Goal: Information Seeking & Learning: Learn about a topic

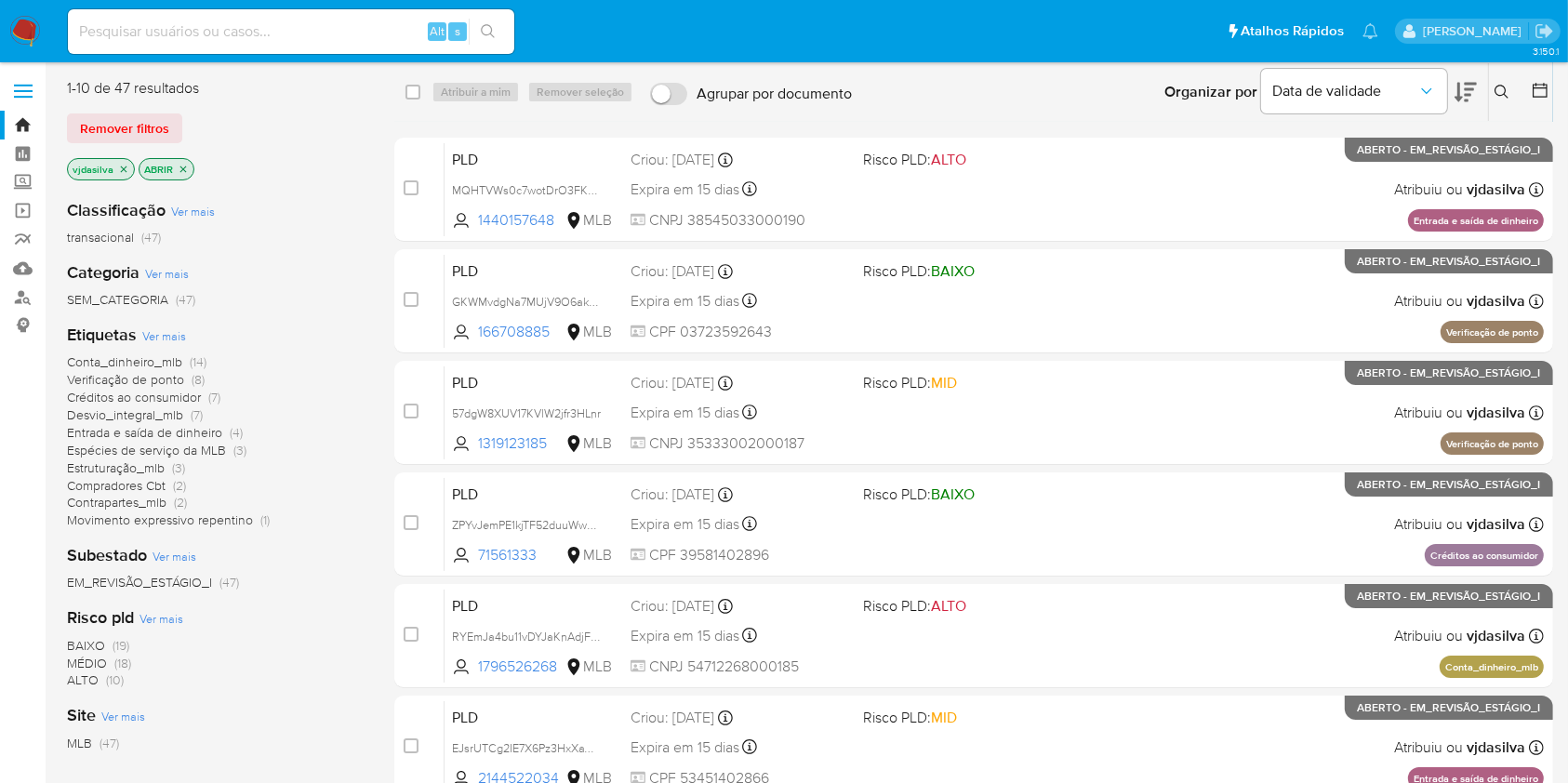
click at [311, 48] on div "Alt s" at bounding box center [291, 32] width 447 height 45
click at [291, 36] on input at bounding box center [291, 32] width 447 height 24
paste input "wRT5xwLLTYEyGMXwcsIjlmu6"
type input "wRT5xwLLTYEyGMXwcsIjlmu6"
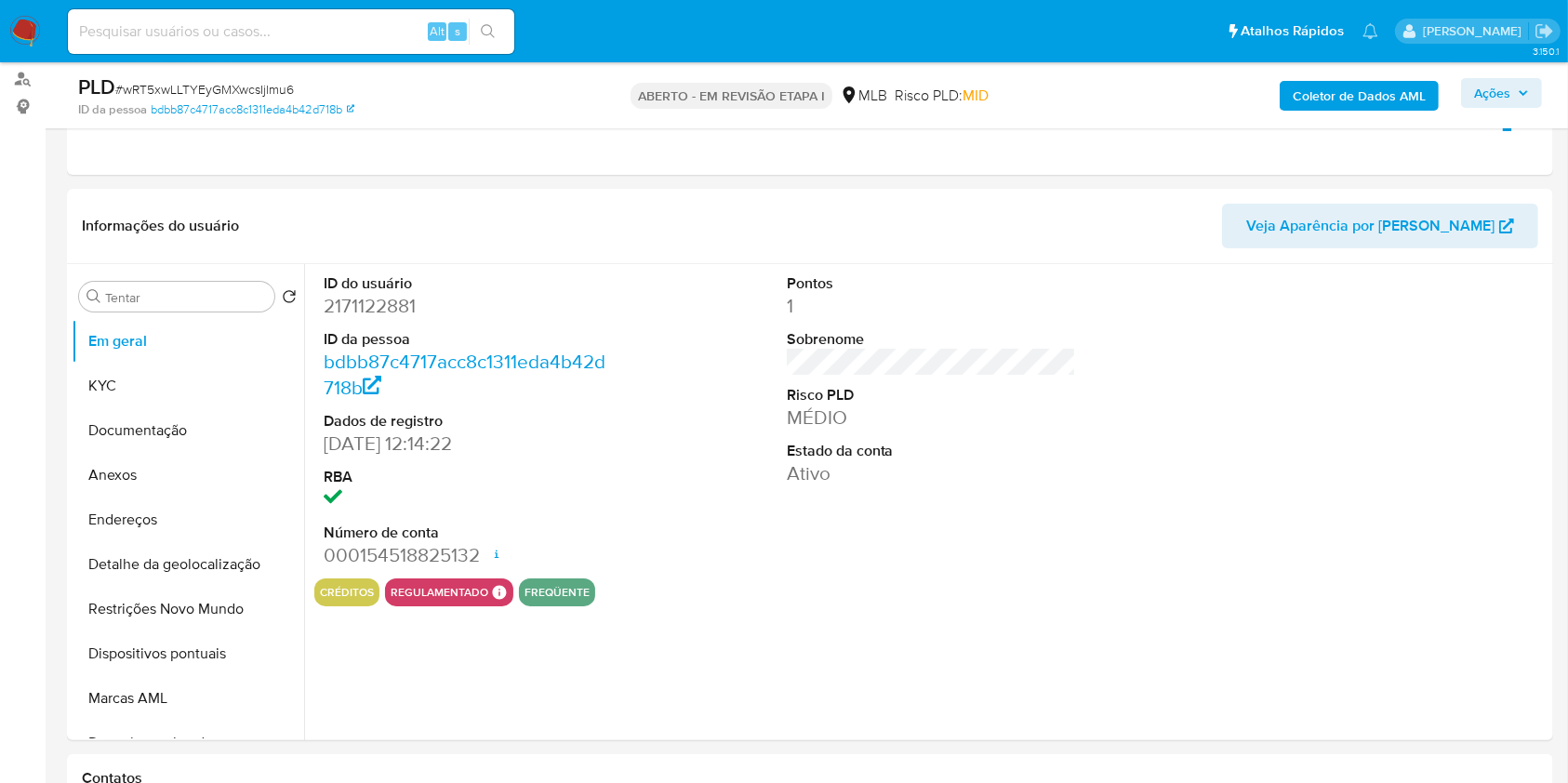
scroll to position [225, 0]
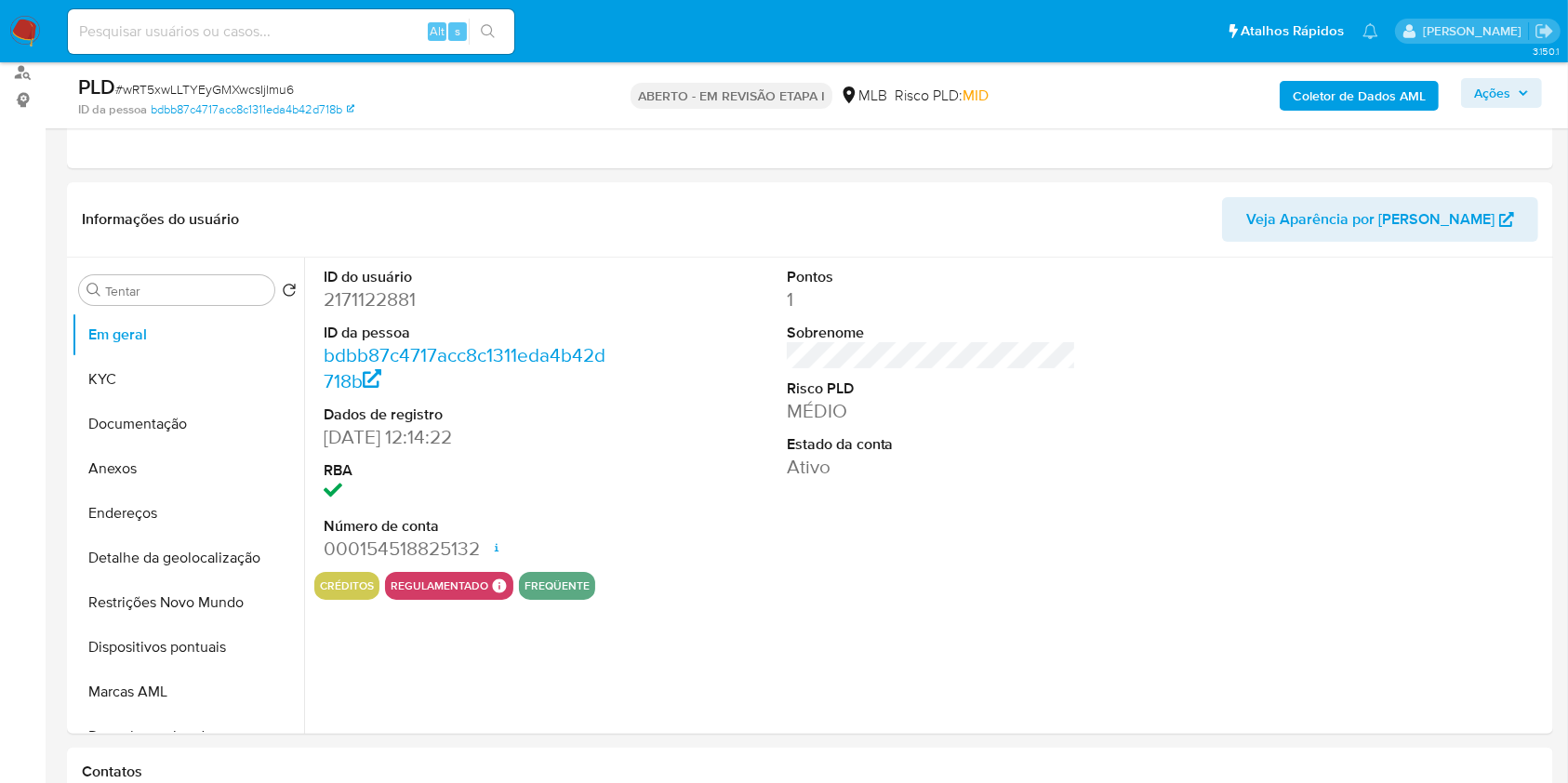
select select "10"
click at [183, 478] on button "Anexos" at bounding box center [180, 469] width 217 height 45
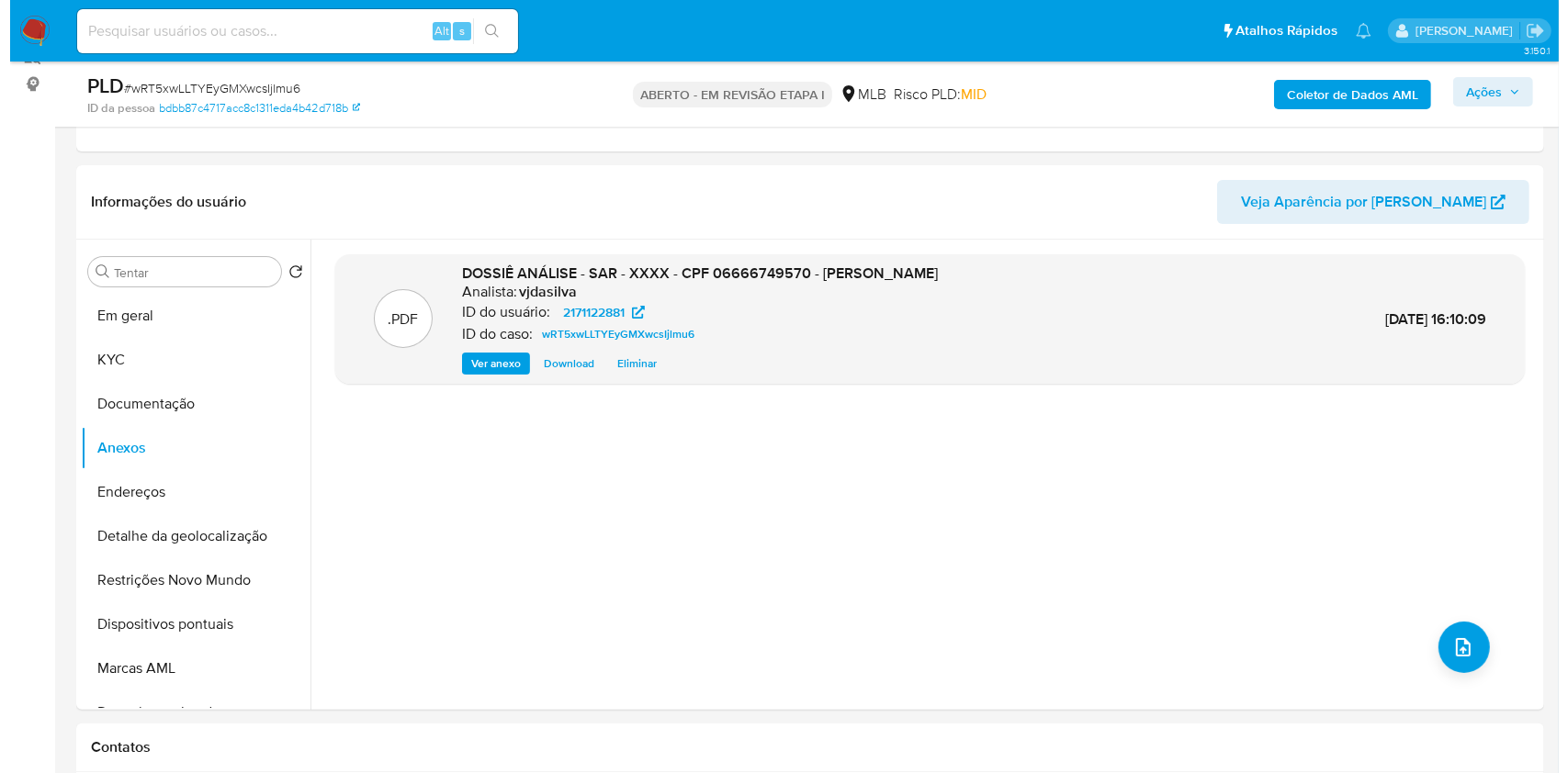
scroll to position [241, 0]
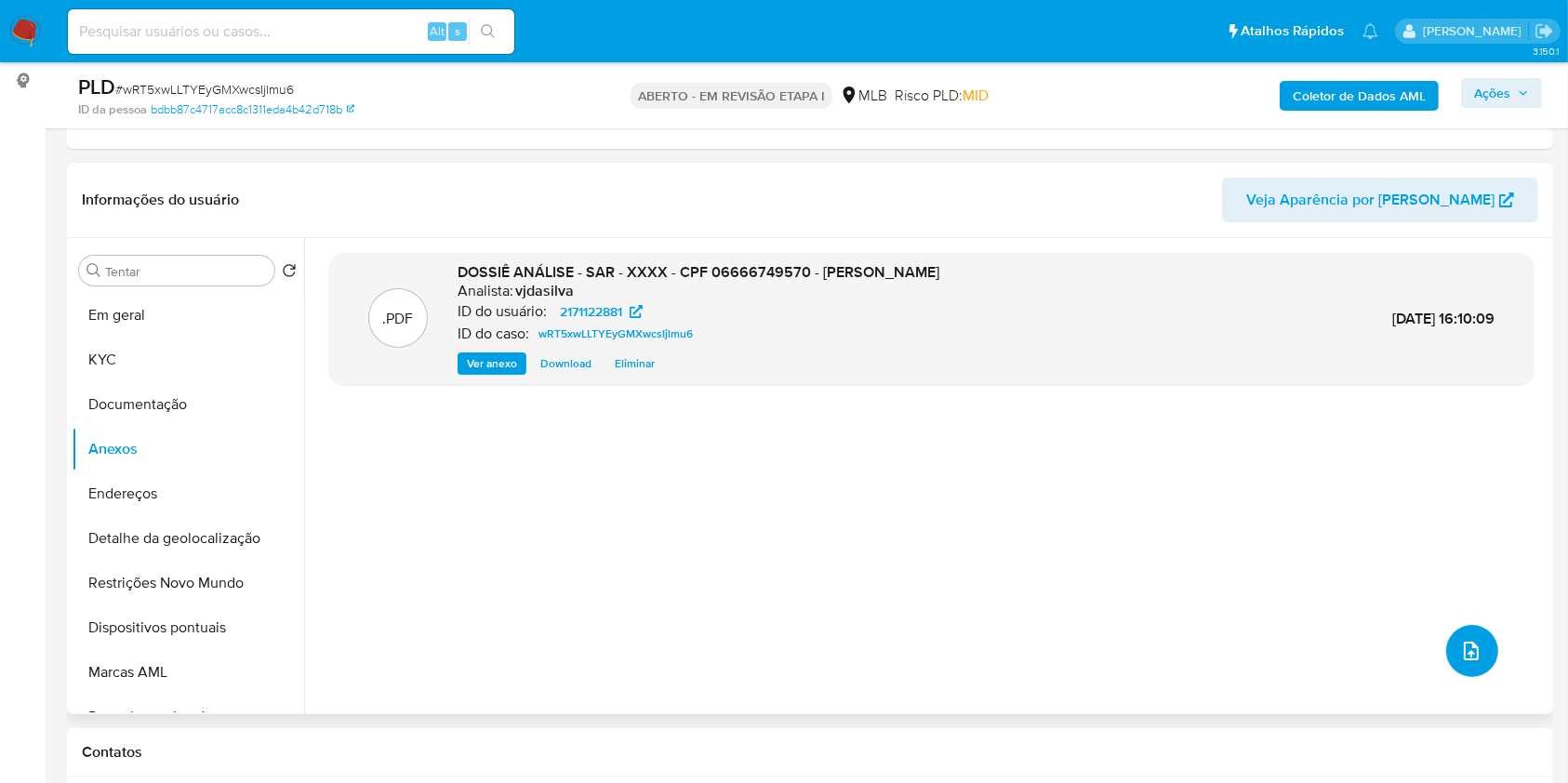
click at [1465, 654] on icon "upload de arquivo" at bounding box center [1471, 651] width 22 height 22
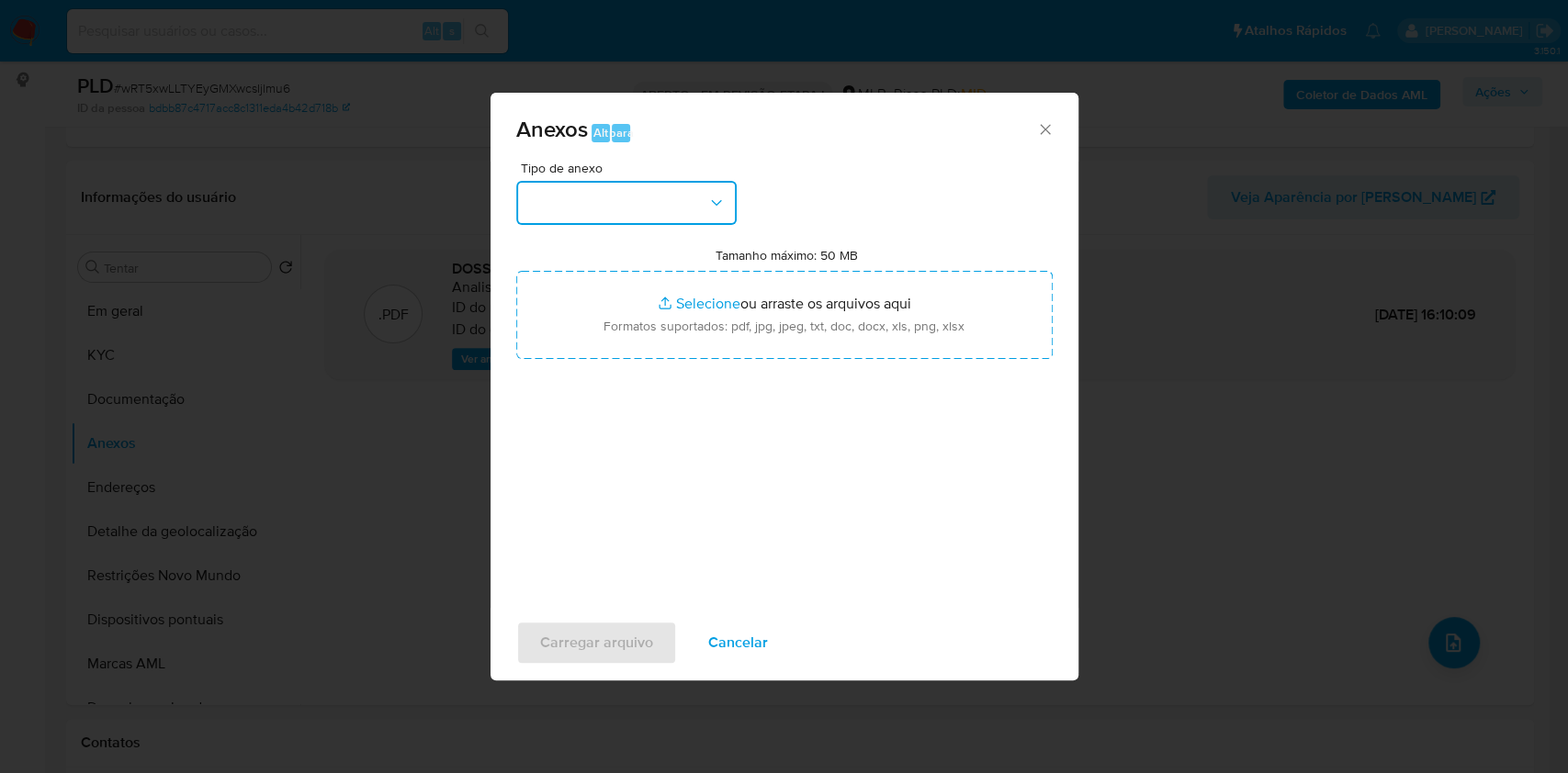
click at [716, 187] on button "button" at bounding box center [626, 202] width 220 height 44
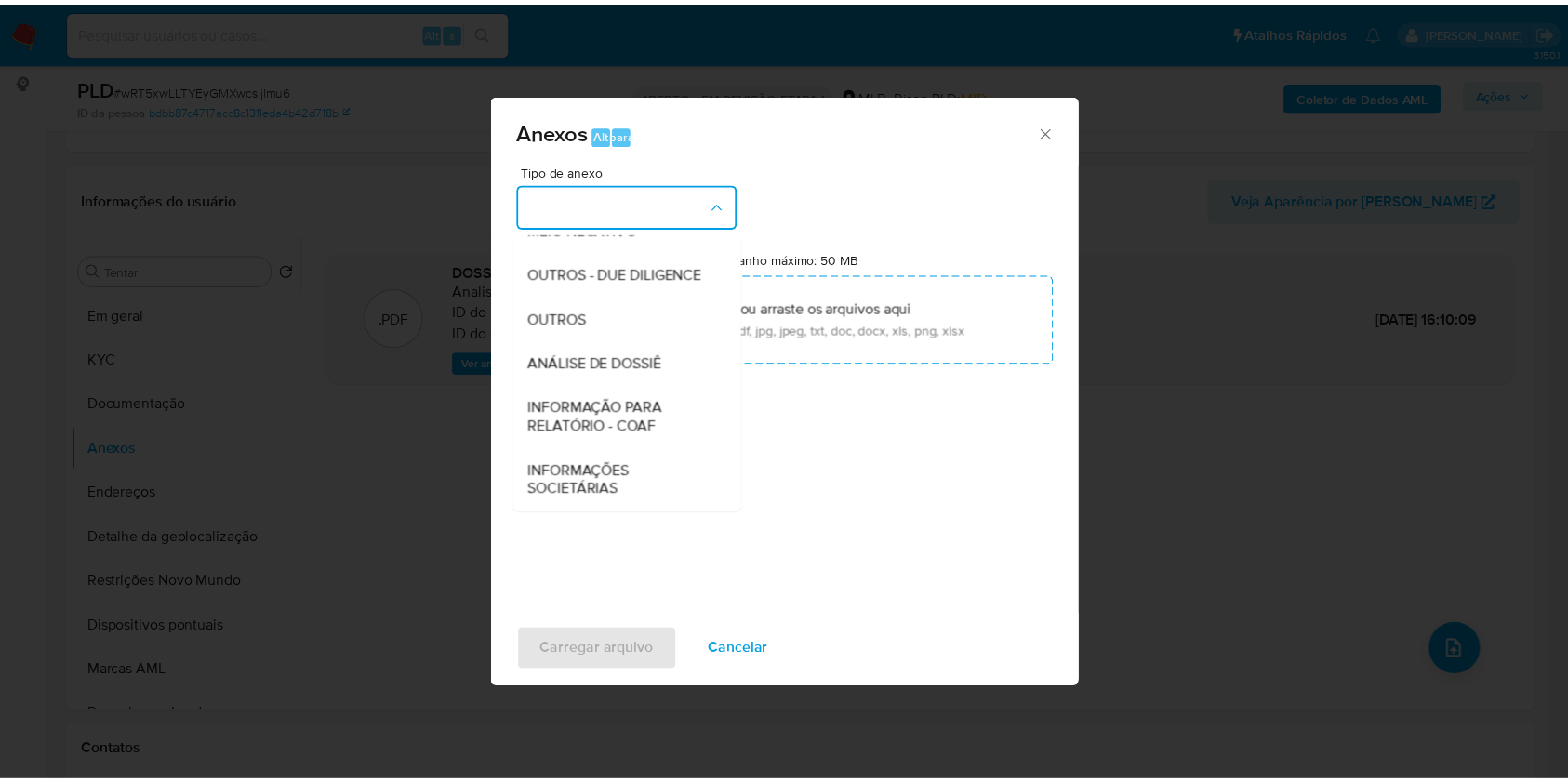
scroll to position [305, 0]
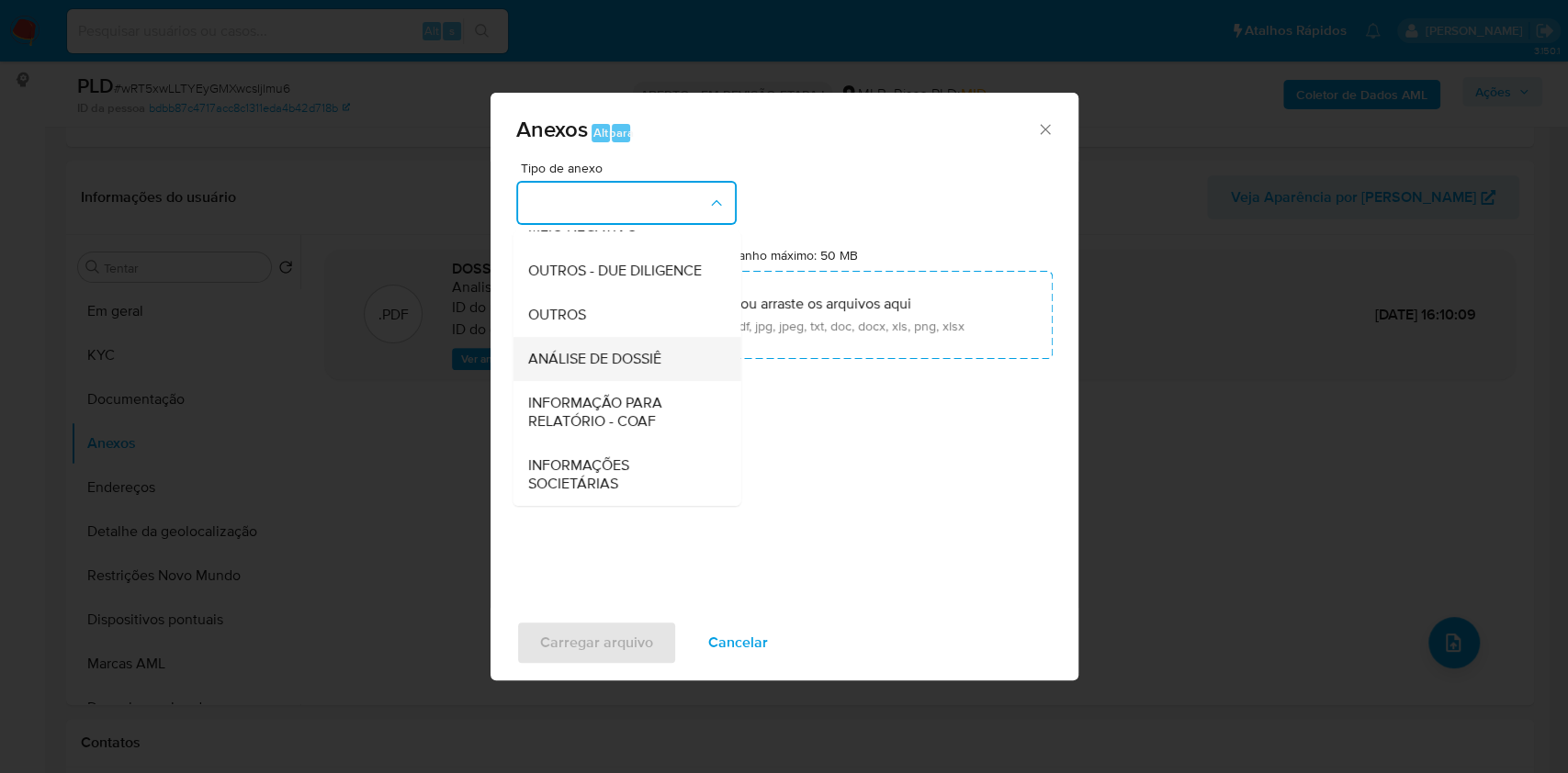
click at [662, 353] on div "ANÁLISE DE DOSSIÊ" at bounding box center [621, 359] width 187 height 44
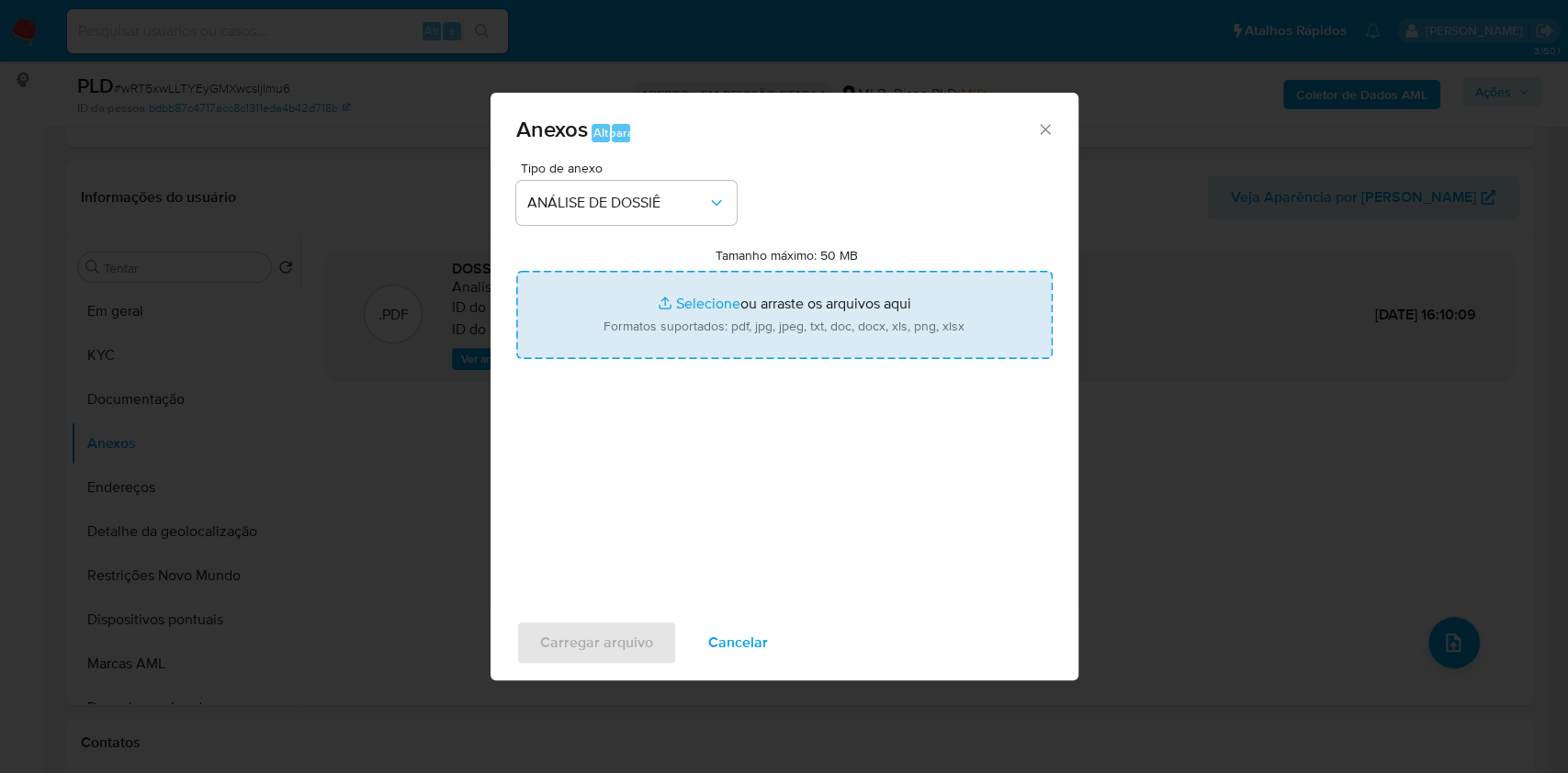
type input "C:\fakepath\SAR - XXXX - CPF 06666749570 - CARLOS EDUARDO SANTOS DE OLIVEIRA.pdf"
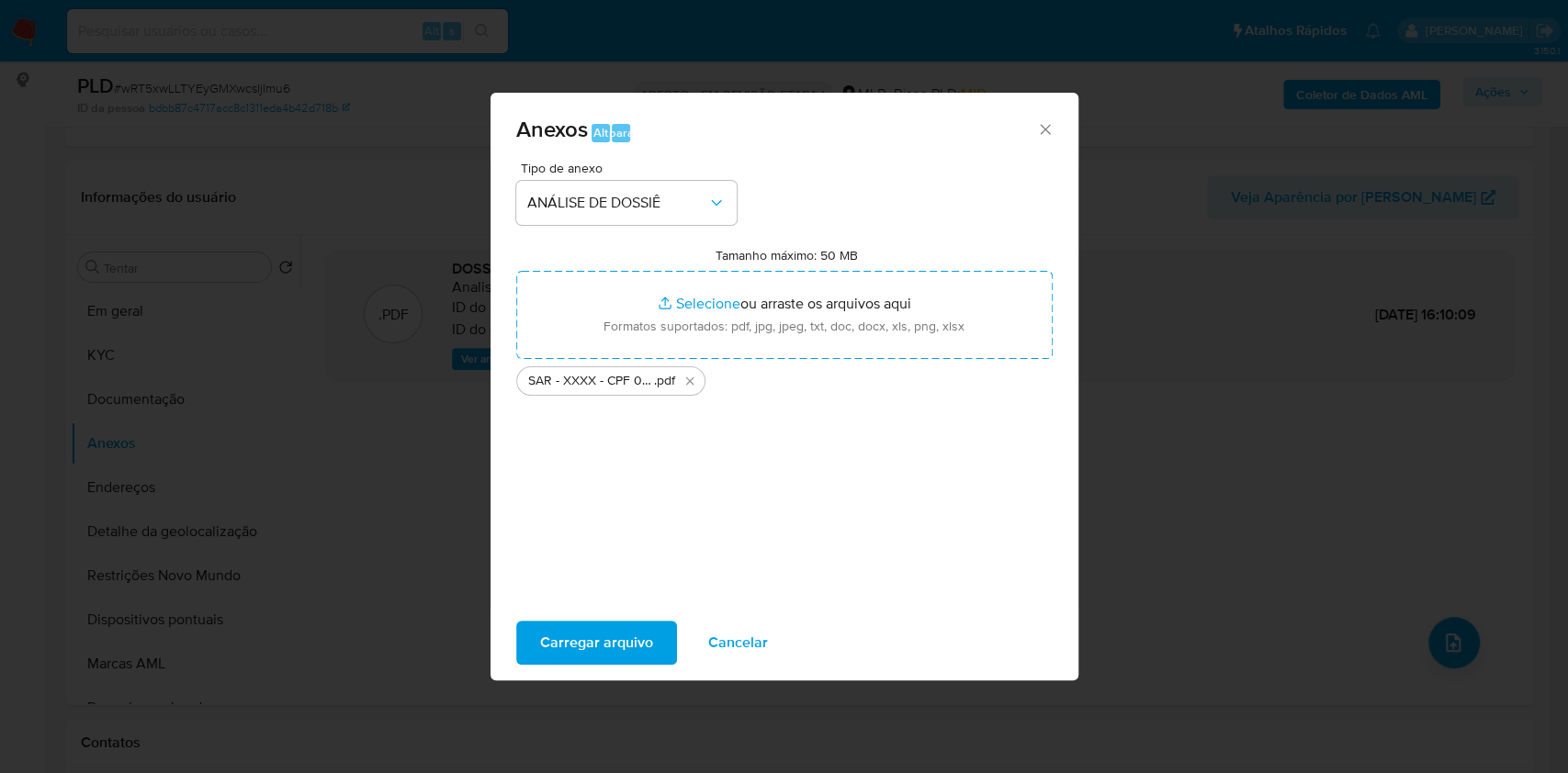
click at [613, 649] on font "Carregar arquivo" at bounding box center [597, 642] width 113 height 44
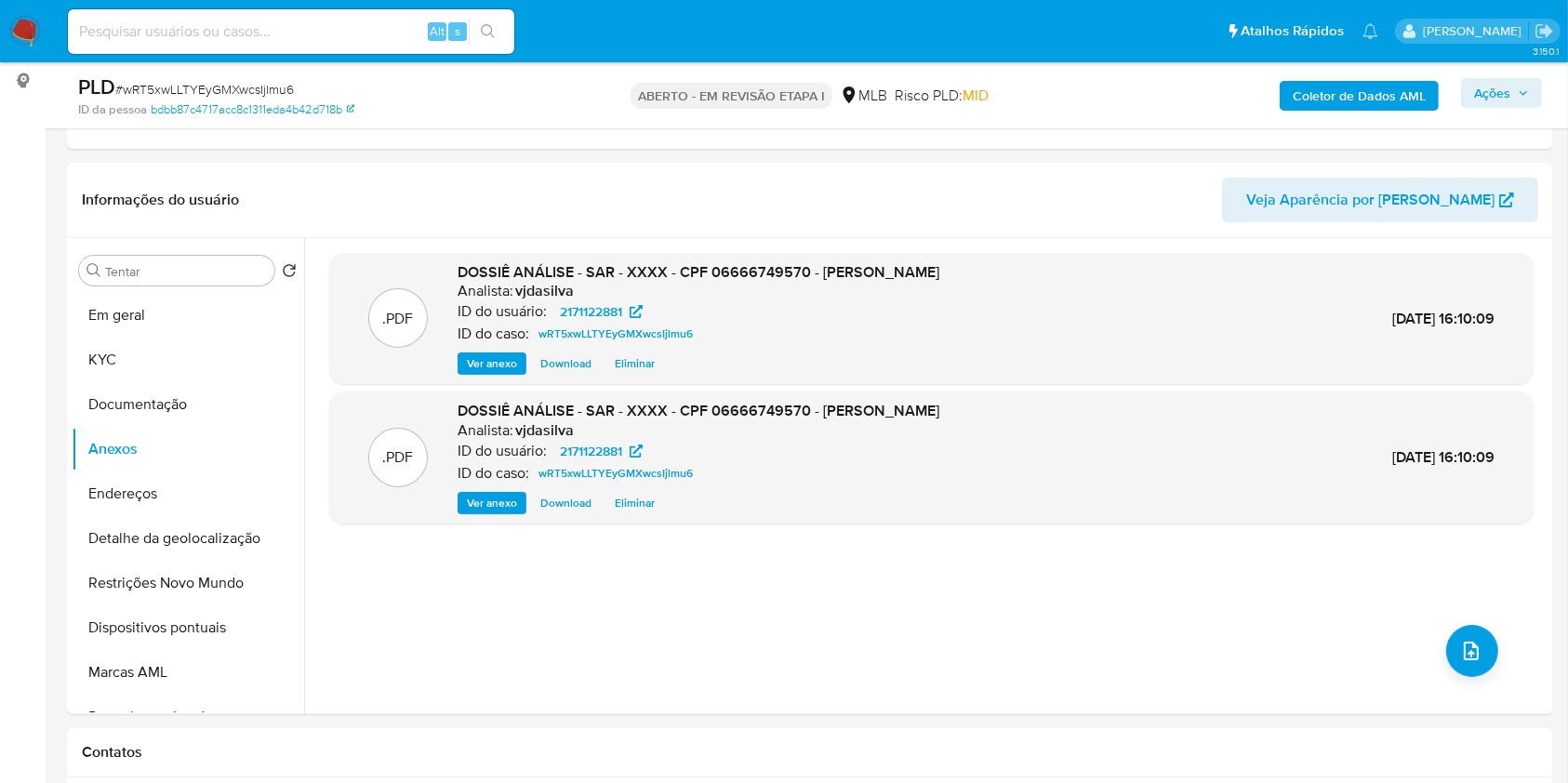
click at [1520, 101] on span "Ações" at bounding box center [1501, 93] width 55 height 26
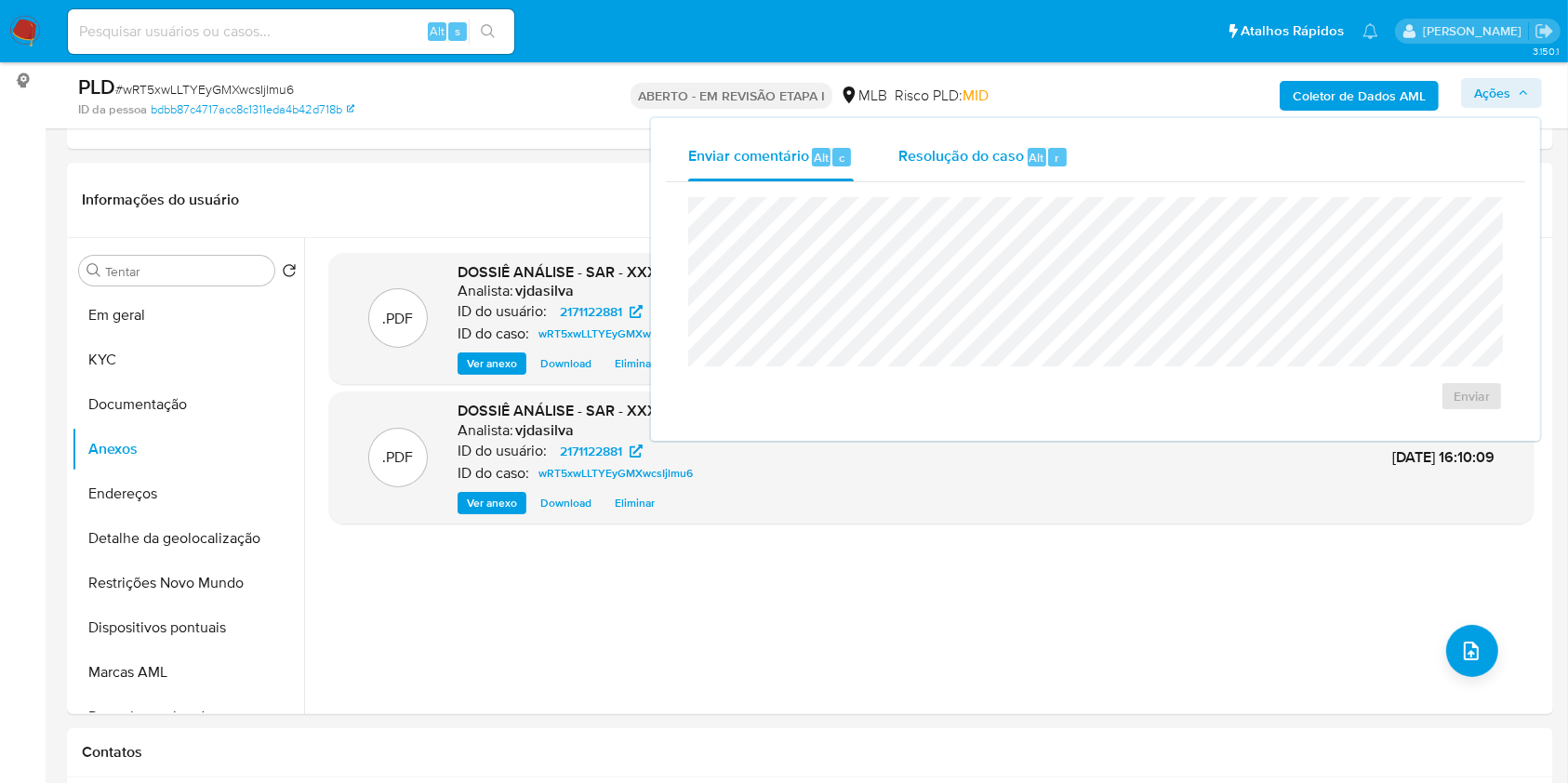
click at [963, 175] on div "Resolução do caso Alt r" at bounding box center [983, 158] width 171 height 48
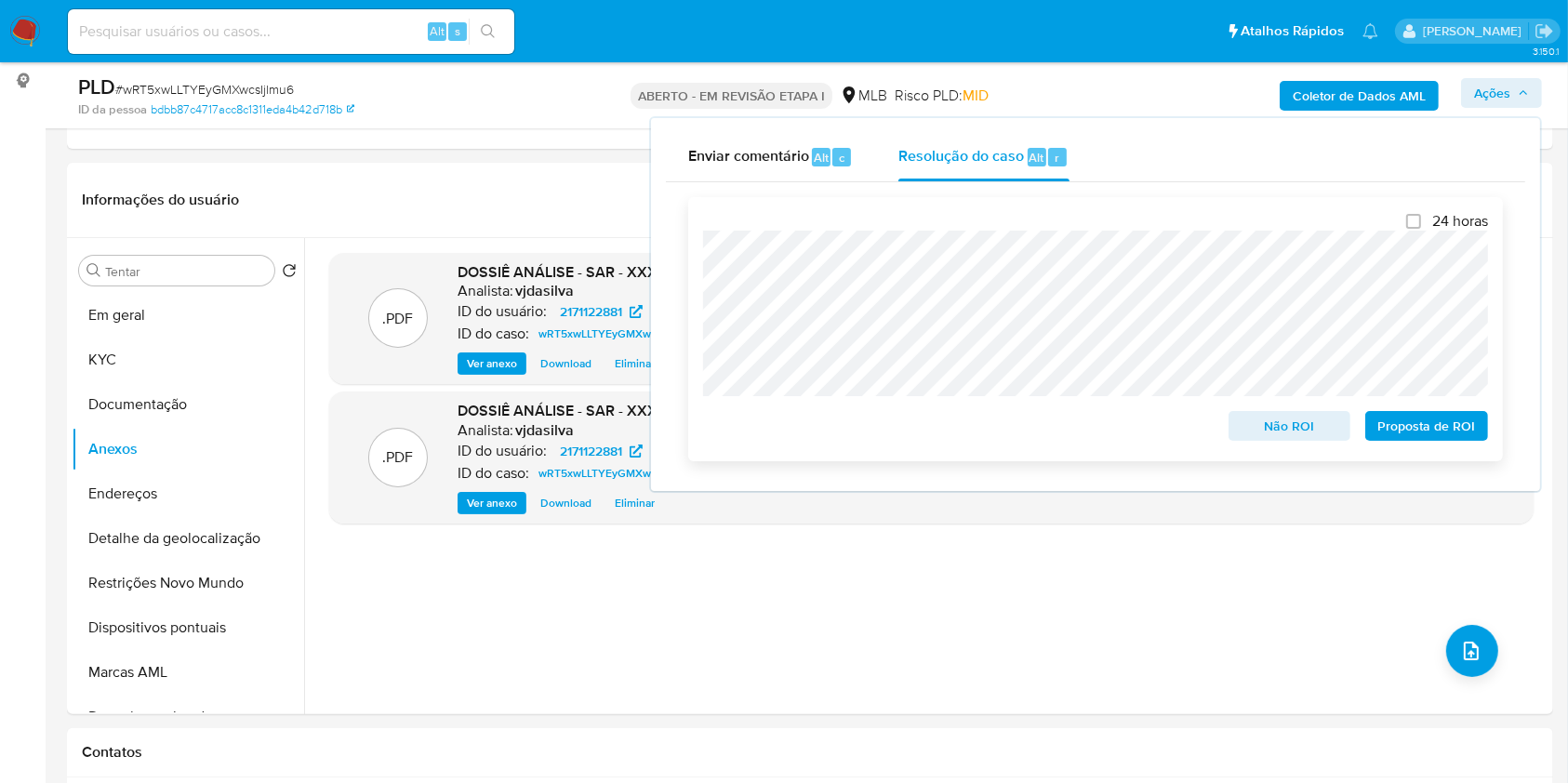
click at [1427, 426] on font "Proposta de ROI" at bounding box center [1426, 426] width 98 height 30
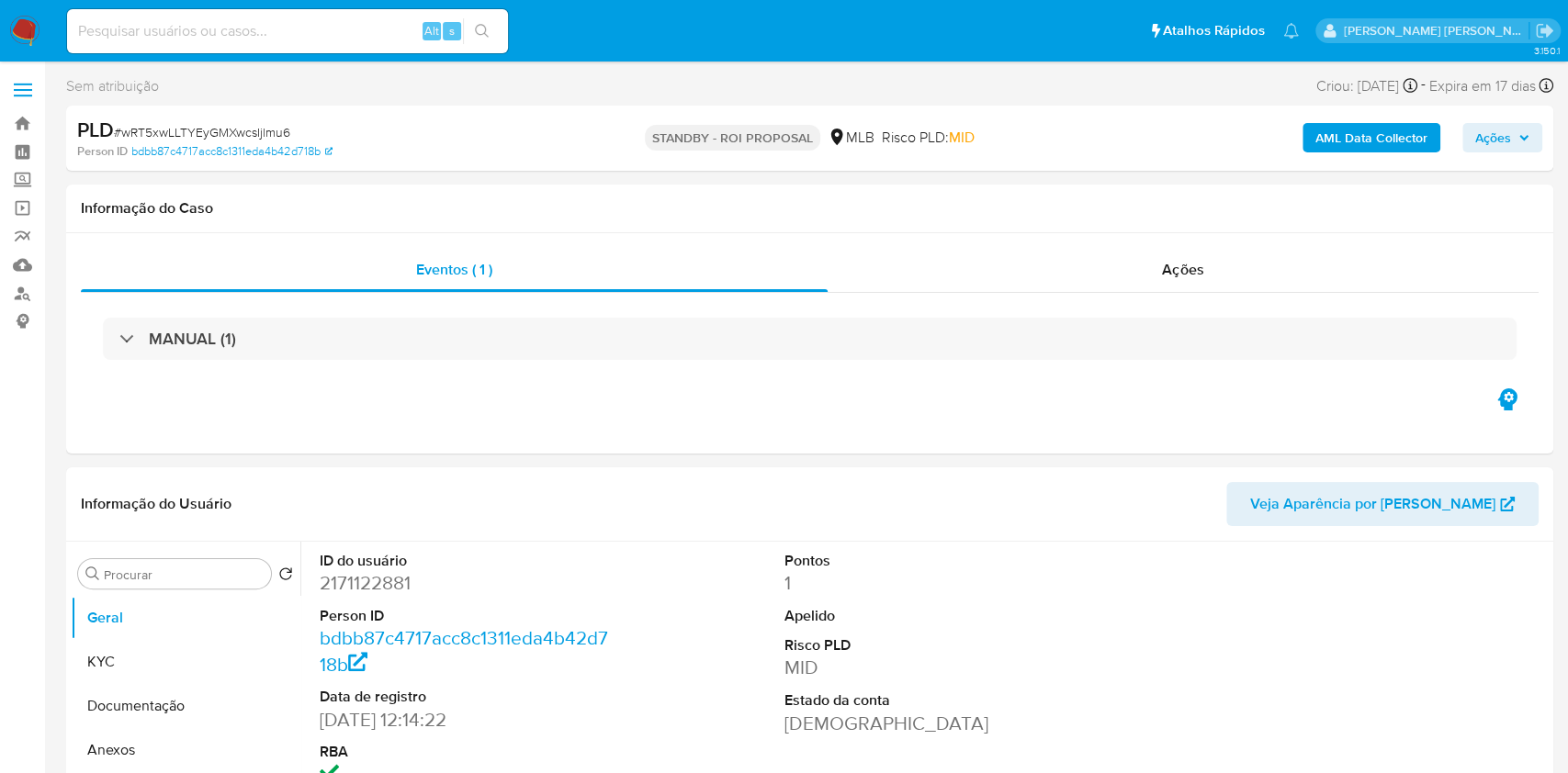
select select "10"
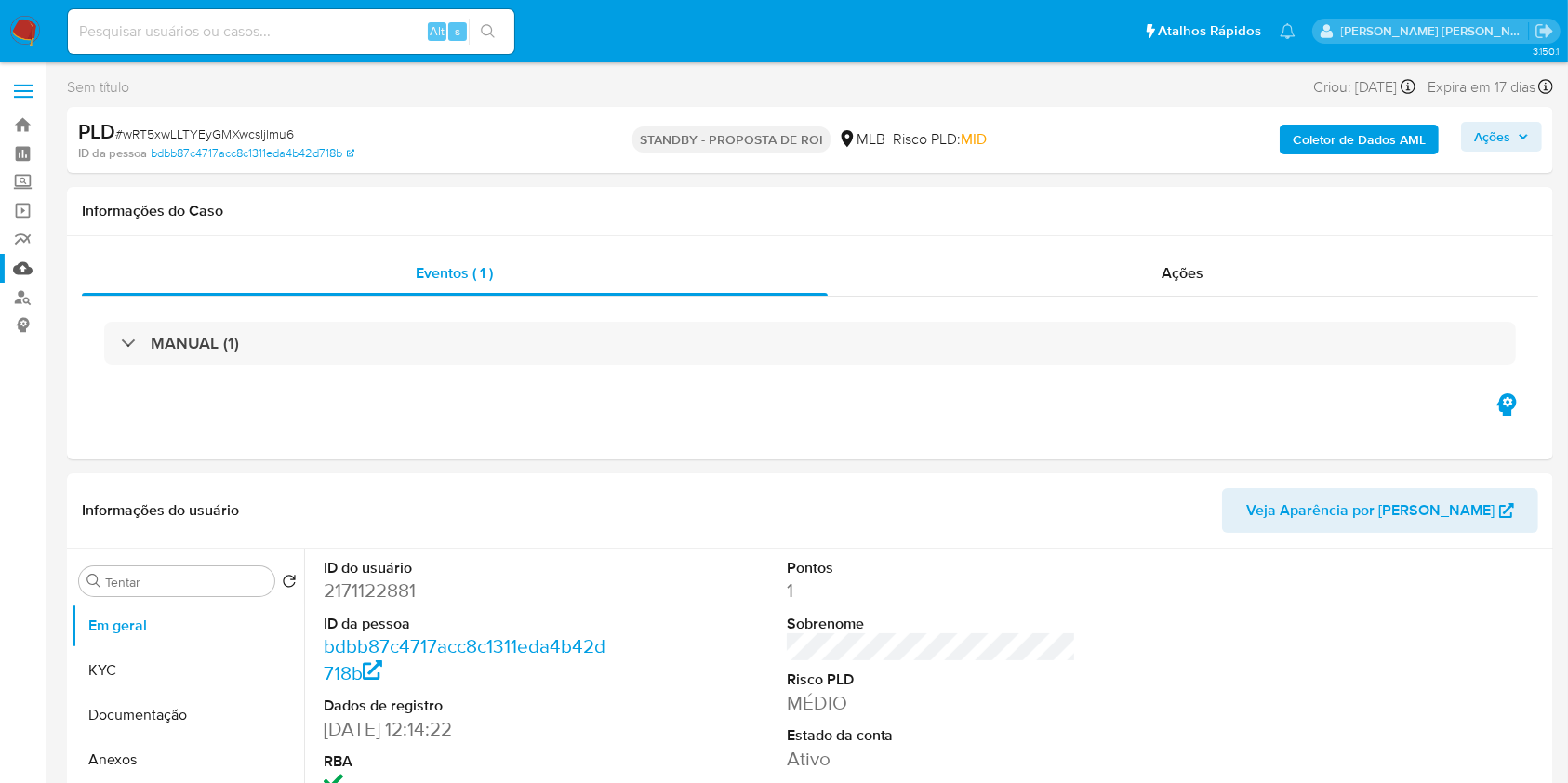
click at [24, 268] on link "Mulan" at bounding box center [110, 268] width 221 height 29
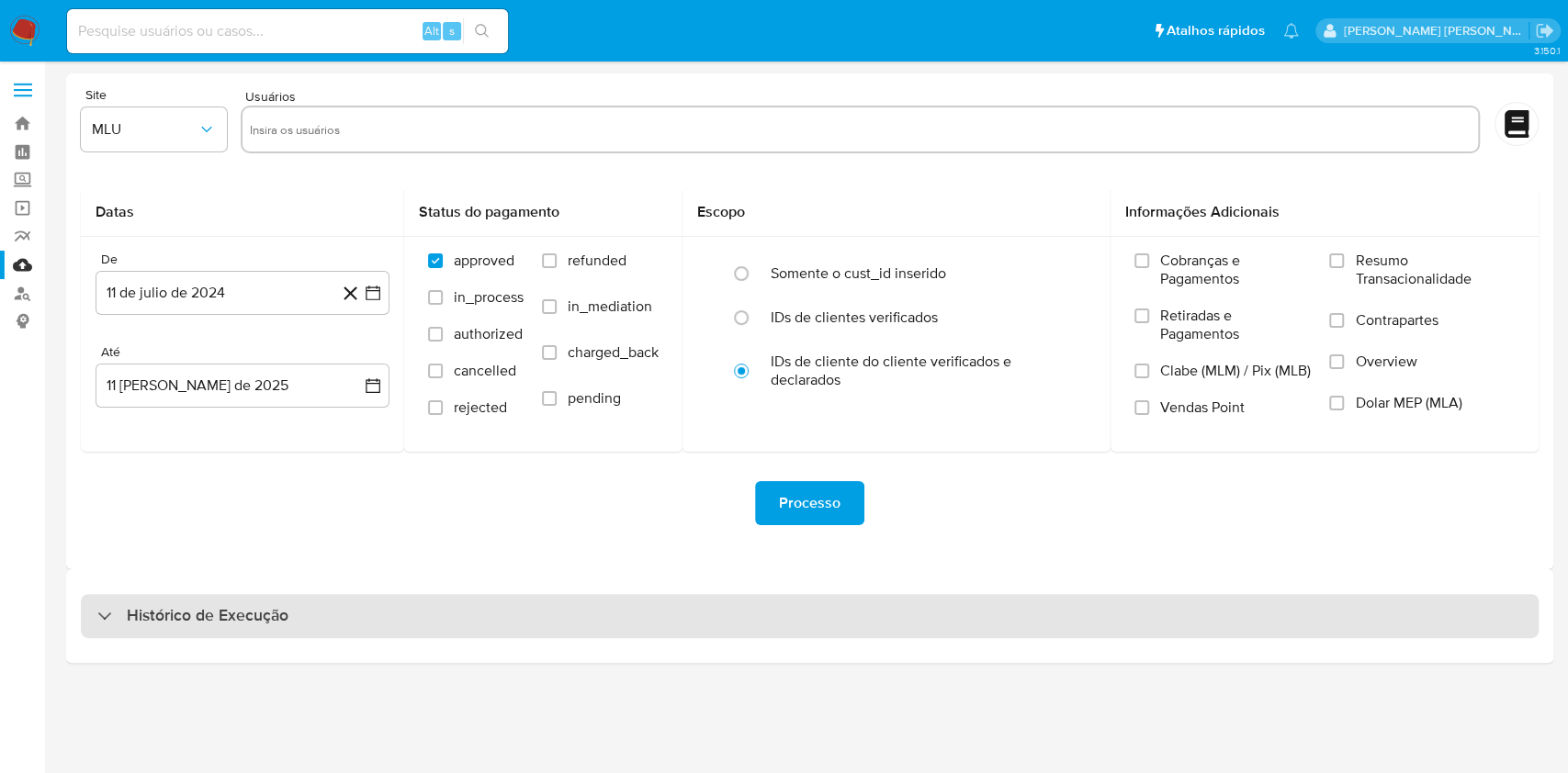
click at [434, 606] on div "Histórico de Execução" at bounding box center [809, 616] width 1458 height 44
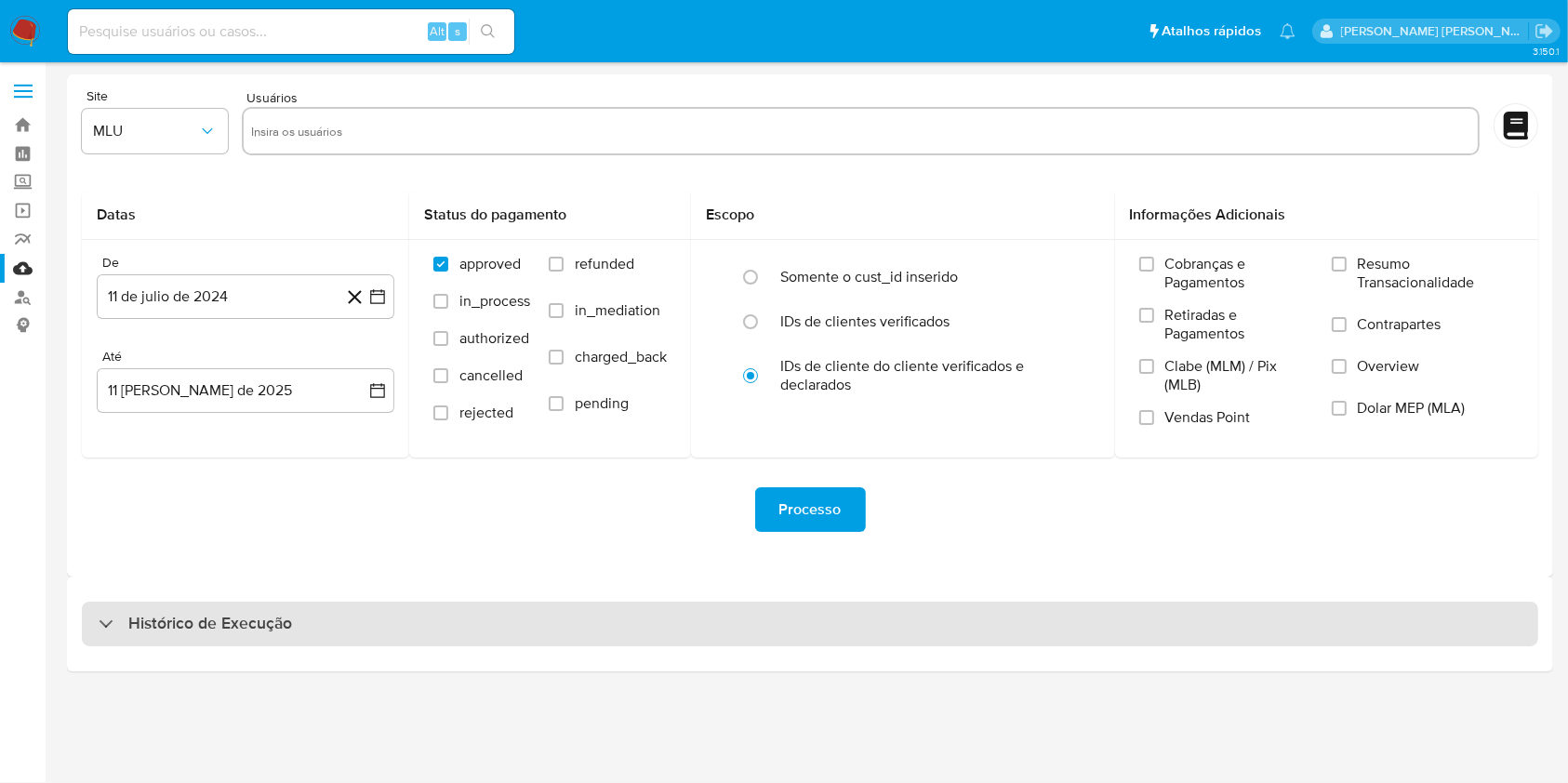
select select "10"
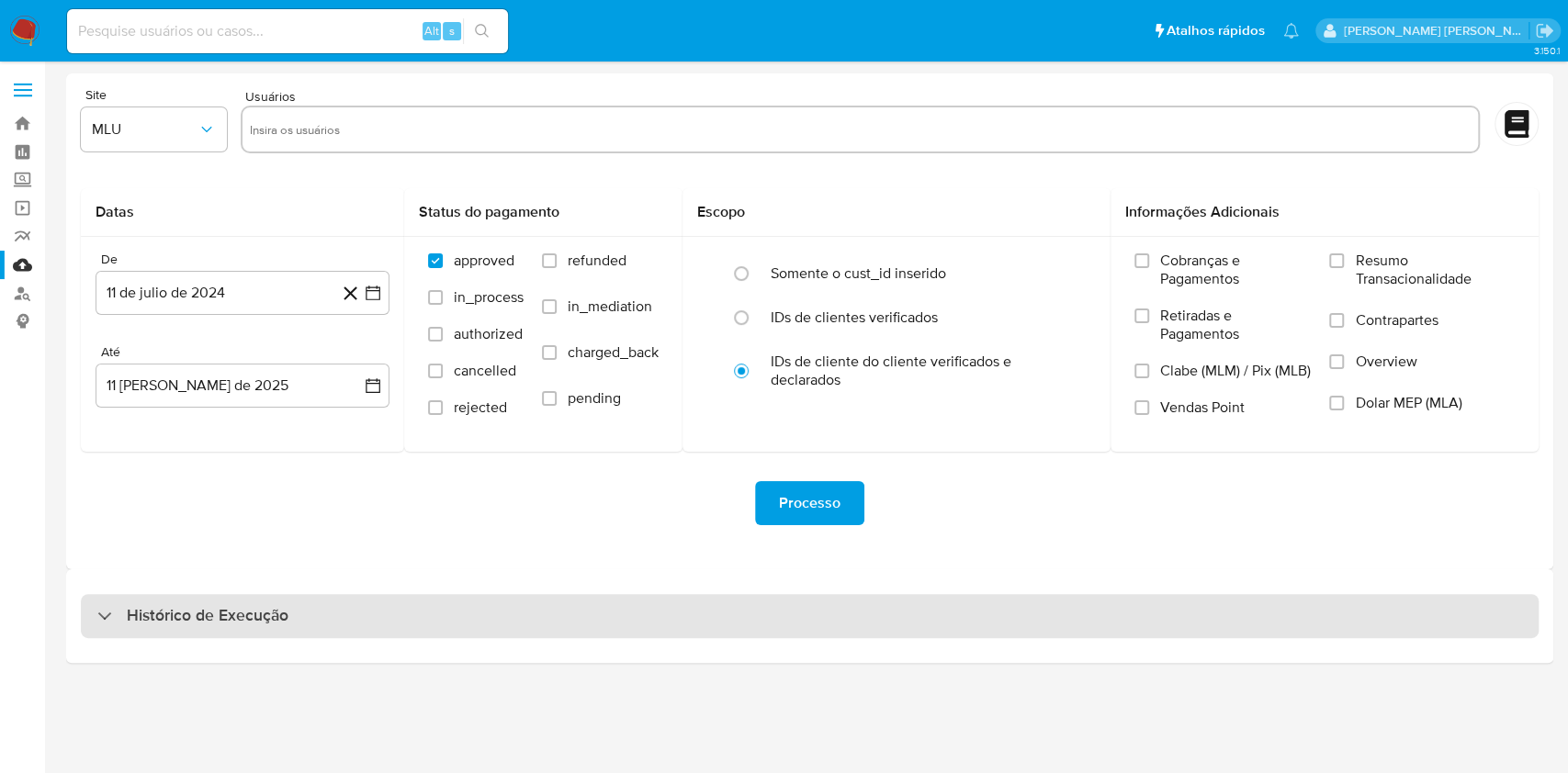
click at [1476, 598] on div "Histórico de Execução" at bounding box center [809, 616] width 1458 height 44
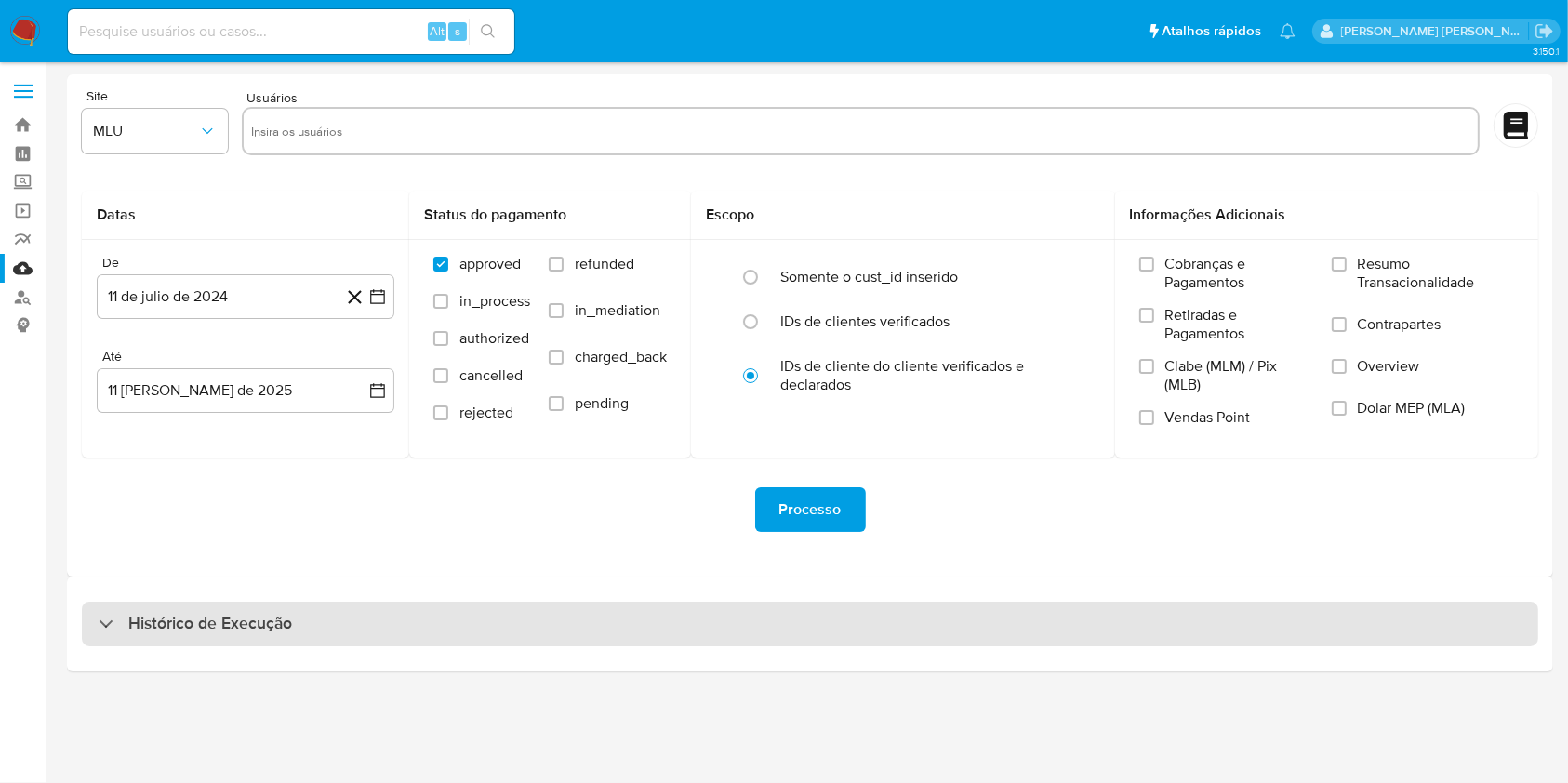
select select "10"
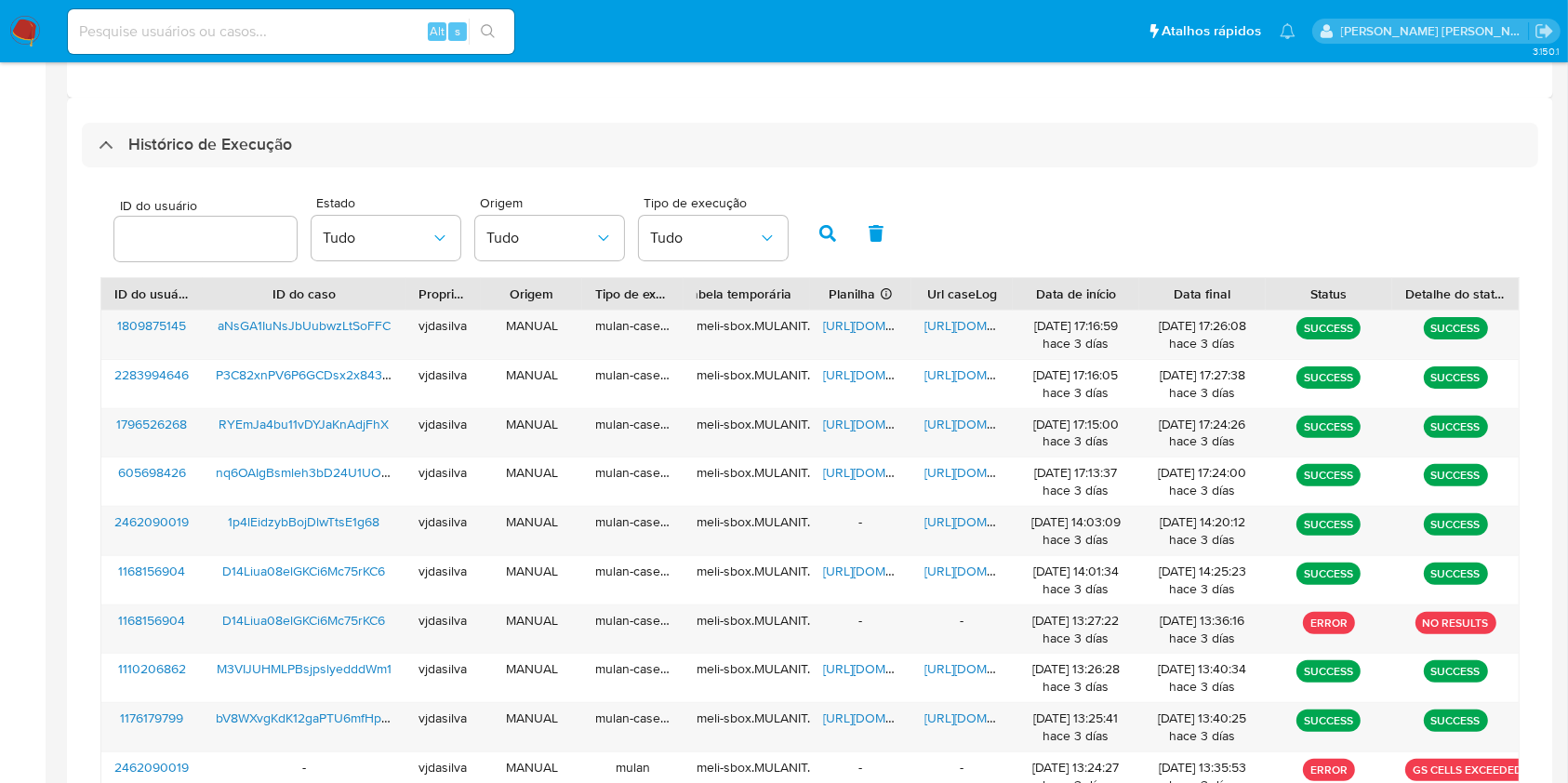
scroll to position [498, 0]
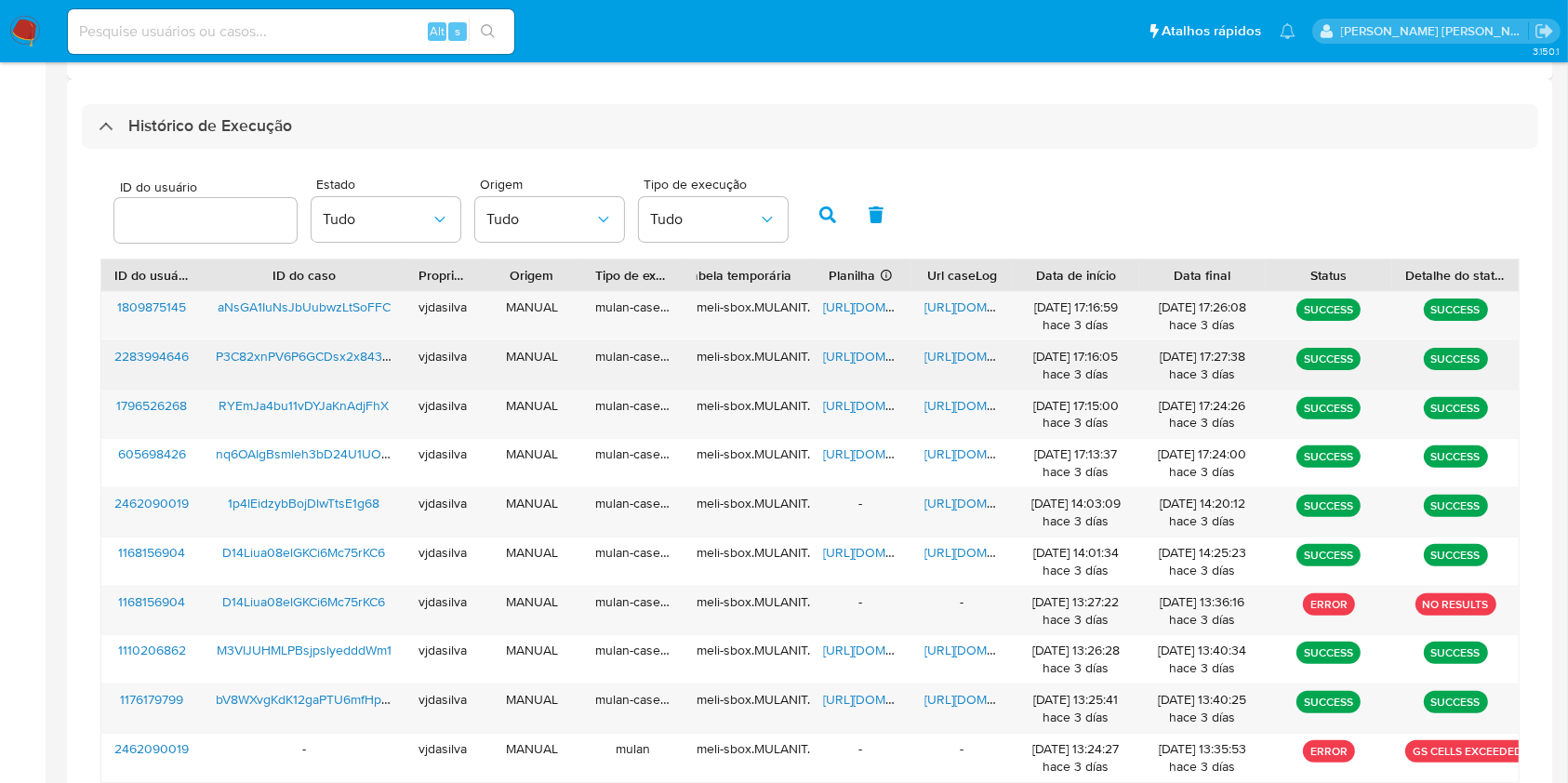
click at [965, 349] on span "https://docs.google.com/document/d/1FteAy-8XjYZjeEmV1D2fkSYP0WfzMkMbrwuOV7BB82A…" at bounding box center [988, 356] width 129 height 19
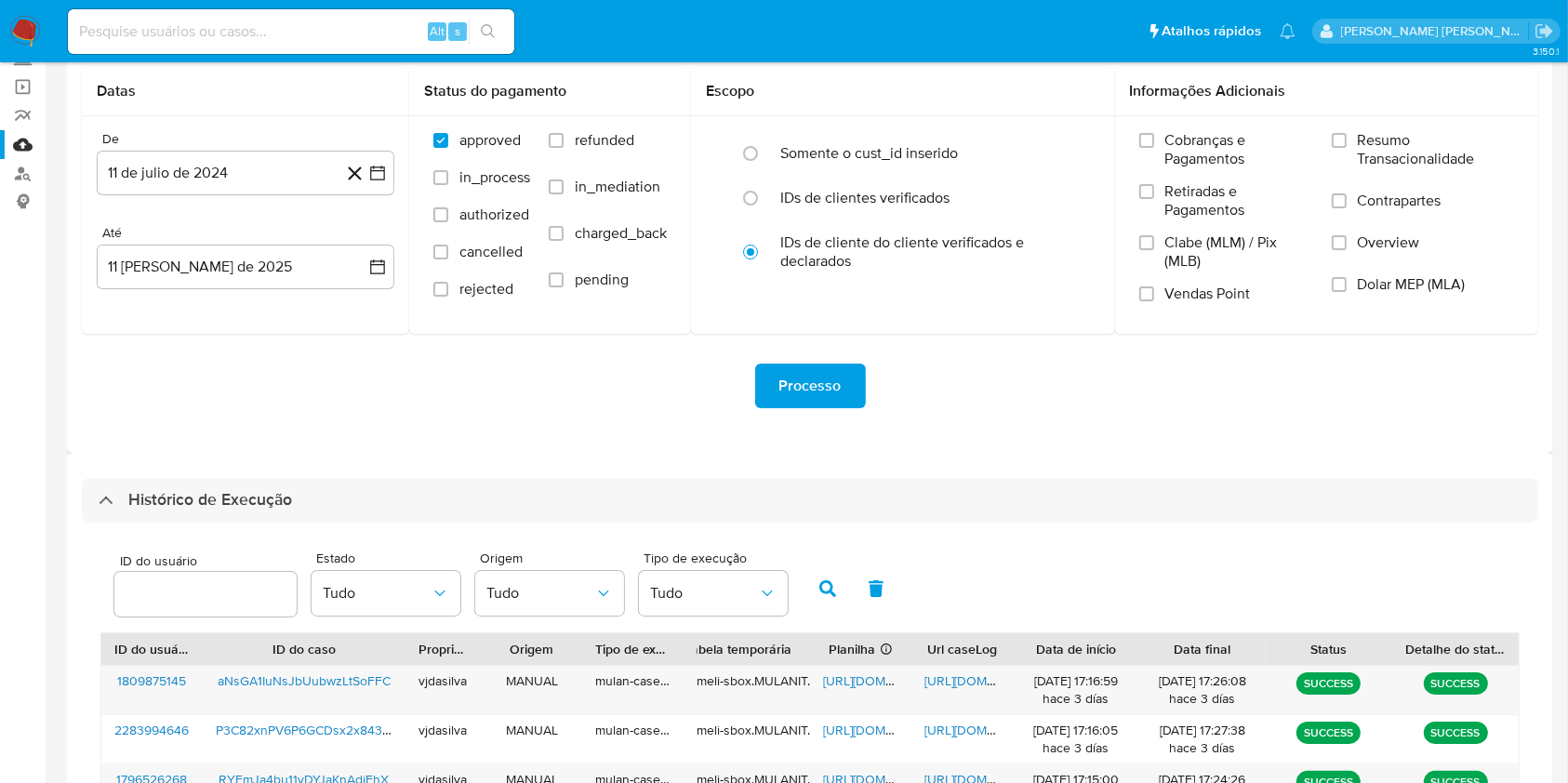
scroll to position [0, 0]
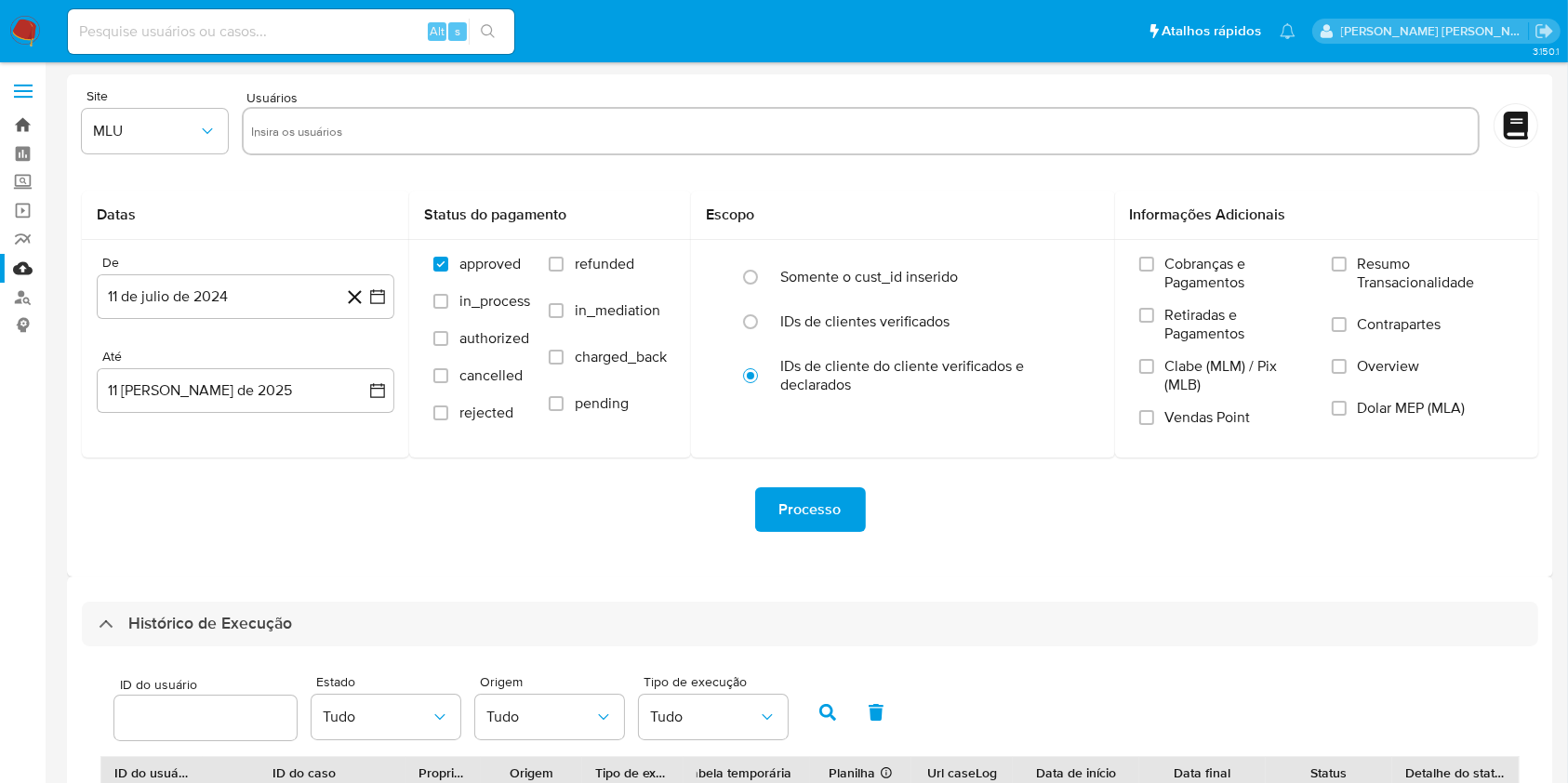
click at [27, 121] on link "Bandeja" at bounding box center [110, 125] width 221 height 29
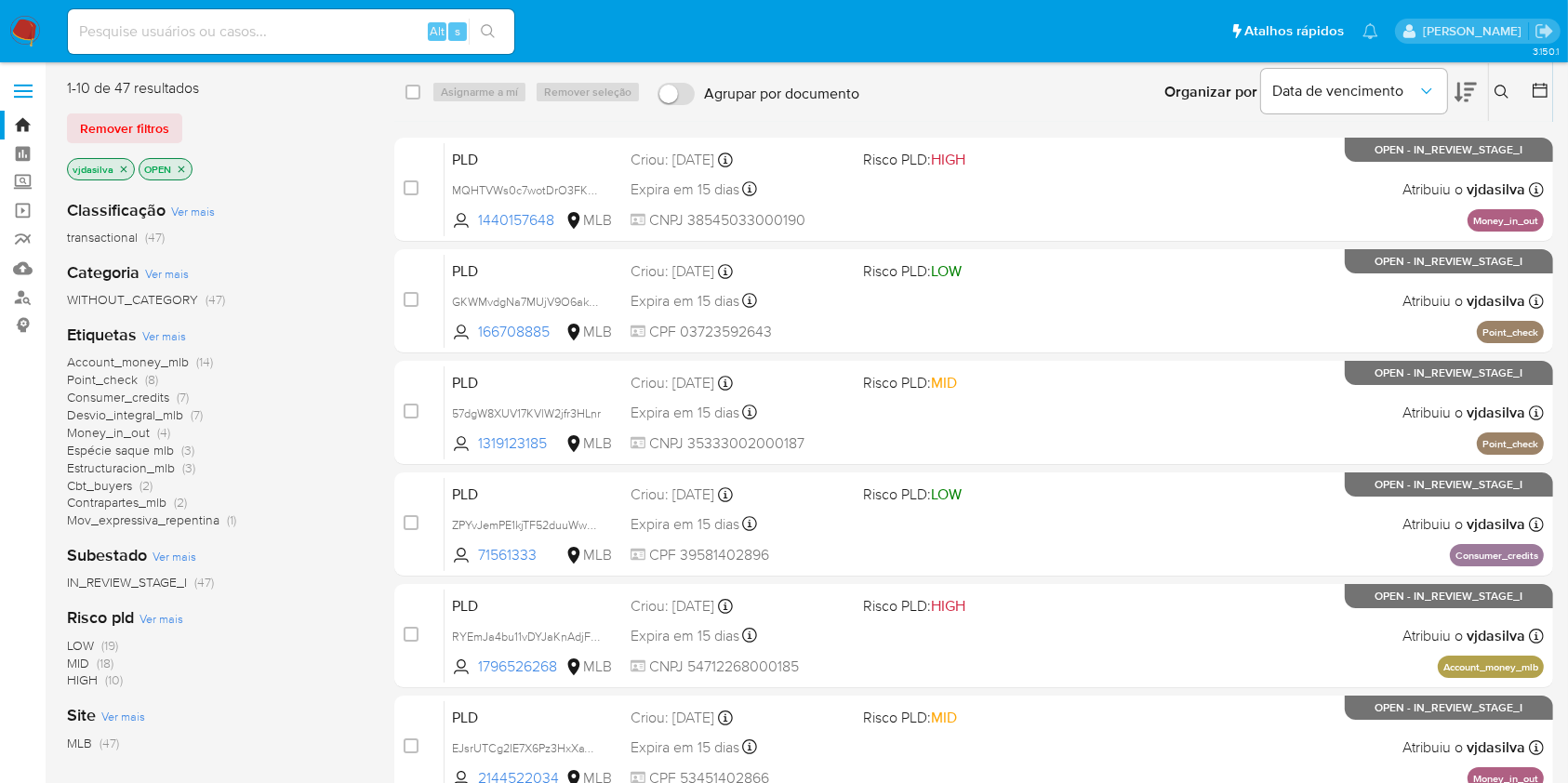
click at [1479, 89] on div "Organizar por Data de vencimento" at bounding box center [1318, 92] width 338 height 58
click at [1471, 93] on icon at bounding box center [1465, 92] width 22 height 22
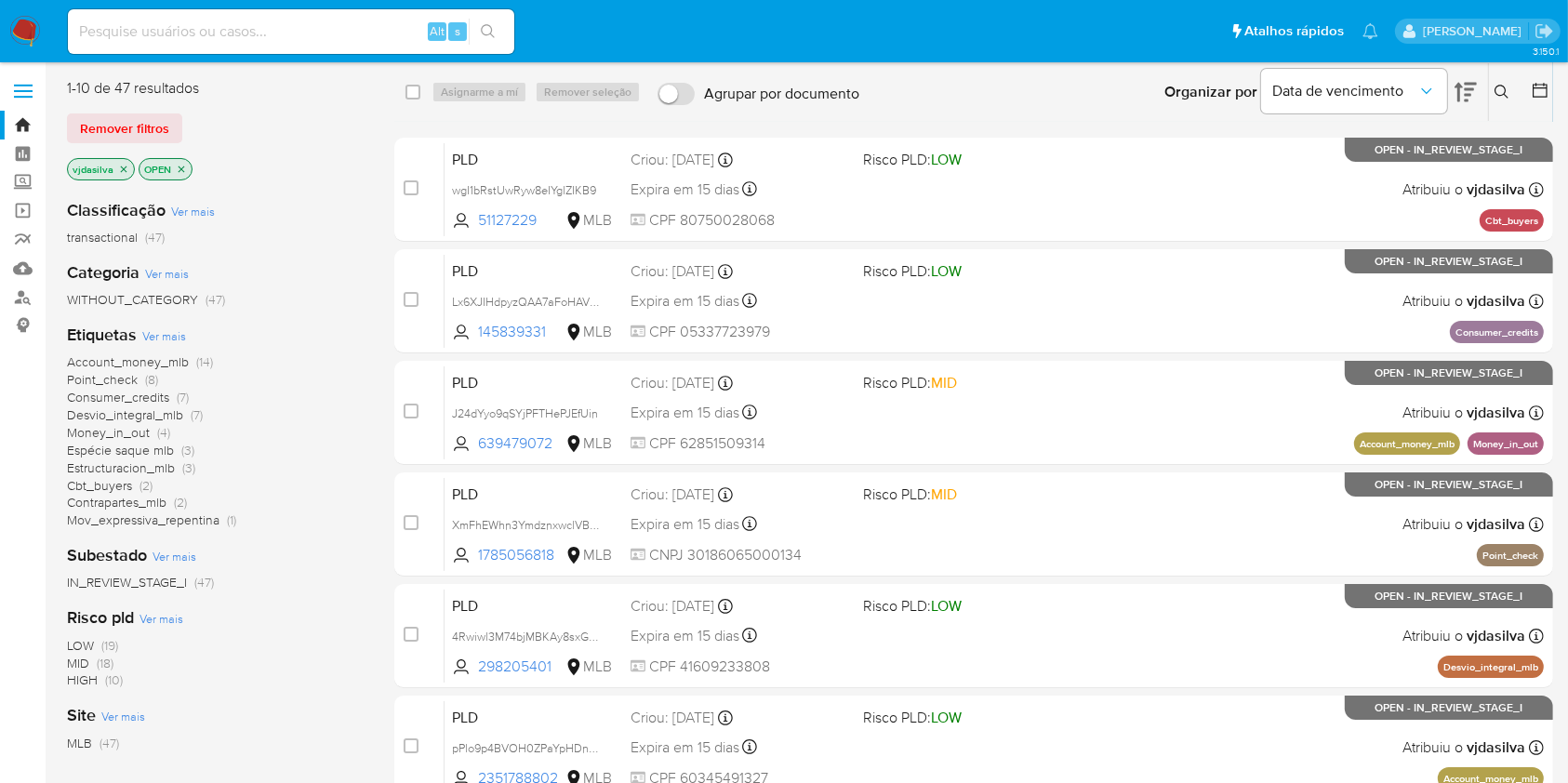
click at [168, 338] on span "Ver mais" at bounding box center [164, 336] width 44 height 17
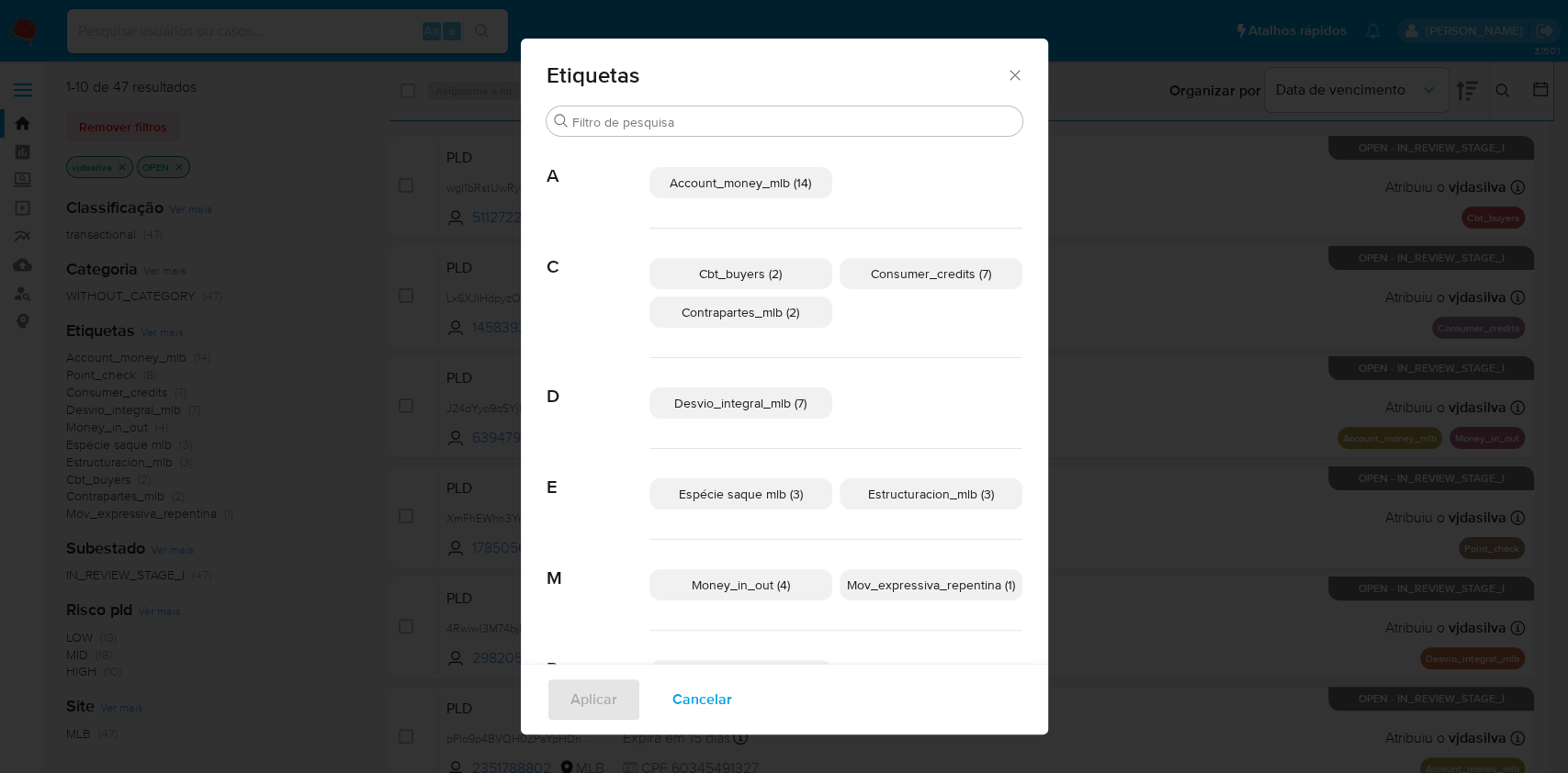
click at [764, 187] on span "Account_money_mlb (14)" at bounding box center [740, 183] width 142 height 18
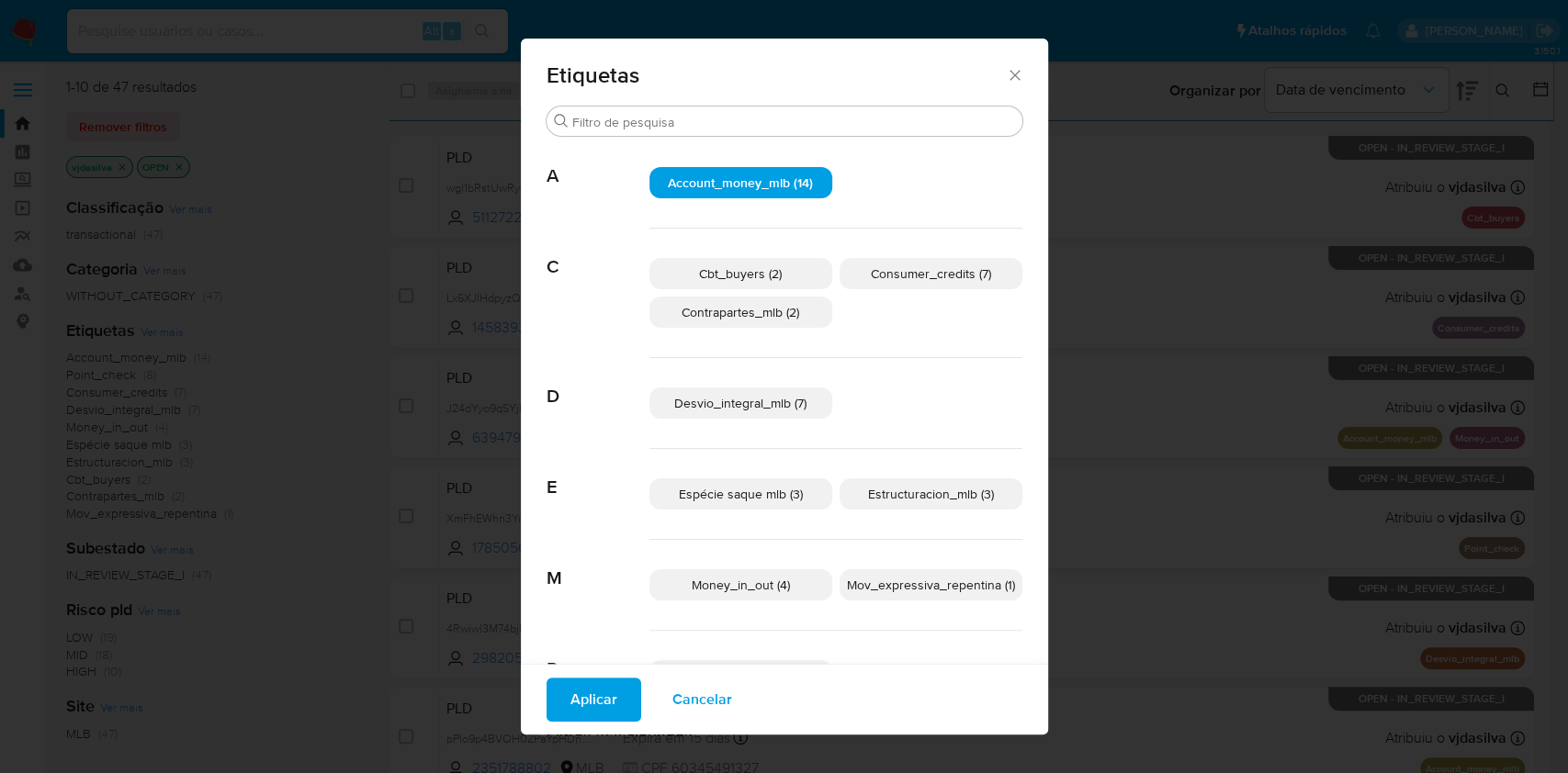
click at [593, 685] on span "Aplicar" at bounding box center [593, 699] width 47 height 40
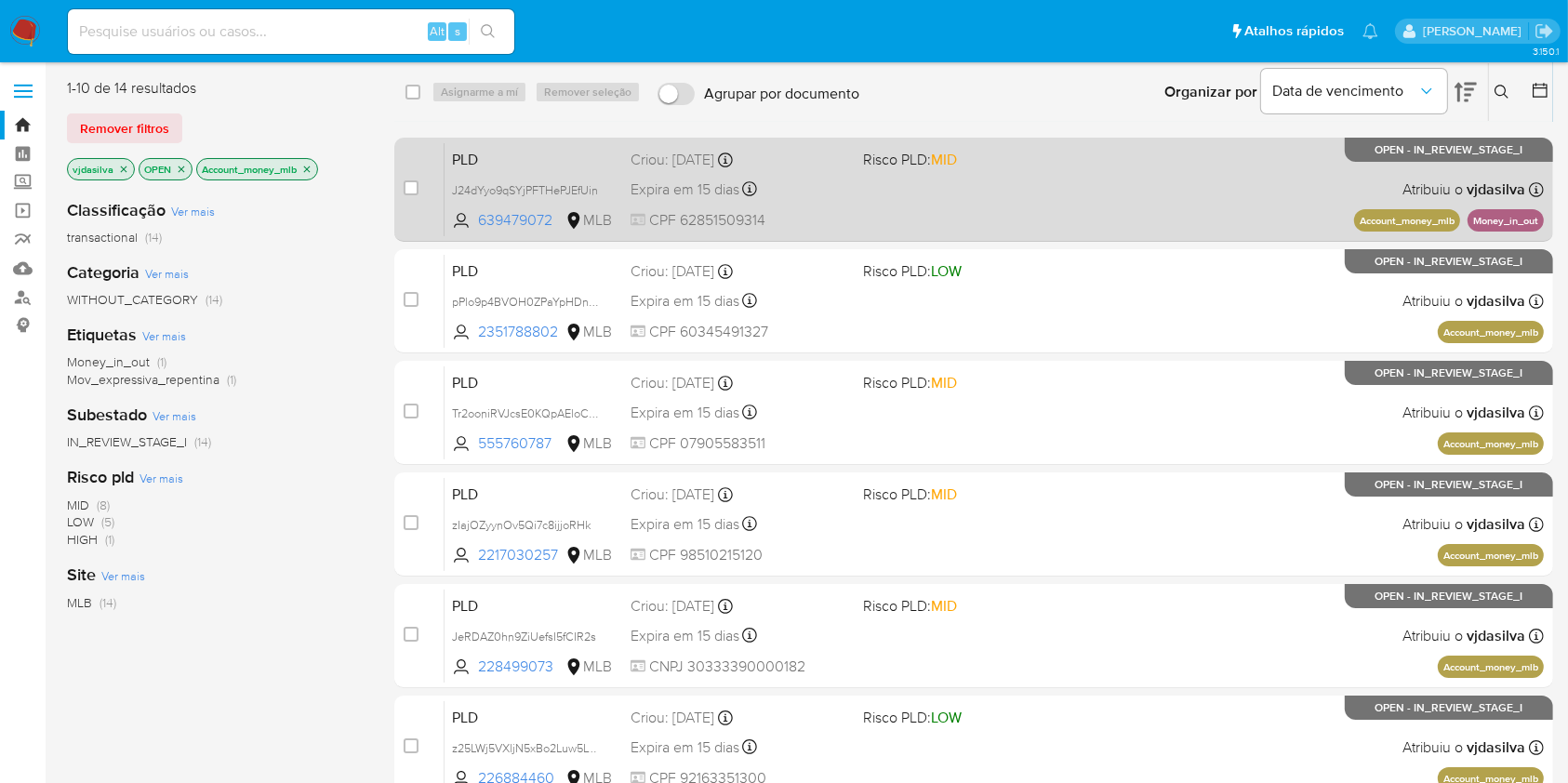
click at [939, 183] on div "PLD J24dYyo9qSYjPFTHePJEfUin 639479072 MLB Risco PLD: MID Criou: 12/07/2025 Cri…" at bounding box center [994, 189] width 1099 height 94
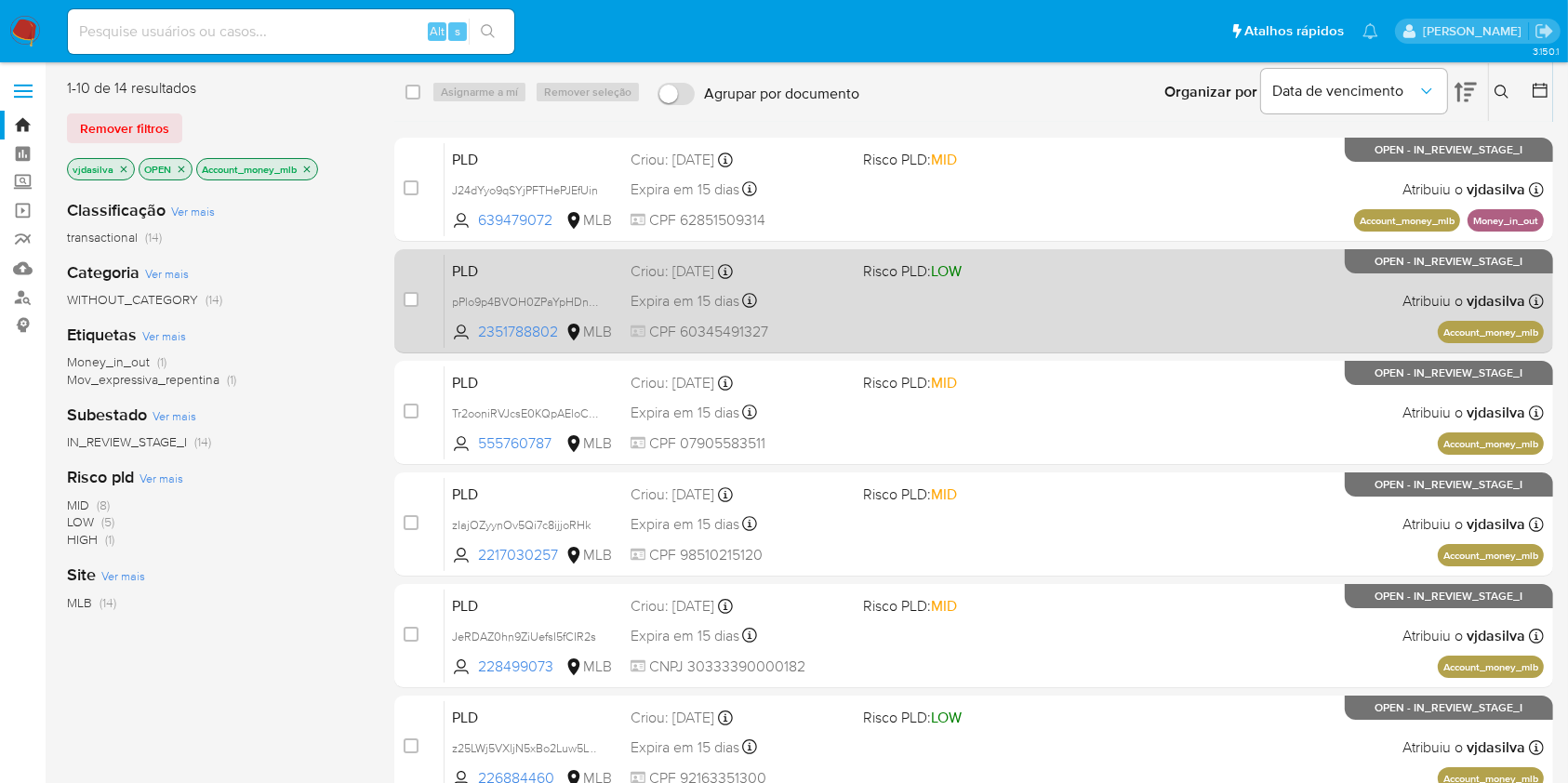
click at [976, 289] on div "PLD pPlo9p4BVOH0ZPaYpHDnM0gh 2351788802 MLB Risco PLD: LOW Criou: 12/07/2025 Cr…" at bounding box center [994, 300] width 1099 height 94
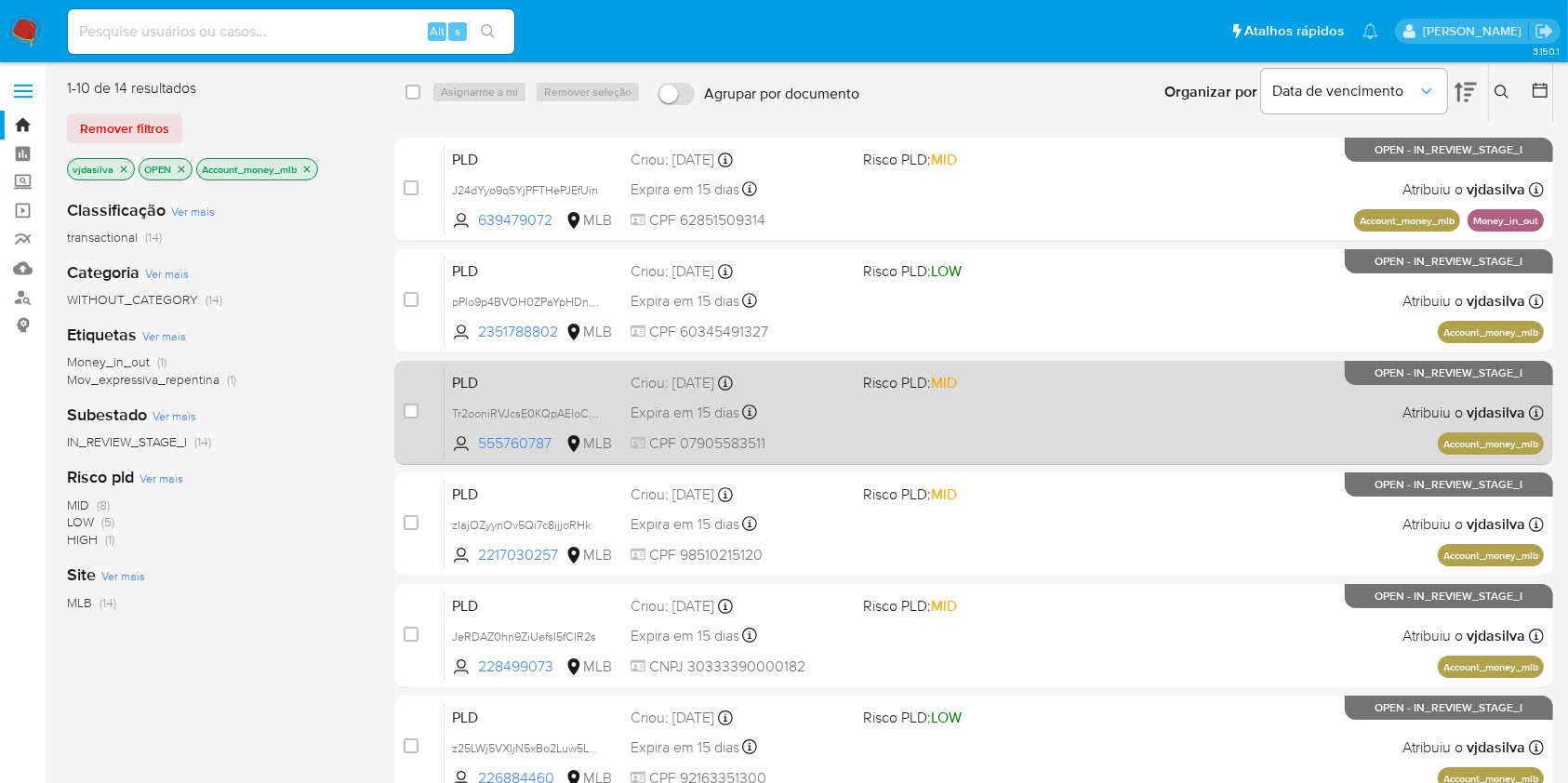
click at [1049, 449] on div "PLD Tr2ooniRVJcsE0KQpAEloCs0 555760787 MLB Risco PLD: MID Criou: 12/07/2025 Cri…" at bounding box center [994, 412] width 1099 height 94
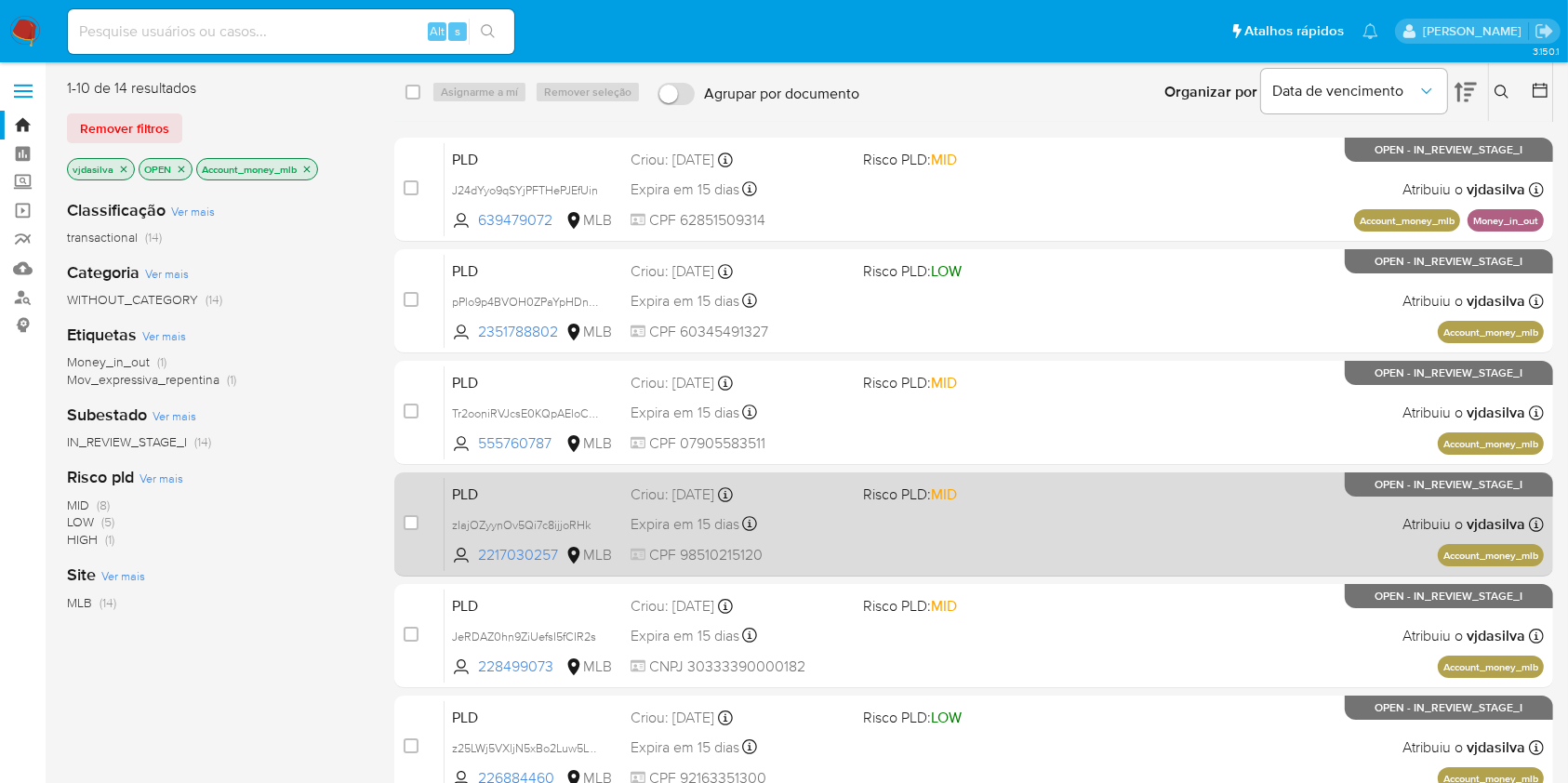
click at [1047, 533] on div "PLD zIajOZyynOv5Qi7c8ijjoRHk 2217030257 MLB Risco PLD: MID Criou: 12/07/2025 Cr…" at bounding box center [994, 524] width 1099 height 94
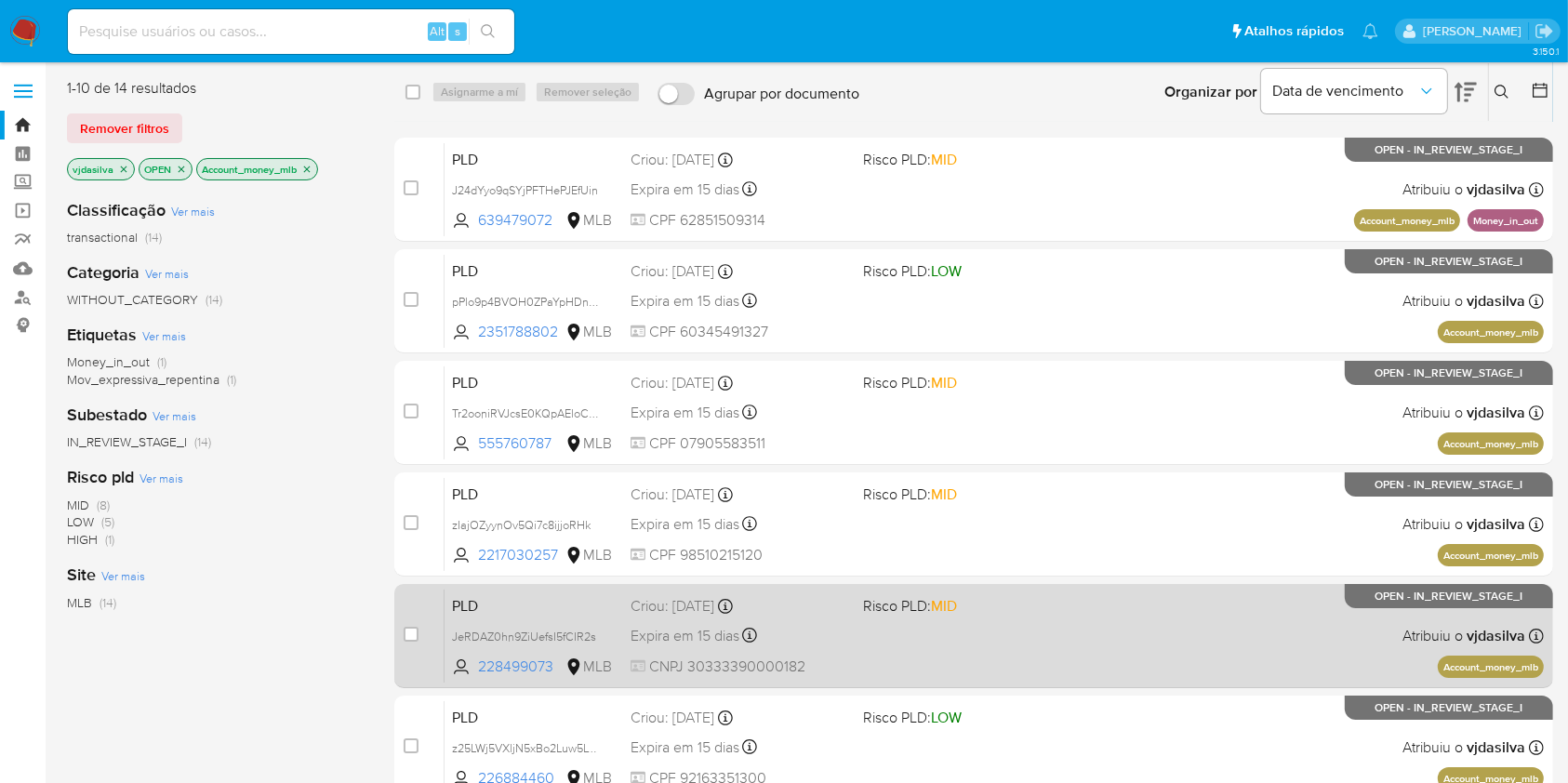
click at [1033, 625] on div "PLD JeRDAZ0hn9ZiUefsI5fCIR2s 228499073 MLB Risco PLD: MID Criou: 12/07/2025 Cri…" at bounding box center [994, 635] width 1099 height 94
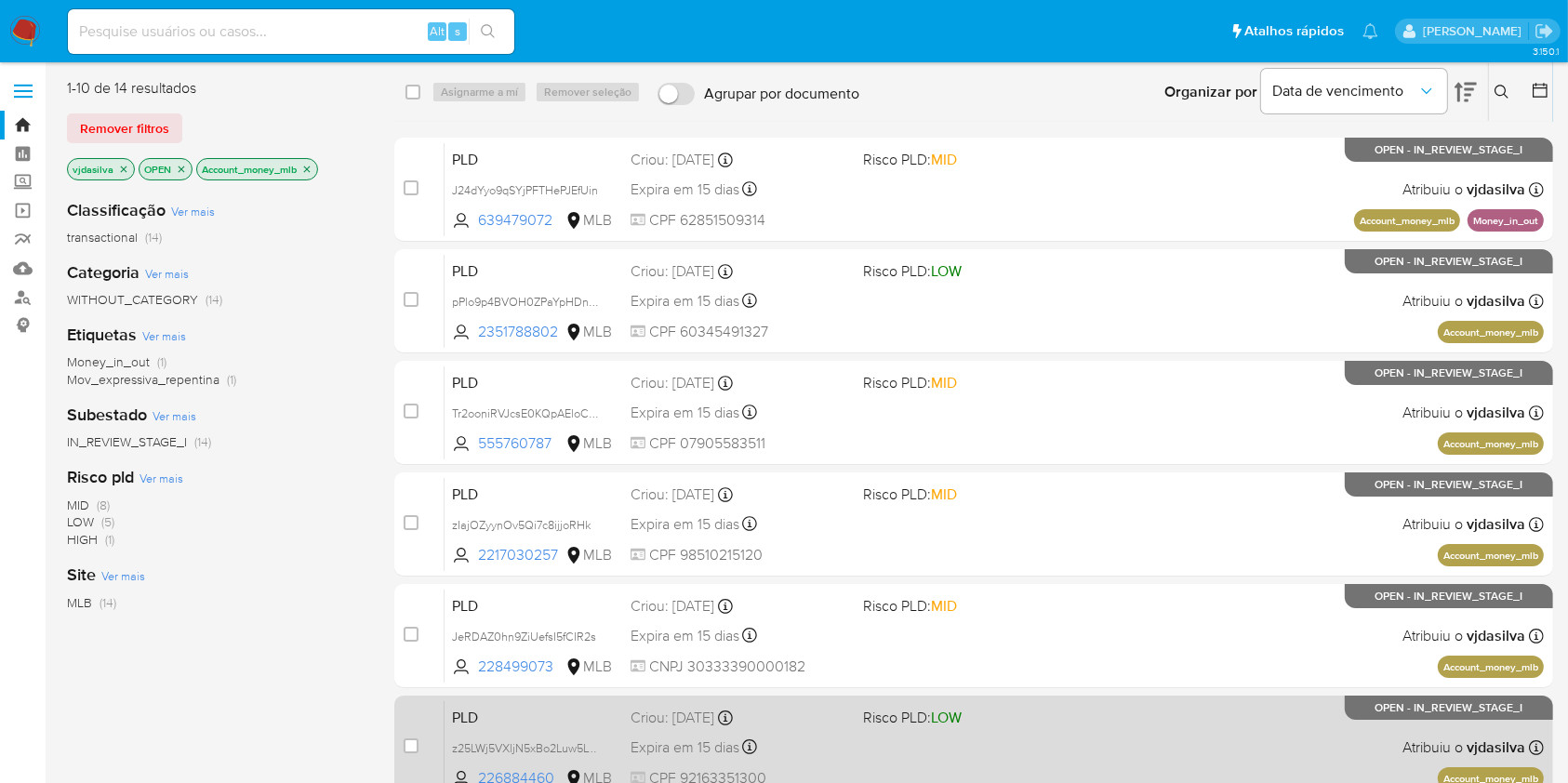
click at [1118, 709] on div "PLD z25LWj5VXljN5xBo2Luw5LYO 226884460 MLB Risco PLD: LOW Criou: 12/07/2025 Cri…" at bounding box center [994, 747] width 1099 height 94
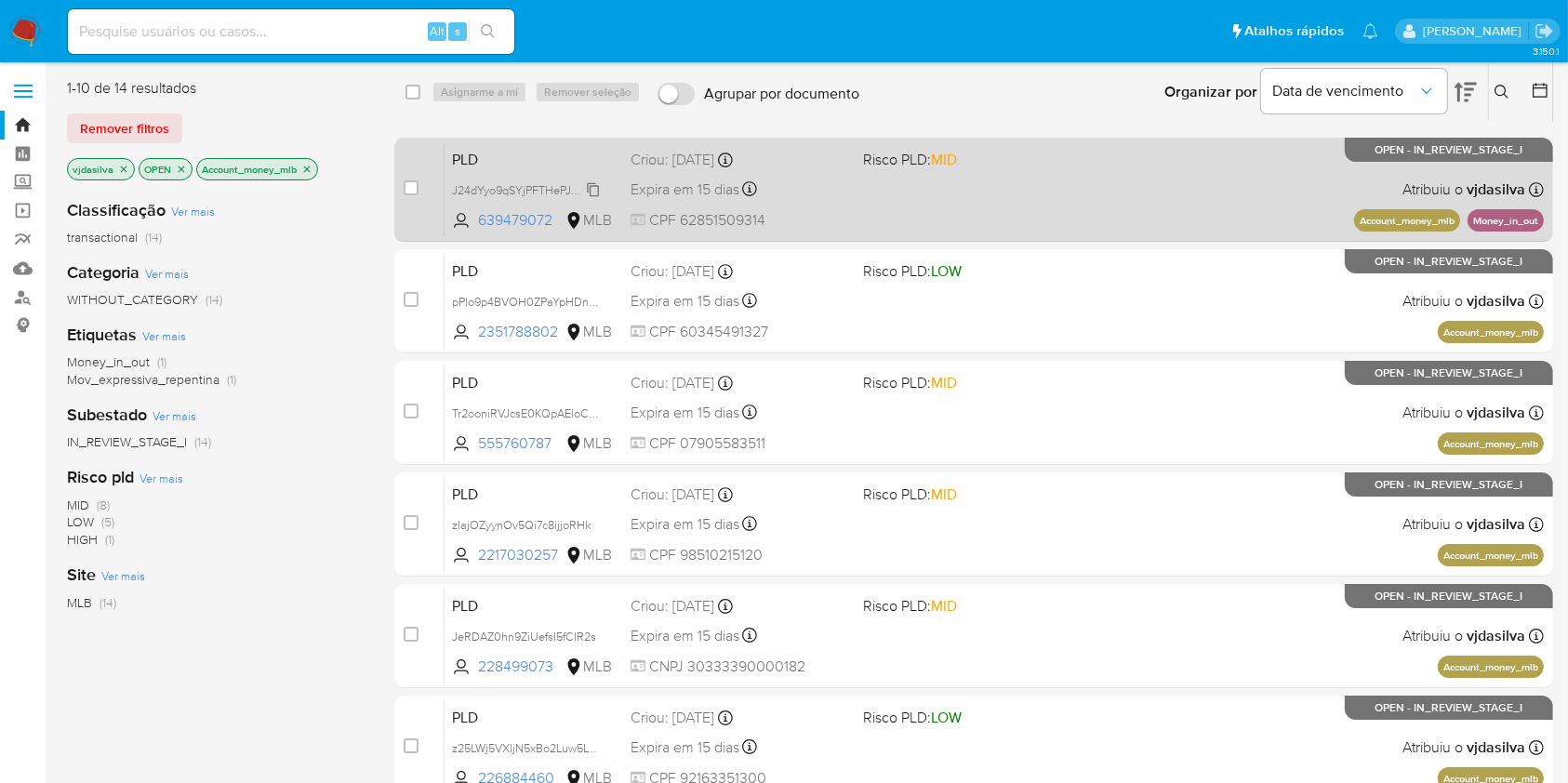
click at [593, 189] on span "J24dYyo9qSYjPFTHePJEfUin" at bounding box center [525, 189] width 146 height 21
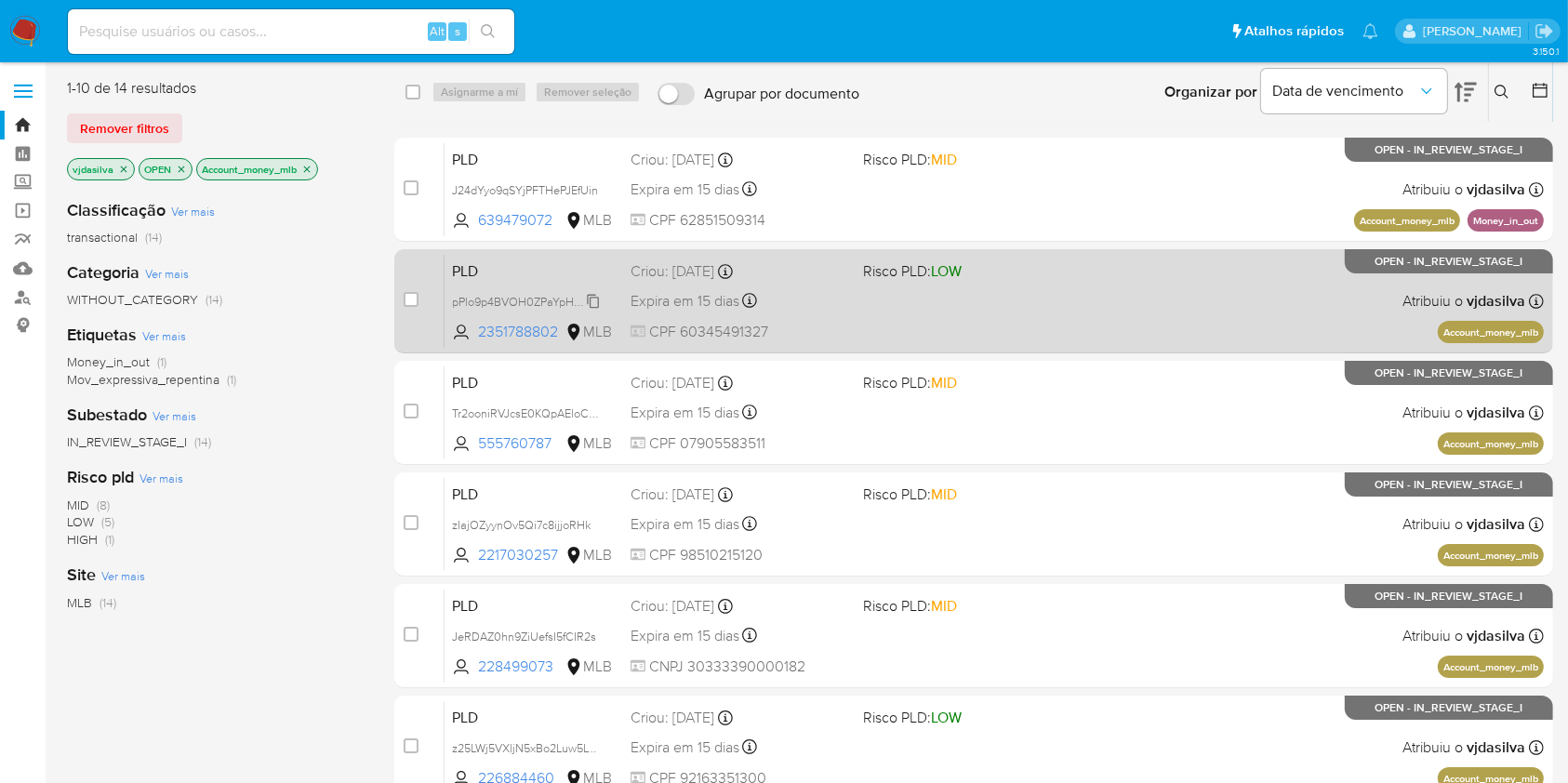
click at [593, 303] on span "pPlo9p4BVOH0ZPaYpHDnM0gh" at bounding box center [535, 300] width 167 height 21
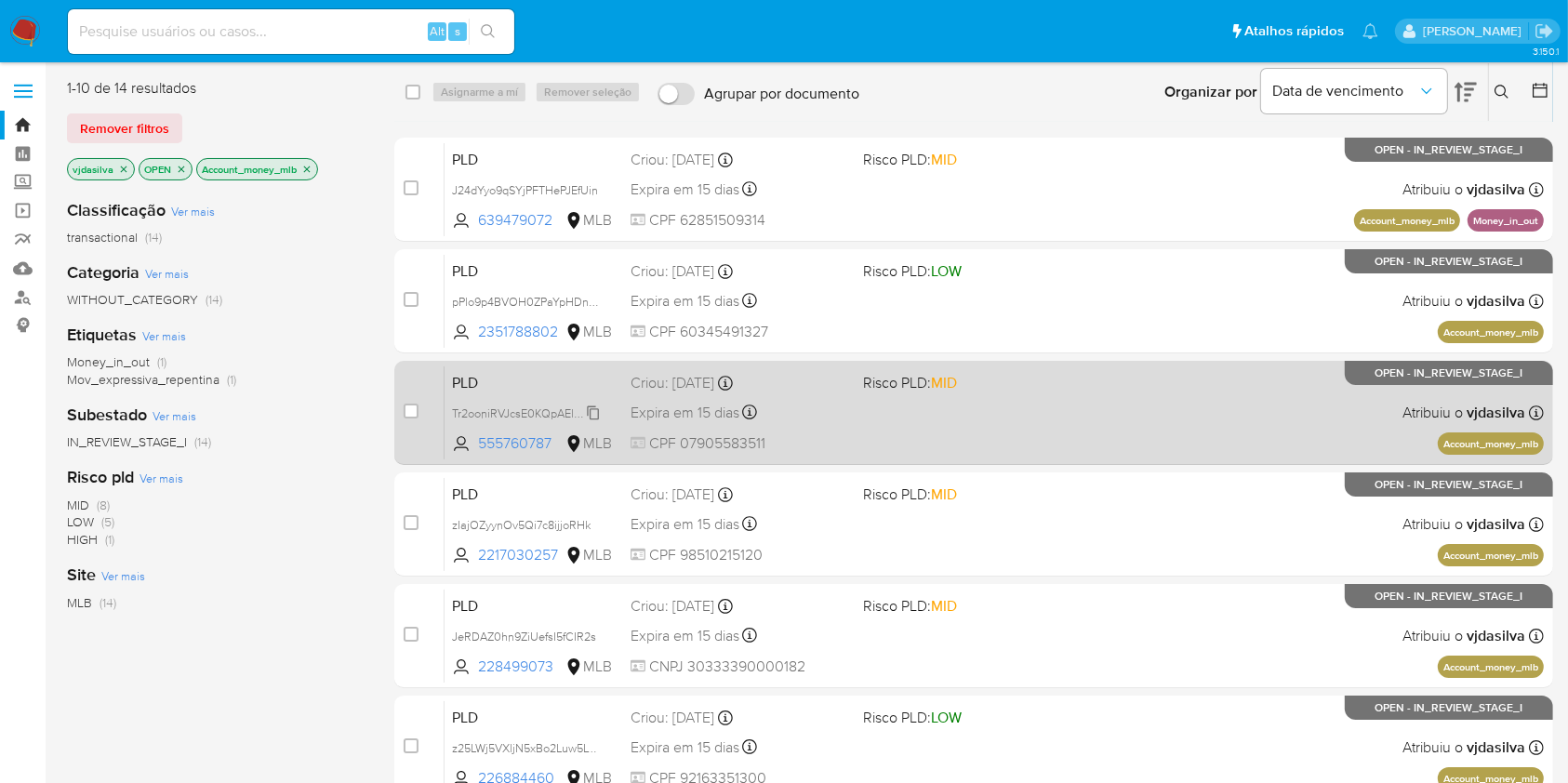
click at [594, 414] on span "Tr2ooniRVJcsE0KQpAEloCs0" at bounding box center [527, 412] width 150 height 21
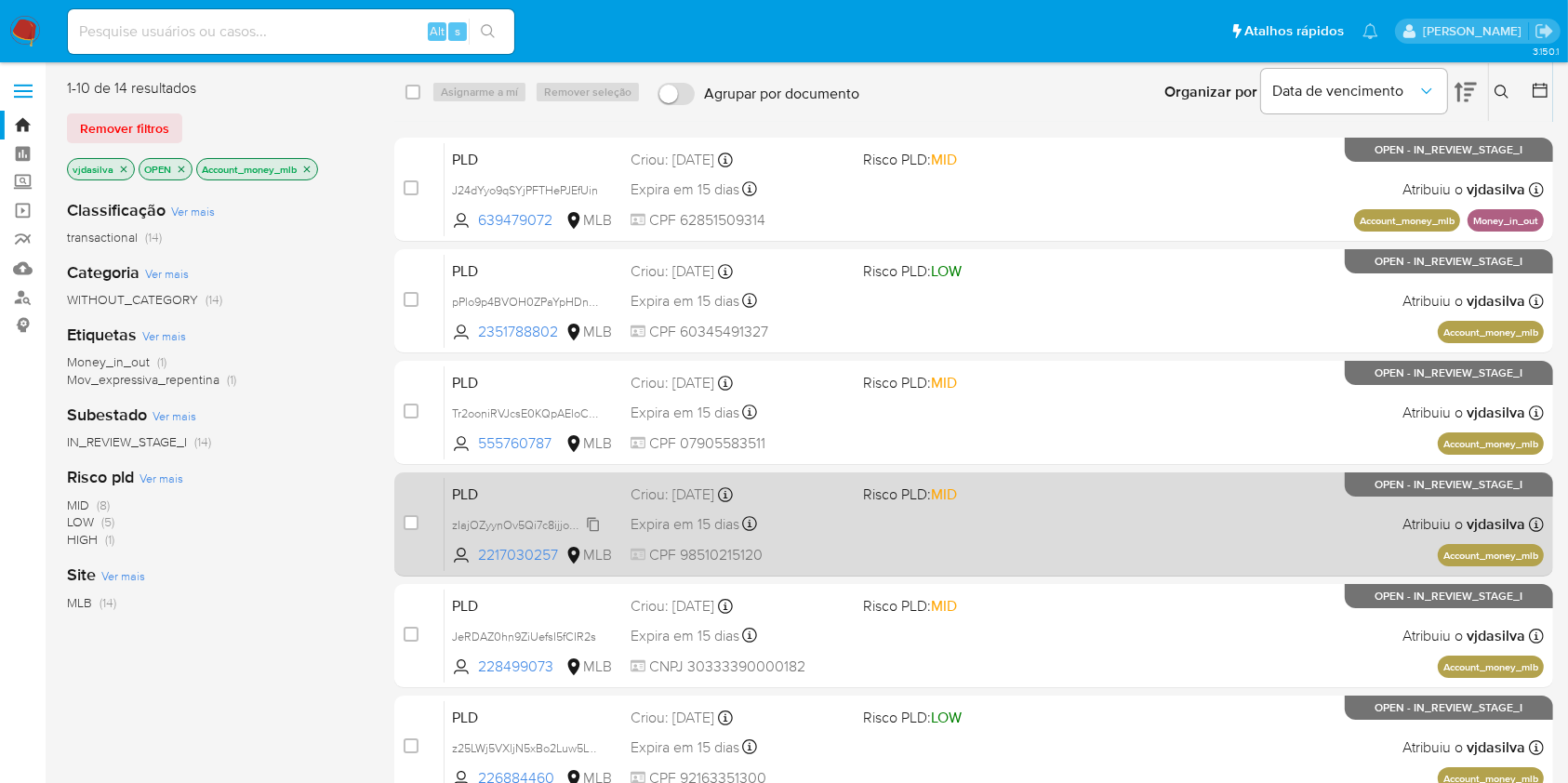
click at [588, 523] on span "zIajOZyynOv5Qi7c8ijjoRHk" at bounding box center [521, 524] width 139 height 21
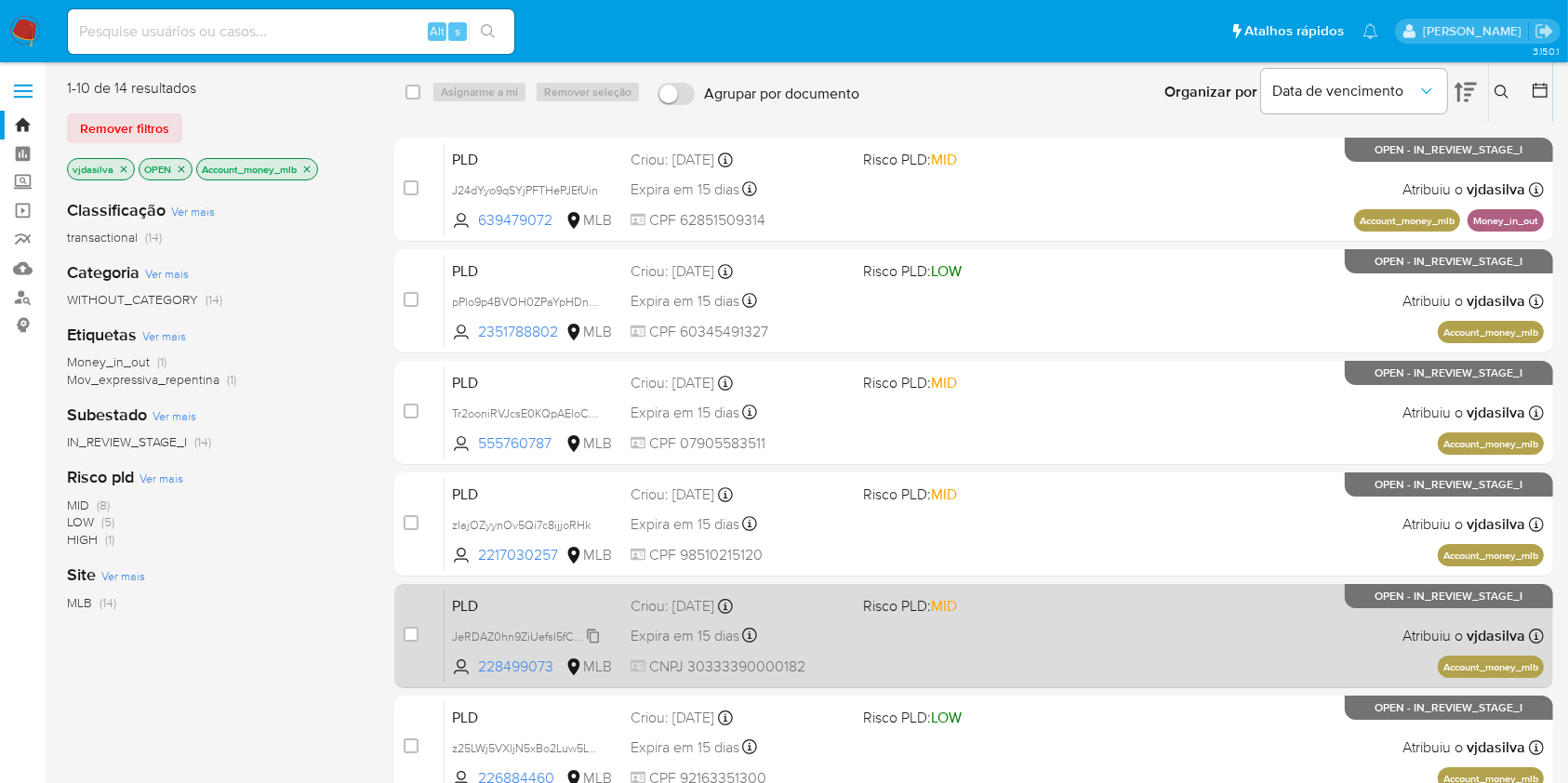
click at [594, 640] on span "JeRDAZ0hn9ZiUefsI5fCIR2s" at bounding box center [524, 635] width 144 height 21
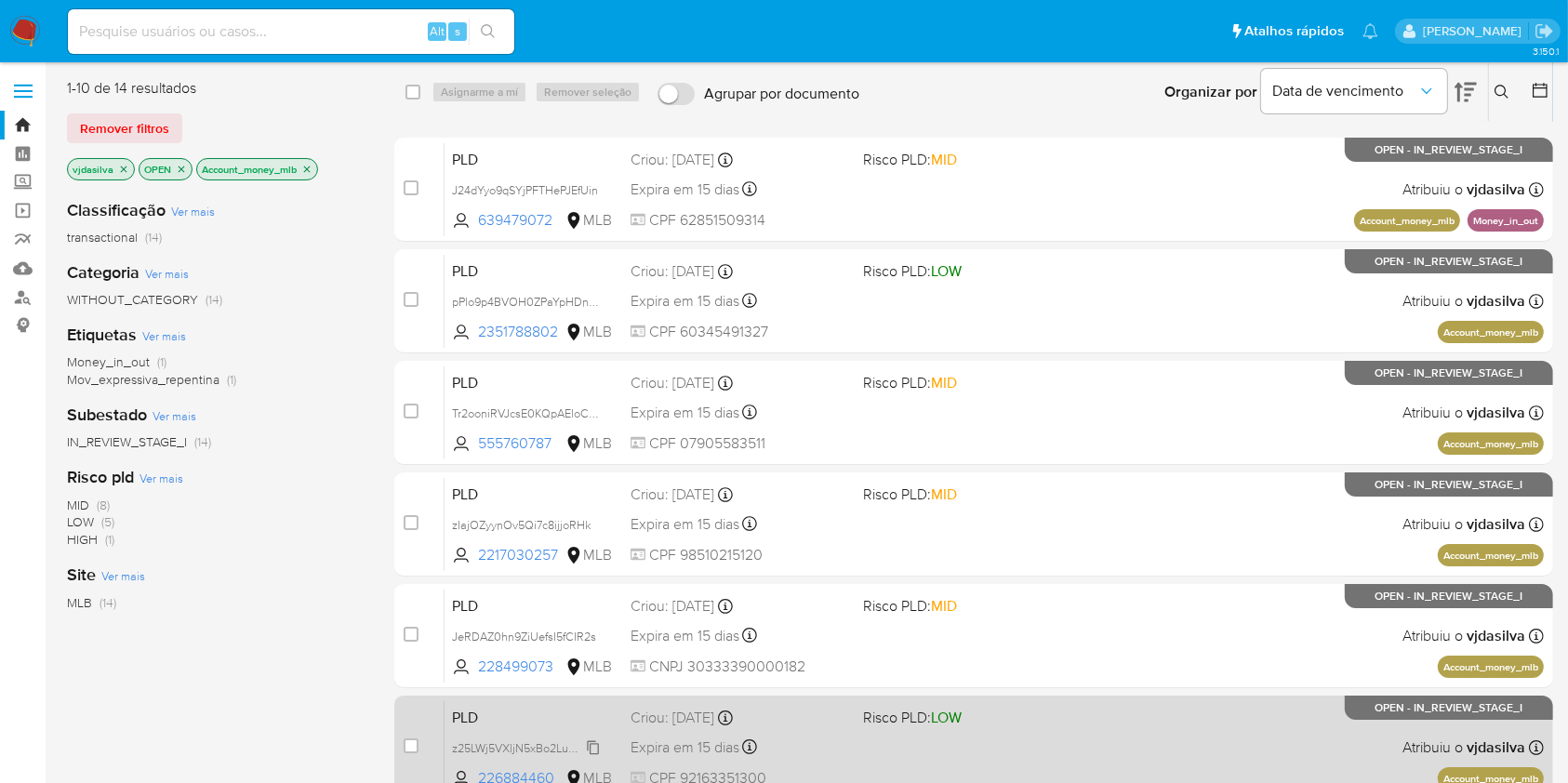
click at [593, 748] on span "z25LWj5VXljN5xBo2Luw5LYO" at bounding box center [528, 747] width 151 height 21
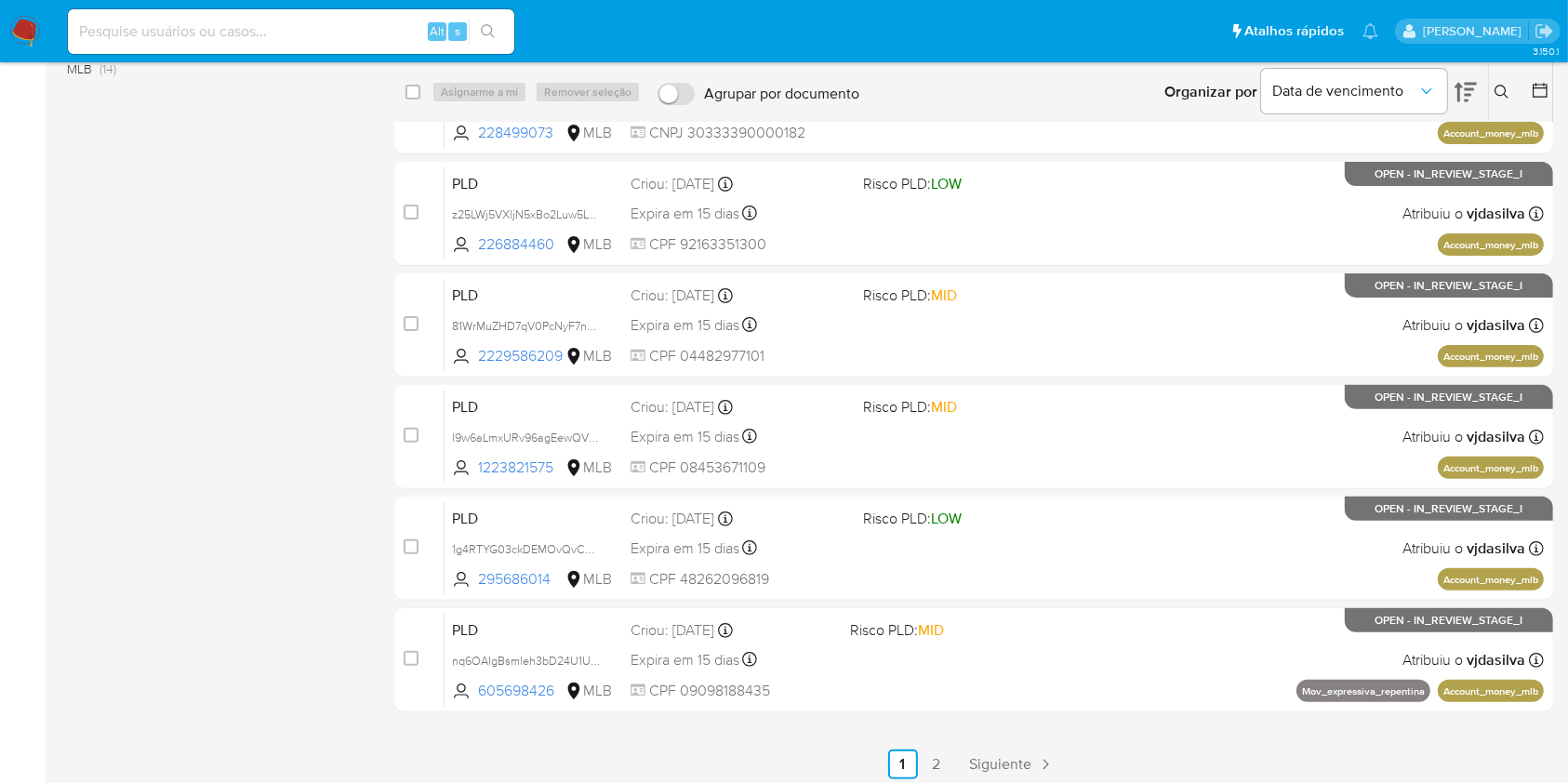
scroll to position [543, 0]
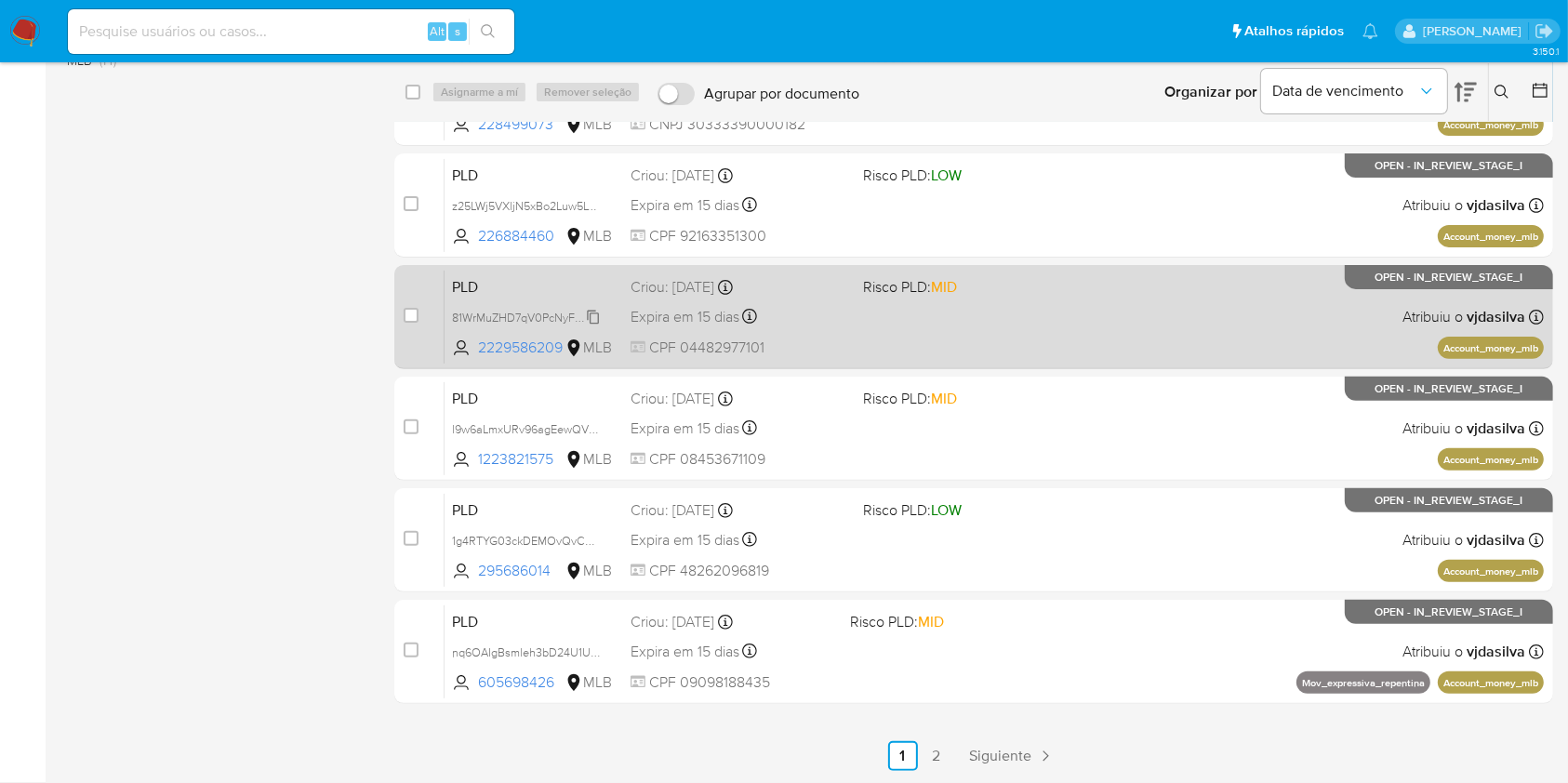
click at [594, 316] on span "81WrMuZHD7qV0PcNyF7ngBGX" at bounding box center [534, 316] width 165 height 21
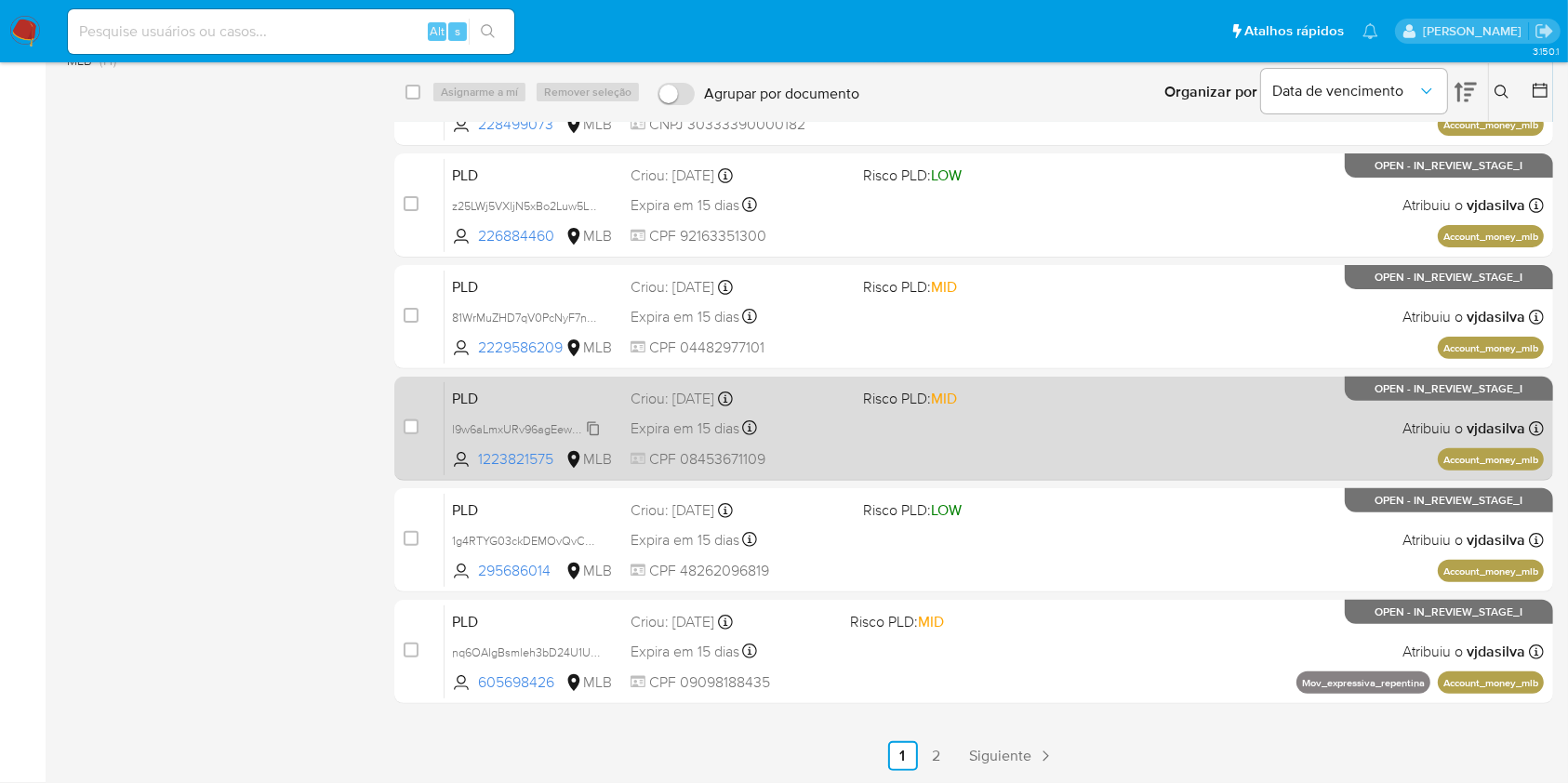
click at [595, 429] on span "l9w6aLmxURv96agEewQVmqBD" at bounding box center [536, 428] width 169 height 21
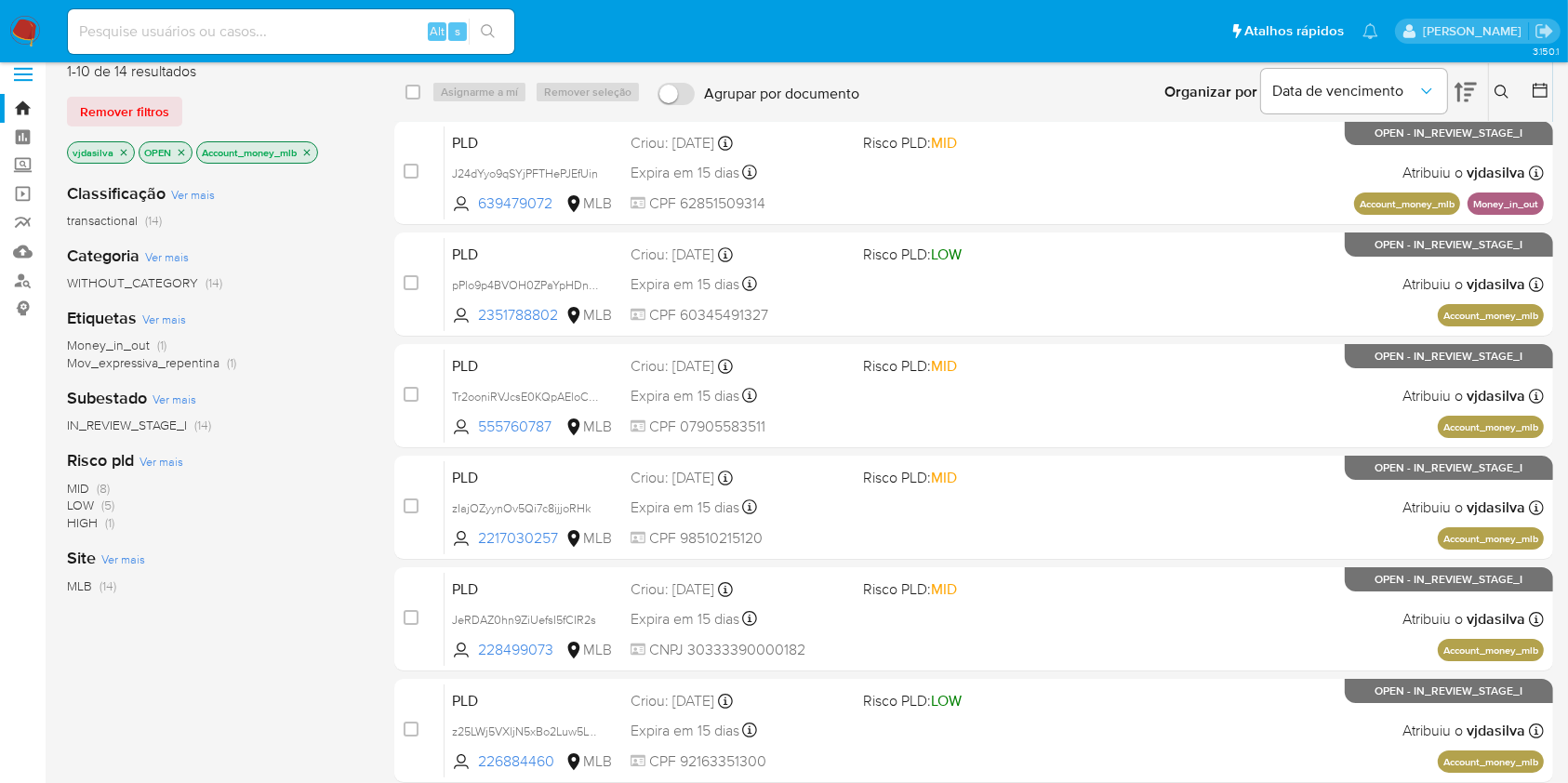
scroll to position [12, 0]
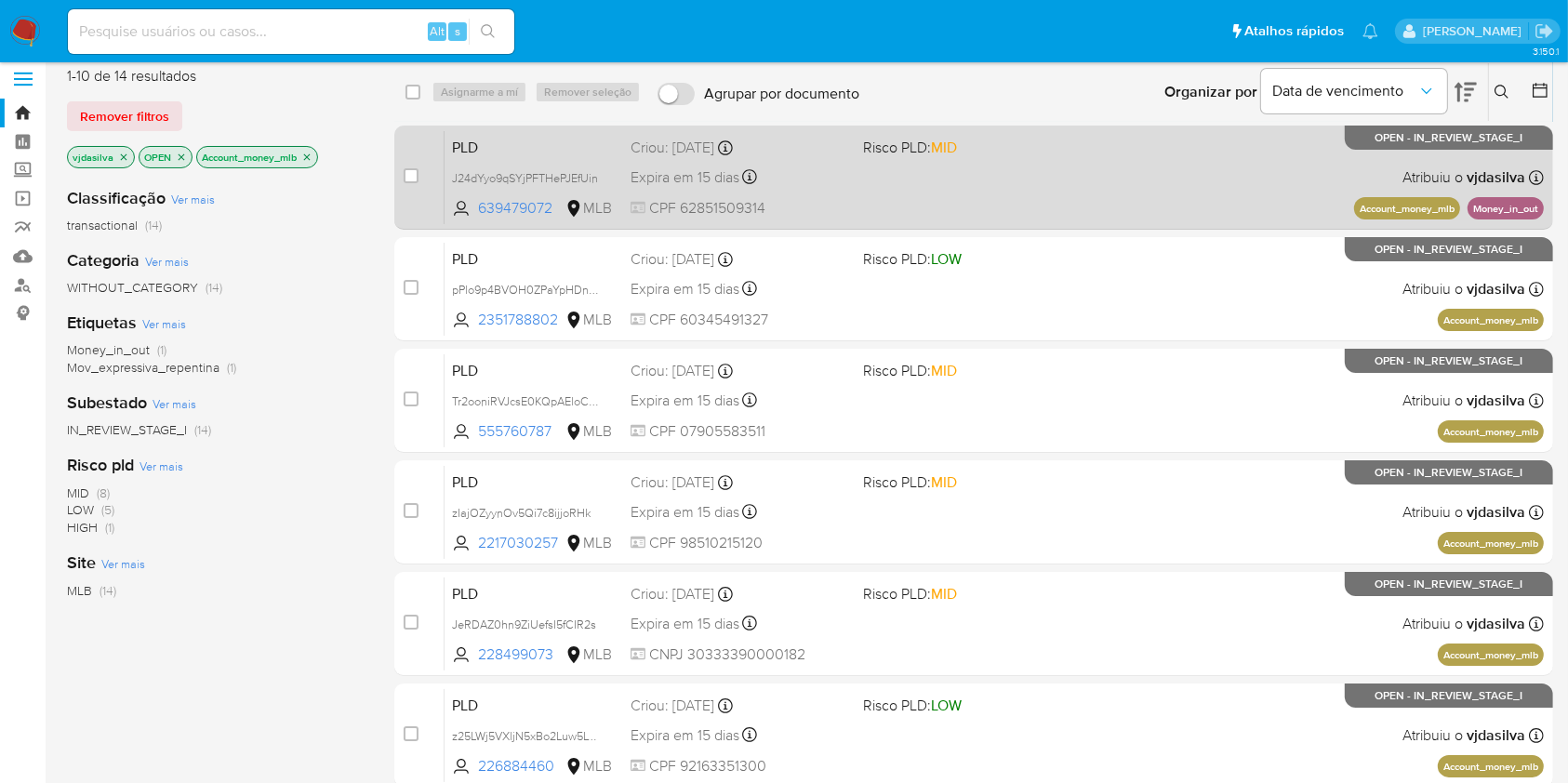
click at [1049, 176] on div "PLD J24dYyo9qSYjPFTHePJEfUin 639479072 MLB Risco PLD: MID Criou: 12/07/2025 Cri…" at bounding box center [994, 177] width 1099 height 94
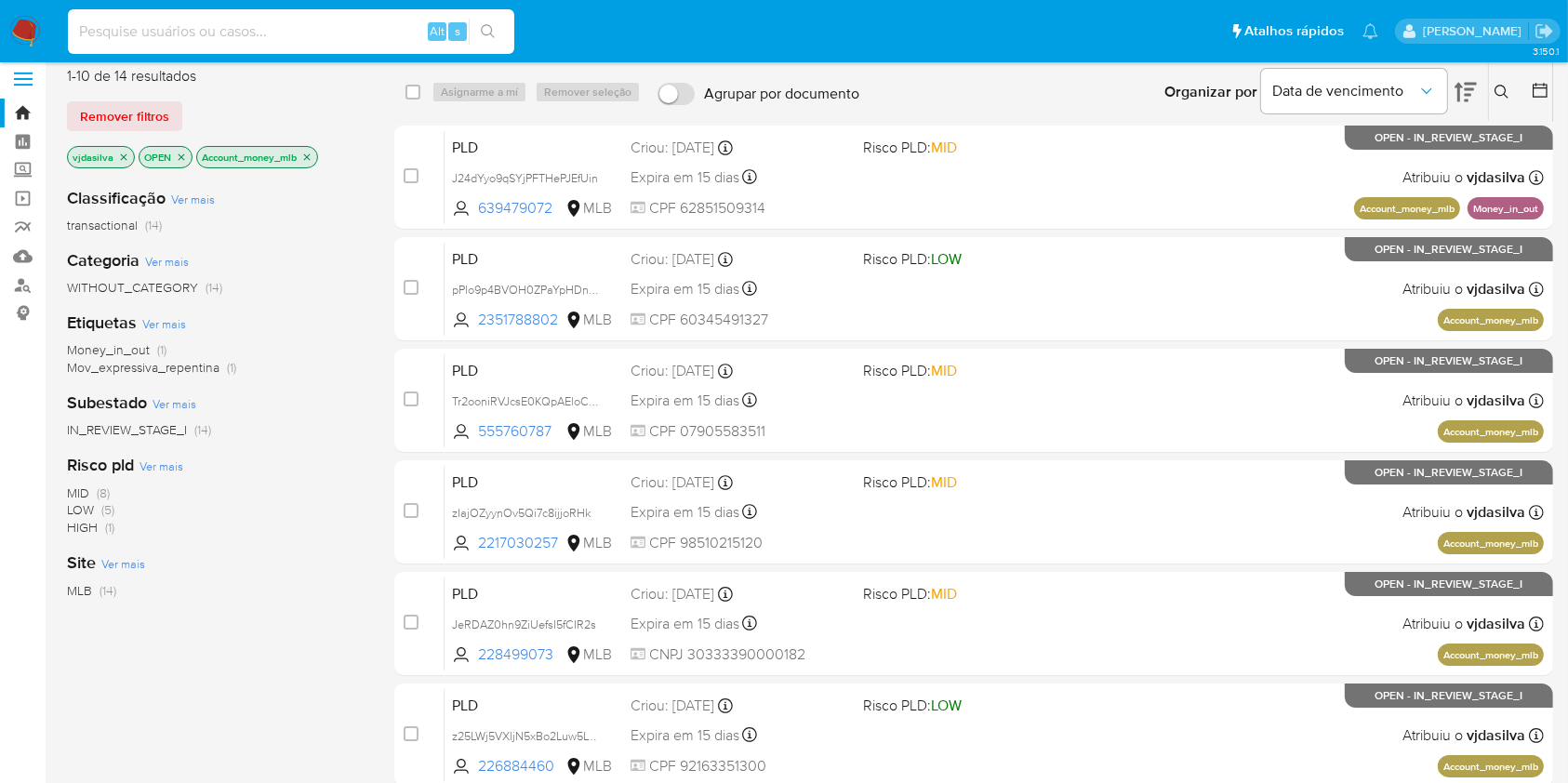
click at [300, 32] on input at bounding box center [291, 32] width 447 height 24
paste input "wRT5xwLLTYEyGMXwcsIjlmu6"
type input "wRT5xwLLTYEyGMXwcsIjlmu6"
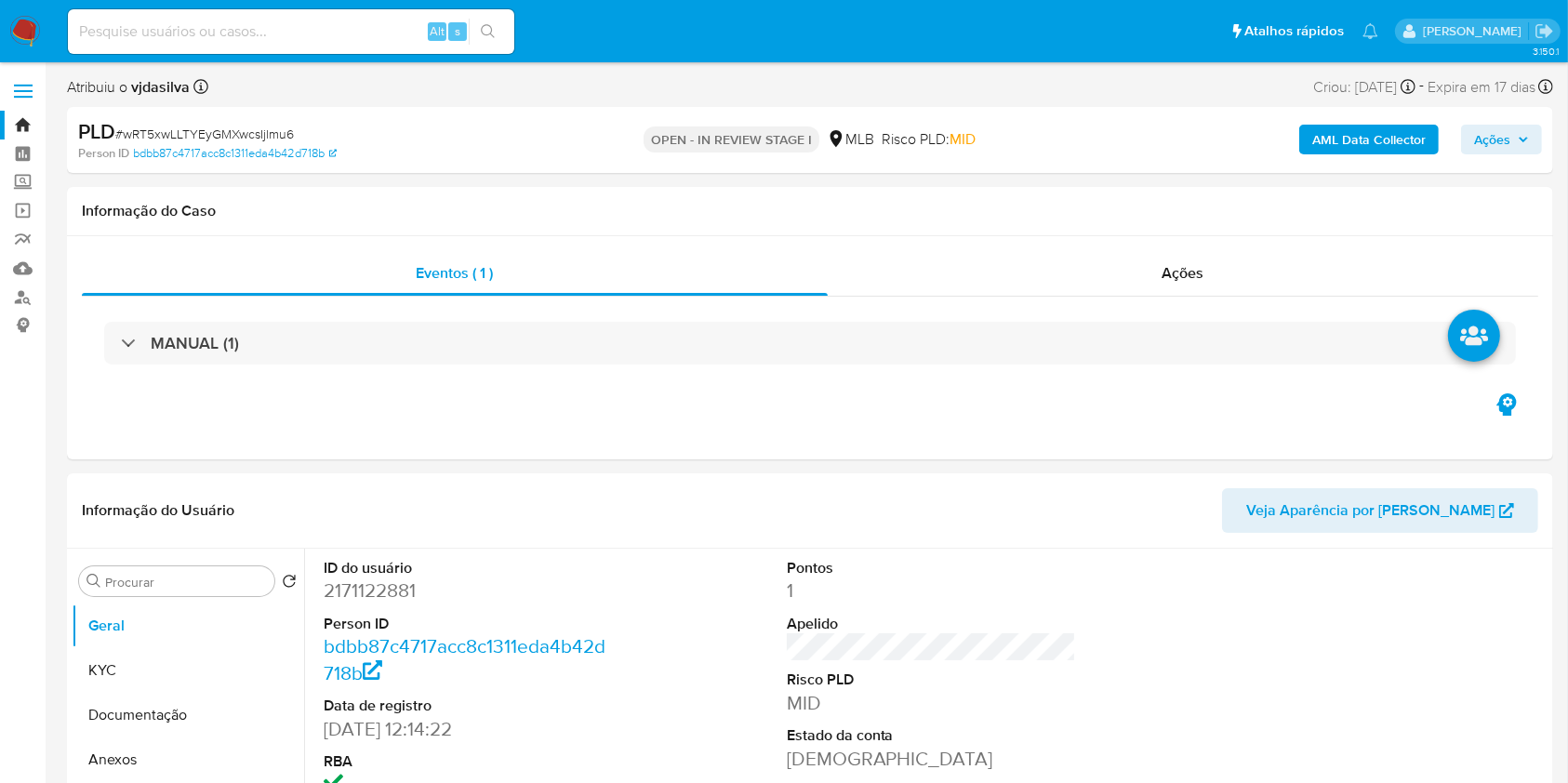
select select "10"
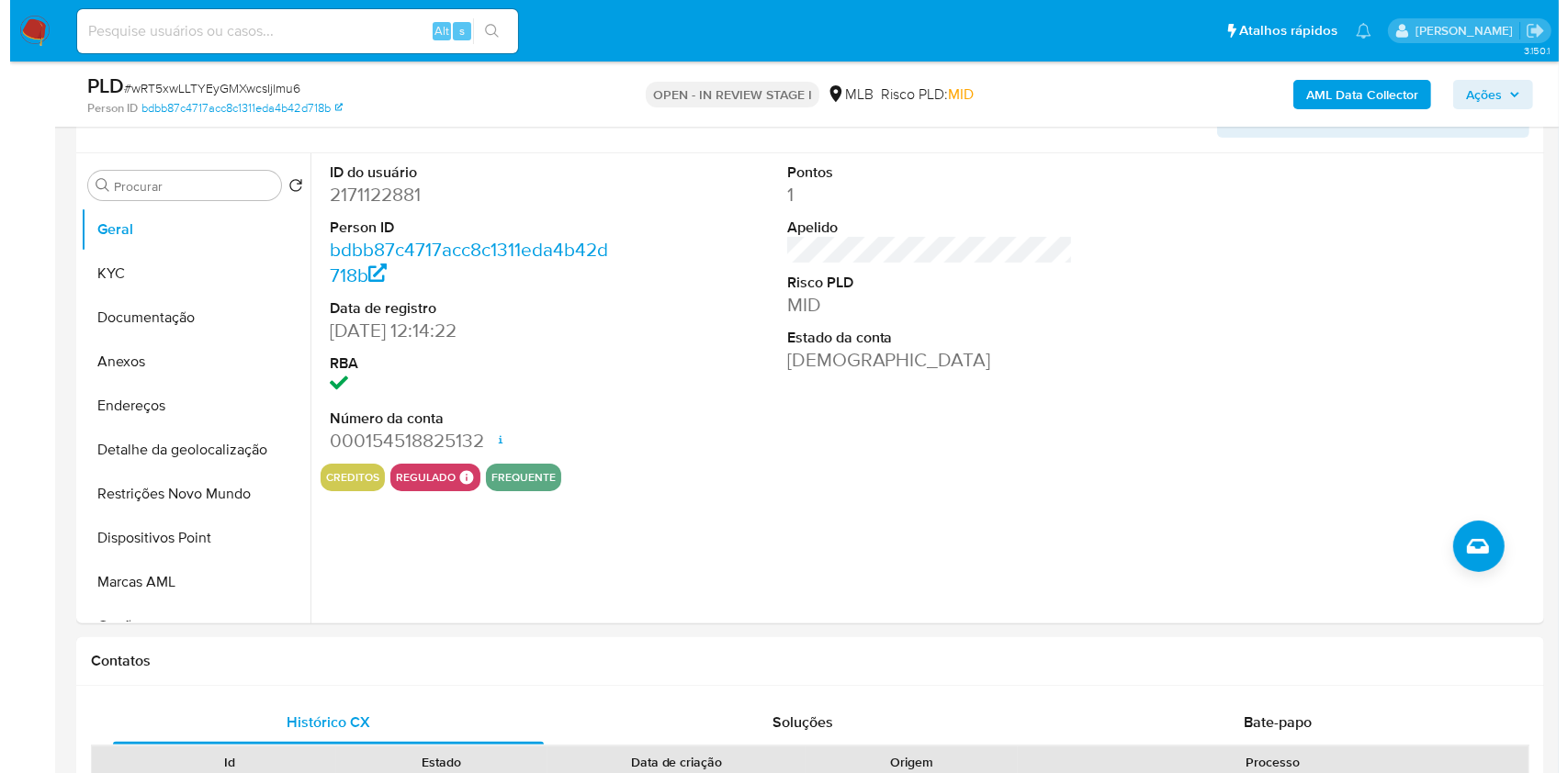
scroll to position [302, 0]
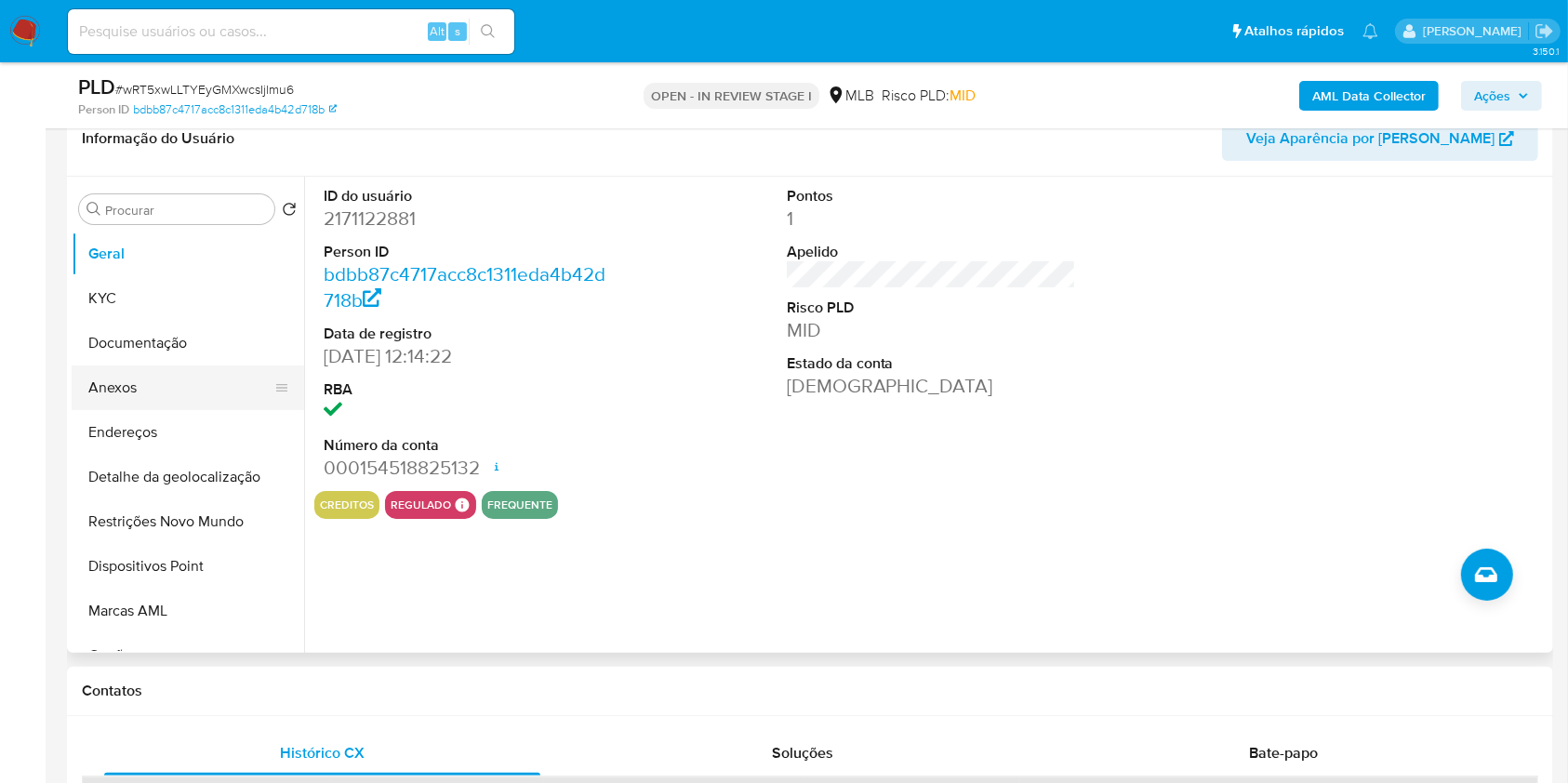
click at [128, 379] on button "Anexos" at bounding box center [180, 388] width 217 height 45
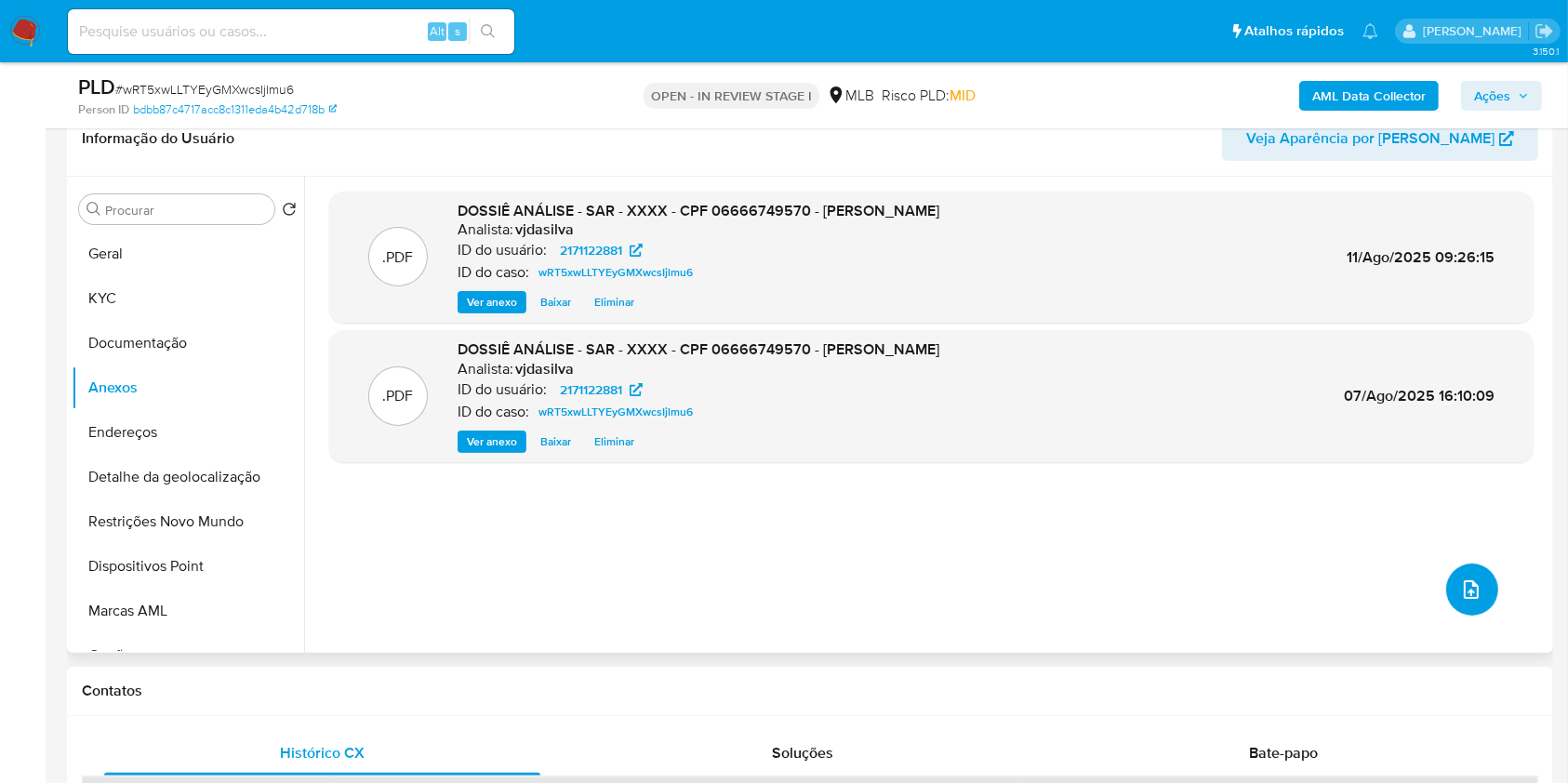
click at [1460, 595] on icon "upload-file" at bounding box center [1471, 589] width 22 height 22
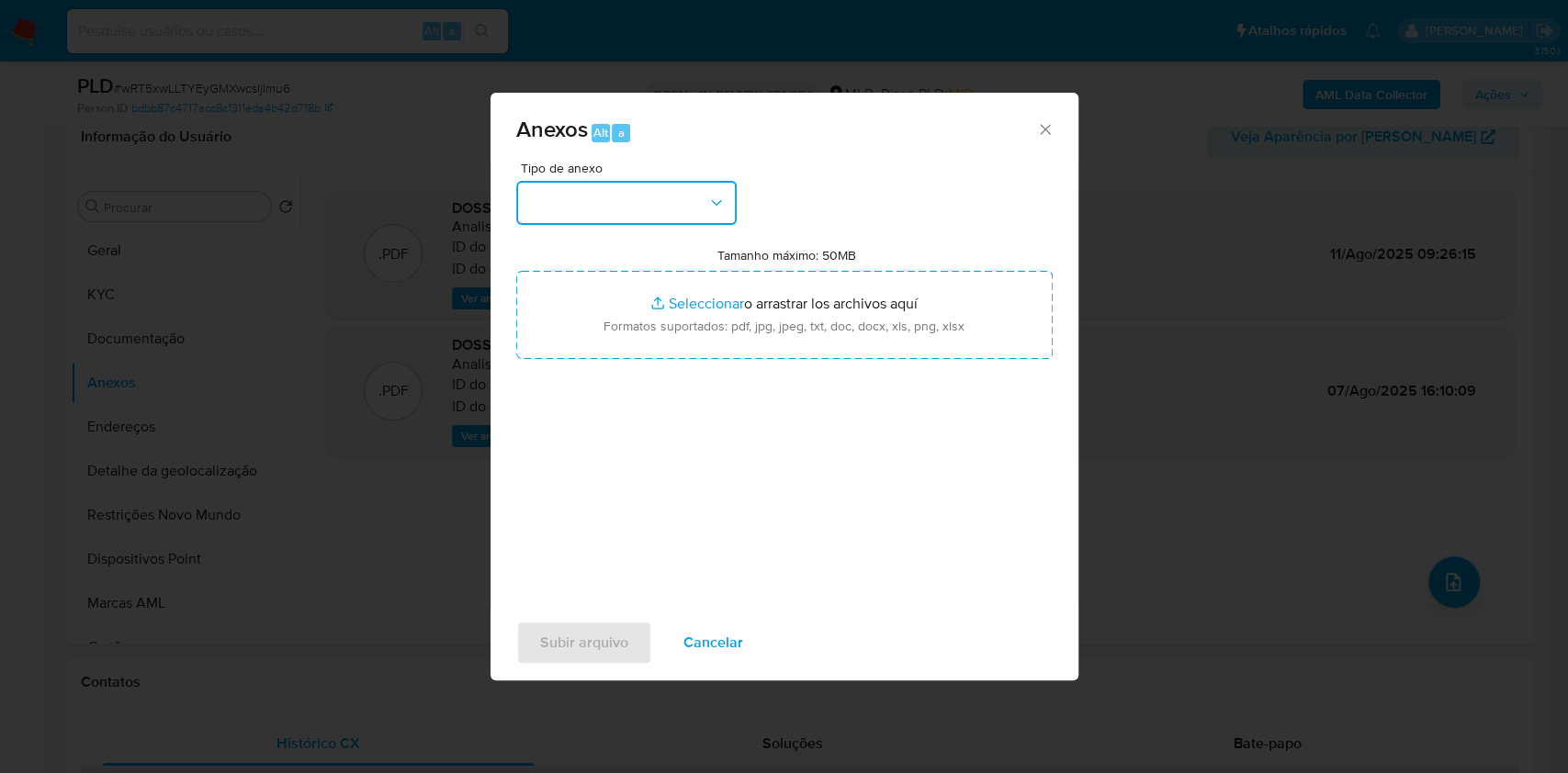
click at [707, 209] on icon "button" at bounding box center [716, 202] width 18 height 18
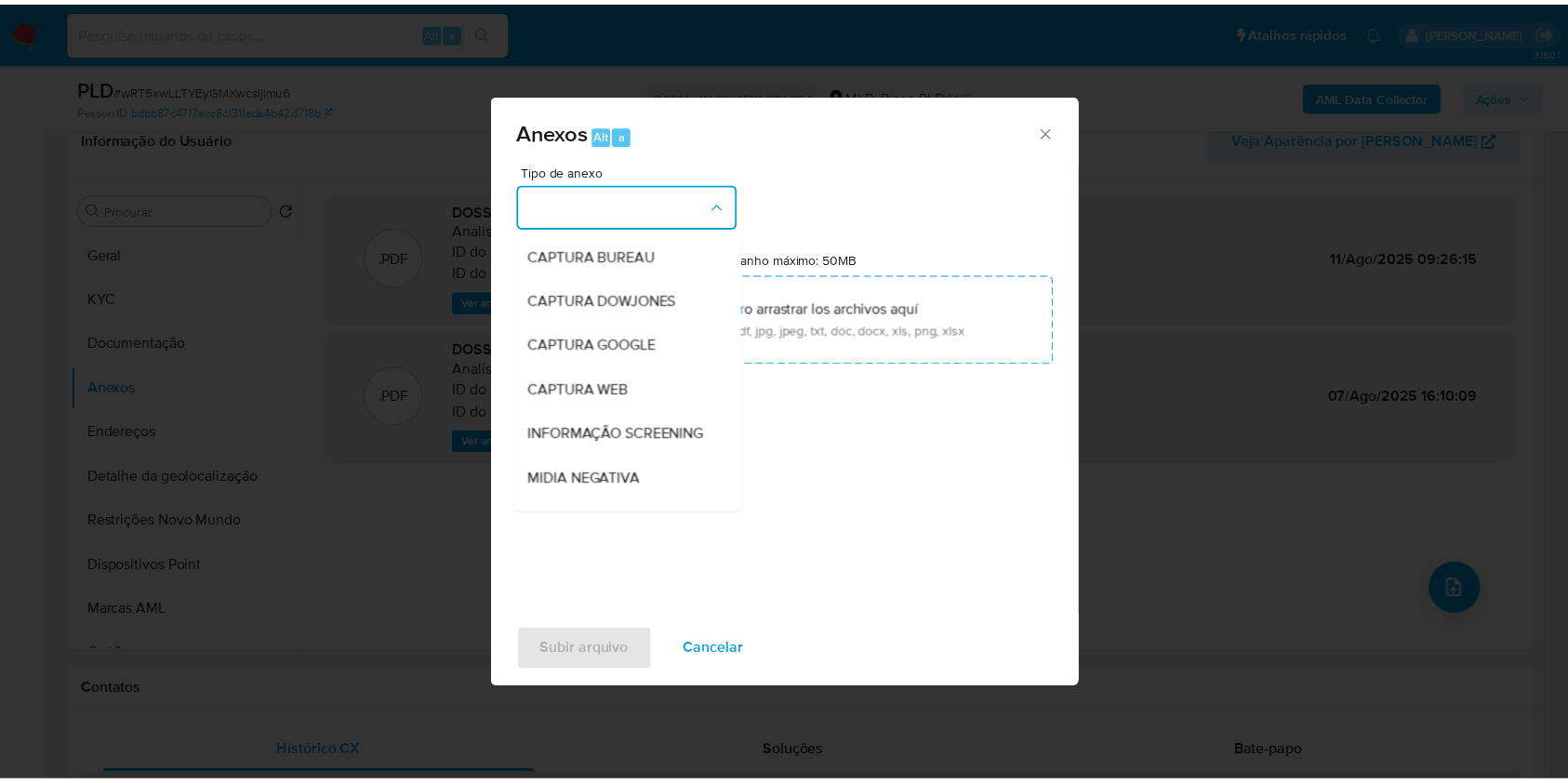
scroll to position [285, 0]
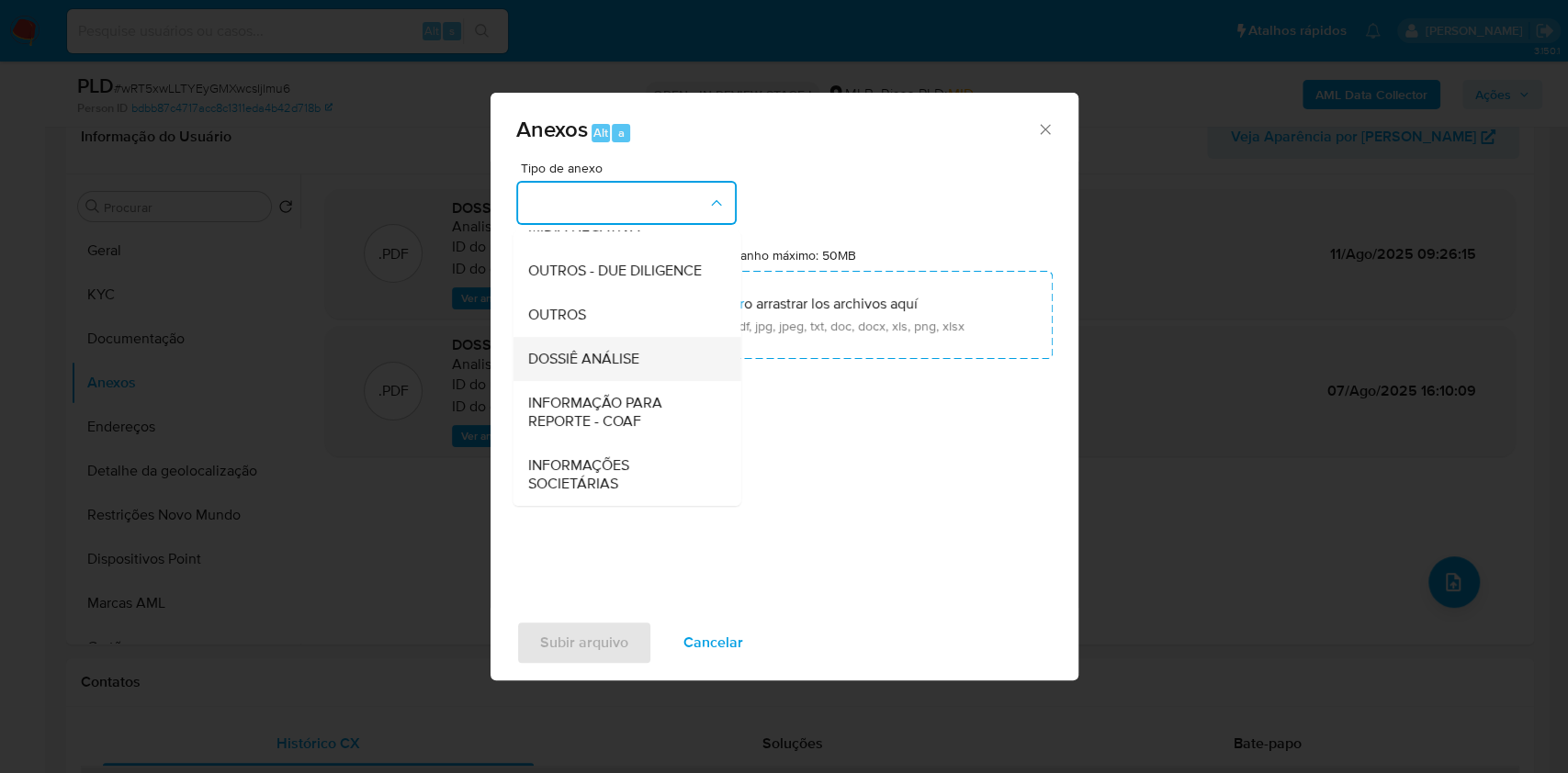
click at [654, 371] on div "DOSSIÊ ANÁLISE" at bounding box center [621, 359] width 187 height 44
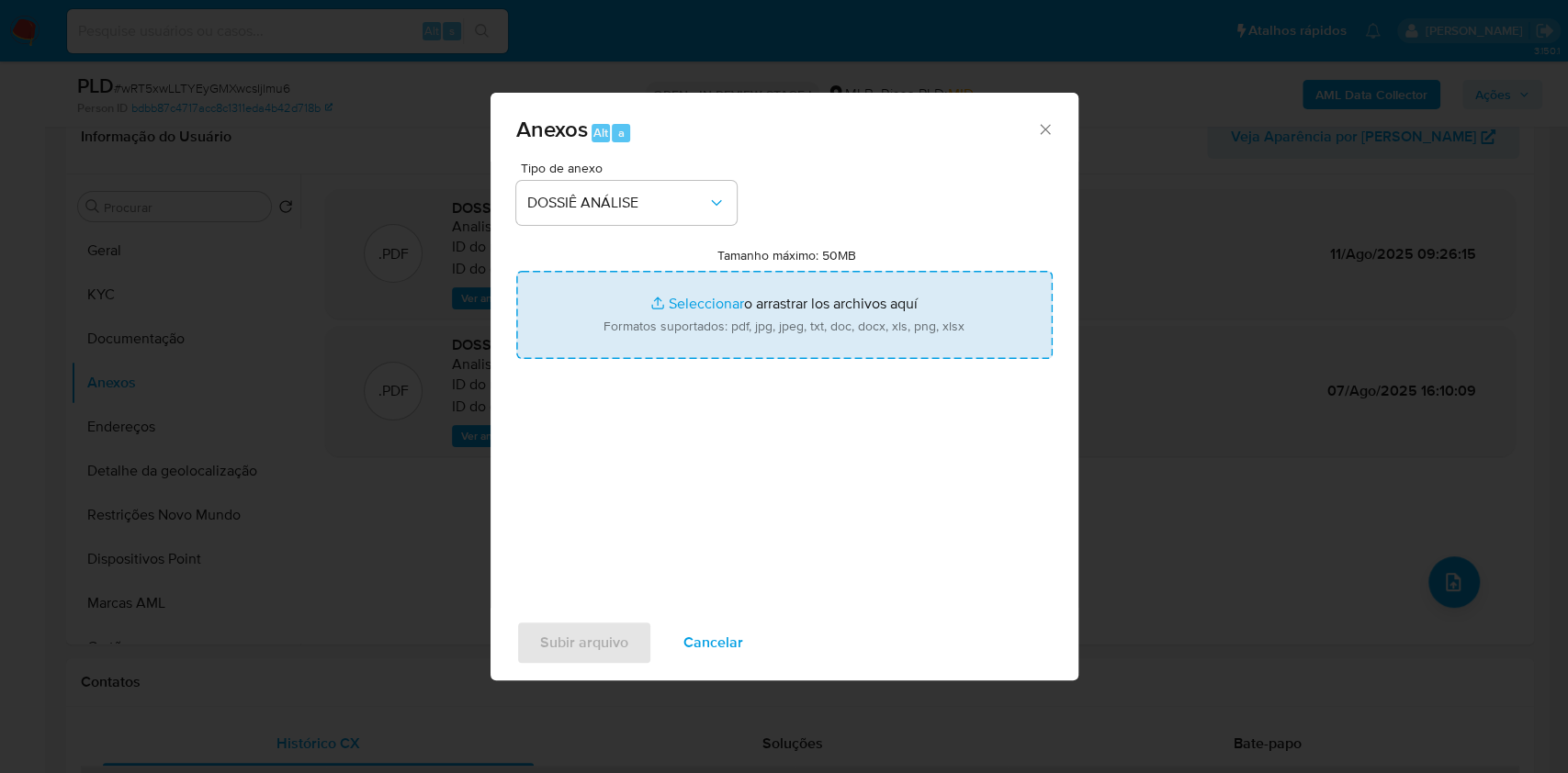
type input "C:\fakepath\SAR - XXXX - CPF 06666749570 - CARLOS EDUARDO SANTOS DE OLIVEIRA (1…"
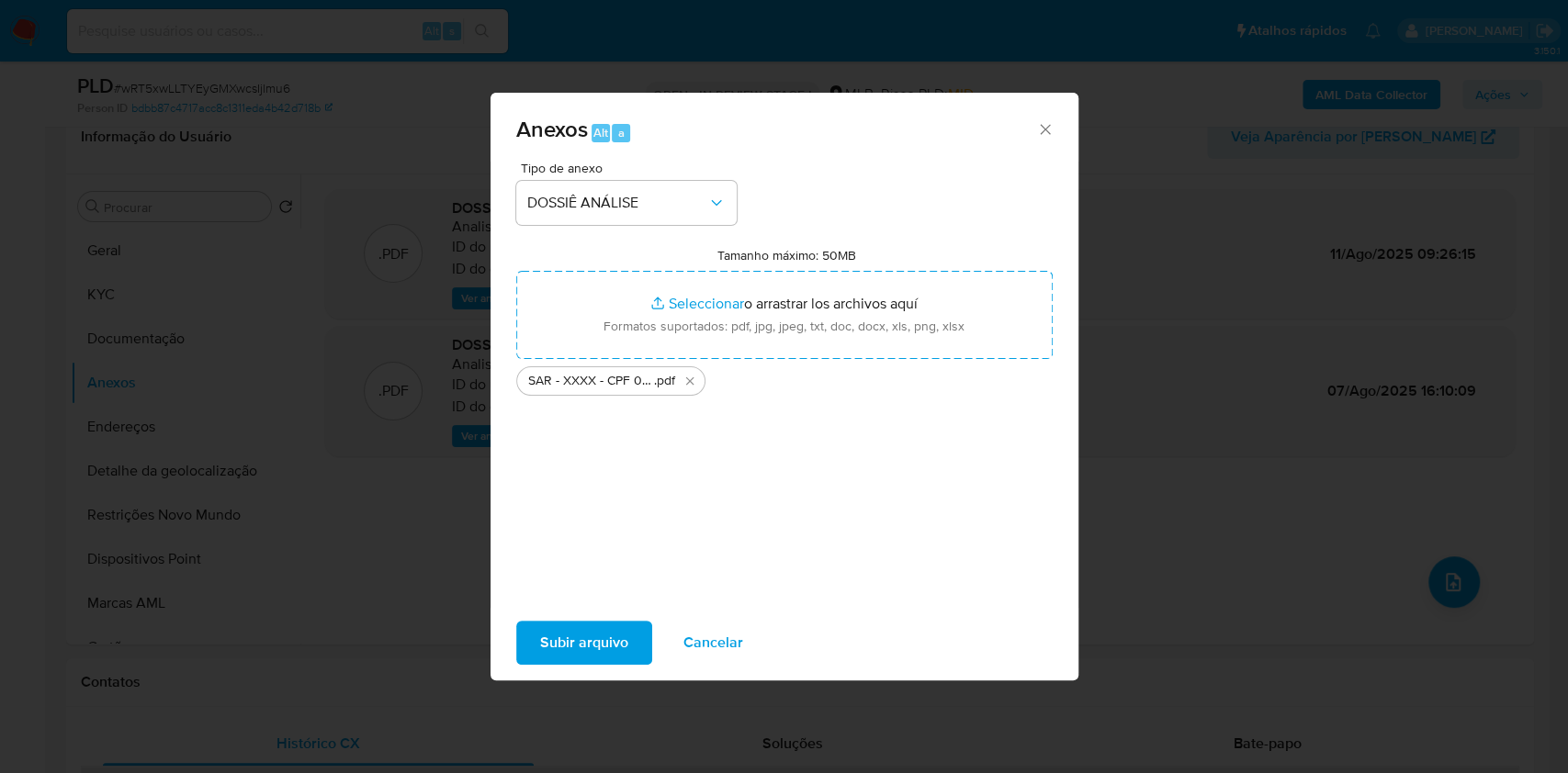
click at [606, 639] on span "Subir arquivo" at bounding box center [585, 642] width 88 height 40
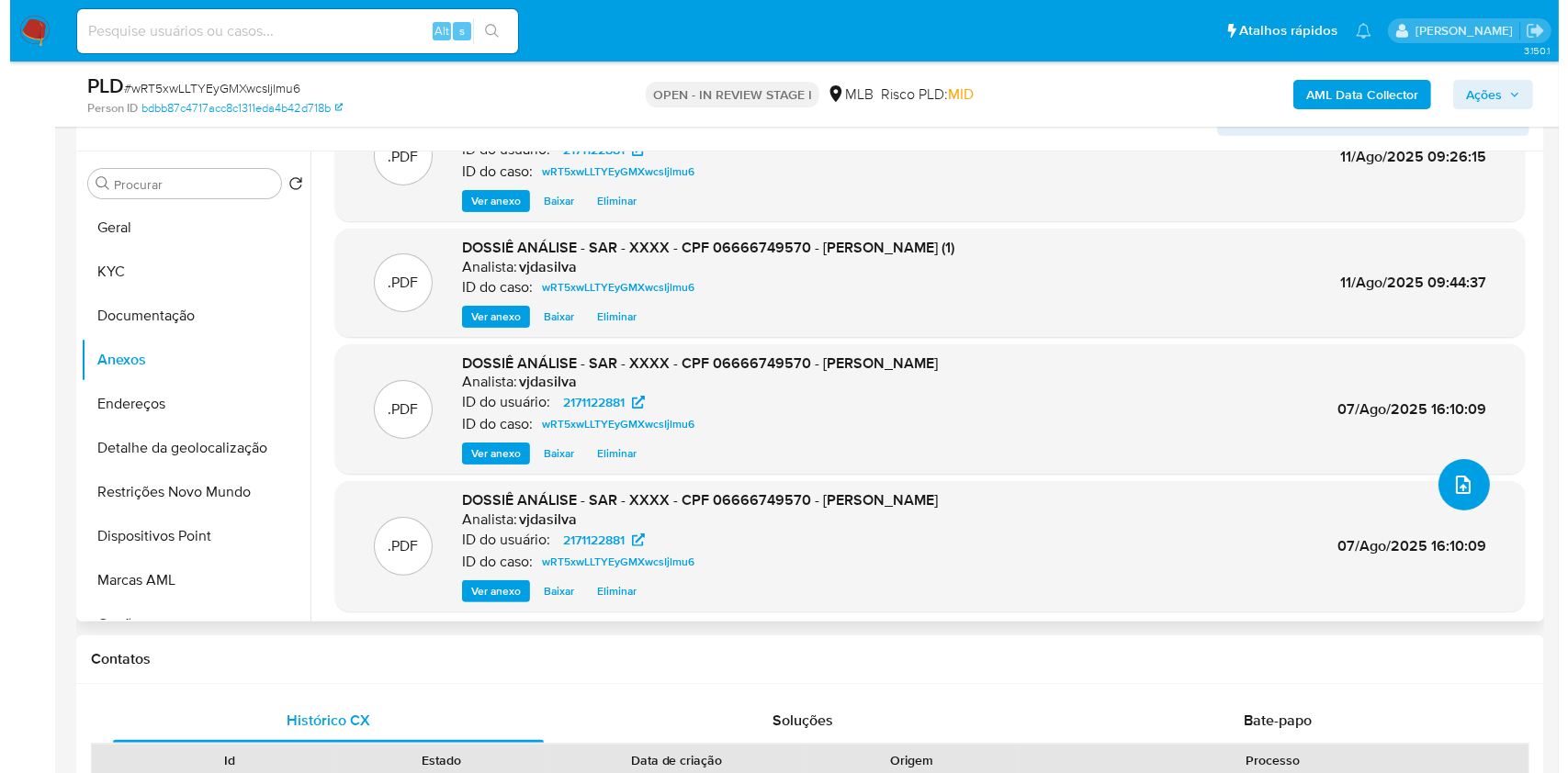
scroll to position [81, 0]
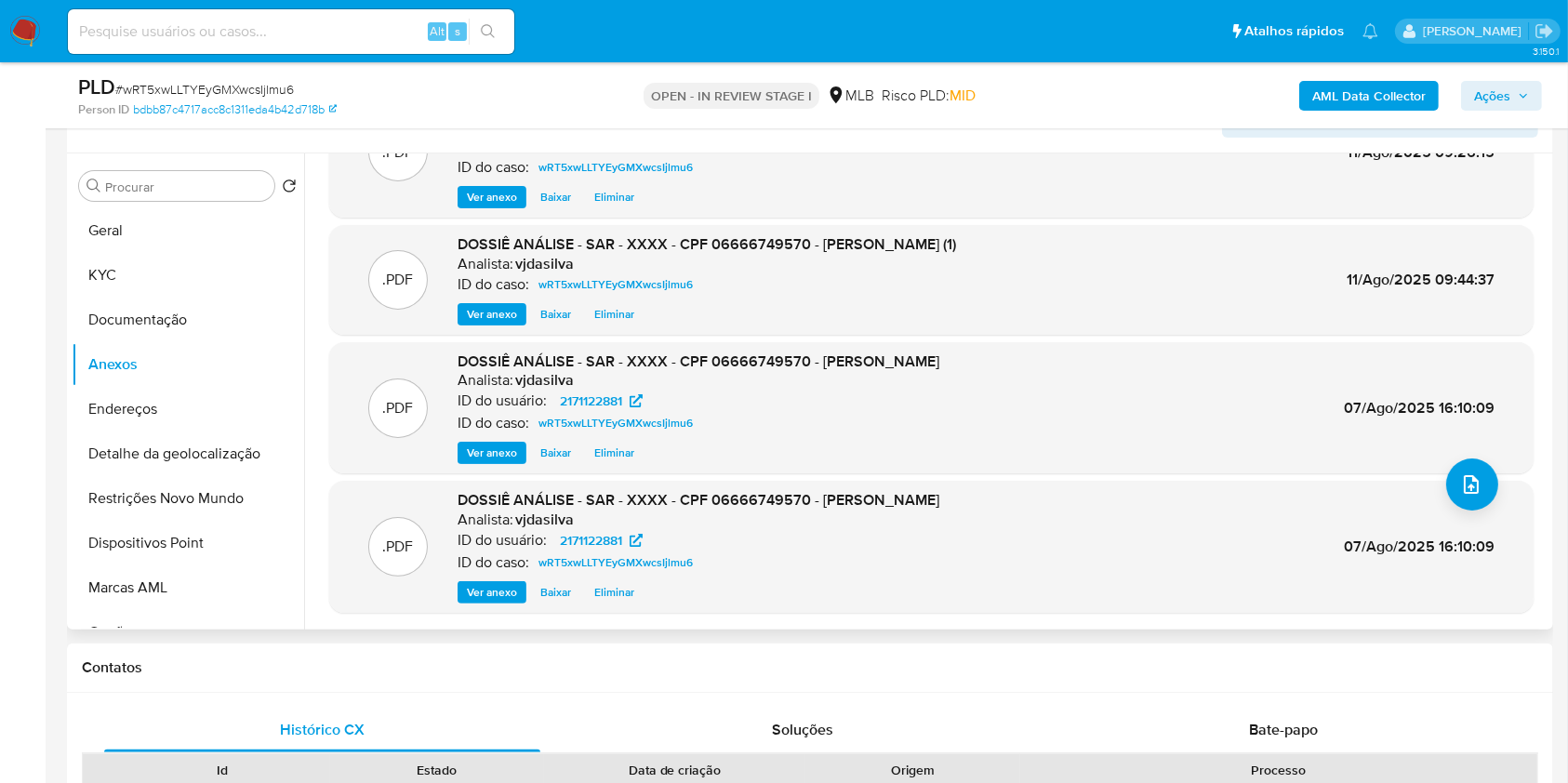
click at [609, 593] on span "Eliminar" at bounding box center [613, 592] width 40 height 19
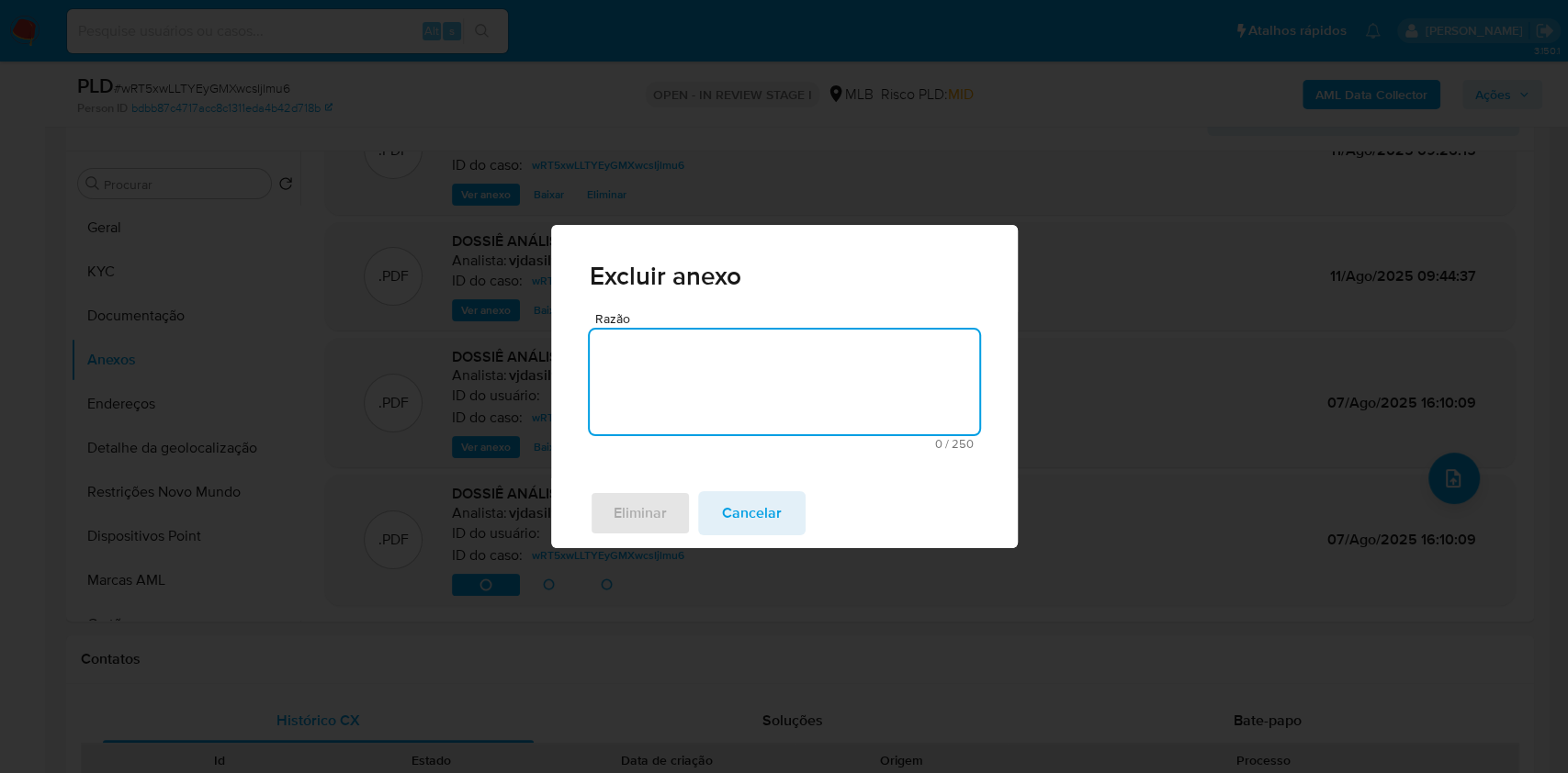
click at [678, 335] on textarea "Razão" at bounding box center [784, 382] width 389 height 105
drag, startPoint x: 678, startPoint y: 335, endPoint x: 577, endPoint y: 331, distance: 101.1
click at [577, 331] on div "Razão atualizar 10 / 250 240 caracteres restantes" at bounding box center [784, 396] width 467 height 167
click at [667, 356] on textarea "atualizar" at bounding box center [784, 382] width 389 height 105
type textarea "a"
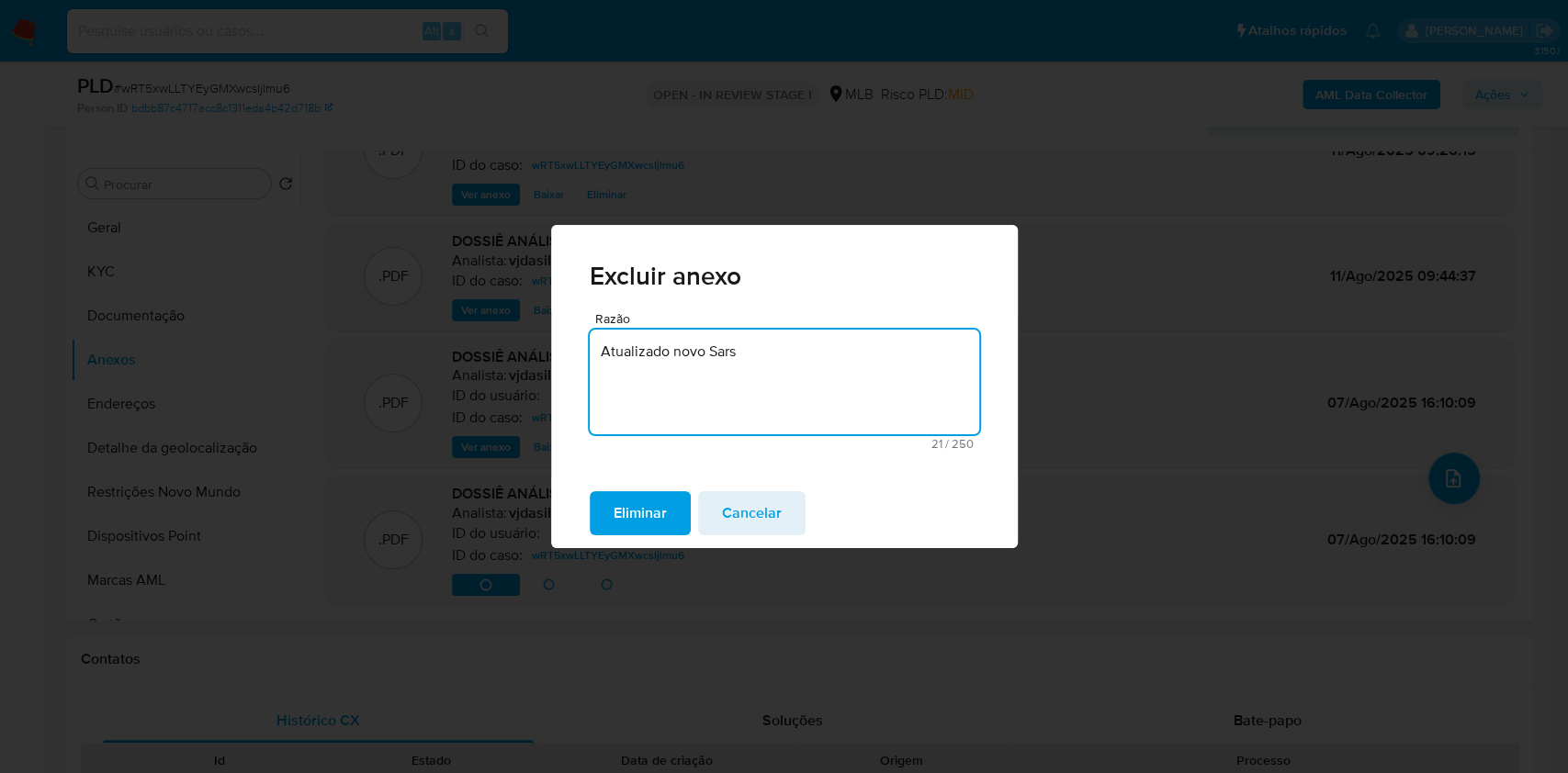
drag, startPoint x: 741, startPoint y: 356, endPoint x: 464, endPoint y: 352, distance: 277.0
click at [464, 352] on div "Excluir anexo Razão Atualizado novo Sars 21 / 250 229 caracteres restantes Elim…" at bounding box center [784, 386] width 1568 height 773
type textarea "Atualizado novo Sars"
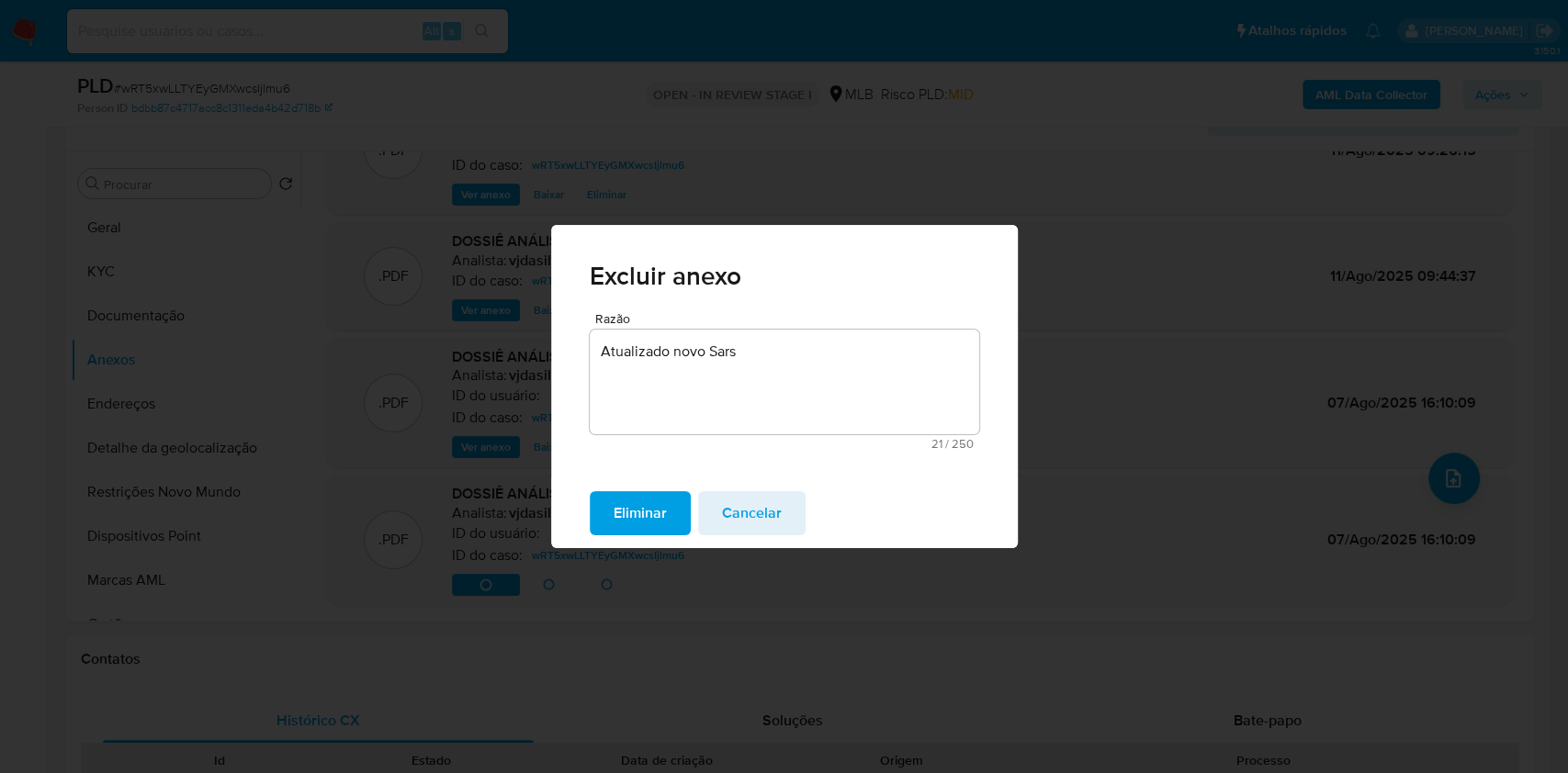
click at [655, 513] on span "Eliminar" at bounding box center [640, 513] width 53 height 40
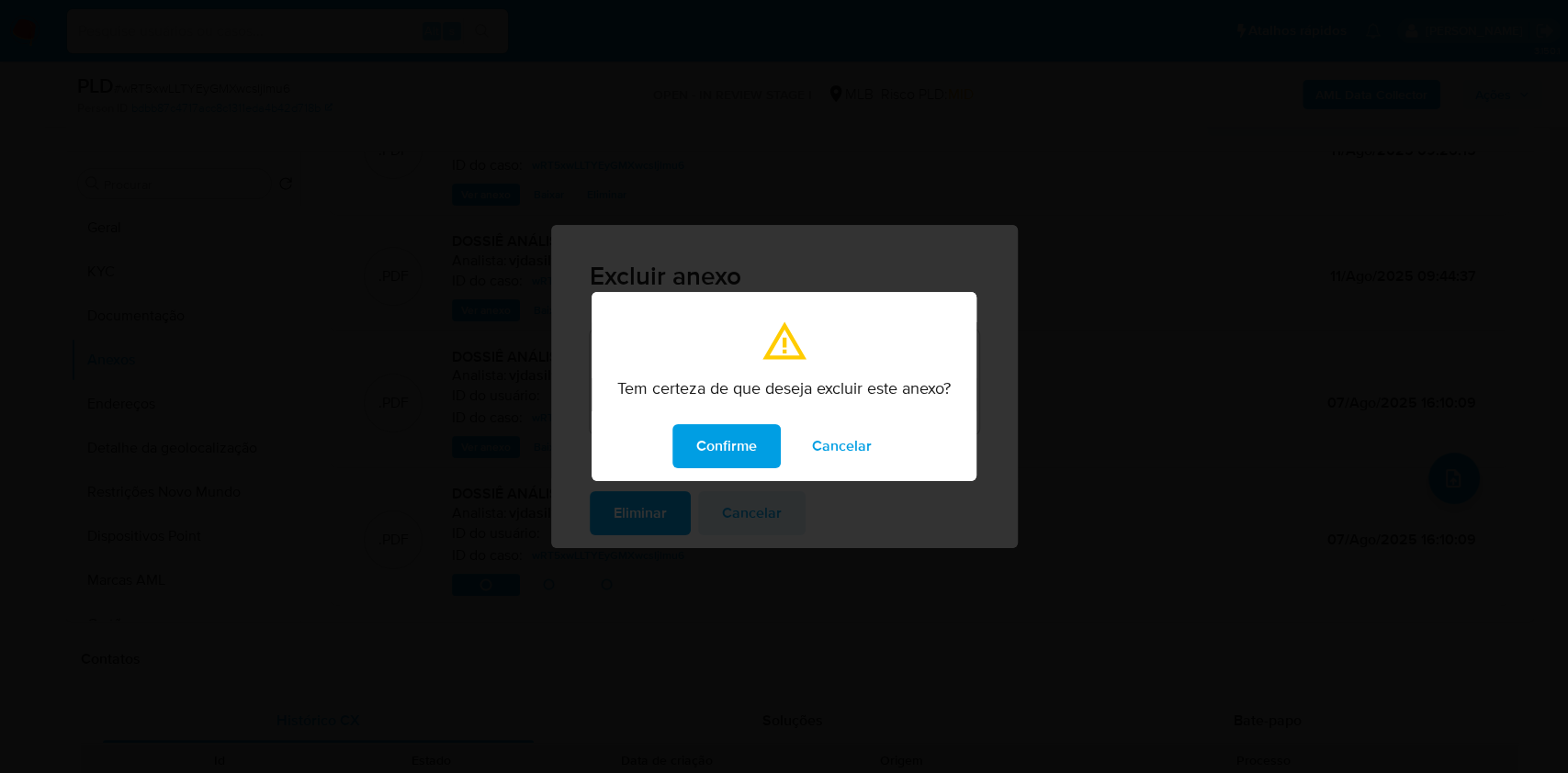
click at [708, 450] on span "Confirme" at bounding box center [726, 446] width 61 height 40
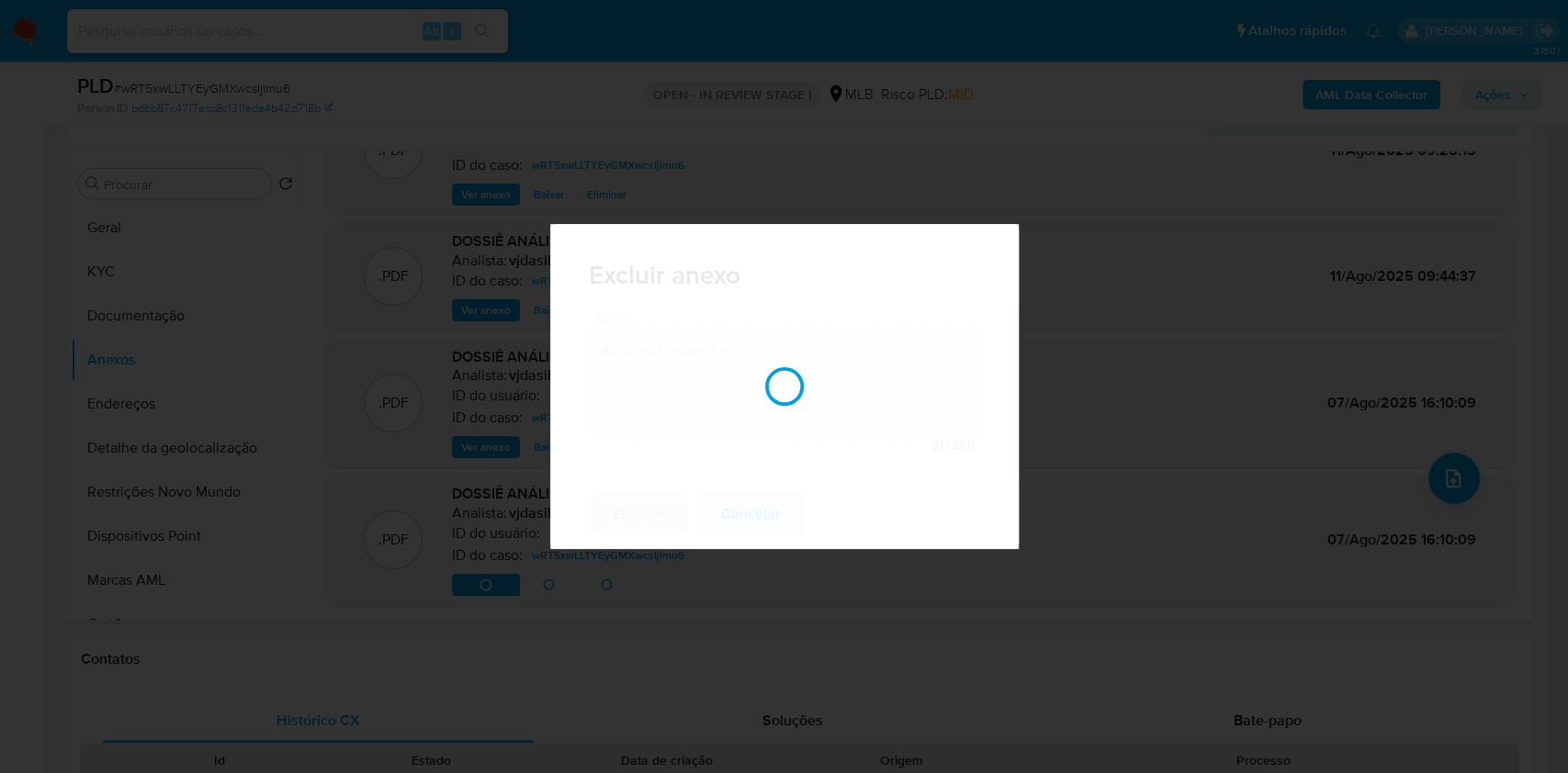
scroll to position [79, 0]
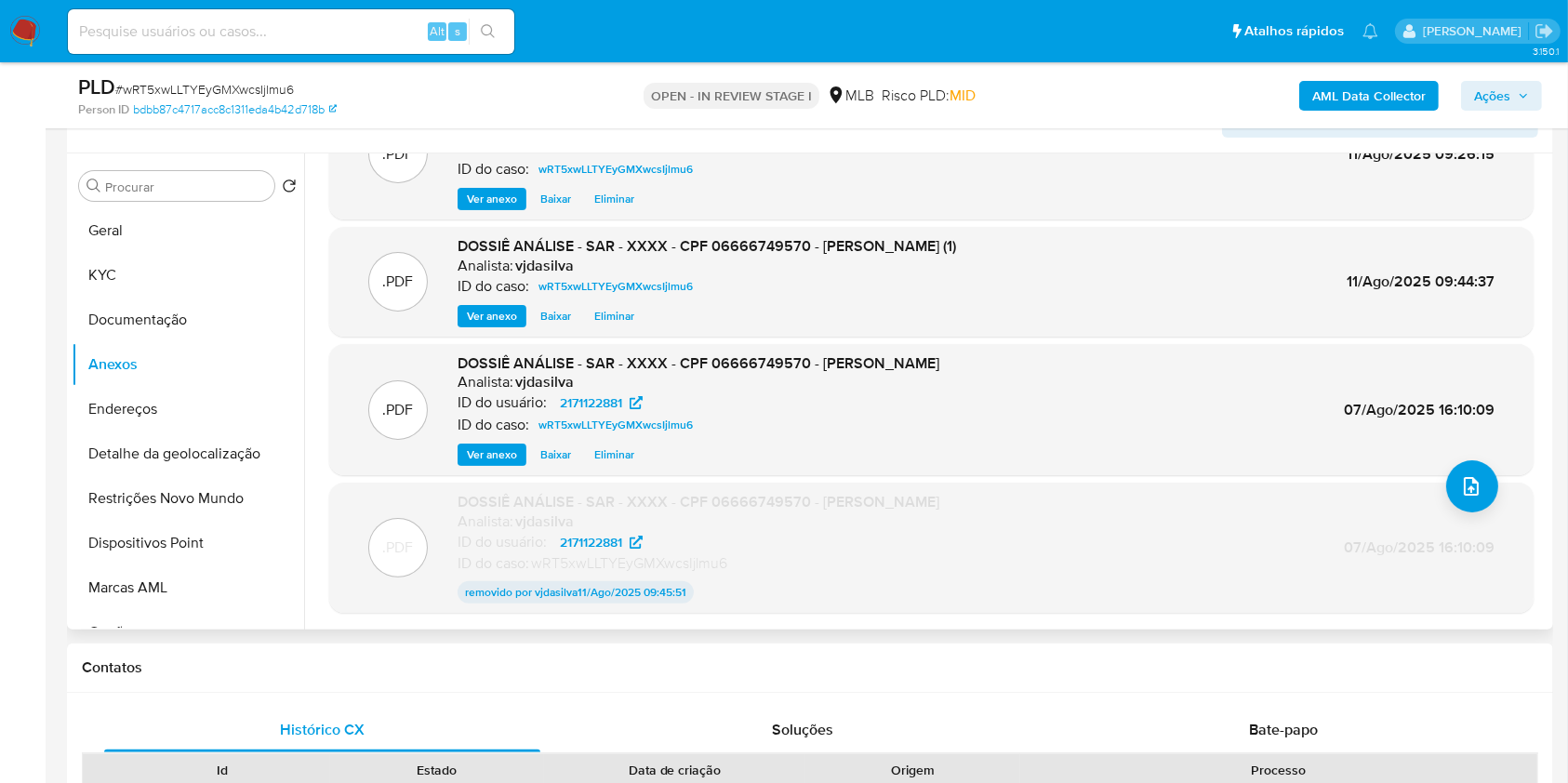
click at [483, 453] on span "Ver anexo" at bounding box center [492, 455] width 50 height 19
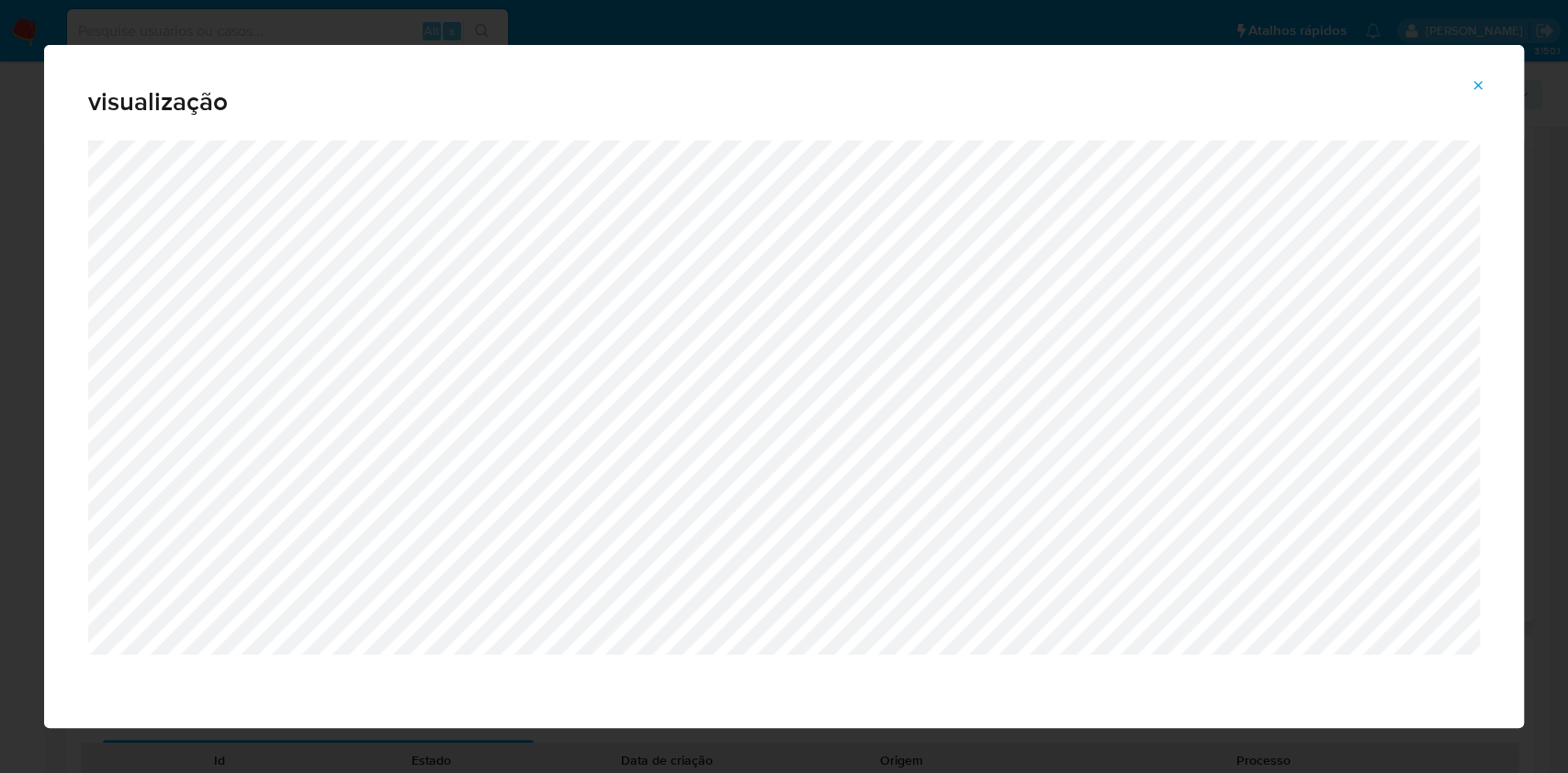
click at [1485, 77] on button "Attachment preview" at bounding box center [1478, 86] width 41 height 29
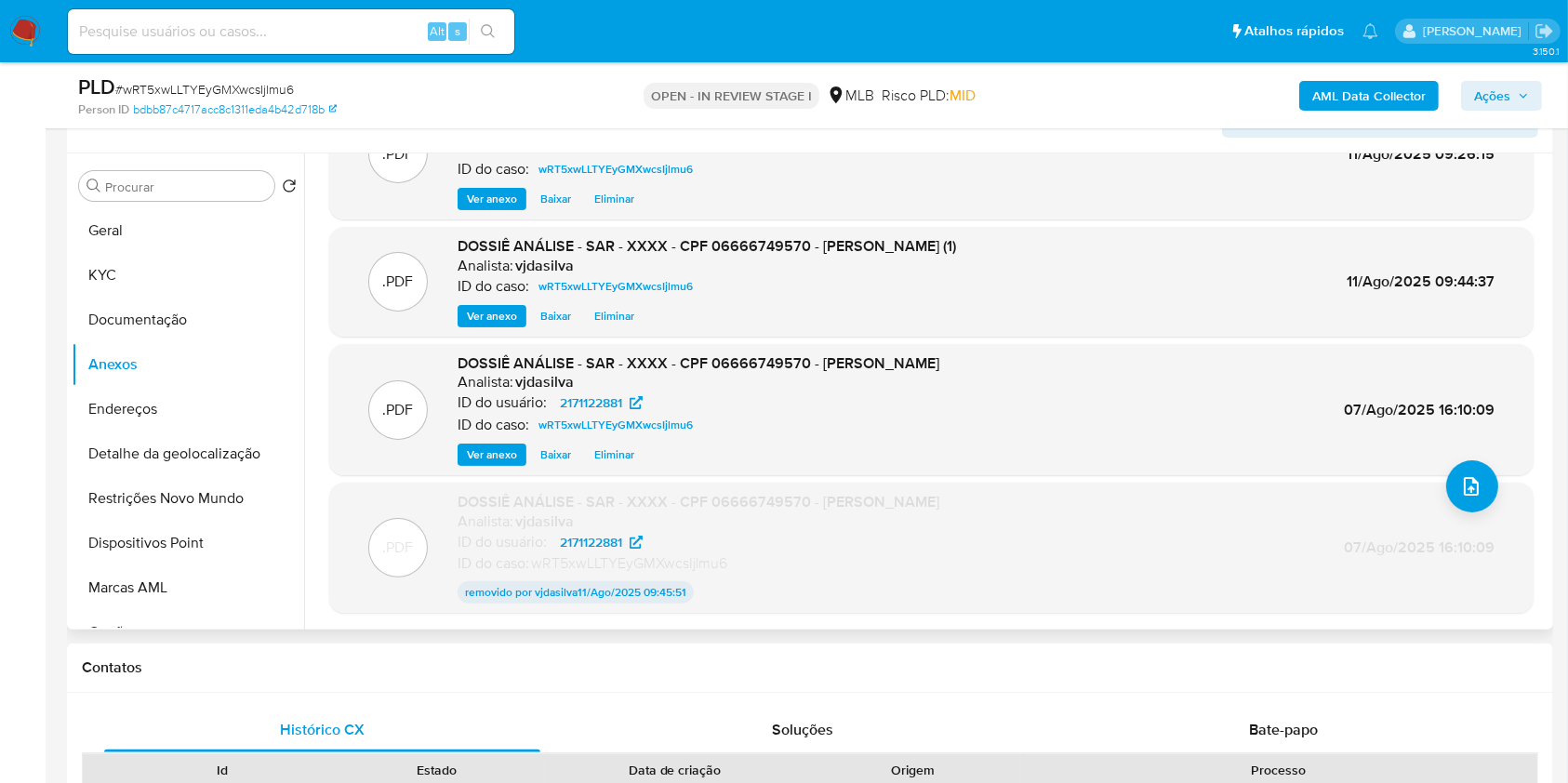
click at [626, 453] on span "Eliminar" at bounding box center [613, 455] width 40 height 19
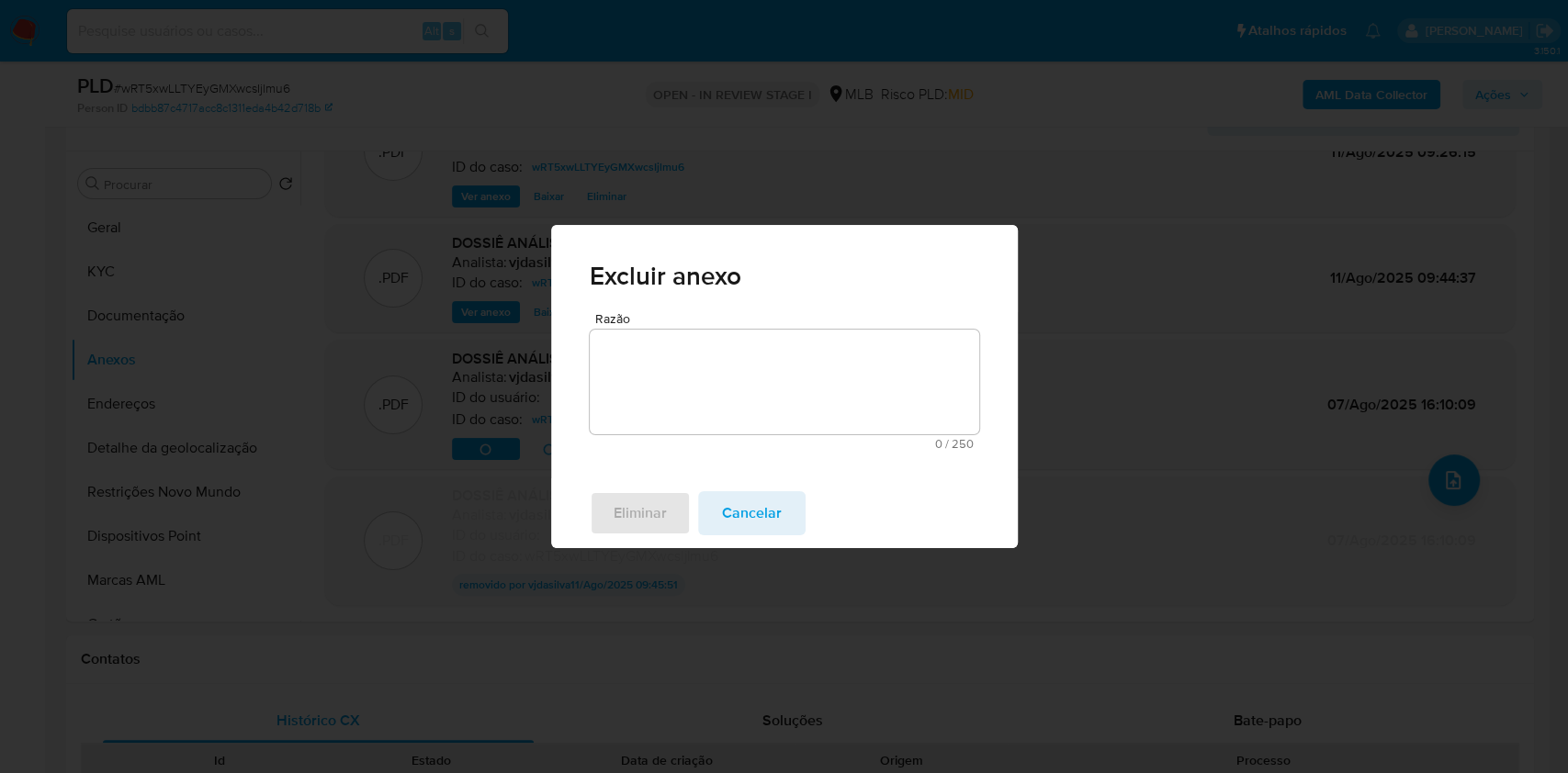
click at [678, 353] on textarea "Razão" at bounding box center [784, 382] width 389 height 105
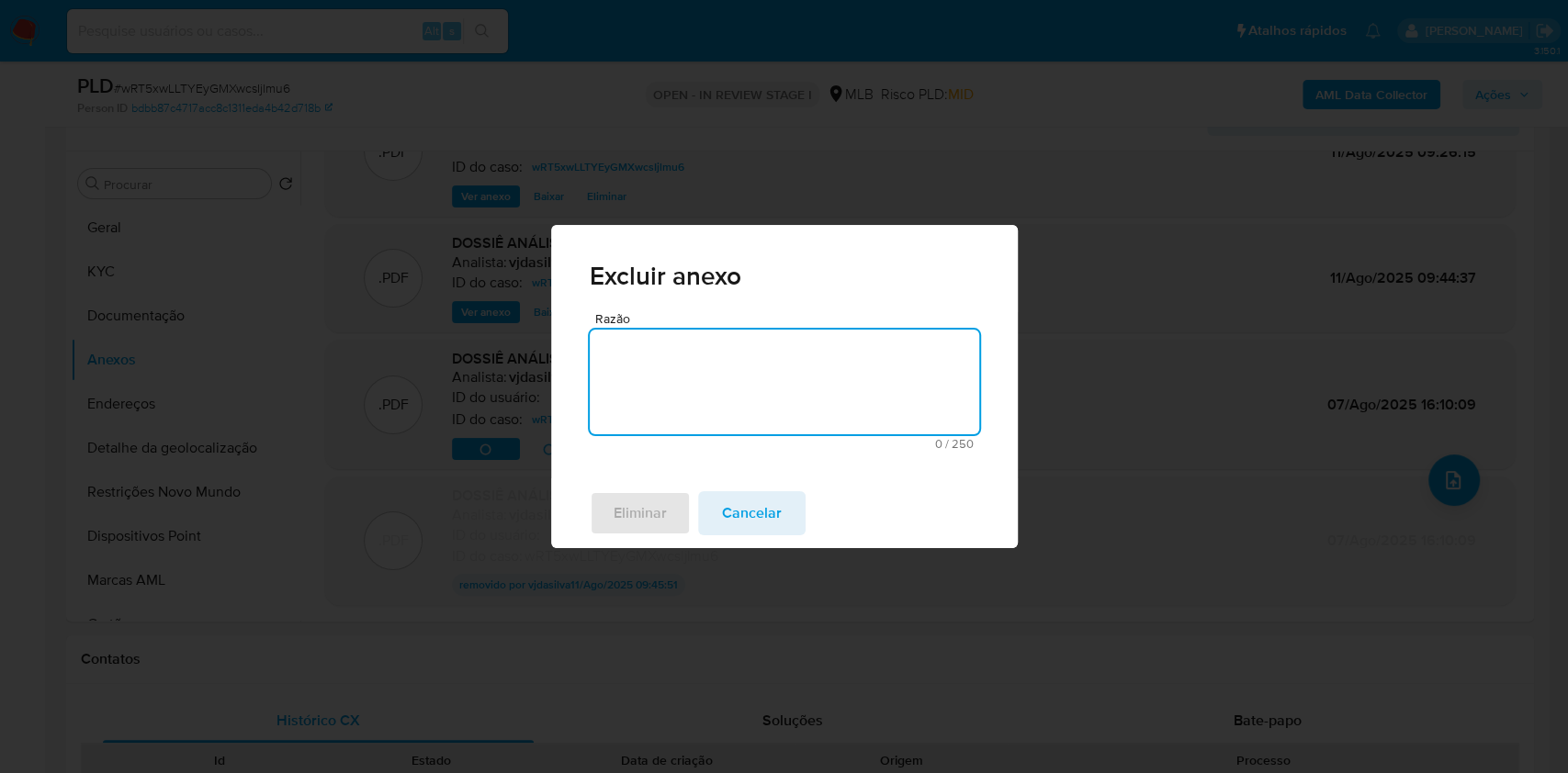
paste textarea "Atualizado novo Sars"
type textarea "Atualizado novo Sars"
click at [617, 520] on span "Eliminar" at bounding box center [640, 513] width 53 height 40
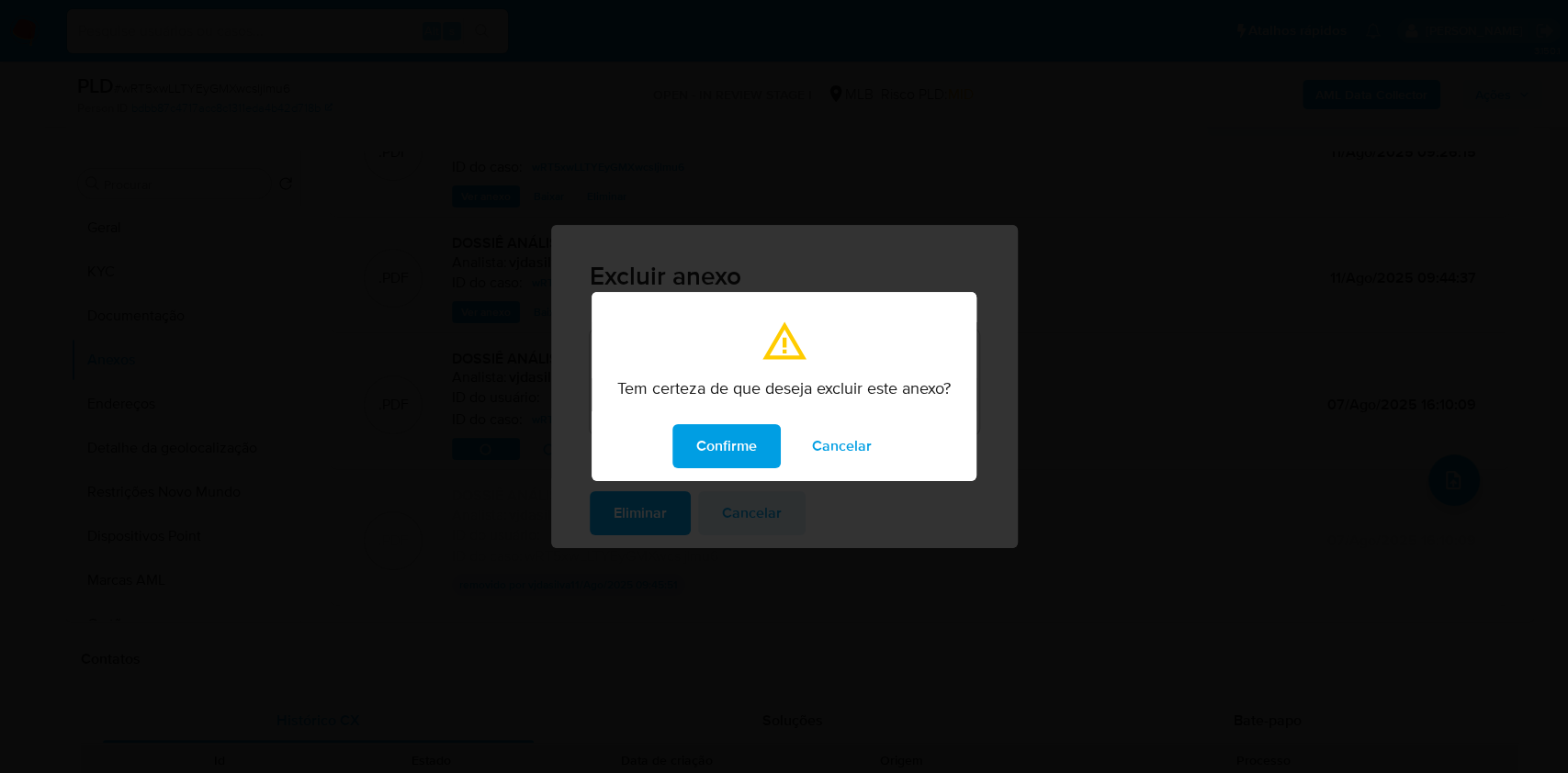
click at [741, 444] on span "Confirme" at bounding box center [726, 446] width 61 height 40
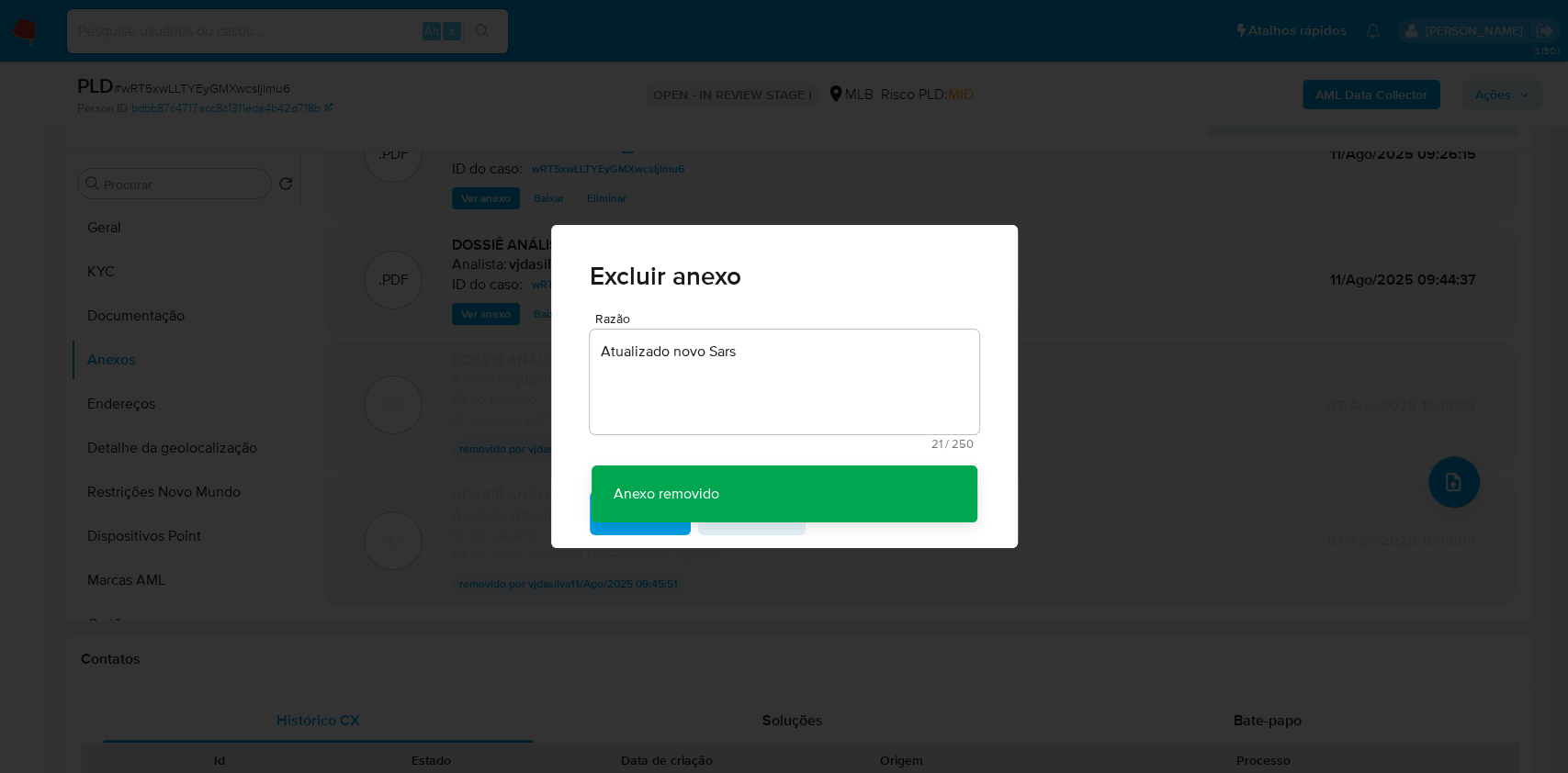
scroll to position [76, 0]
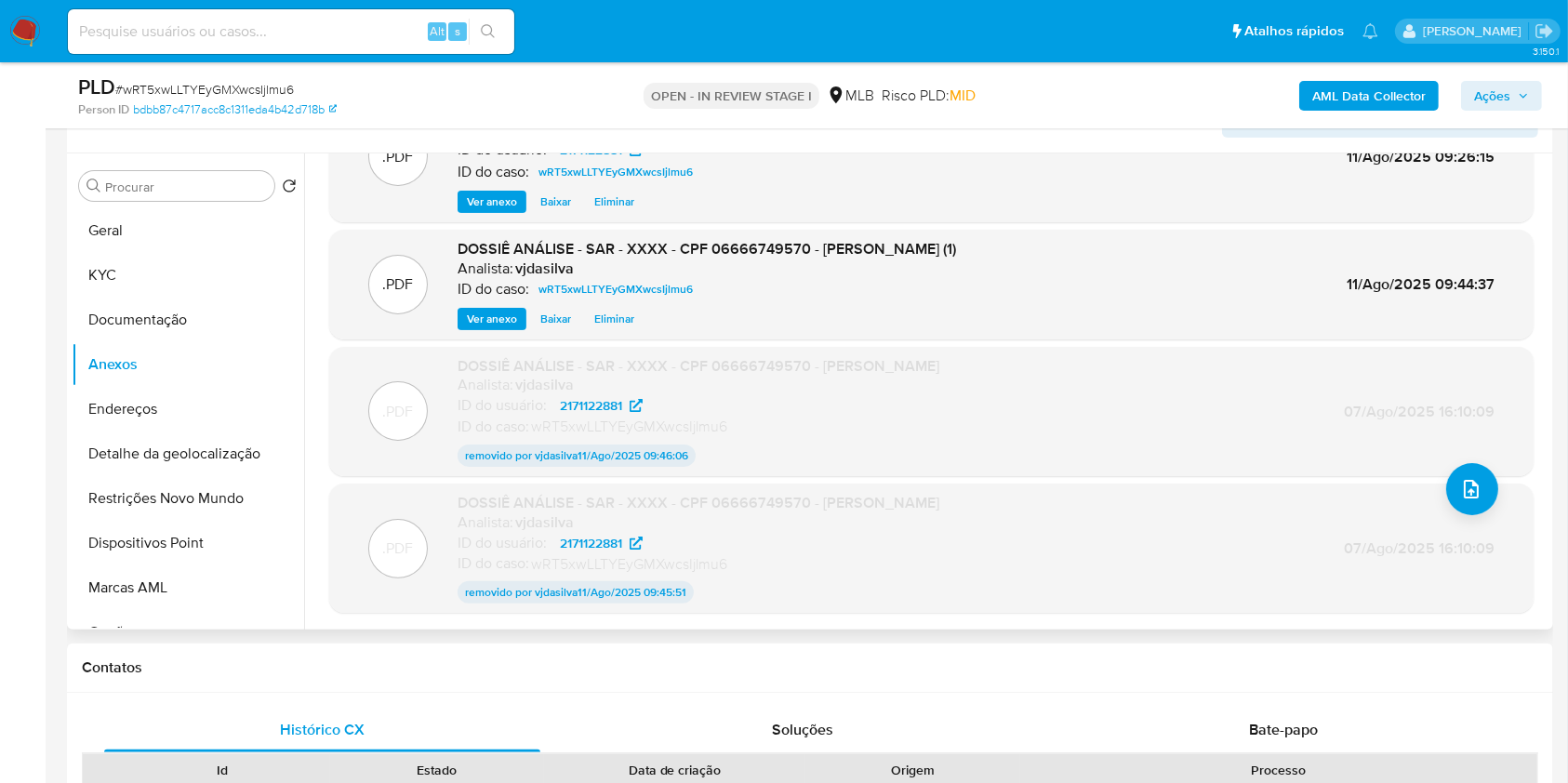
click at [478, 313] on span "Ver anexo" at bounding box center [492, 319] width 50 height 19
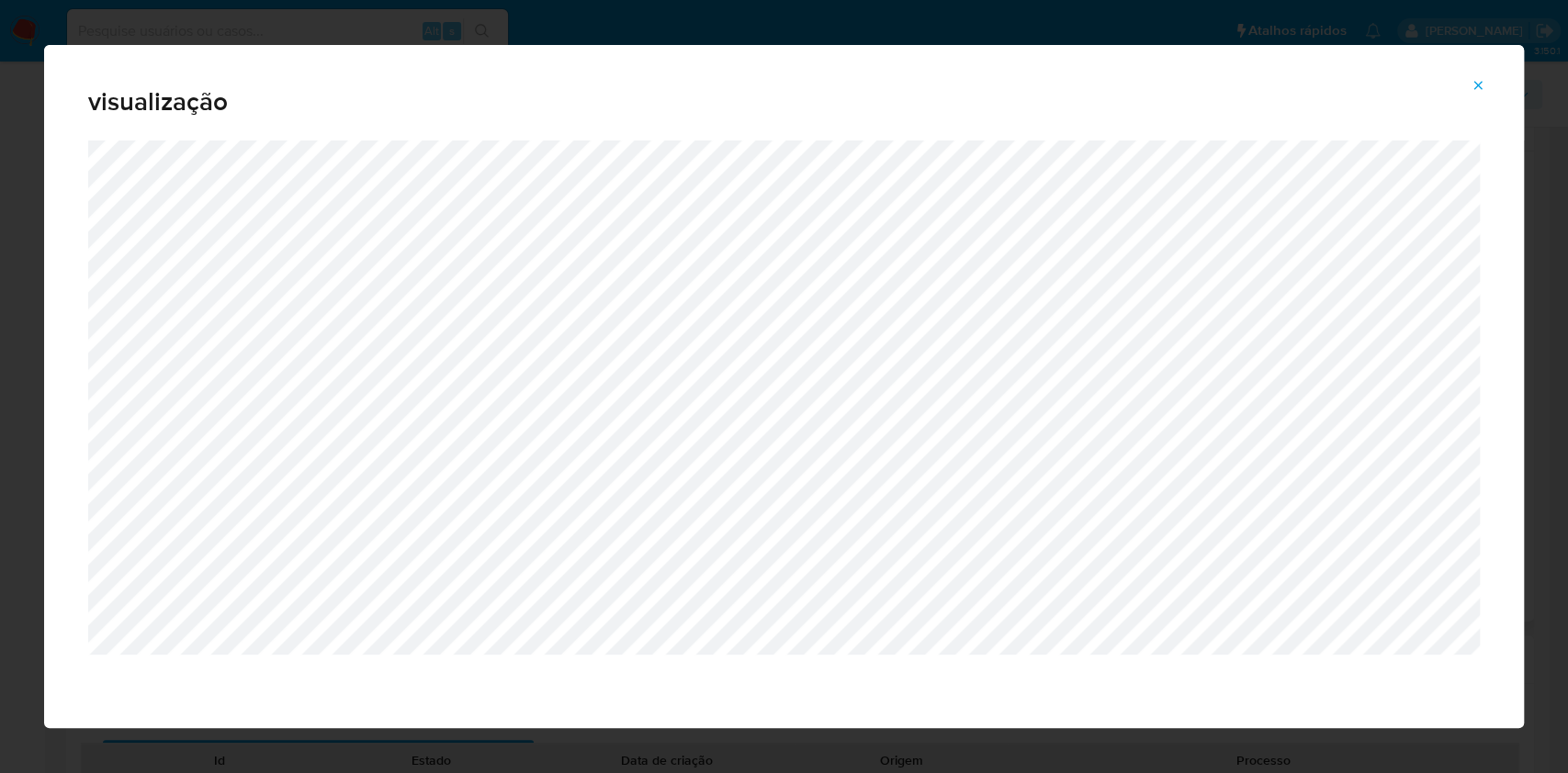
click at [1480, 81] on icon "Attachment preview" at bounding box center [1478, 86] width 15 height 15
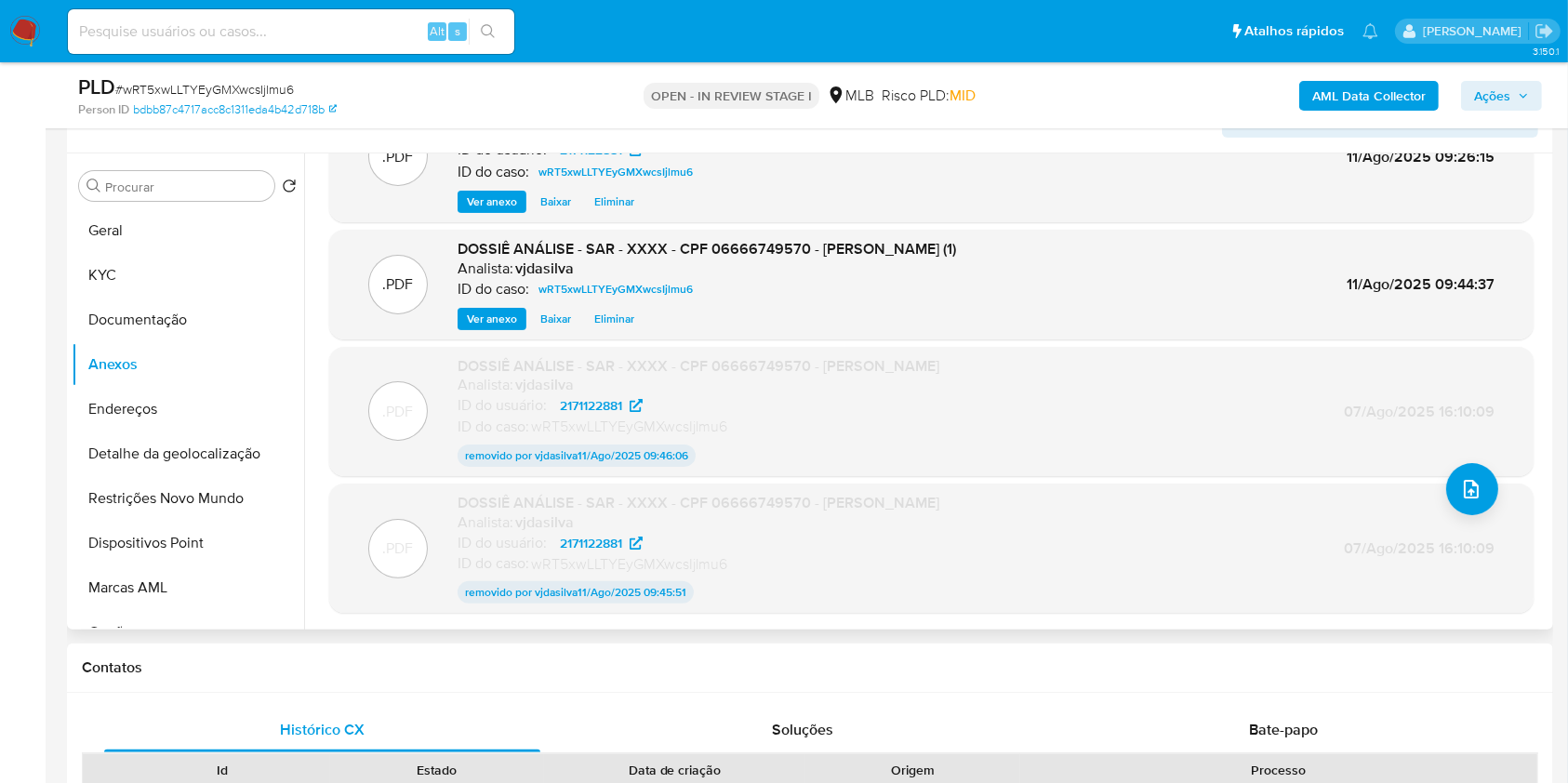
click at [607, 323] on span "Eliminar" at bounding box center [613, 319] width 40 height 19
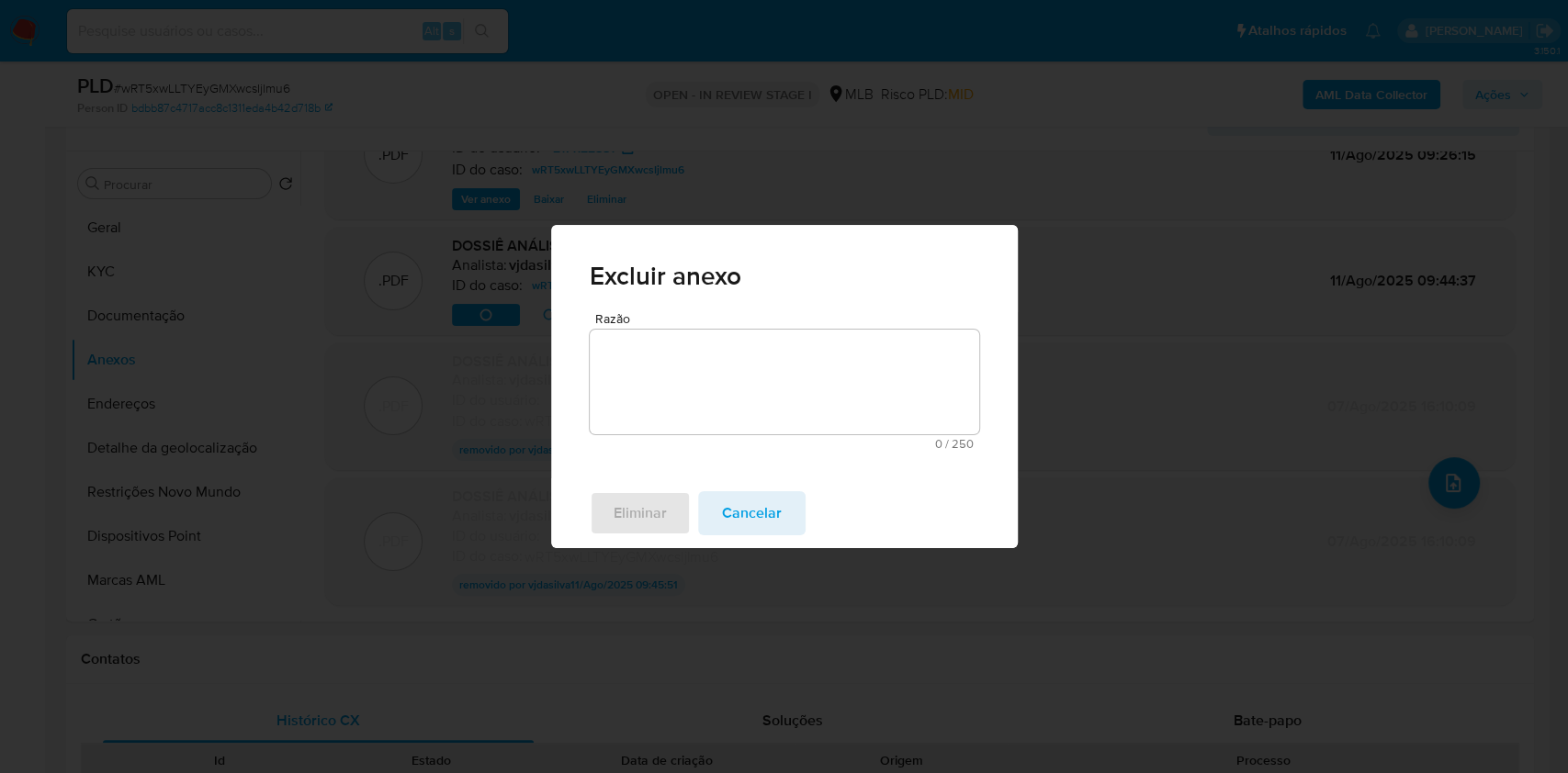
click at [614, 349] on textarea "Razão" at bounding box center [784, 382] width 389 height 105
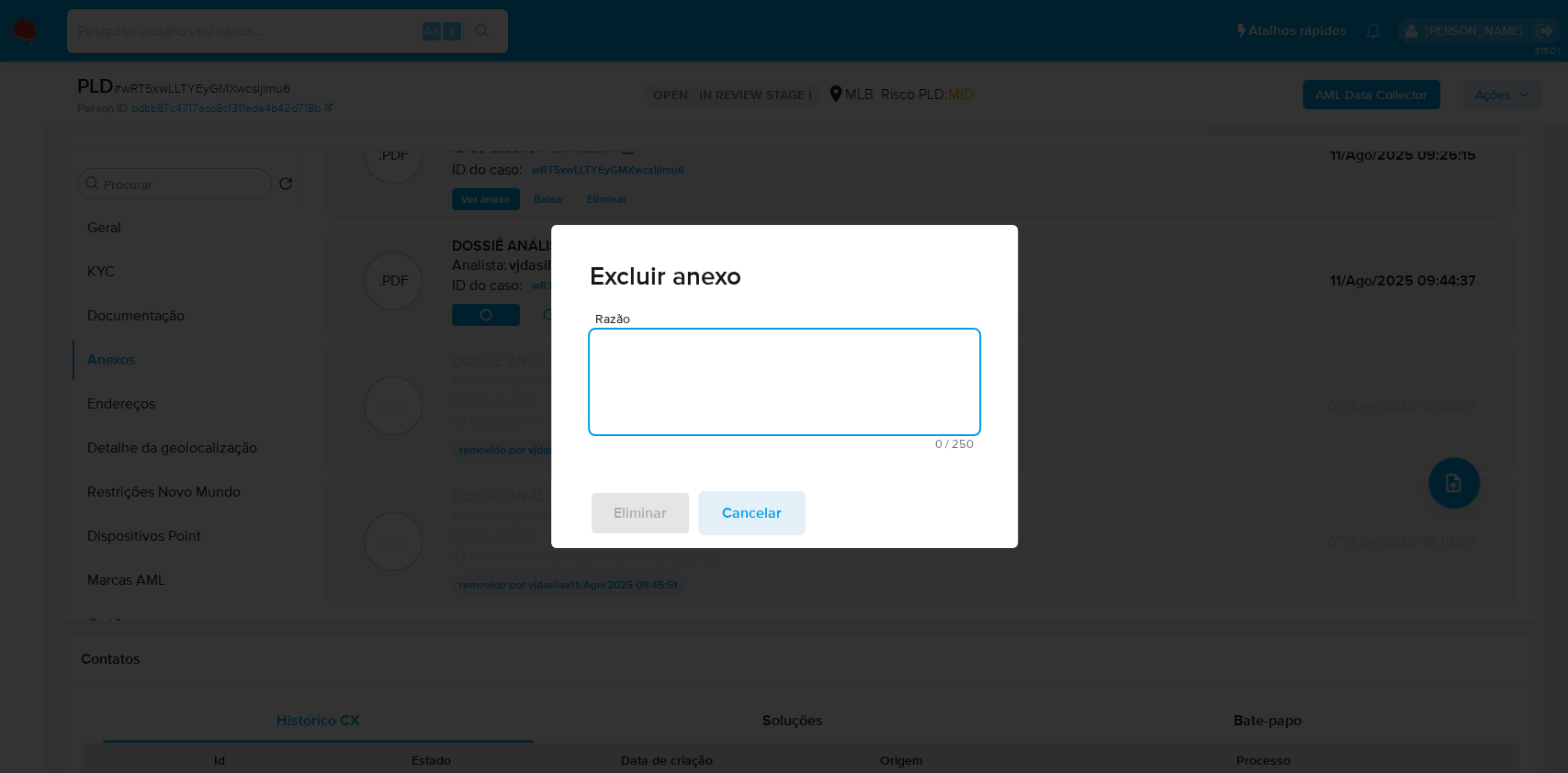
paste textarea "Atualizado novo Sars"
type textarea "Atualizado novo Sars"
click at [650, 509] on span "Eliminar" at bounding box center [640, 513] width 53 height 40
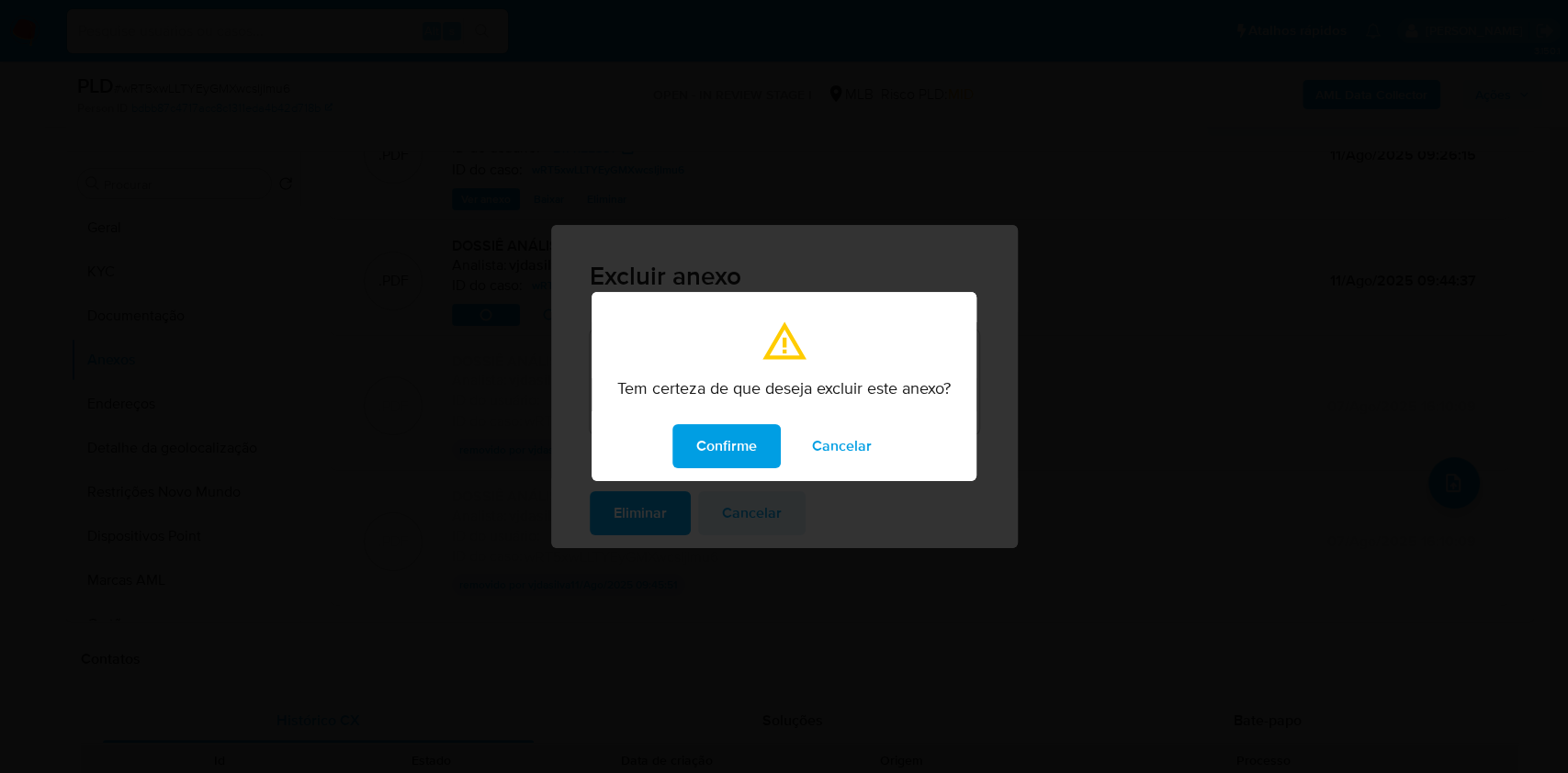
click at [723, 452] on span "Confirme" at bounding box center [726, 446] width 61 height 40
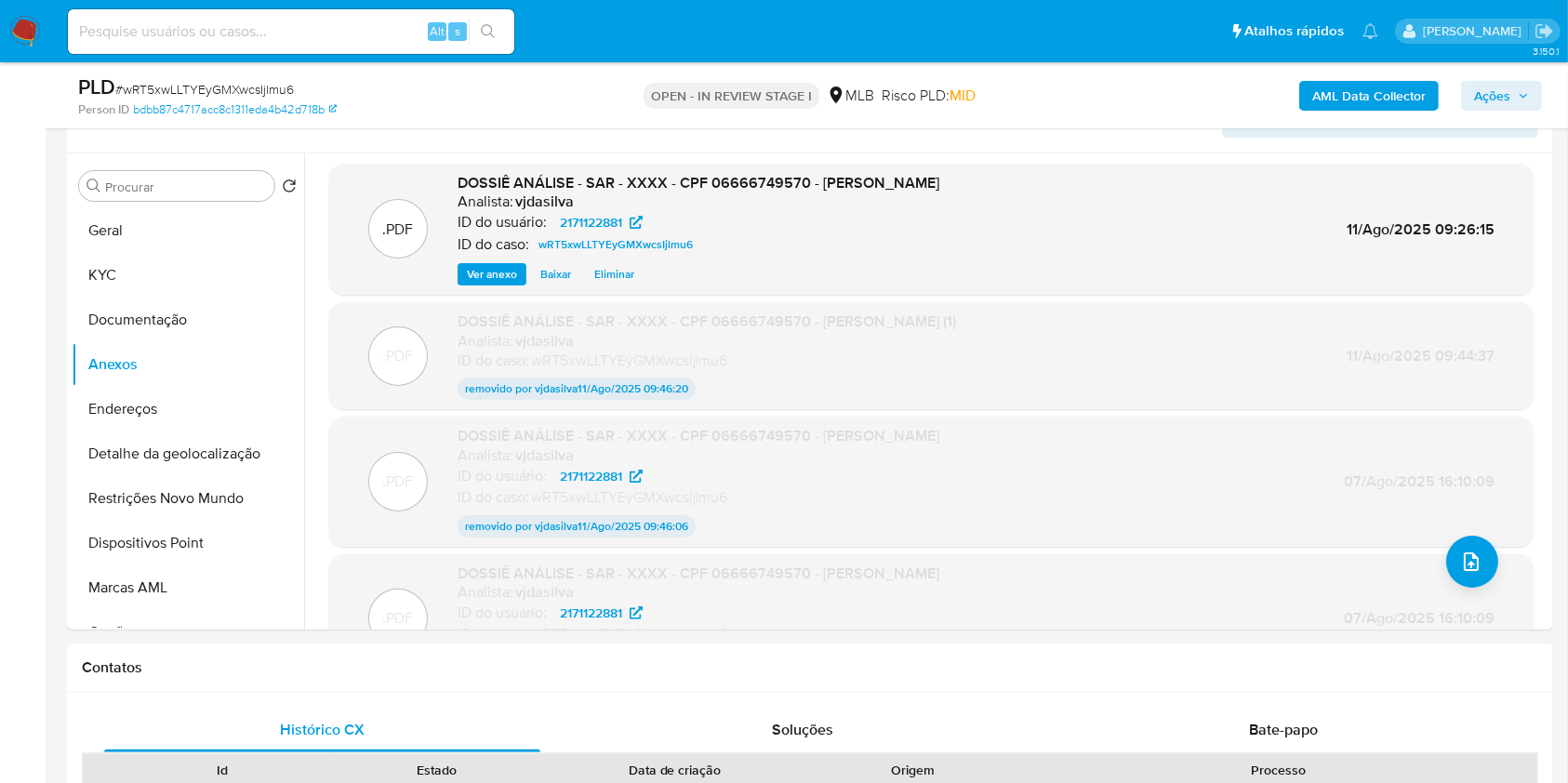
scroll to position [0, 0]
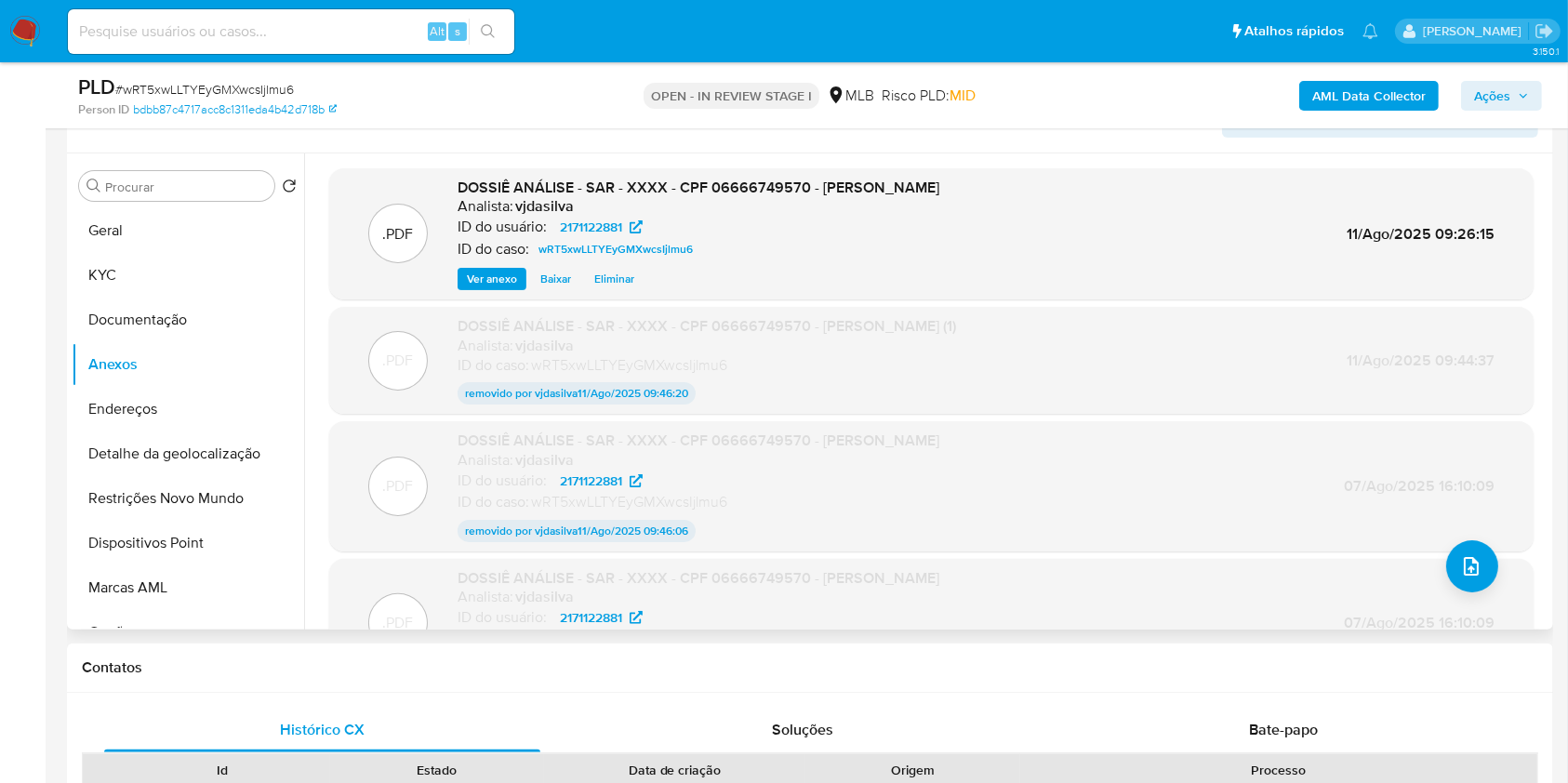
click at [614, 279] on span "Eliminar" at bounding box center [613, 279] width 40 height 19
click at [609, 276] on span "Eliminar" at bounding box center [613, 279] width 40 height 19
click at [612, 279] on span "Eliminar" at bounding box center [613, 279] width 40 height 19
click at [611, 271] on span "Eliminar" at bounding box center [613, 279] width 40 height 19
click at [618, 282] on span "Eliminar" at bounding box center [613, 279] width 40 height 19
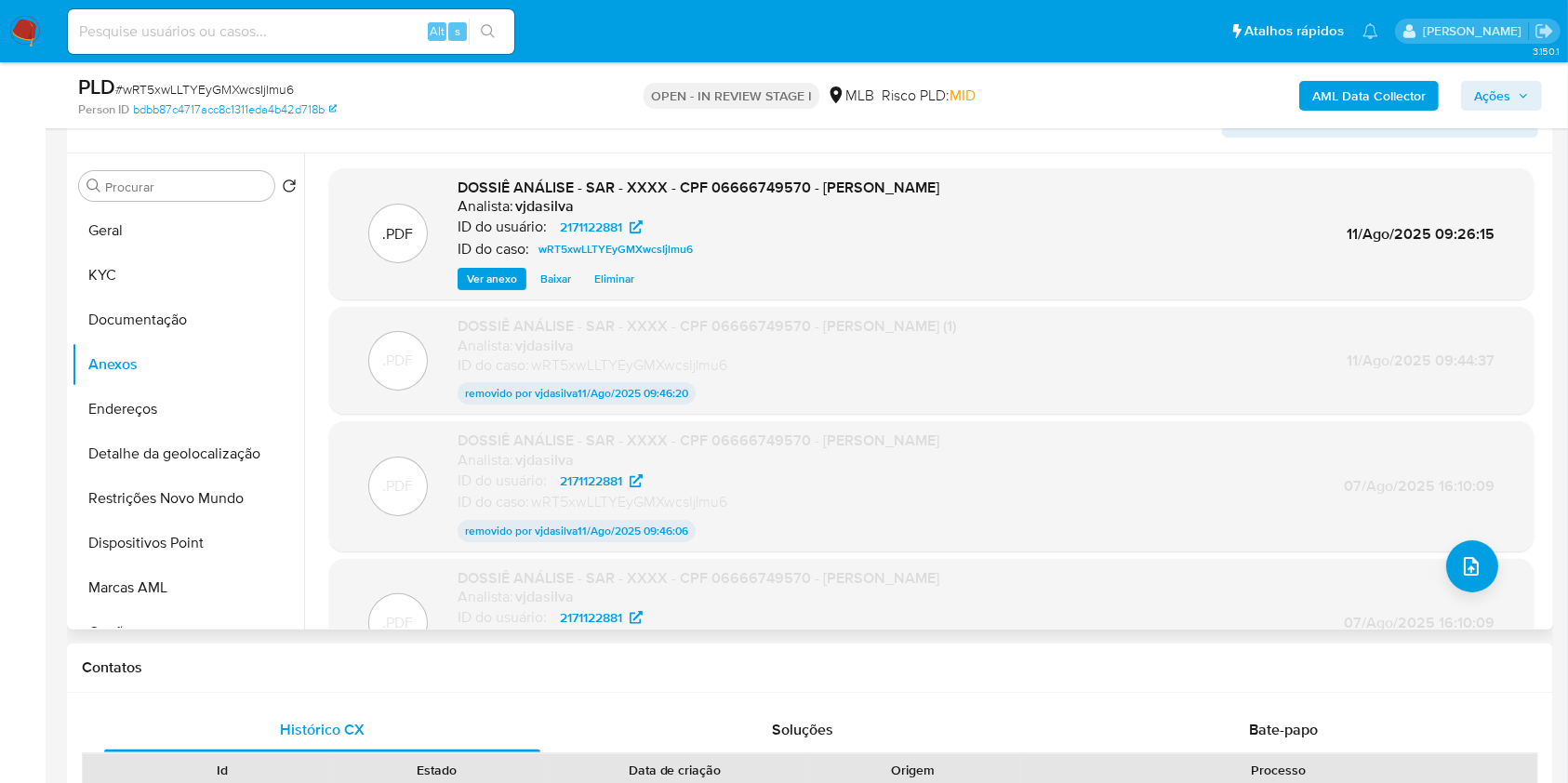
click at [618, 282] on span "Eliminar" at bounding box center [613, 279] width 40 height 19
click at [618, 283] on span "Eliminar" at bounding box center [613, 279] width 40 height 19
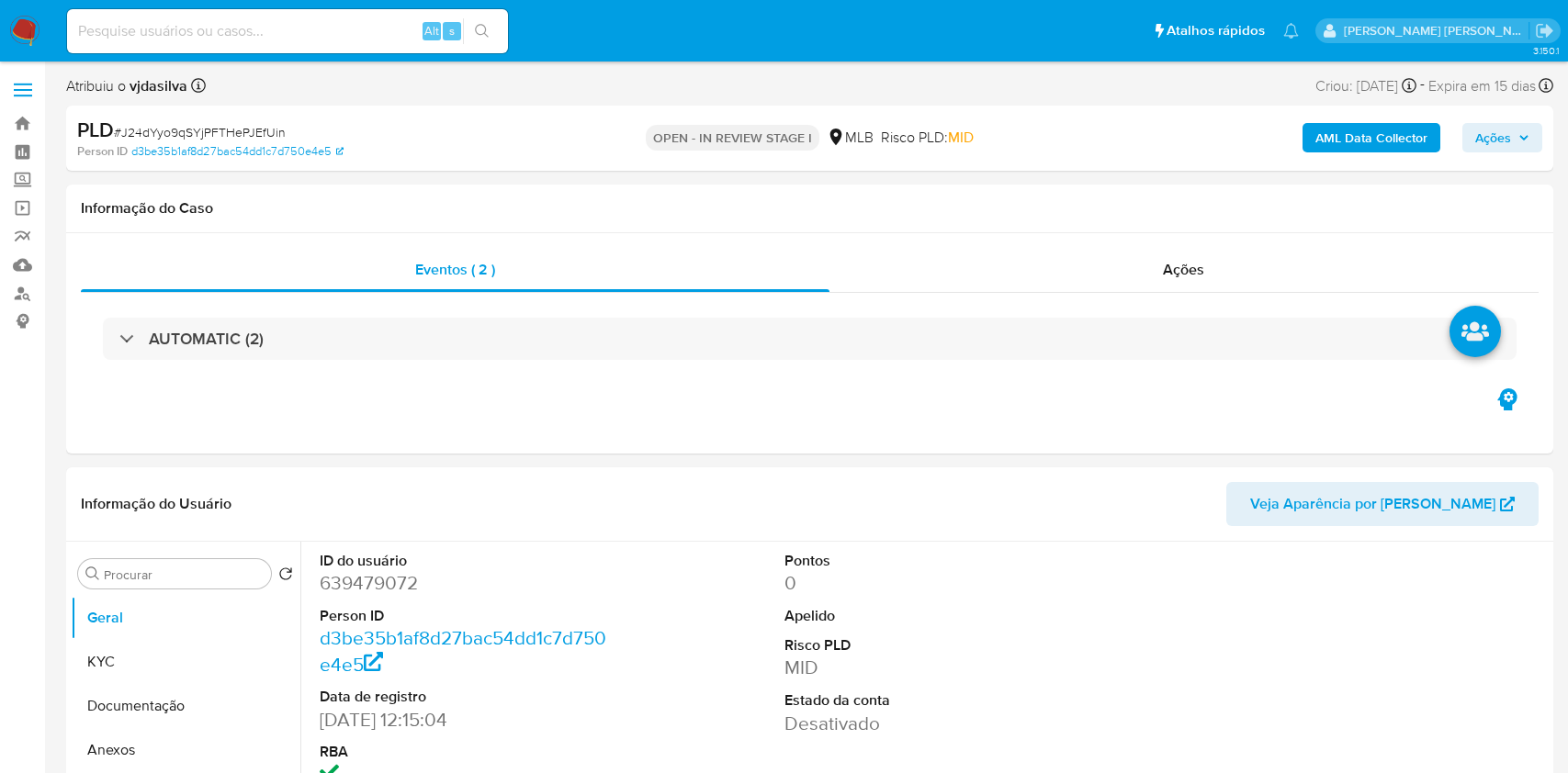
select select "10"
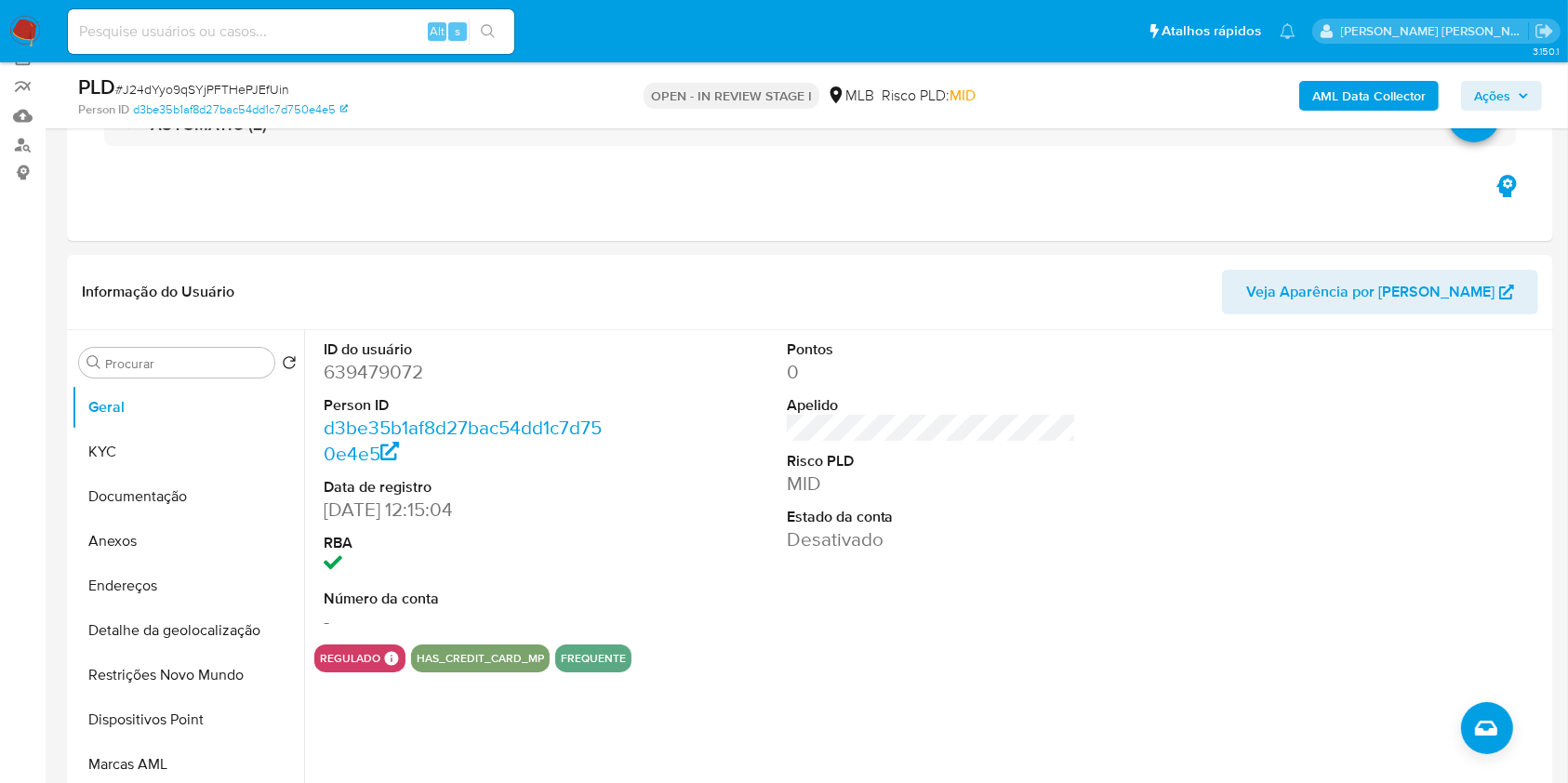
scroll to position [218, 0]
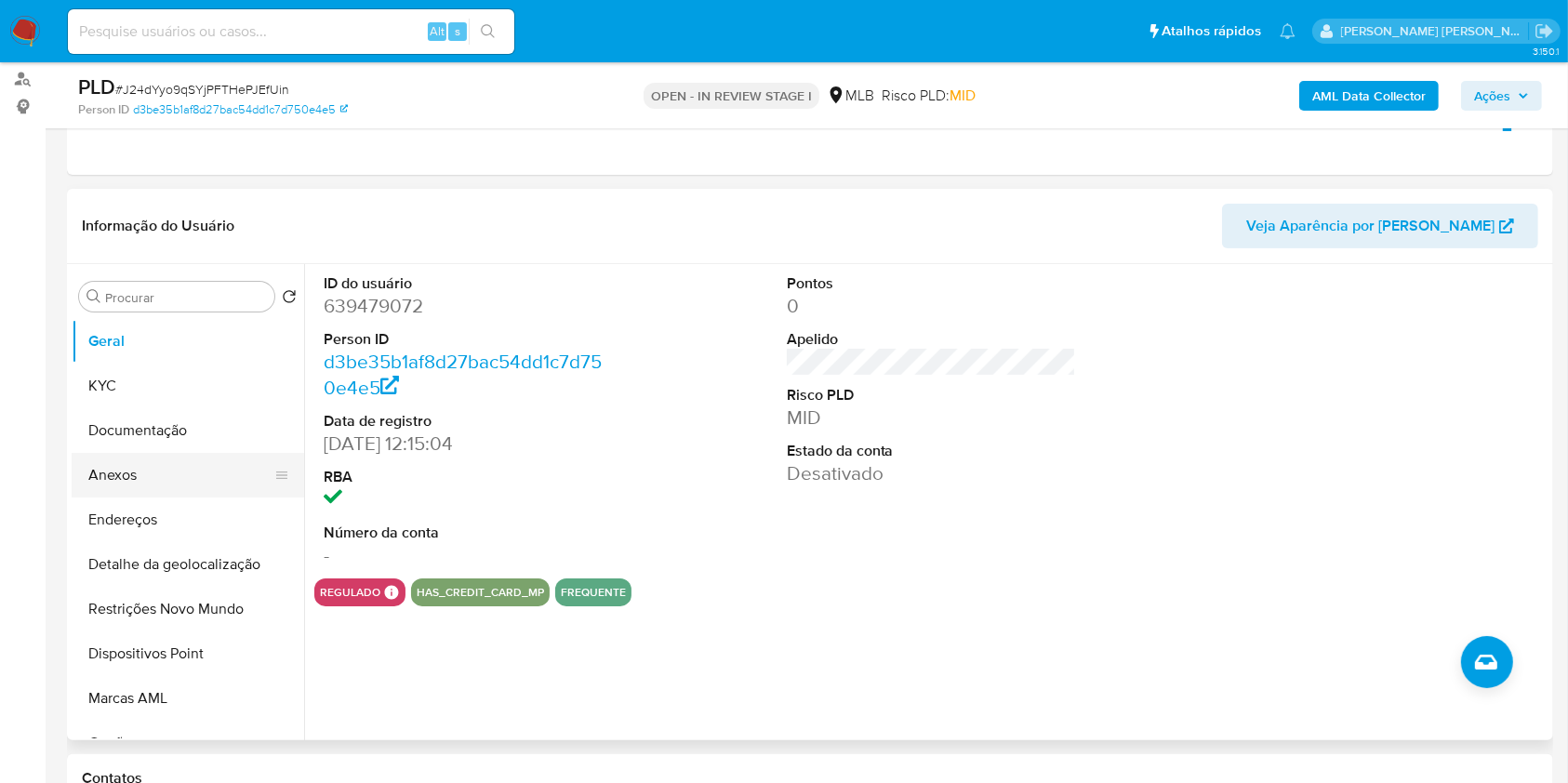
click at [226, 482] on button "Anexos" at bounding box center [180, 475] width 217 height 45
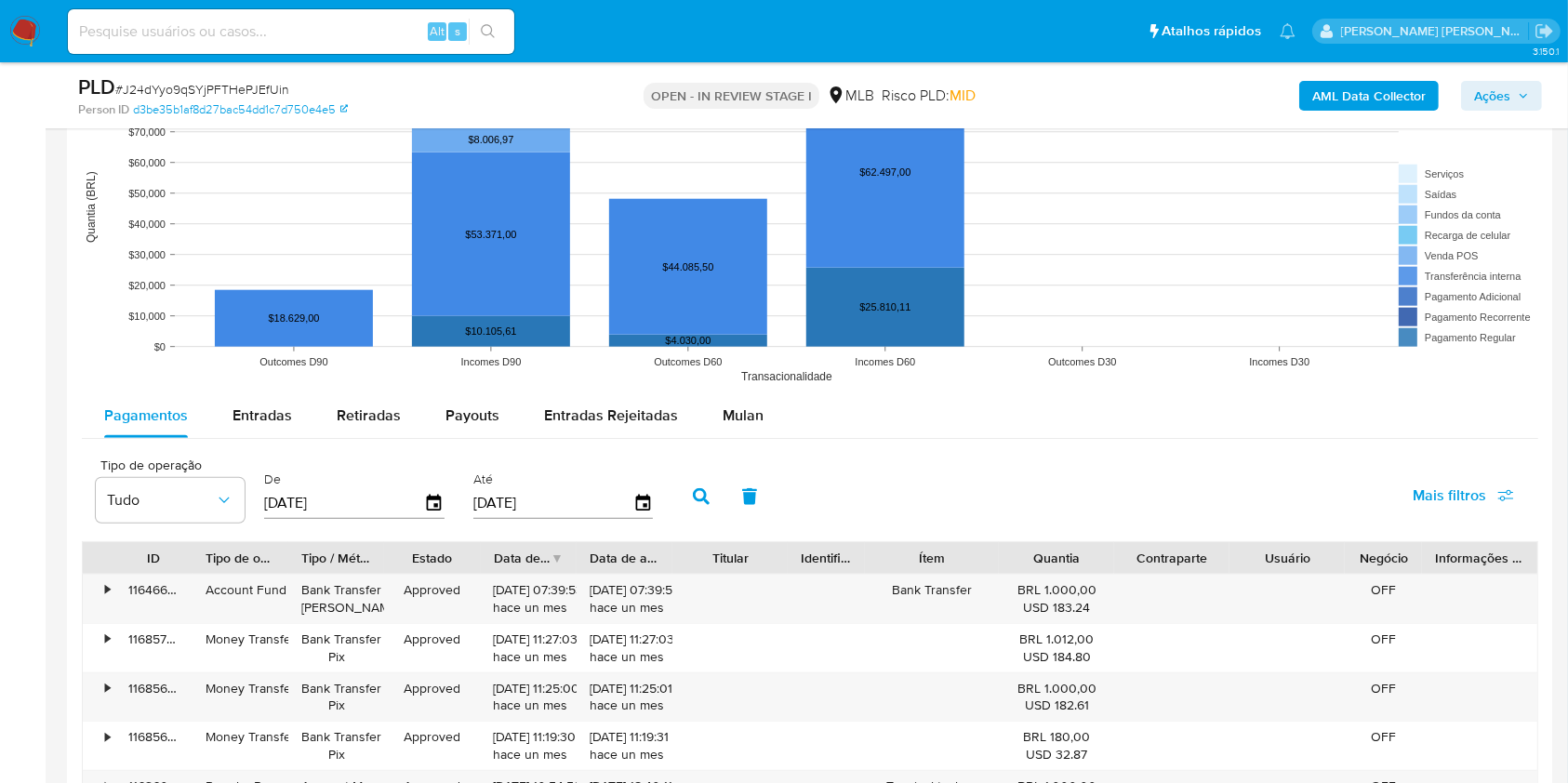
scroll to position [1781, 0]
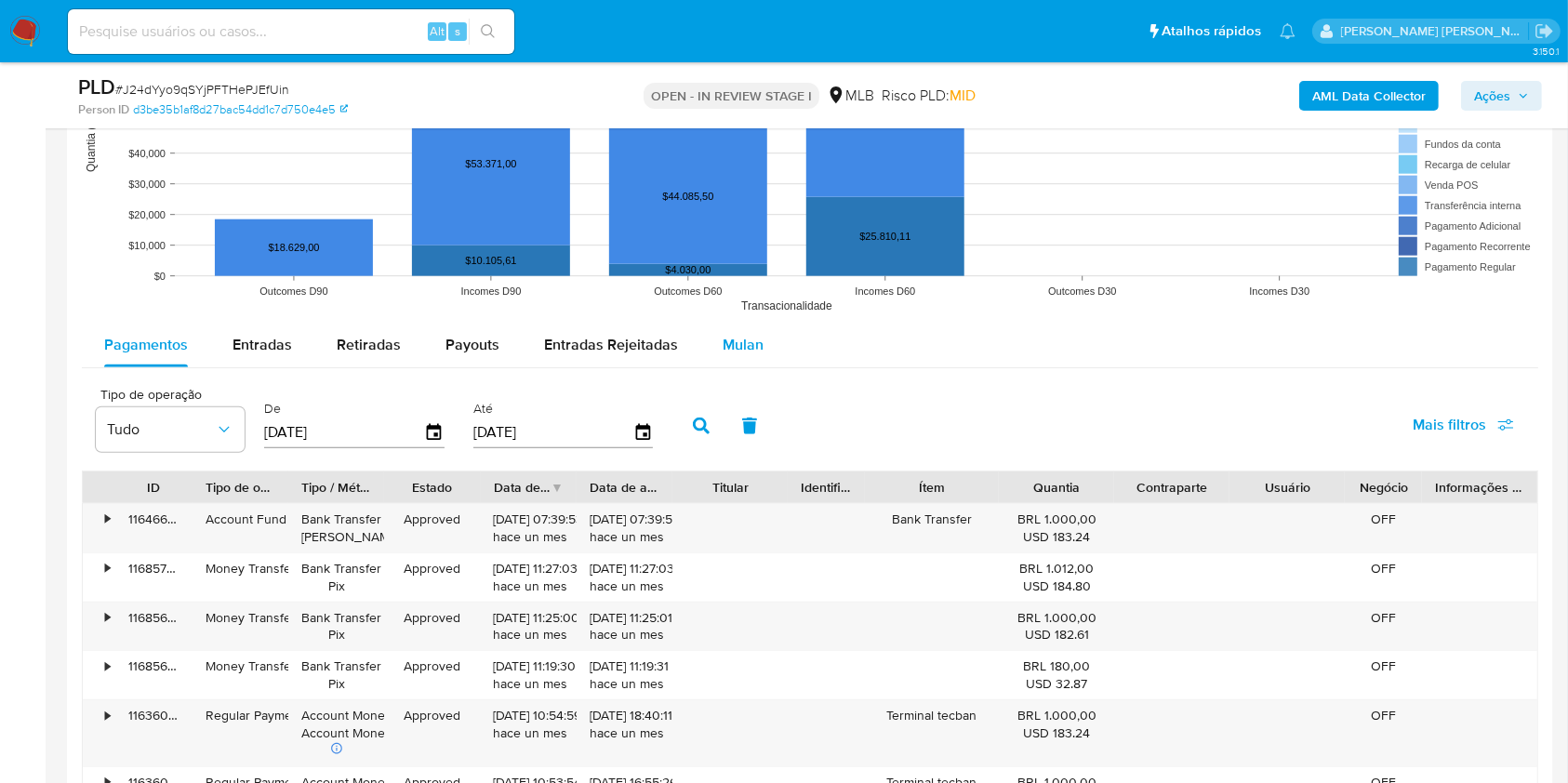
click at [750, 349] on span "Mulan" at bounding box center [743, 344] width 41 height 21
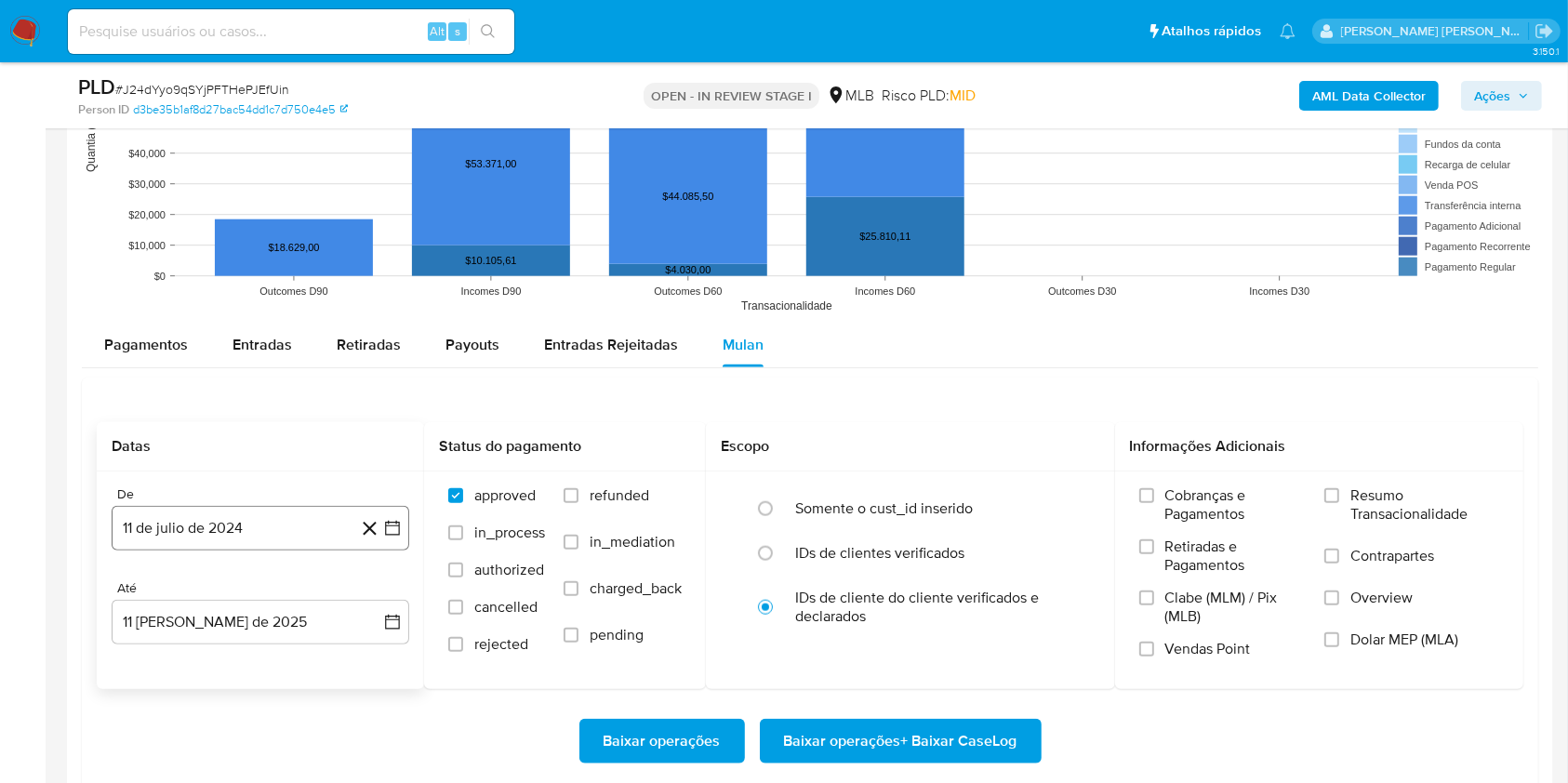
click at [307, 524] on button "11 de julio de 2024" at bounding box center [260, 529] width 297 height 45
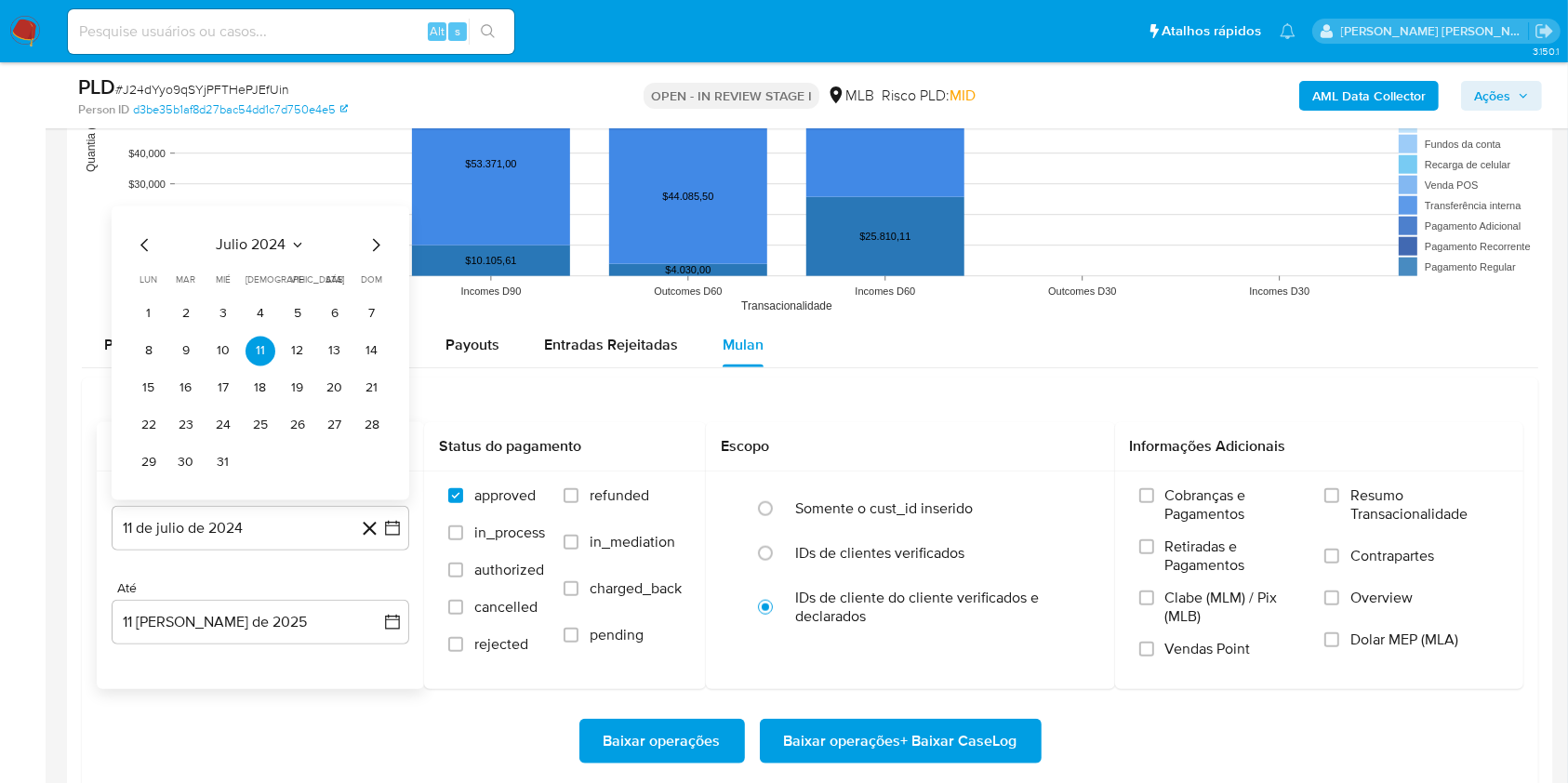
click at [245, 236] on span "julio 2024" at bounding box center [251, 245] width 70 height 19
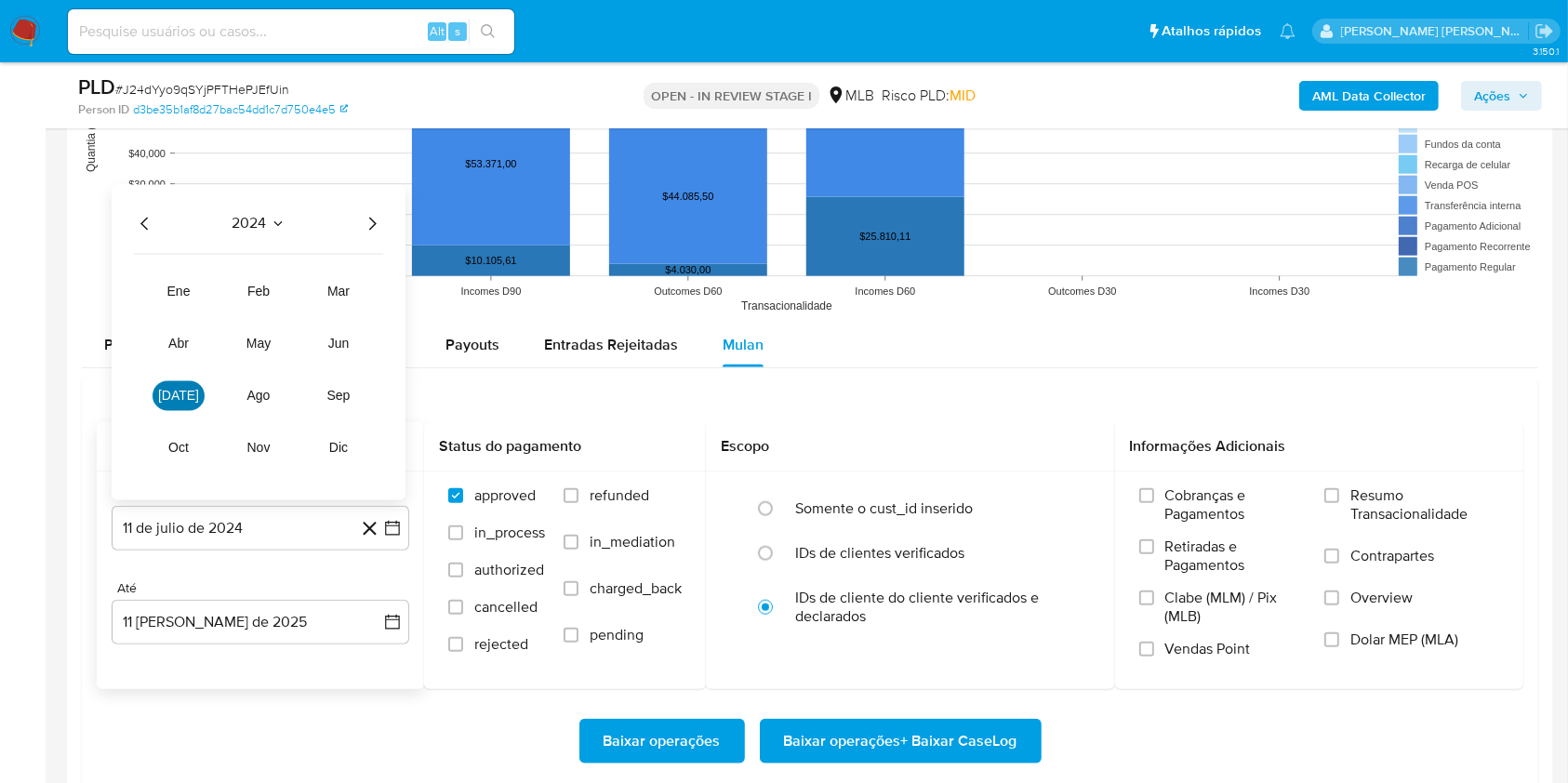
click at [172, 397] on span "[DATE]" at bounding box center [179, 396] width 41 height 15
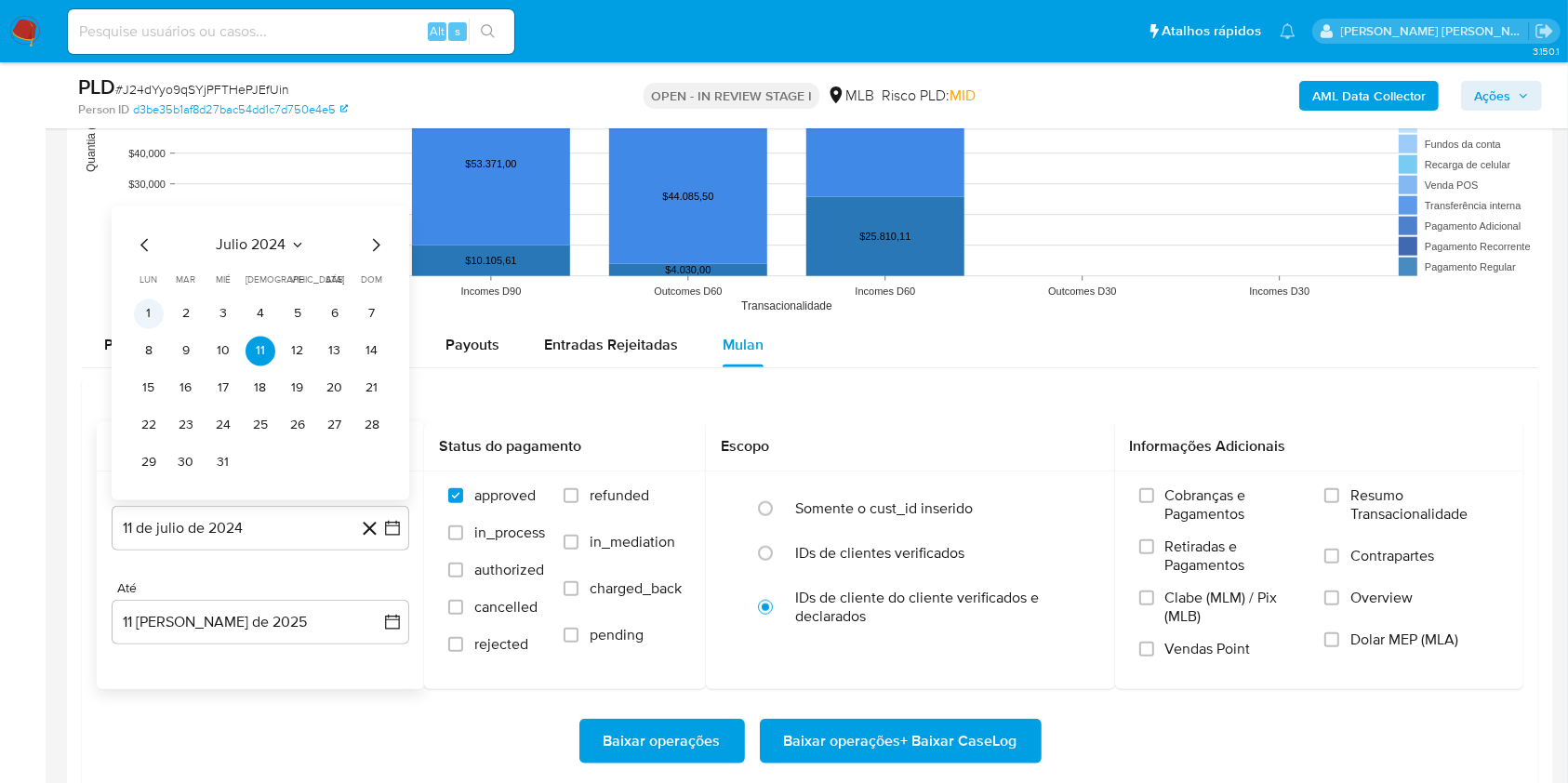
click at [154, 309] on button "1" at bounding box center [149, 314] width 30 height 30
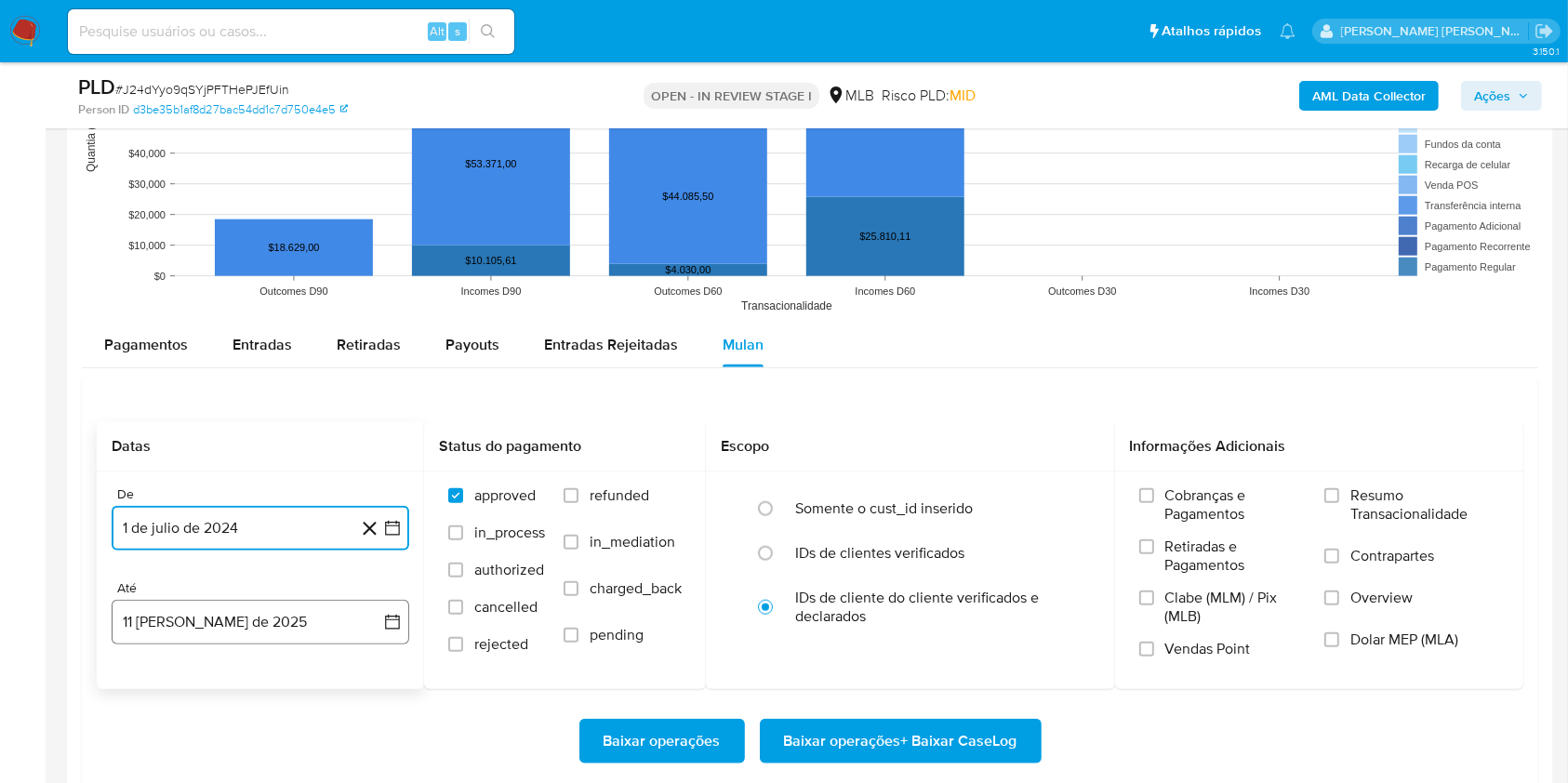
click at [235, 633] on button "11 [PERSON_NAME] de 2025" at bounding box center [260, 622] width 297 height 45
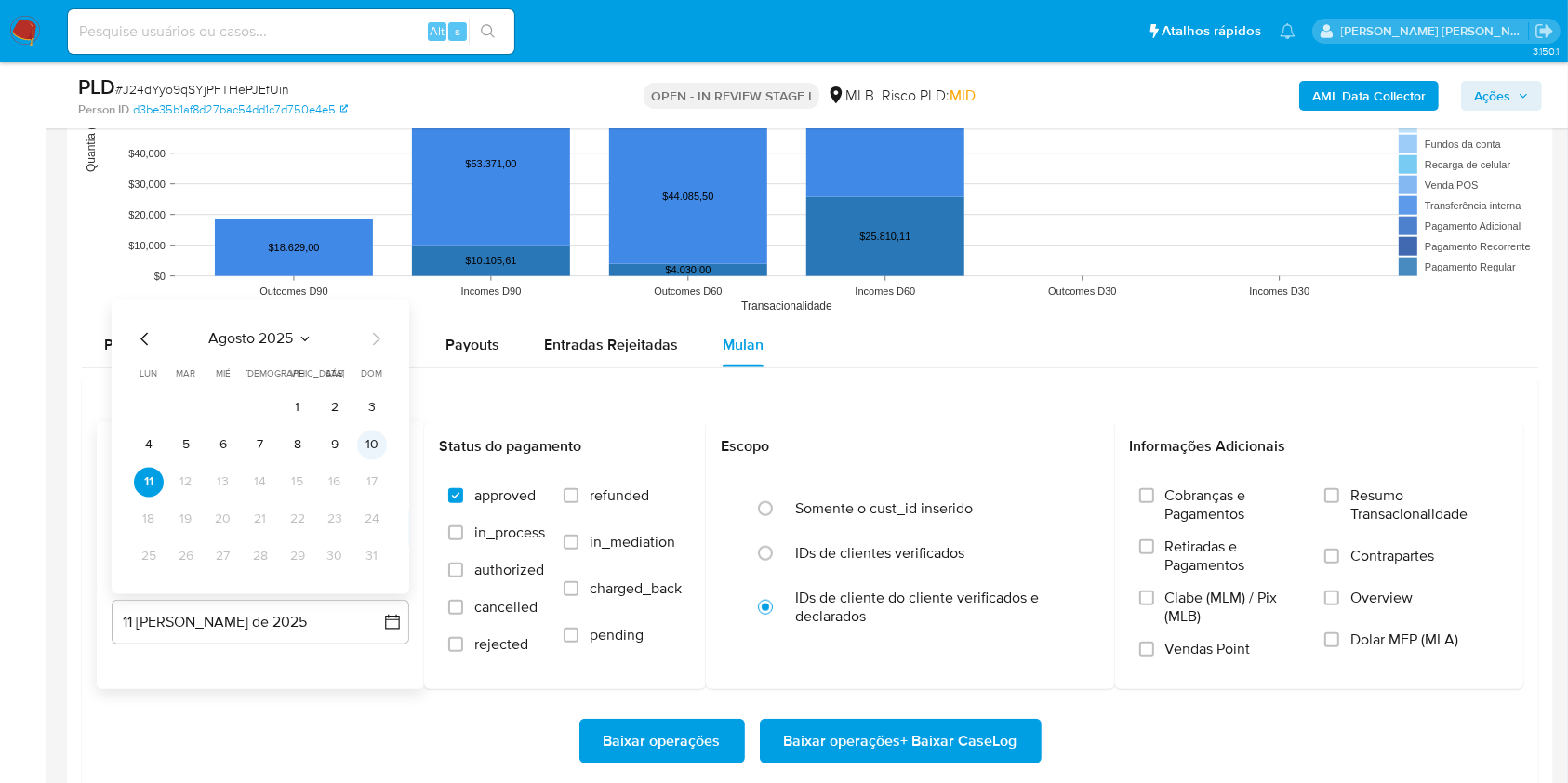
click at [368, 441] on button "10" at bounding box center [372, 446] width 30 height 30
click at [1340, 498] on label "Resumo Transacionalidade" at bounding box center [1411, 516] width 175 height 61
click at [1339, 498] on input "Resumo Transacionalidade" at bounding box center [1331, 496] width 15 height 15
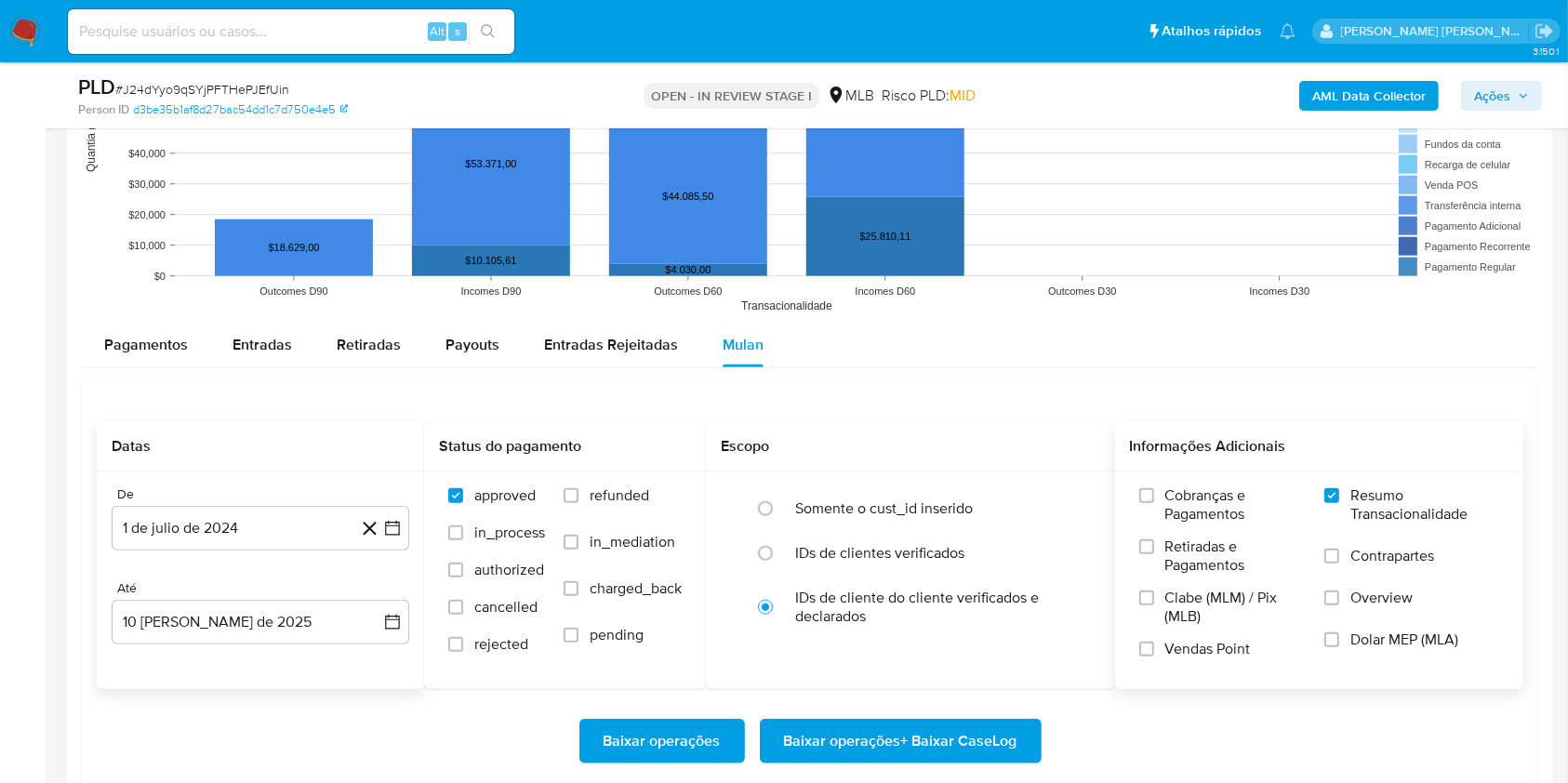
click at [1346, 556] on label "Contrapartes" at bounding box center [1411, 568] width 175 height 42
click at [1339, 556] on input "Contrapartes" at bounding box center [1331, 556] width 15 height 15
click at [942, 747] on span "Baixar operações + Baixar CaseLog" at bounding box center [901, 741] width 233 height 41
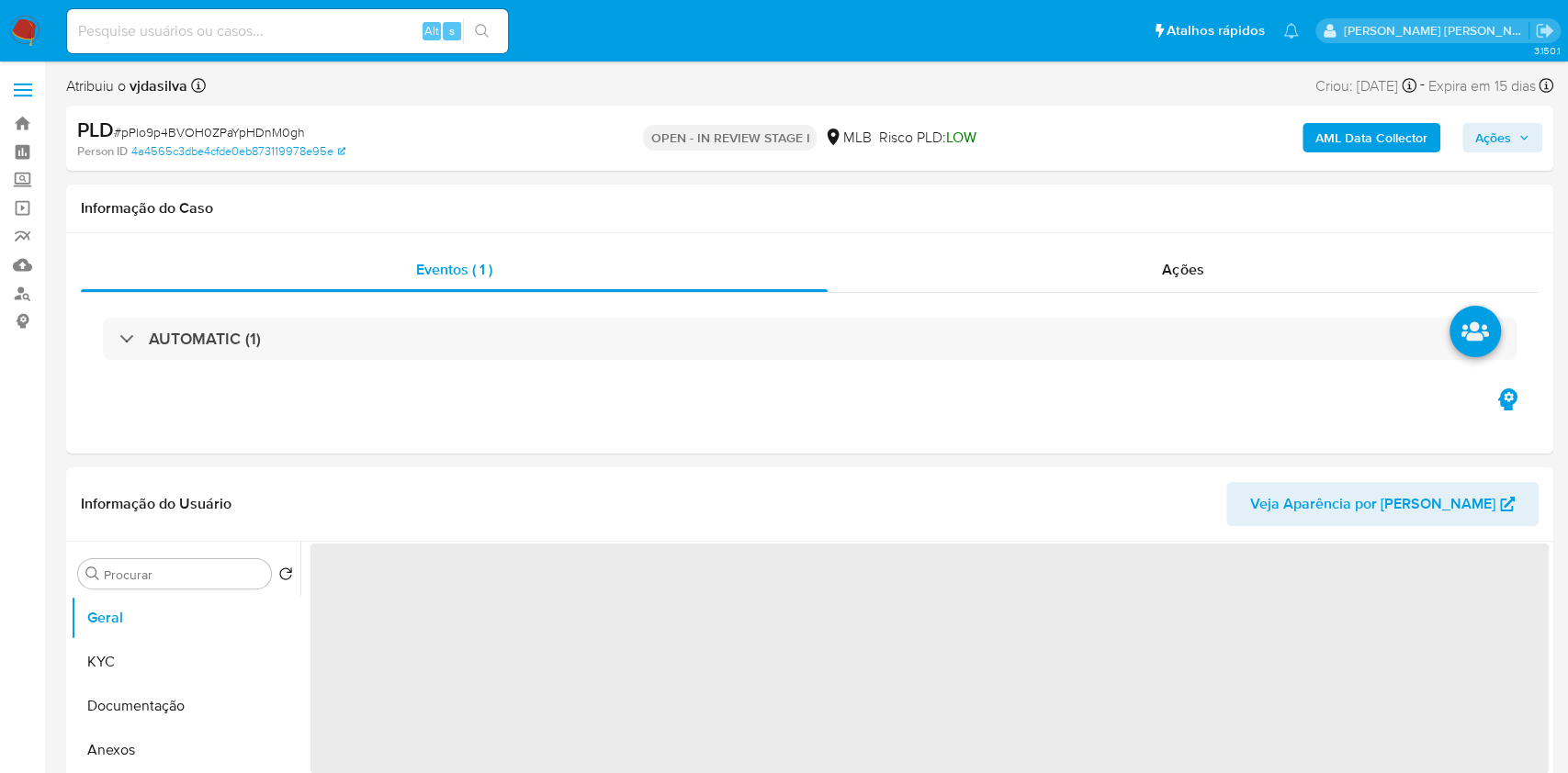
select select "10"
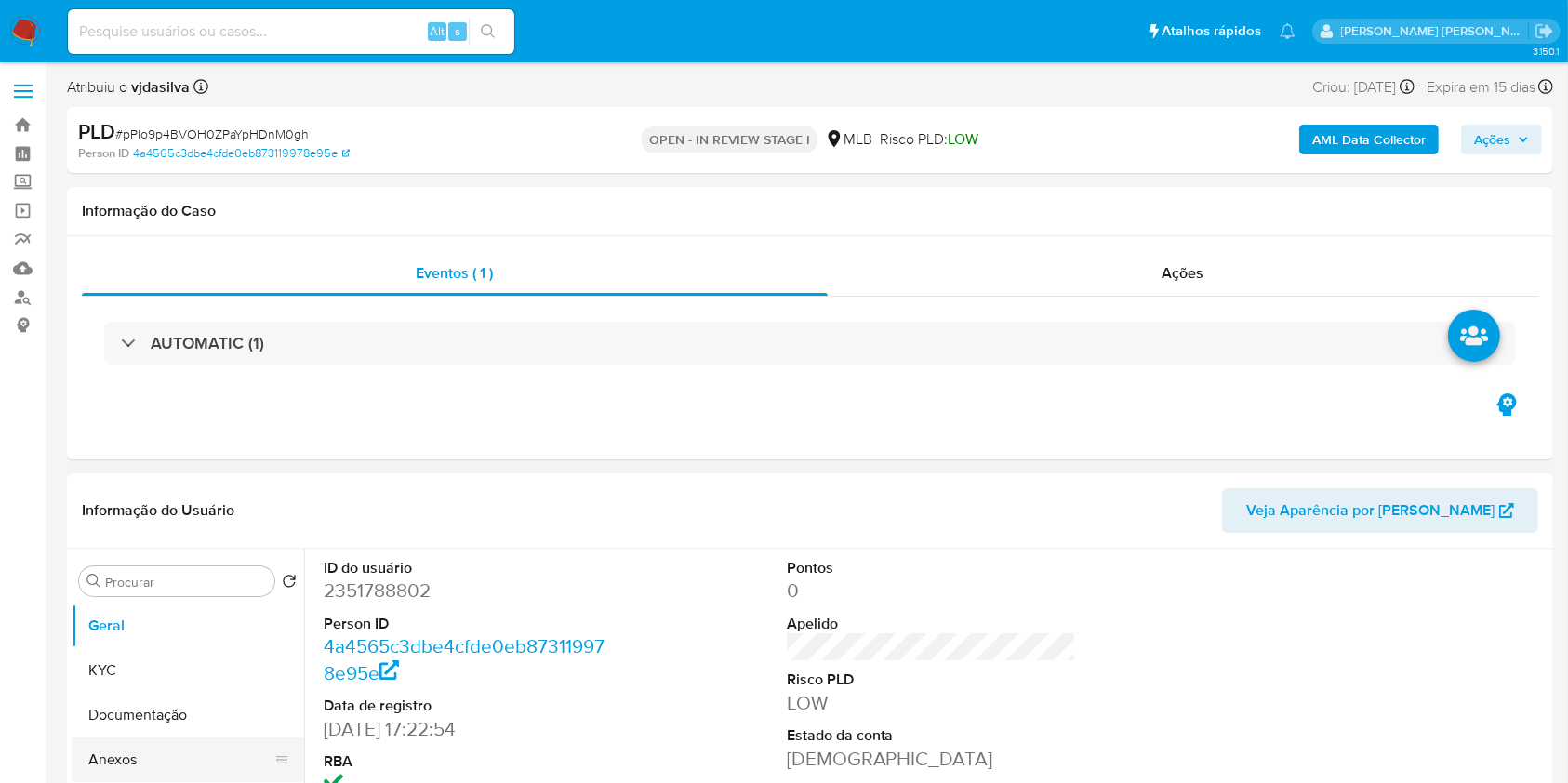
click at [145, 762] on button "Anexos" at bounding box center [180, 760] width 217 height 45
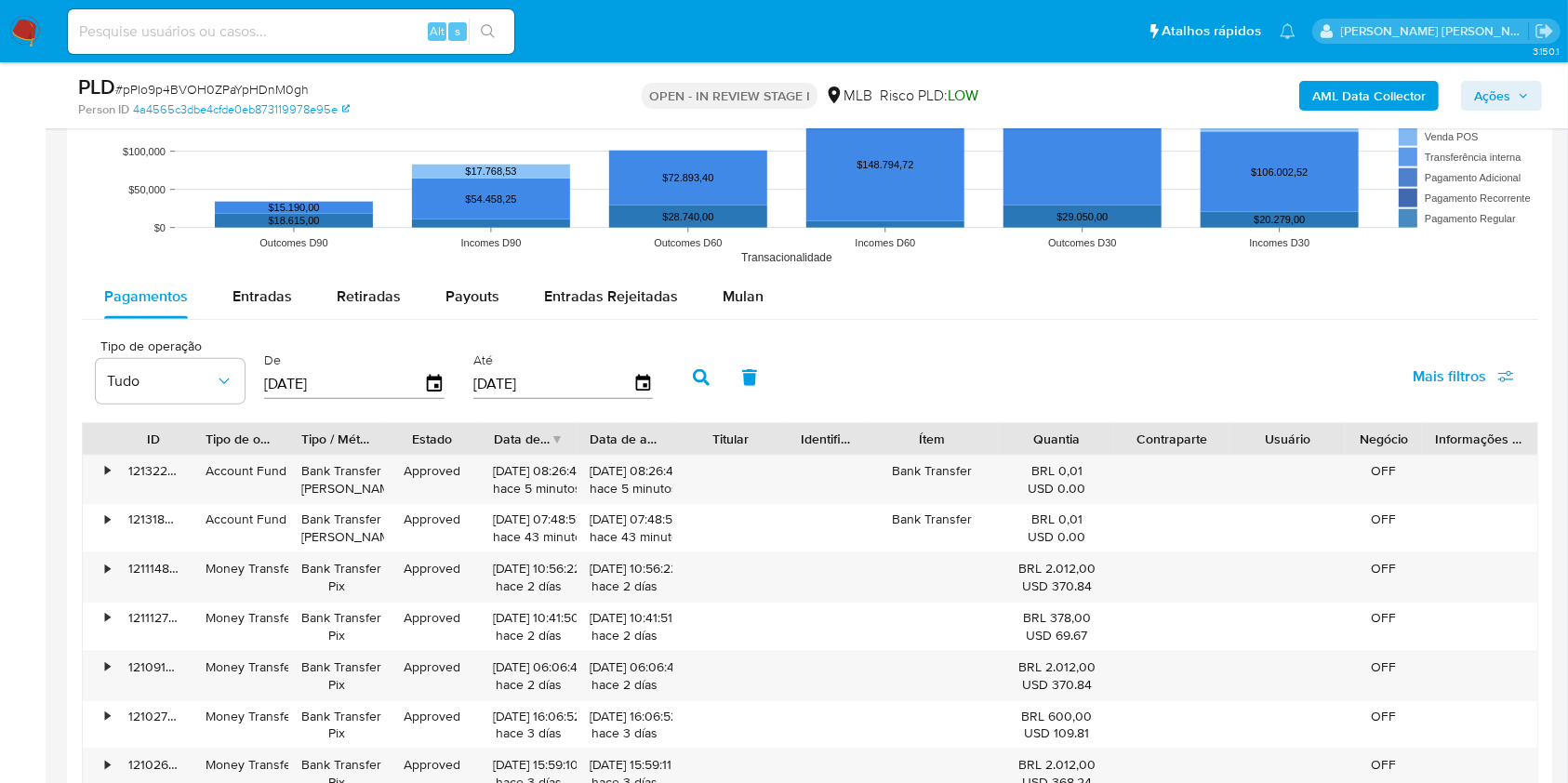
scroll to position [2038, 0]
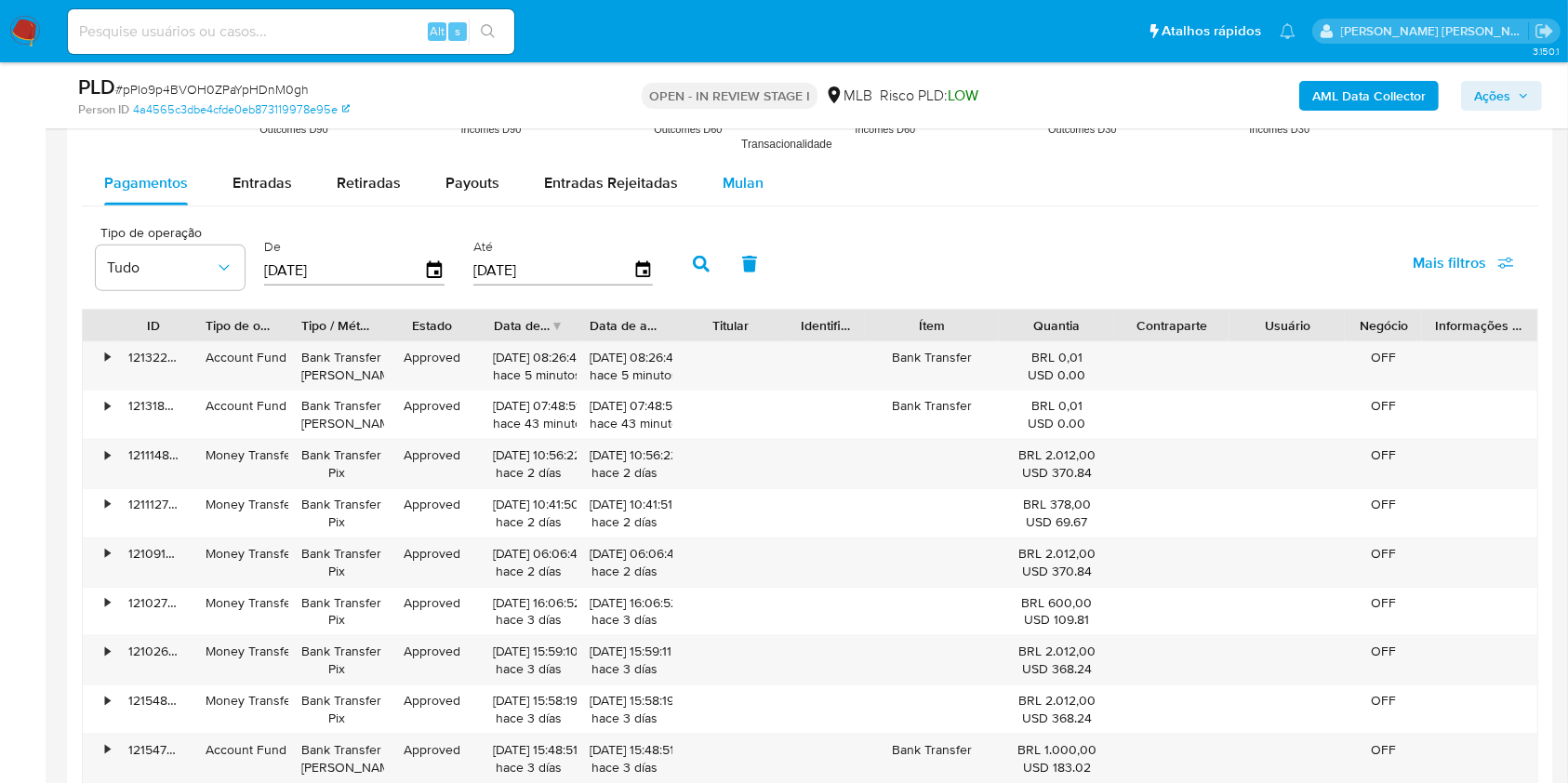
click at [724, 197] on div "Mulan" at bounding box center [743, 184] width 41 height 45
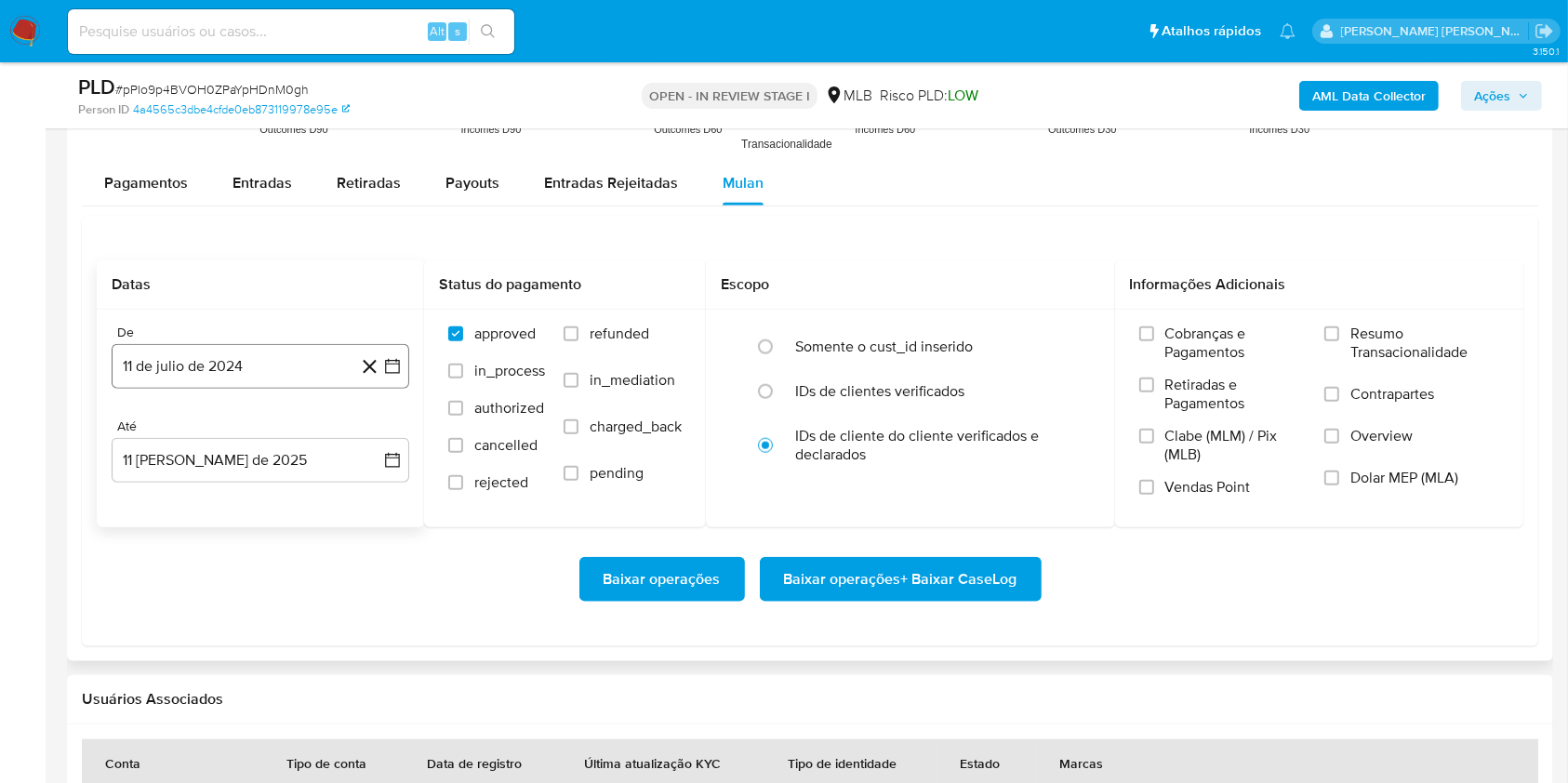
click at [302, 372] on button "11 de julio de 2024" at bounding box center [260, 366] width 297 height 45
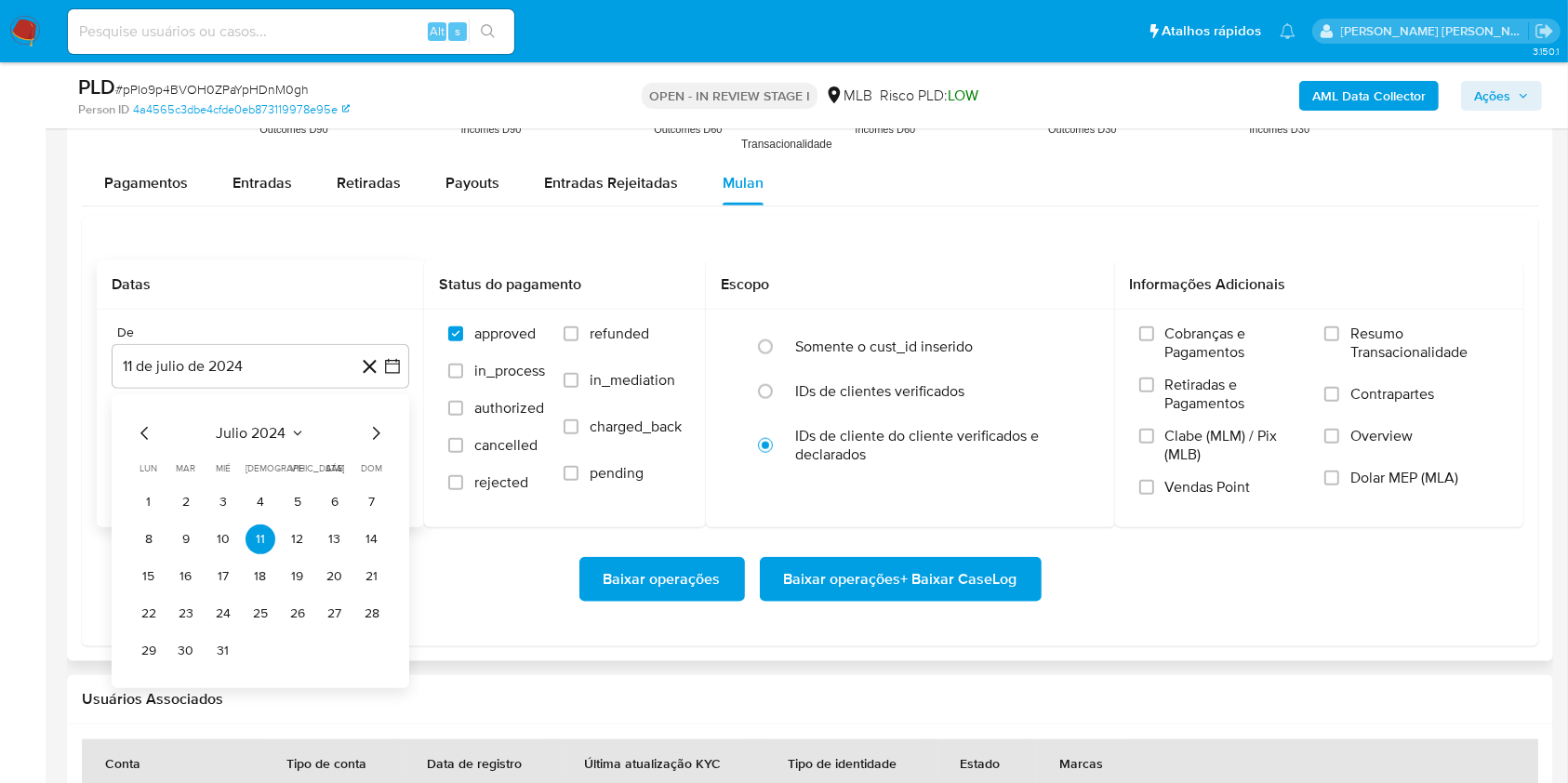
click at [284, 428] on span "julio 2024" at bounding box center [251, 433] width 70 height 19
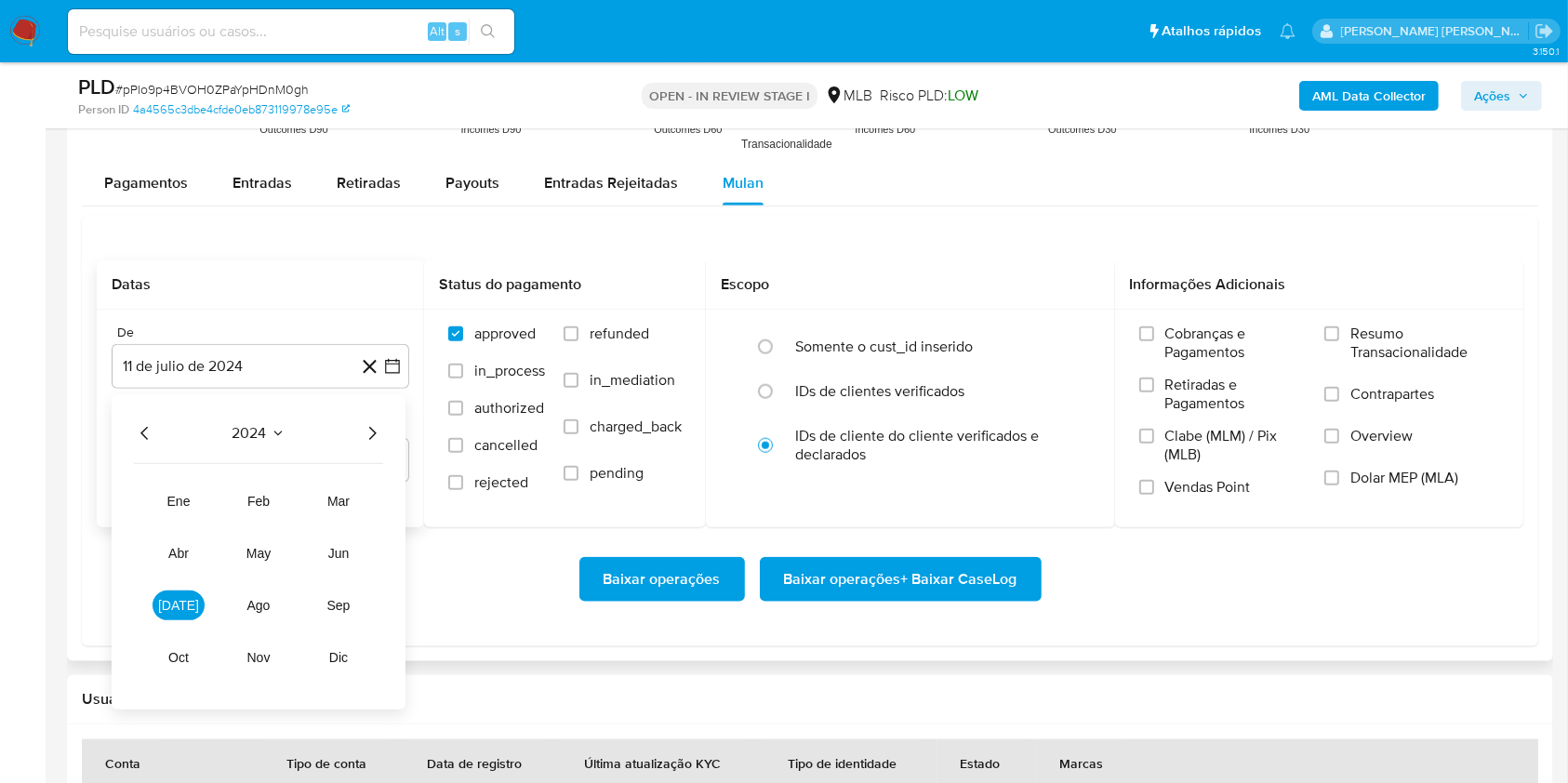
click at [365, 434] on icon "Año siguiente" at bounding box center [372, 433] width 22 height 22
click at [186, 606] on span "[DATE]" at bounding box center [179, 605] width 41 height 15
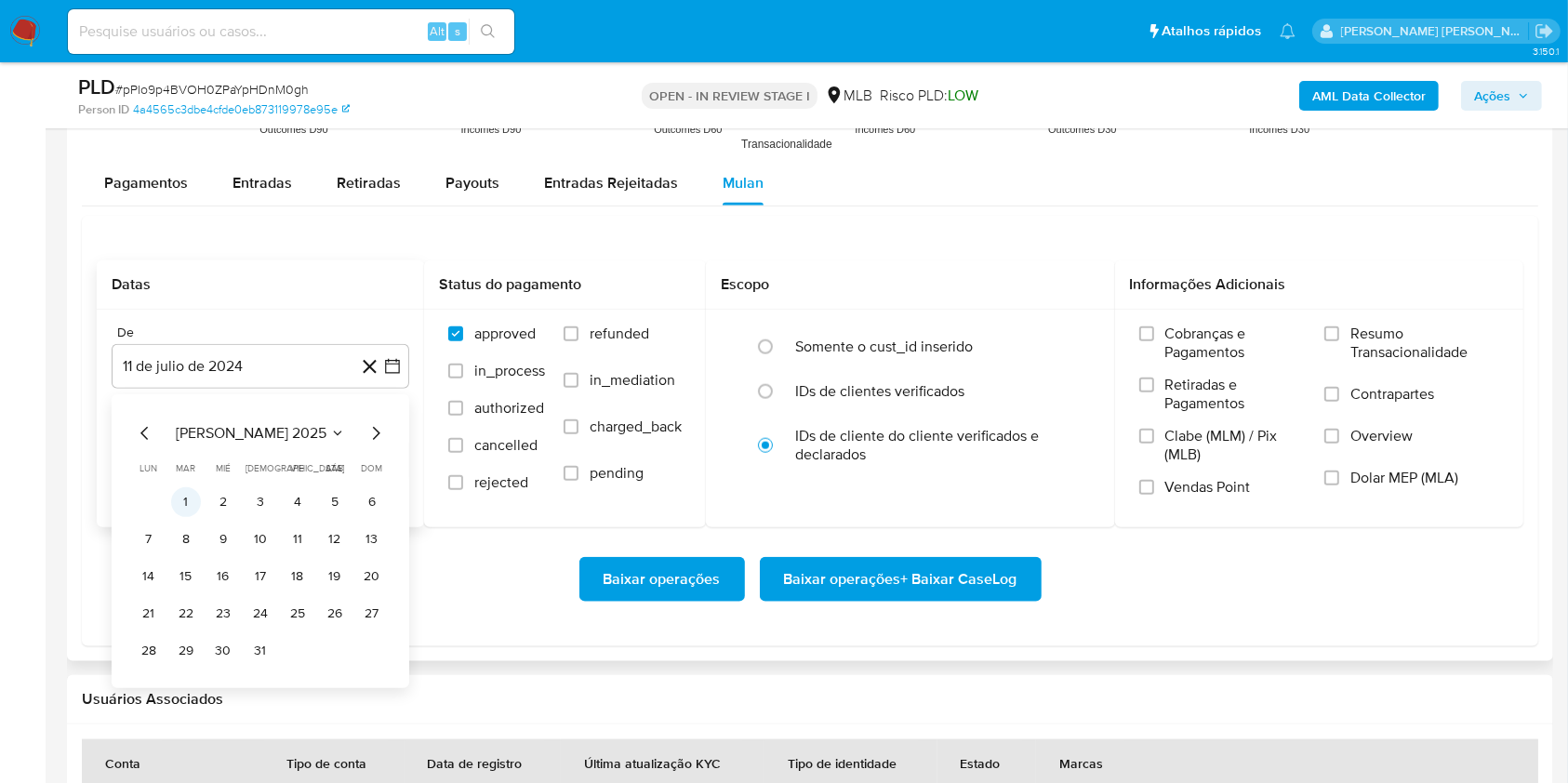
click at [186, 501] on button "1" at bounding box center [186, 502] width 30 height 30
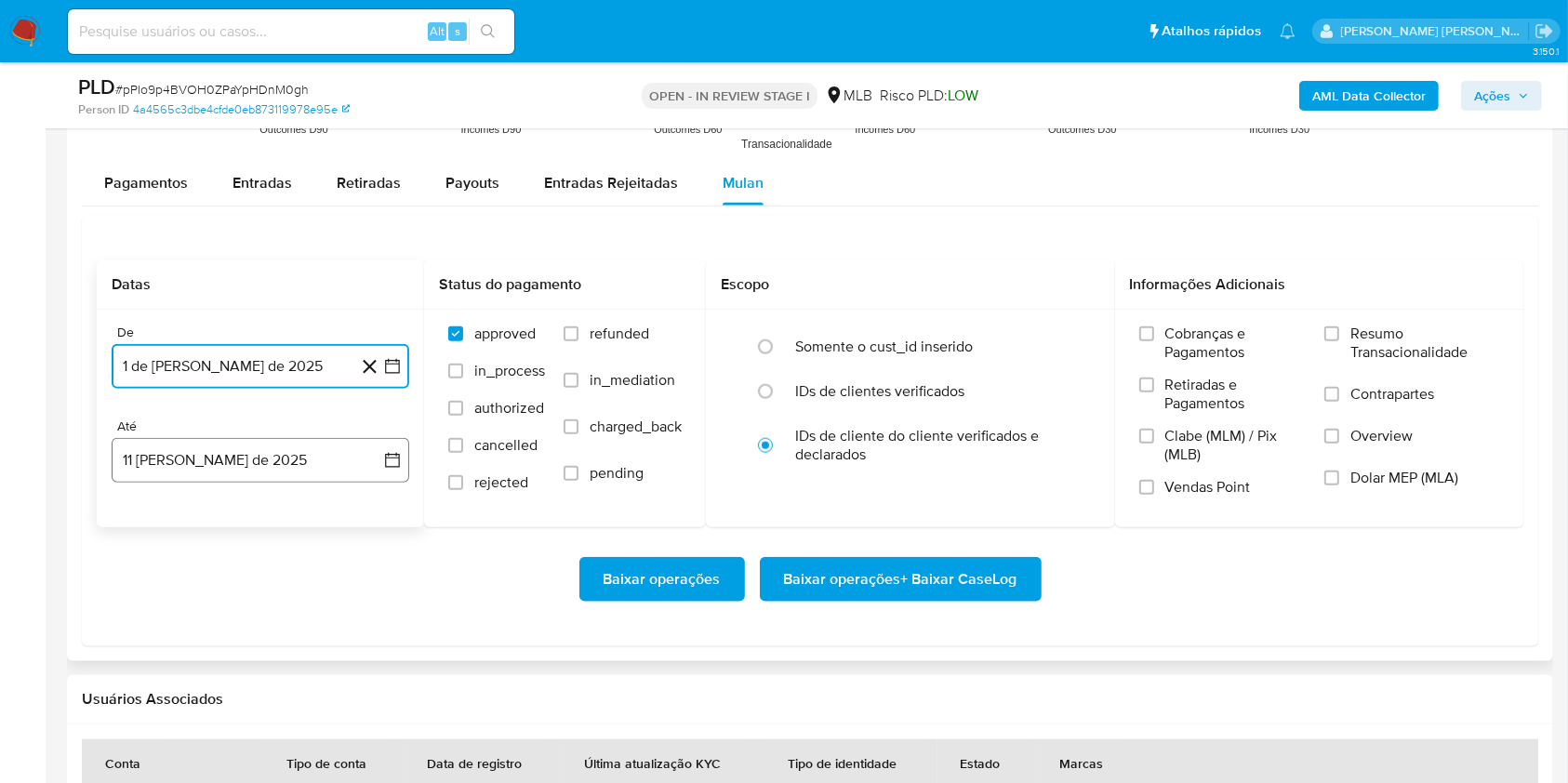
click at [250, 438] on button "11 [PERSON_NAME] de 2025" at bounding box center [260, 460] width 297 height 45
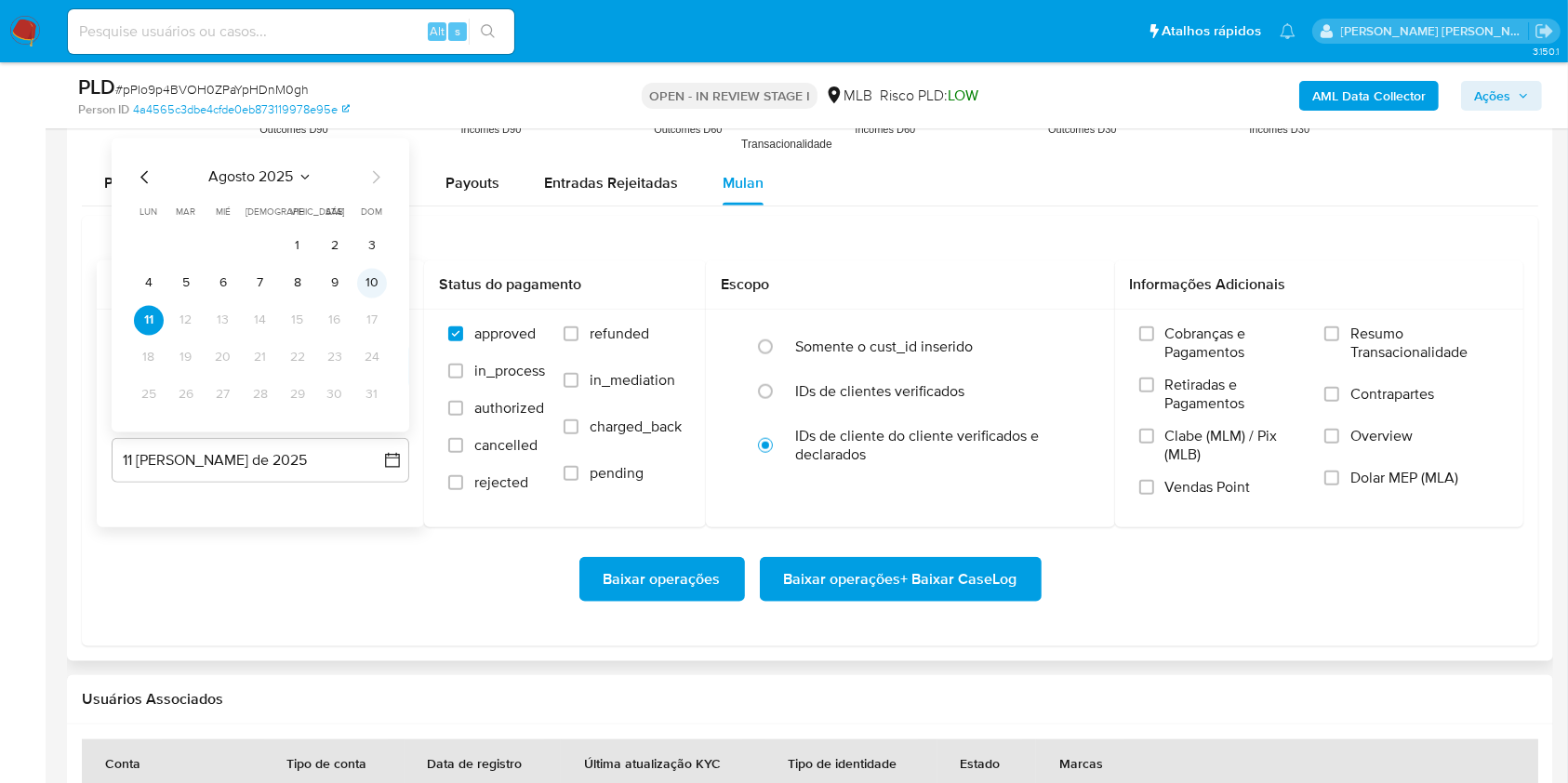
click at [378, 280] on button "10" at bounding box center [372, 282] width 30 height 30
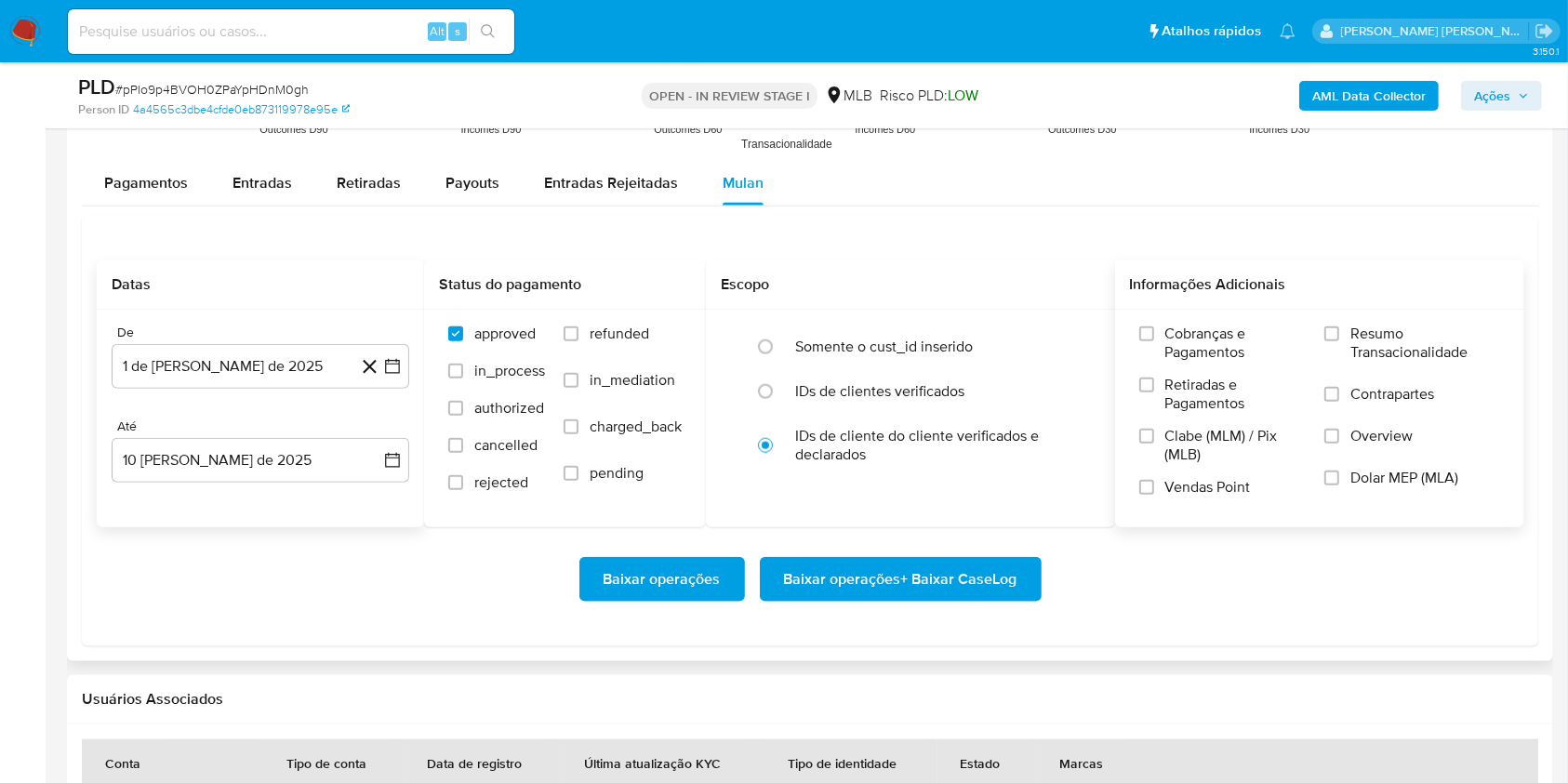
click at [1399, 324] on span "Resumo Transacionalidade" at bounding box center [1424, 343] width 149 height 37
click at [1339, 326] on input "Resumo Transacionalidade" at bounding box center [1331, 334] width 15 height 15
click at [1360, 389] on span "Contrapartes" at bounding box center [1392, 394] width 84 height 19
click at [1339, 389] on input "Contrapartes" at bounding box center [1331, 394] width 15 height 15
click at [963, 569] on span "Baixar operações + Baixar CaseLog" at bounding box center [901, 579] width 233 height 41
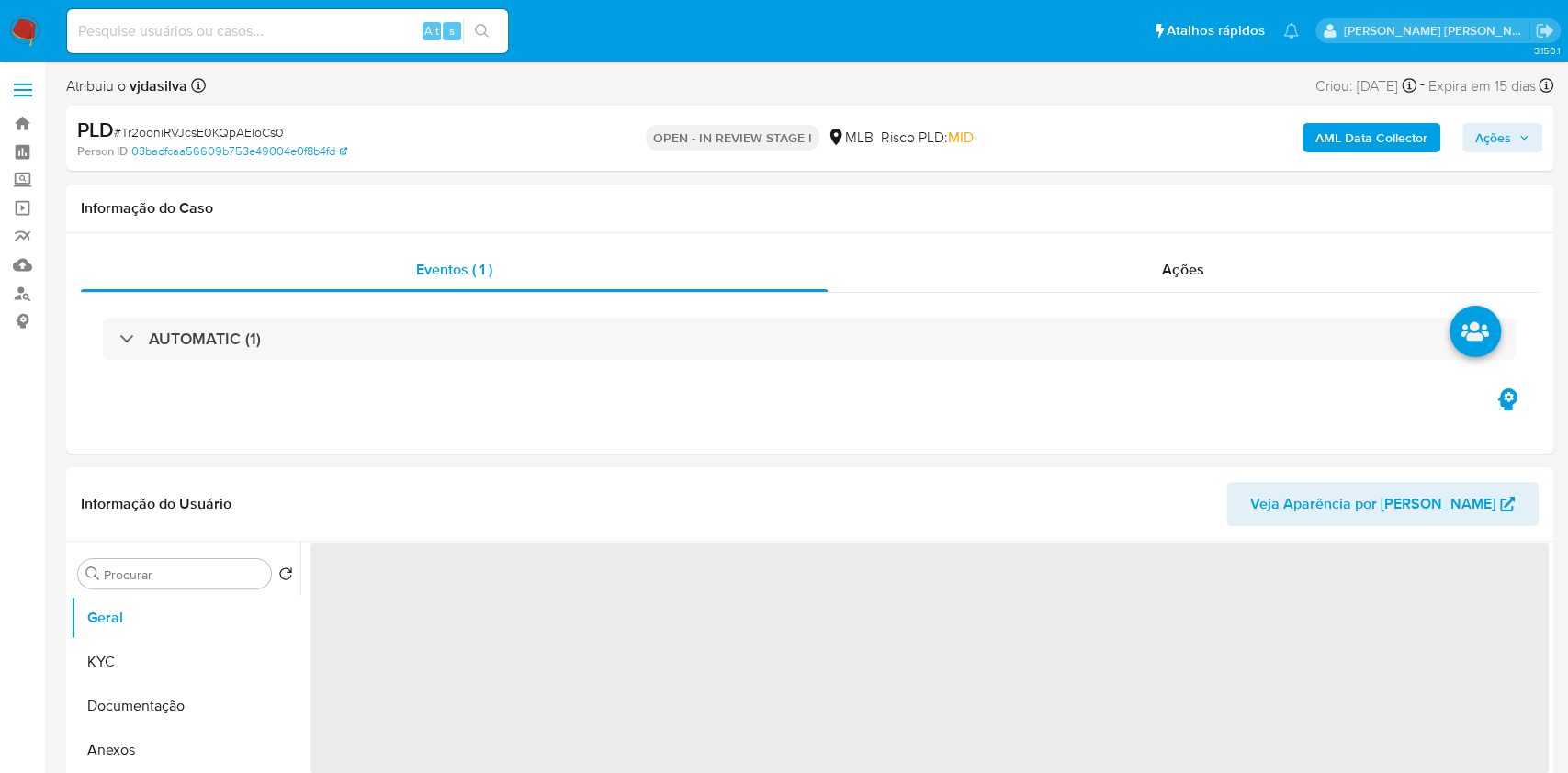
select select "10"
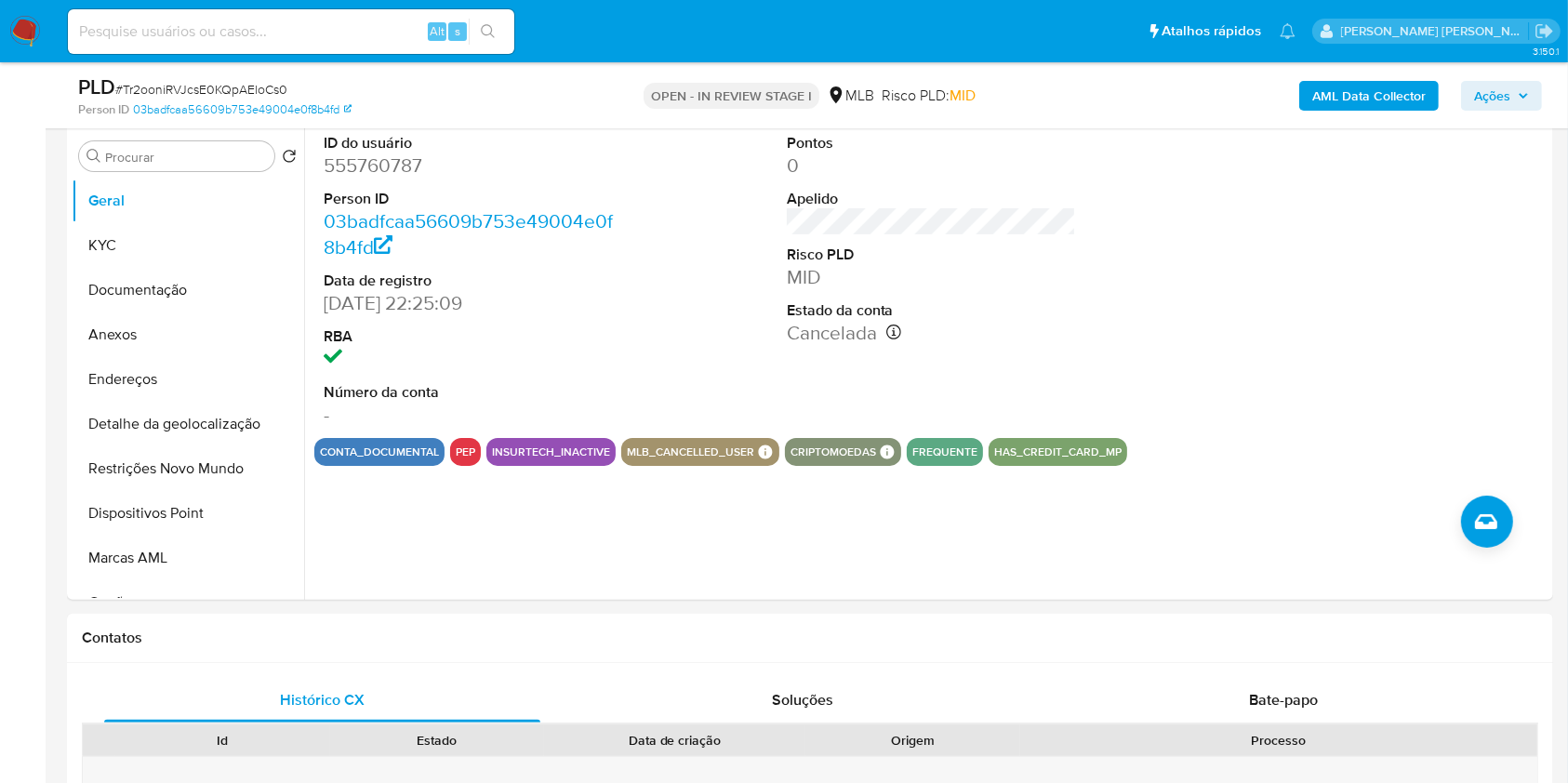
scroll to position [372, 0]
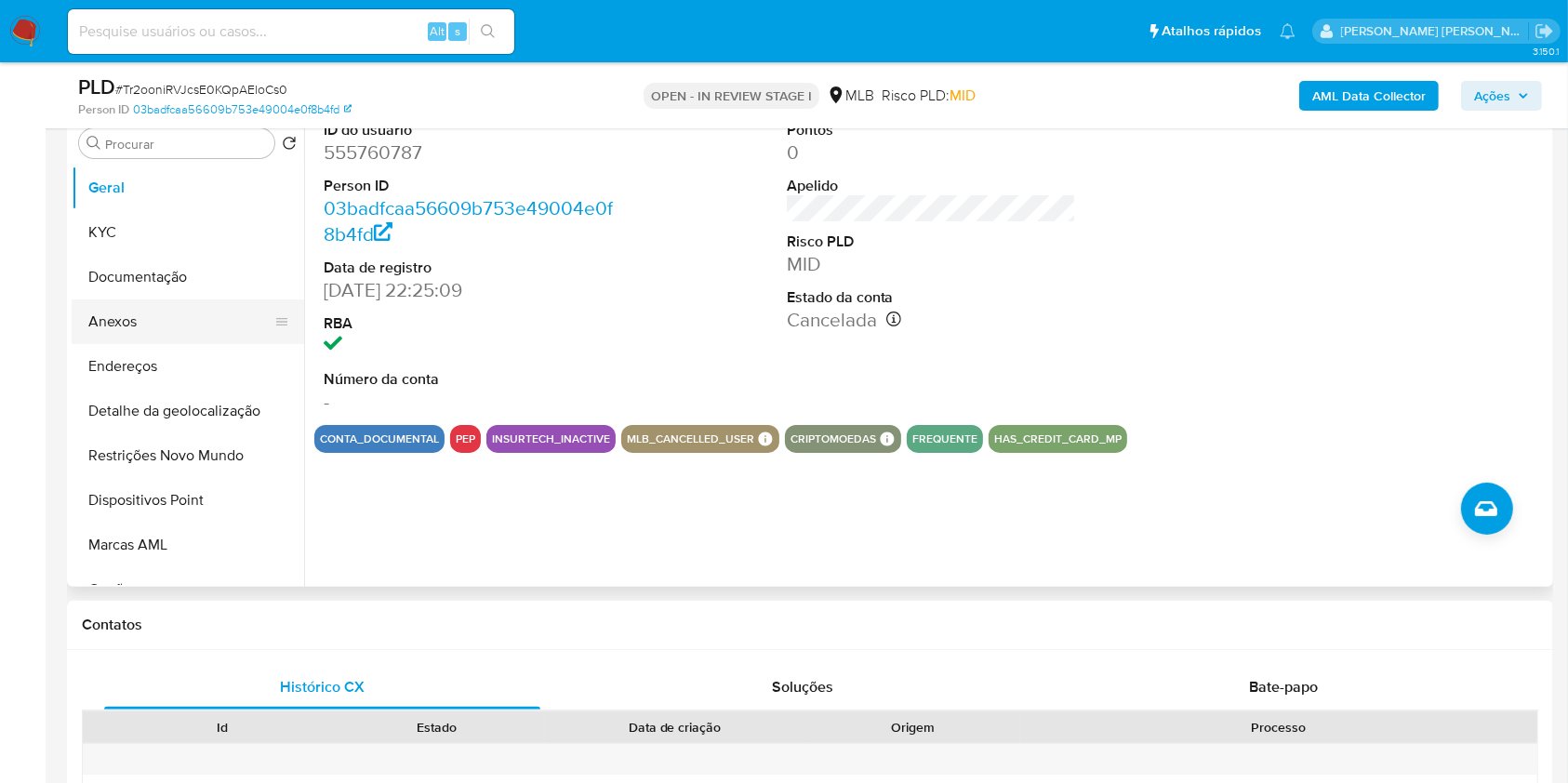
click at [159, 323] on button "Anexos" at bounding box center [180, 322] width 217 height 45
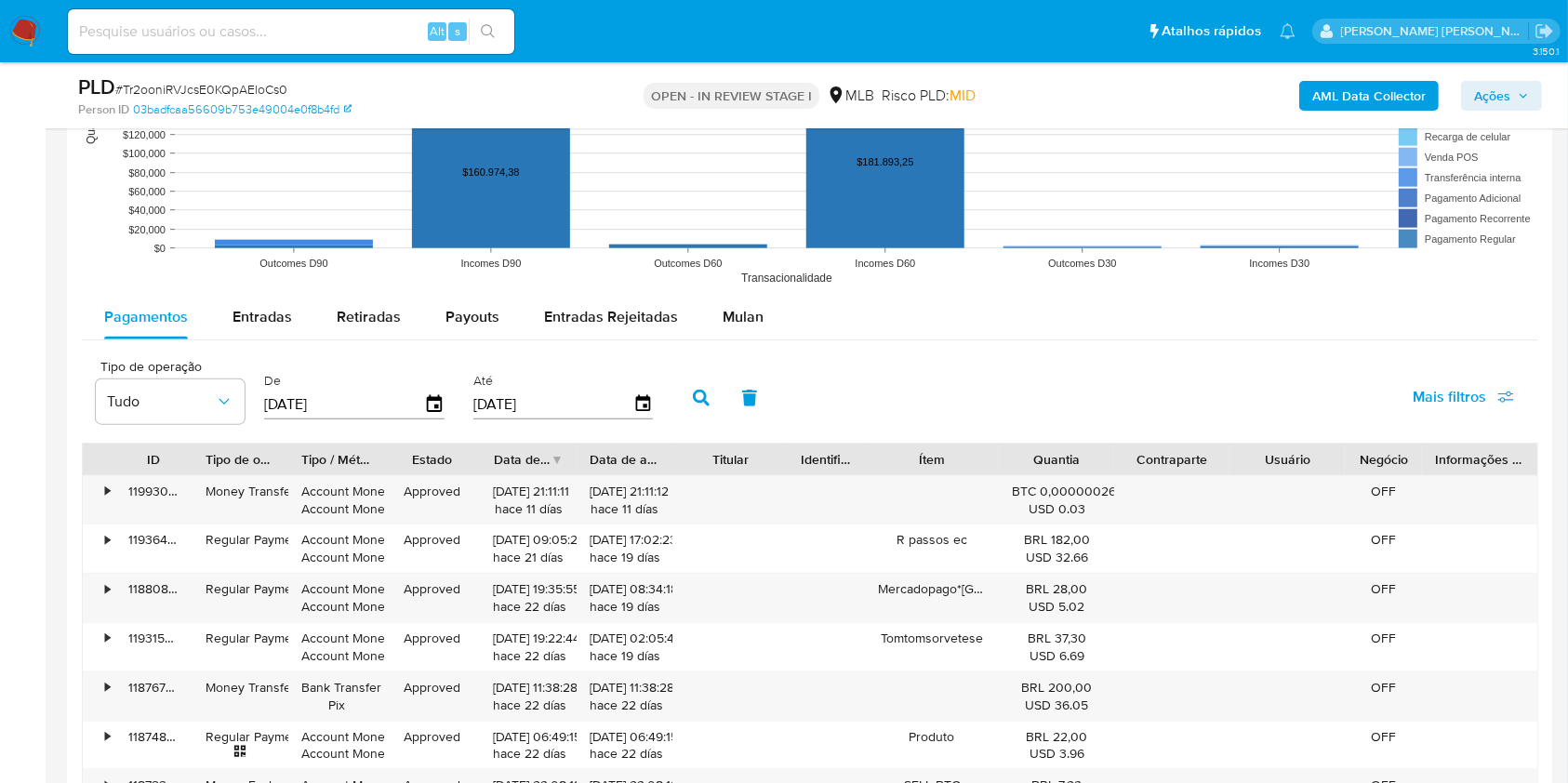
scroll to position [1909, 0]
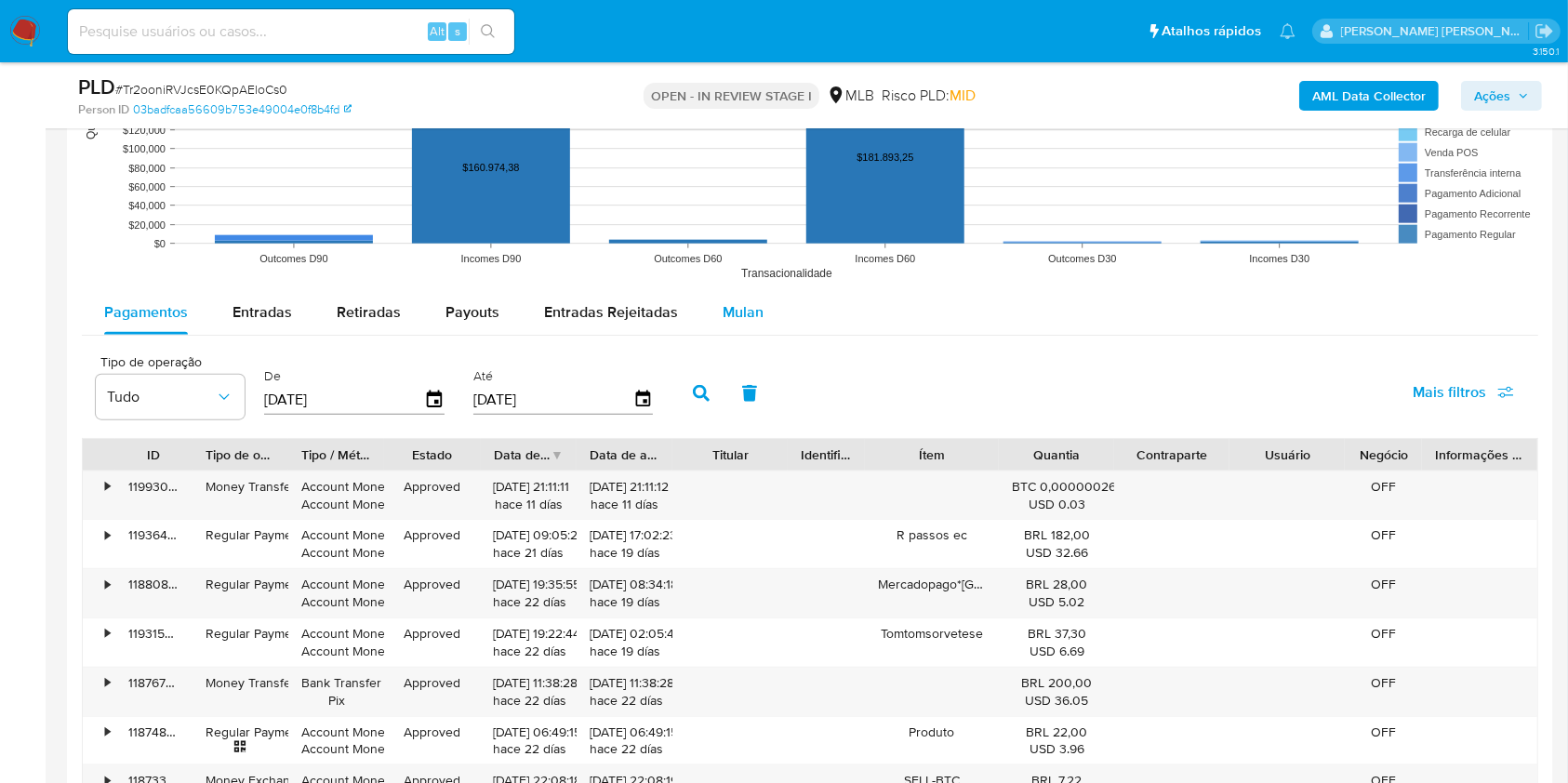
click at [745, 313] on span "Mulan" at bounding box center [743, 311] width 41 height 21
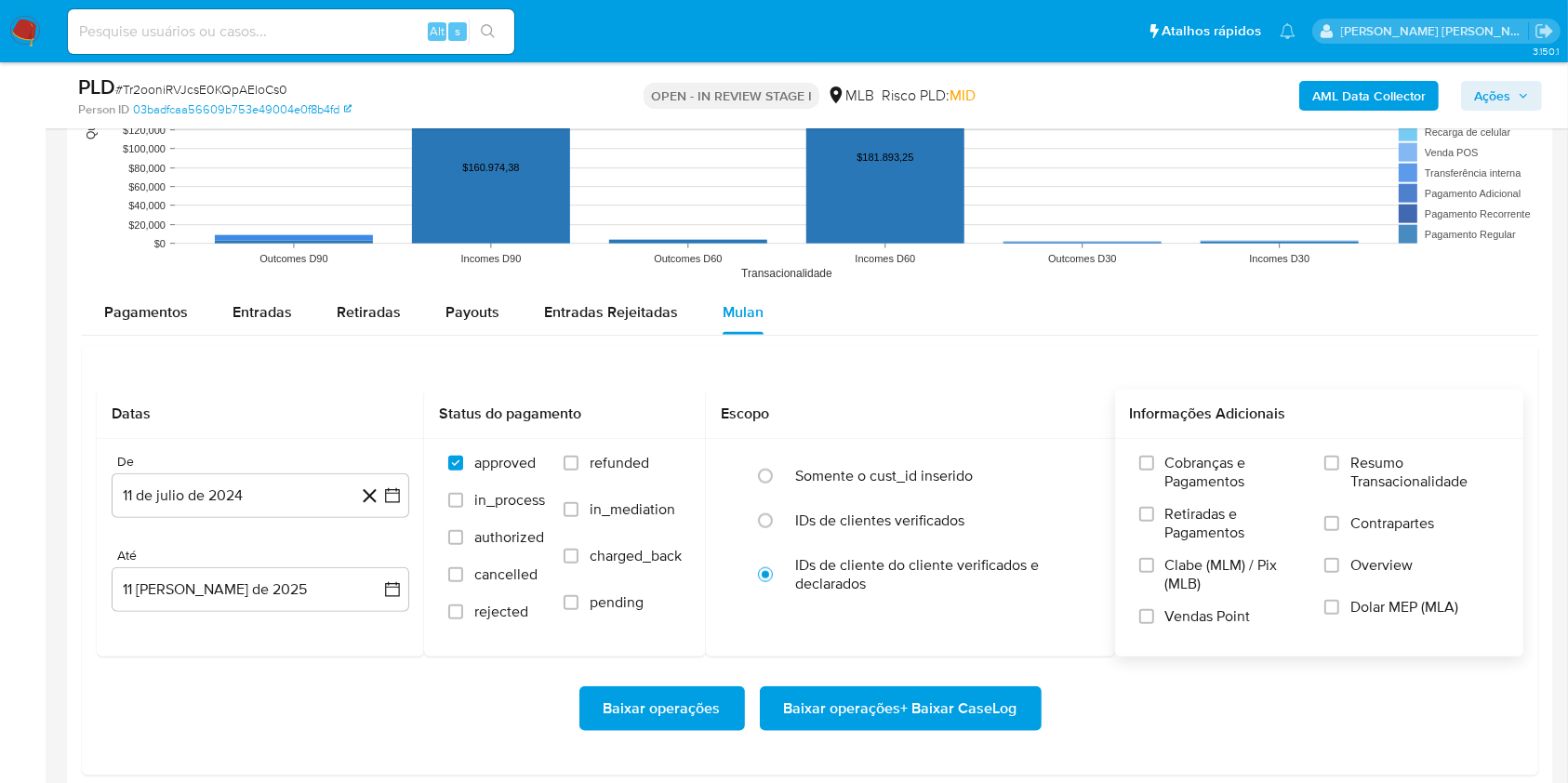
click at [1341, 475] on label "Resumo Transacionalidade" at bounding box center [1411, 484] width 175 height 61
click at [1339, 471] on input "Resumo Transacionalidade" at bounding box center [1331, 463] width 15 height 15
click at [1340, 523] on label "Contrapartes" at bounding box center [1411, 535] width 175 height 42
click at [1339, 523] on input "Contrapartes" at bounding box center [1331, 524] width 15 height 15
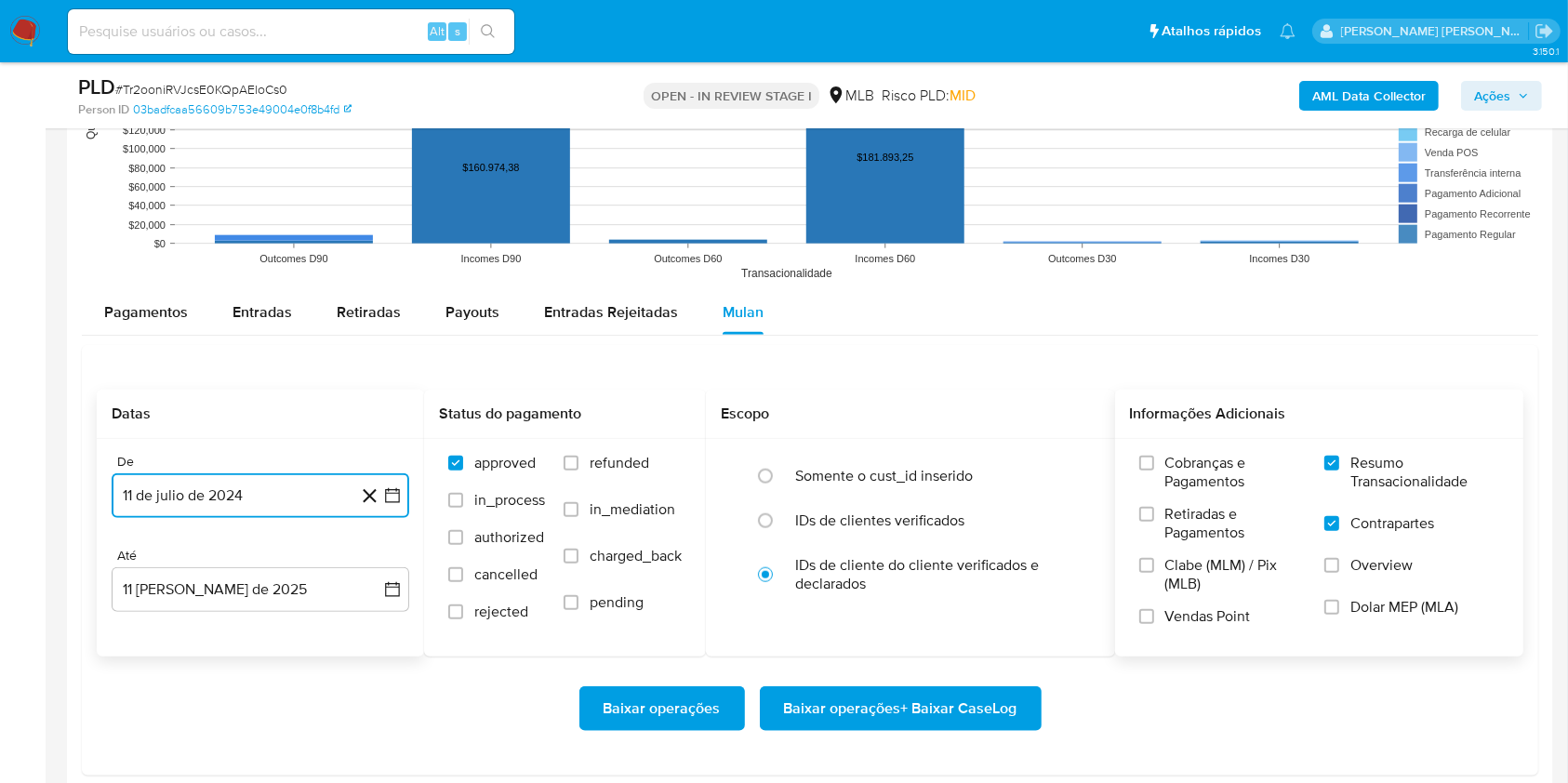
click at [308, 484] on button "11 de julio de 2024" at bounding box center [260, 496] width 297 height 45
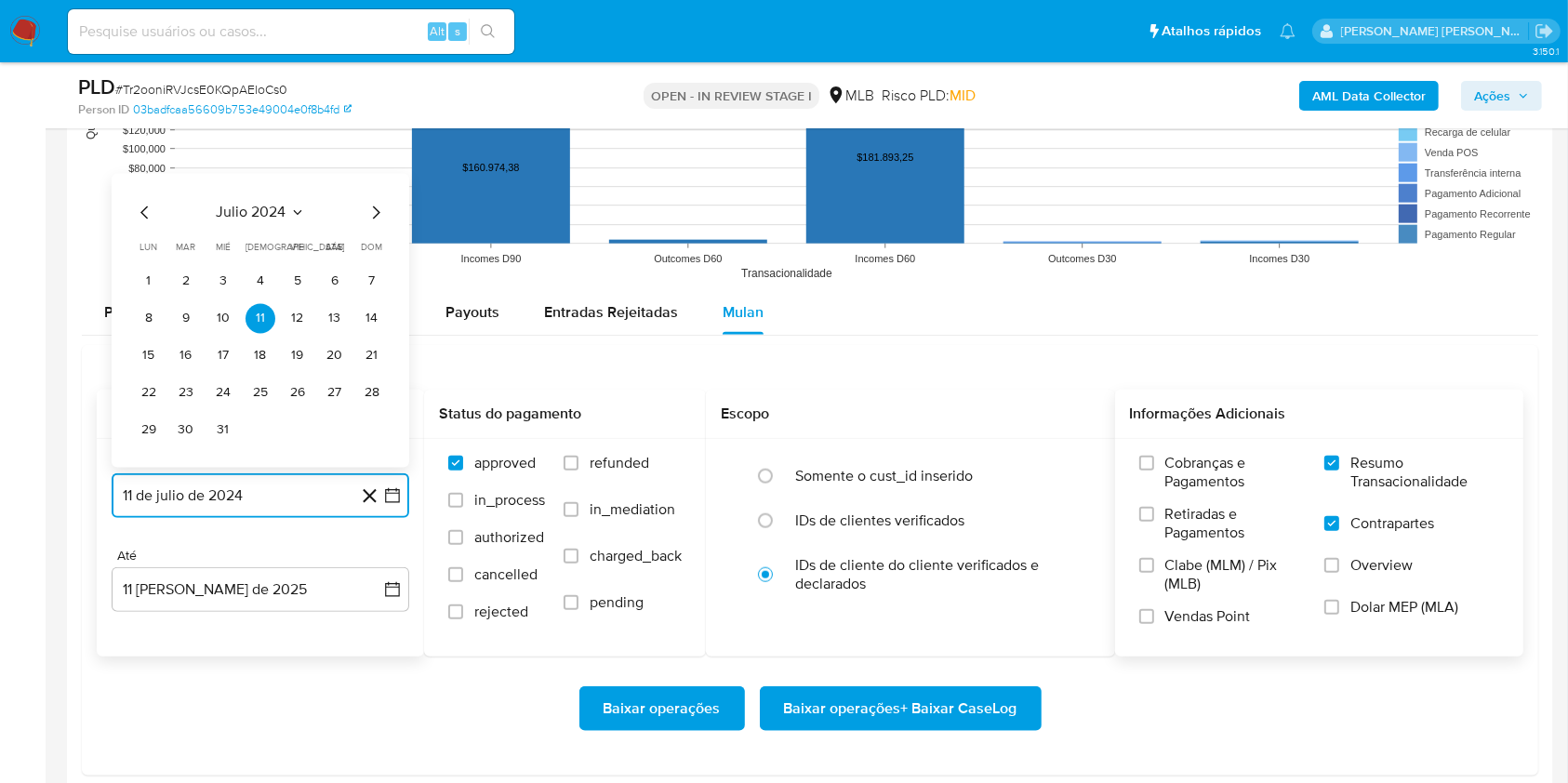
click at [308, 484] on button "11 de julio de 2024" at bounding box center [260, 496] width 297 height 45
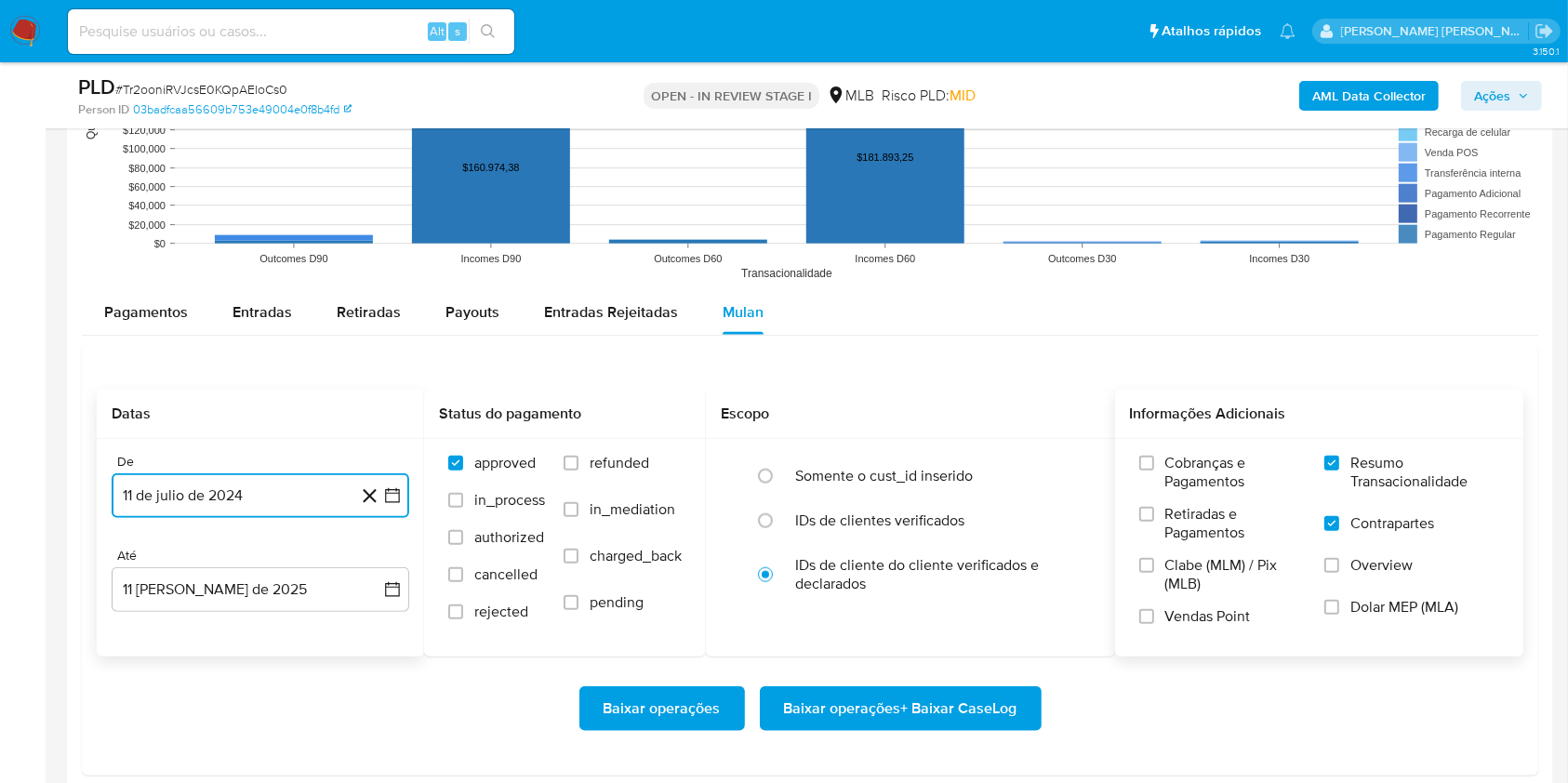
click at [282, 498] on button "11 de julio de 2024" at bounding box center [260, 496] width 297 height 45
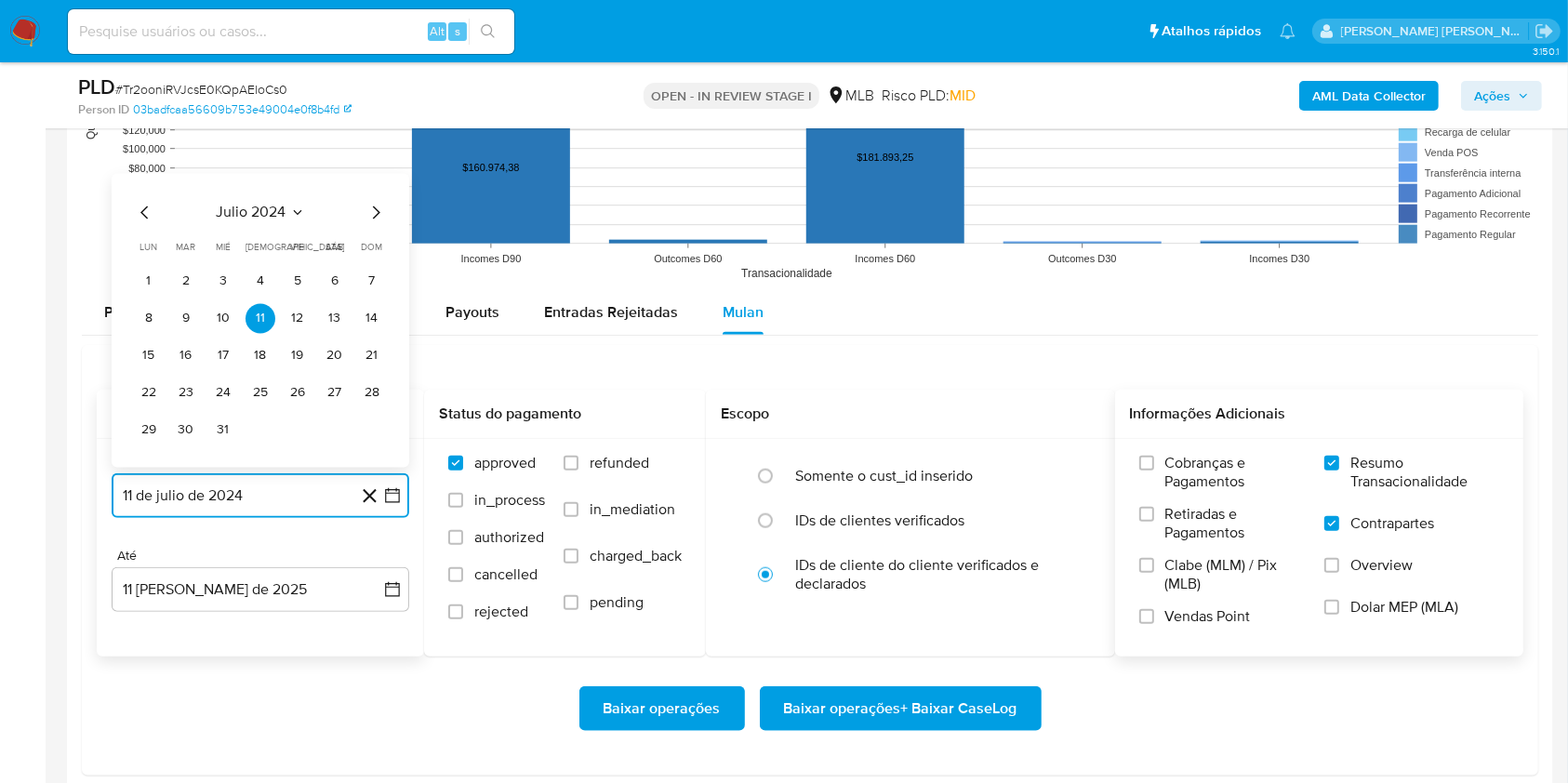
click at [291, 208] on icon "Seleccionar mes y año" at bounding box center [297, 212] width 15 height 15
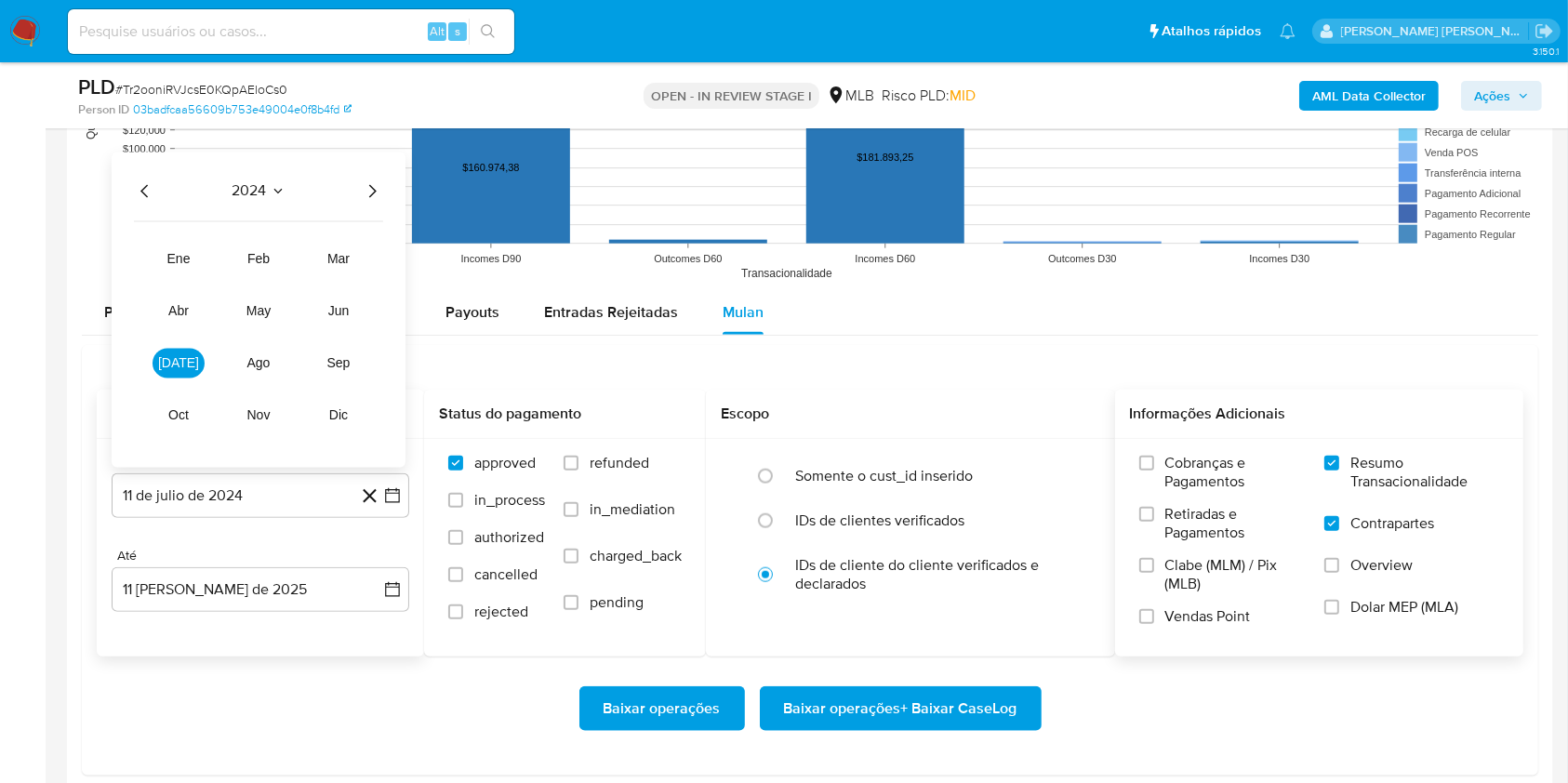
click at [376, 185] on icon "Año siguiente" at bounding box center [372, 191] width 22 height 22
click at [180, 361] on span "[DATE]" at bounding box center [179, 363] width 41 height 15
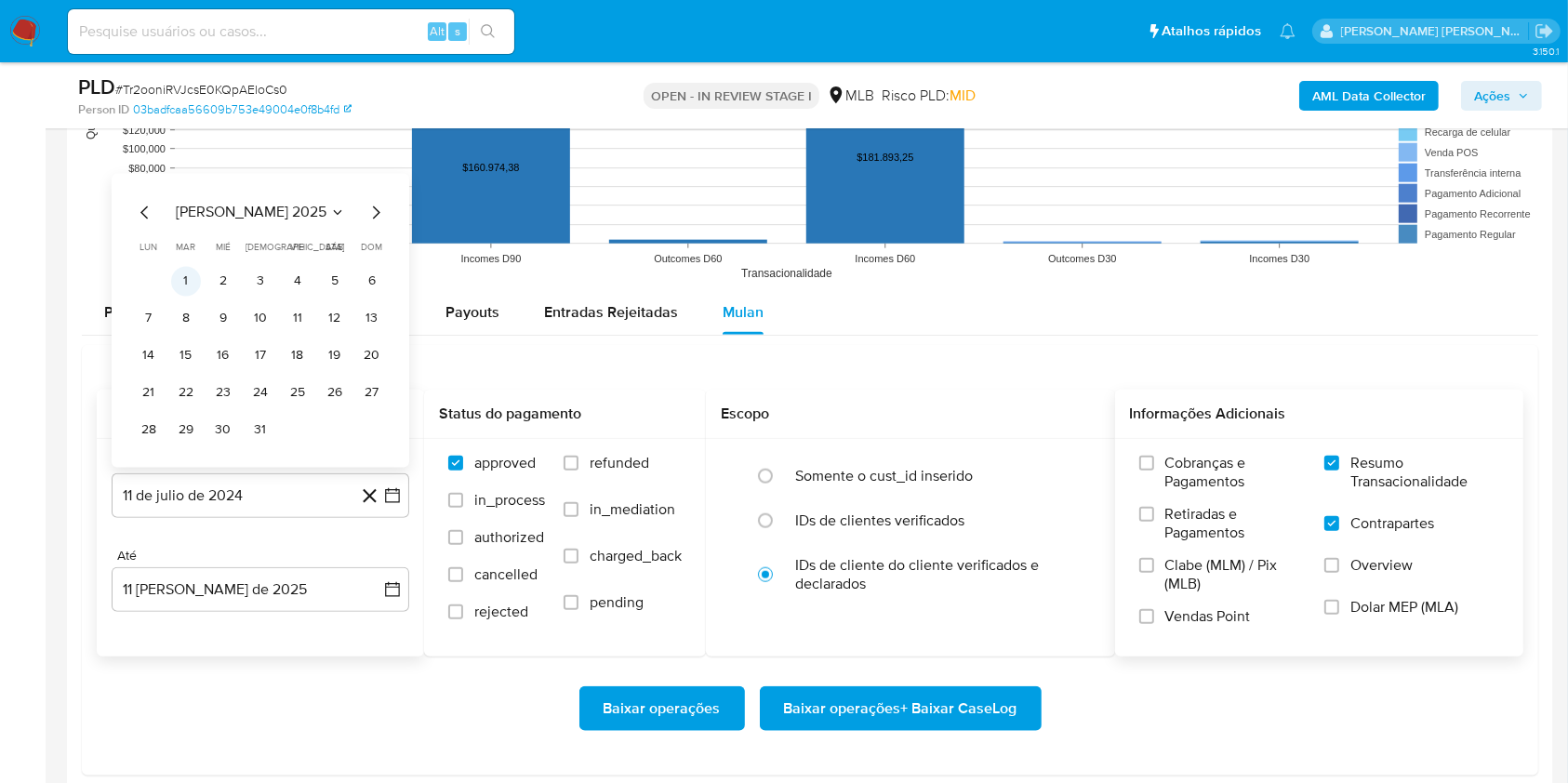
click at [186, 268] on button "1" at bounding box center [186, 281] width 30 height 30
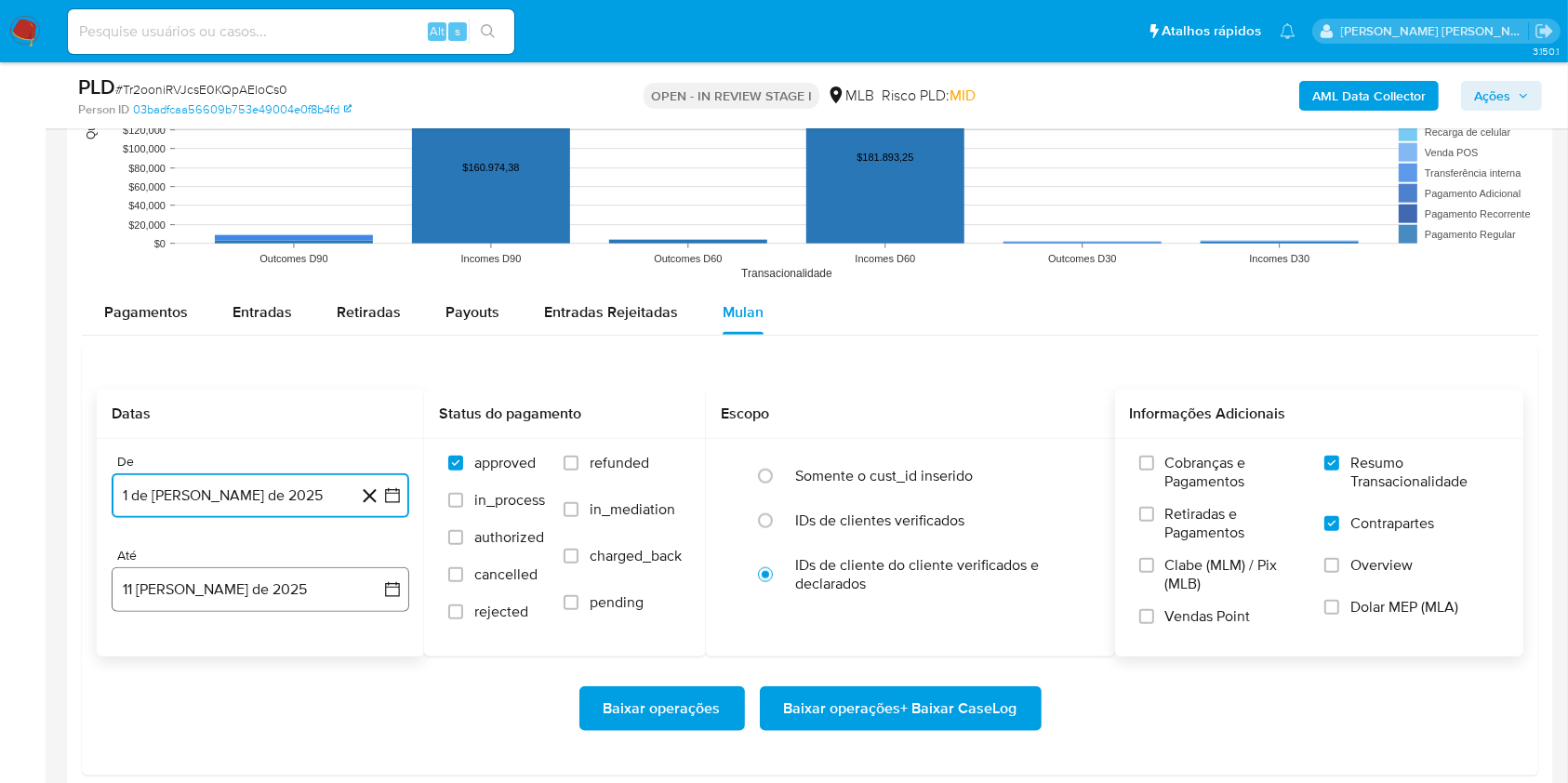
click at [248, 593] on button "11 [PERSON_NAME] de 2025" at bounding box center [260, 589] width 297 height 45
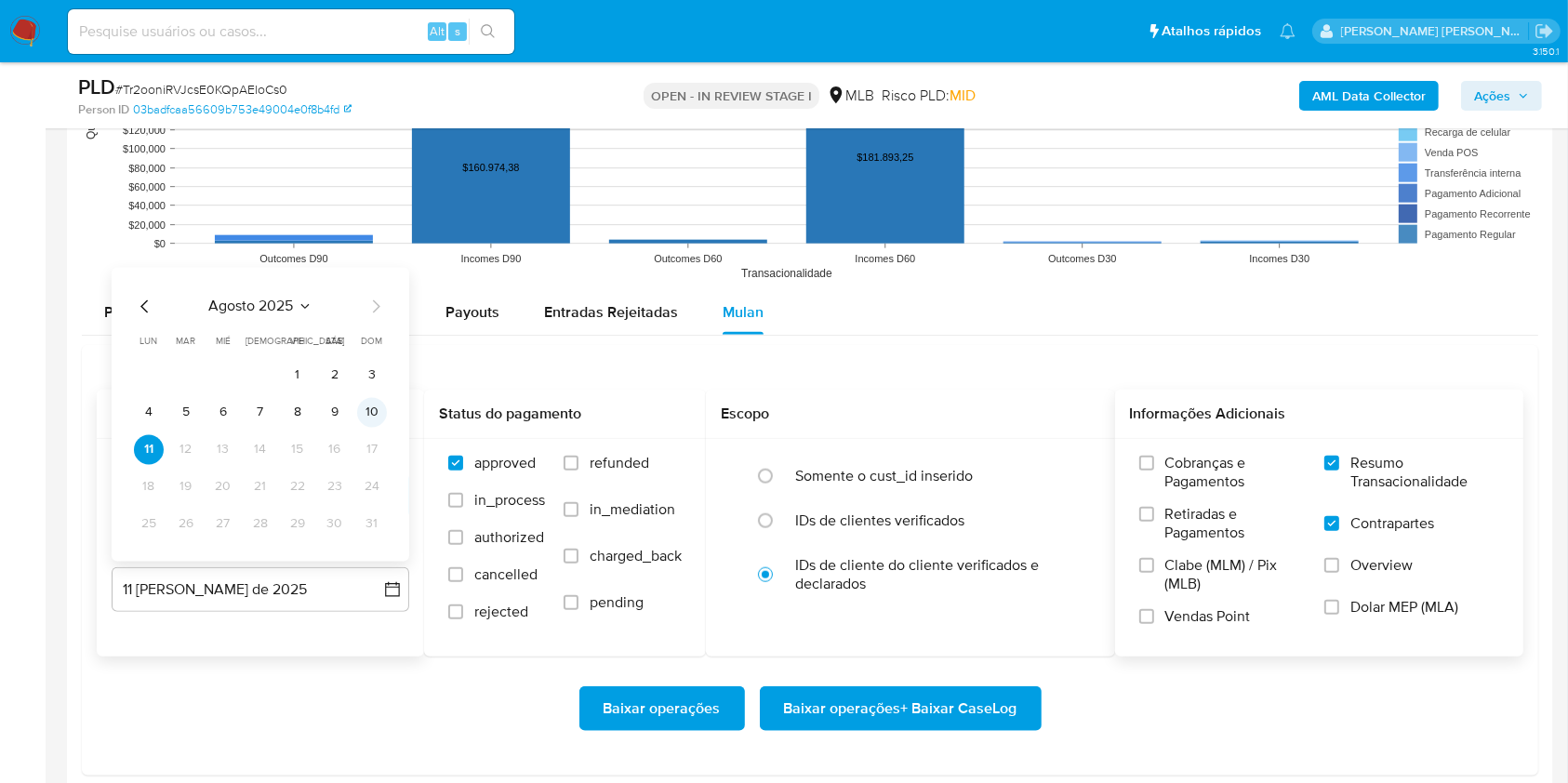
click at [367, 416] on button "10" at bounding box center [372, 412] width 30 height 30
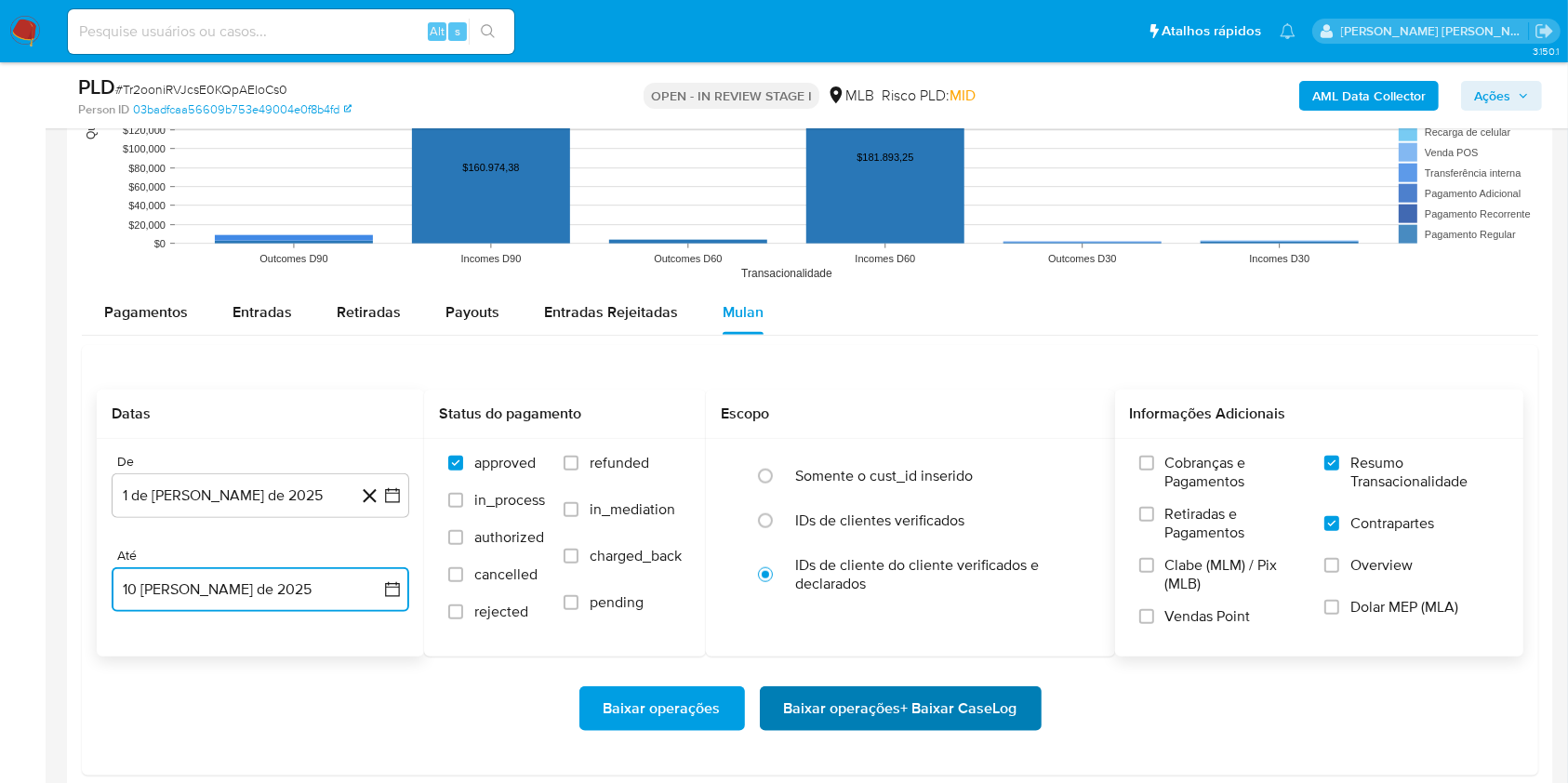
click at [906, 699] on span "Baixar operações + Baixar CaseLog" at bounding box center [901, 708] width 233 height 41
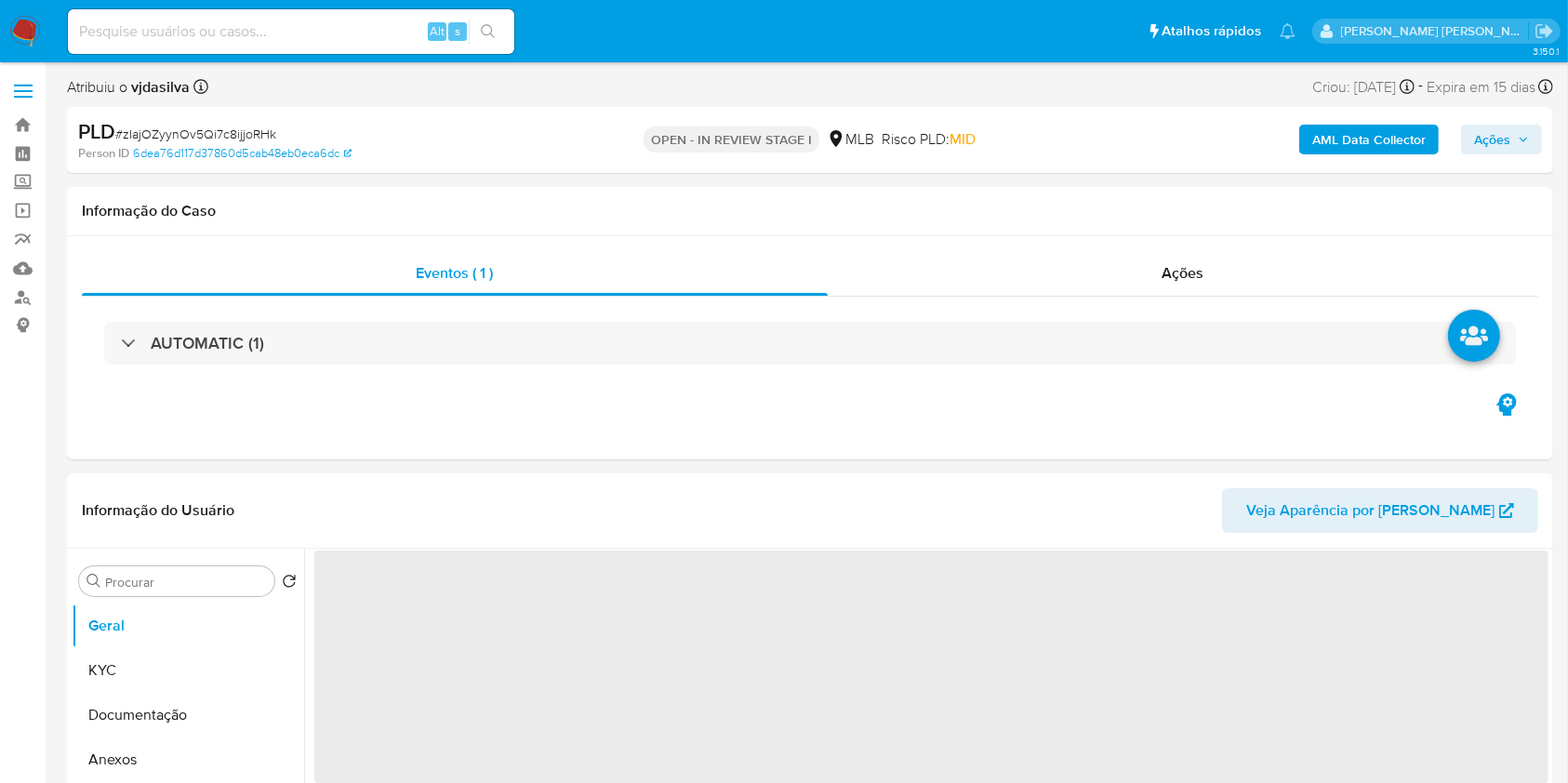
select select "10"
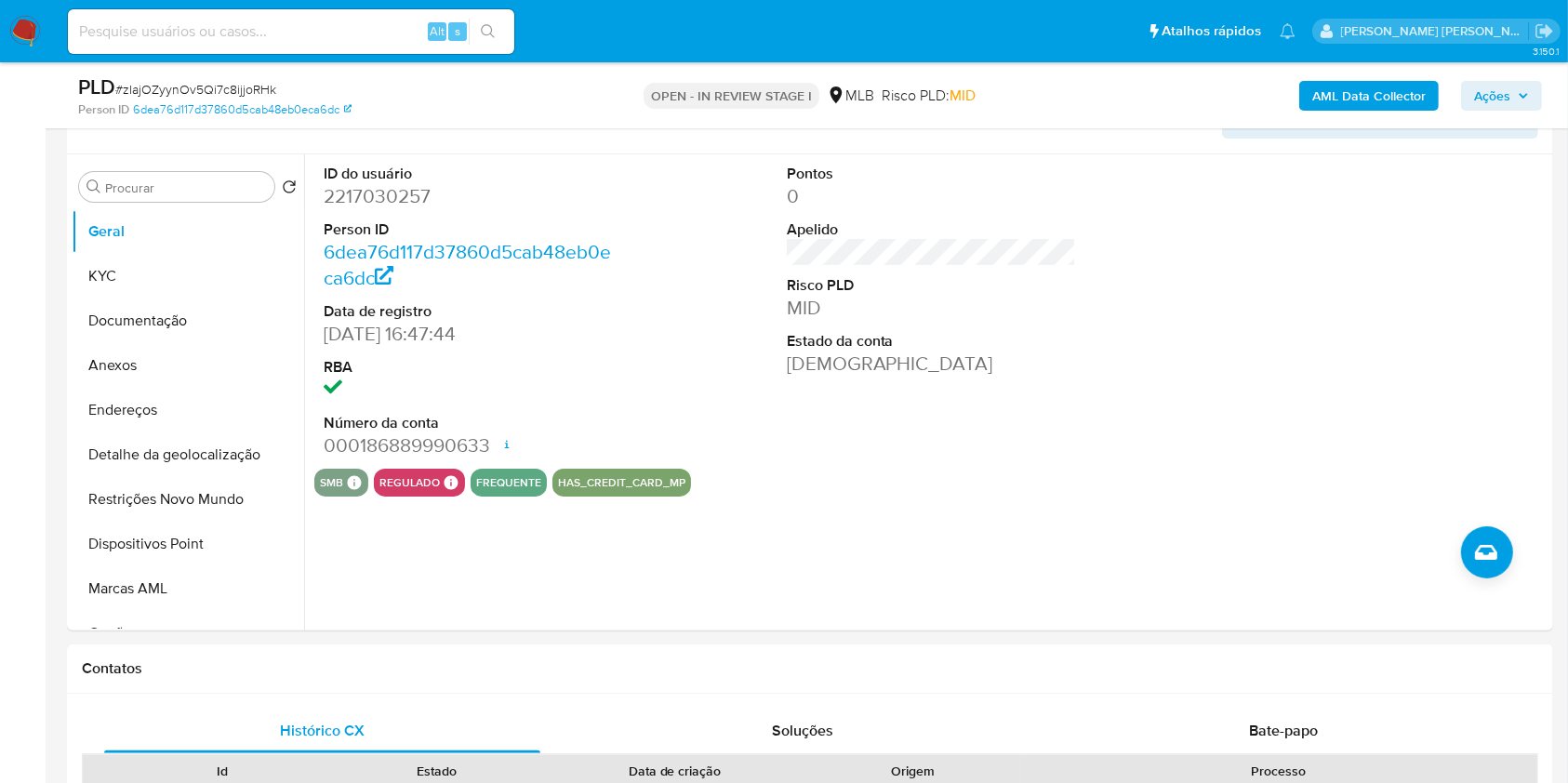
scroll to position [342, 0]
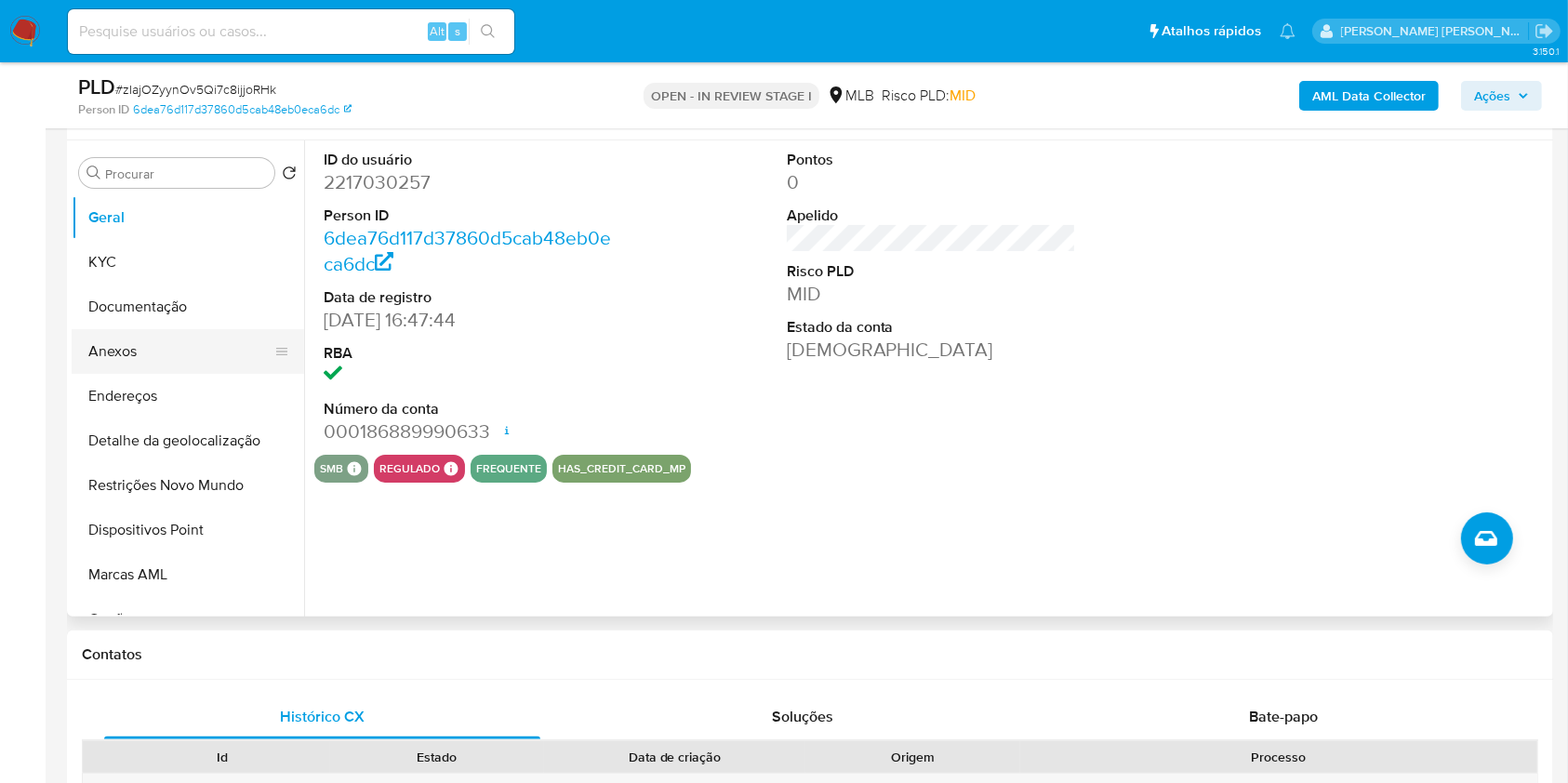
click at [207, 357] on button "Anexos" at bounding box center [180, 351] width 217 height 45
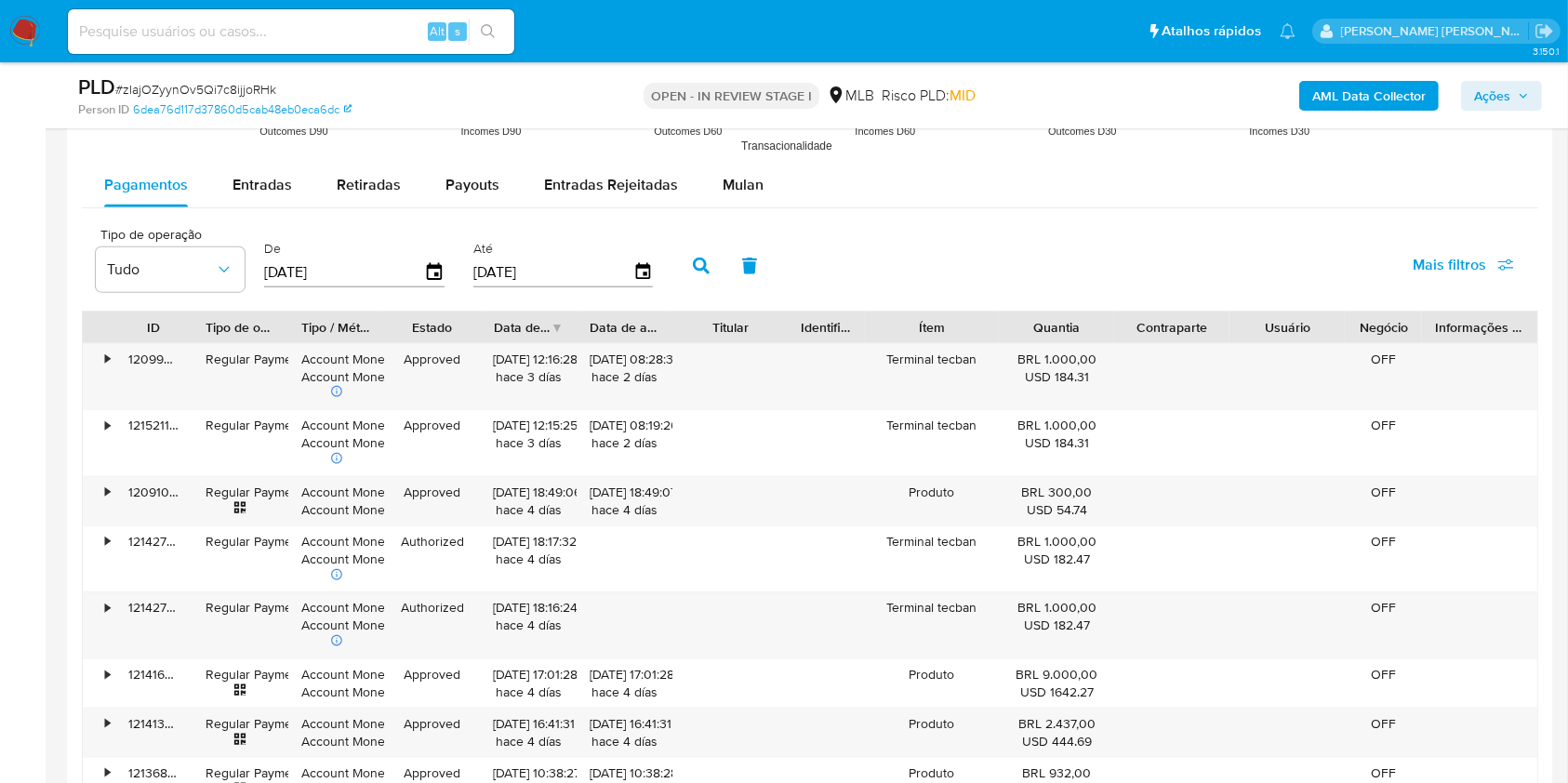
scroll to position [2048, 0]
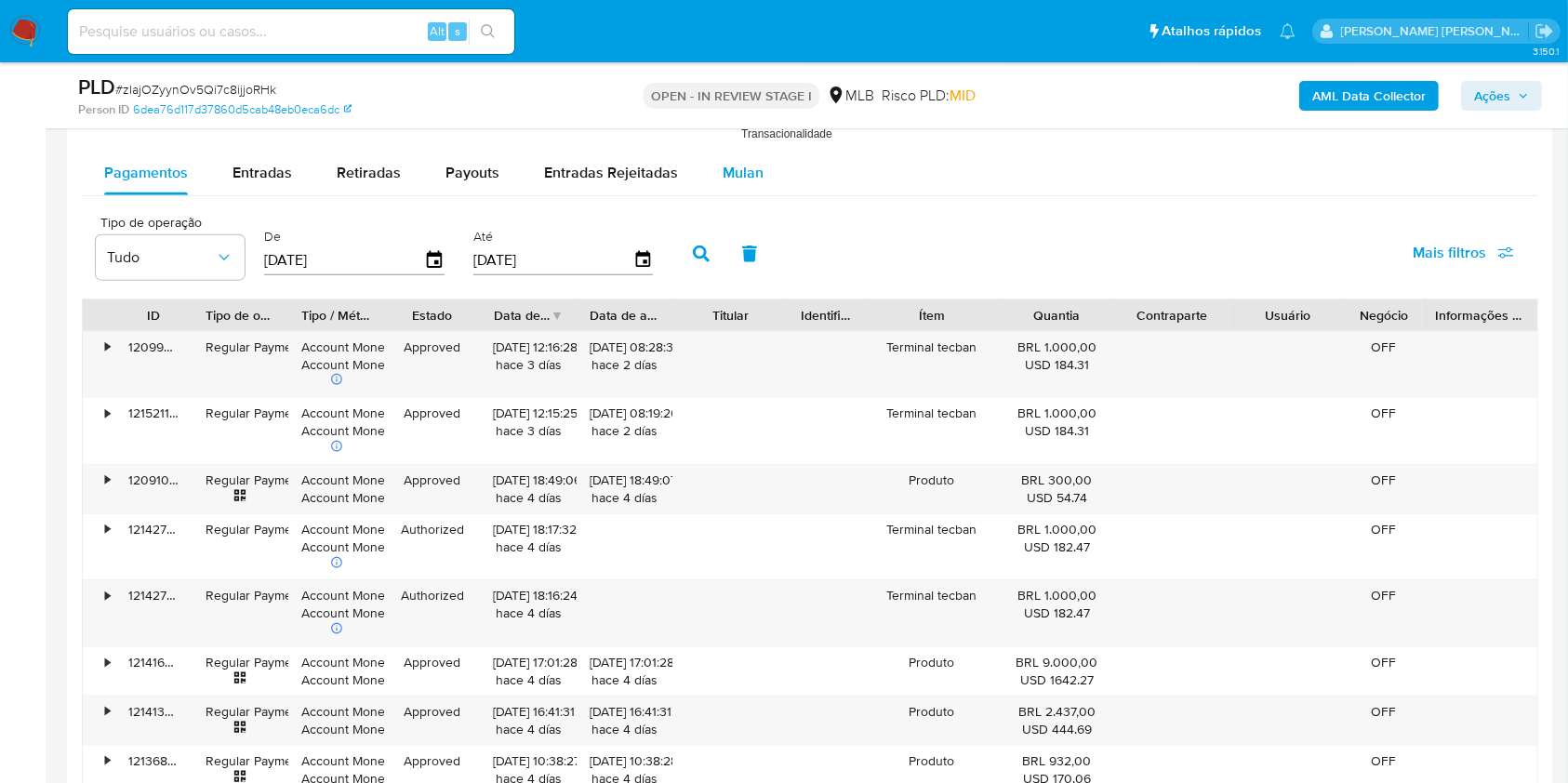
click at [729, 179] on span "Mulan" at bounding box center [743, 172] width 41 height 21
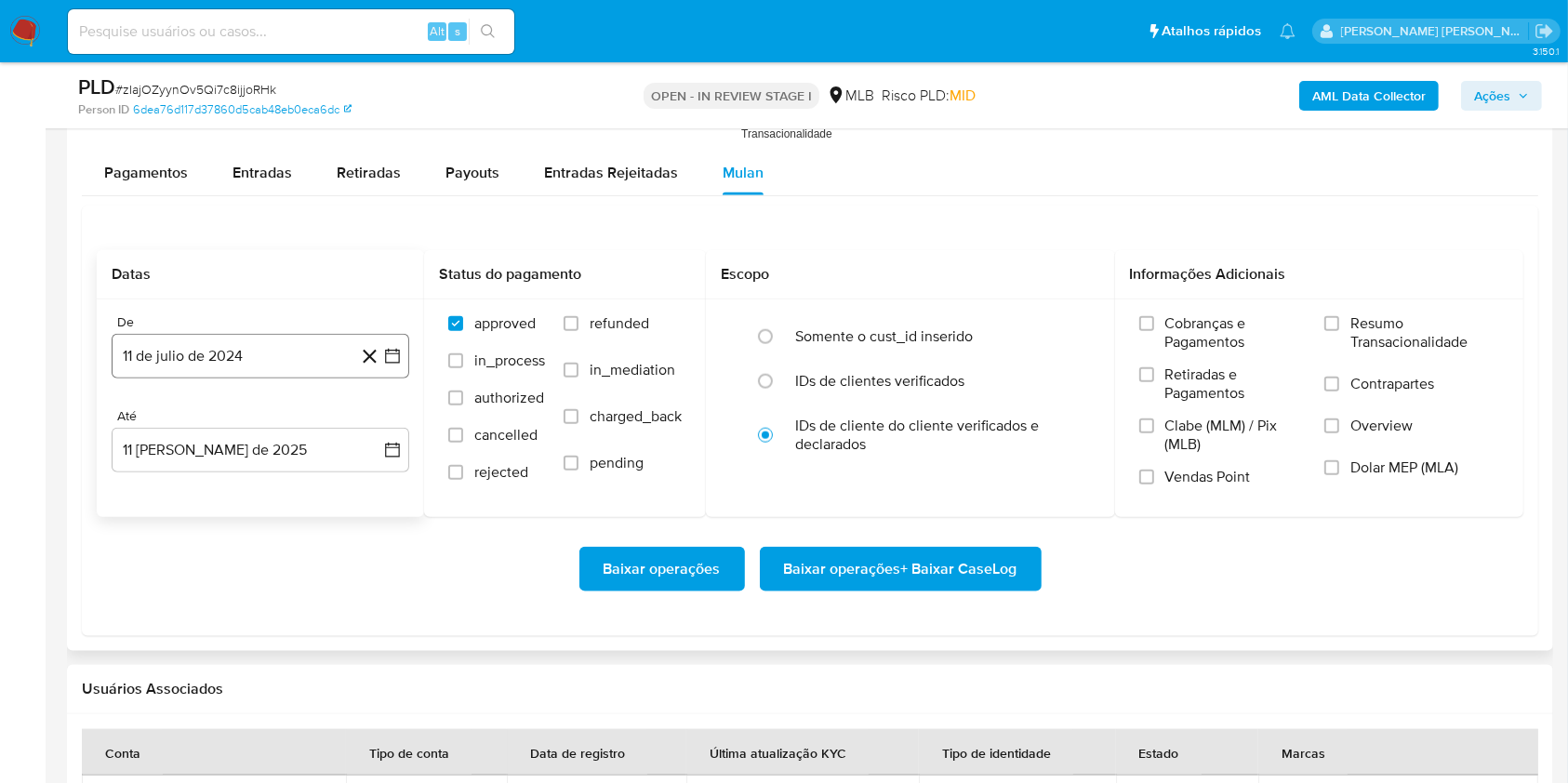
click at [311, 344] on button "11 de julio de 2024" at bounding box center [260, 356] width 297 height 45
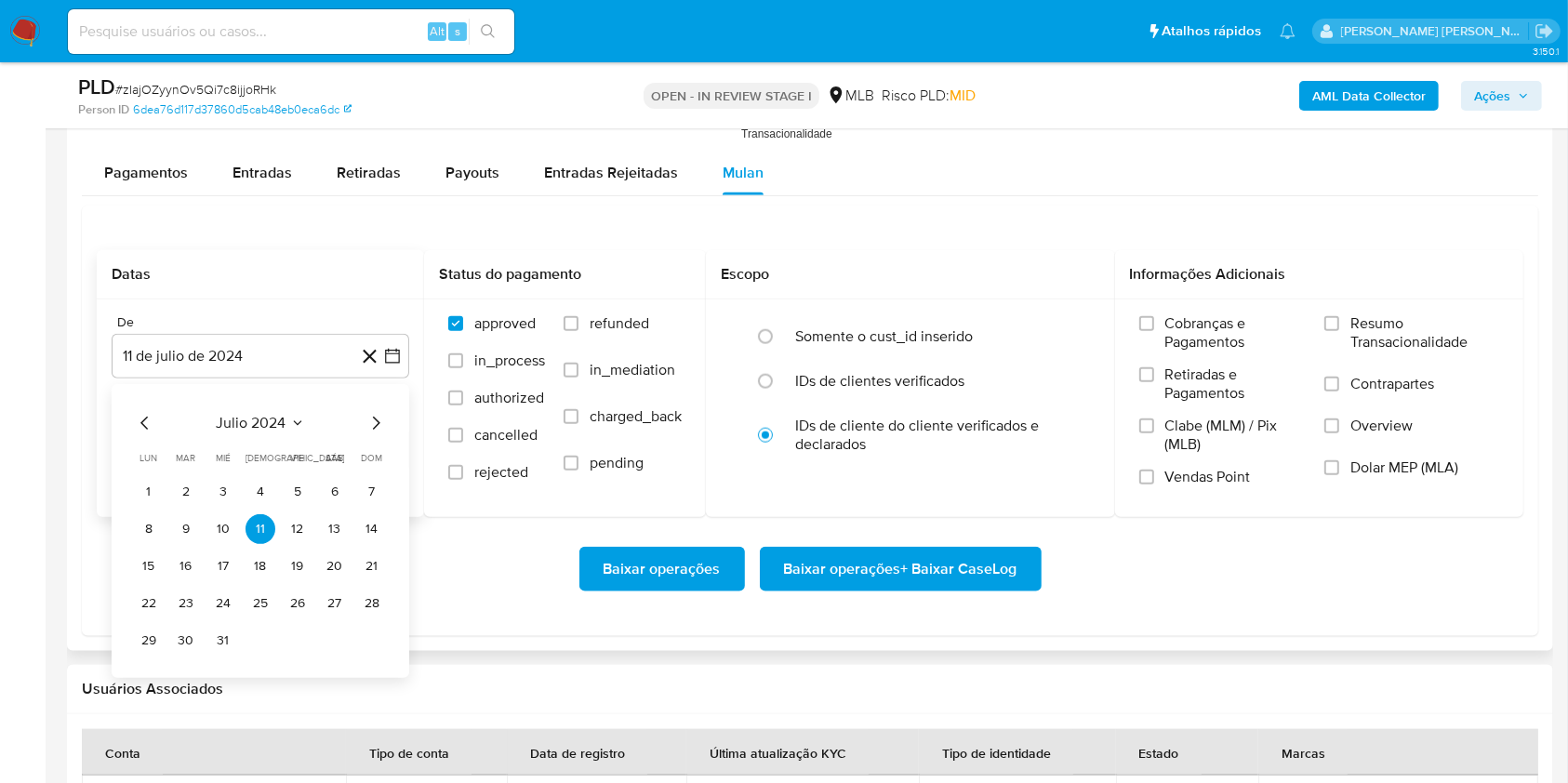
click at [261, 418] on span "julio 2024" at bounding box center [251, 423] width 70 height 19
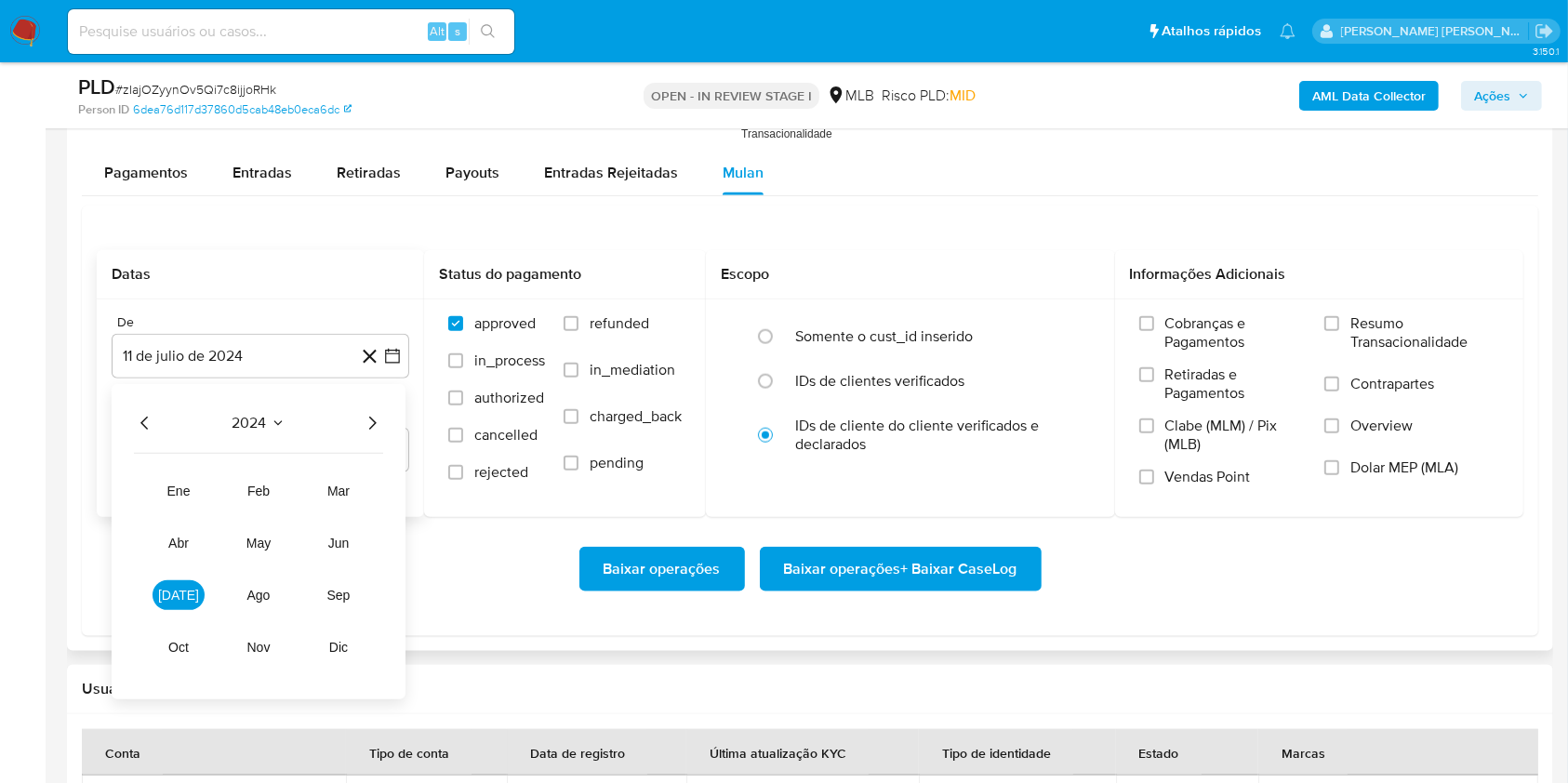
click at [265, 422] on span "2024" at bounding box center [249, 423] width 34 height 19
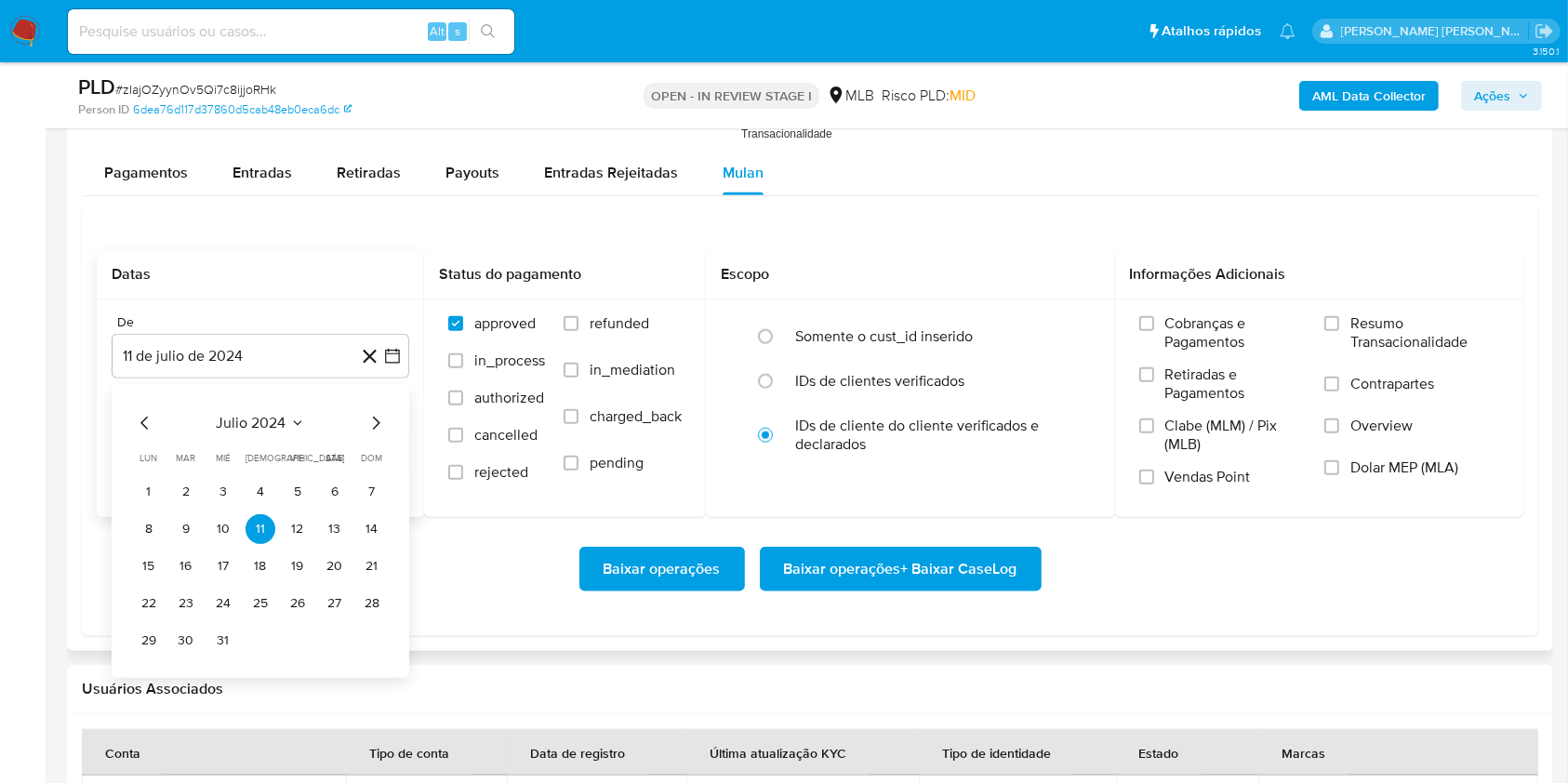
click at [258, 426] on span "julio 2024" at bounding box center [251, 423] width 70 height 19
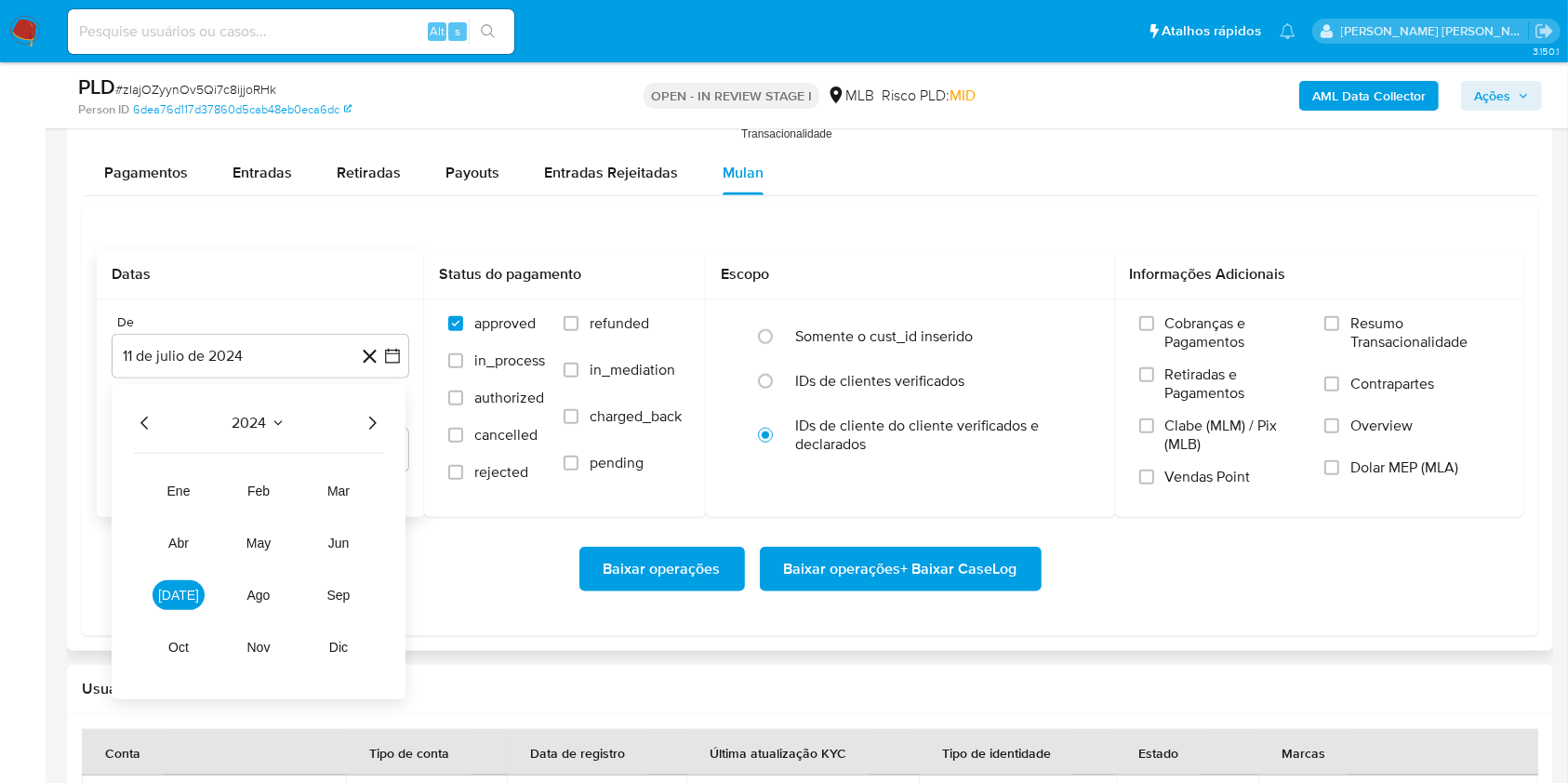
click at [370, 420] on icon "Año siguiente" at bounding box center [372, 423] width 22 height 22
click at [186, 592] on span "[DATE]" at bounding box center [179, 595] width 41 height 15
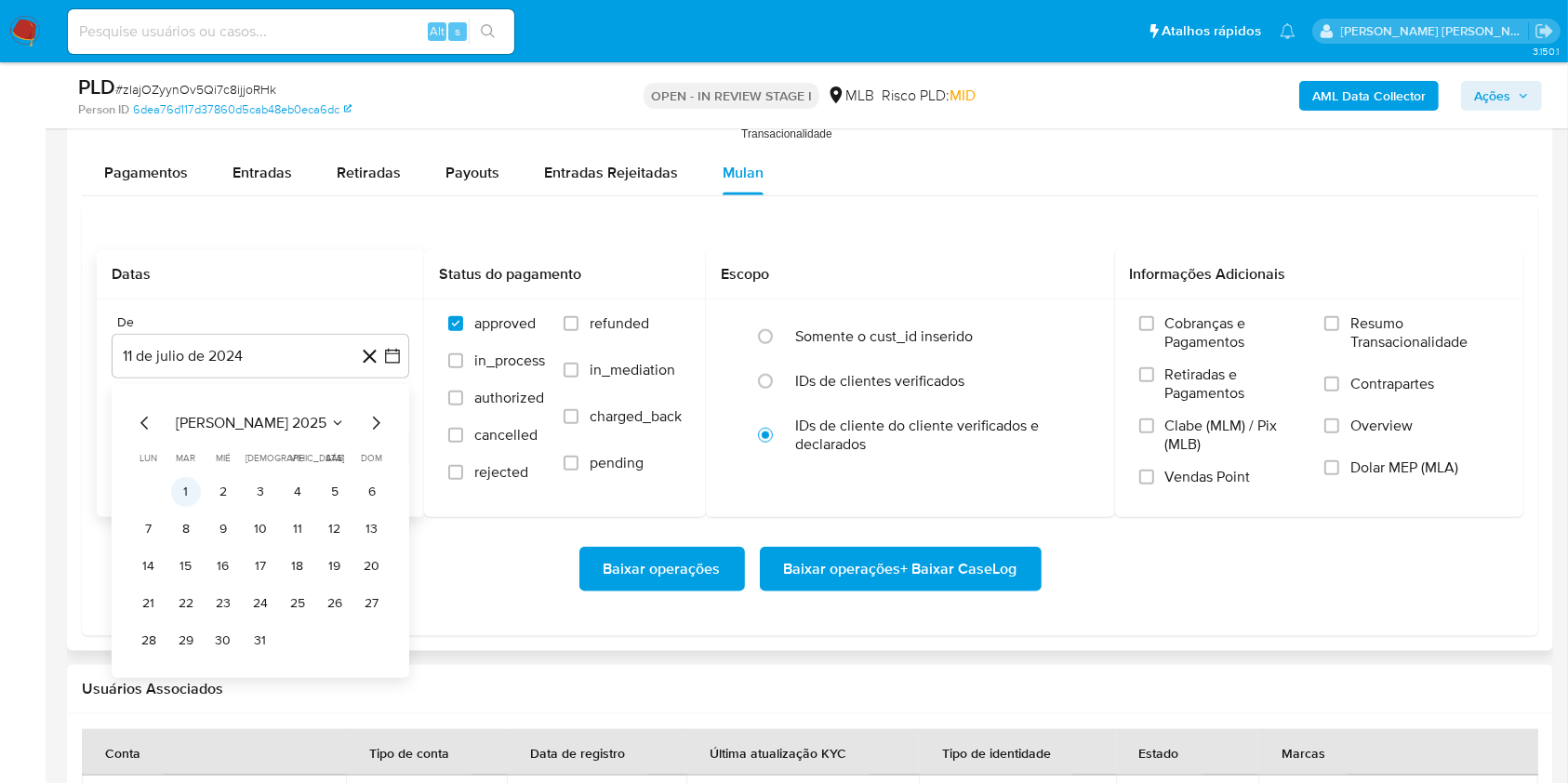
click at [189, 488] on button "1" at bounding box center [186, 492] width 30 height 30
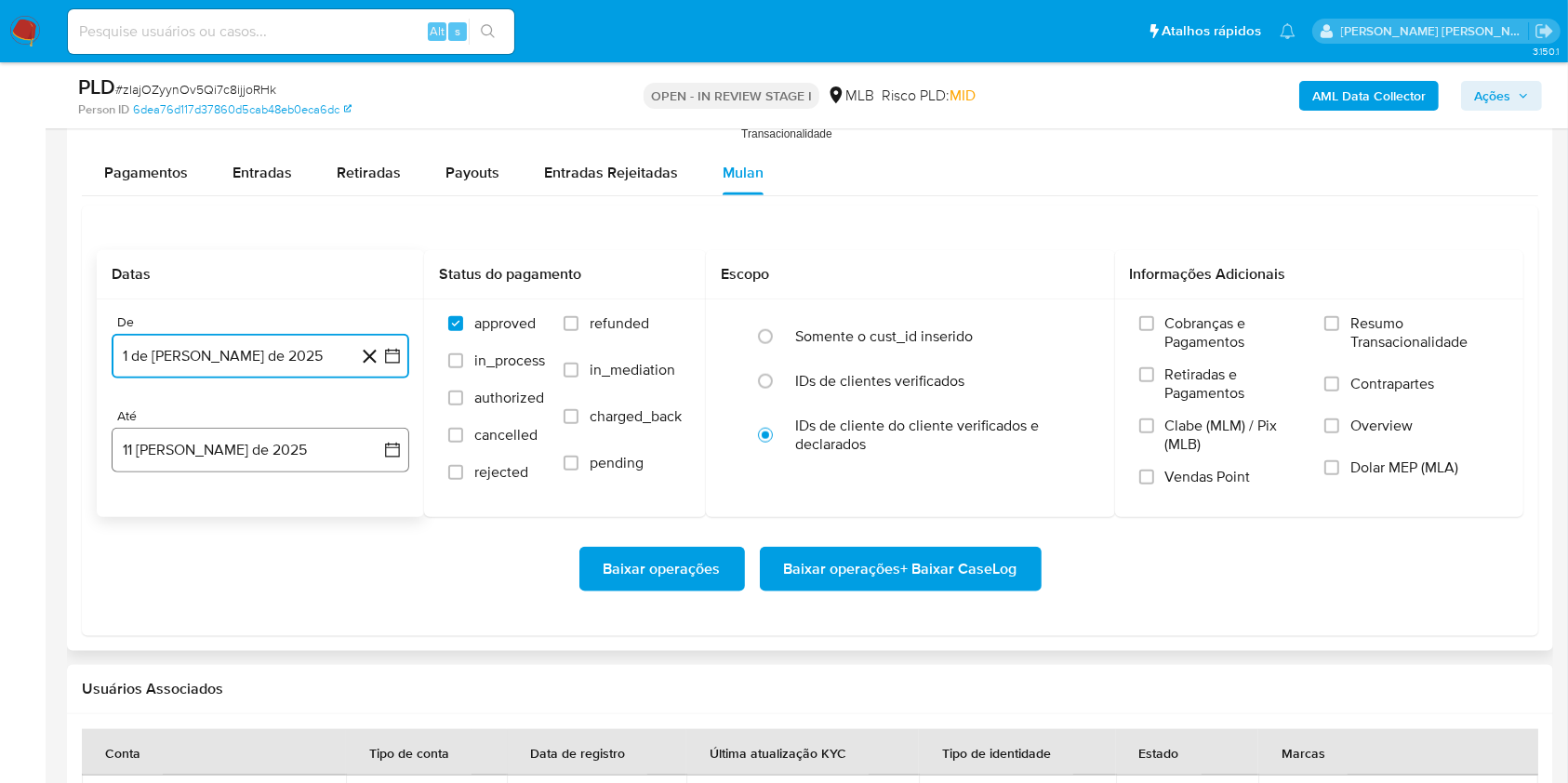
click at [306, 450] on button "11 [PERSON_NAME] de 2025" at bounding box center [260, 450] width 297 height 45
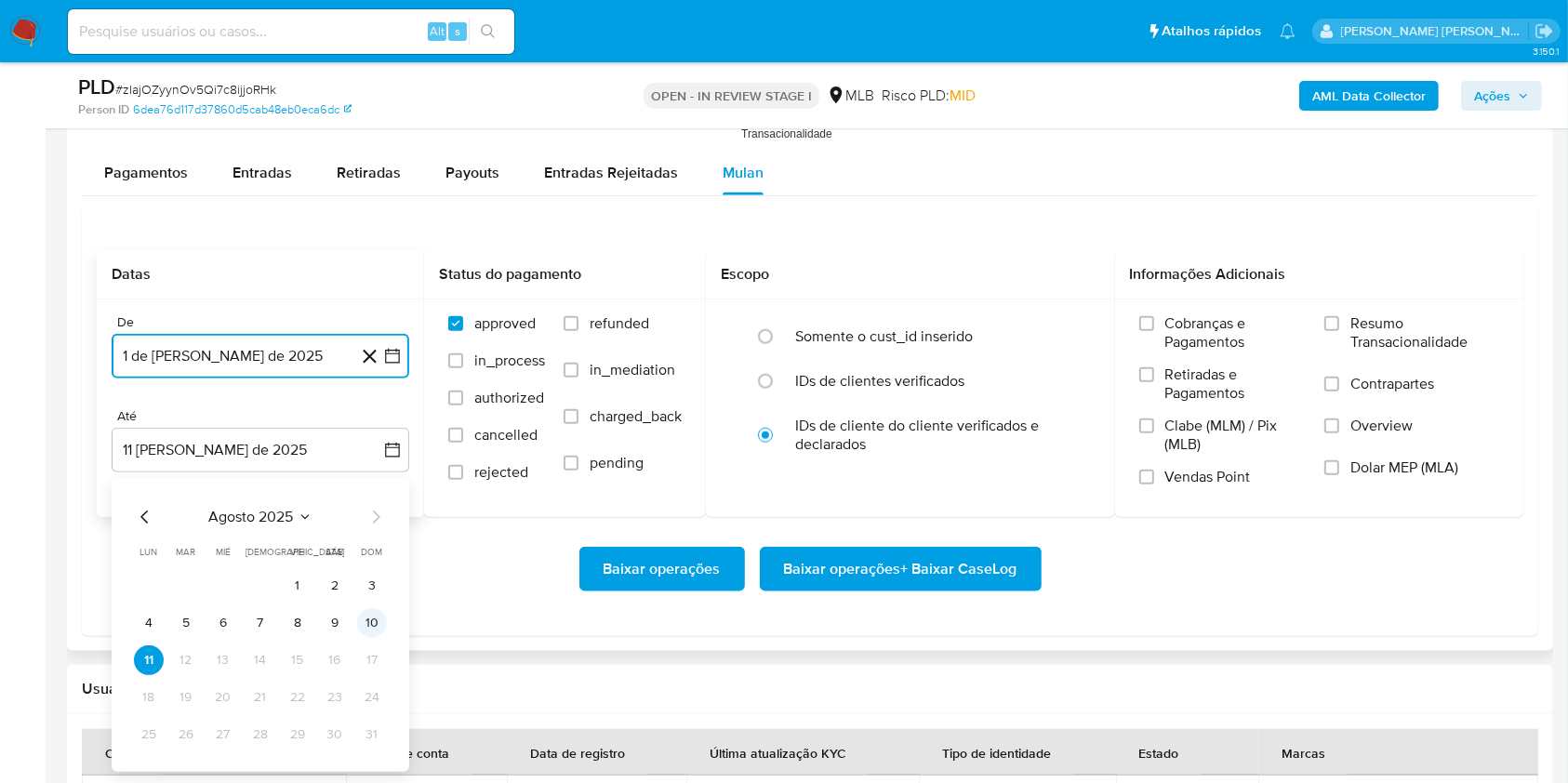
click at [374, 620] on button "10" at bounding box center [372, 623] width 30 height 30
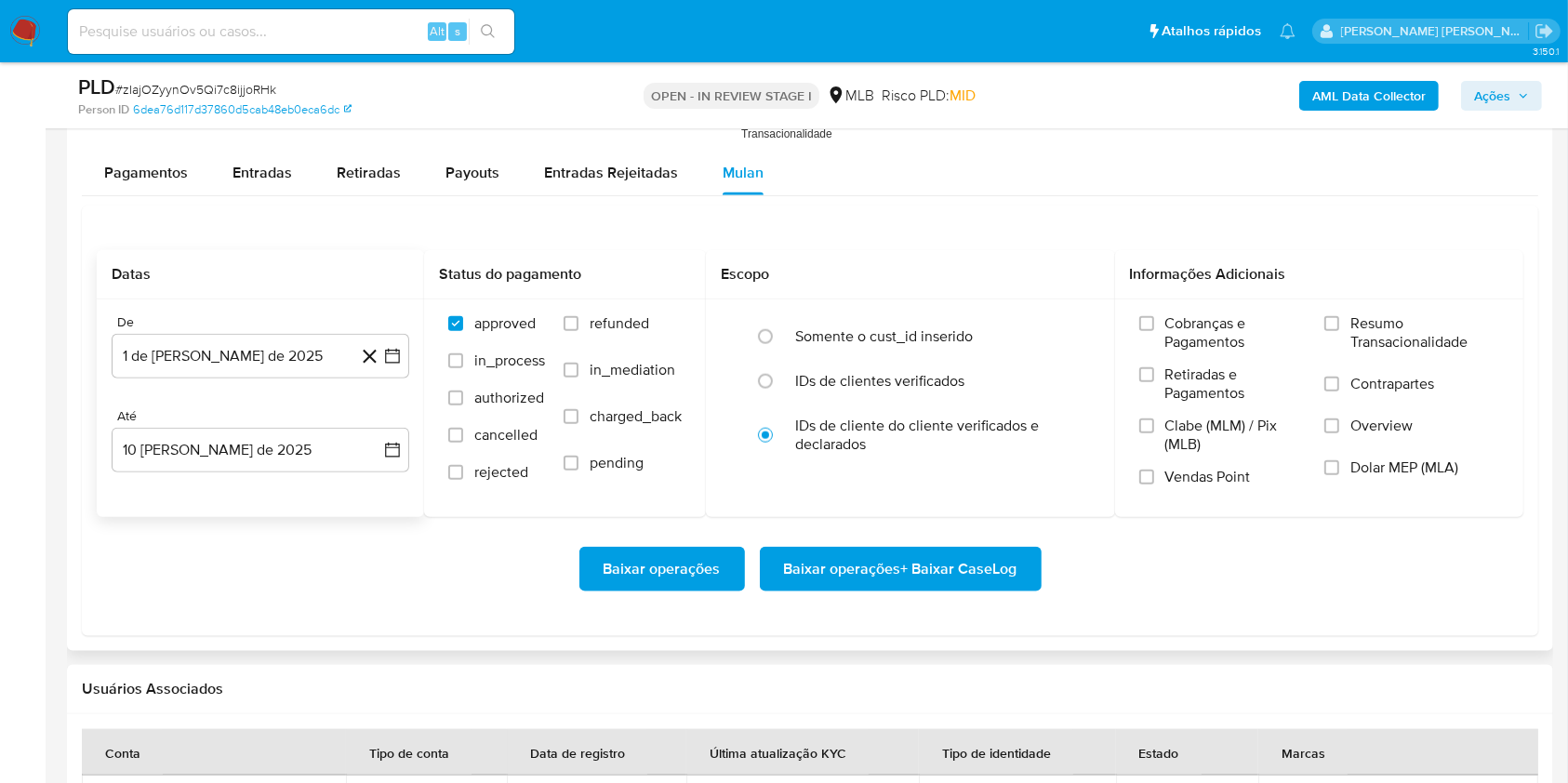
click at [444, 625] on div "Datas De 1 de julio de 2025 1-07-2025 Até 10 de agosto de 2025 10-08-2025 Statu…" at bounding box center [810, 420] width 1456 height 431
click at [1372, 326] on span "Resumo Transacionalidade" at bounding box center [1424, 333] width 149 height 37
click at [1339, 326] on input "Resumo Transacionalidade" at bounding box center [1331, 323] width 15 height 15
click at [1358, 381] on span "Contrapartes" at bounding box center [1392, 384] width 84 height 19
click at [1339, 381] on input "Contrapartes" at bounding box center [1331, 384] width 15 height 15
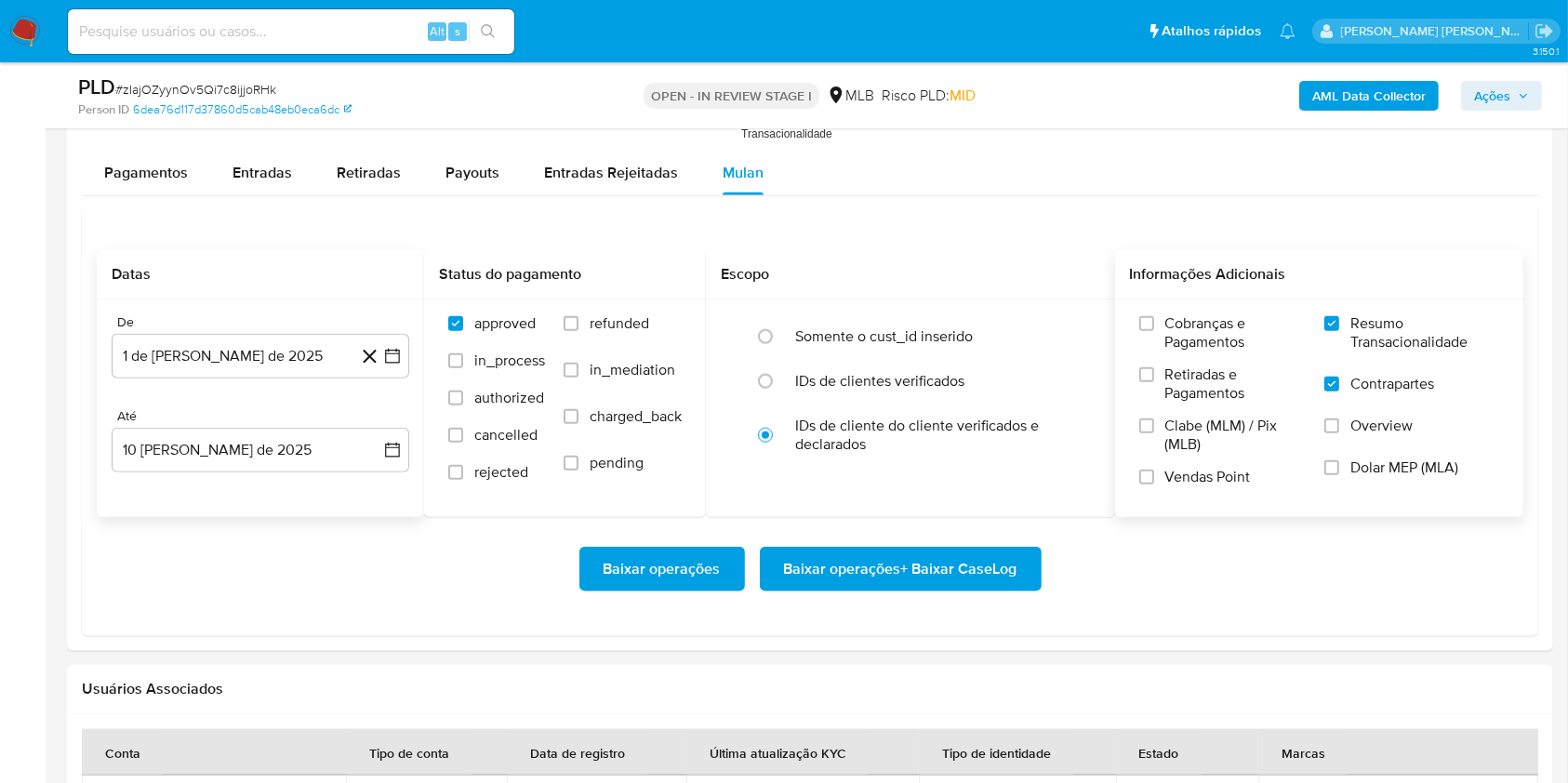
click at [970, 553] on span "Baixar operações + Baixar CaseLog" at bounding box center [901, 569] width 233 height 41
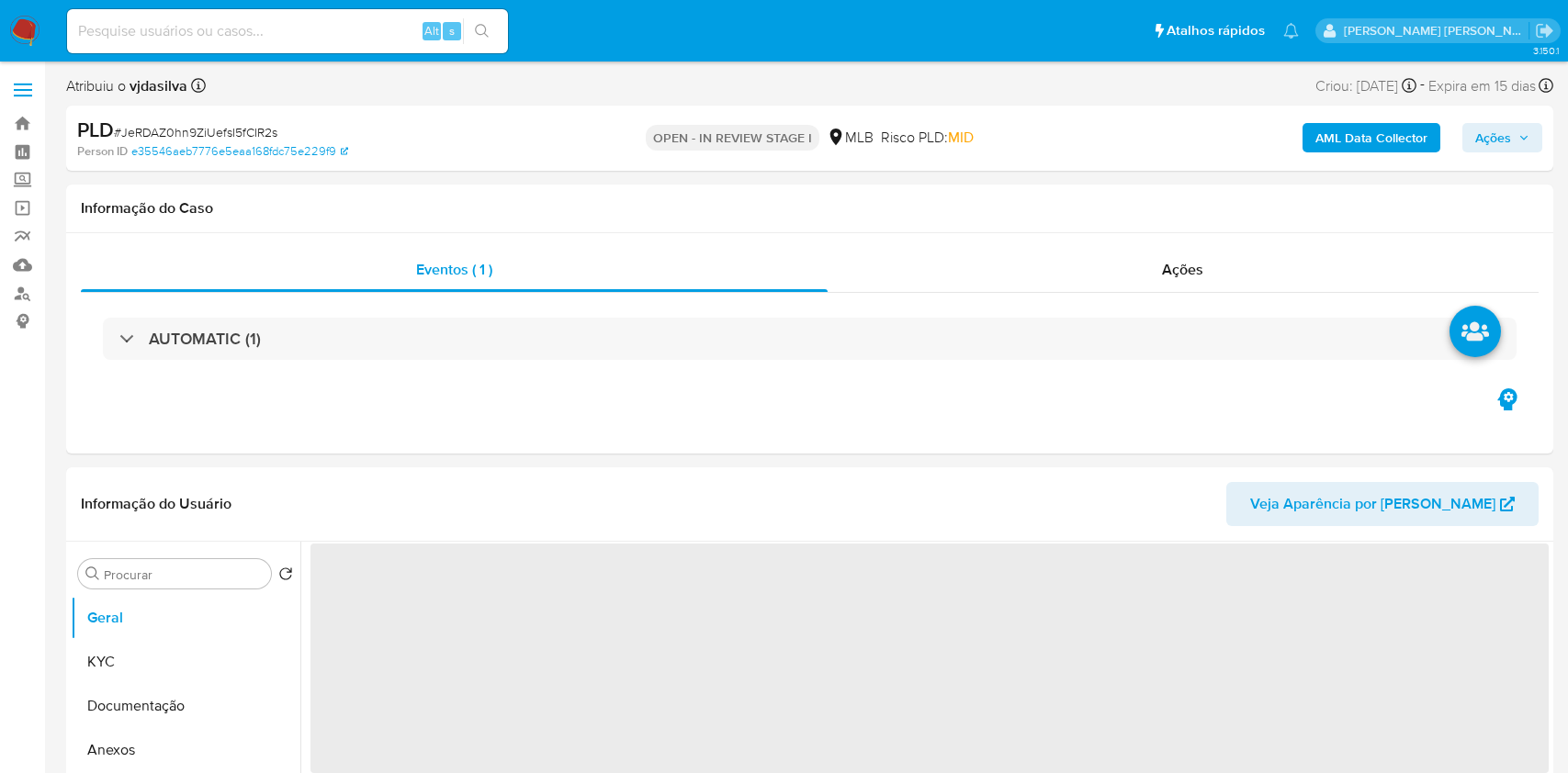
select select "10"
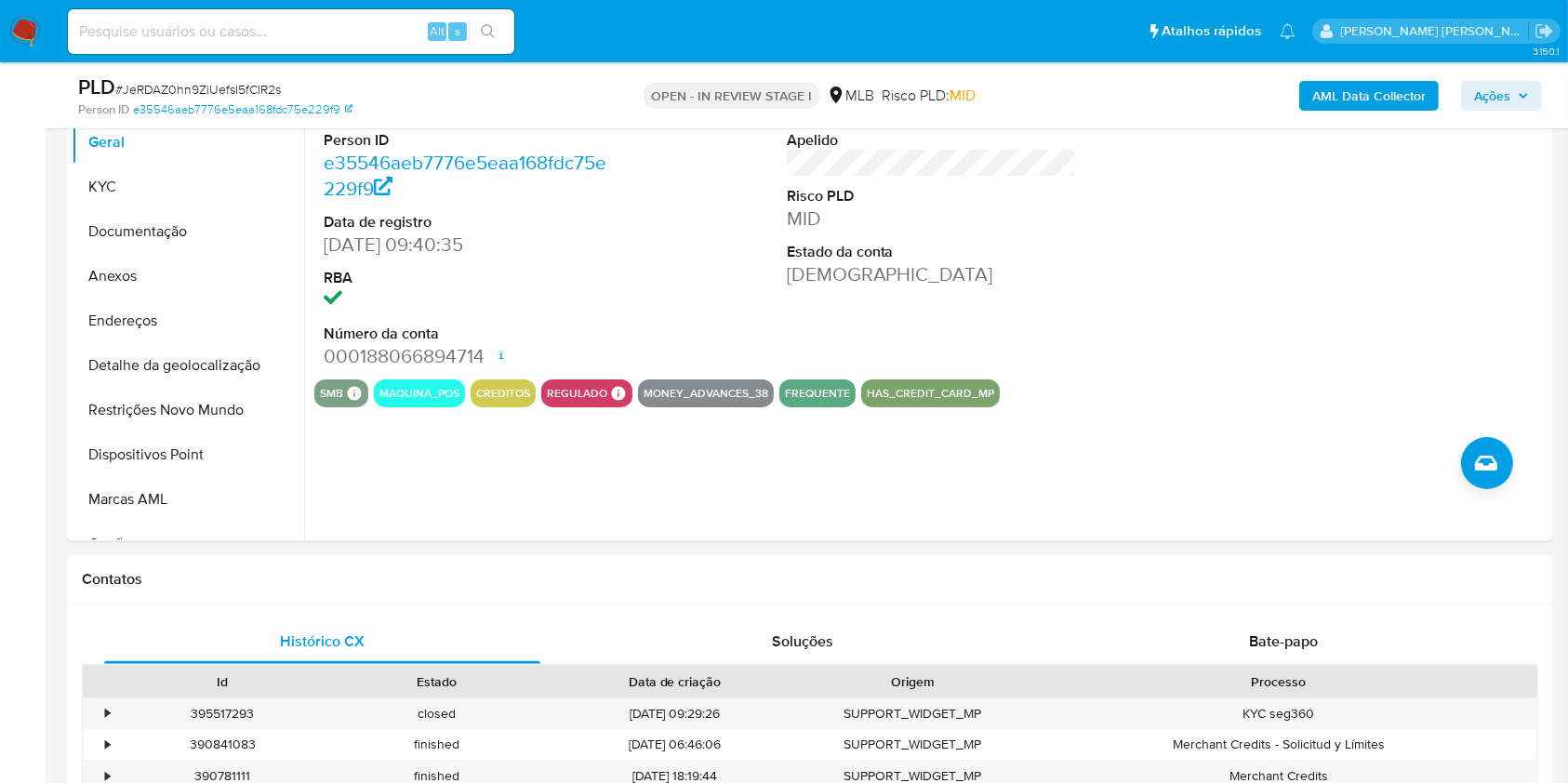
scroll to position [409, 0]
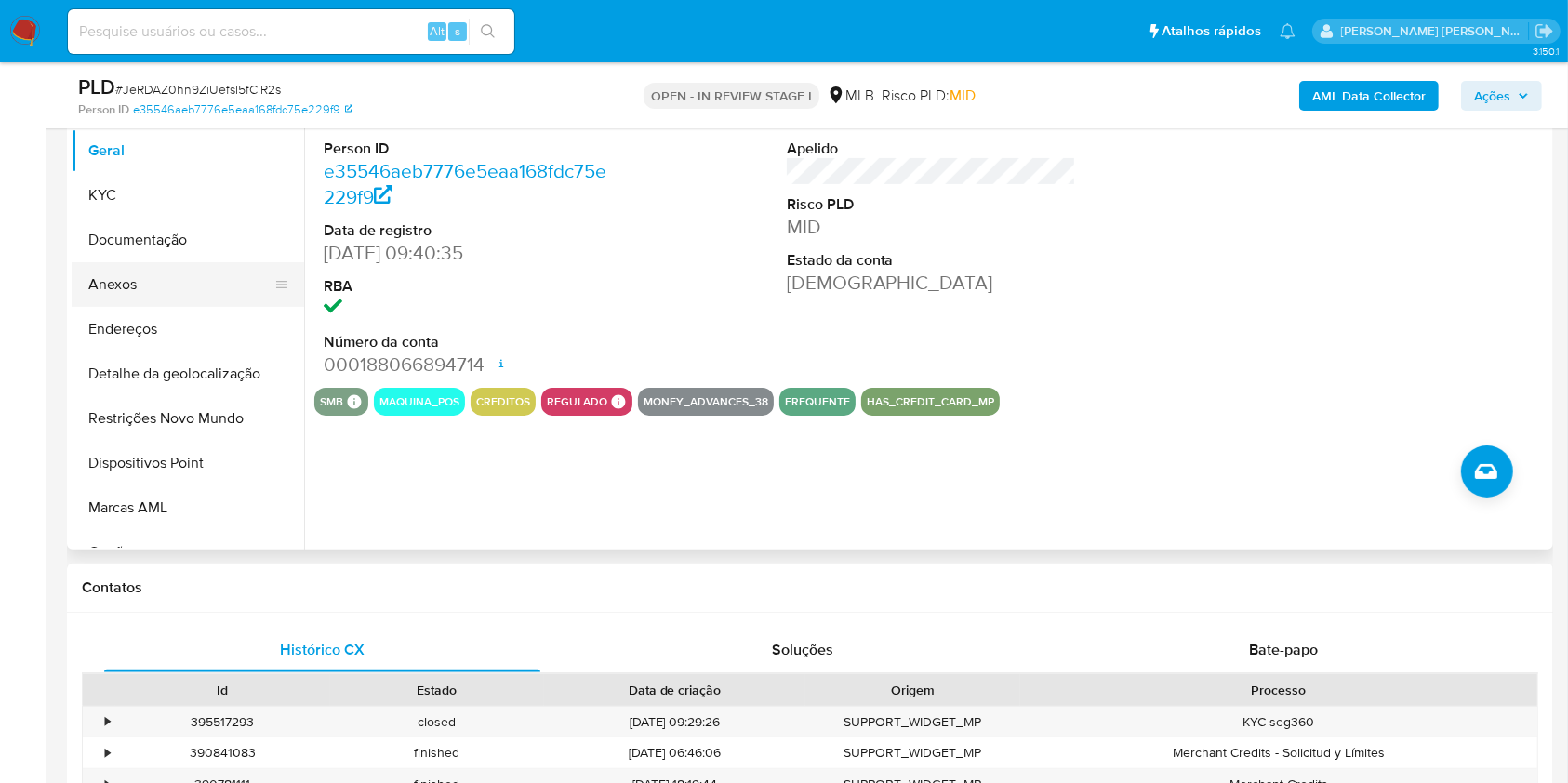
click at [215, 281] on button "Anexos" at bounding box center [180, 284] width 217 height 45
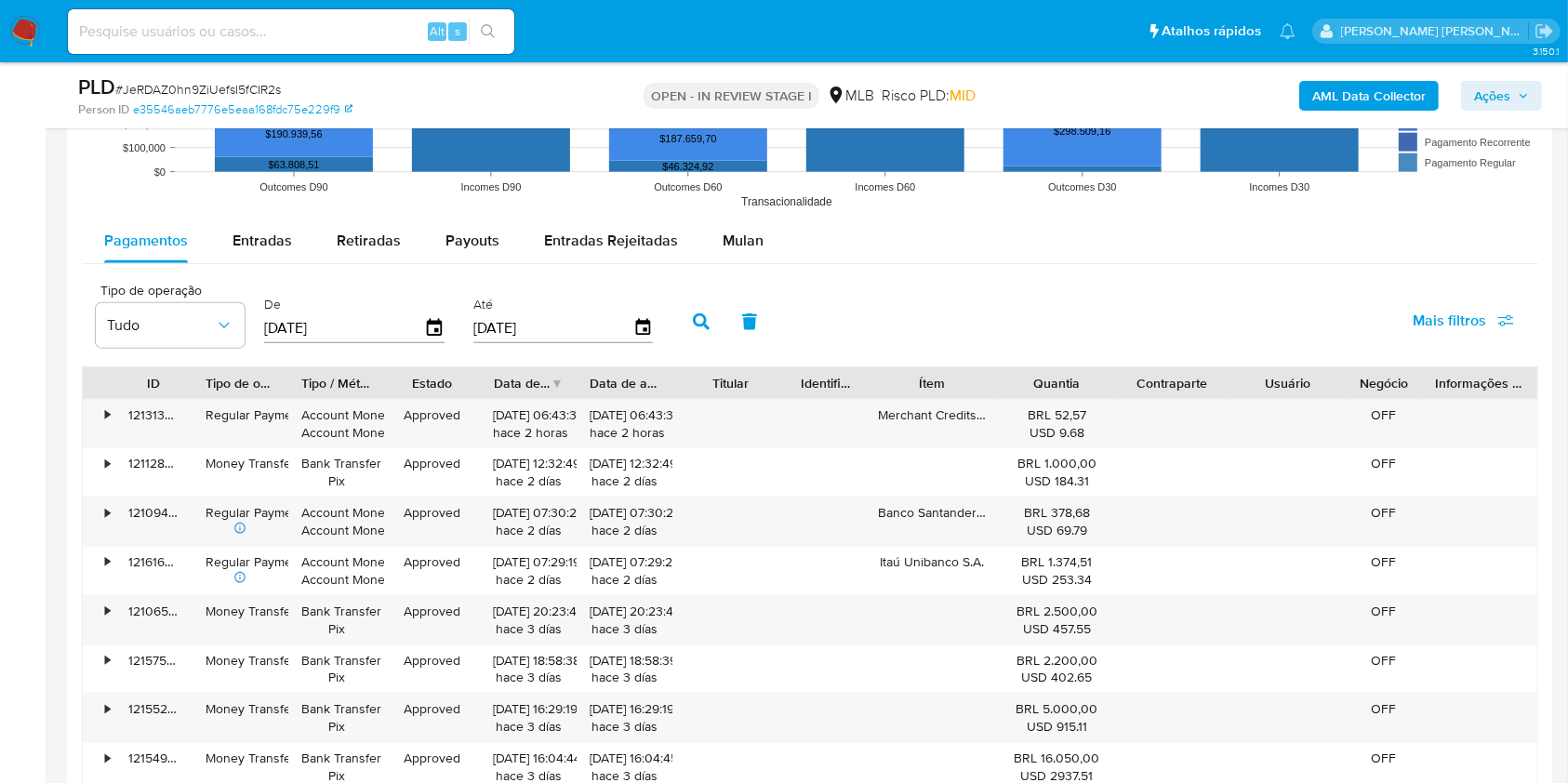
scroll to position [1977, 0]
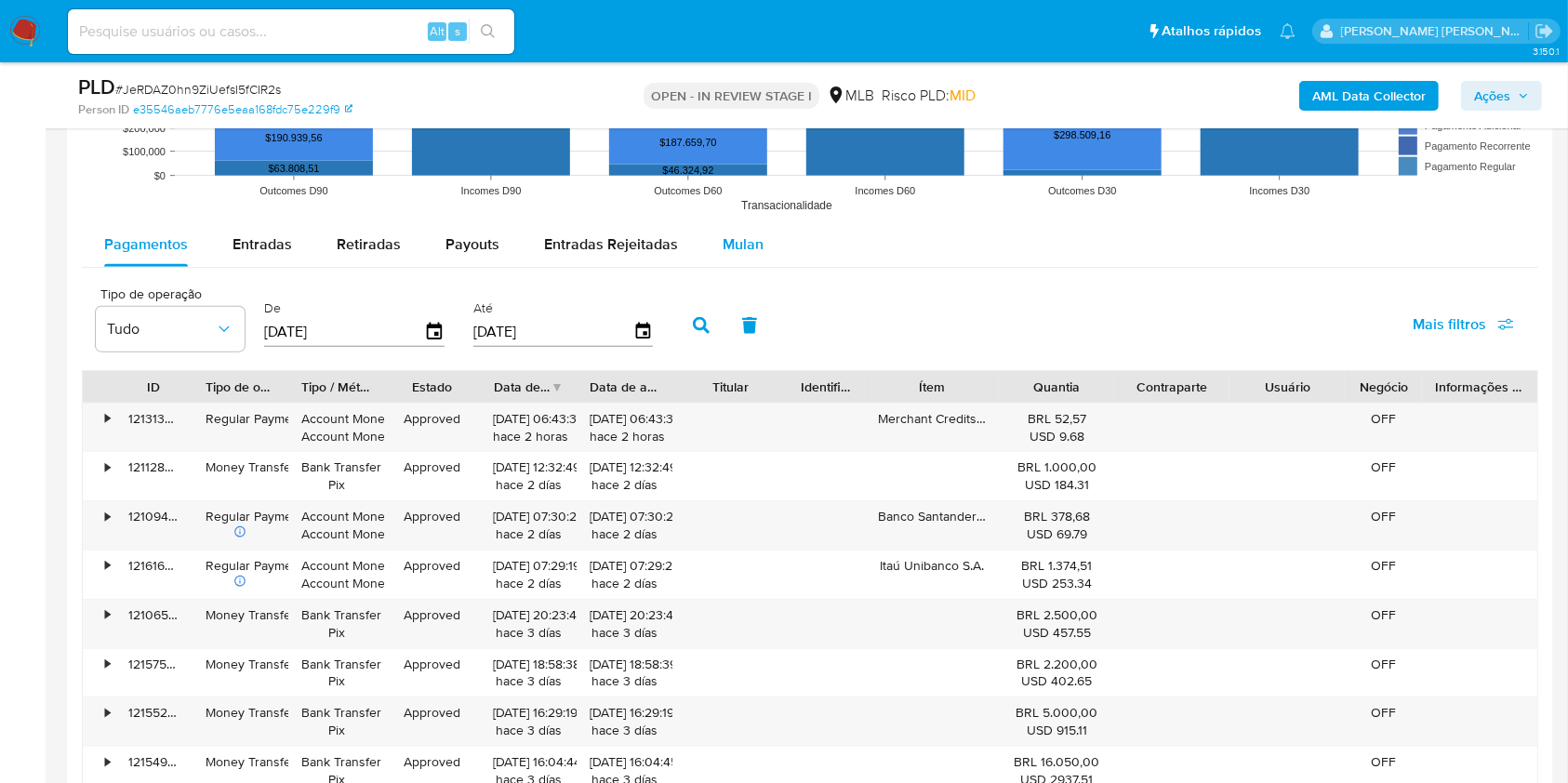
click at [737, 246] on span "Mulan" at bounding box center [743, 243] width 41 height 21
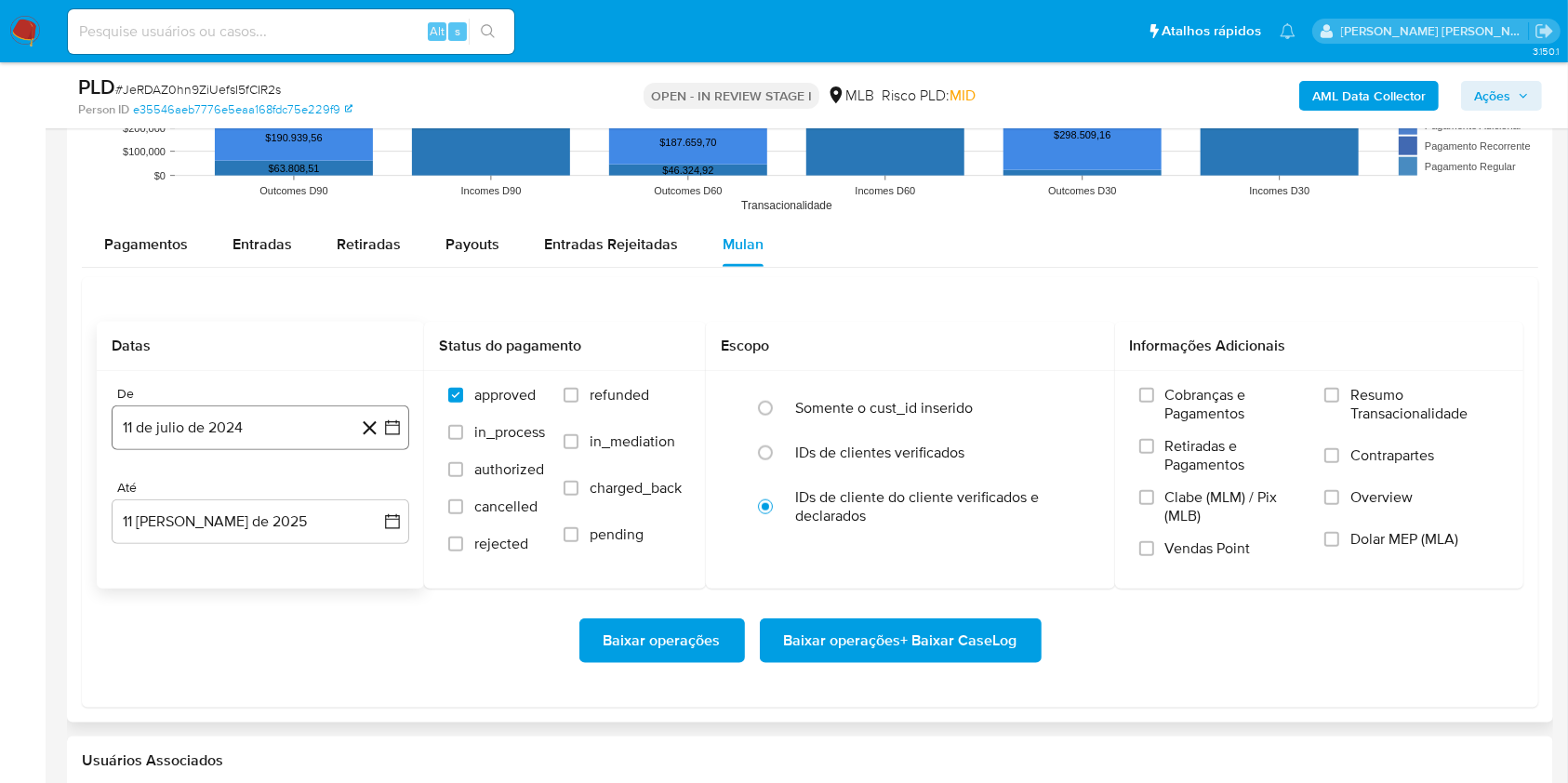
click at [284, 435] on button "11 de julio de 2024" at bounding box center [260, 428] width 297 height 45
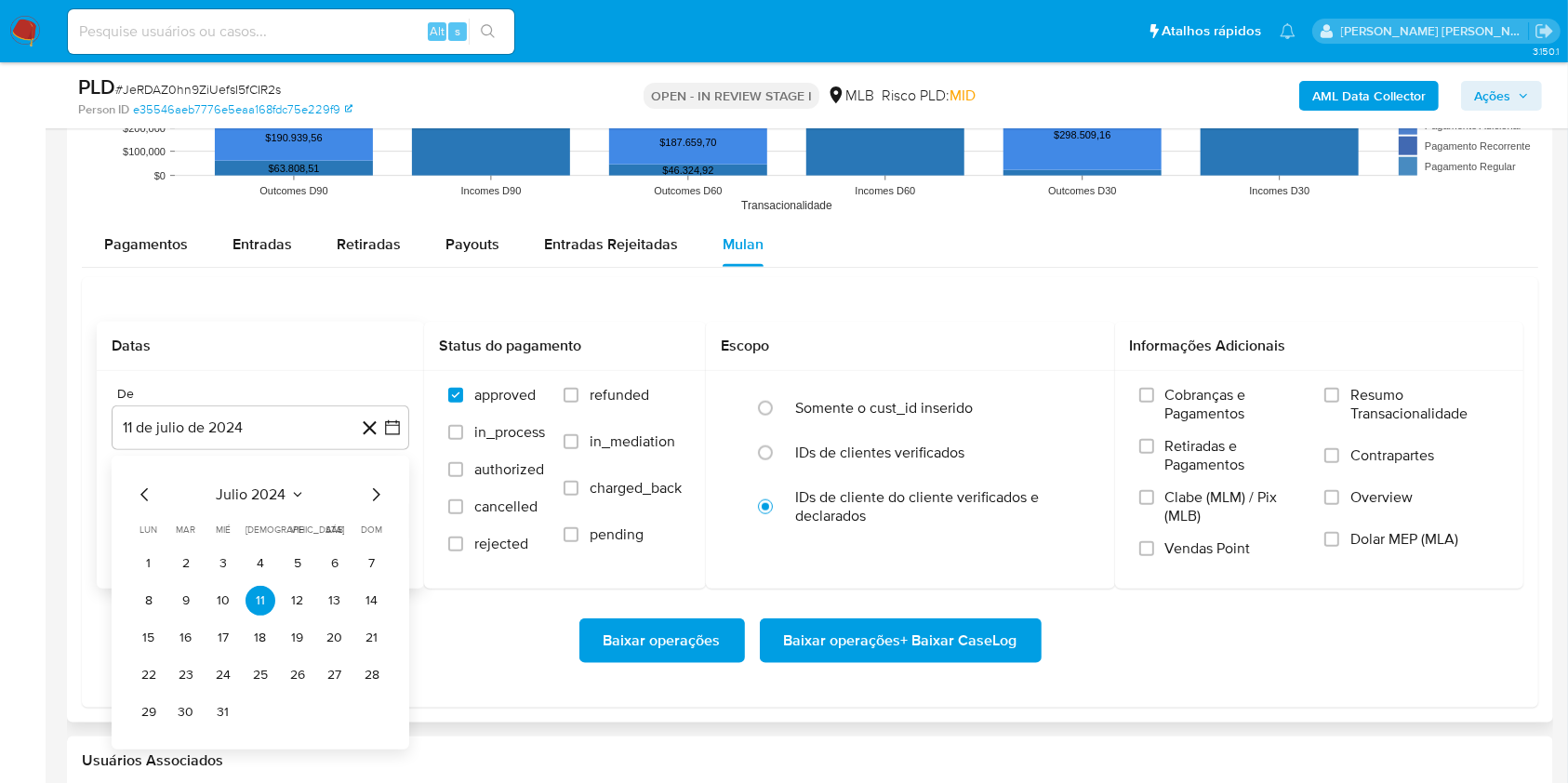
click at [293, 490] on icon "Seleccionar mes y año" at bounding box center [297, 495] width 15 height 15
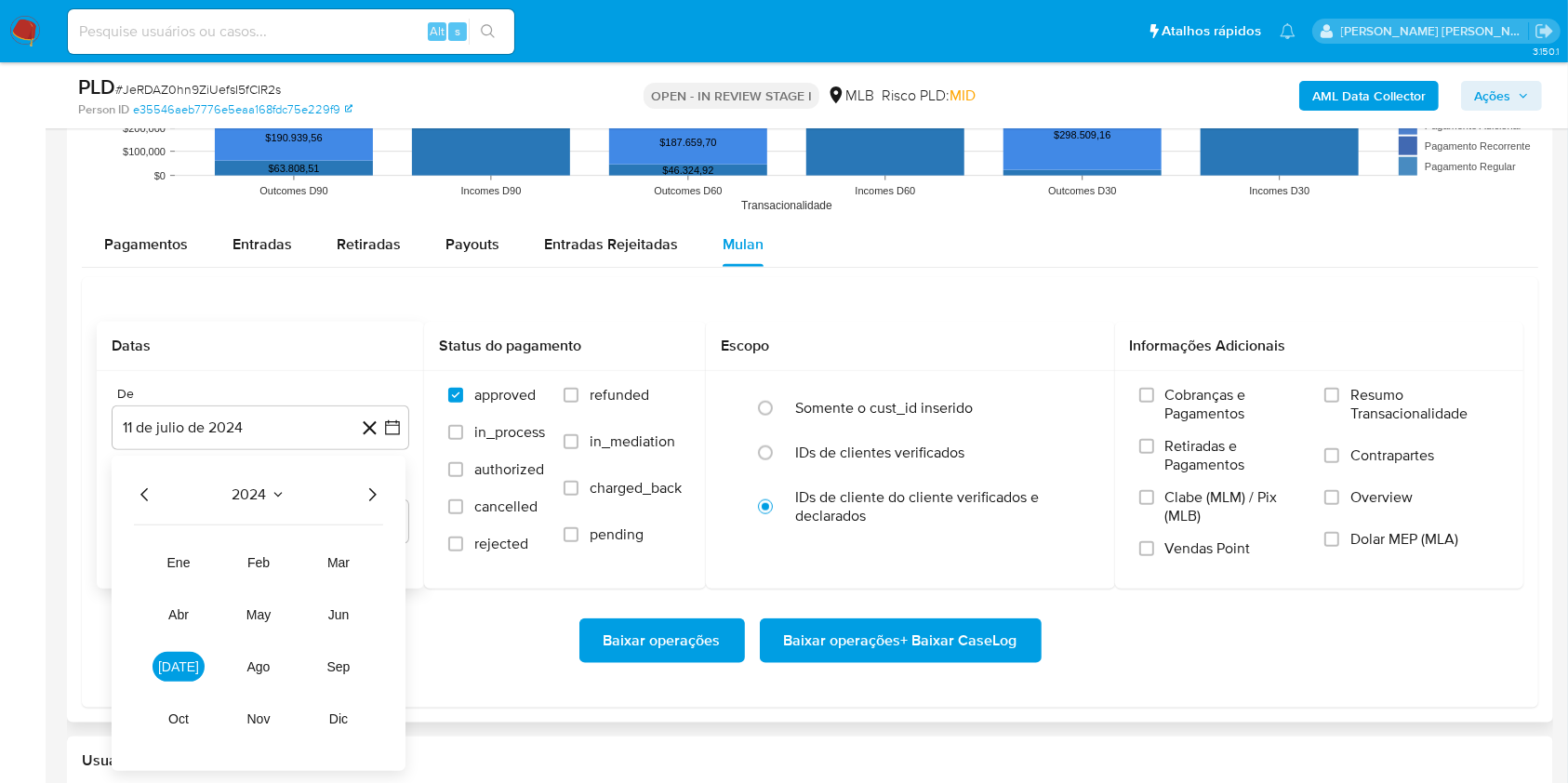
click at [374, 493] on icon "Año siguiente" at bounding box center [373, 495] width 7 height 13
click at [186, 659] on button "jul" at bounding box center [179, 666] width 52 height 30
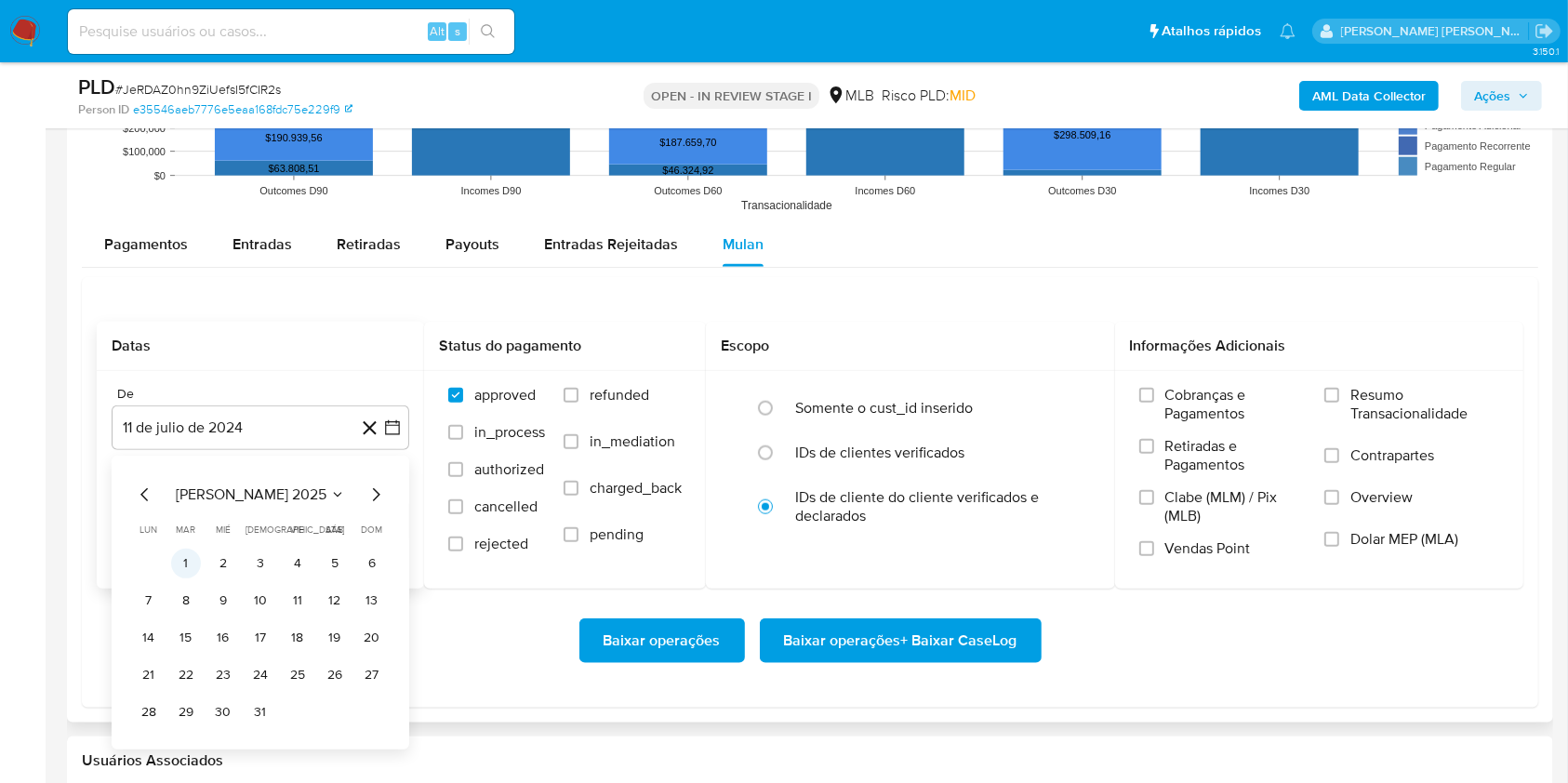
click at [191, 561] on button "1" at bounding box center [186, 563] width 30 height 30
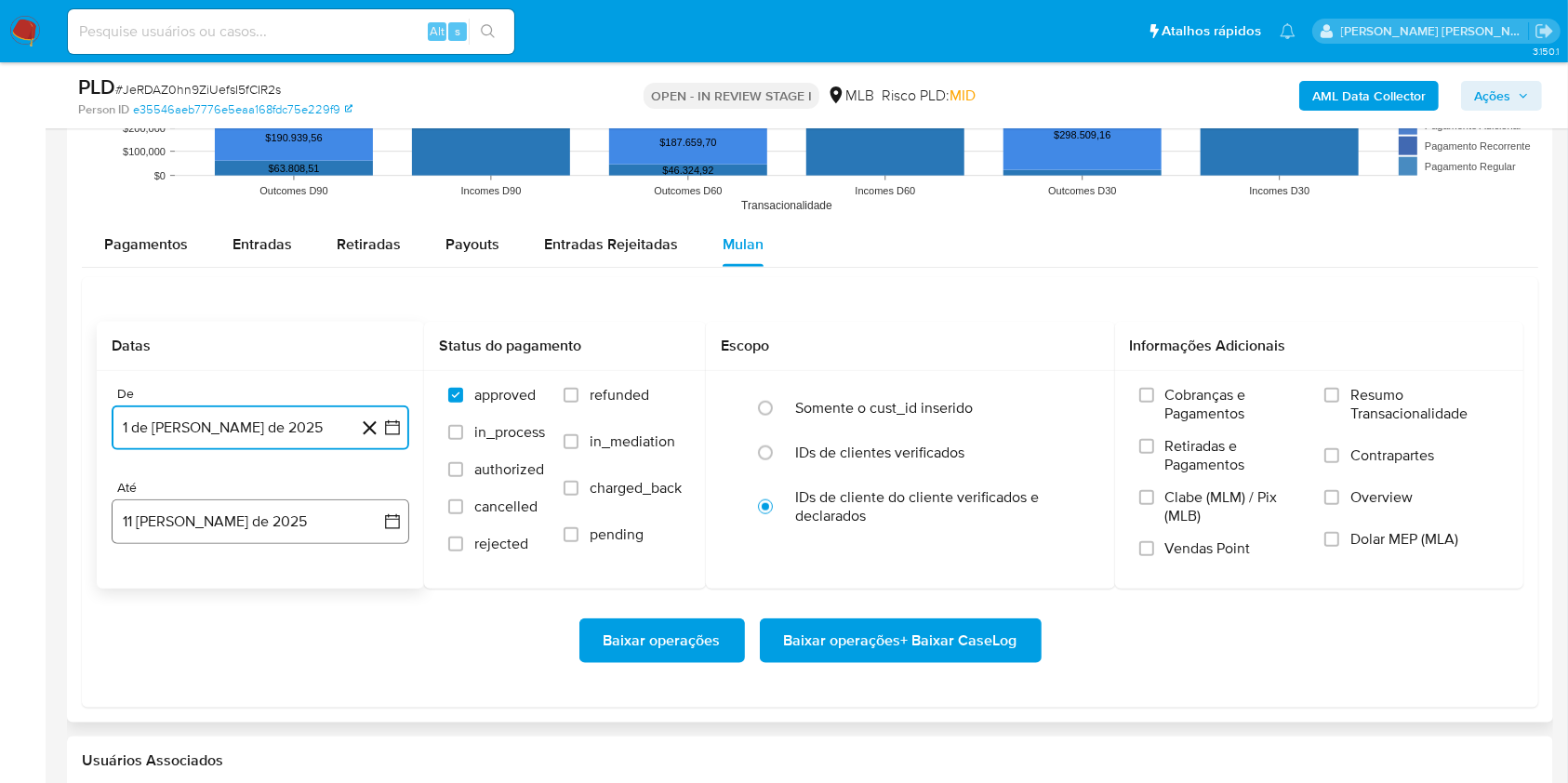
click at [231, 525] on button "11 de agosto de 2025" at bounding box center [260, 522] width 297 height 45
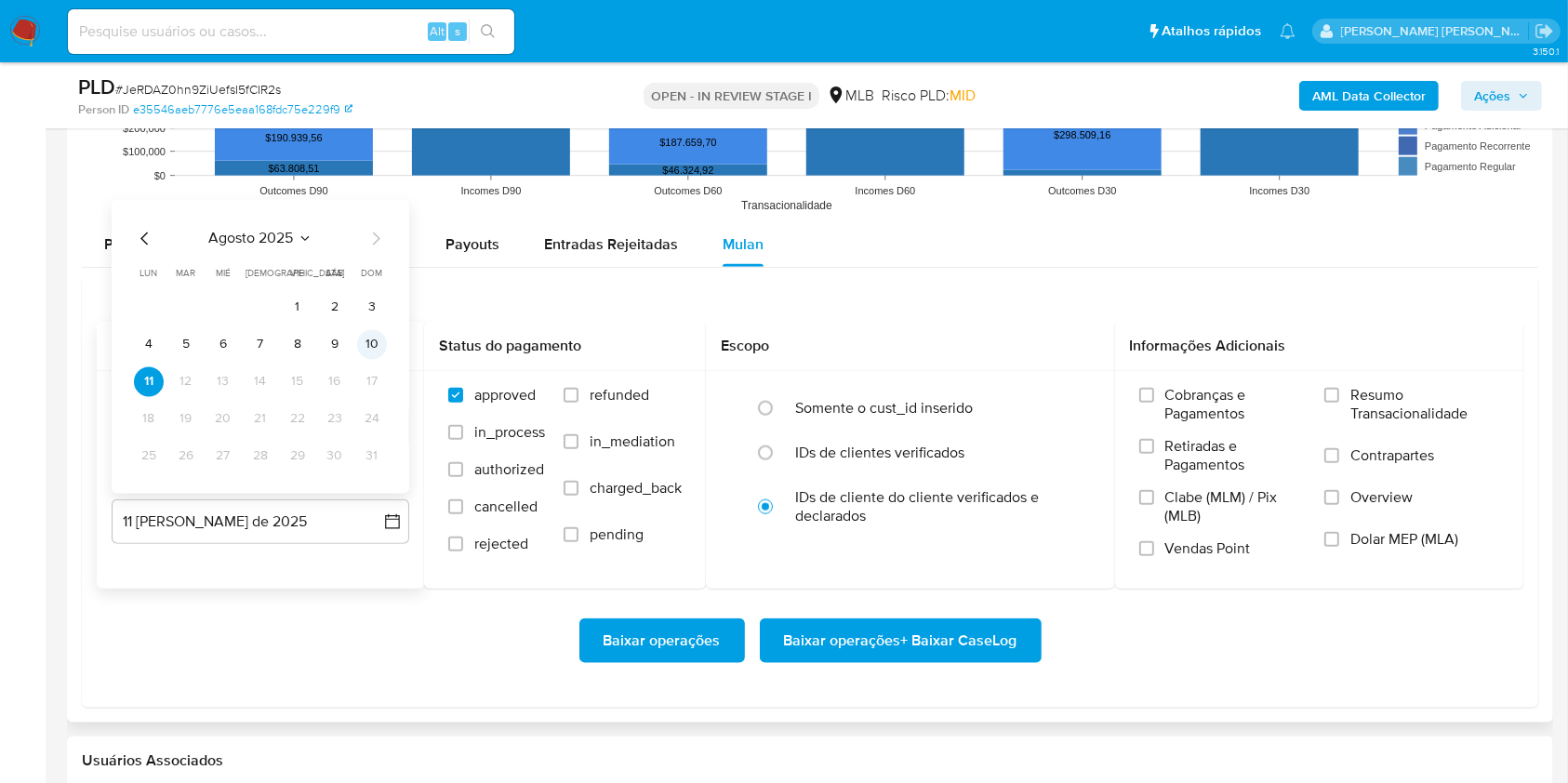
click at [372, 345] on button "10" at bounding box center [372, 344] width 30 height 30
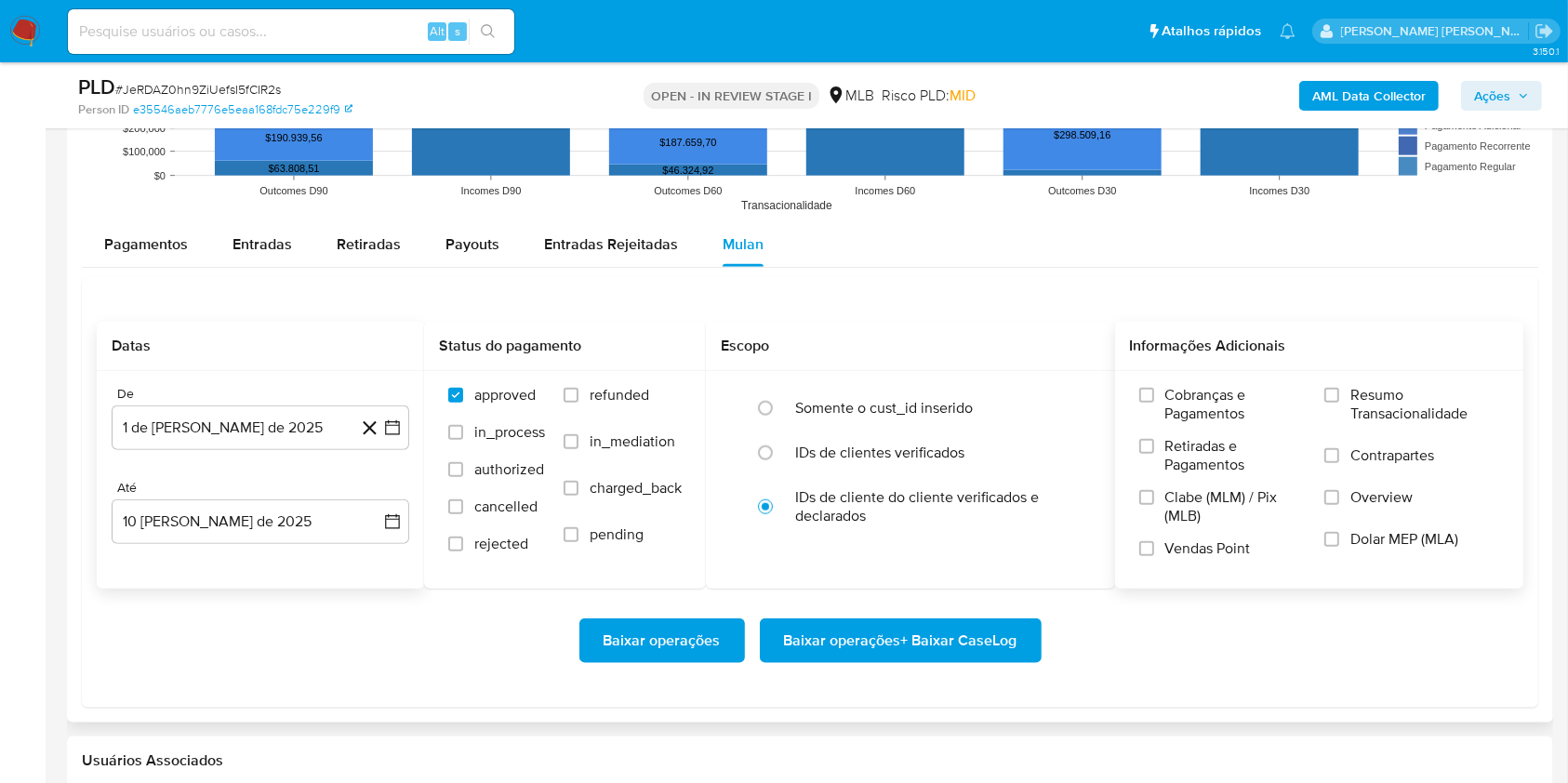
click at [1365, 393] on span "Resumo Transacionalidade" at bounding box center [1424, 405] width 149 height 37
click at [1339, 393] on input "Resumo Transacionalidade" at bounding box center [1331, 395] width 15 height 15
click at [1357, 460] on span "Contrapartes" at bounding box center [1392, 456] width 84 height 19
click at [1339, 460] on input "Contrapartes" at bounding box center [1331, 456] width 15 height 15
click at [971, 625] on span "Baixar operações + Baixar CaseLog" at bounding box center [901, 640] width 233 height 41
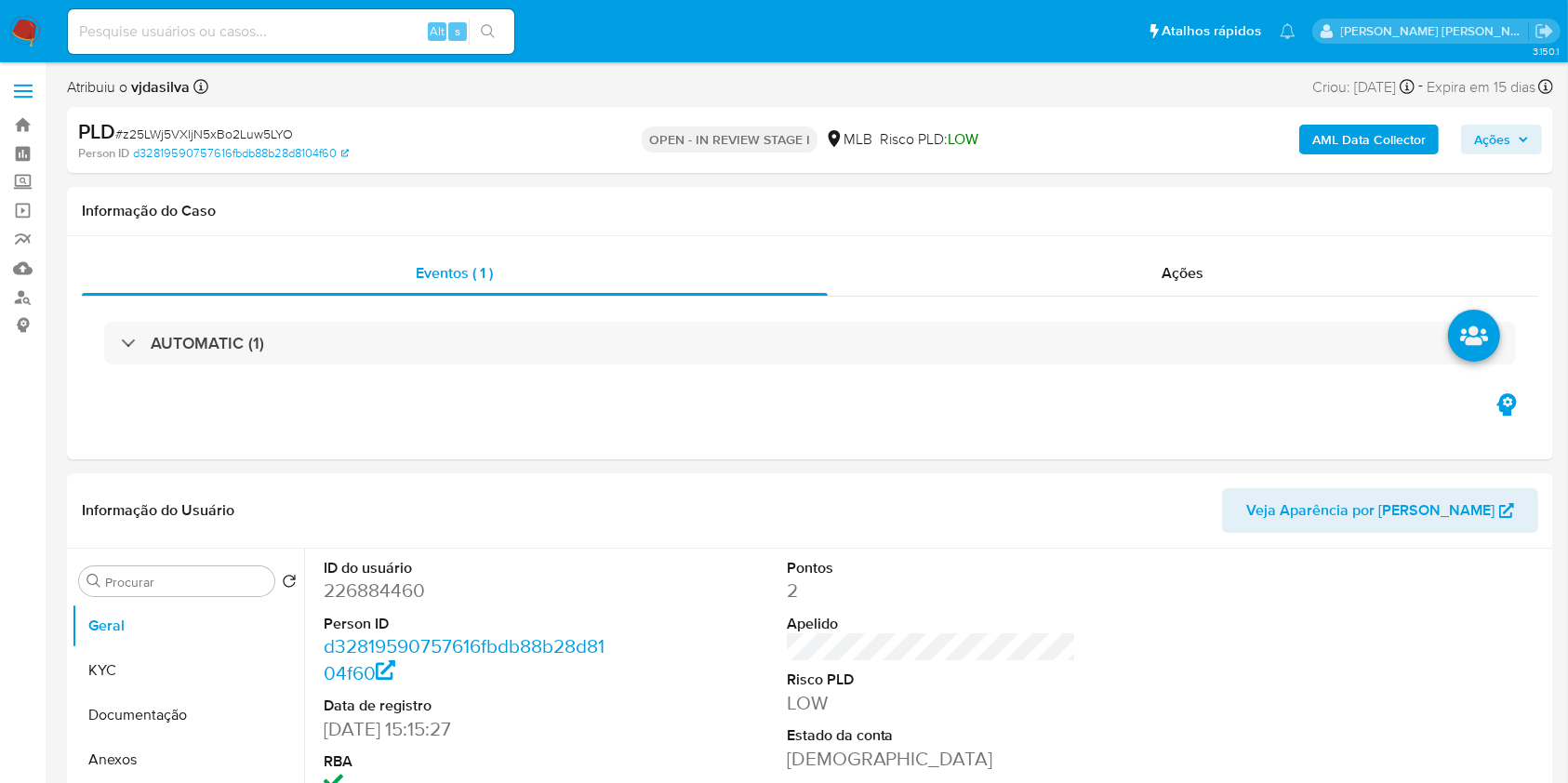
select select "10"
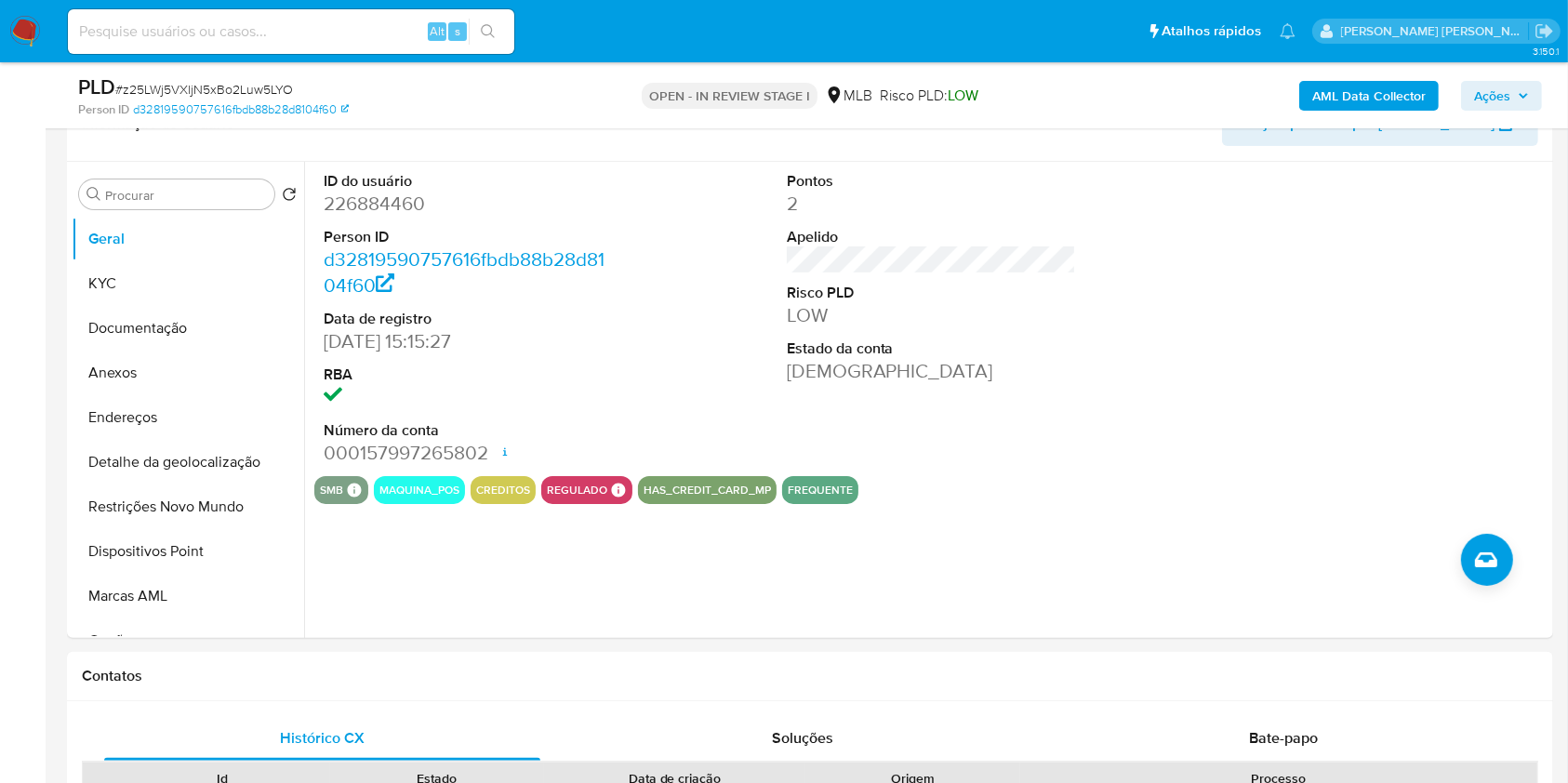
scroll to position [240, 0]
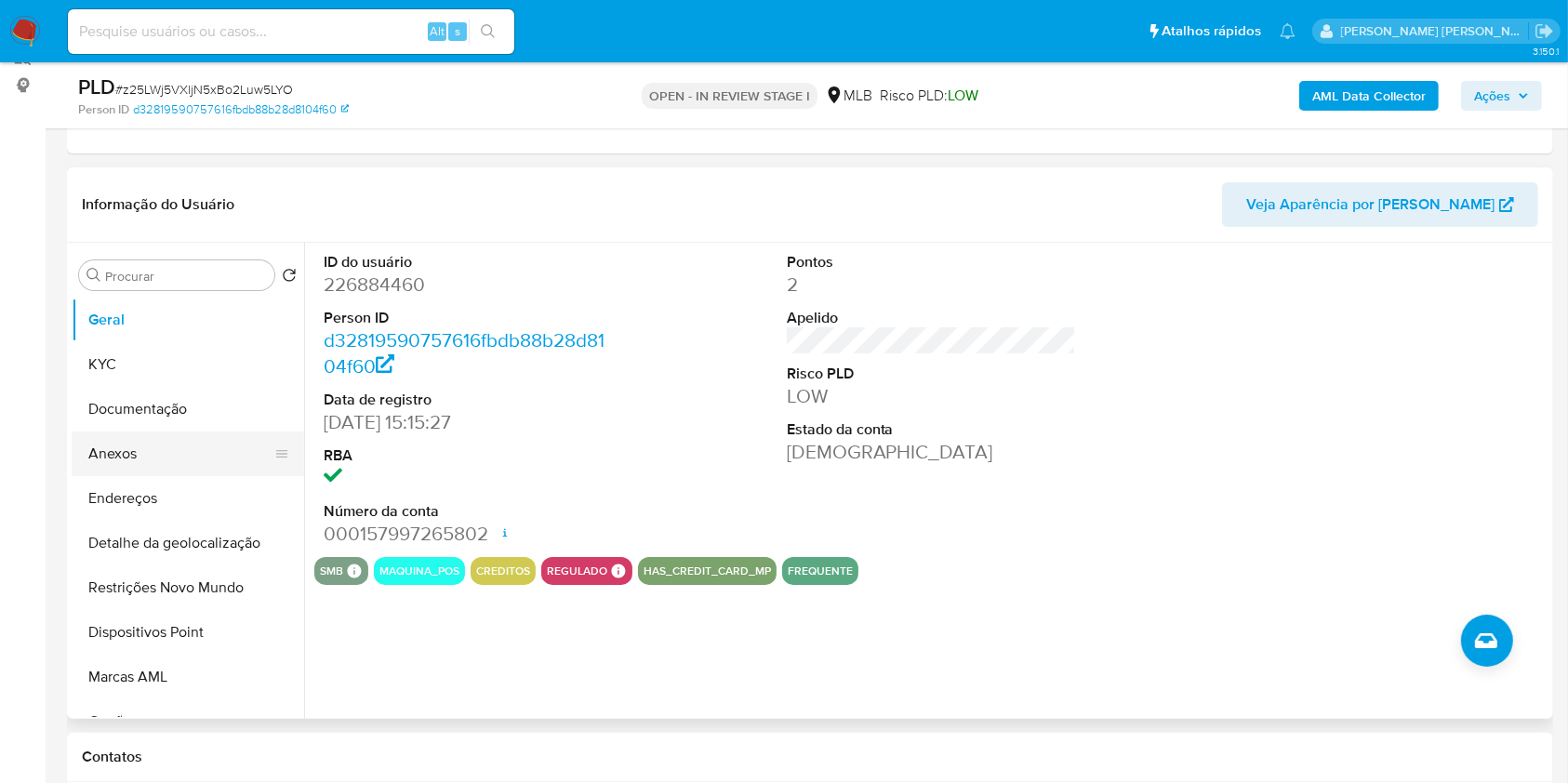
click at [211, 448] on button "Anexos" at bounding box center [180, 454] width 217 height 45
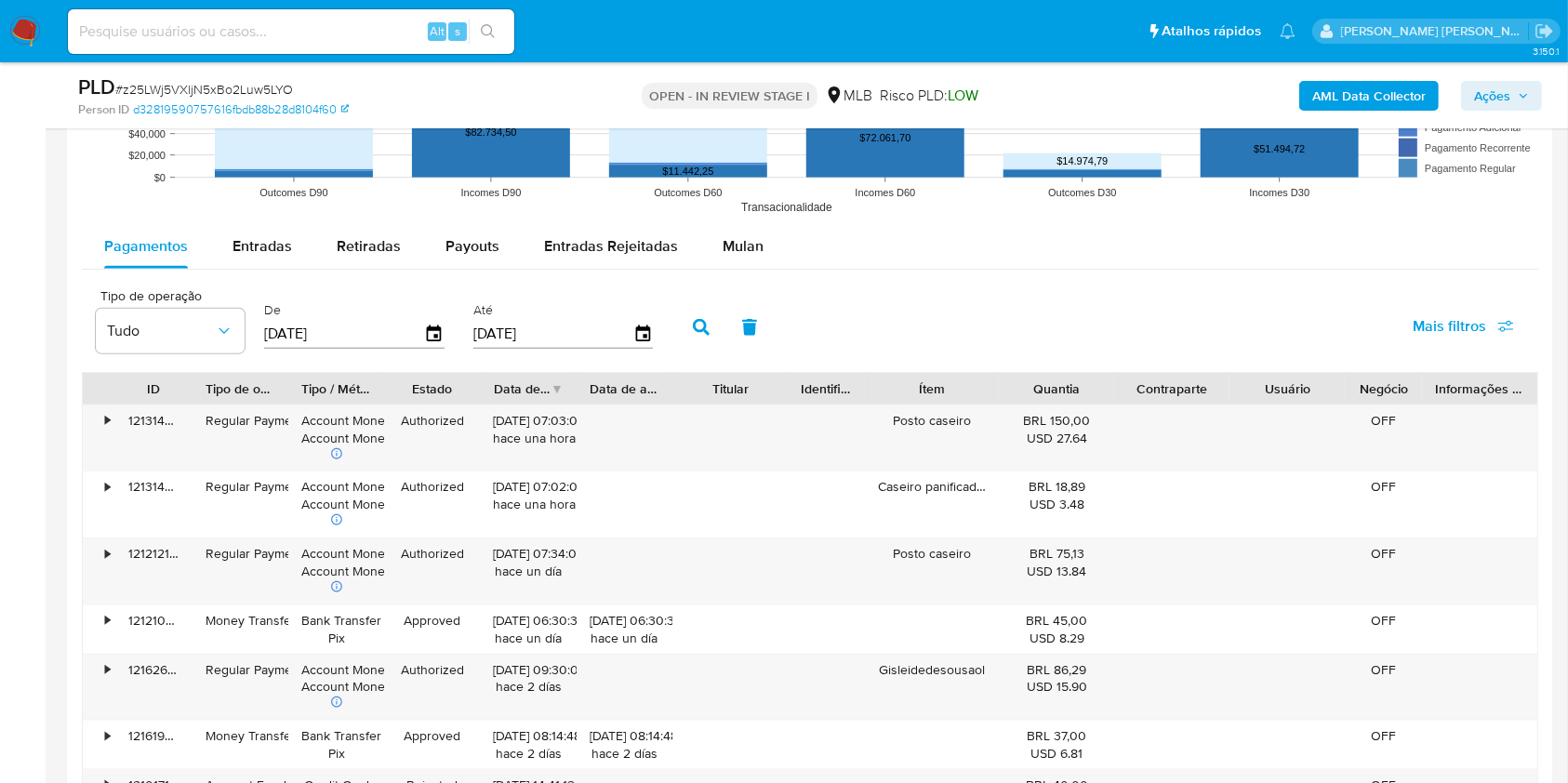
scroll to position [1953, 0]
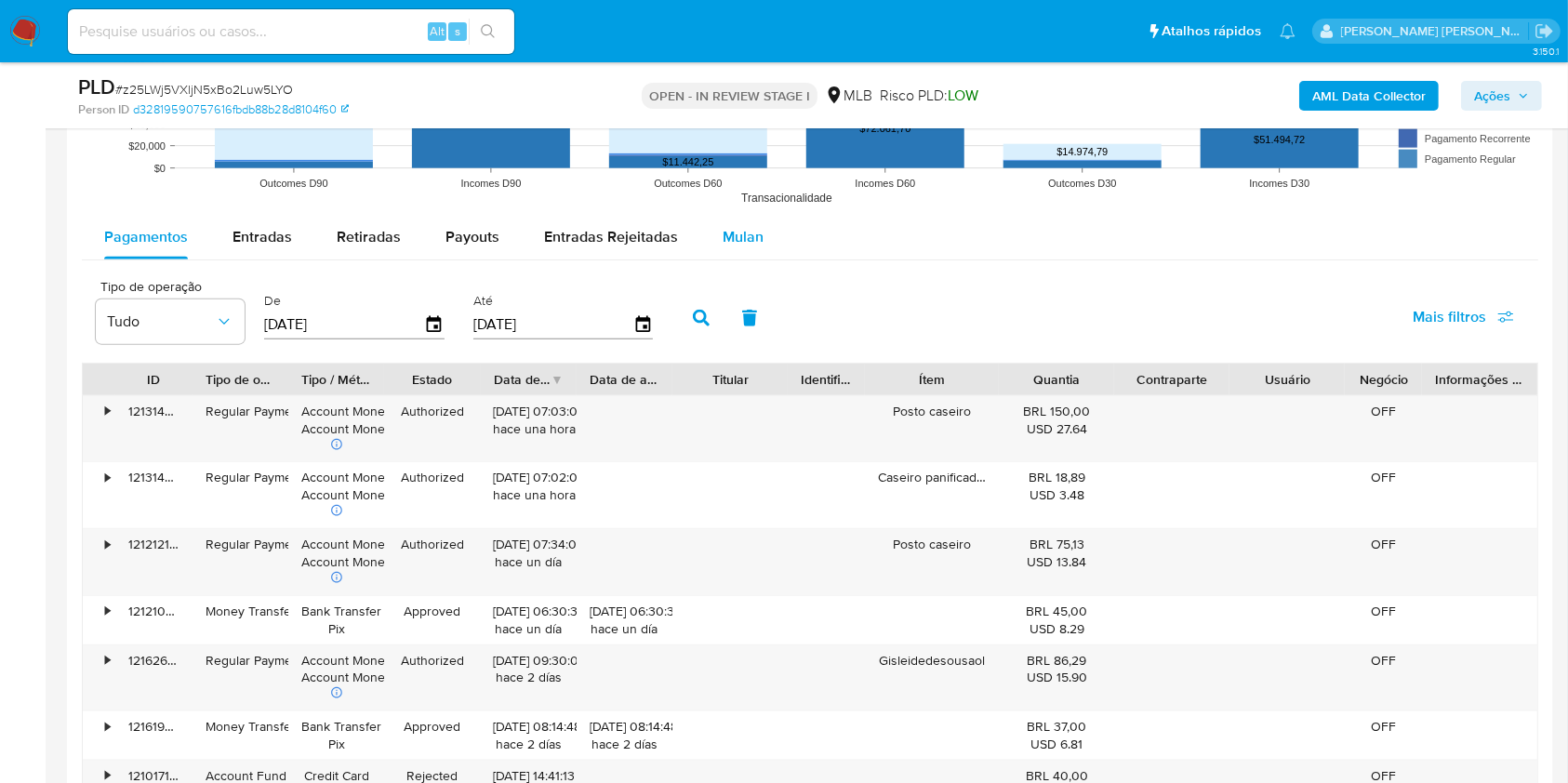
click at [759, 238] on button "Mulan" at bounding box center [743, 237] width 86 height 45
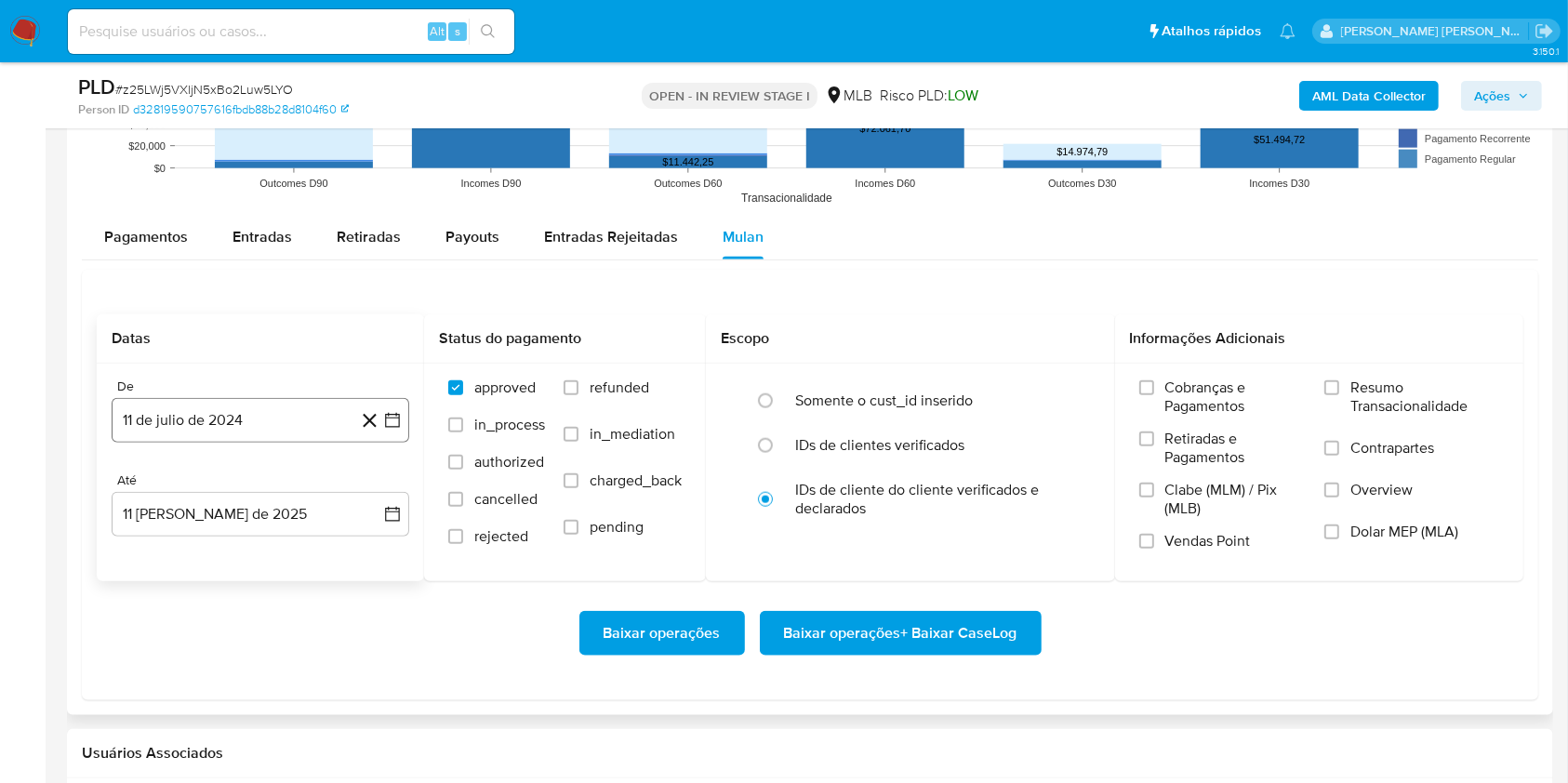
click at [280, 421] on button "11 de julio de 2024" at bounding box center [260, 420] width 297 height 45
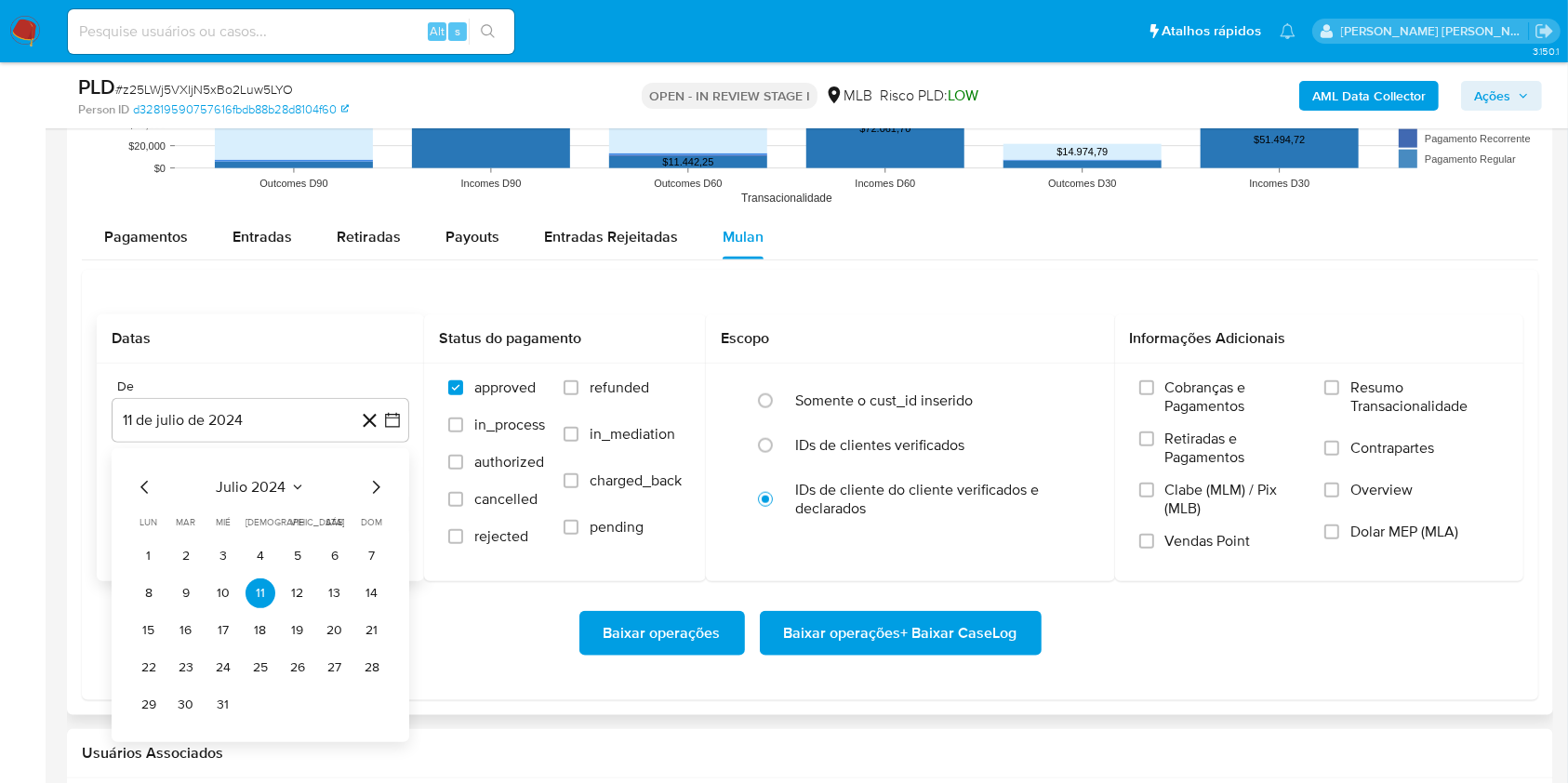
click at [293, 493] on icon "Seleccionar mes y año" at bounding box center [297, 488] width 15 height 15
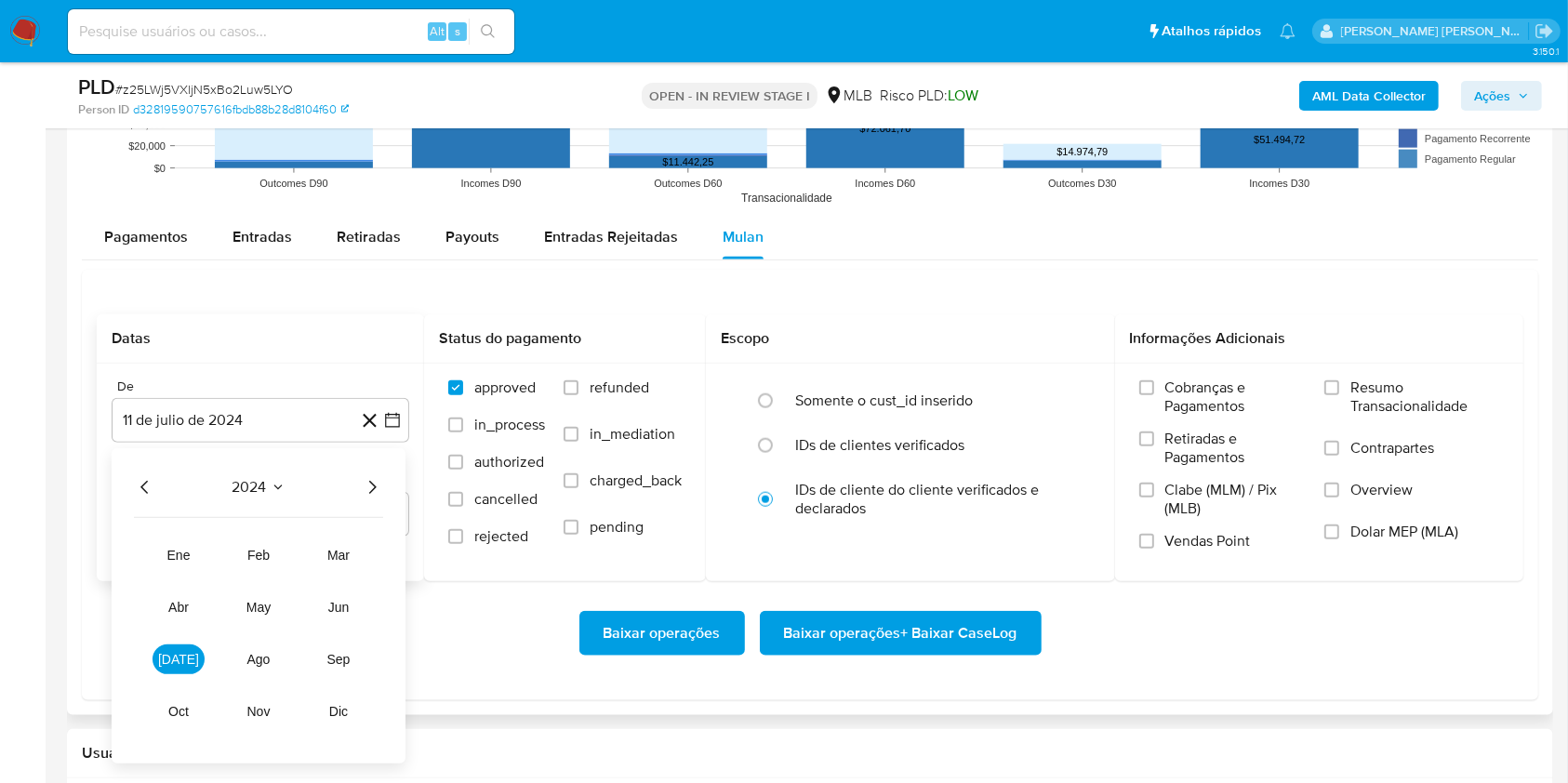
click at [369, 480] on icon "Año siguiente" at bounding box center [372, 488] width 22 height 22
click at [186, 614] on button "abr" at bounding box center [179, 607] width 52 height 30
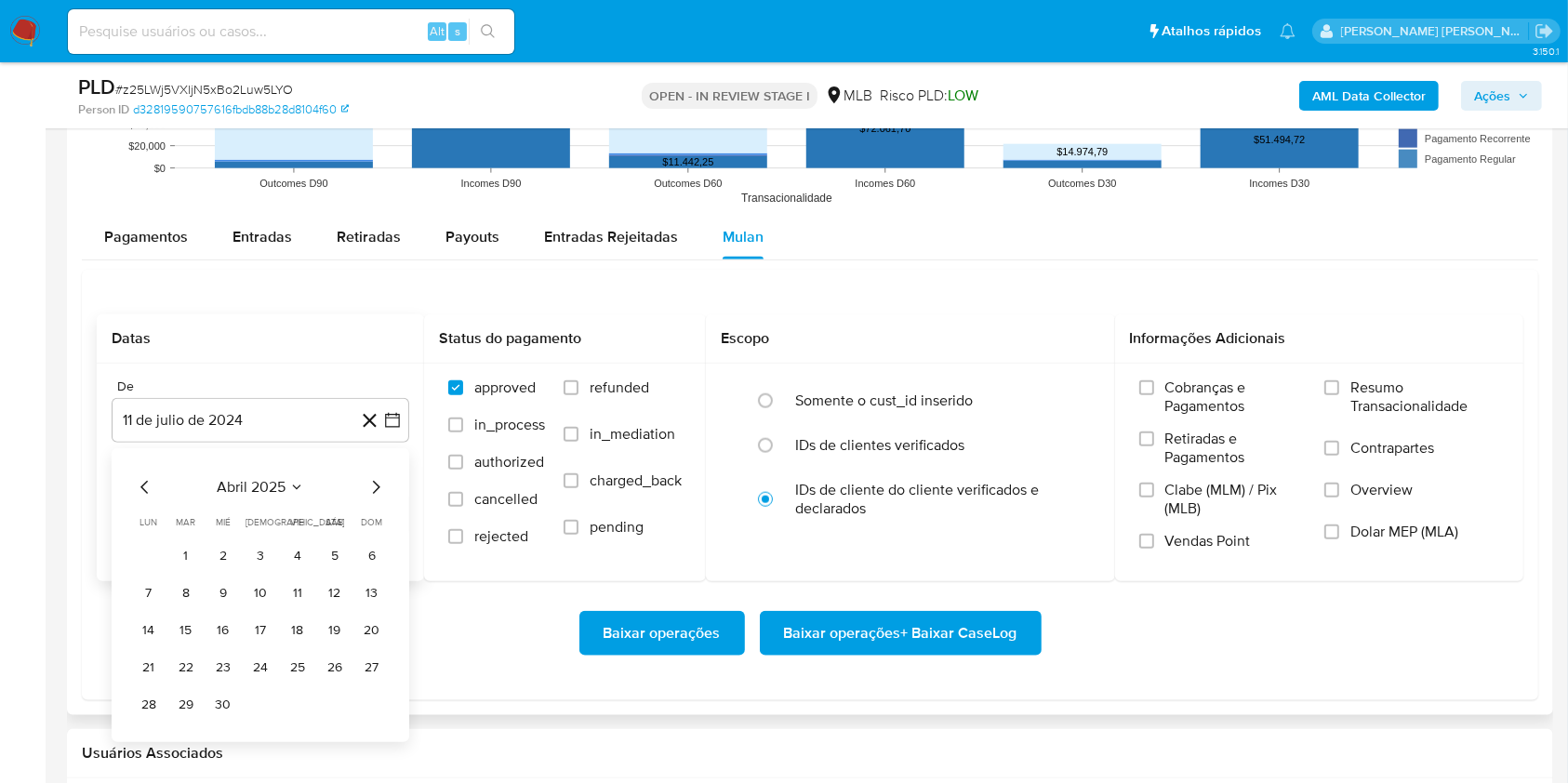
click at [375, 484] on icon "Mes siguiente" at bounding box center [376, 488] width 22 height 22
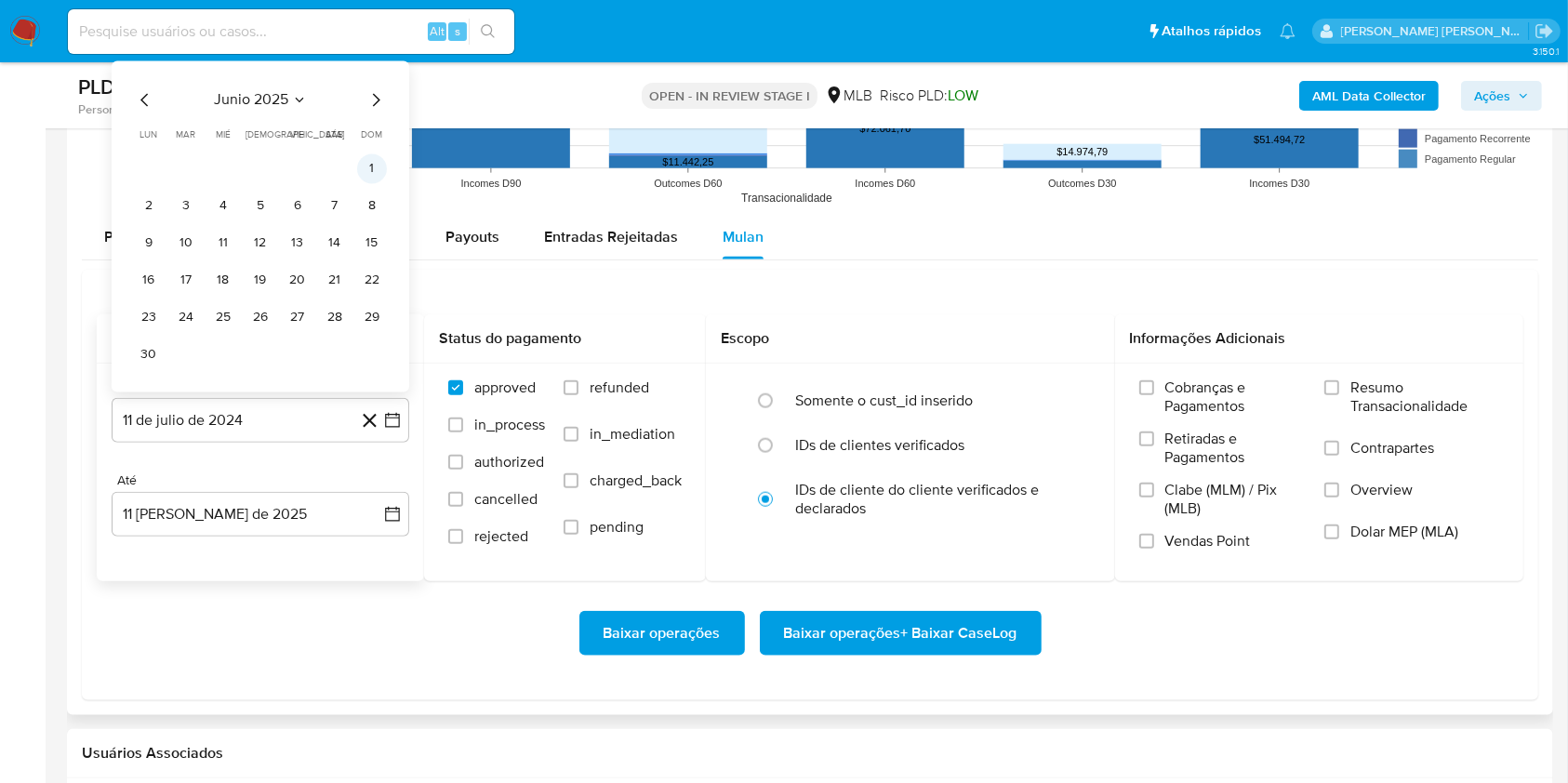
click at [379, 175] on button "1" at bounding box center [372, 170] width 30 height 30
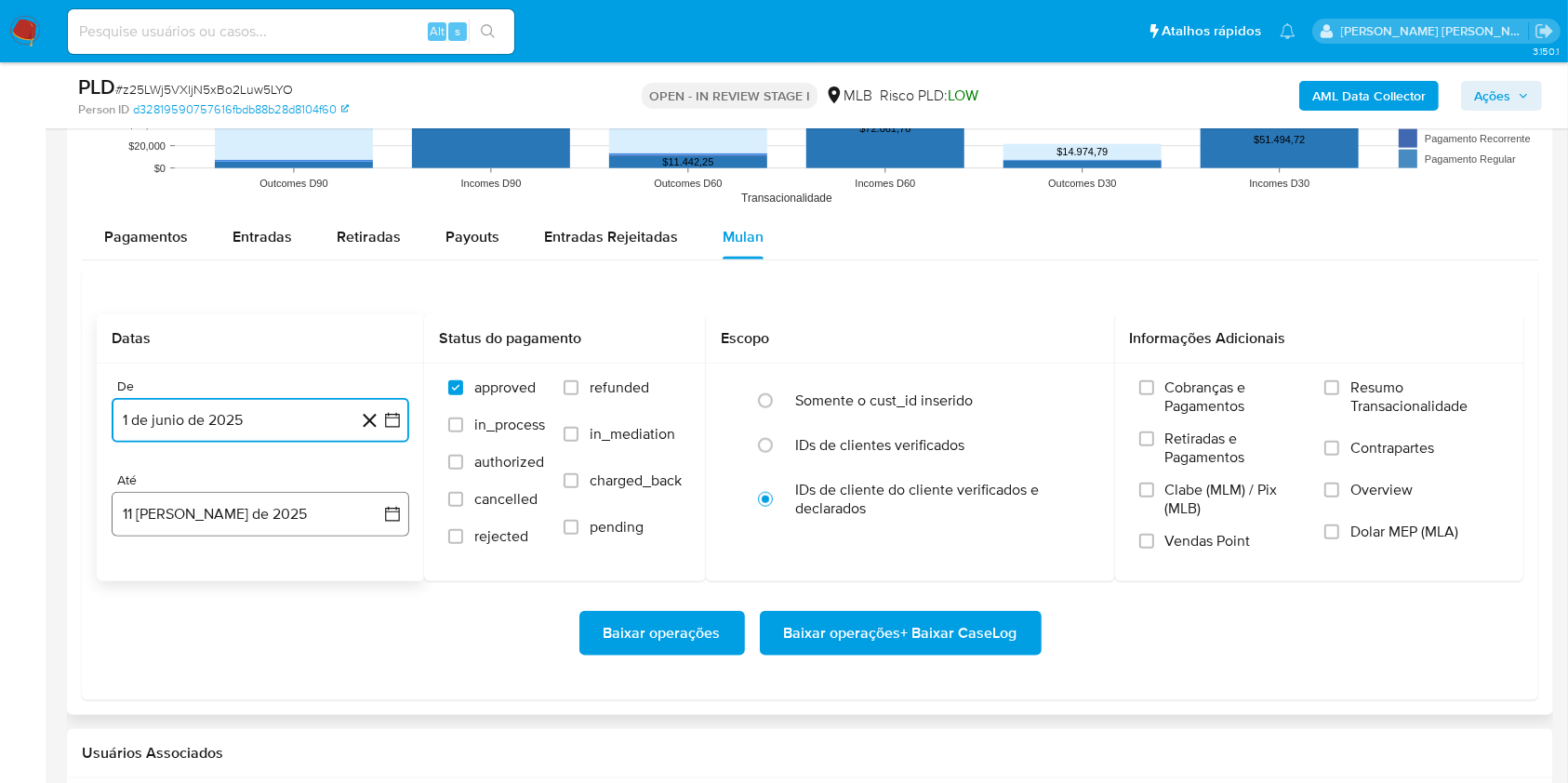
click at [275, 526] on button "11 [PERSON_NAME] de 2025" at bounding box center [260, 515] width 297 height 45
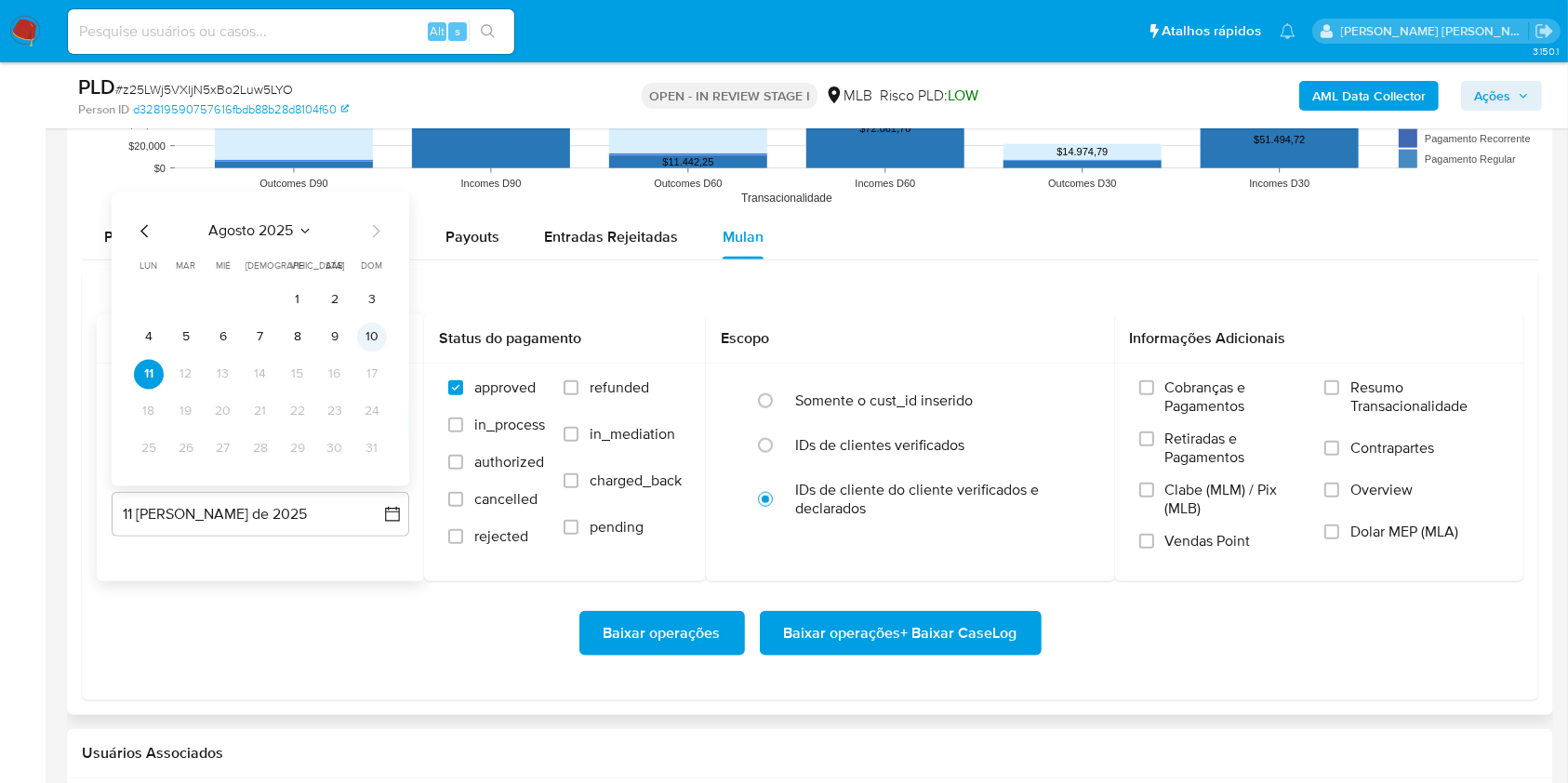
click at [367, 332] on button "10" at bounding box center [372, 337] width 30 height 30
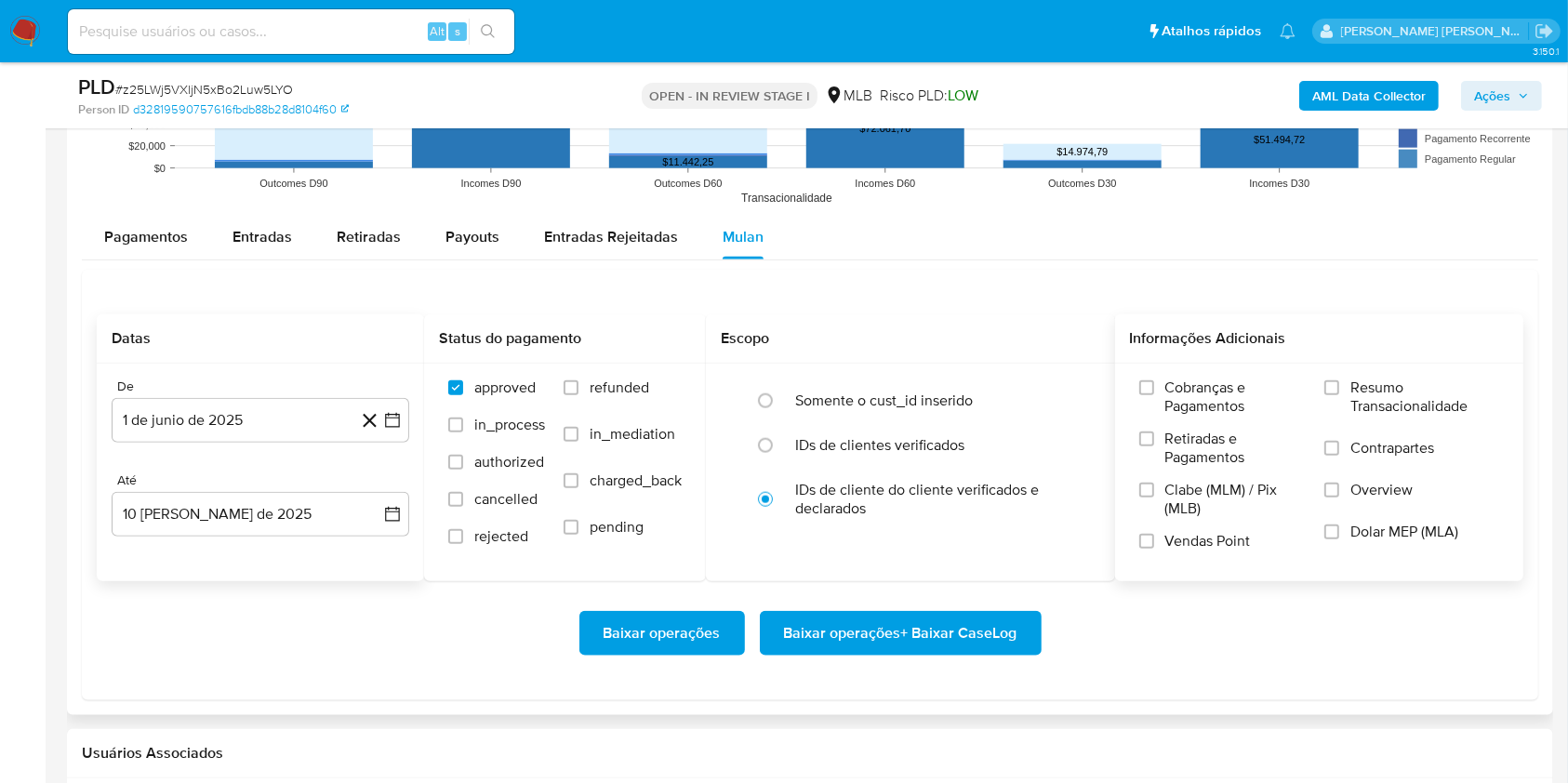
click at [1393, 403] on span "Resumo Transacionalidade" at bounding box center [1424, 397] width 149 height 37
click at [1339, 395] on input "Resumo Transacionalidade" at bounding box center [1331, 388] width 15 height 15
click at [1356, 460] on label "Contrapartes" at bounding box center [1411, 460] width 175 height 42
click at [1339, 456] on input "Contrapartes" at bounding box center [1331, 448] width 15 height 15
click at [938, 647] on span "Baixar operações + Baixar CaseLog" at bounding box center [901, 633] width 233 height 41
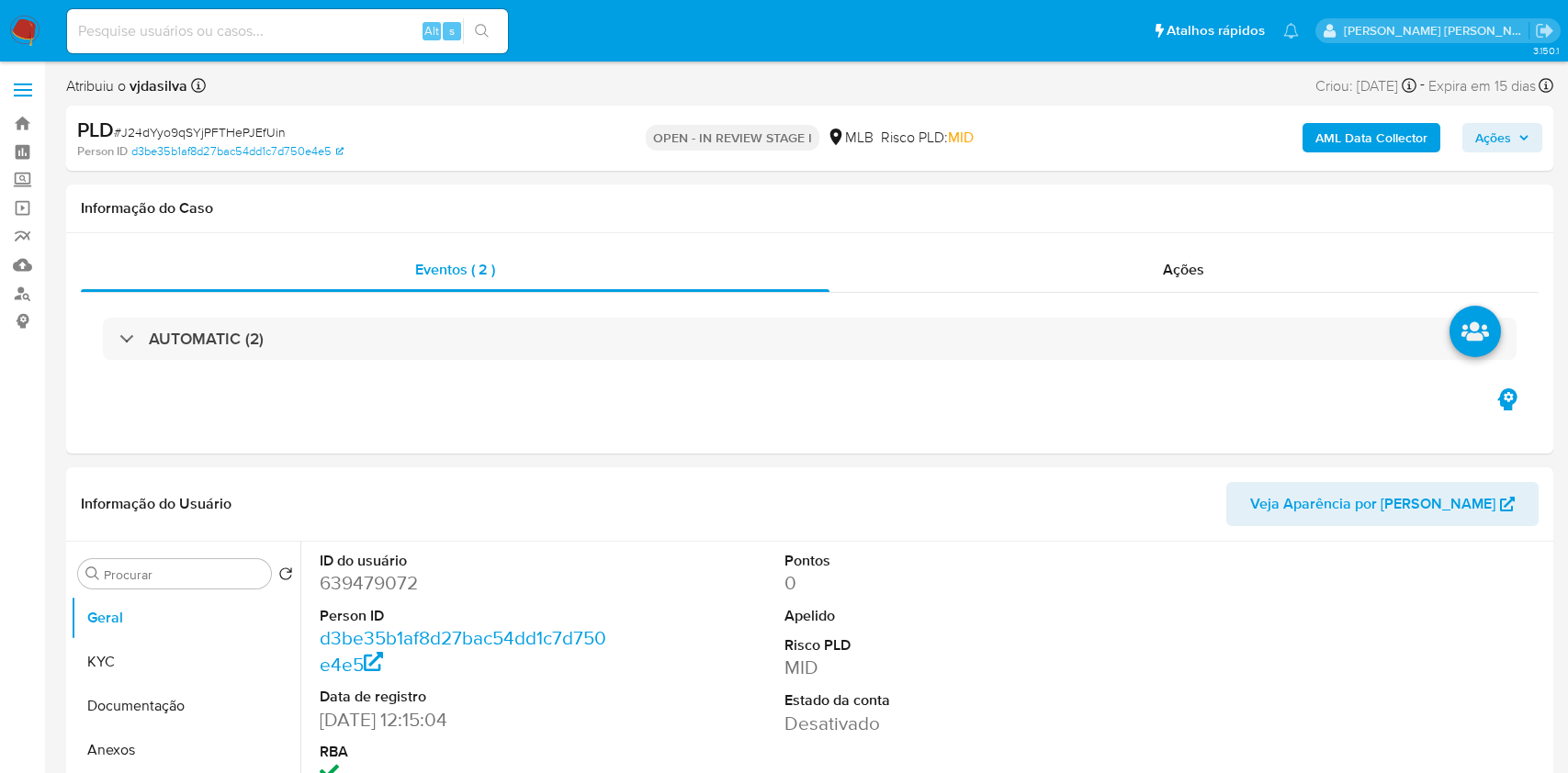
select select "10"
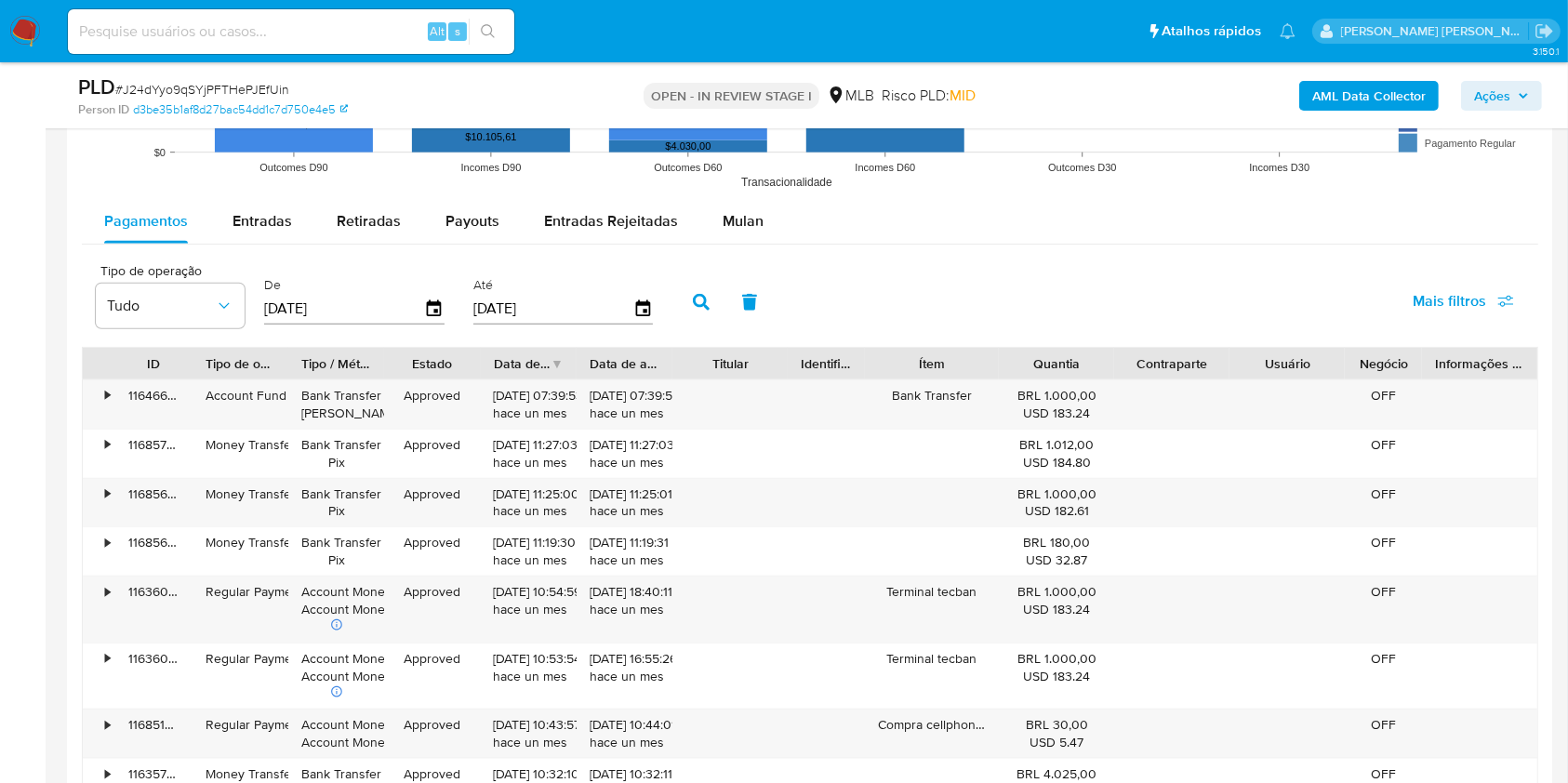
scroll to position [1927, 0]
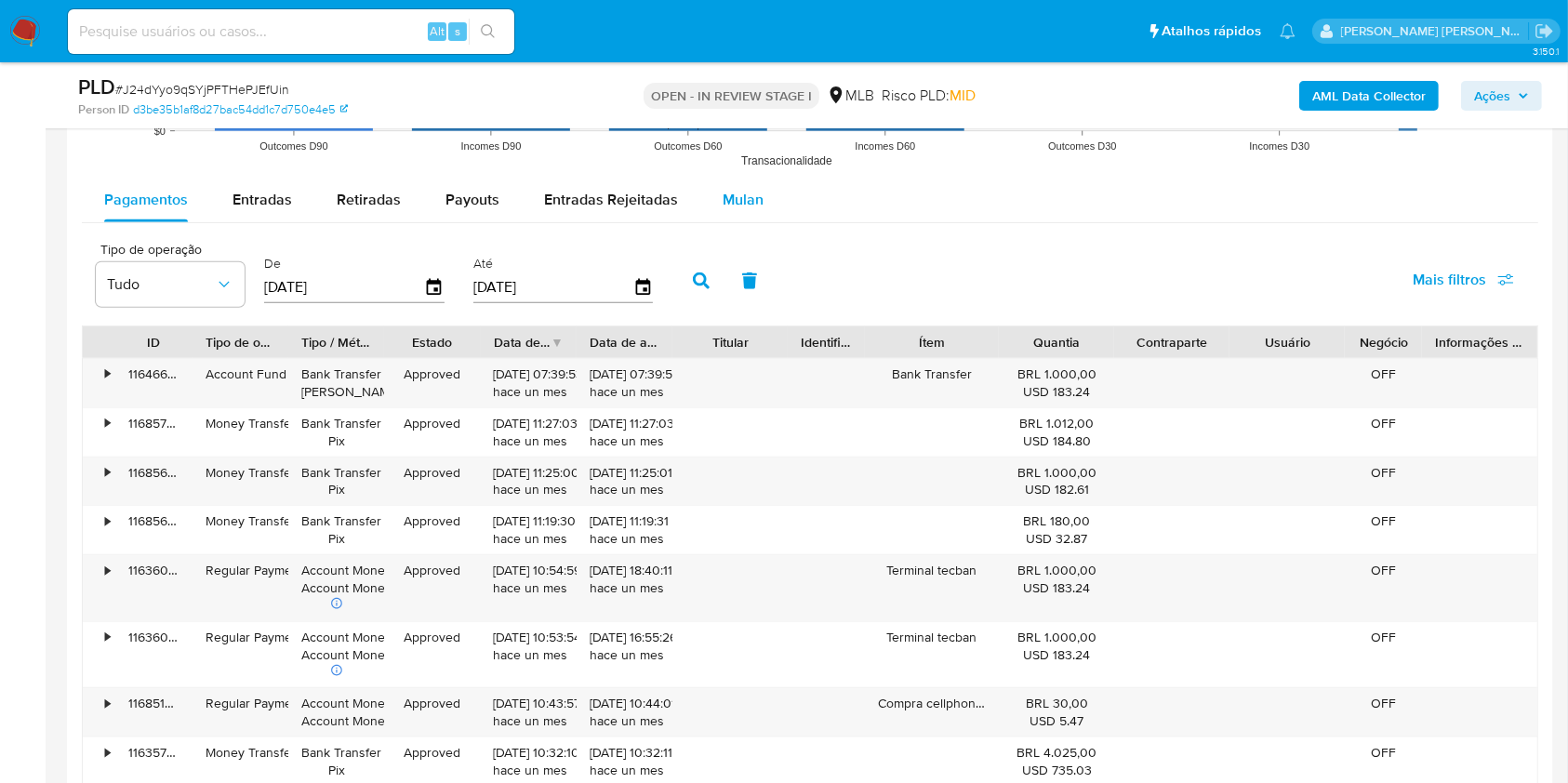
click at [737, 198] on span "Mulan" at bounding box center [743, 199] width 41 height 21
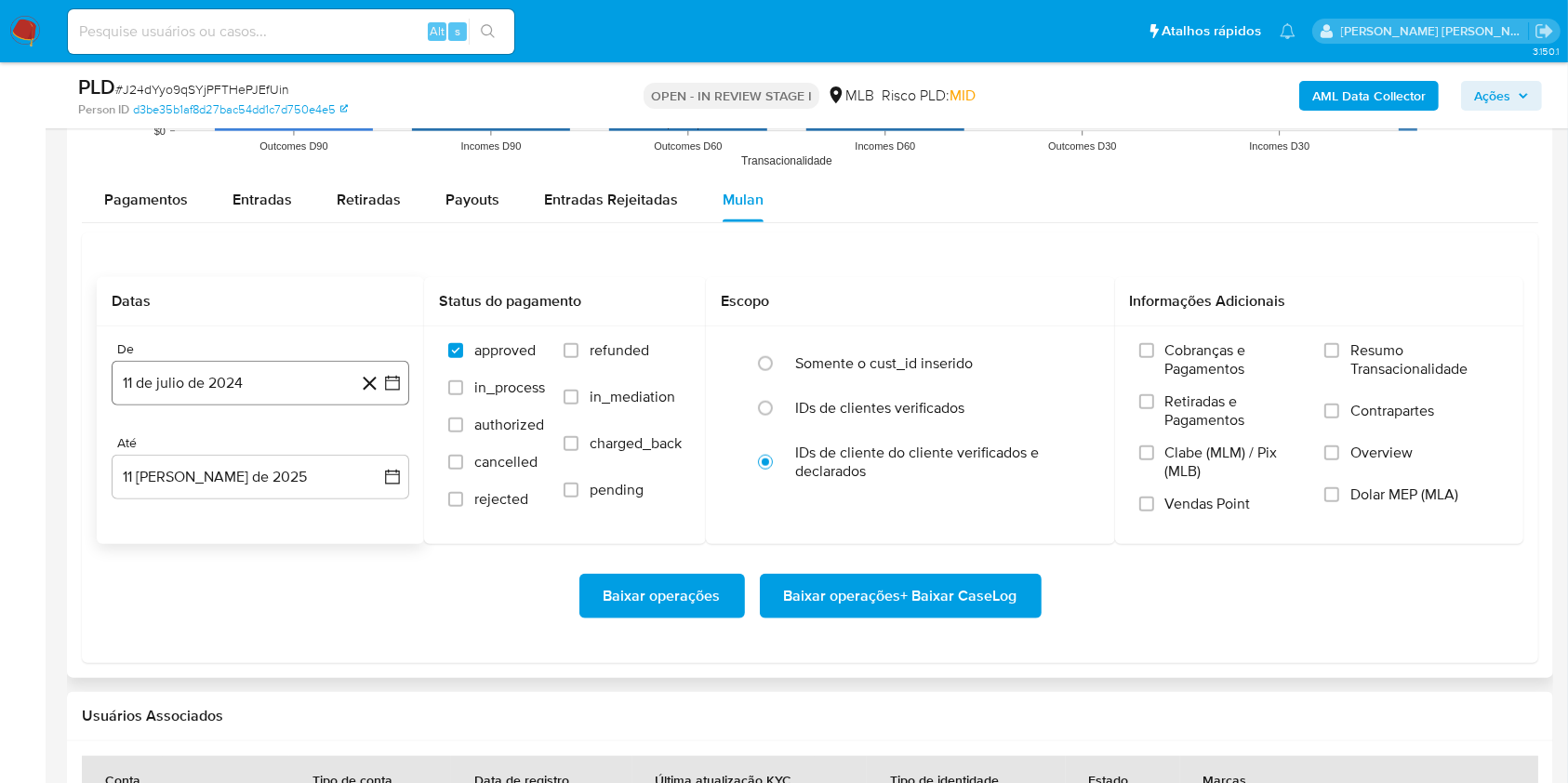
click at [278, 385] on button "11 de julio de 2024" at bounding box center [260, 383] width 297 height 45
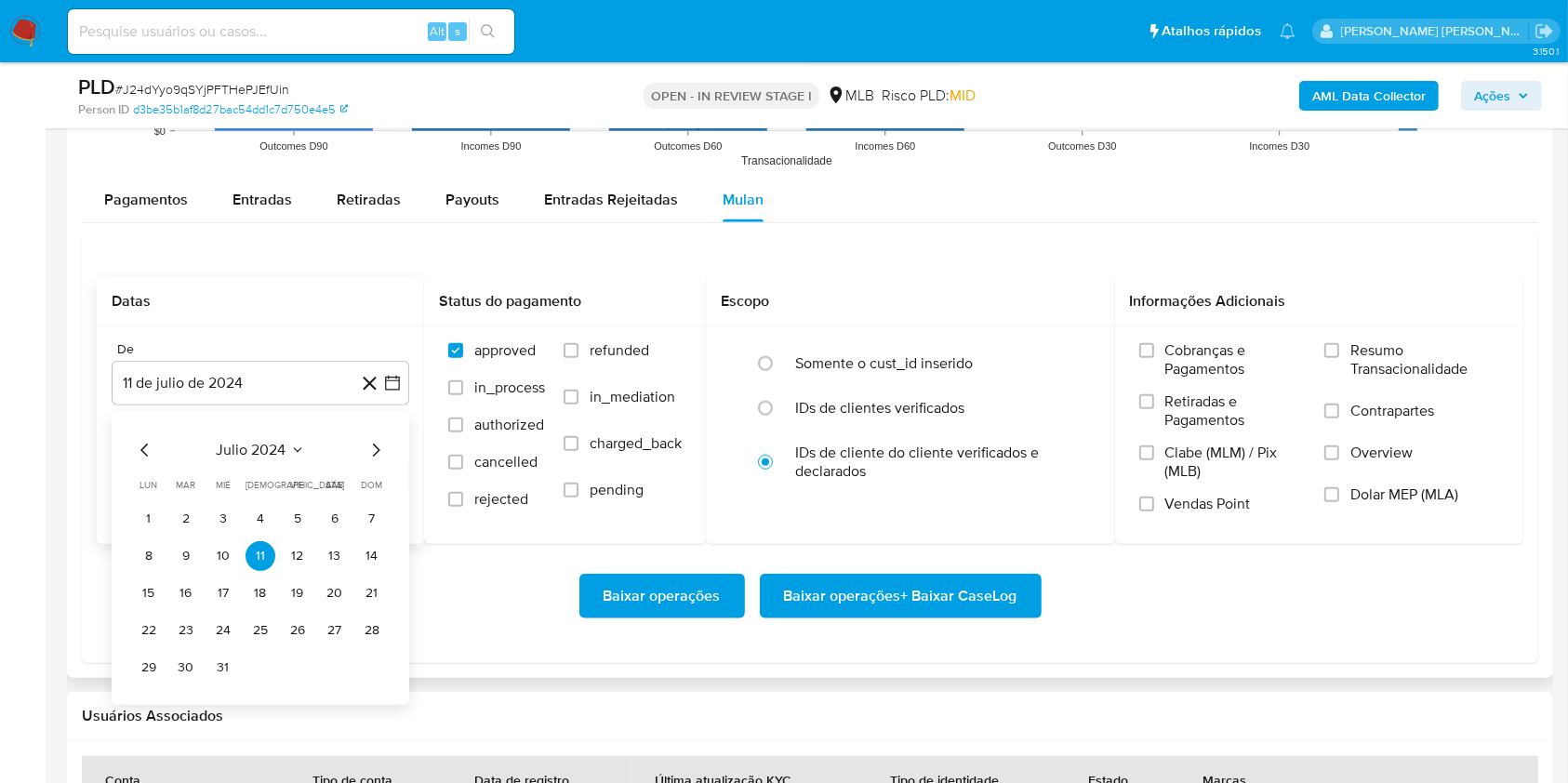
click at [272, 451] on span "julio 2024" at bounding box center [251, 450] width 70 height 19
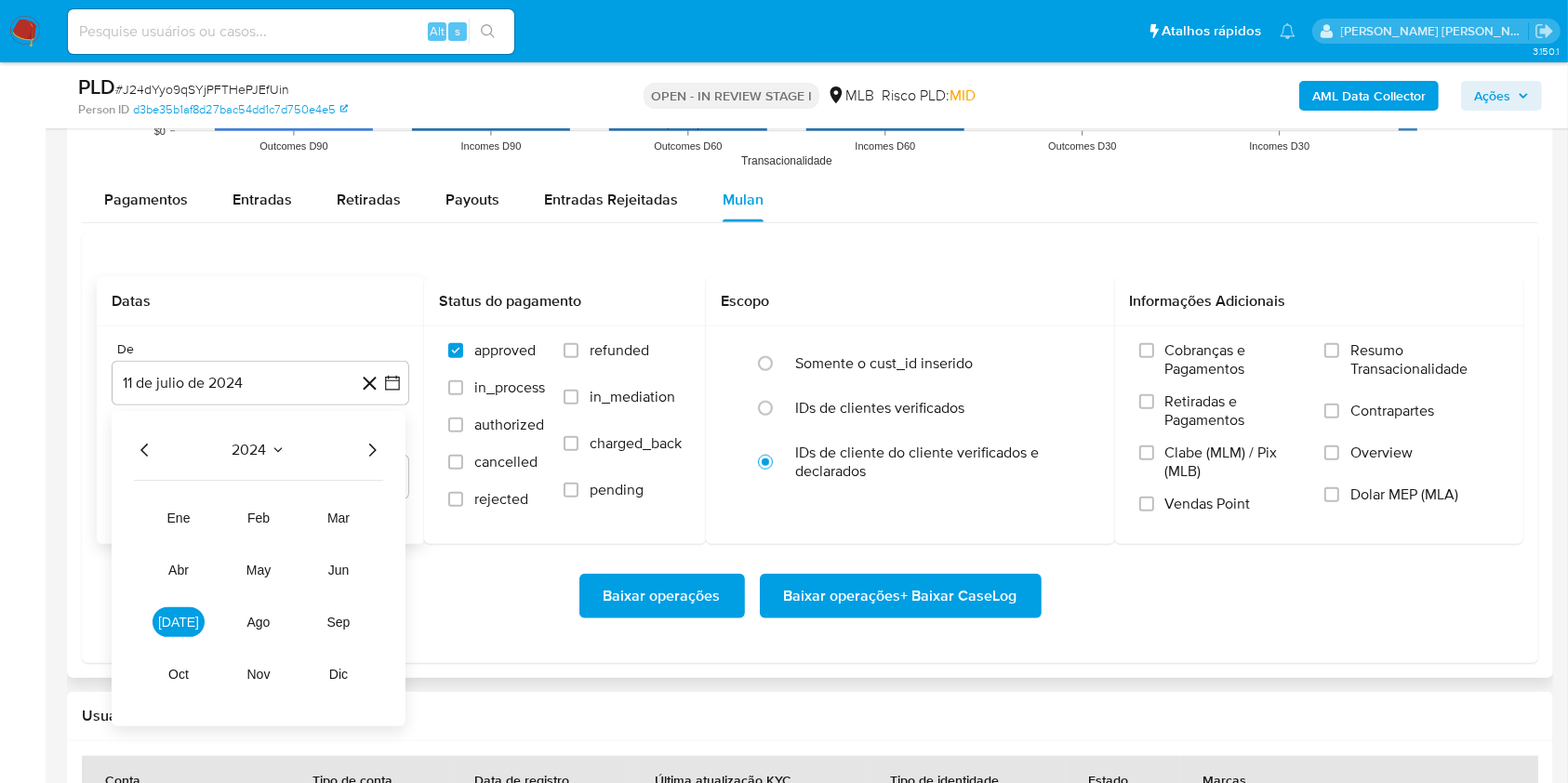
click at [366, 455] on icon "Año siguiente" at bounding box center [372, 450] width 22 height 22
click at [186, 630] on button "[DATE]" at bounding box center [179, 622] width 52 height 30
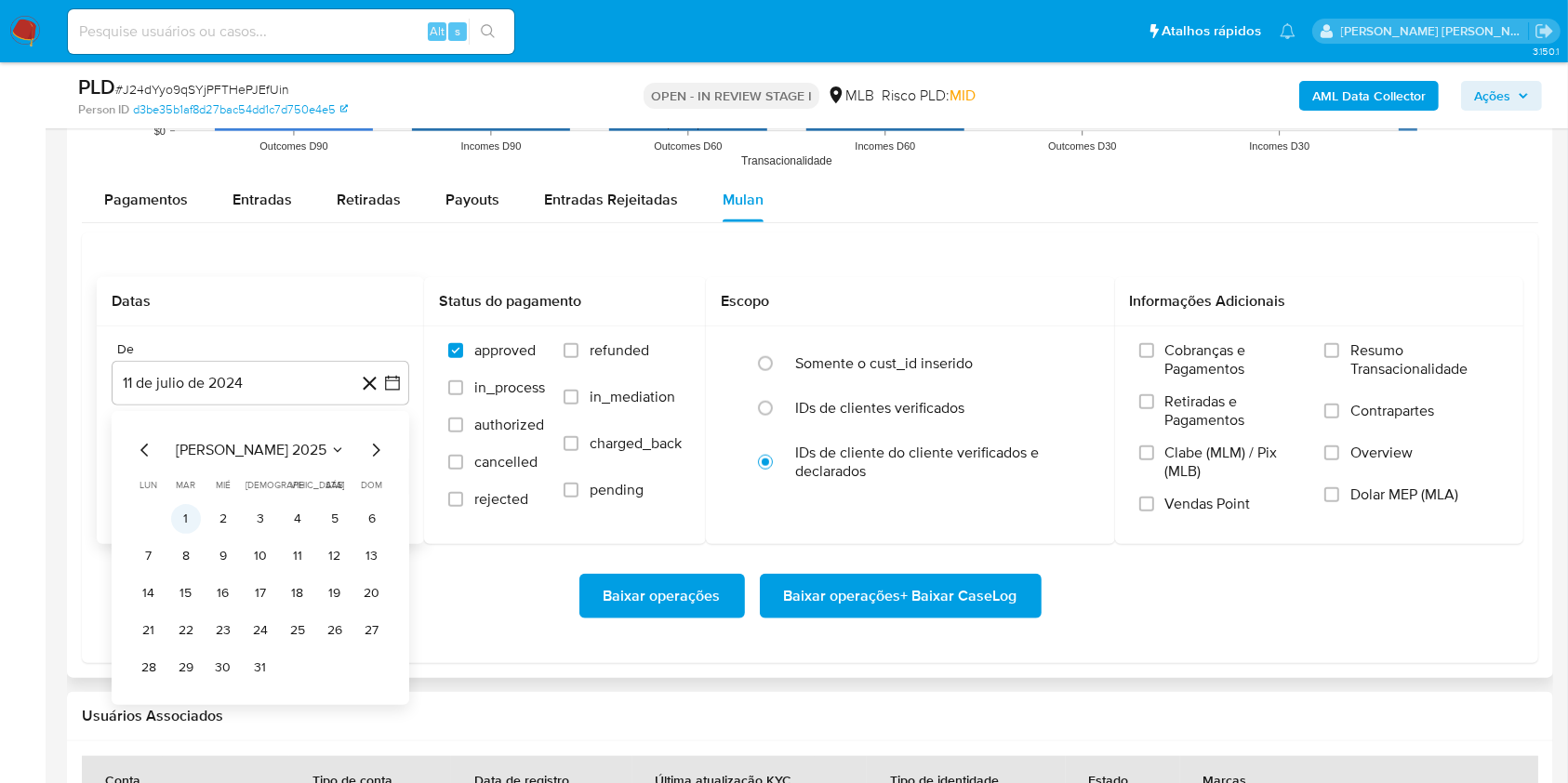
click at [179, 521] on button "1" at bounding box center [186, 519] width 30 height 30
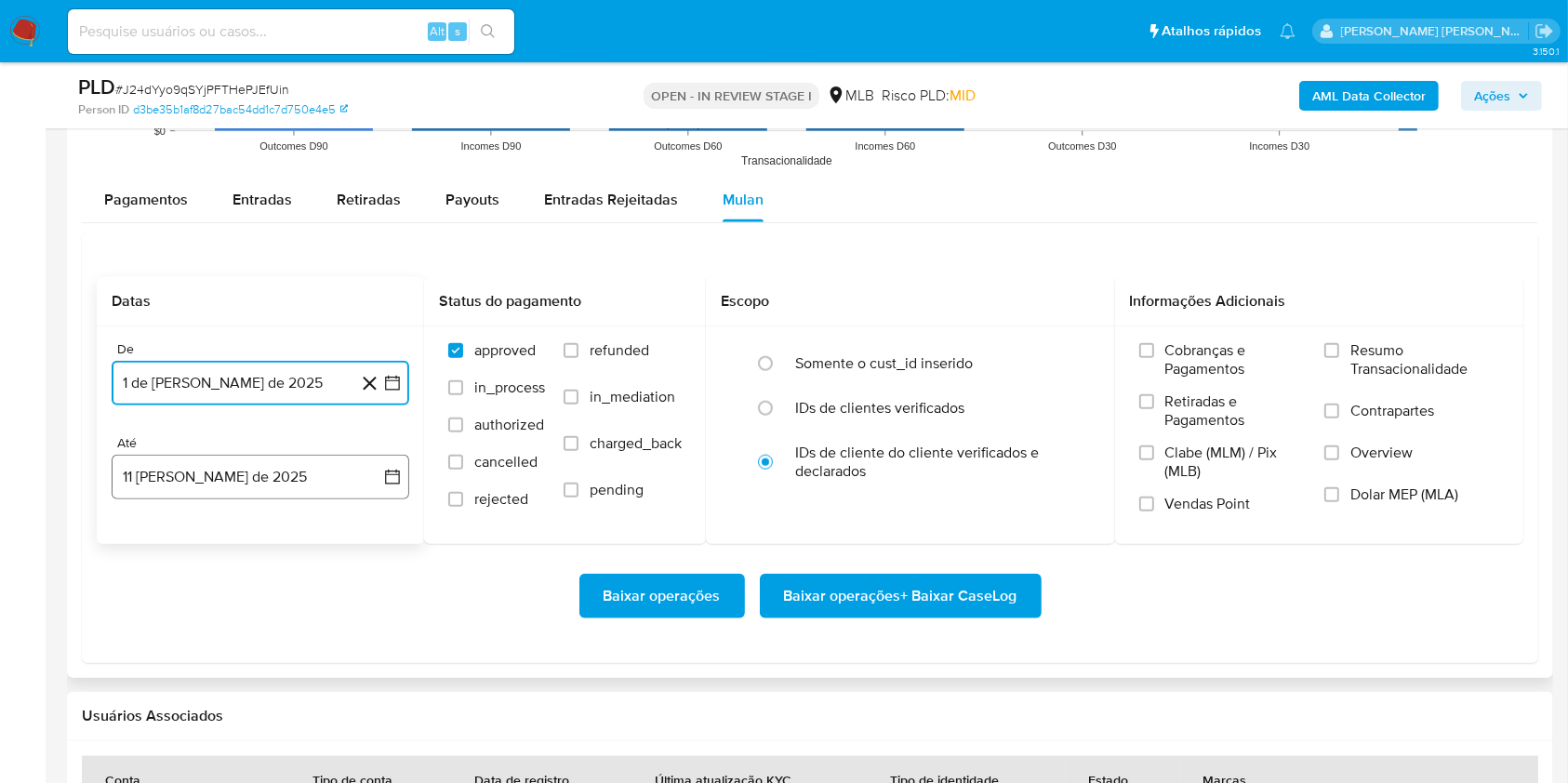
click at [241, 484] on button "11 de agosto de 2025" at bounding box center [260, 477] width 297 height 45
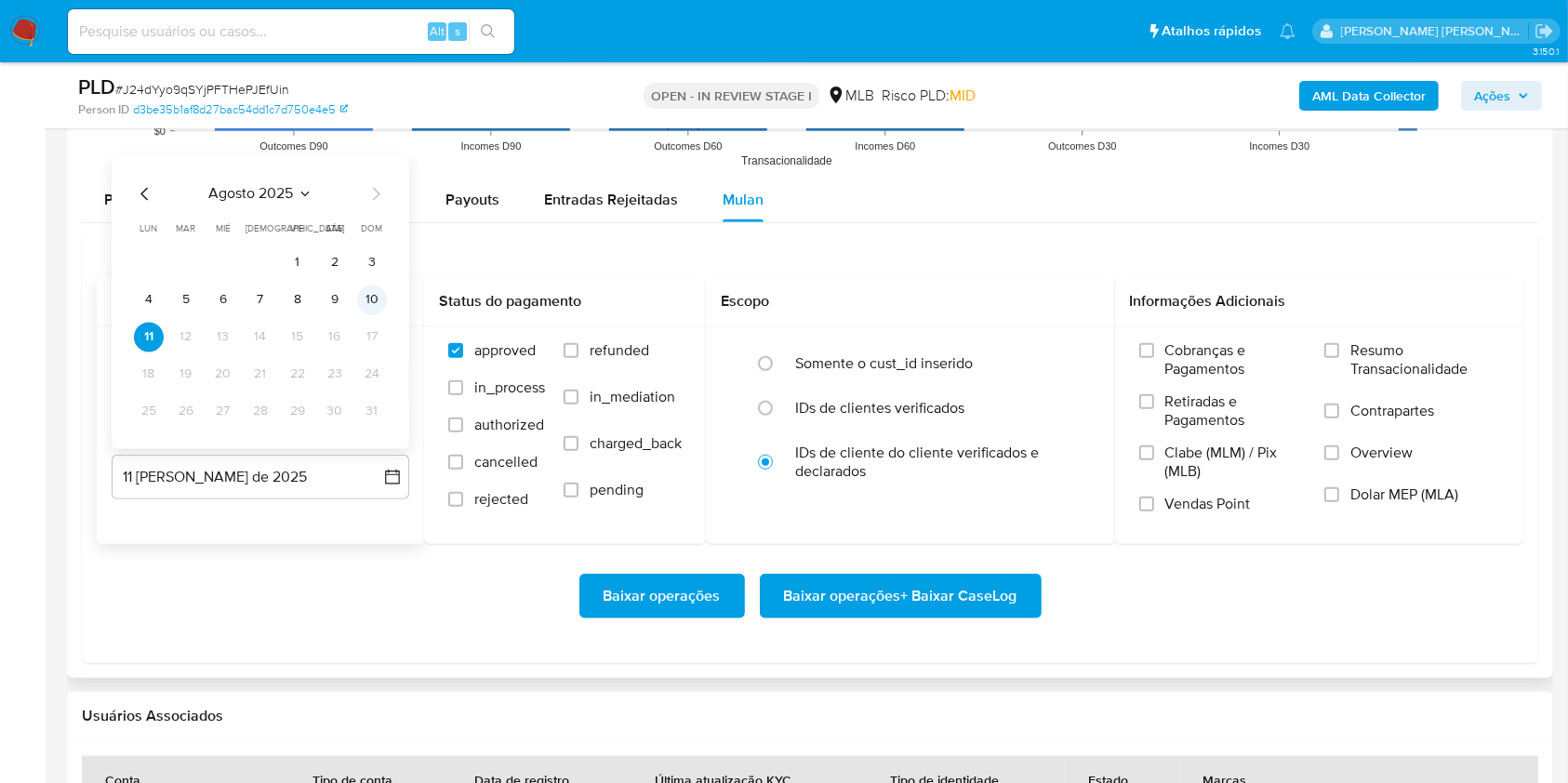
click at [371, 295] on button "10" at bounding box center [372, 300] width 30 height 30
click at [1390, 361] on span "Resumo Transacionalidade" at bounding box center [1424, 360] width 149 height 37
click at [1339, 358] on input "Resumo Transacionalidade" at bounding box center [1331, 350] width 15 height 15
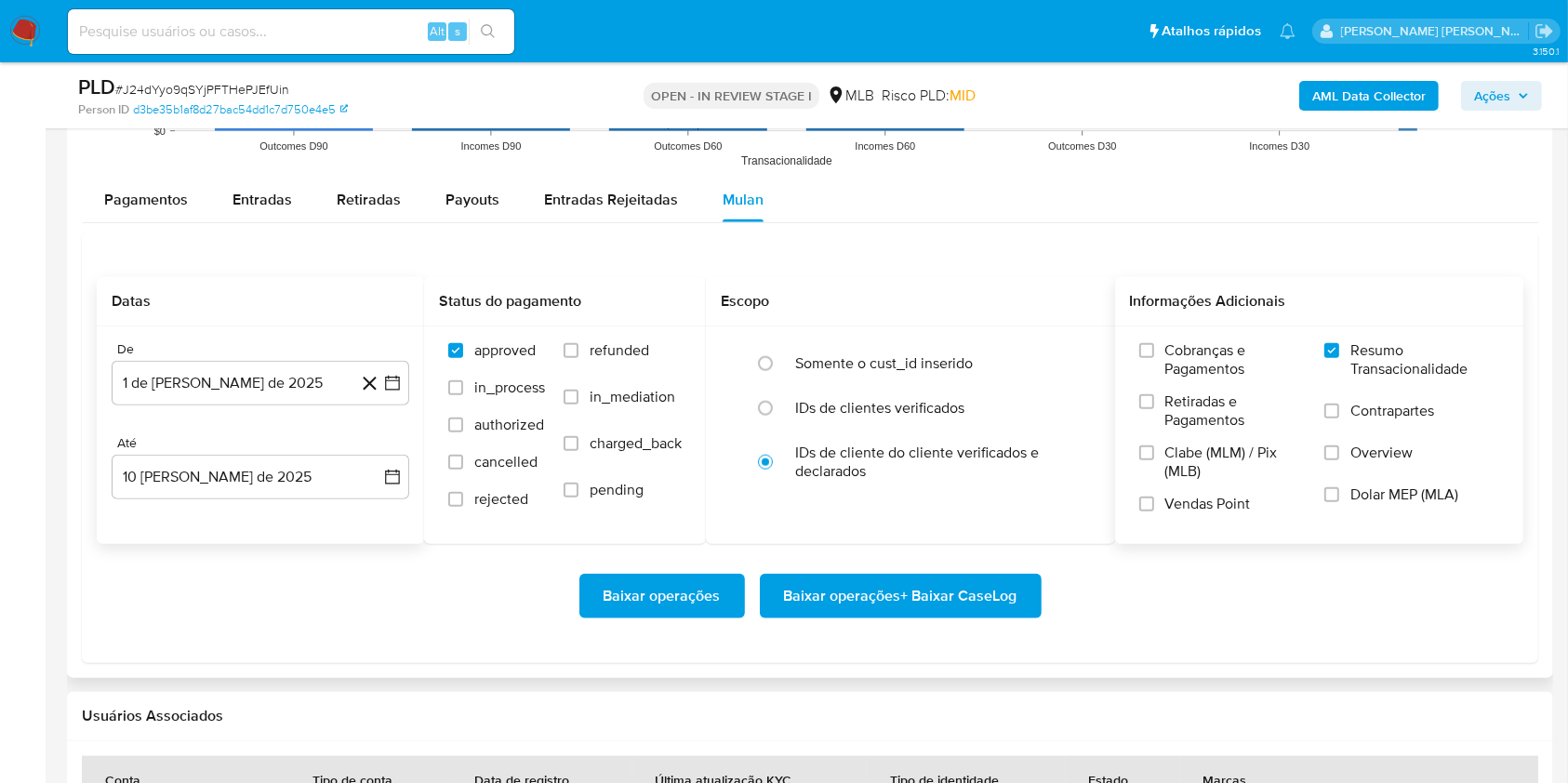
click at [1366, 405] on span "Contrapartes" at bounding box center [1392, 411] width 84 height 19
click at [1339, 405] on input "Contrapartes" at bounding box center [1331, 411] width 15 height 15
click at [1001, 586] on span "Baixar operações + Baixar CaseLog" at bounding box center [901, 596] width 233 height 41
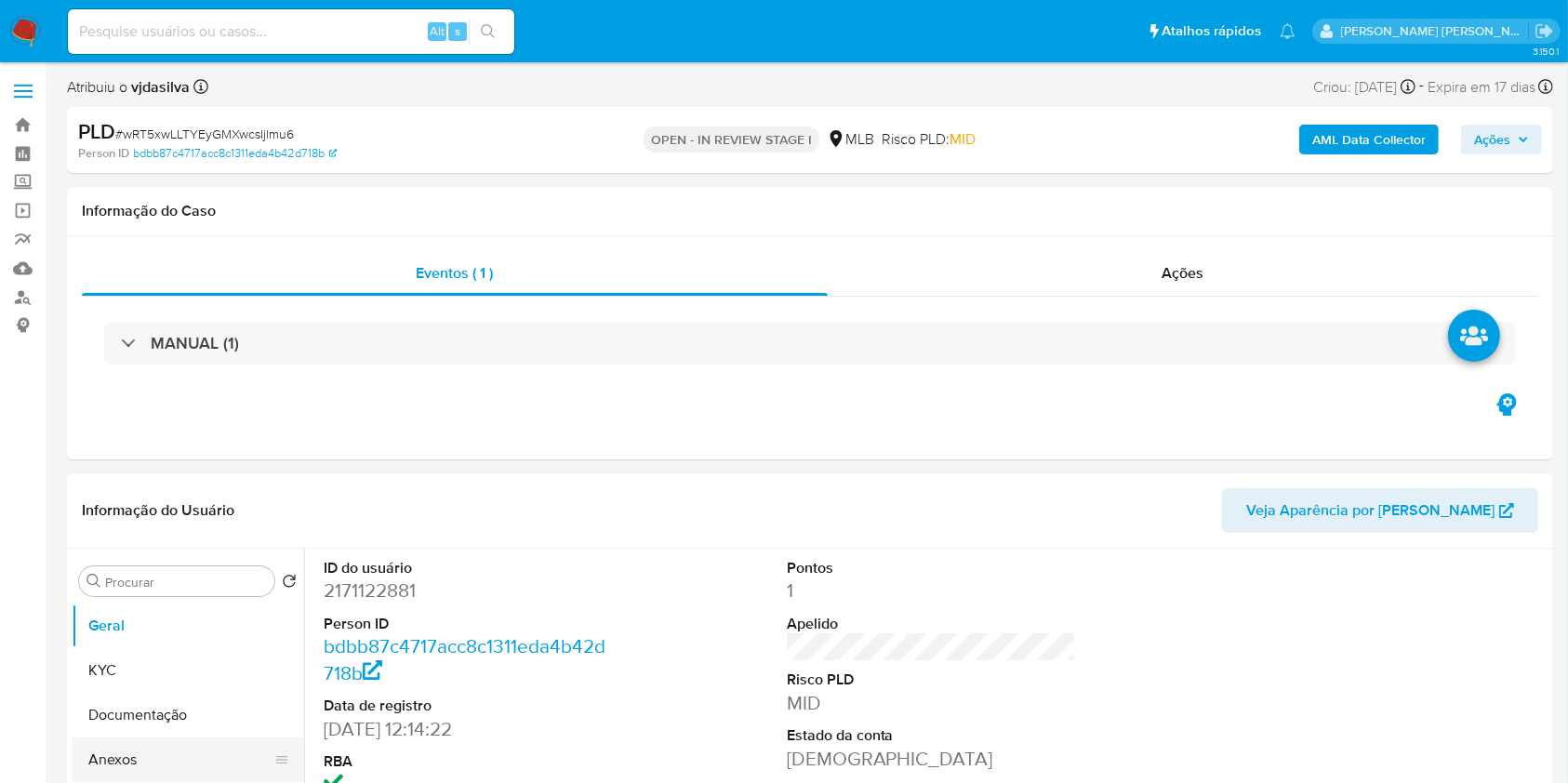
click at [175, 761] on button "Anexos" at bounding box center [180, 760] width 217 height 45
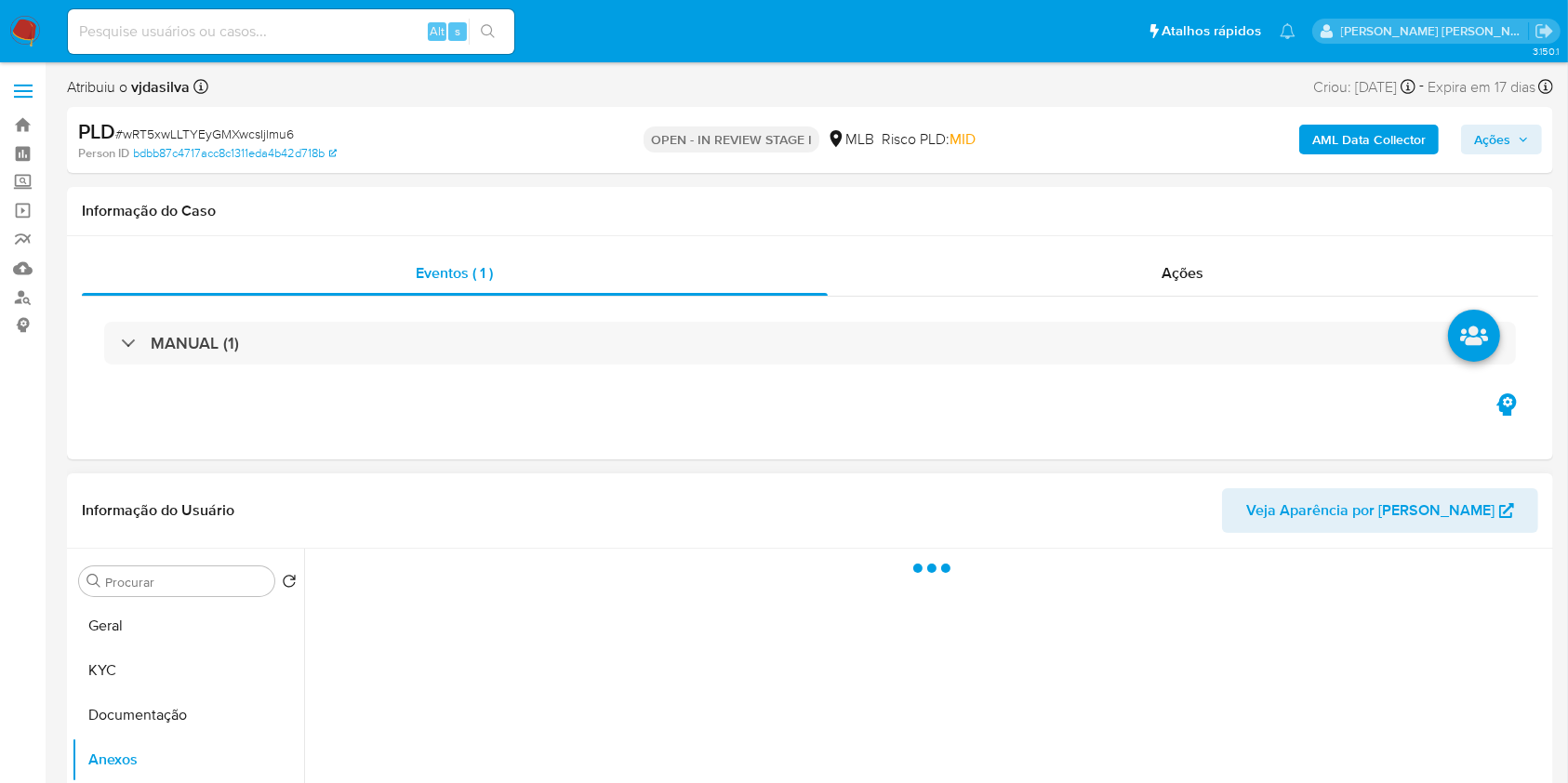
select select "10"
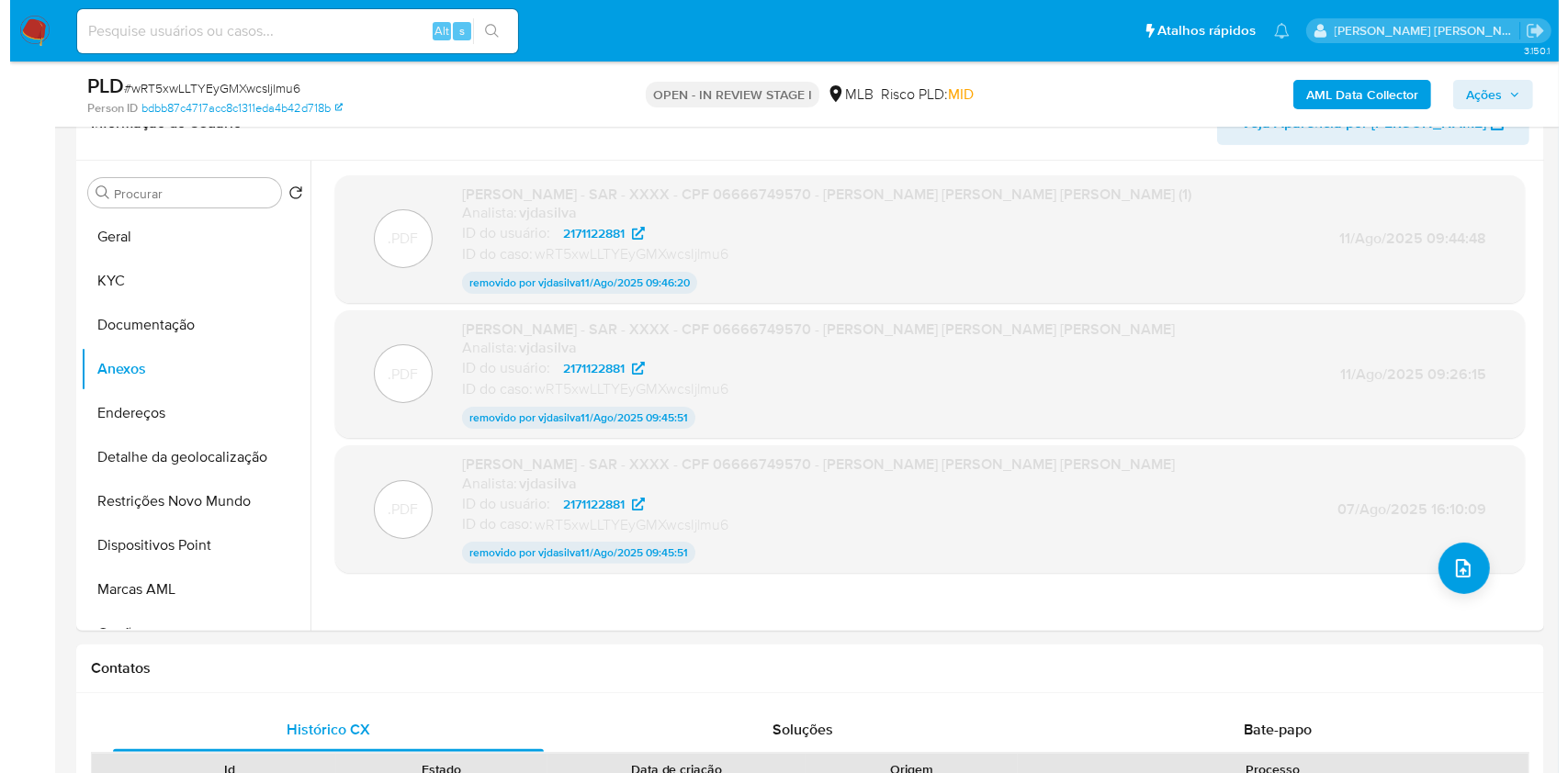
scroll to position [319, 0]
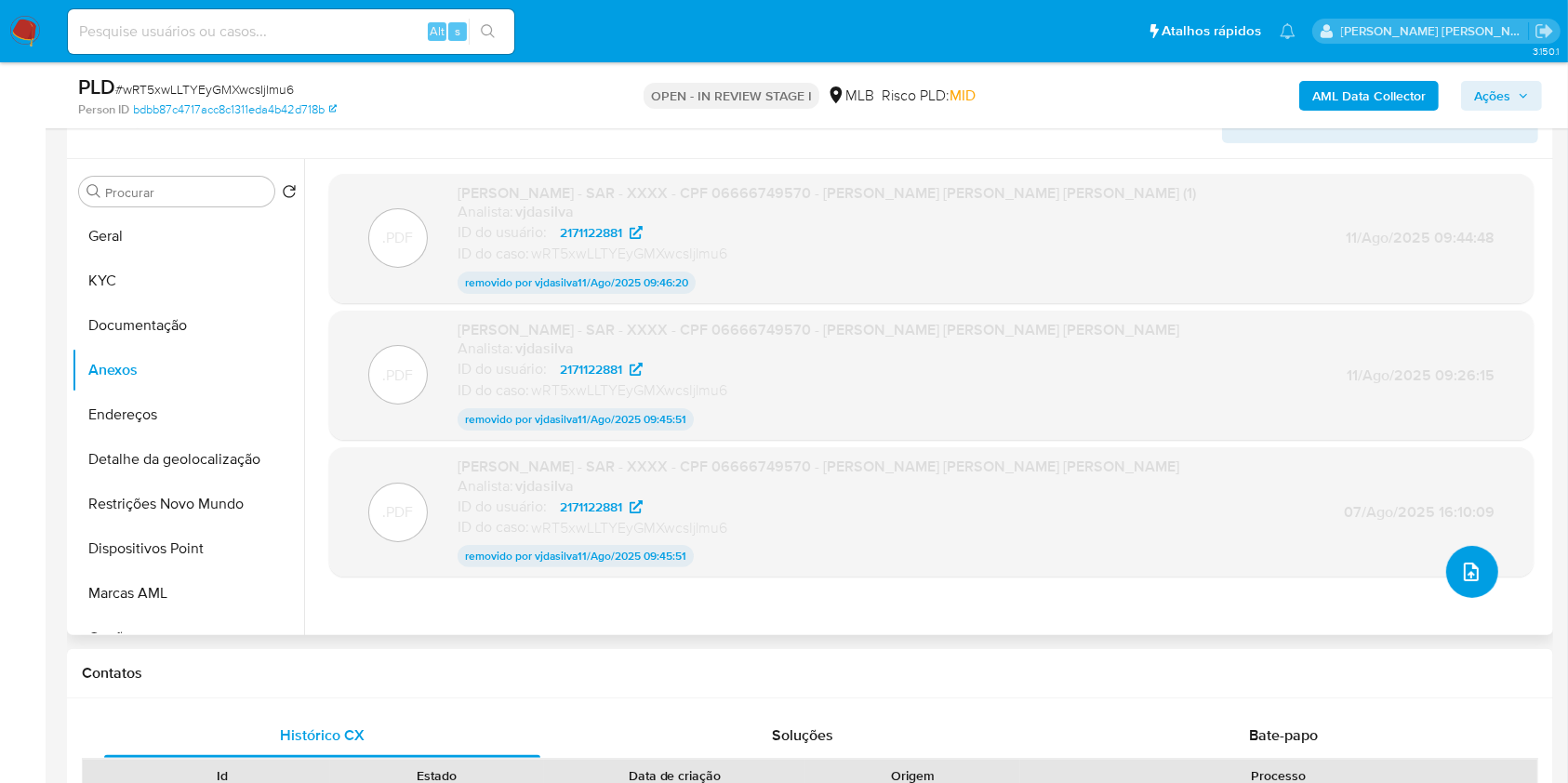
click at [1465, 569] on icon "upload-file" at bounding box center [1471, 571] width 22 height 22
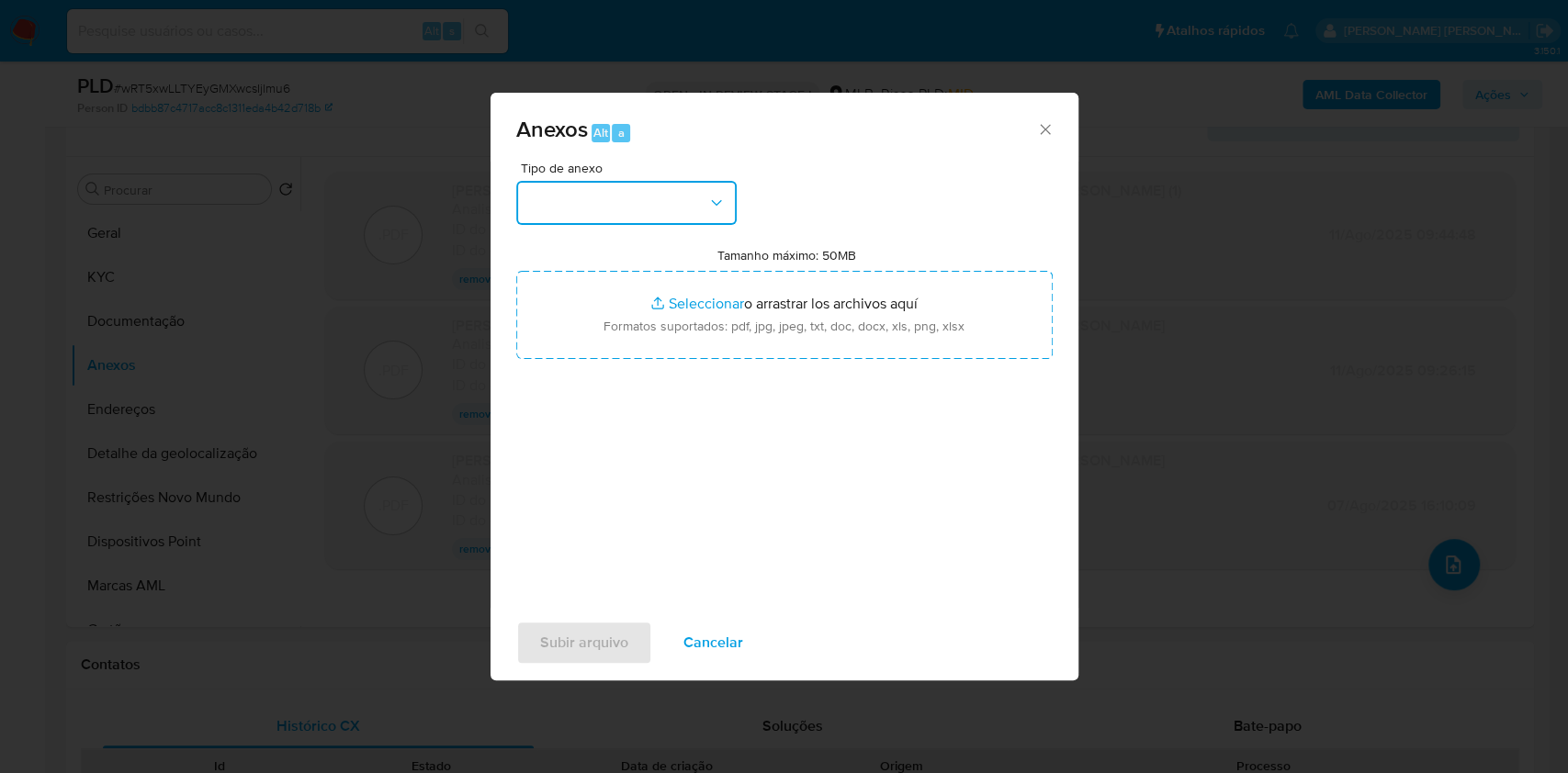
click at [717, 209] on icon "button" at bounding box center [716, 202] width 18 height 18
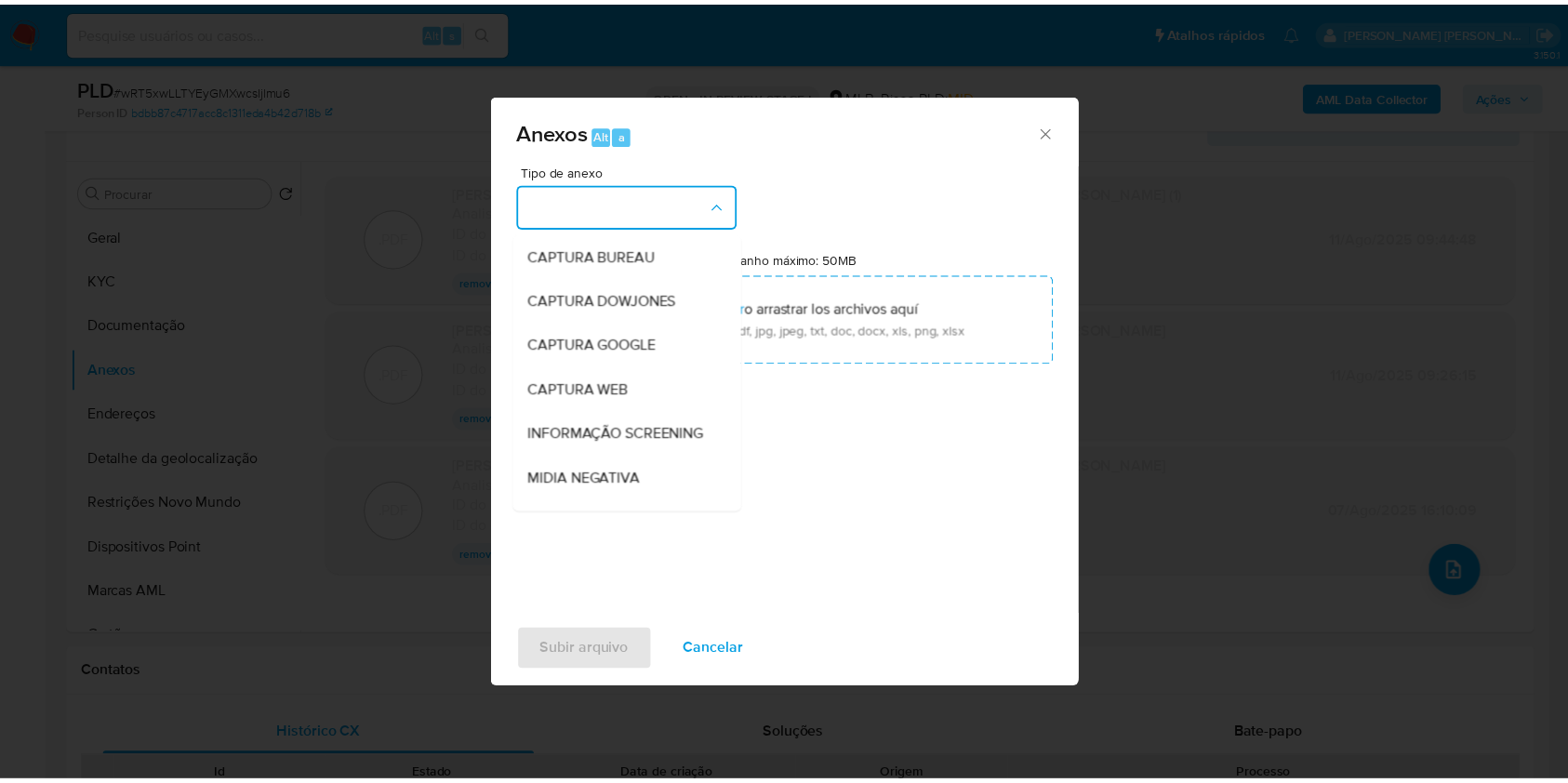
scroll to position [285, 0]
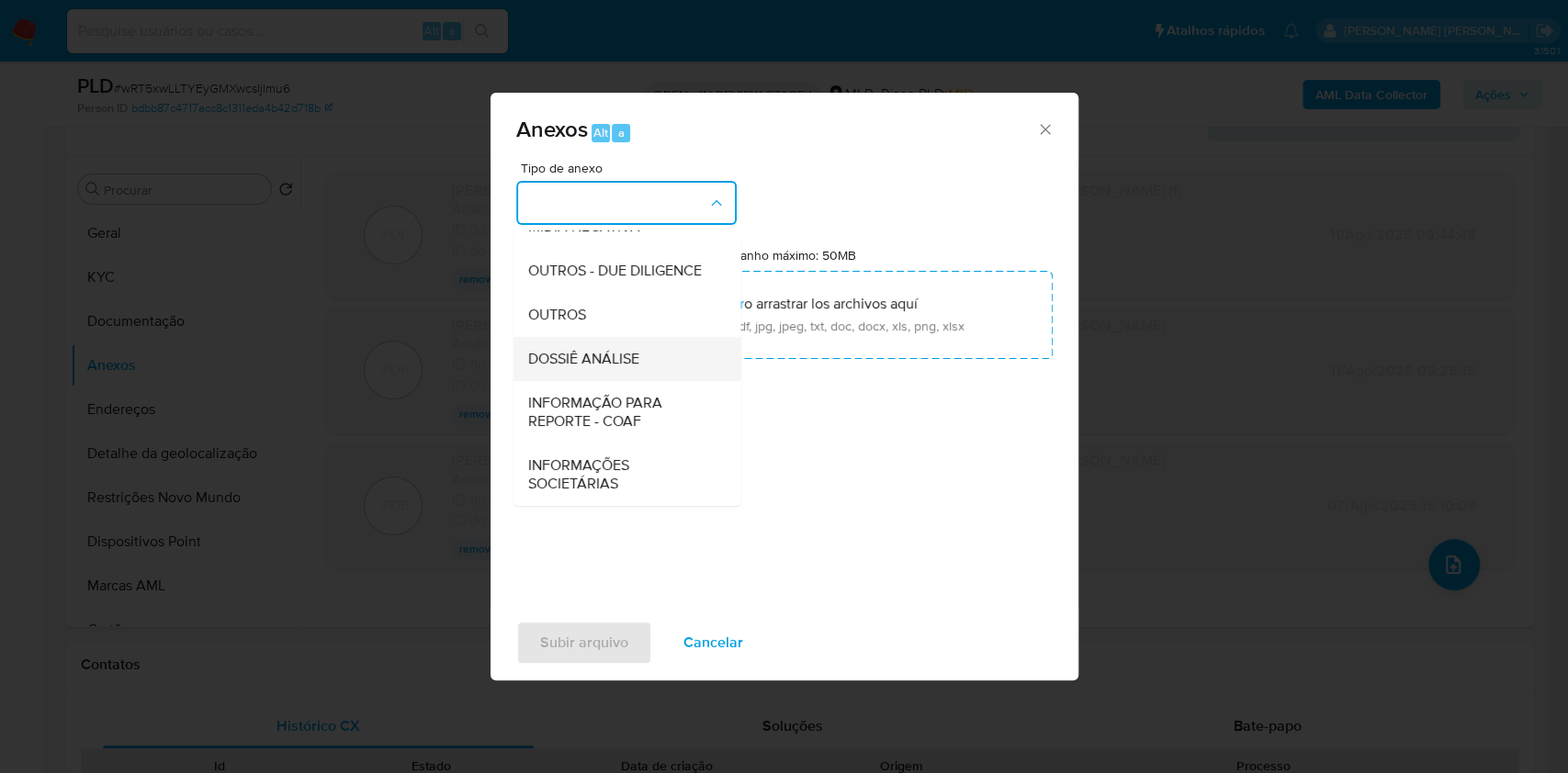
click at [635, 375] on div "DOSSIÊ ANÁLISE" at bounding box center [621, 359] width 187 height 44
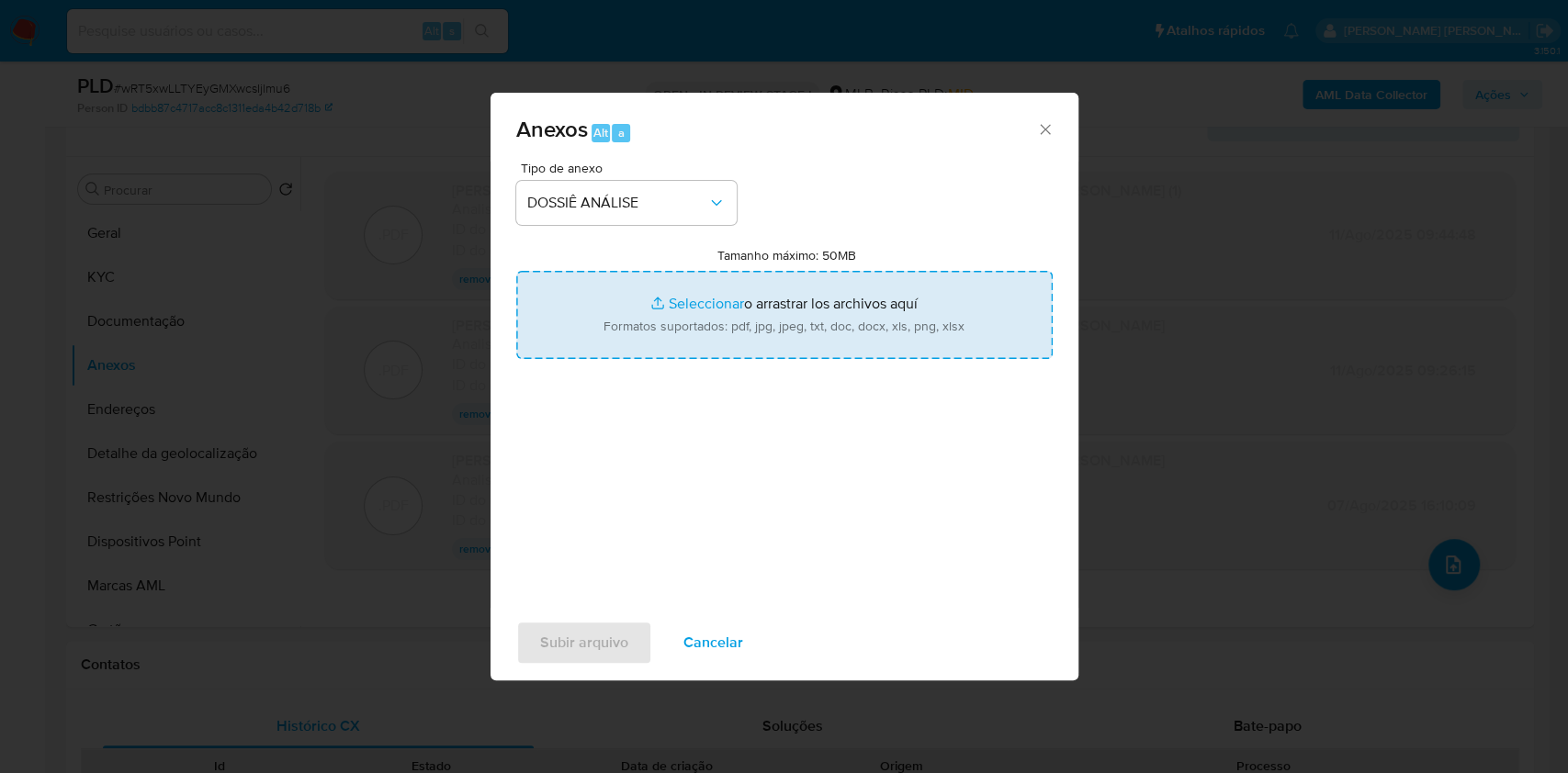
type input "C:\fakepath\SAR - XXXX - CPF 06666749570 - [PERSON_NAME] [PERSON_NAME] [PERSON_…"
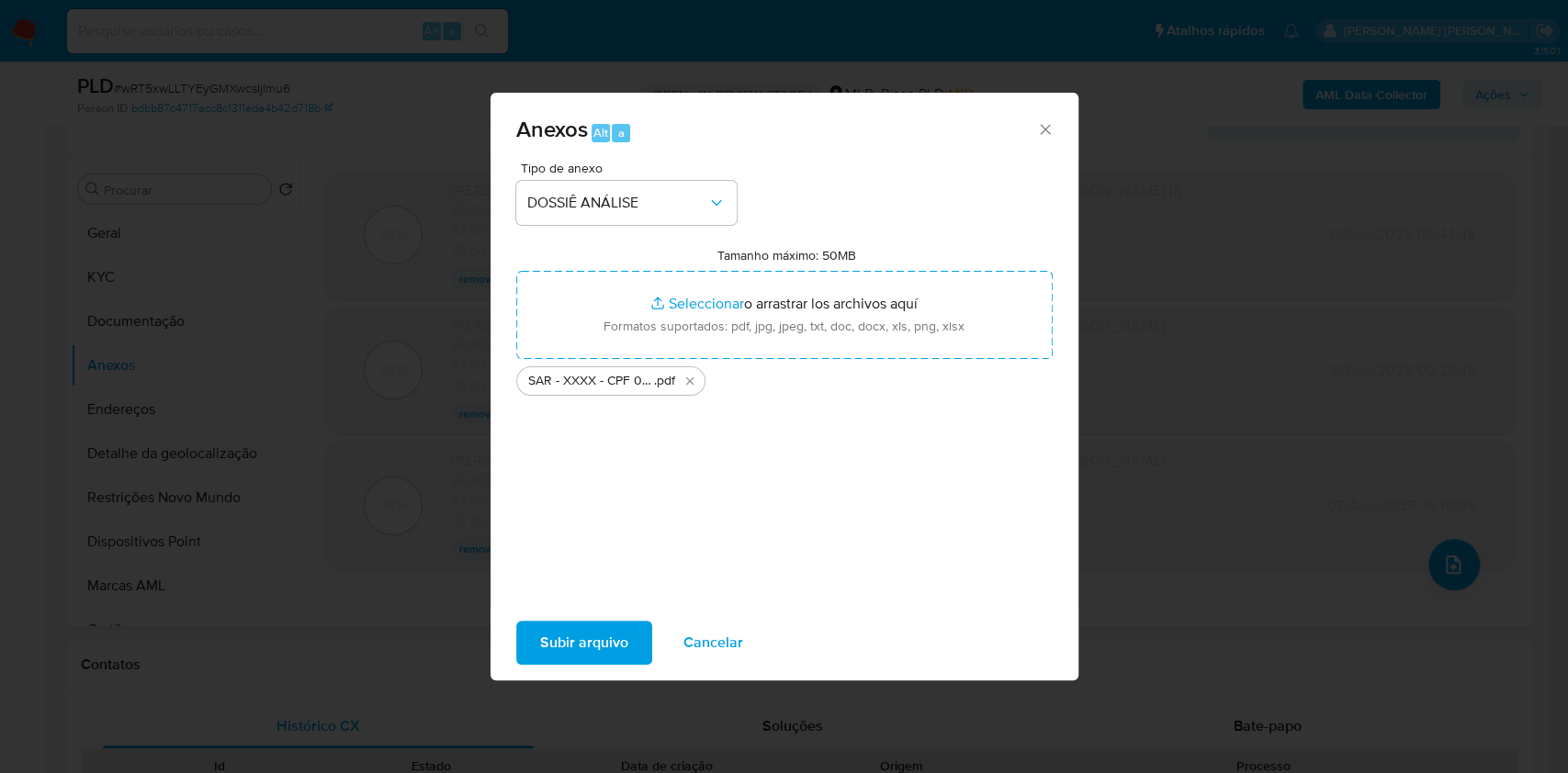
click at [608, 643] on span "Subir arquivo" at bounding box center [585, 642] width 88 height 40
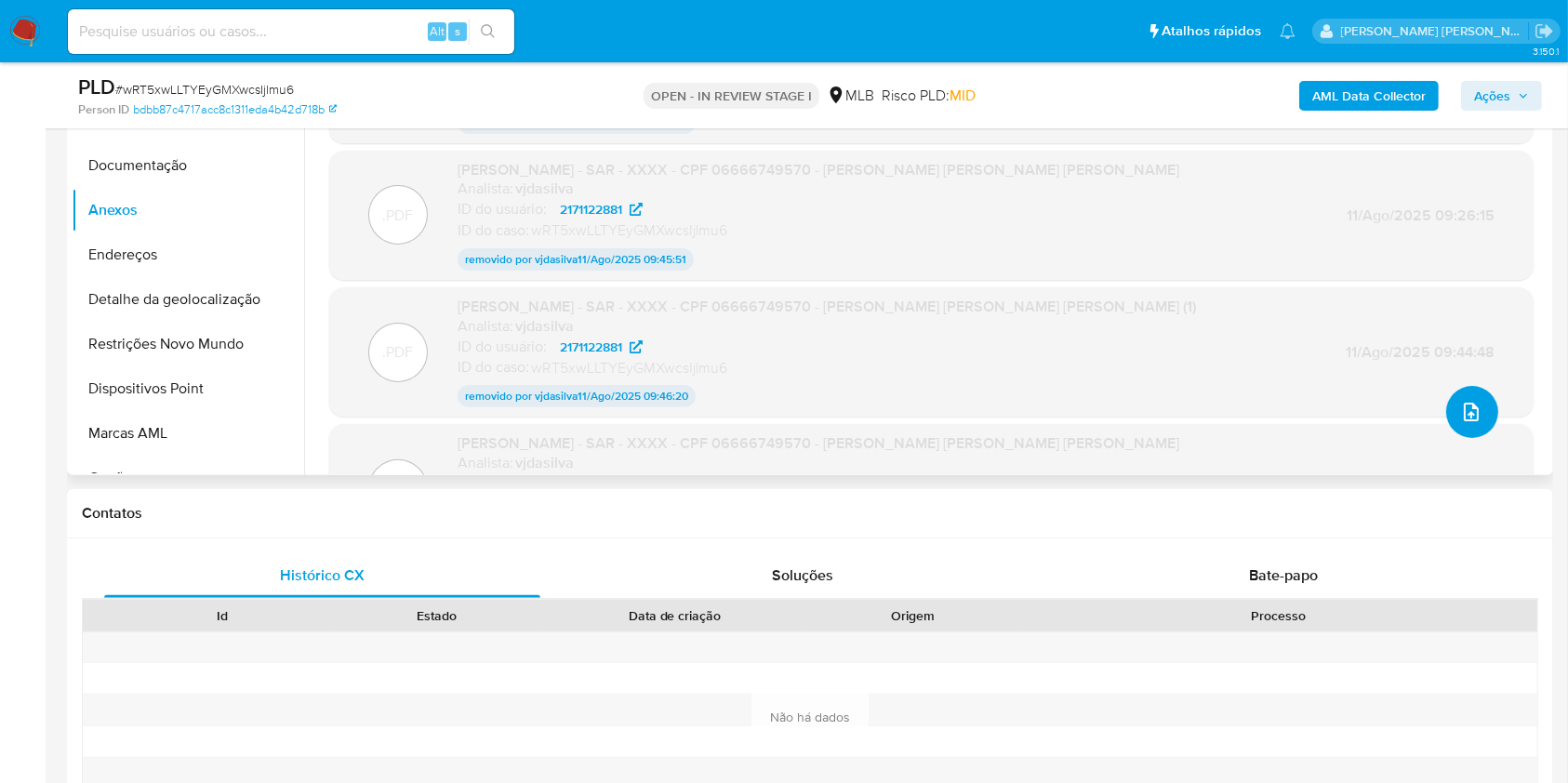
scroll to position [468, 0]
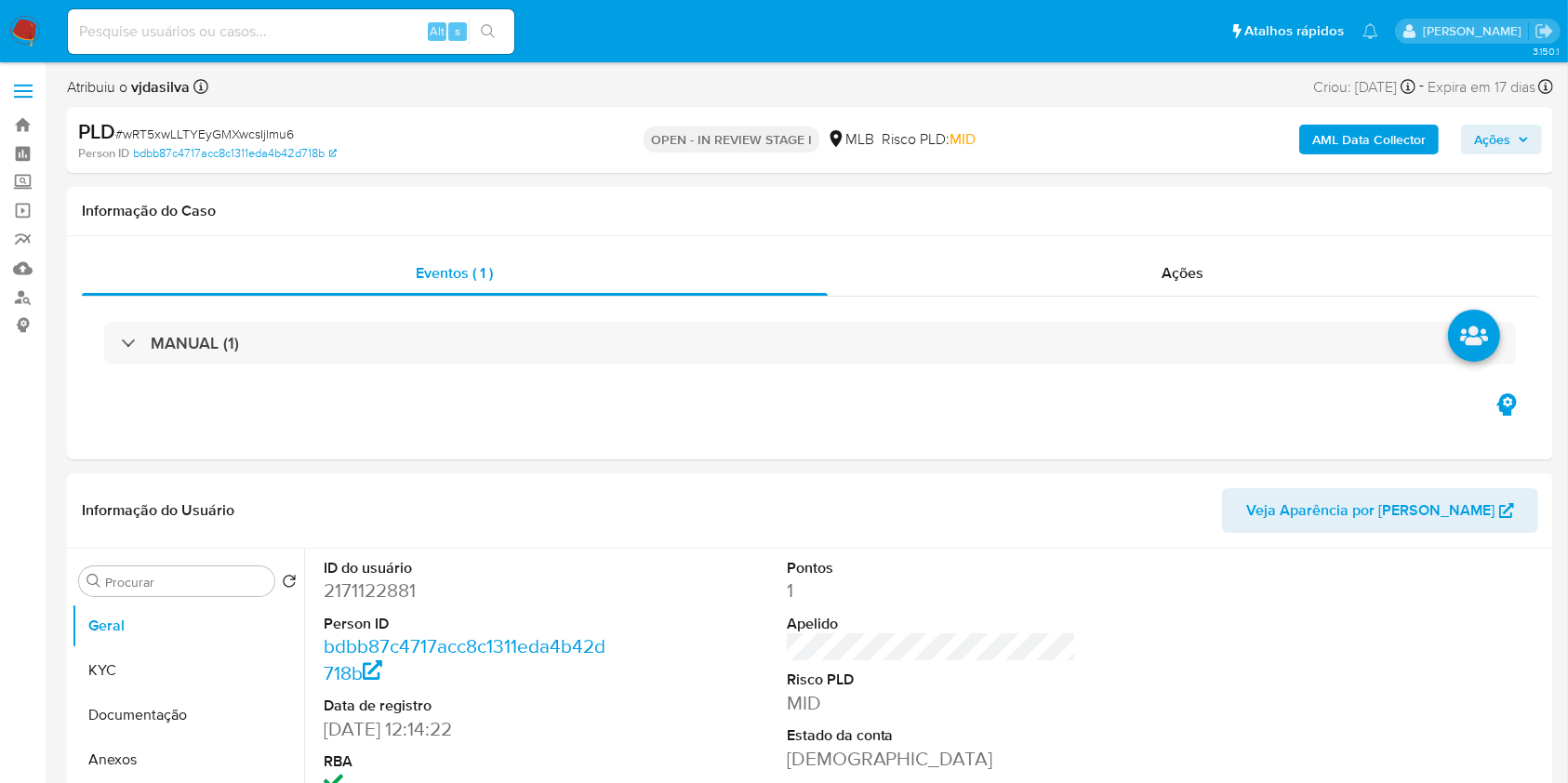
select select "10"
click at [197, 738] on button "Anexos" at bounding box center [180, 760] width 217 height 45
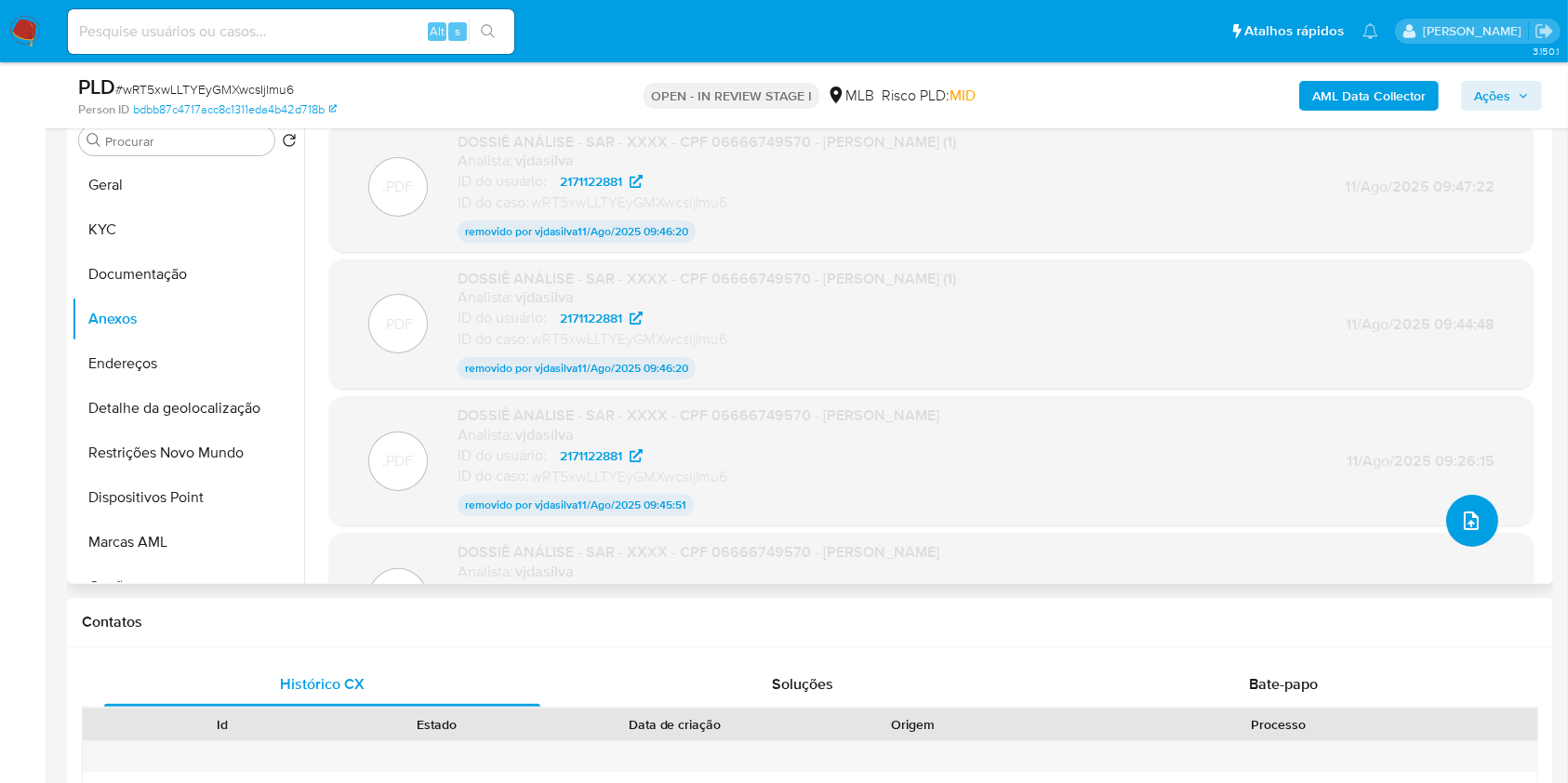
click at [1465, 536] on button "upload-file" at bounding box center [1472, 521] width 52 height 52
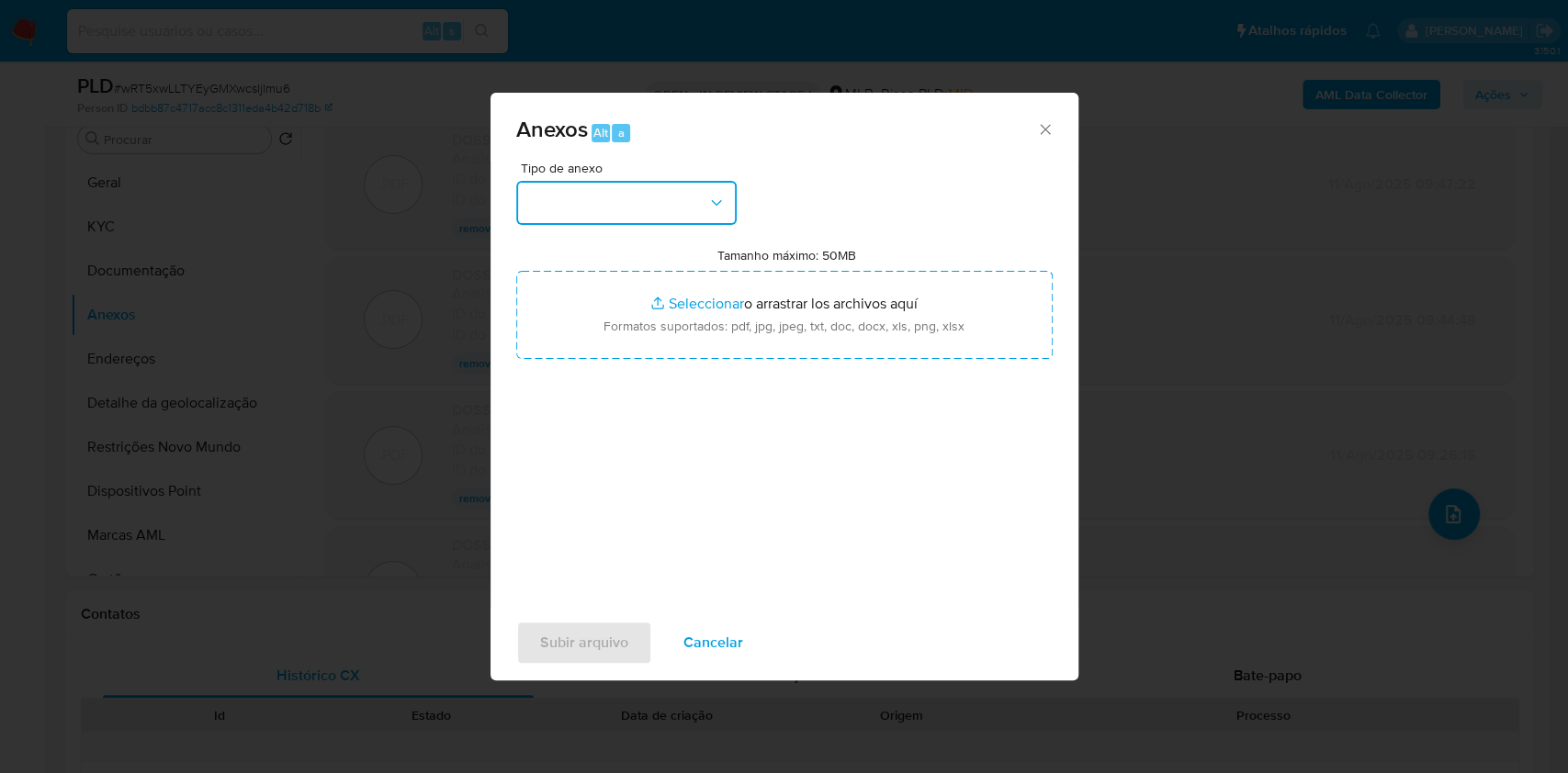
click at [711, 189] on button "button" at bounding box center [626, 202] width 220 height 44
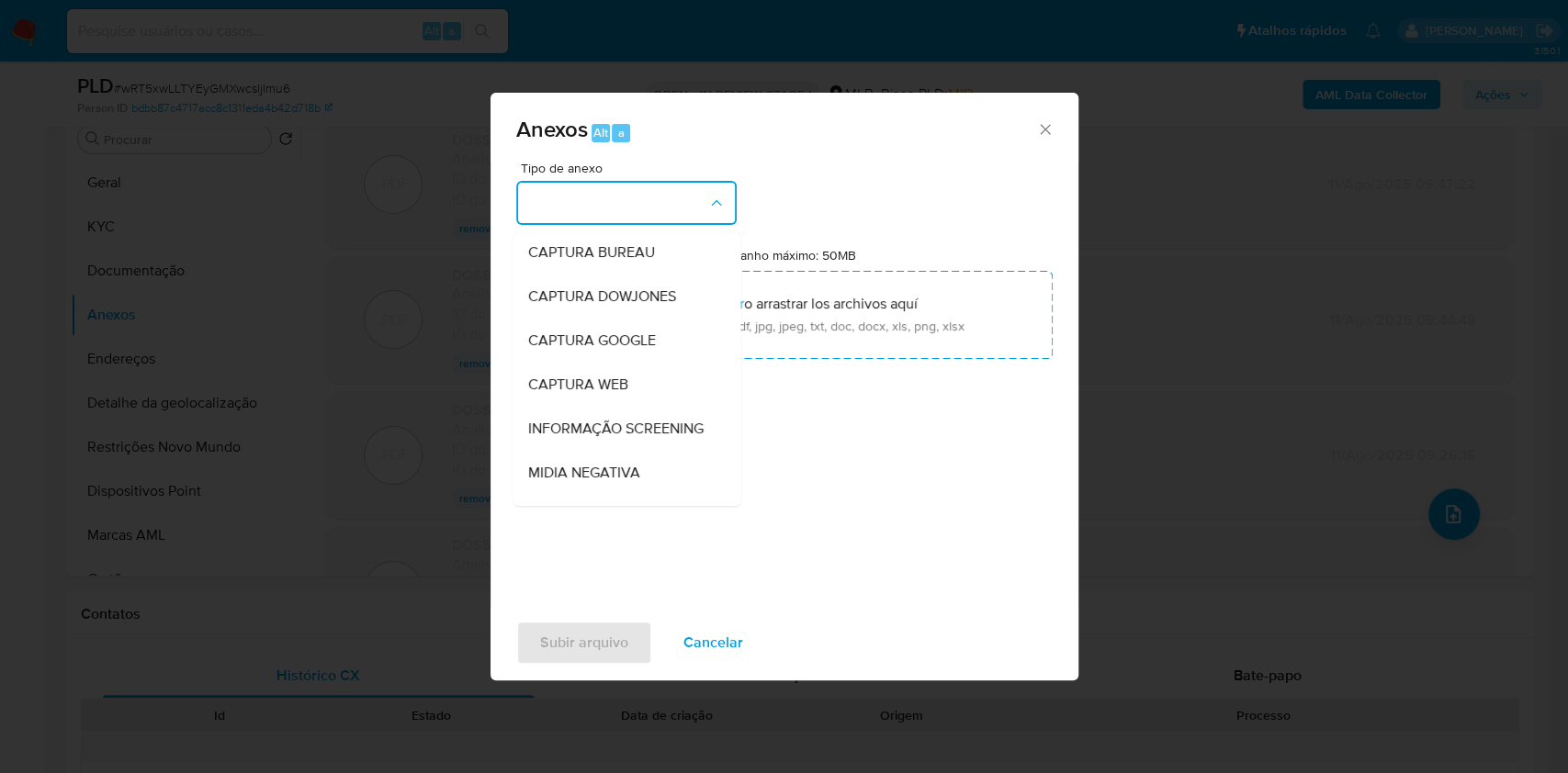
click at [1377, 298] on div "Anexos Alt a Tipo de anexo CAPTURA BUREAU CAPTURA DOWJONES CAPTURA GOOGLE CAPTU…" at bounding box center [784, 386] width 1568 height 773
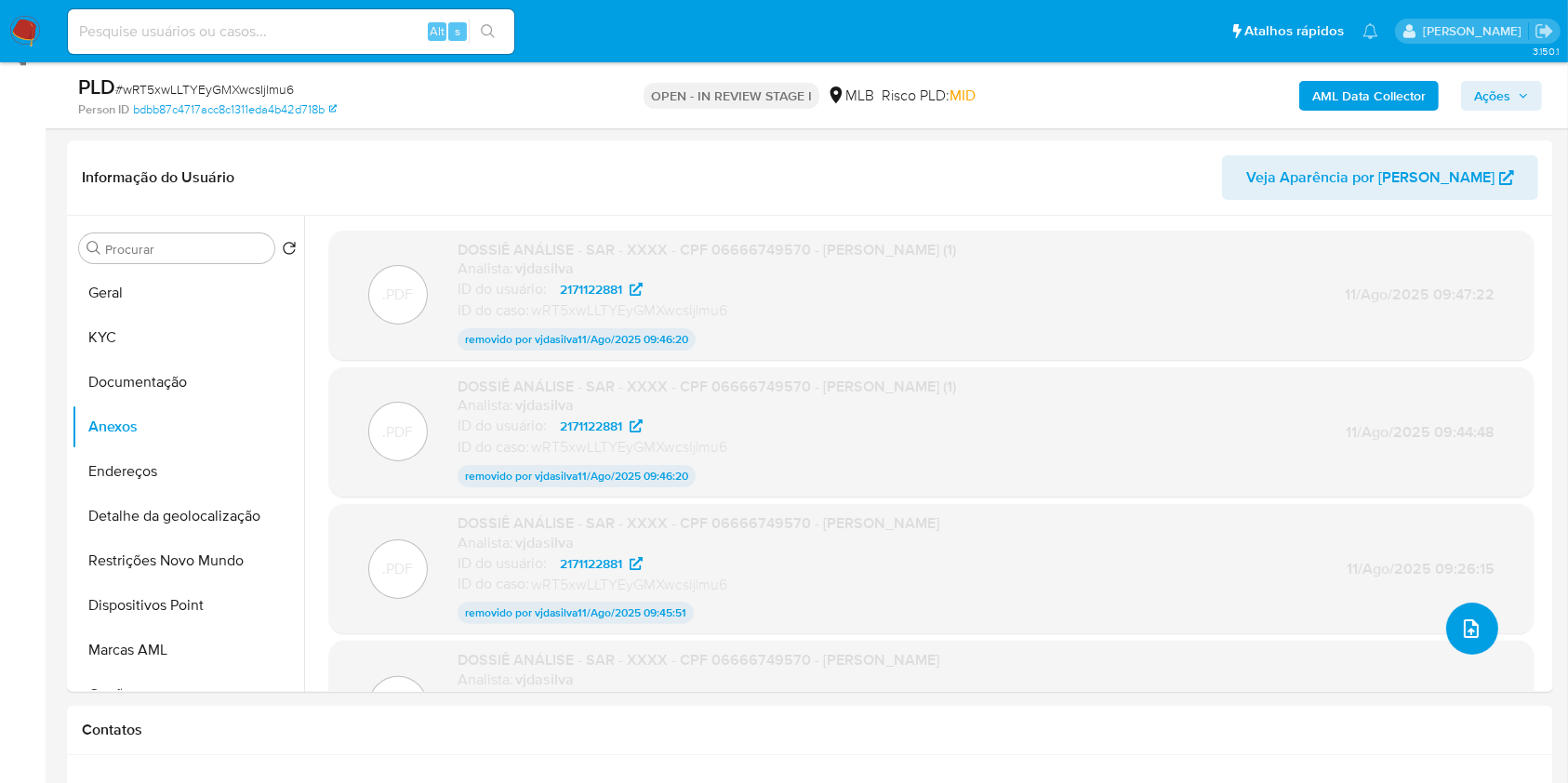
scroll to position [262, 0]
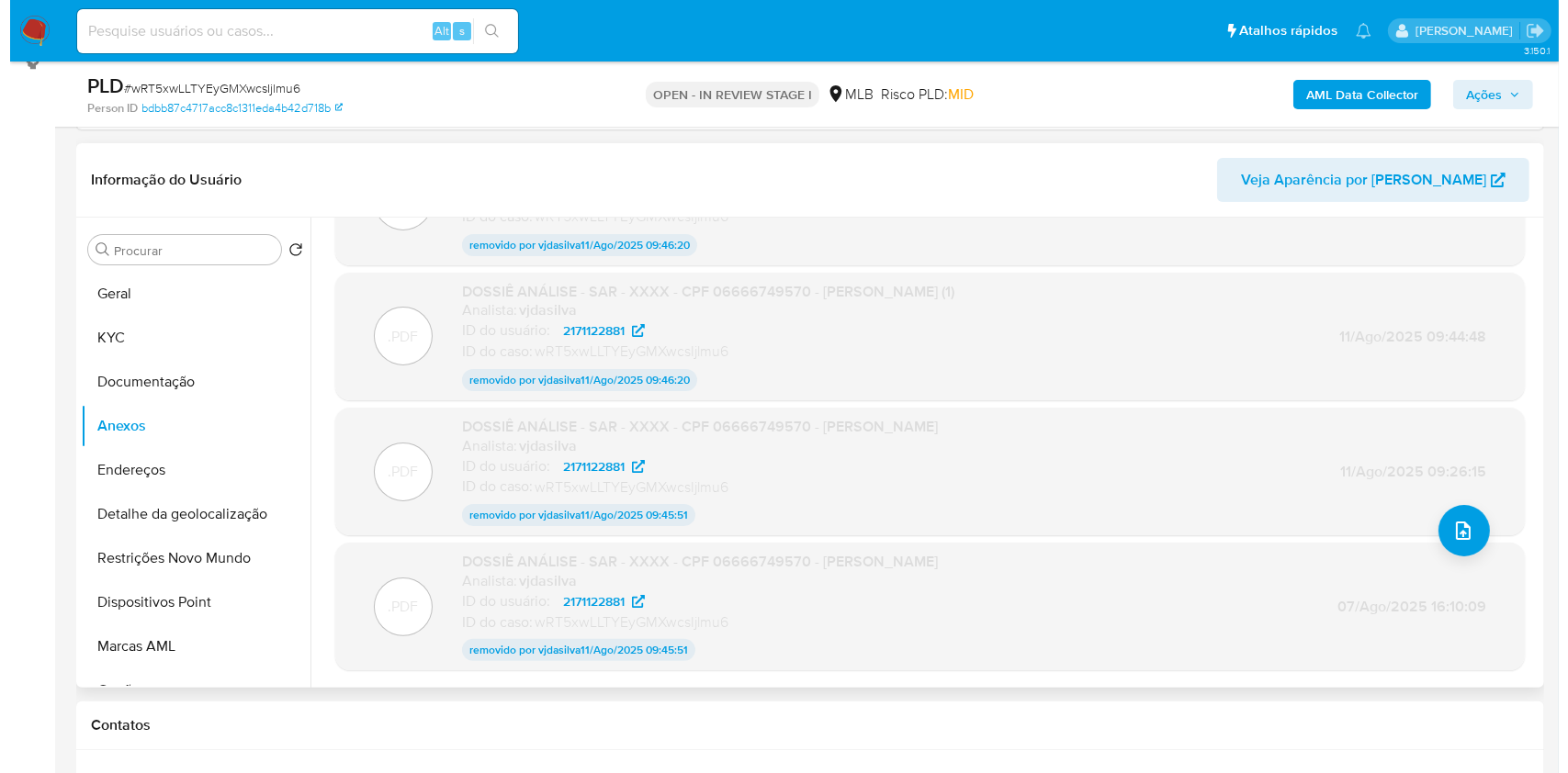
scroll to position [0, 0]
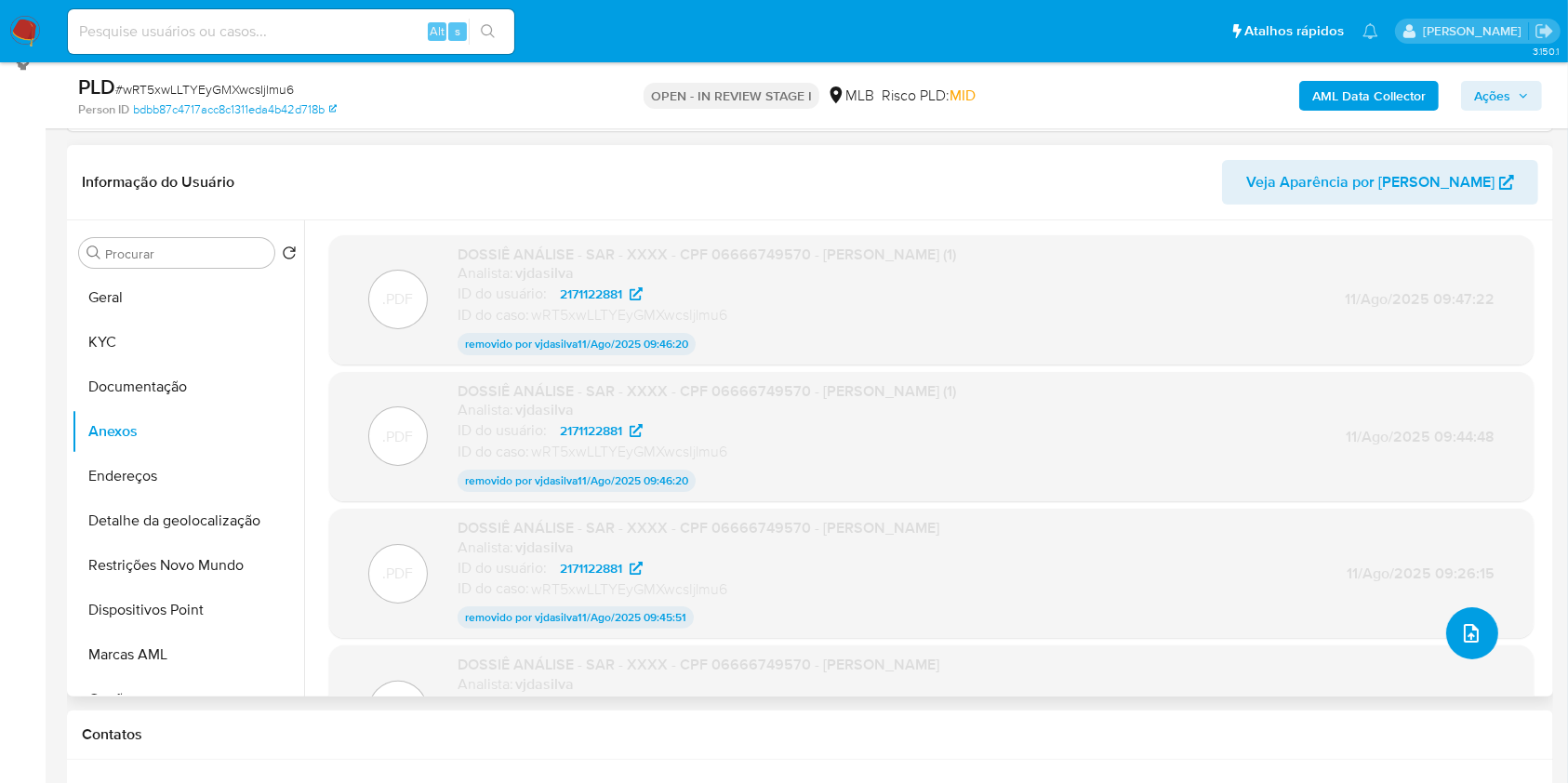
click at [1464, 636] on icon "upload-file" at bounding box center [1471, 633] width 15 height 19
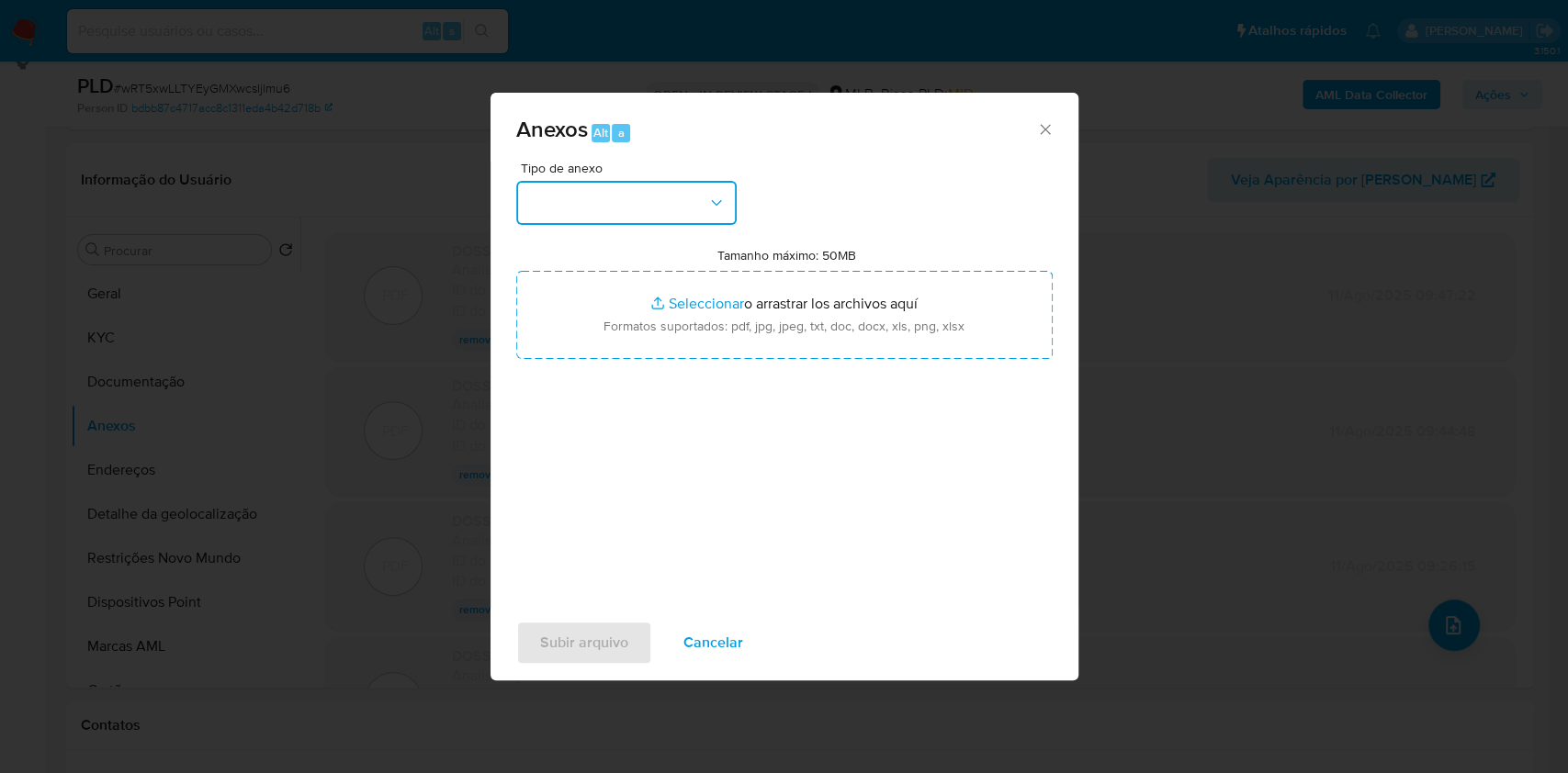
click at [705, 223] on button "button" at bounding box center [626, 202] width 220 height 44
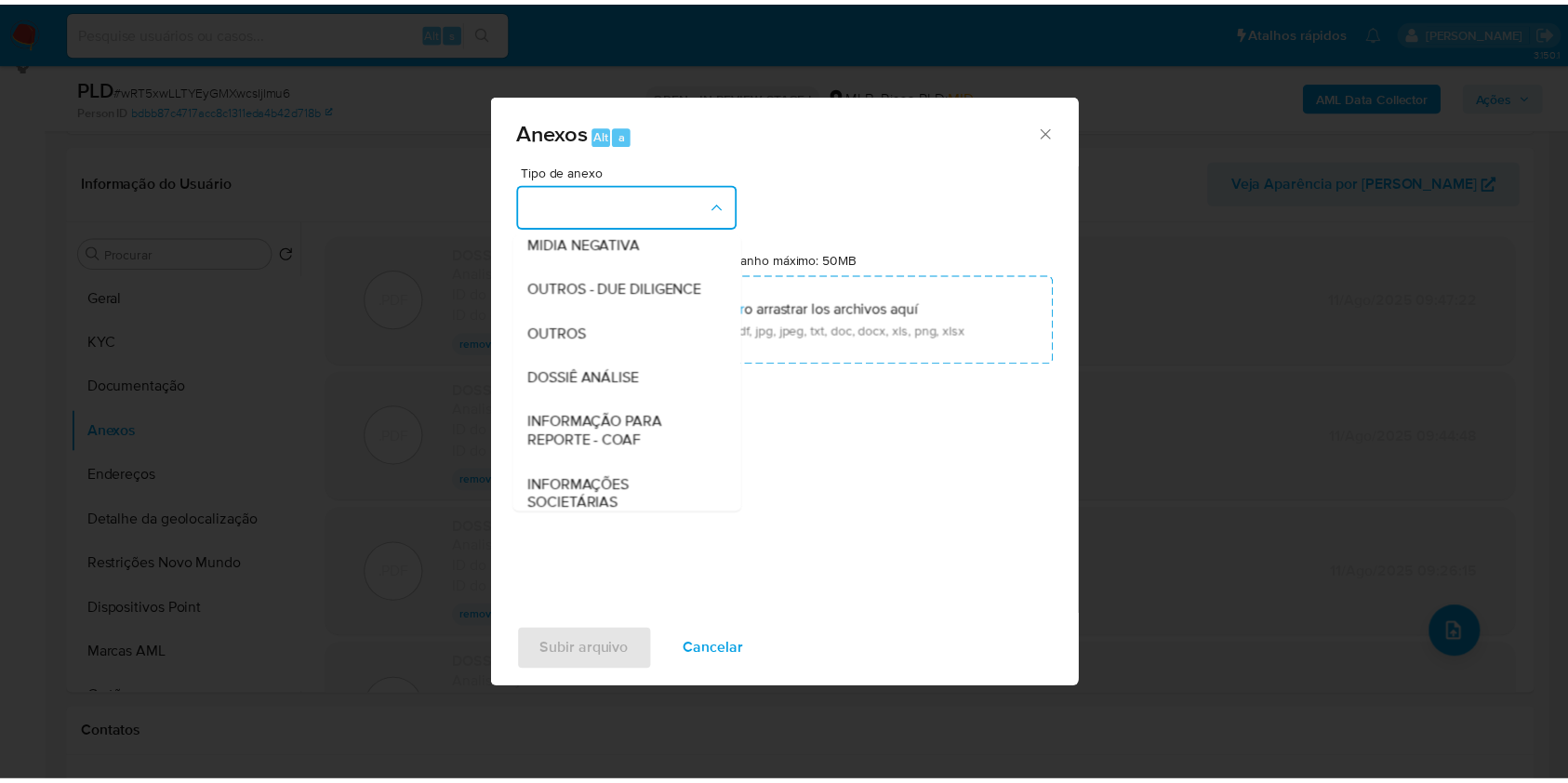
scroll to position [285, 0]
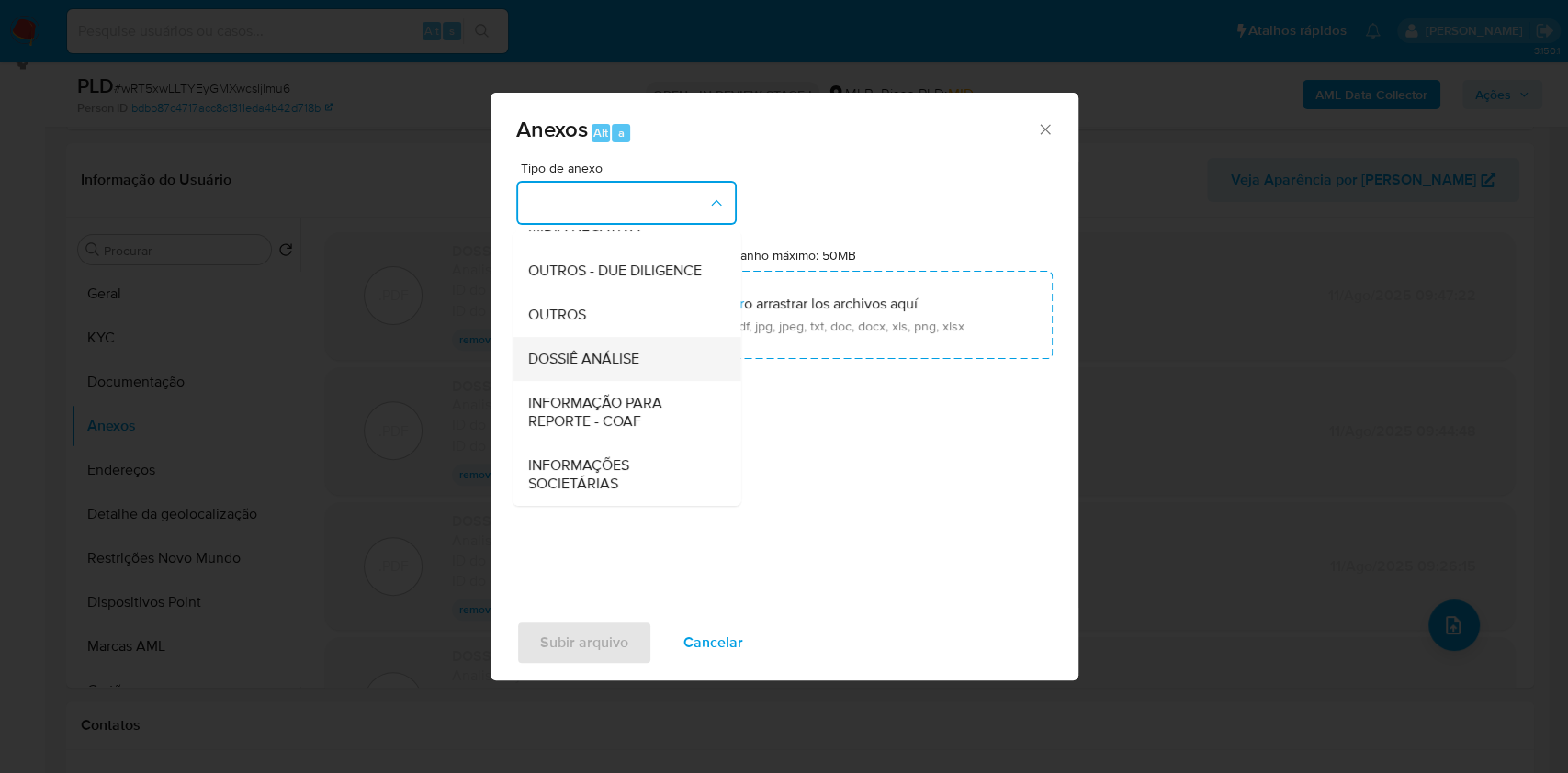
click at [668, 370] on div "DOSSIÊ ANÁLISE" at bounding box center [621, 359] width 187 height 44
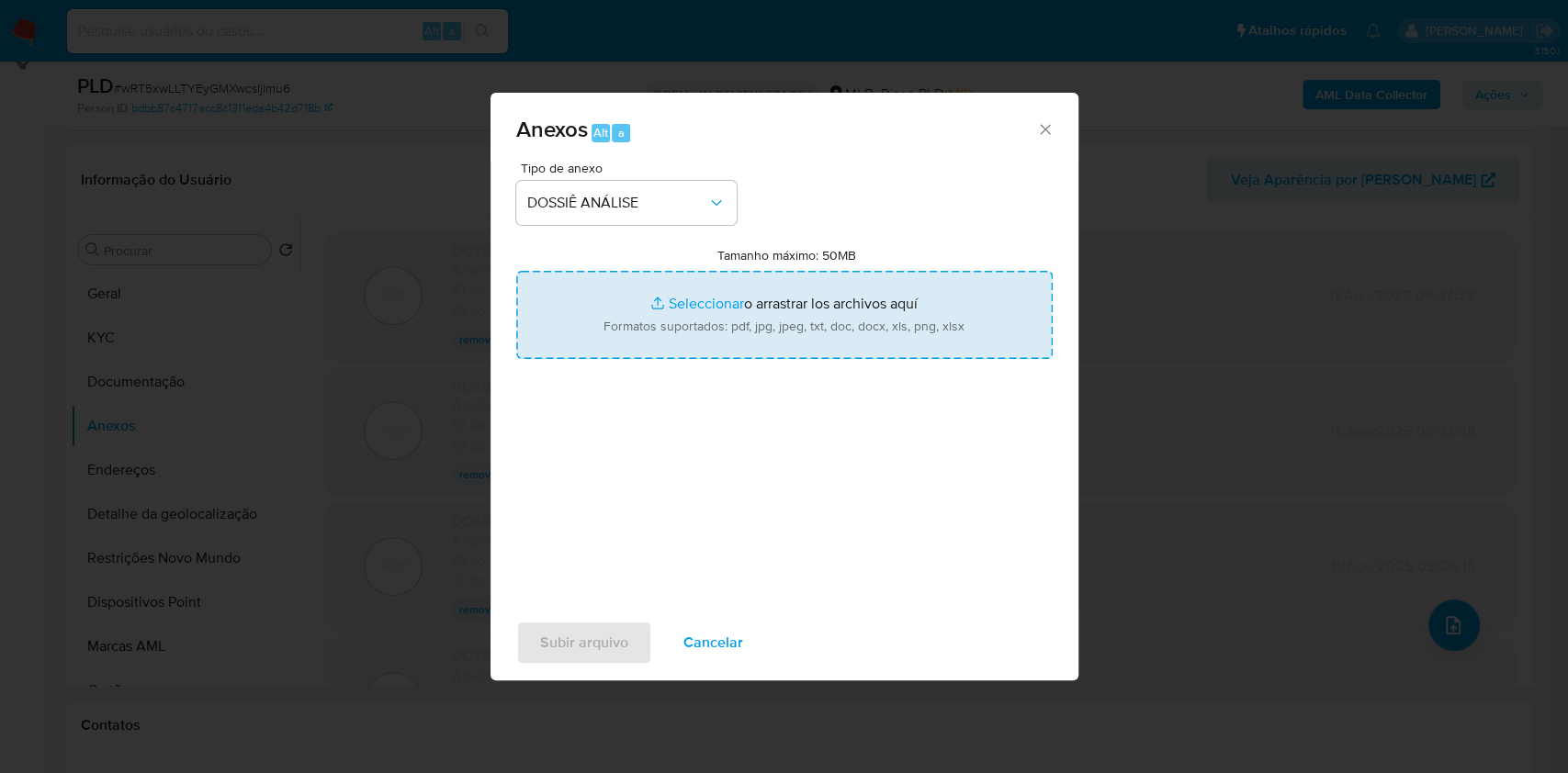
type input "C:\fakepath\SAR - XXXX - CPF 06666749570 - CARLOS EDUARDO SANTOS DE OLIVEIRA (1…"
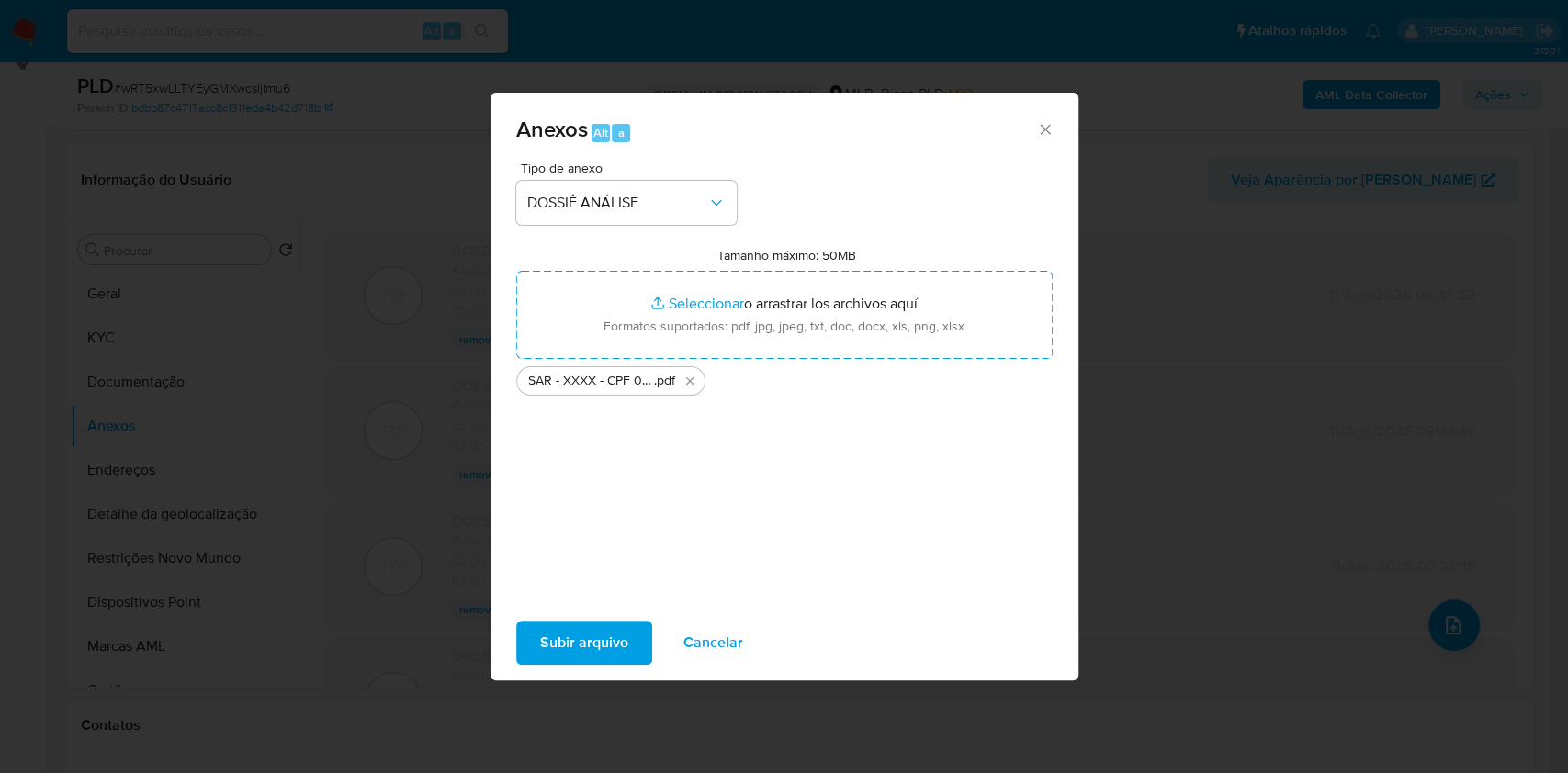
click at [605, 639] on span "Subir arquivo" at bounding box center [585, 642] width 88 height 40
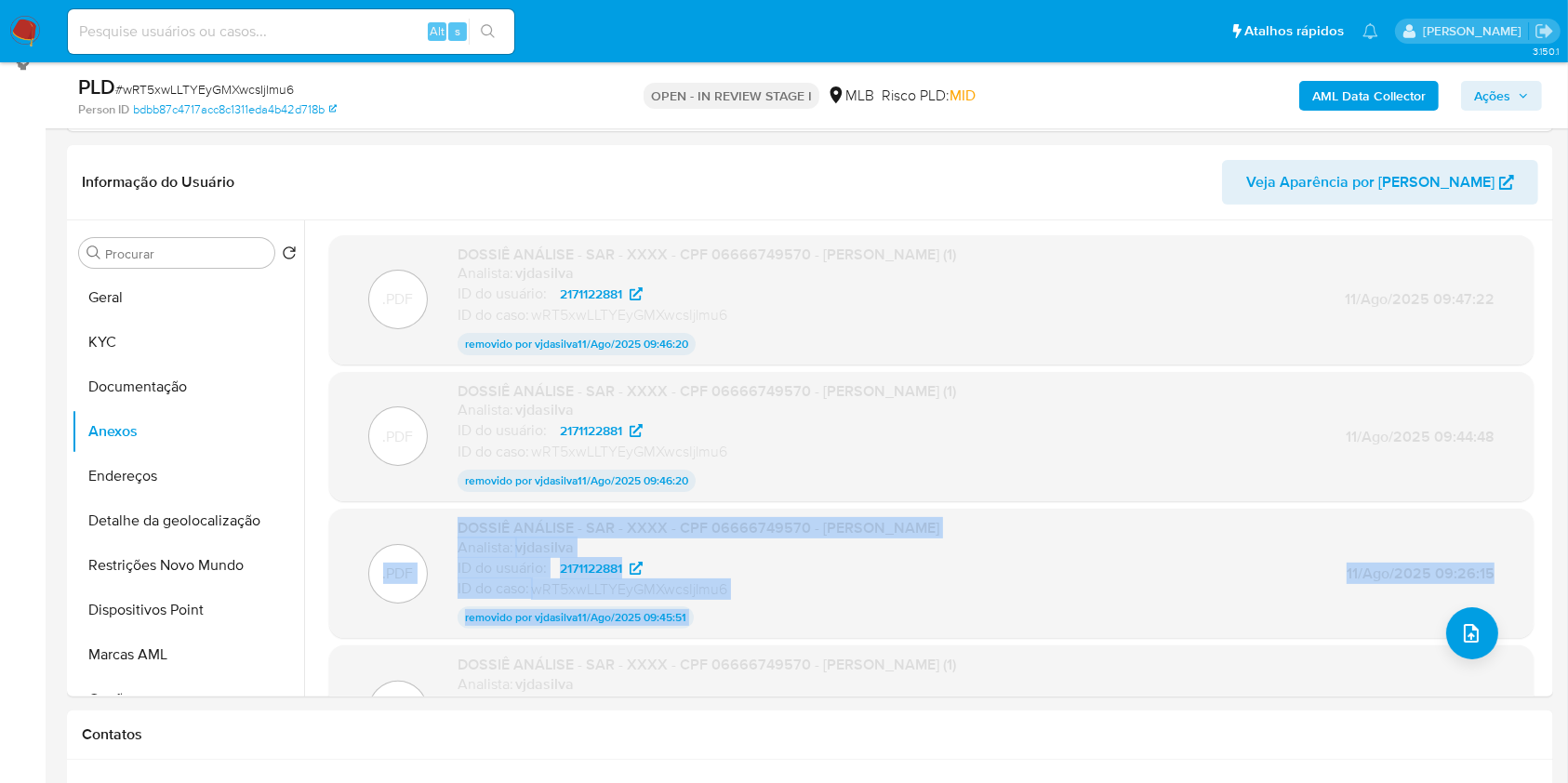
drag, startPoint x: 1548, startPoint y: 365, endPoint x: 1557, endPoint y: 556, distance: 191.2
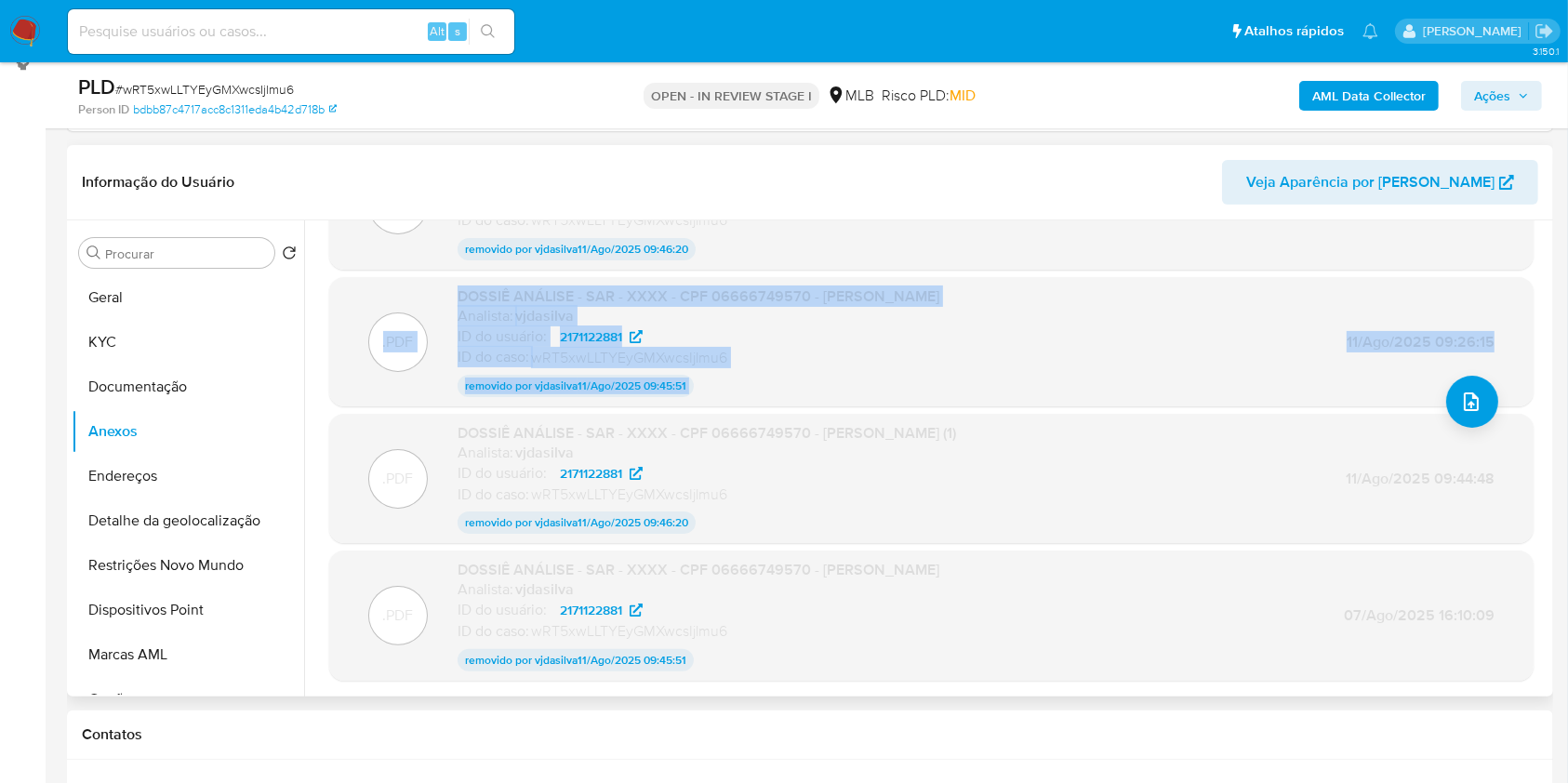
scroll to position [0, 0]
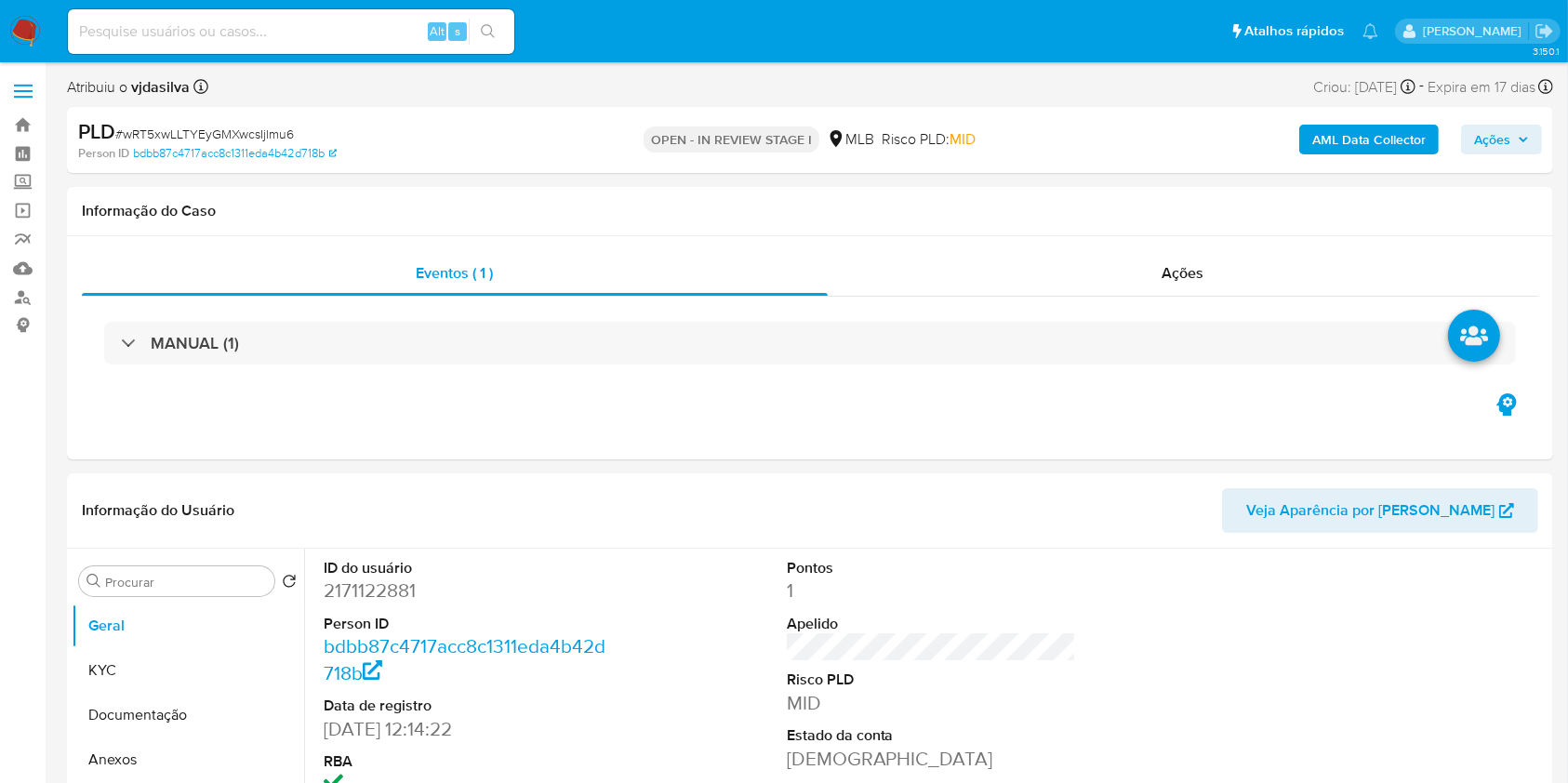
select select "10"
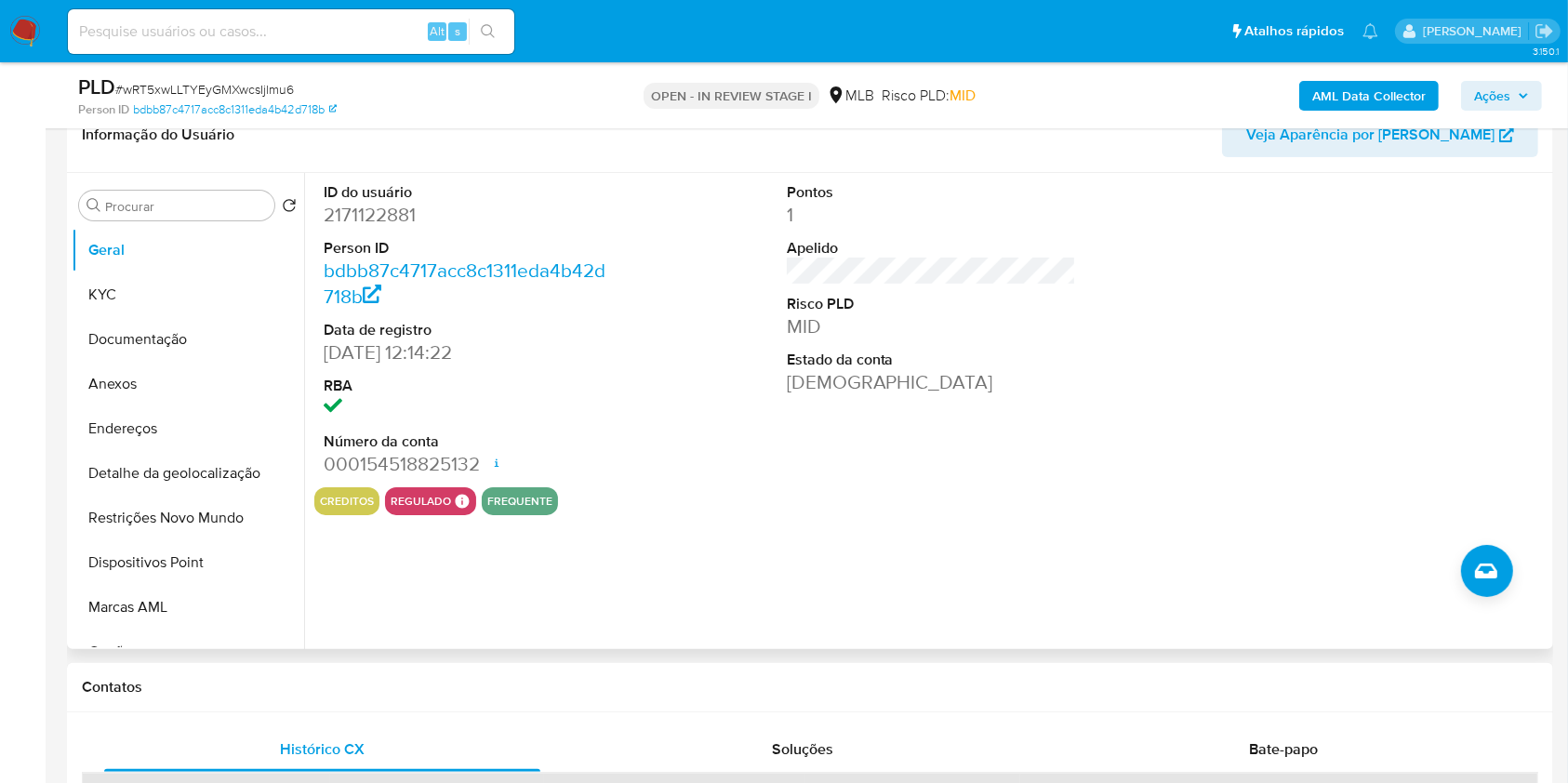
scroll to position [283, 0]
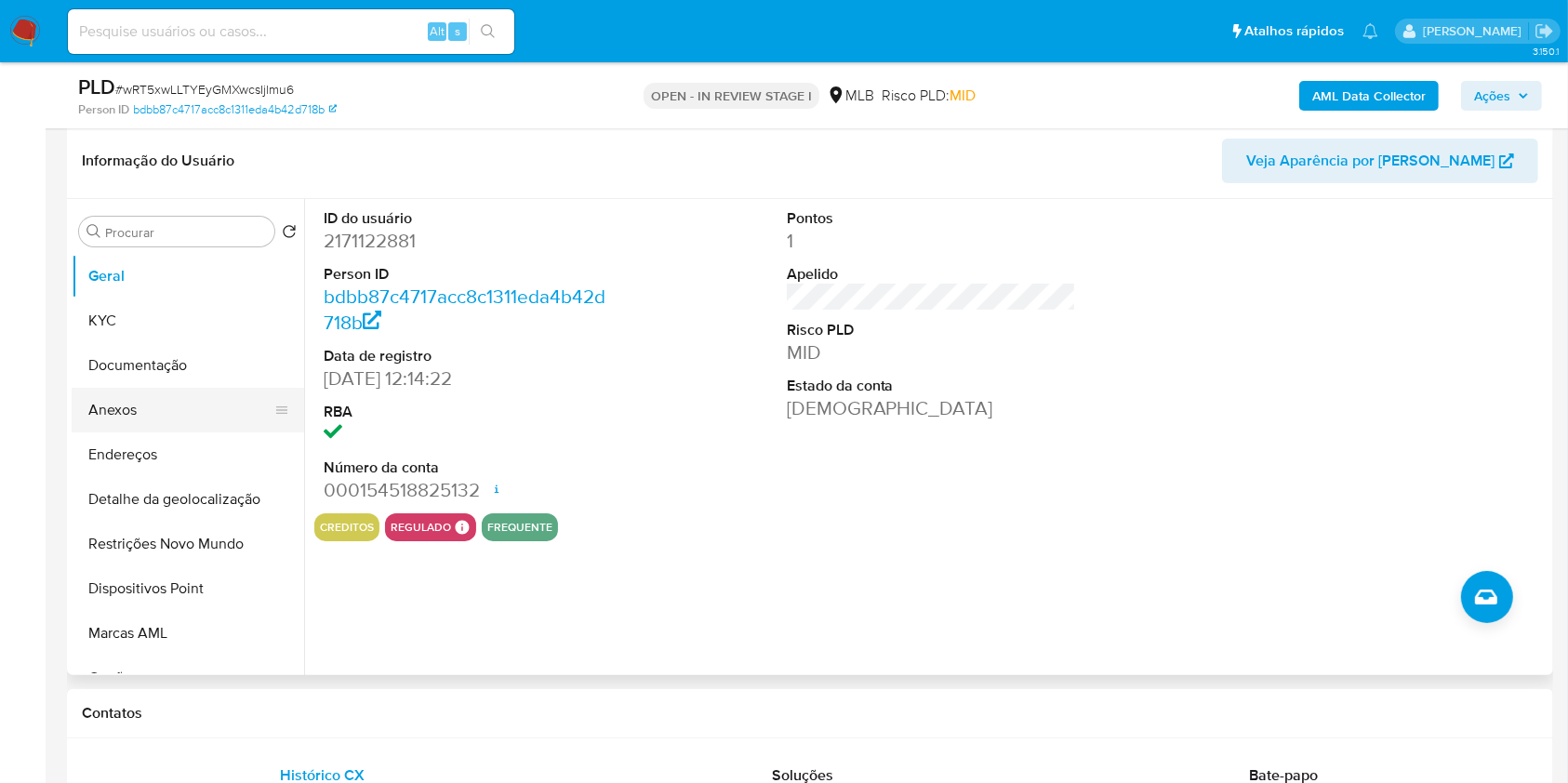
click at [189, 413] on button "Anexos" at bounding box center [180, 410] width 217 height 45
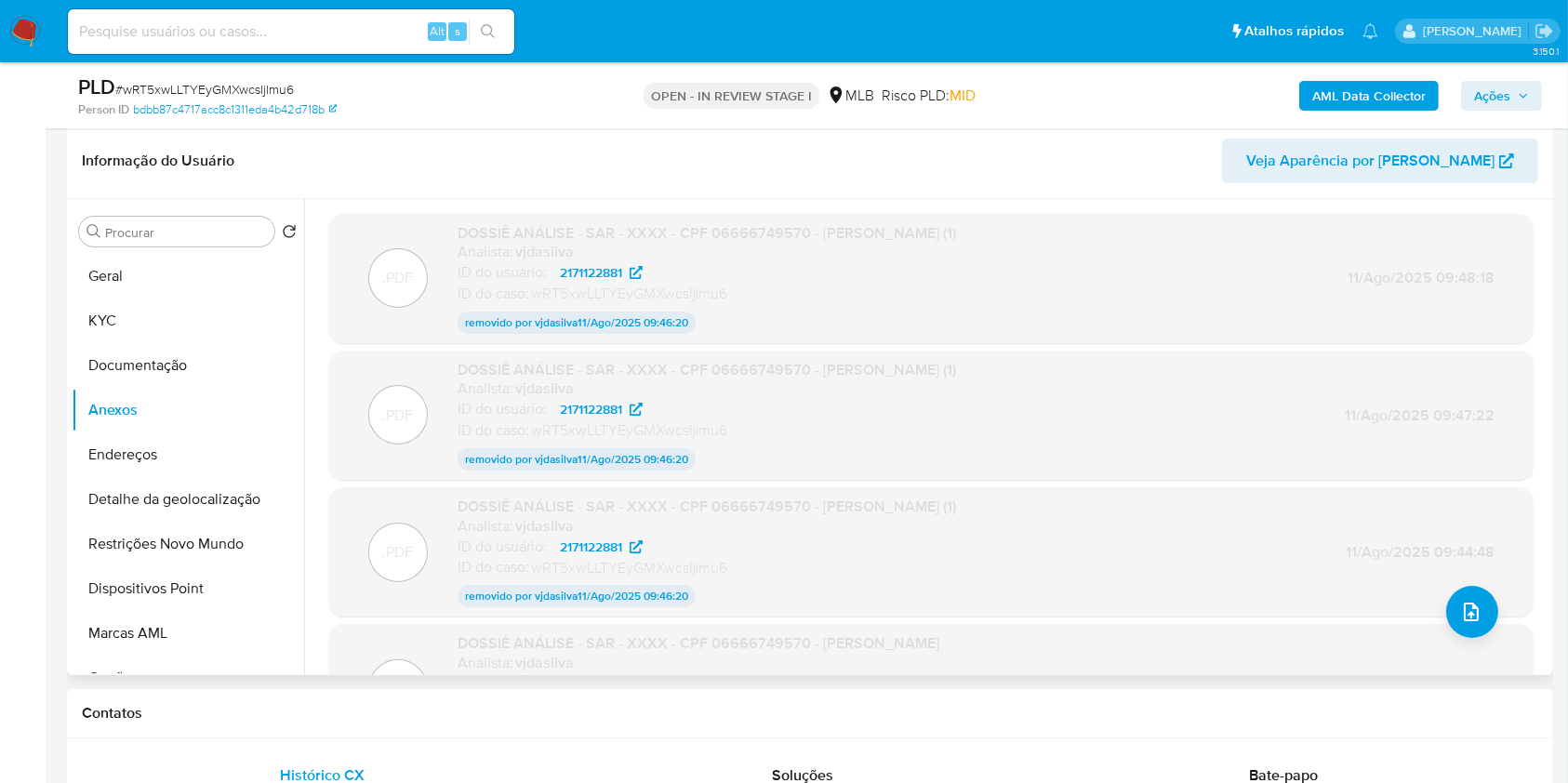
click at [617, 331] on p "removido por vjdasilva 11/Ago/2025 09:46:20" at bounding box center [576, 323] width 238 height 22
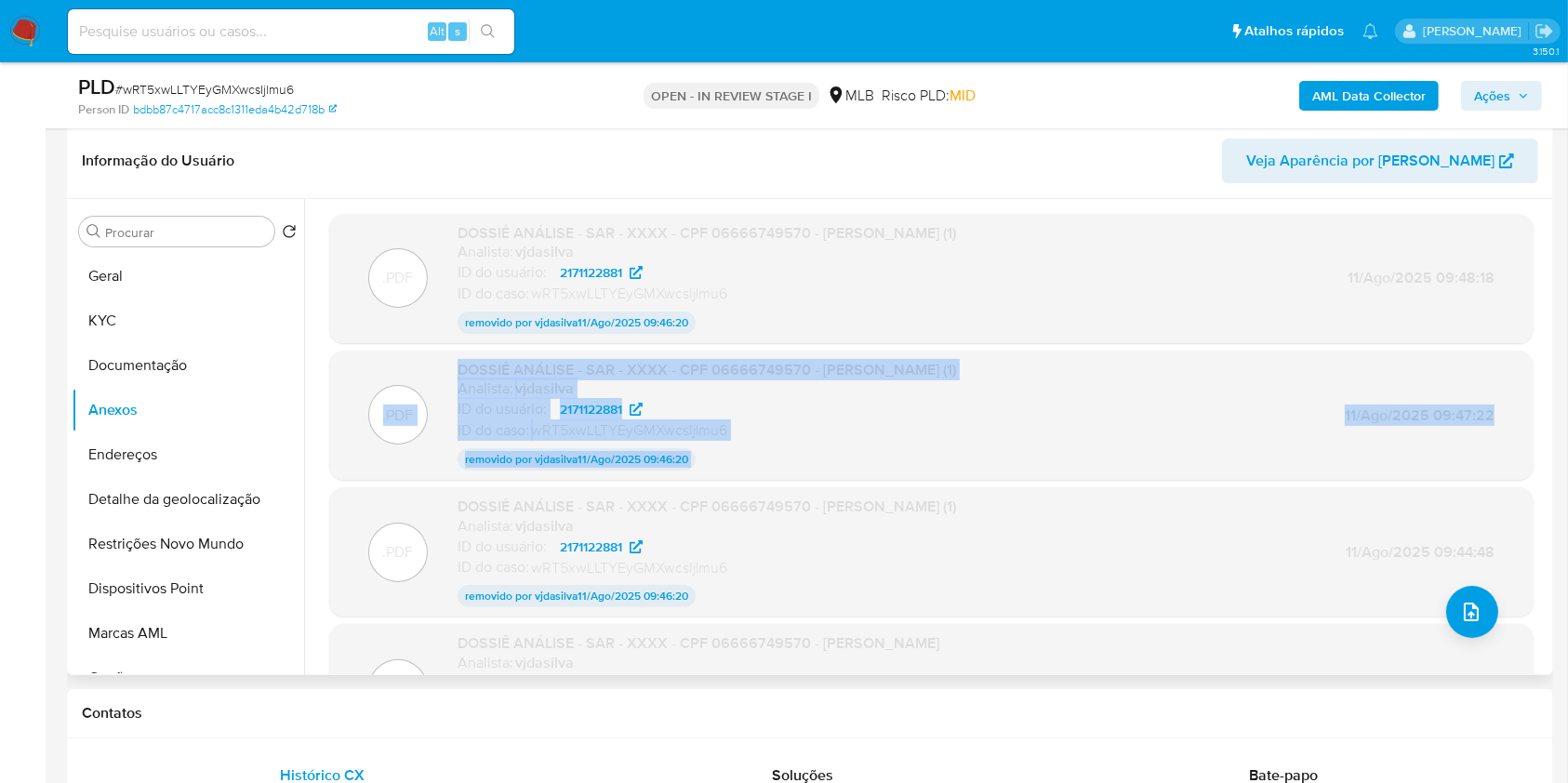
drag, startPoint x: 1548, startPoint y: 284, endPoint x: 1546, endPoint y: 380, distance: 96.0
click at [1546, 380] on div "Procurar Retornar ao pedido padrão Geral KYC Documentação Anexos Endereços Deta…" at bounding box center [810, 436] width 1486 height 476
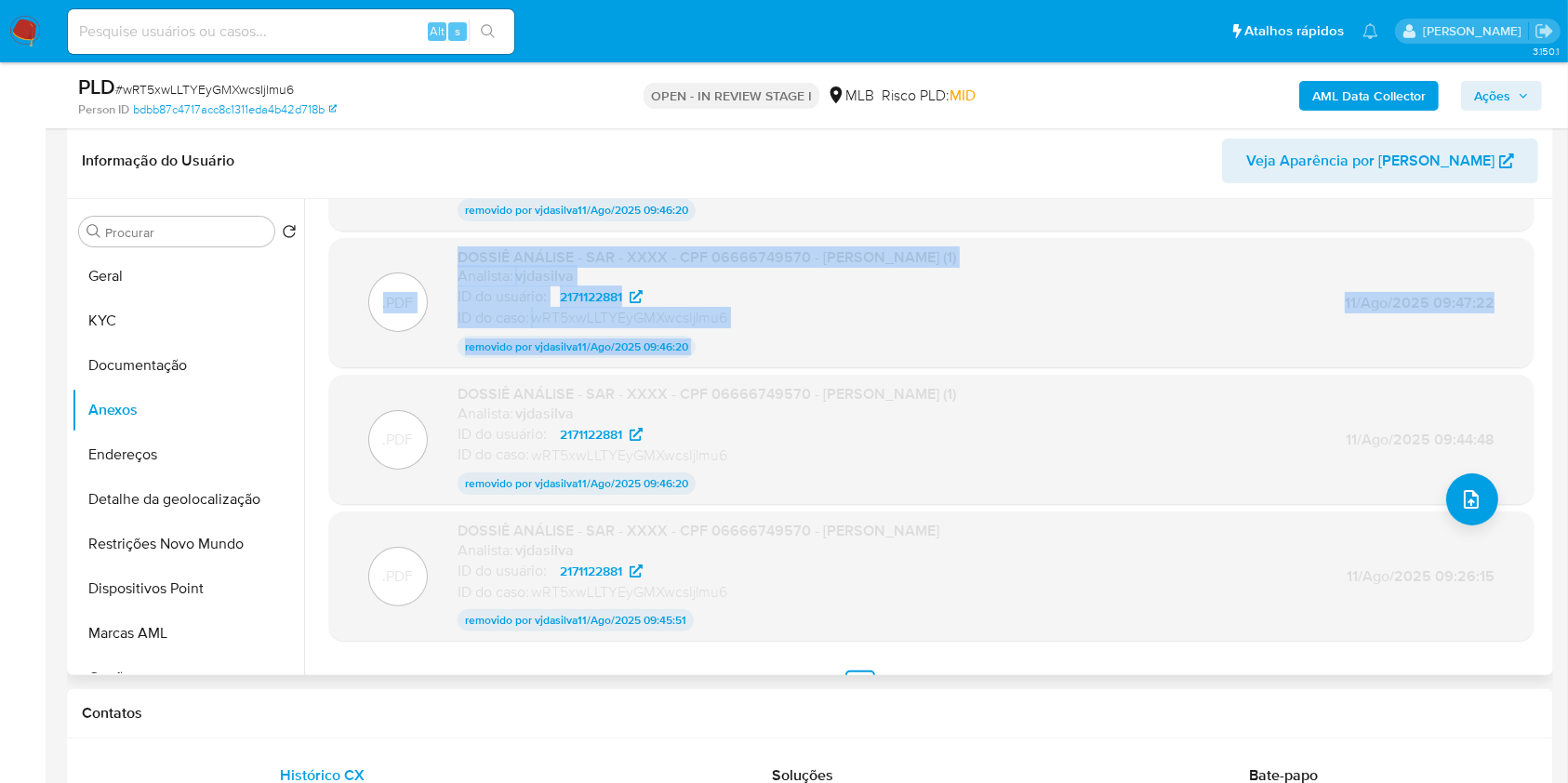
scroll to position [148, 0]
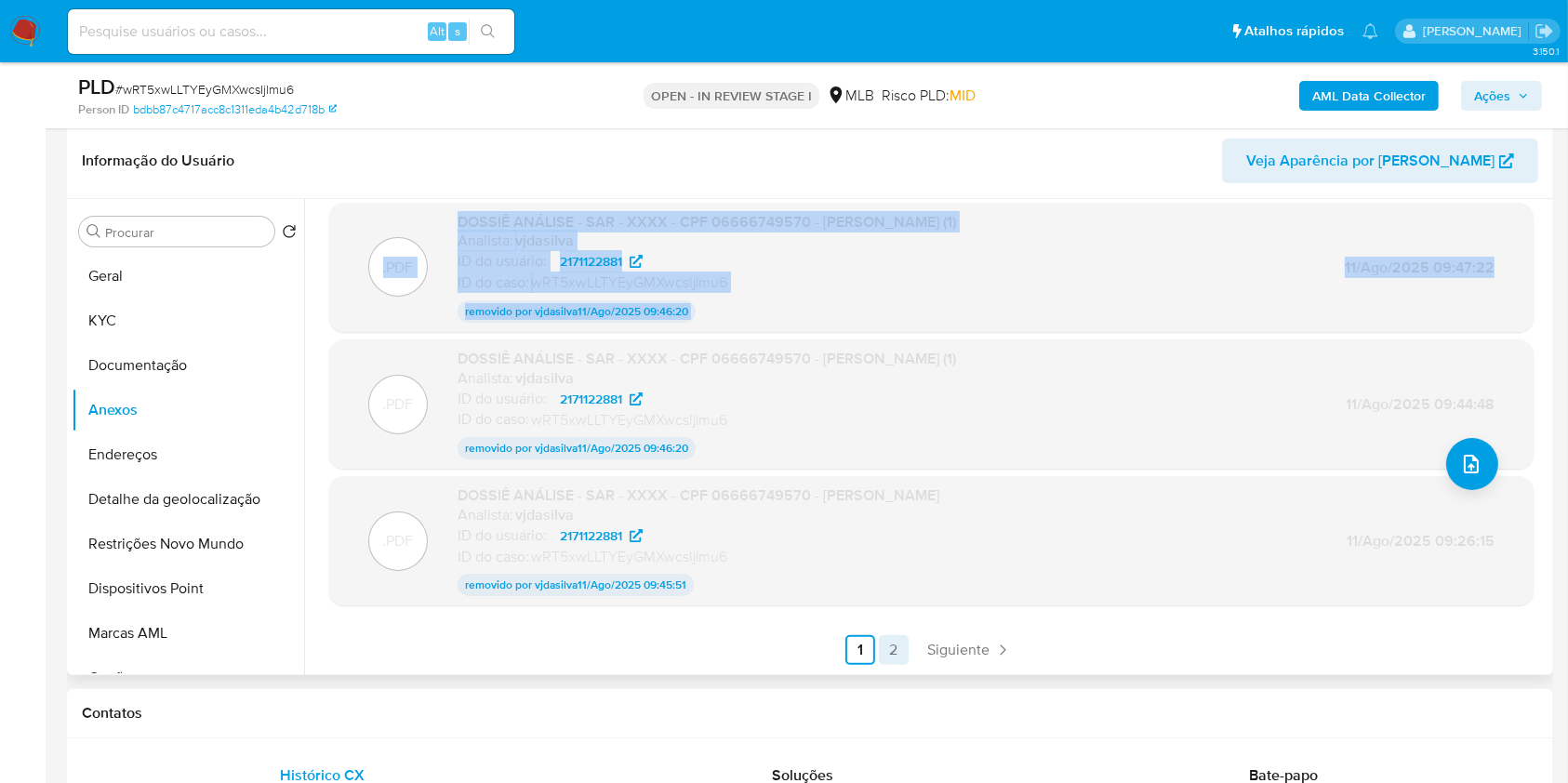
click at [902, 652] on link "2" at bounding box center [894, 650] width 30 height 30
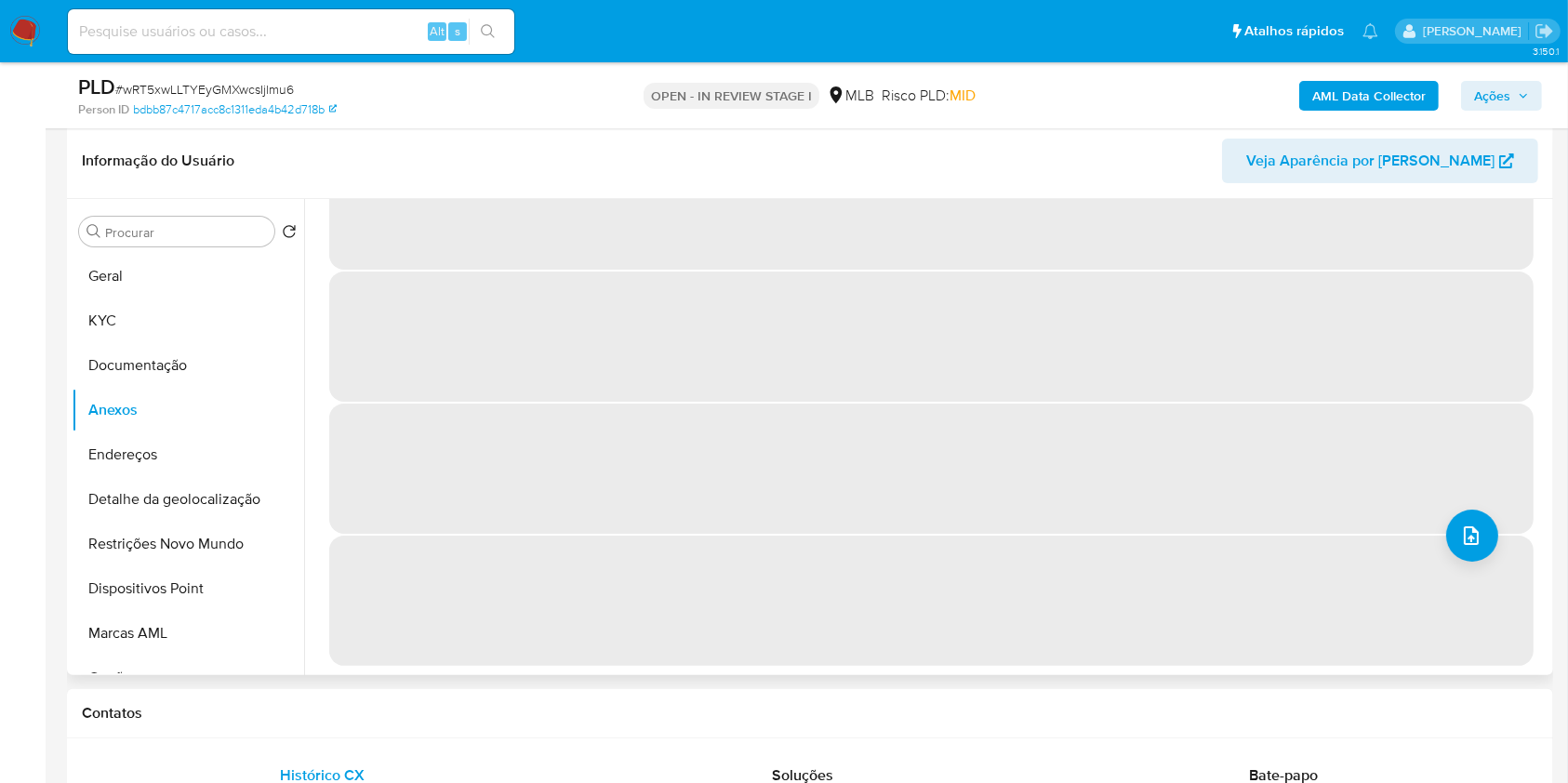
scroll to position [0, 0]
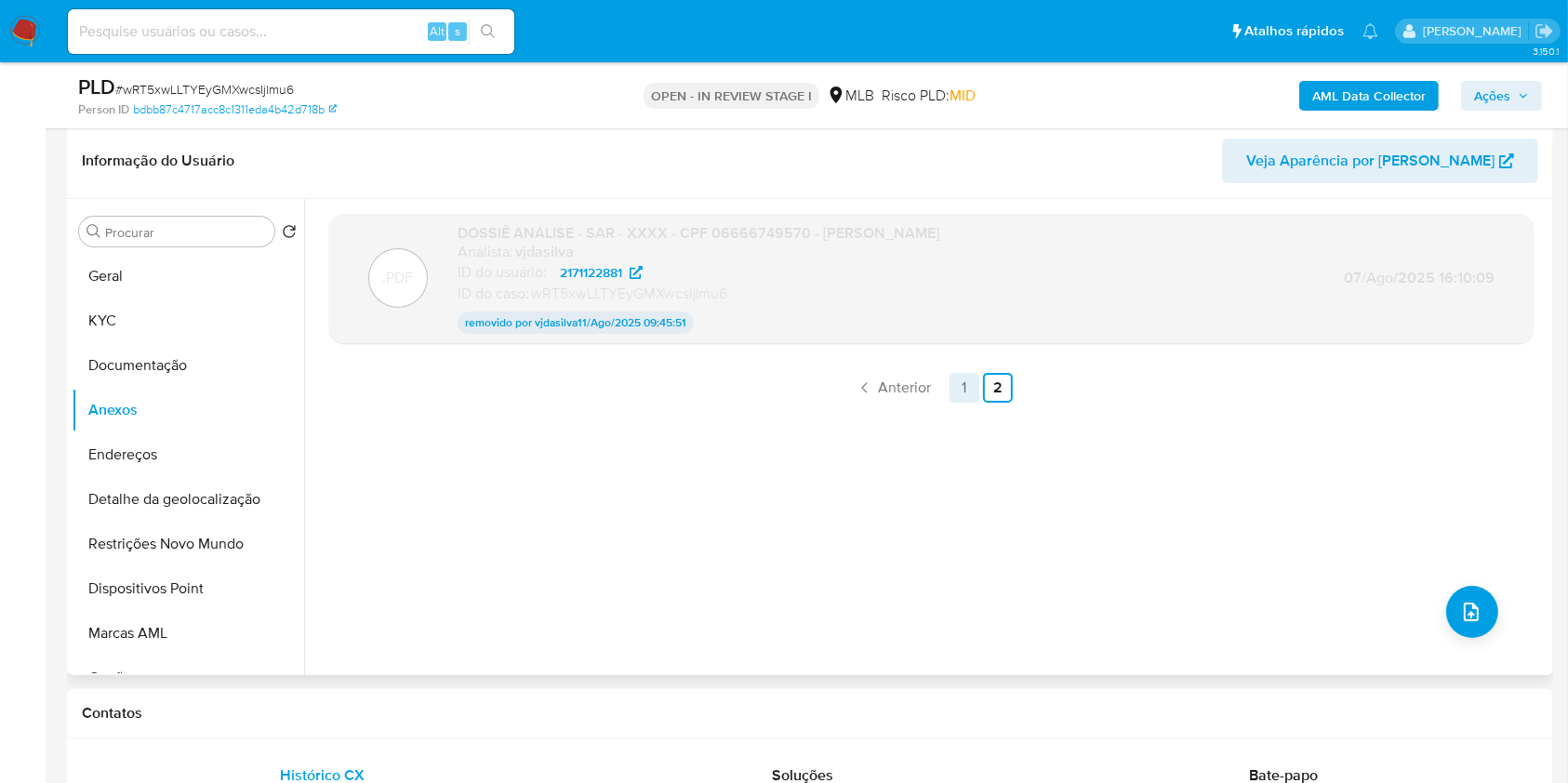
click at [959, 398] on link "1" at bounding box center [964, 388] width 30 height 30
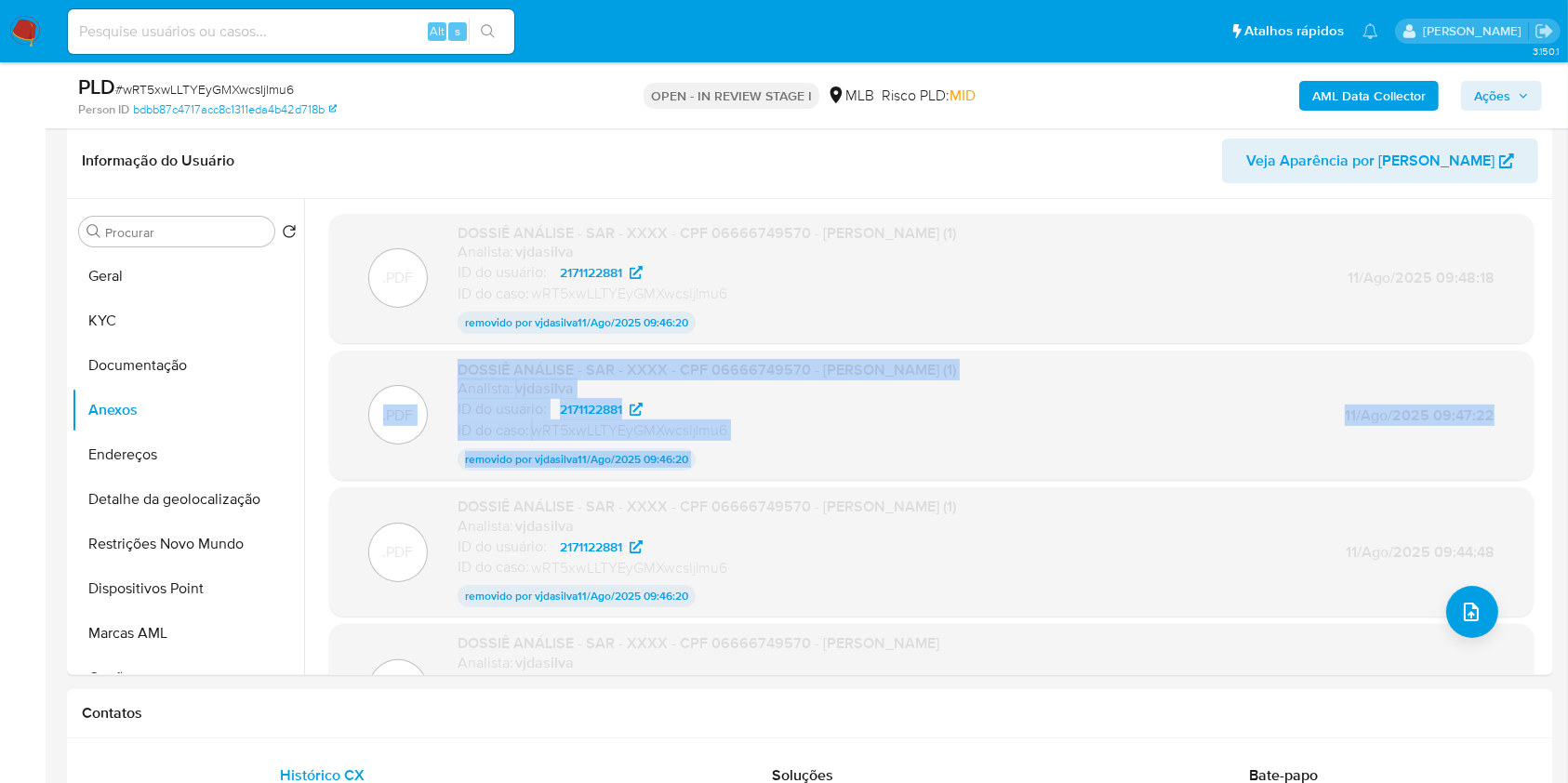
drag, startPoint x: 1548, startPoint y: 289, endPoint x: 1553, endPoint y: 405, distance: 116.1
click at [635, 268] on icon at bounding box center [636, 272] width 13 height 13
click at [1490, 90] on span "Ações" at bounding box center [1492, 96] width 36 height 30
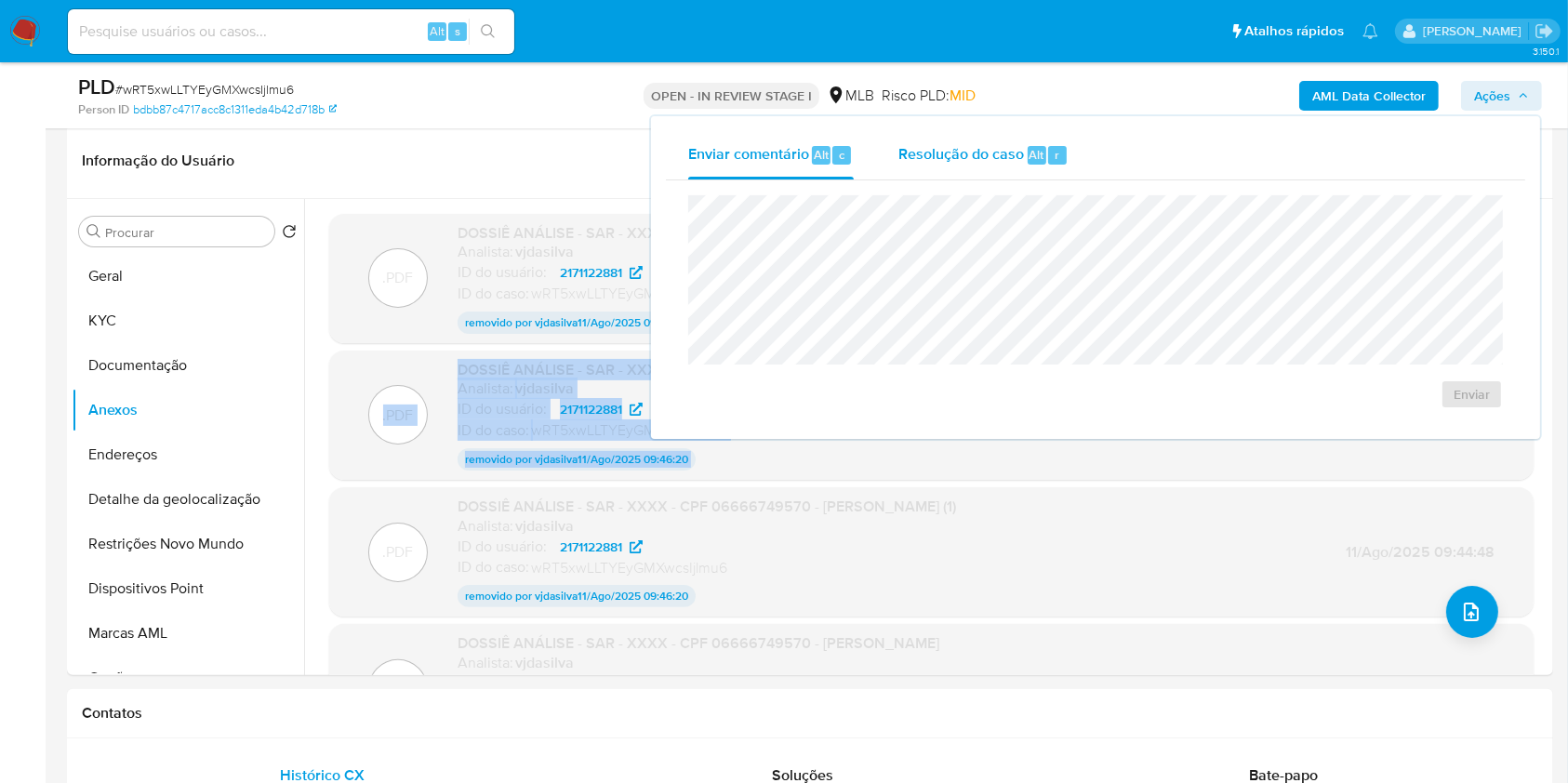
click at [947, 161] on span "Resolução do caso" at bounding box center [961, 154] width 126 height 21
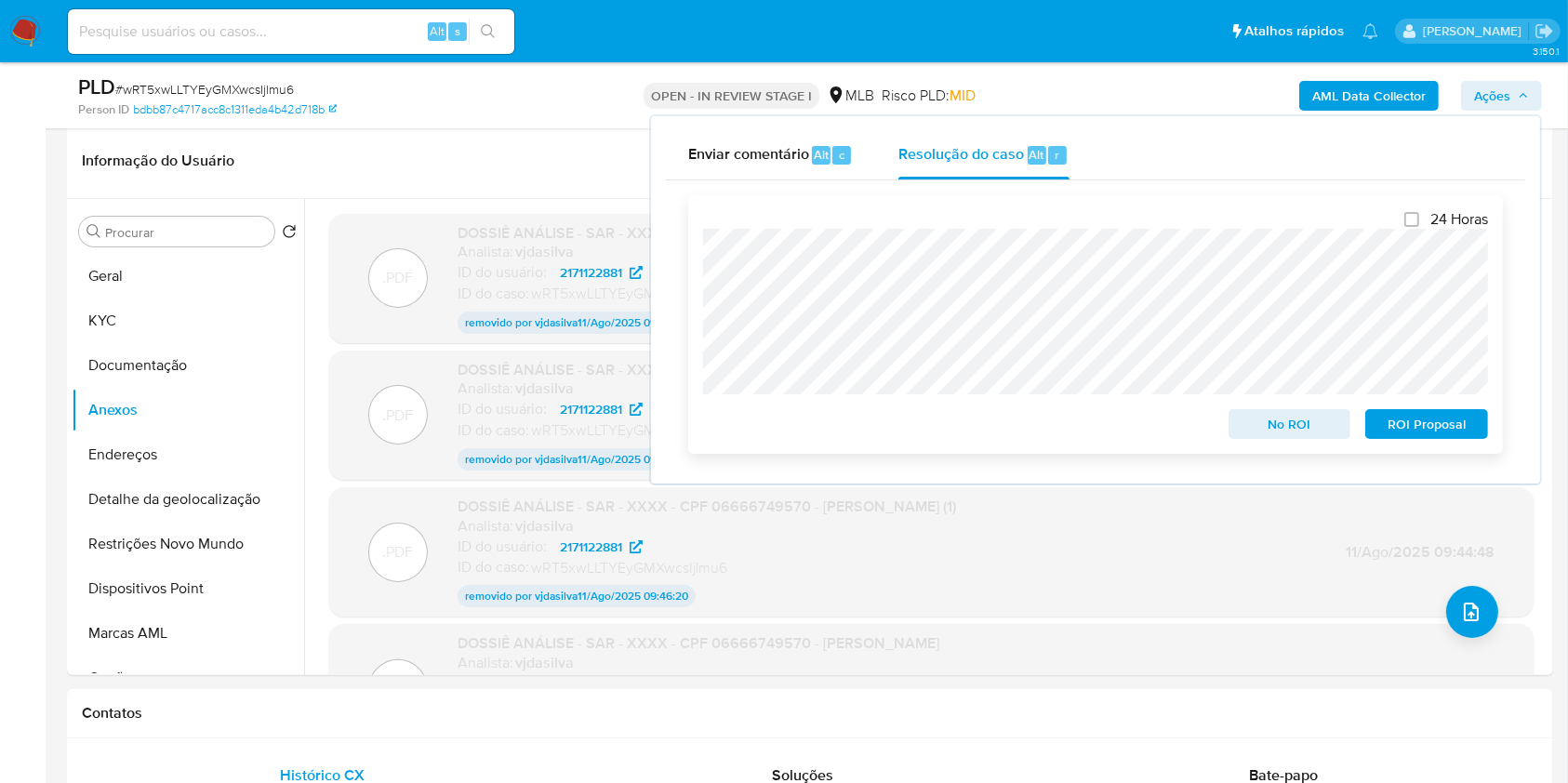
click at [1427, 427] on span "ROI Proposal" at bounding box center [1426, 424] width 97 height 26
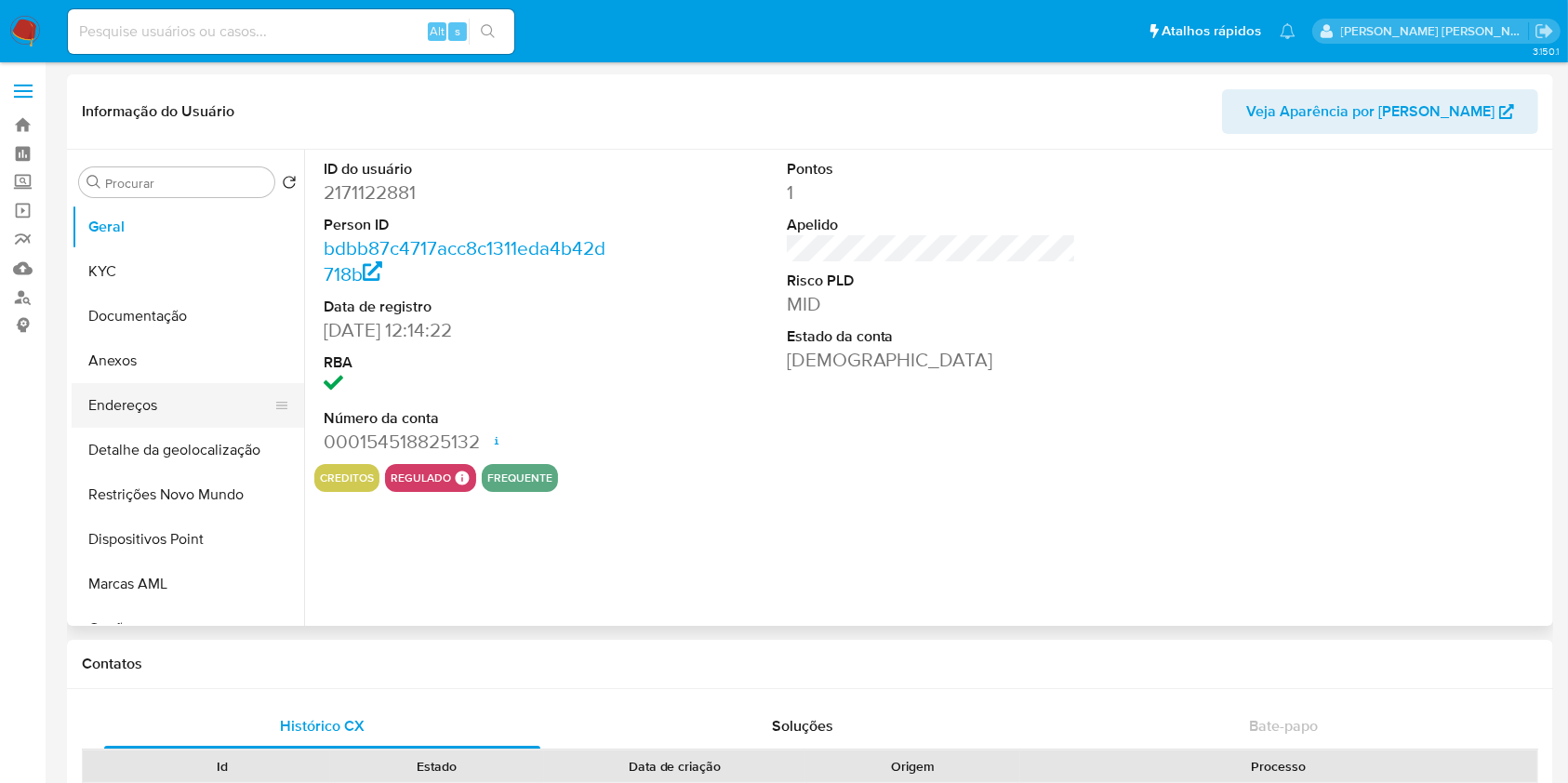
select select "10"
click at [187, 362] on button "Anexos" at bounding box center [180, 361] width 217 height 45
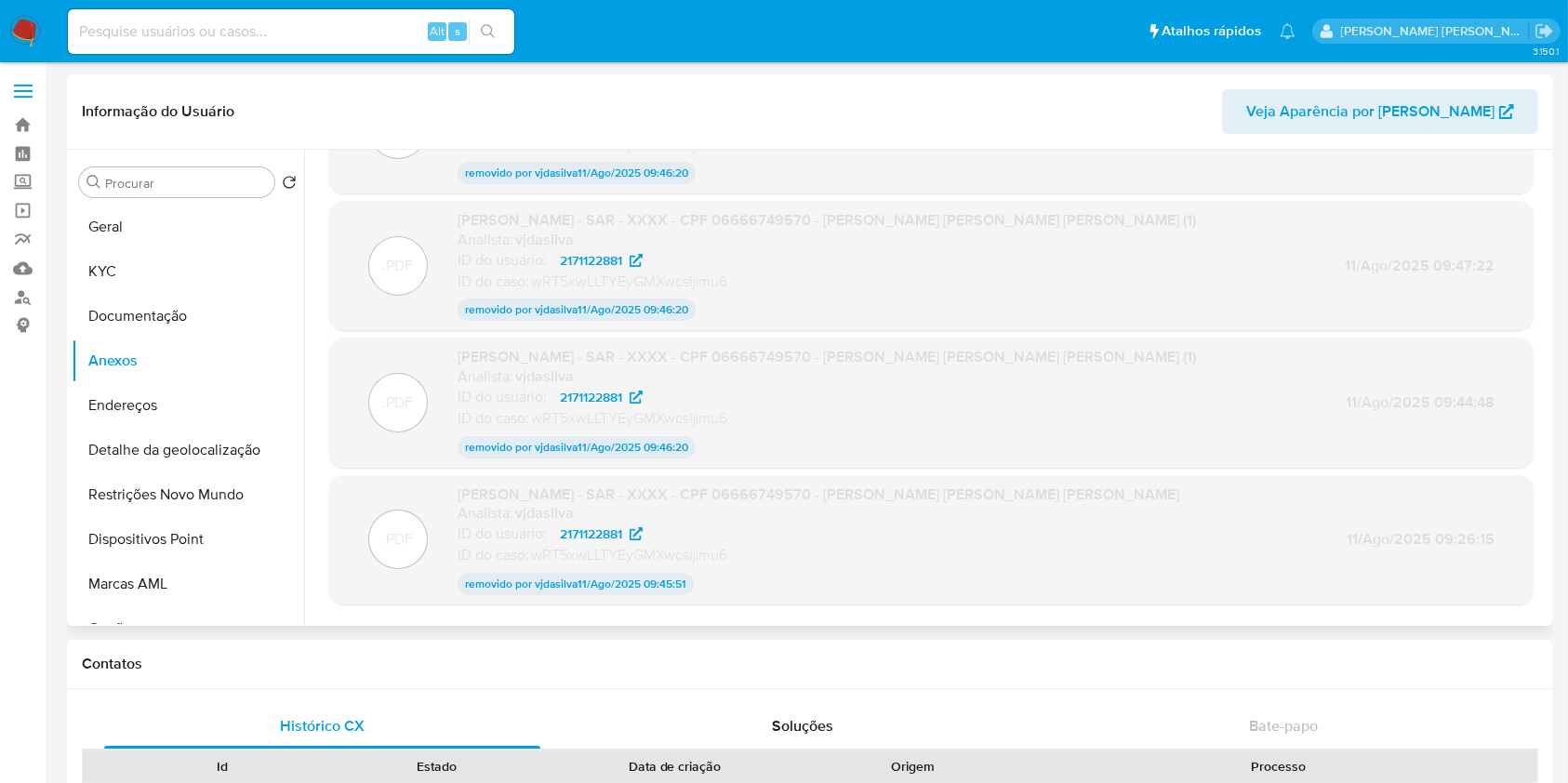
scroll to position [148, 0]
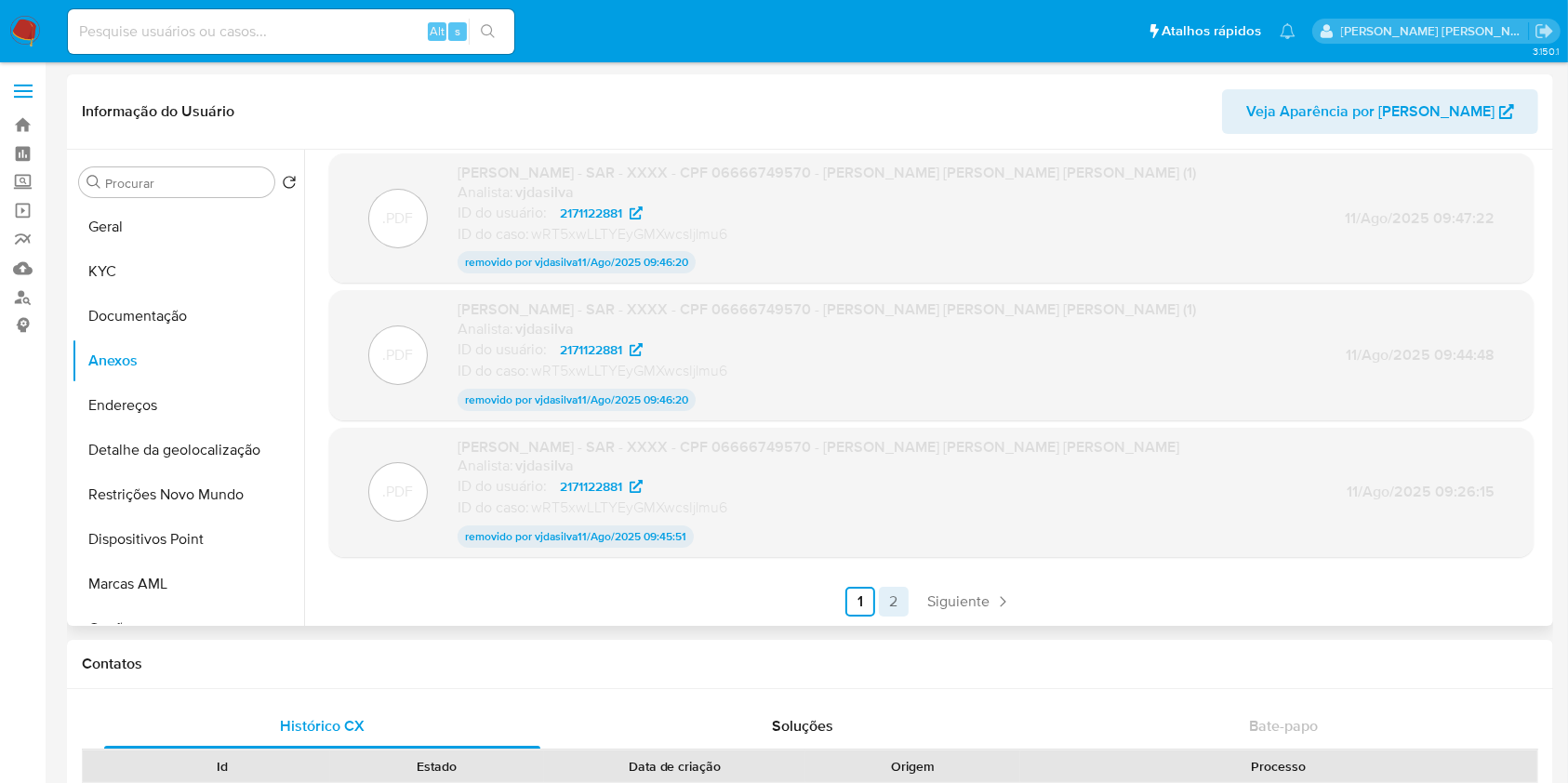
click at [893, 606] on link "2" at bounding box center [894, 601] width 30 height 30
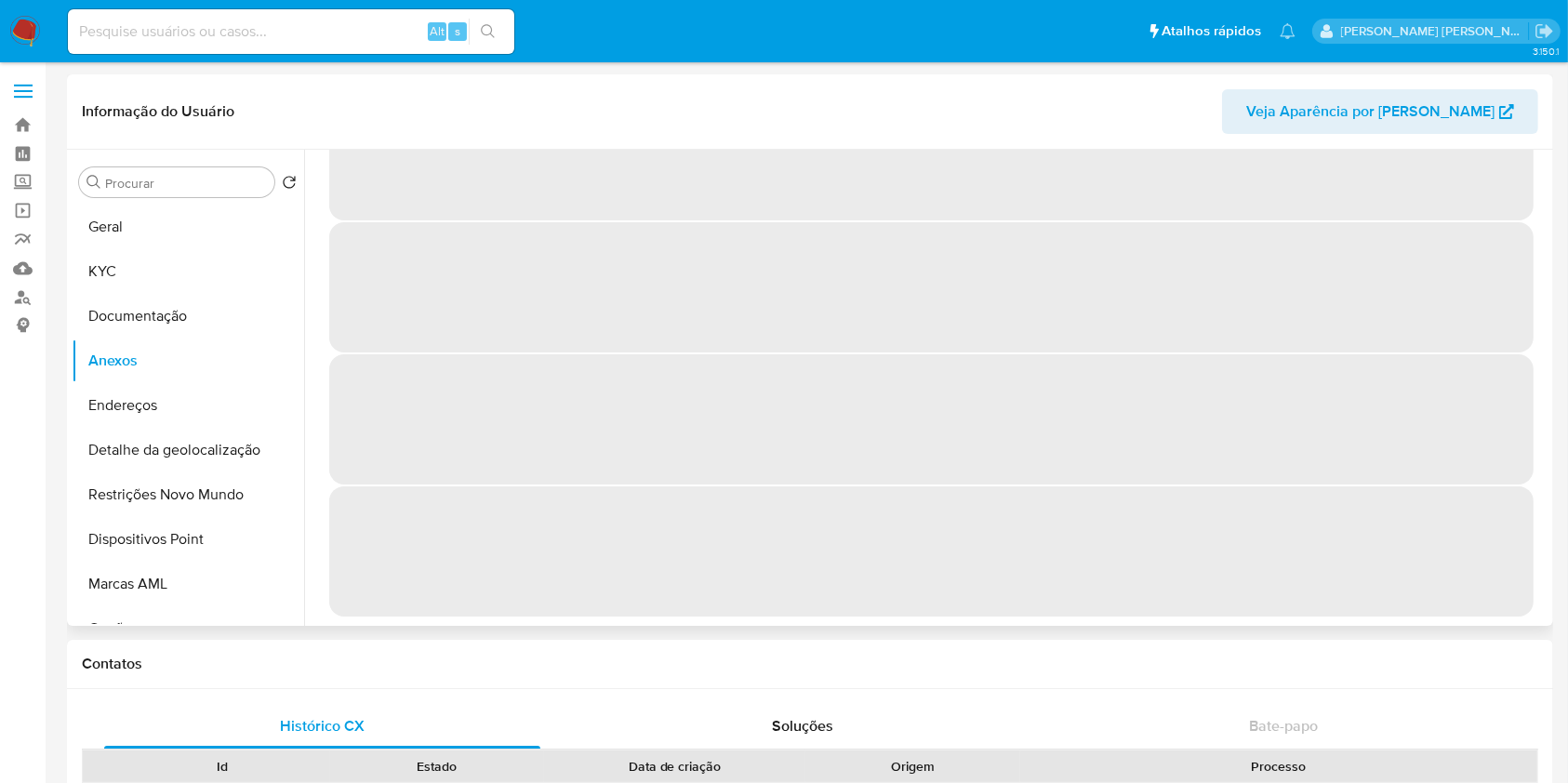
scroll to position [0, 0]
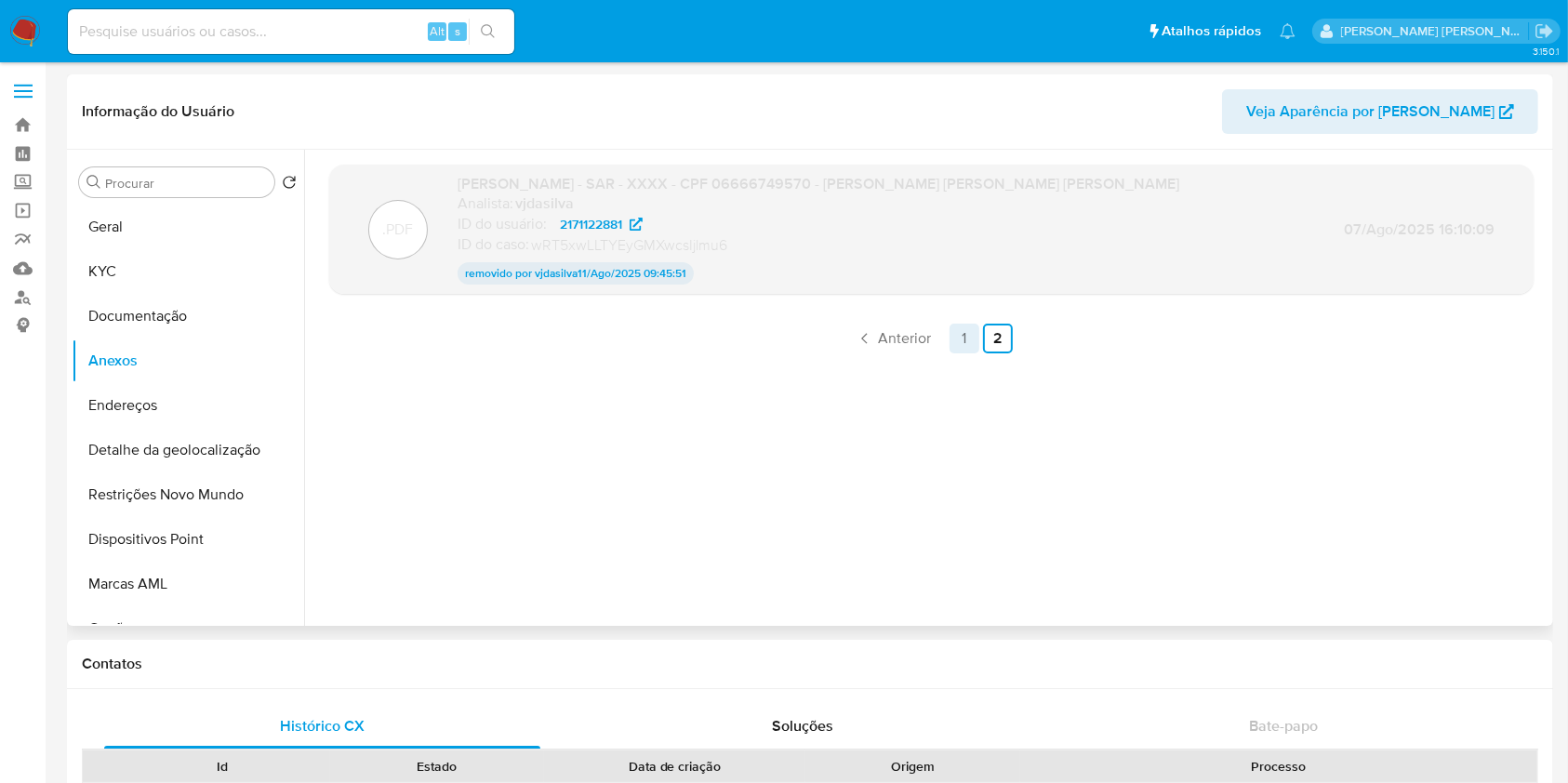
click at [953, 352] on link "1" at bounding box center [964, 338] width 30 height 30
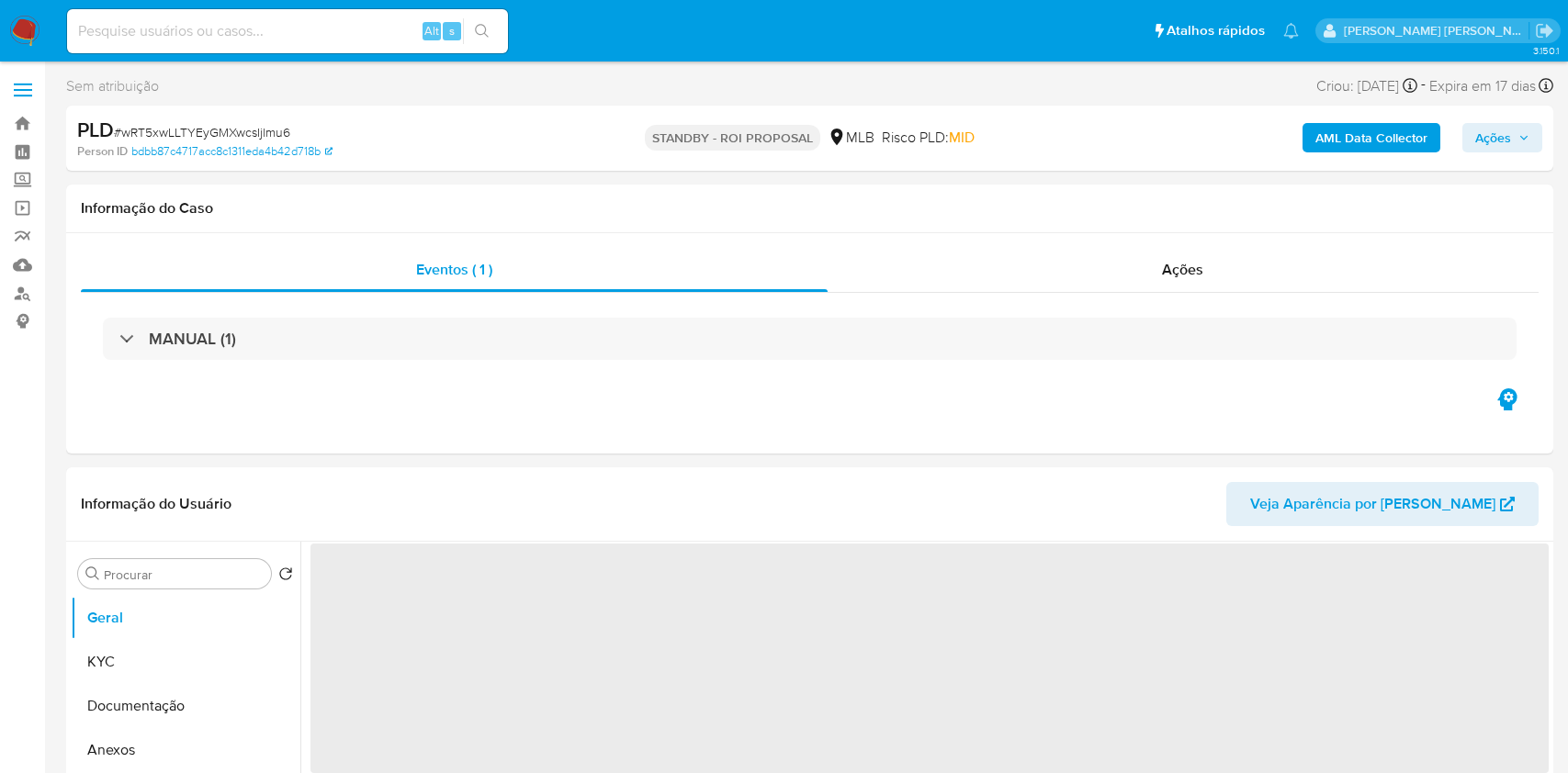
select select "10"
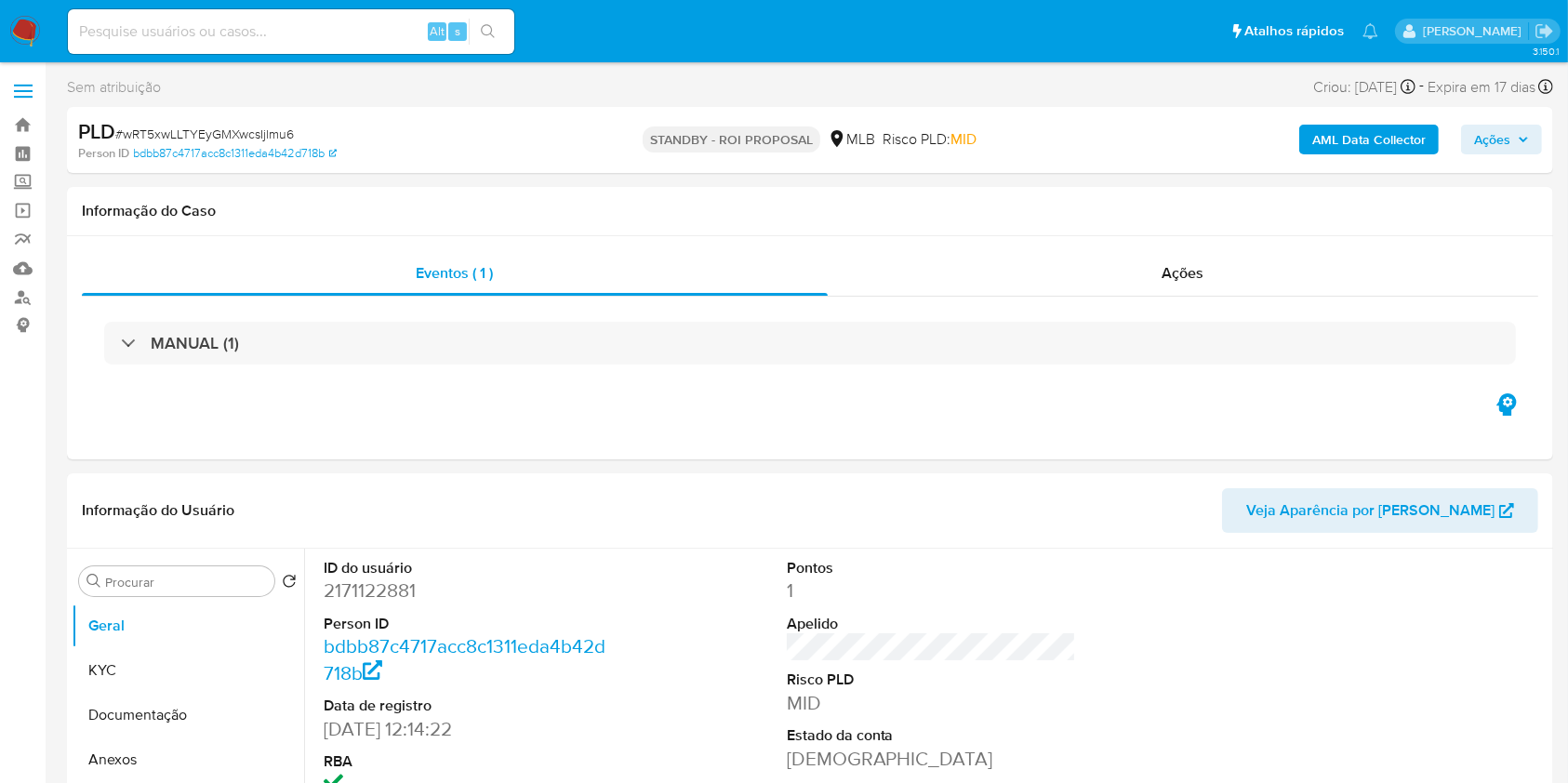
select select "10"
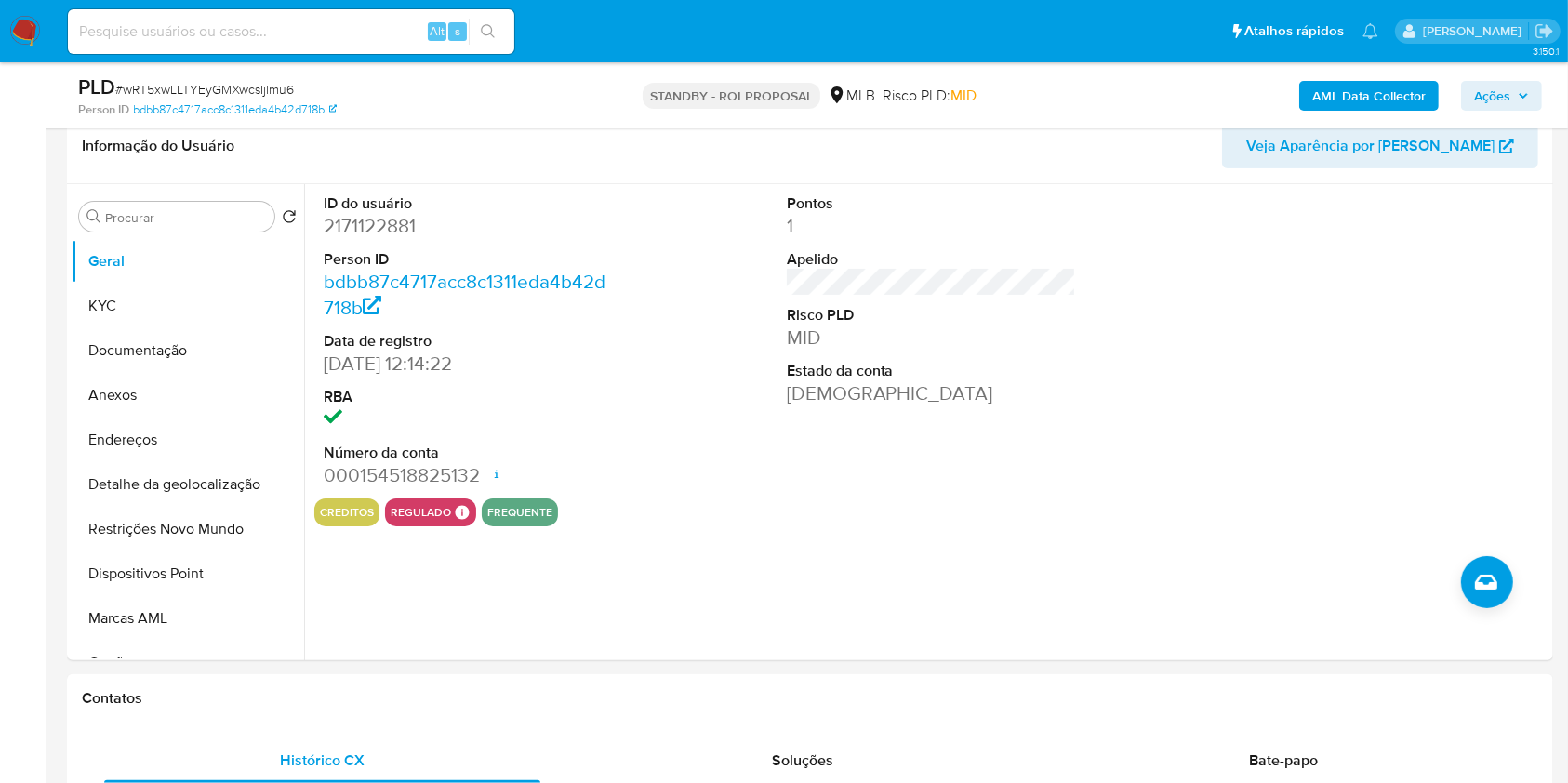
scroll to position [306, 0]
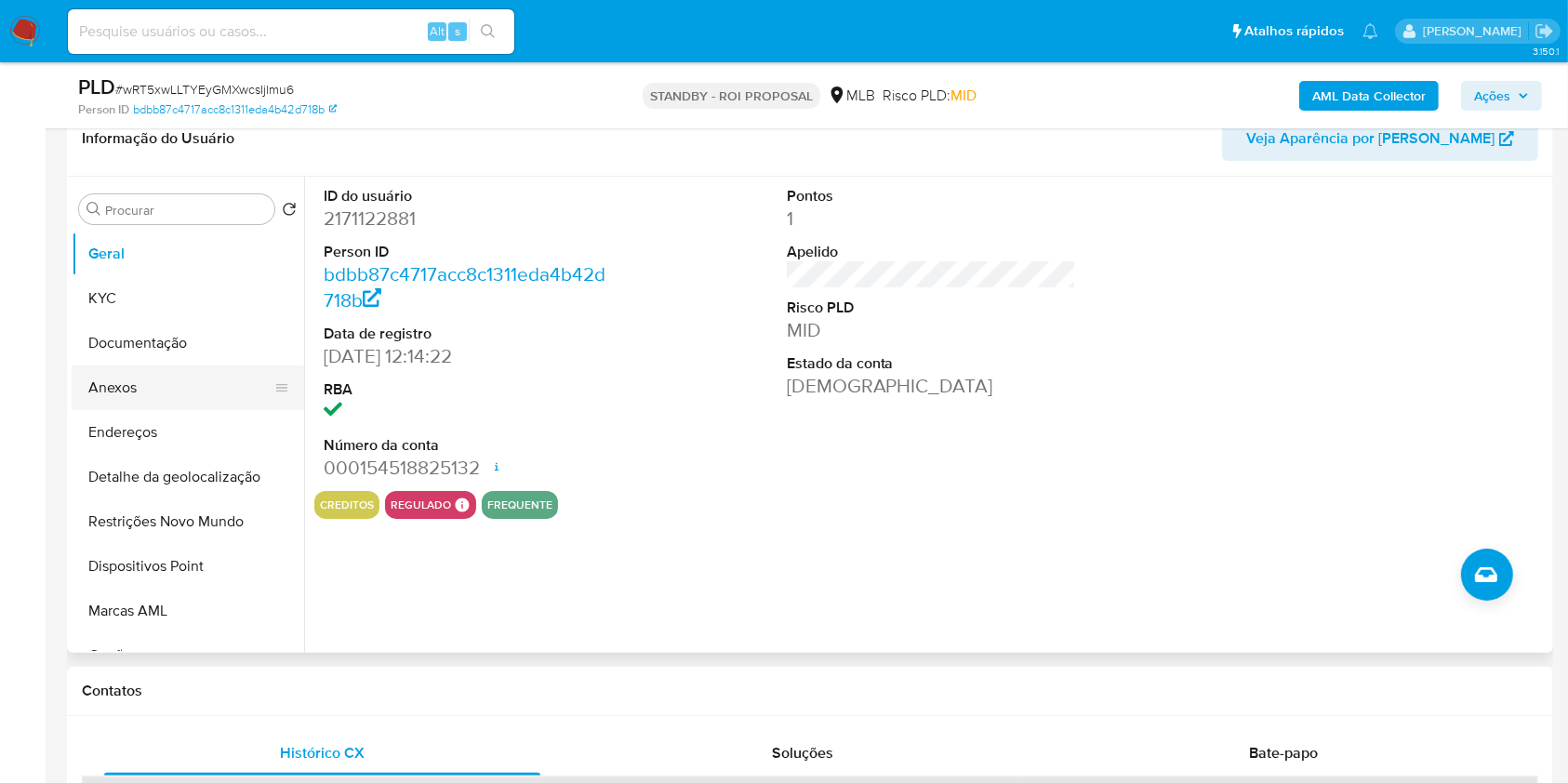
click at [179, 397] on button "Anexos" at bounding box center [180, 388] width 217 height 45
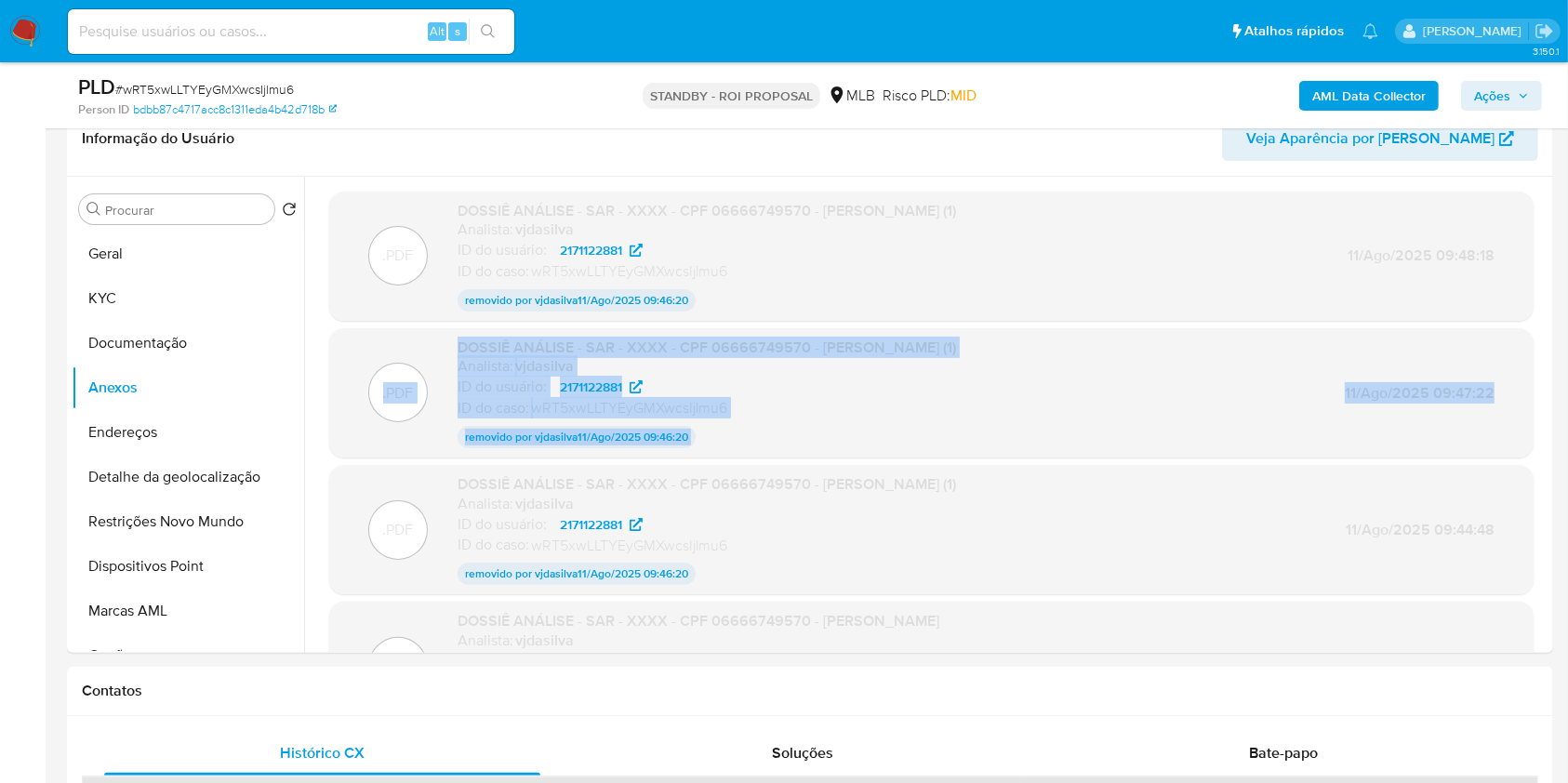
drag, startPoint x: 1539, startPoint y: 255, endPoint x: 1555, endPoint y: 359, distance: 105.2
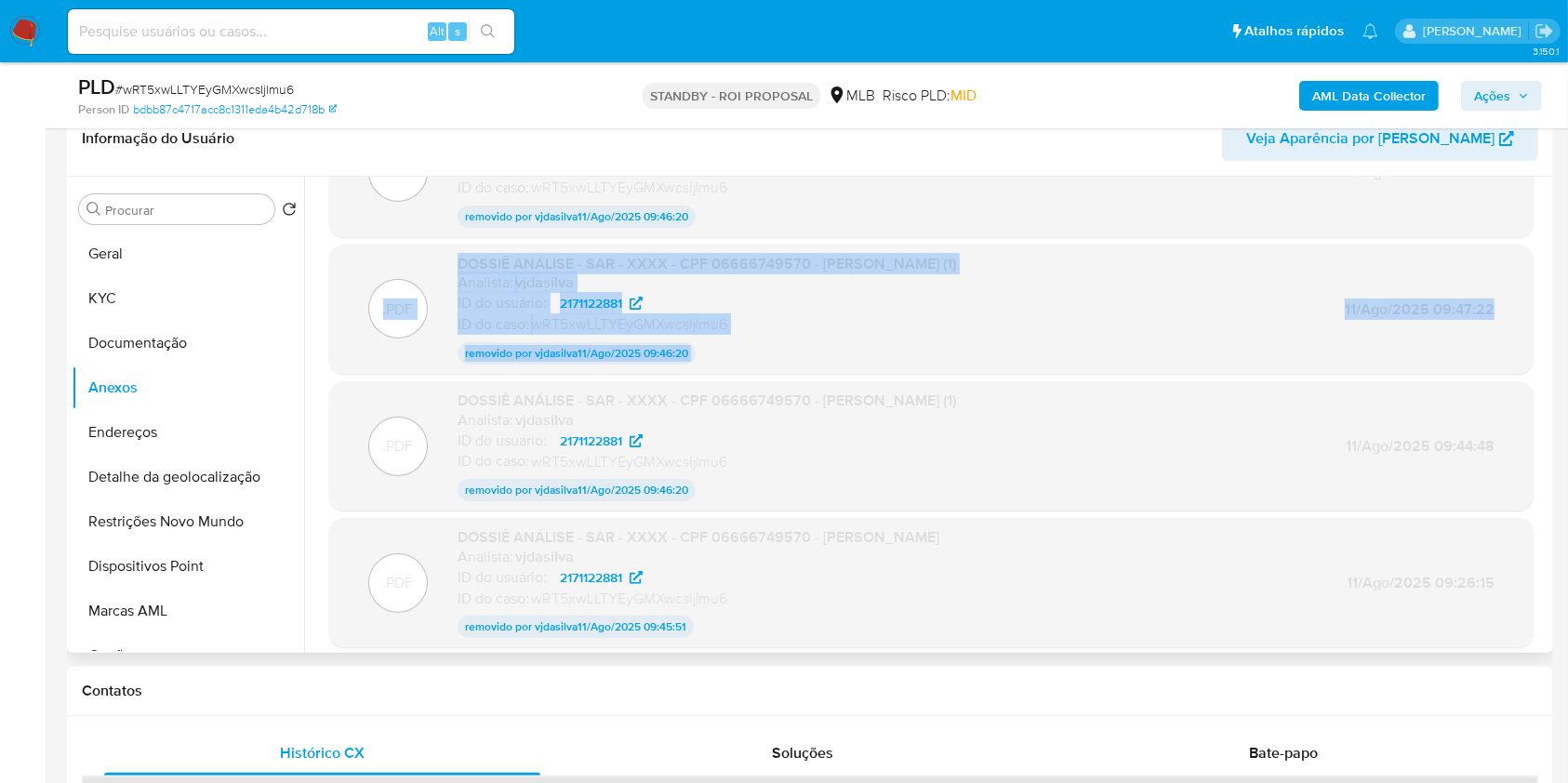
scroll to position [0, 0]
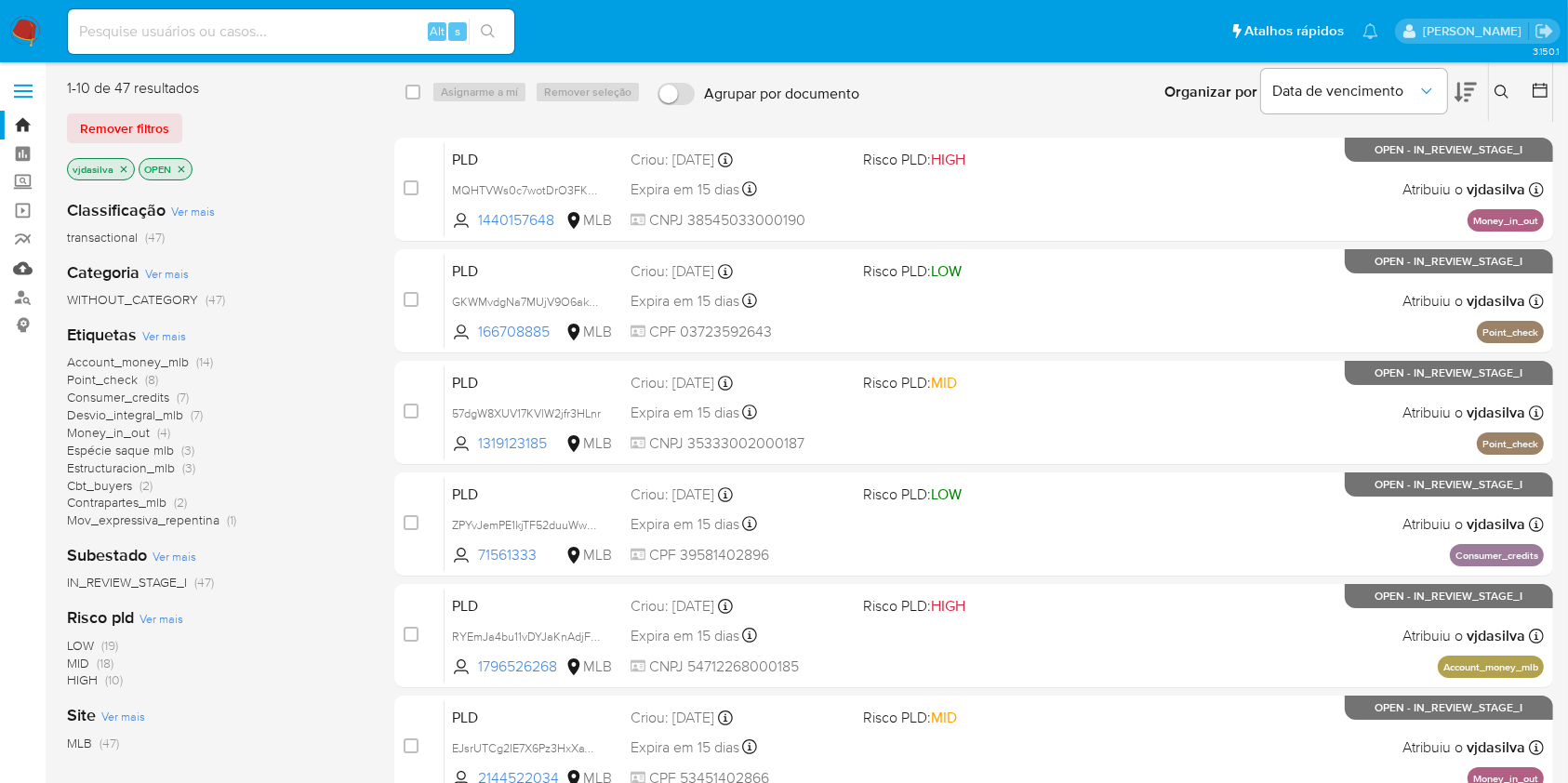
click at [29, 269] on link "Mulan" at bounding box center [110, 268] width 221 height 29
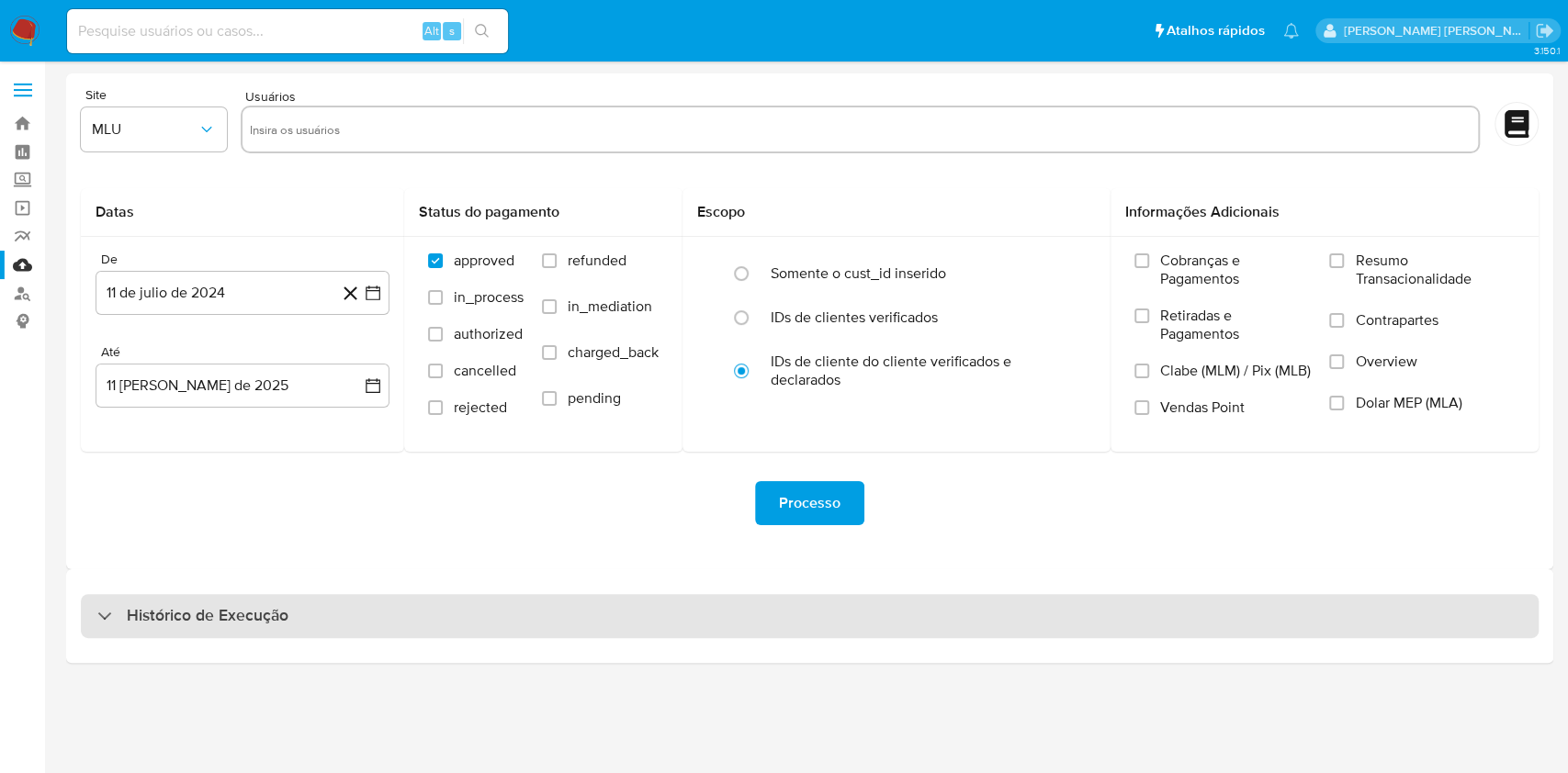
click at [370, 613] on div "Histórico de Execução" at bounding box center [809, 616] width 1458 height 44
select select "10"
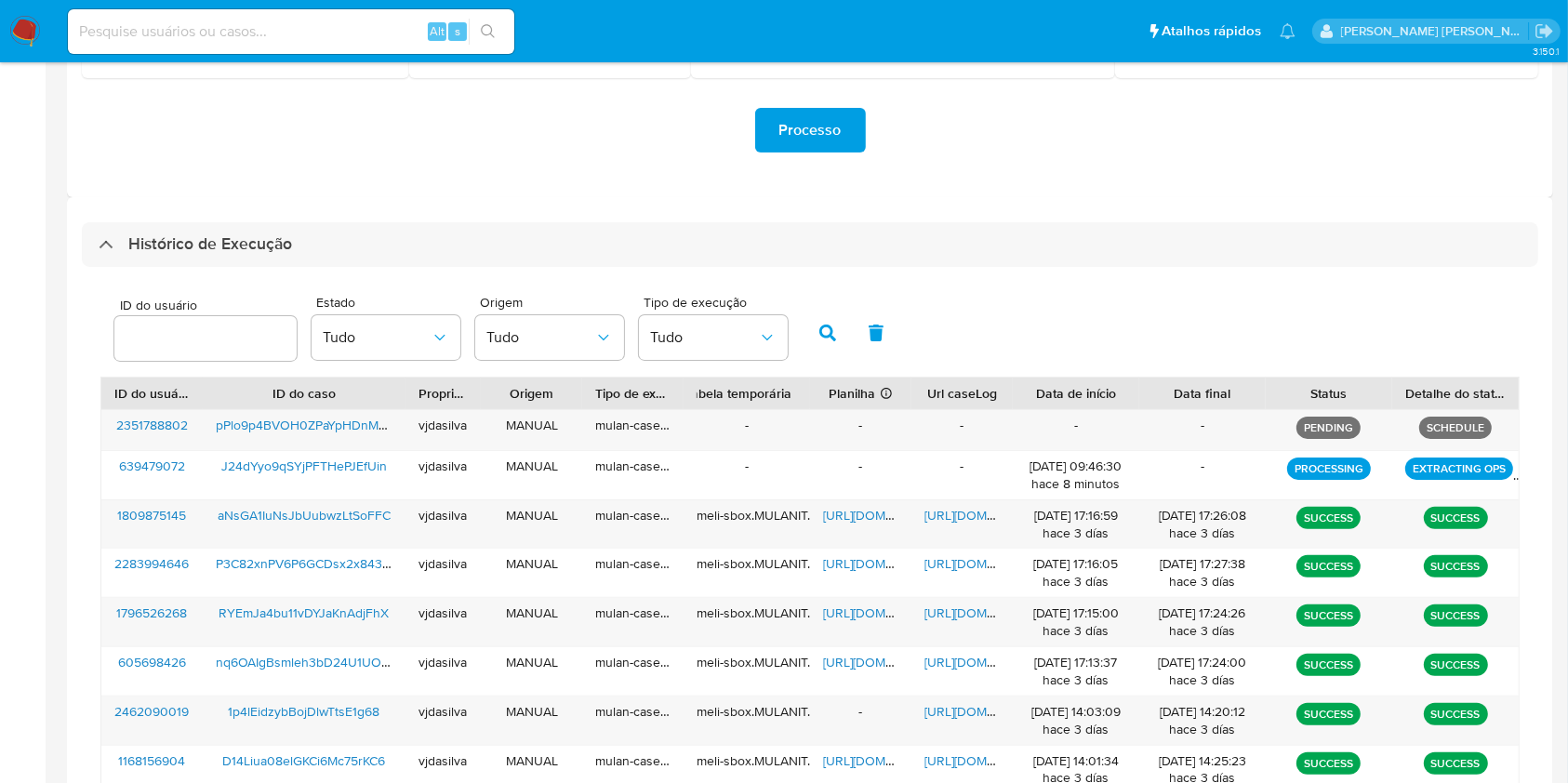
scroll to position [381, 0]
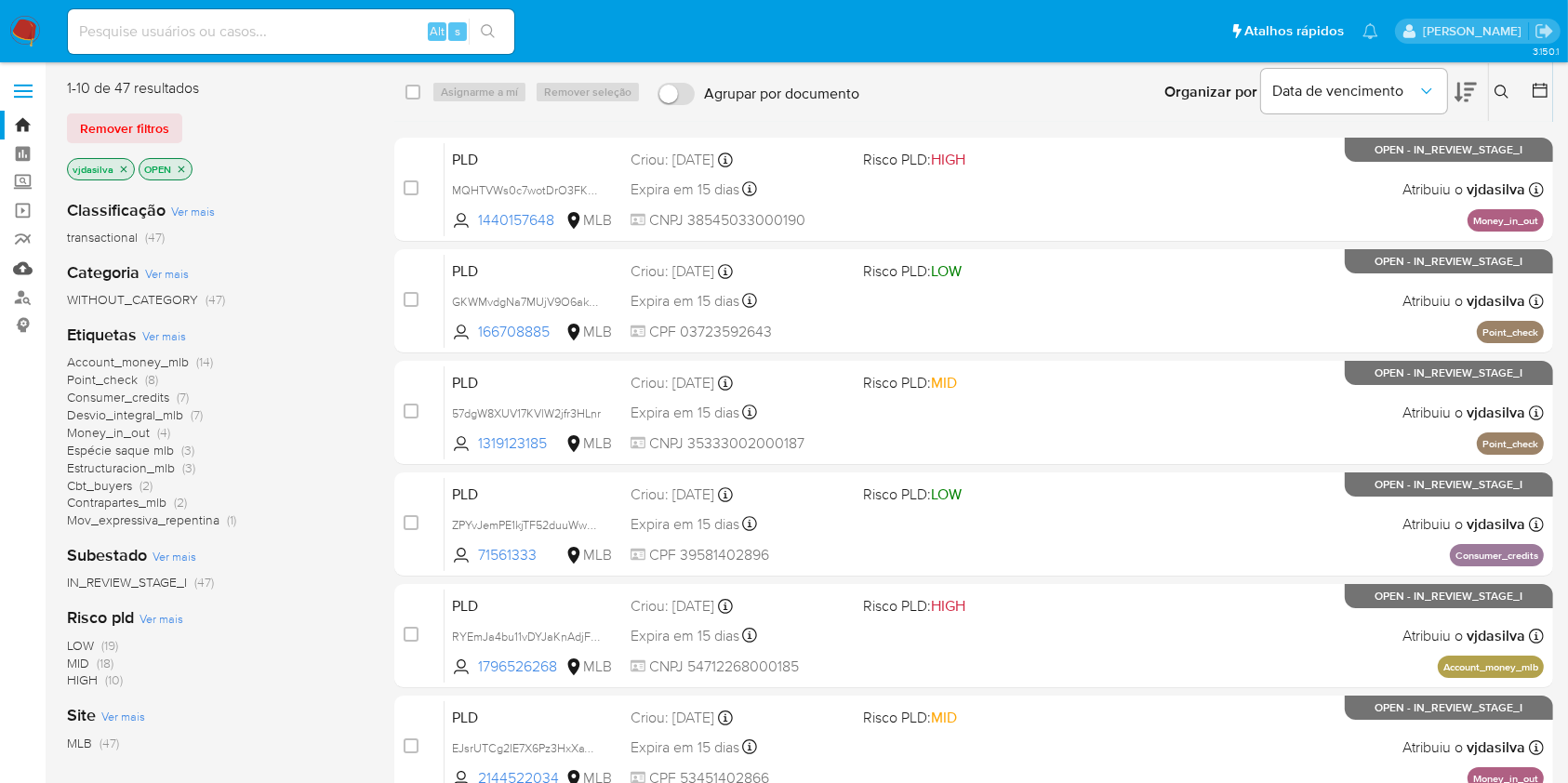
click at [21, 266] on link "Mulan" at bounding box center [110, 268] width 221 height 29
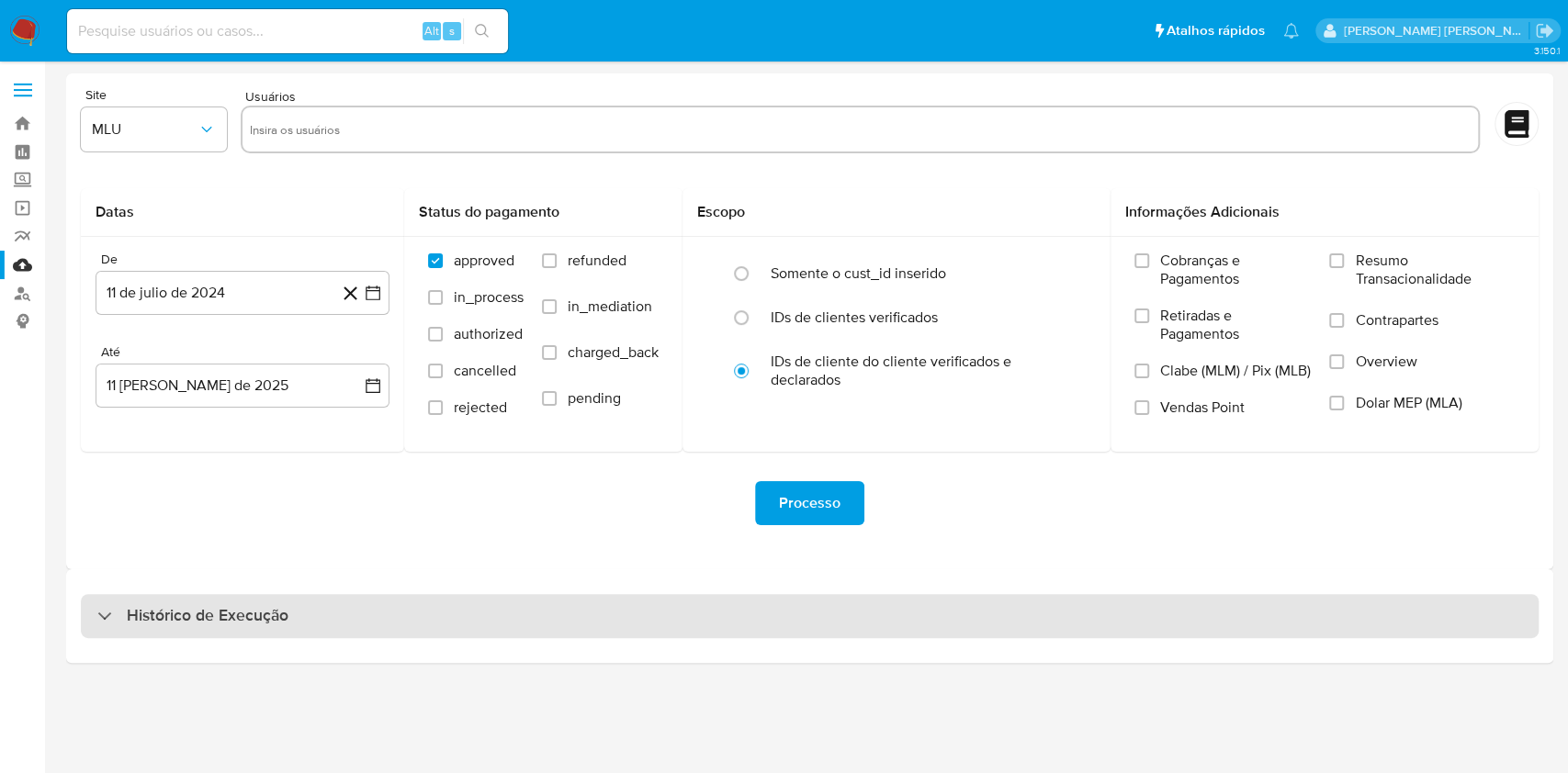
click at [273, 634] on div "Histórico de Execução" at bounding box center [809, 616] width 1458 height 44
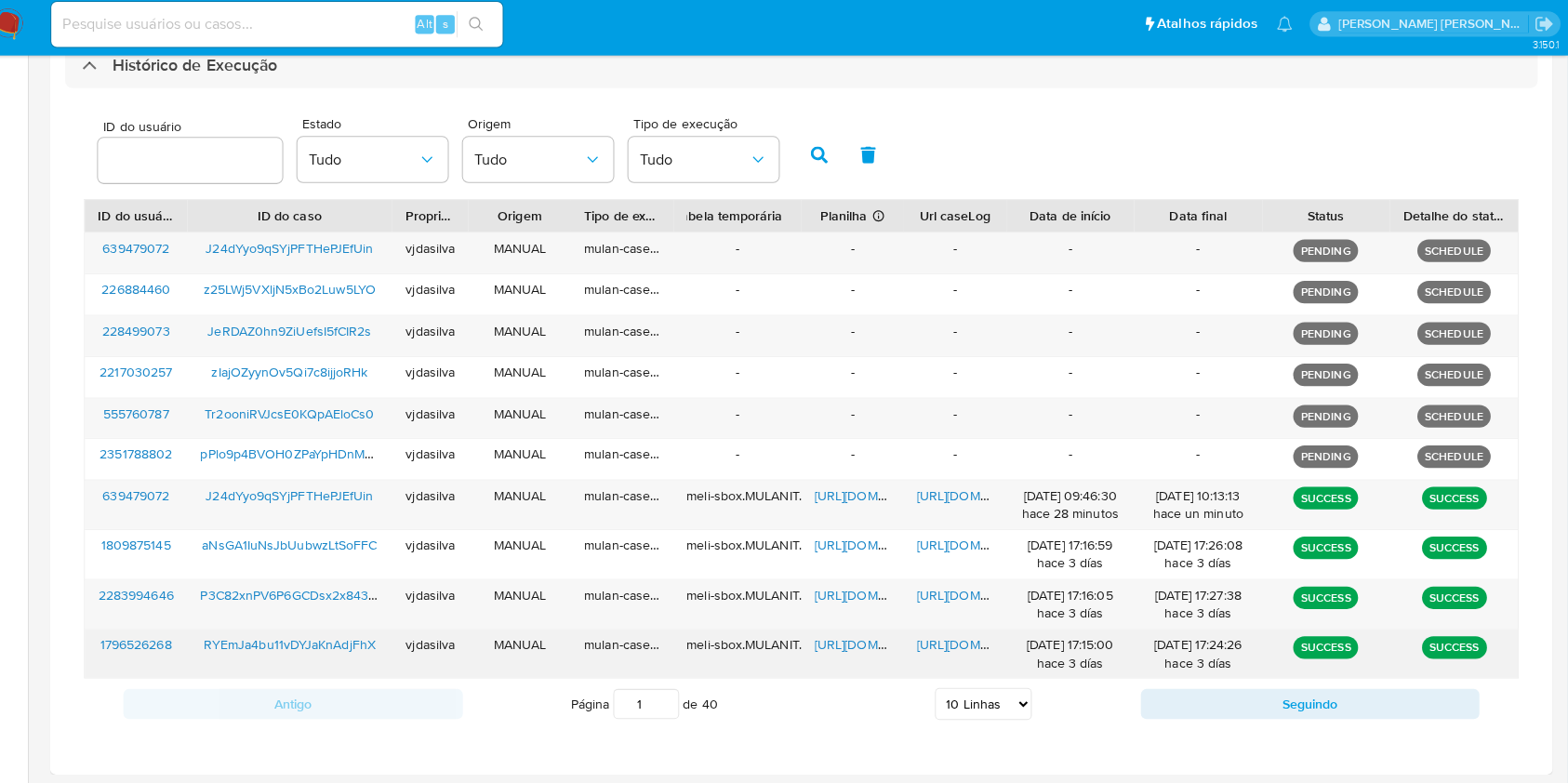
scroll to position [551, 0]
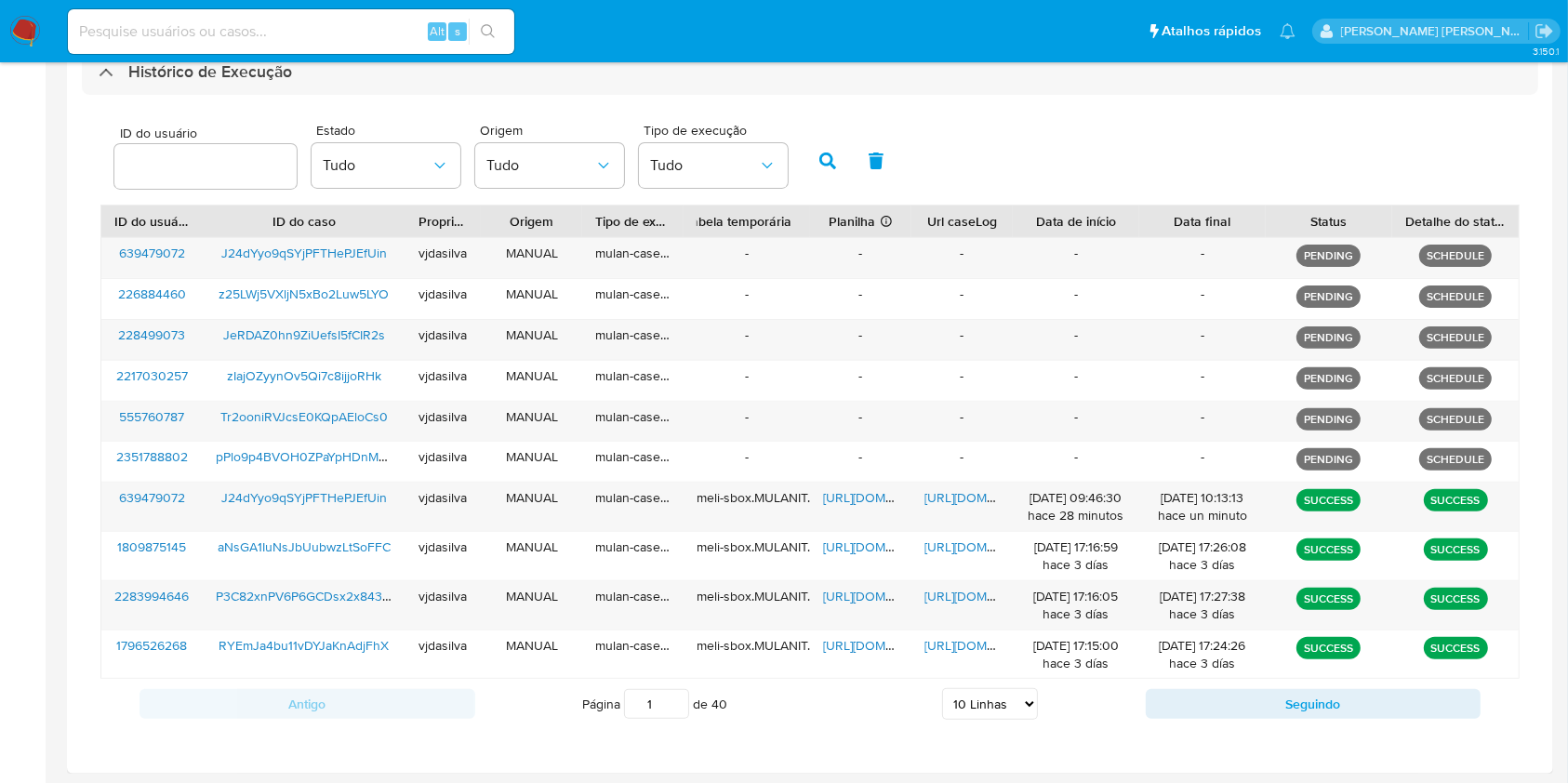
click at [989, 703] on select "5 Linhas 10 Linhas 20 Linhas 25 Linhas 50 Linhas 100 Linhas" at bounding box center [989, 704] width 96 height 32
select select "50"
click at [942, 688] on select "5 Linhas 10 Linhas 20 Linhas 25 Linhas 50 Linhas 100 Linhas" at bounding box center [989, 704] width 96 height 32
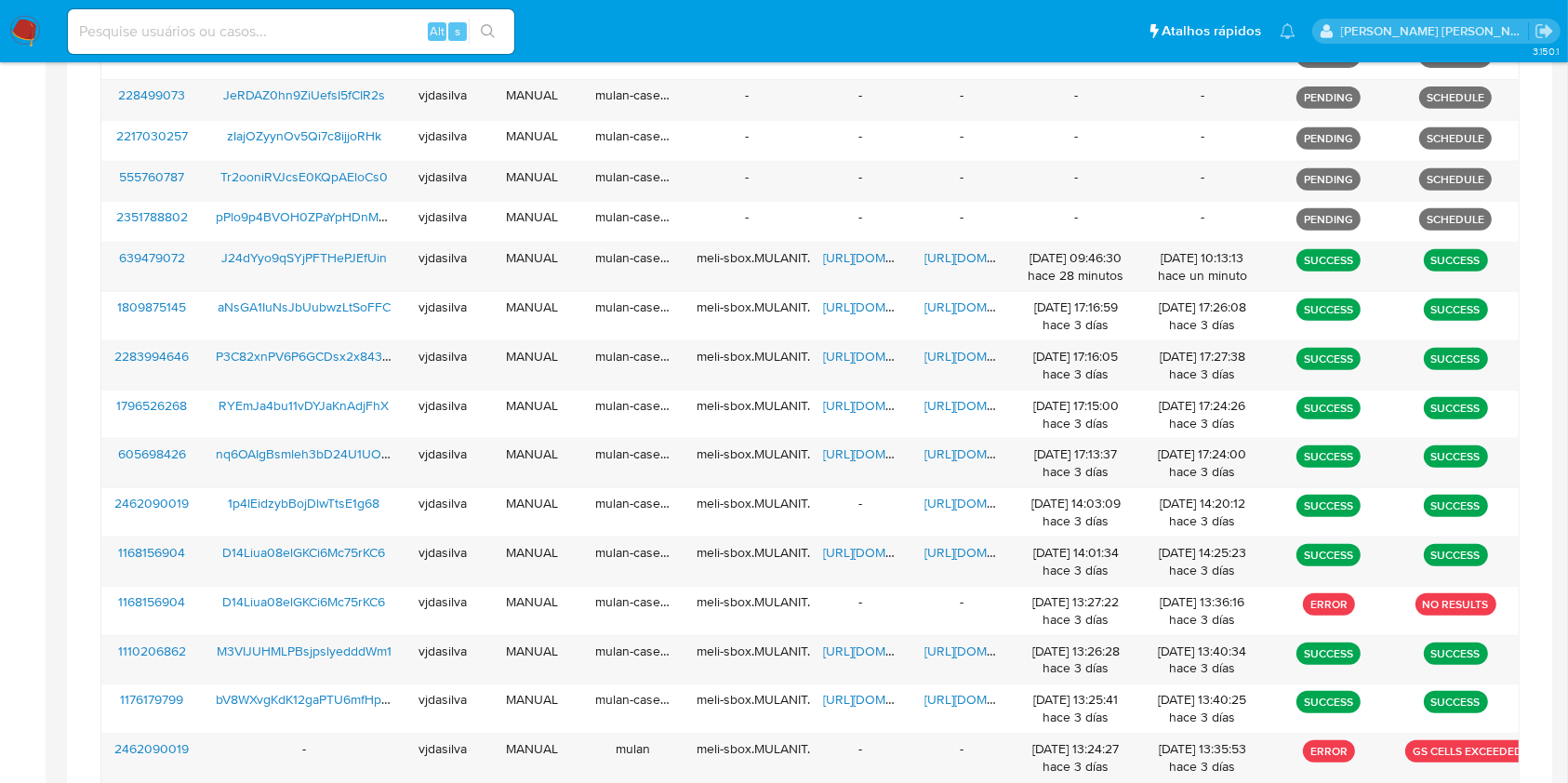
scroll to position [789, 0]
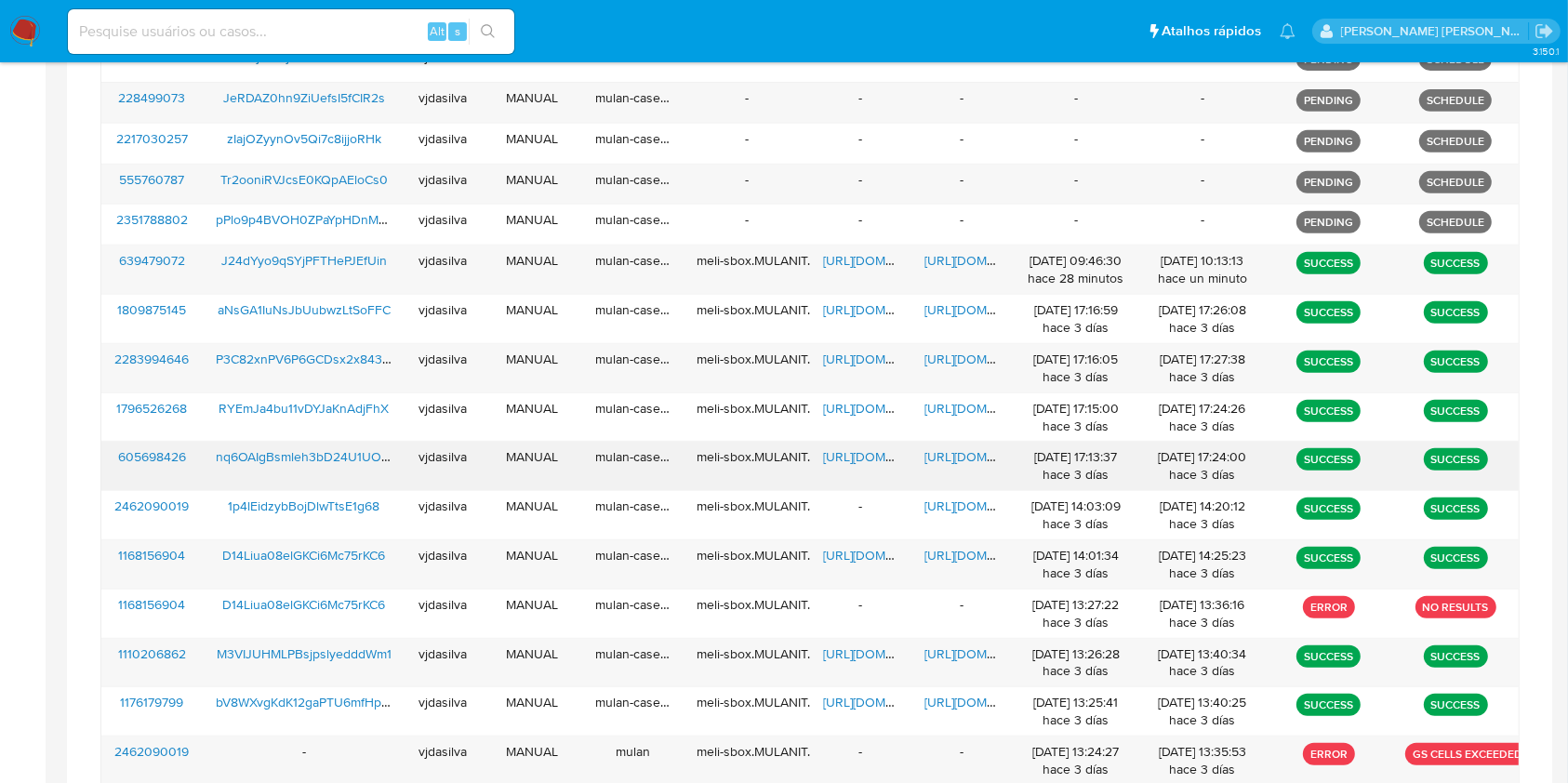
click at [864, 459] on span "https://docs.google.com/spreadsheets/d/1ngTSIwcXPLfzld-0V3MJIALofI_joc0A_Fel-vO…" at bounding box center [887, 457] width 129 height 19
click at [967, 455] on span "https://docs.google.com/document/d/1C-UPXopWEaYOQggVAxyKKfuNWncDcCOTbwQ7IMl26r8…" at bounding box center [988, 457] width 129 height 19
click at [322, 453] on span "nq6OAIgBsmleh3bD24U1UOX5" at bounding box center [306, 457] width 182 height 19
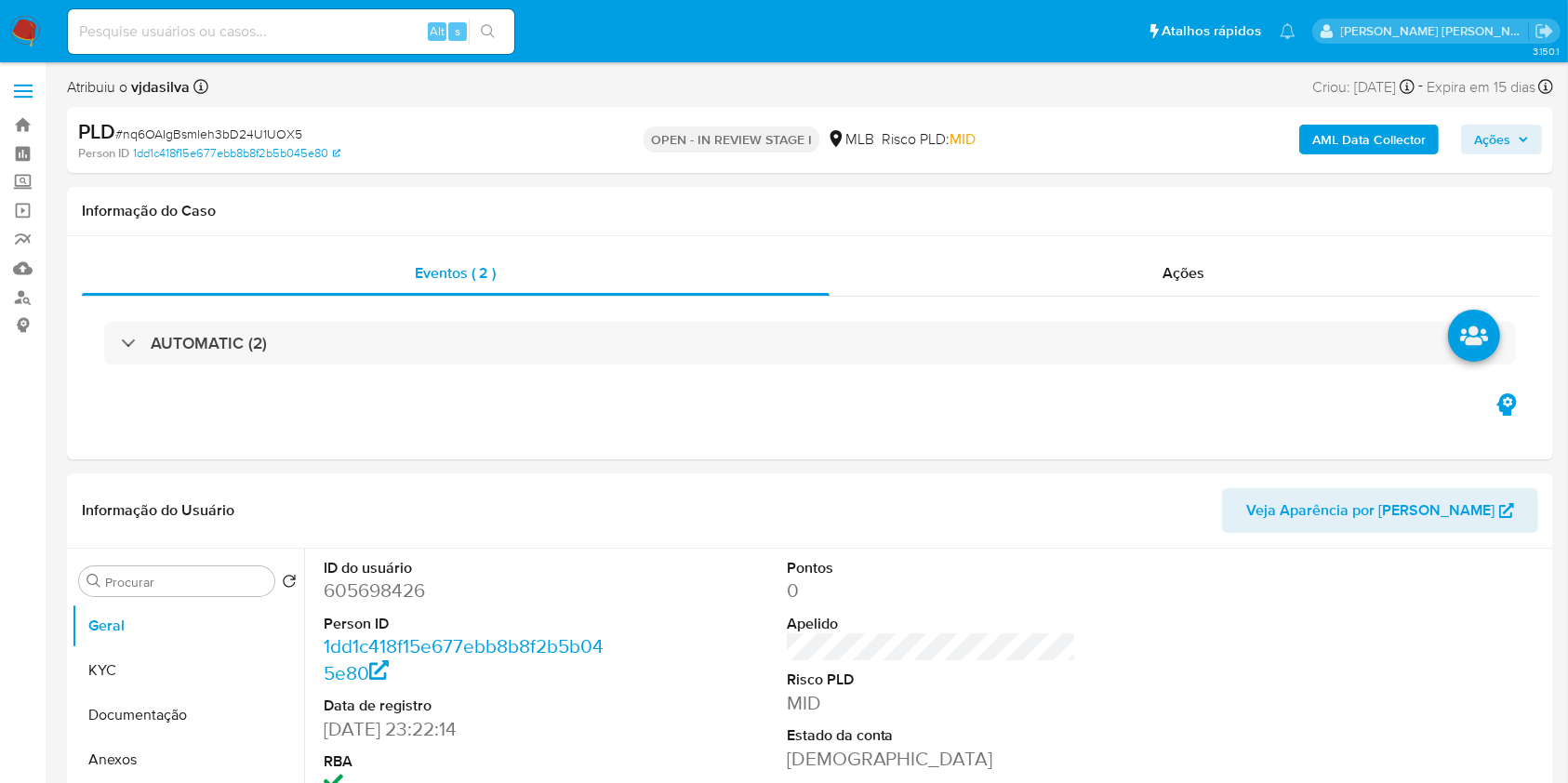
select select "10"
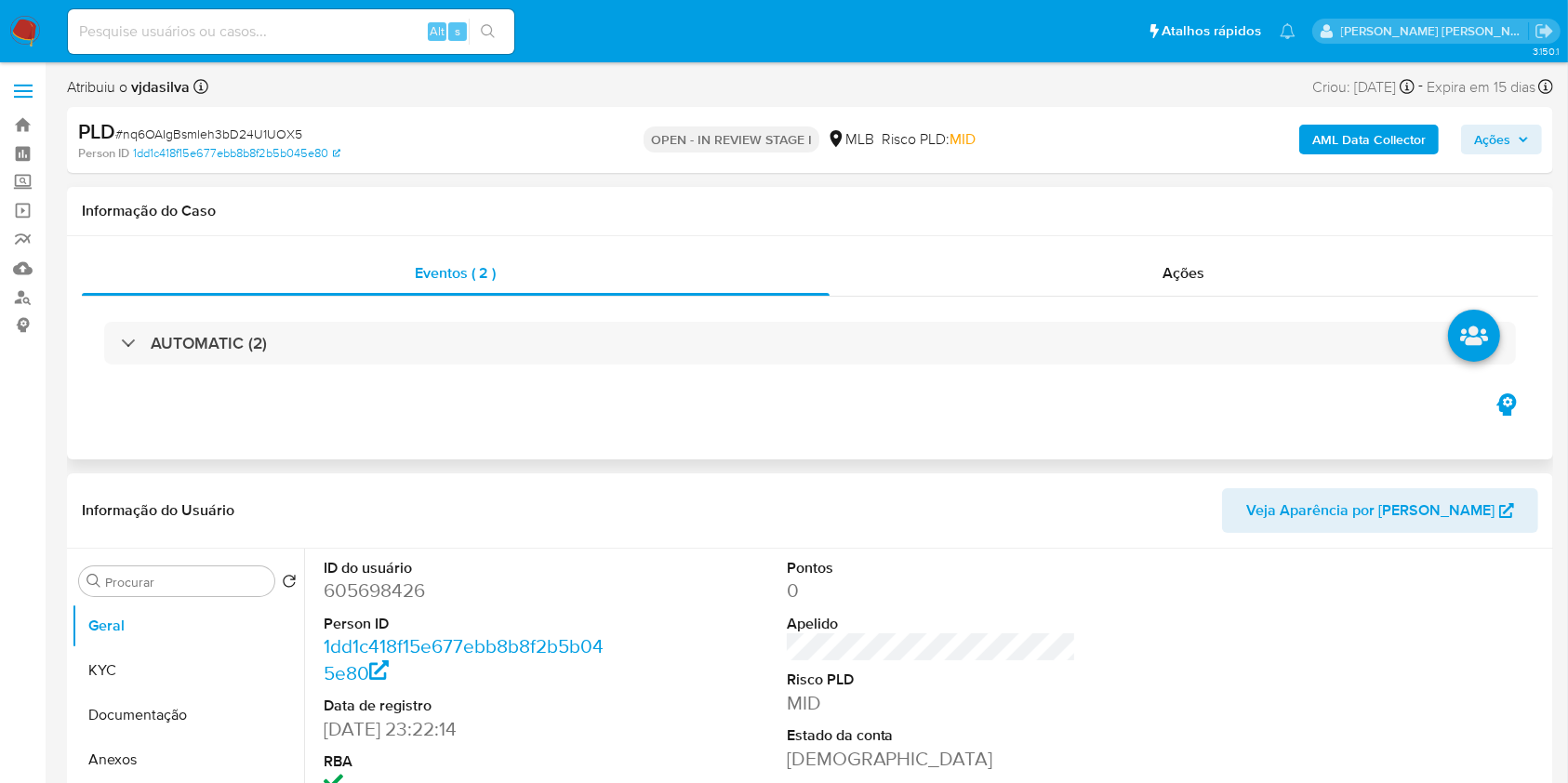
click at [1118, 236] on div "Eventos ( 2 ) Ações AUTOMATIC (2)" at bounding box center [810, 347] width 1486 height 223
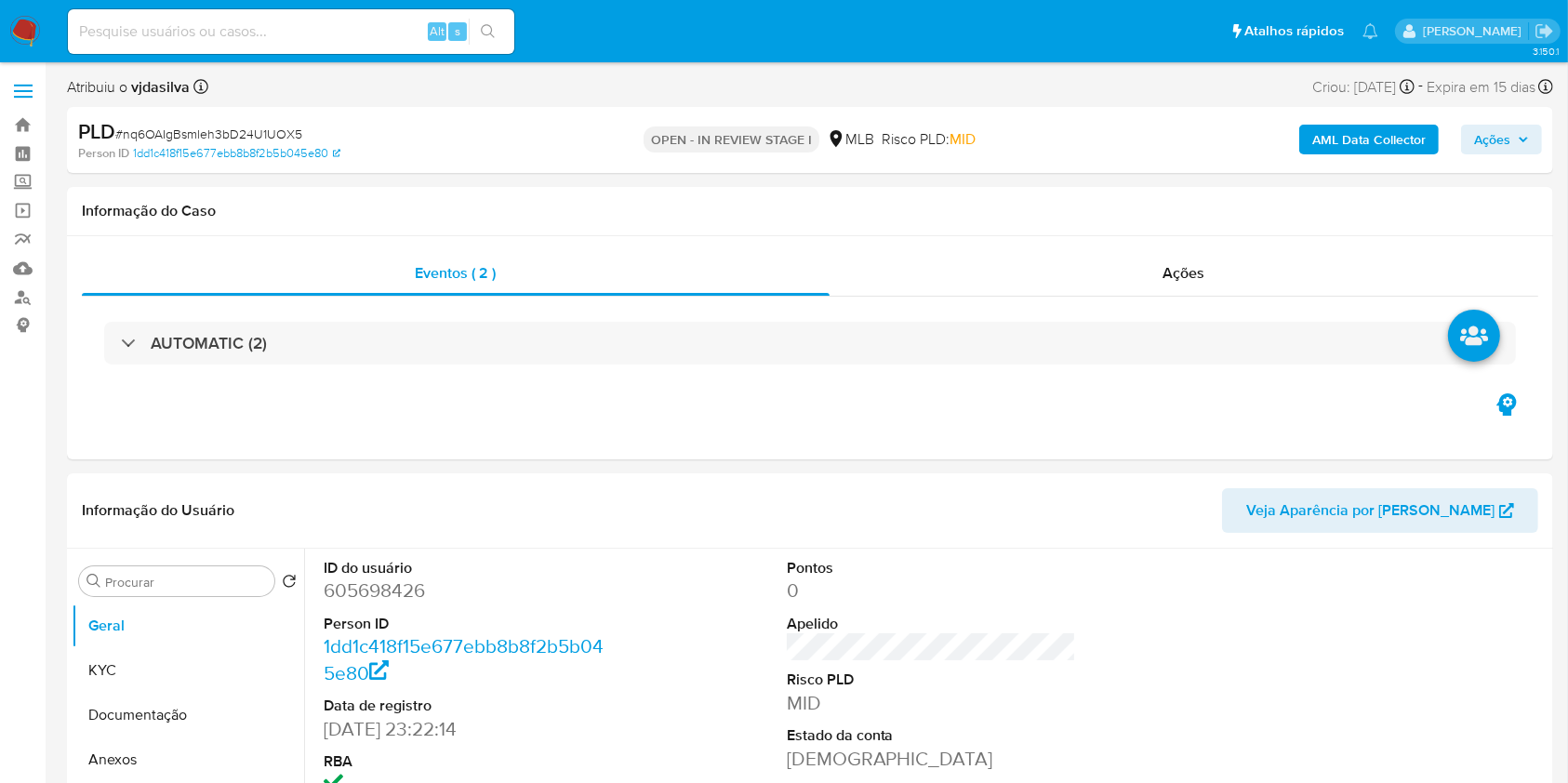
select select "10"
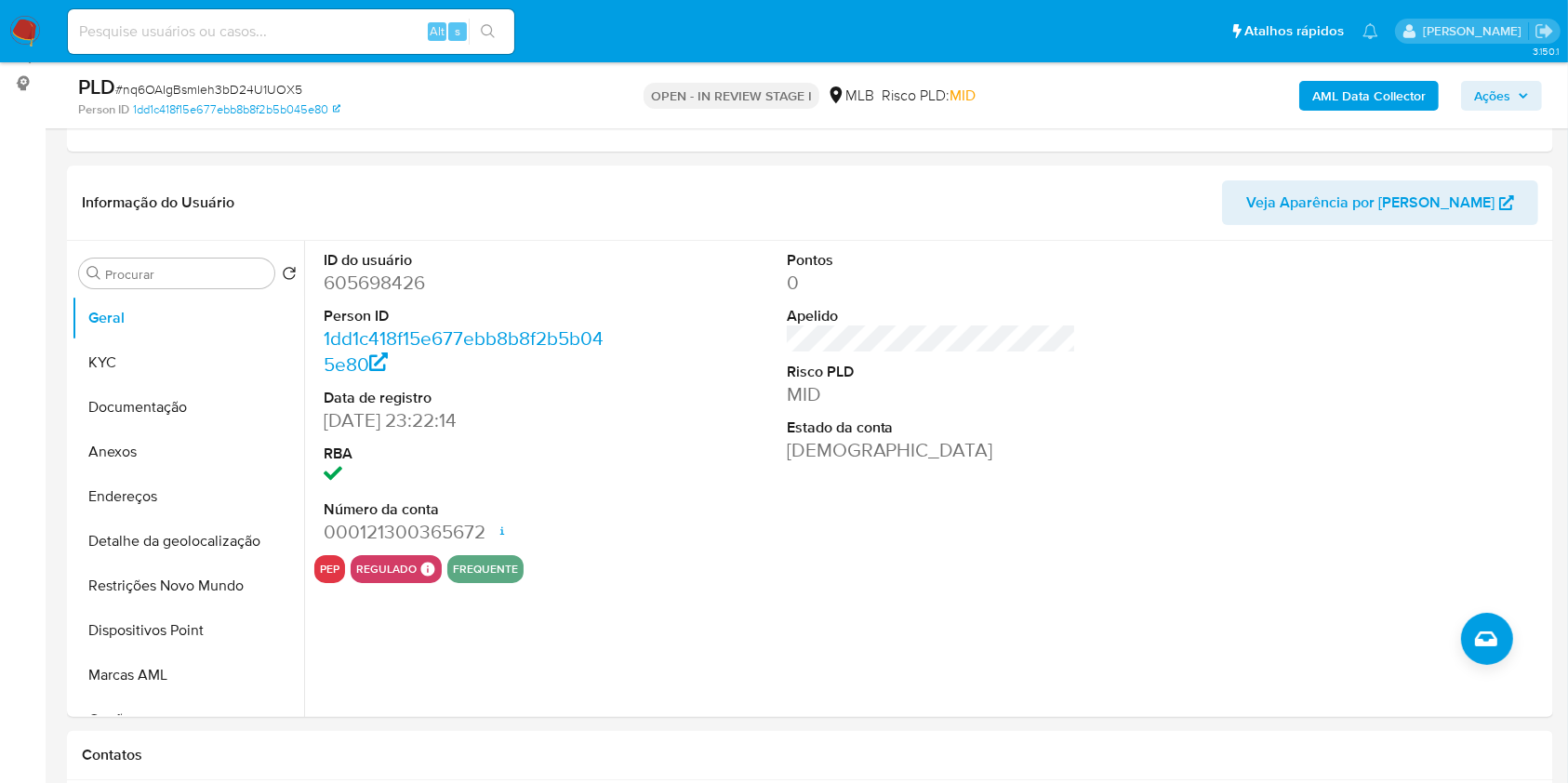
scroll to position [250, 0]
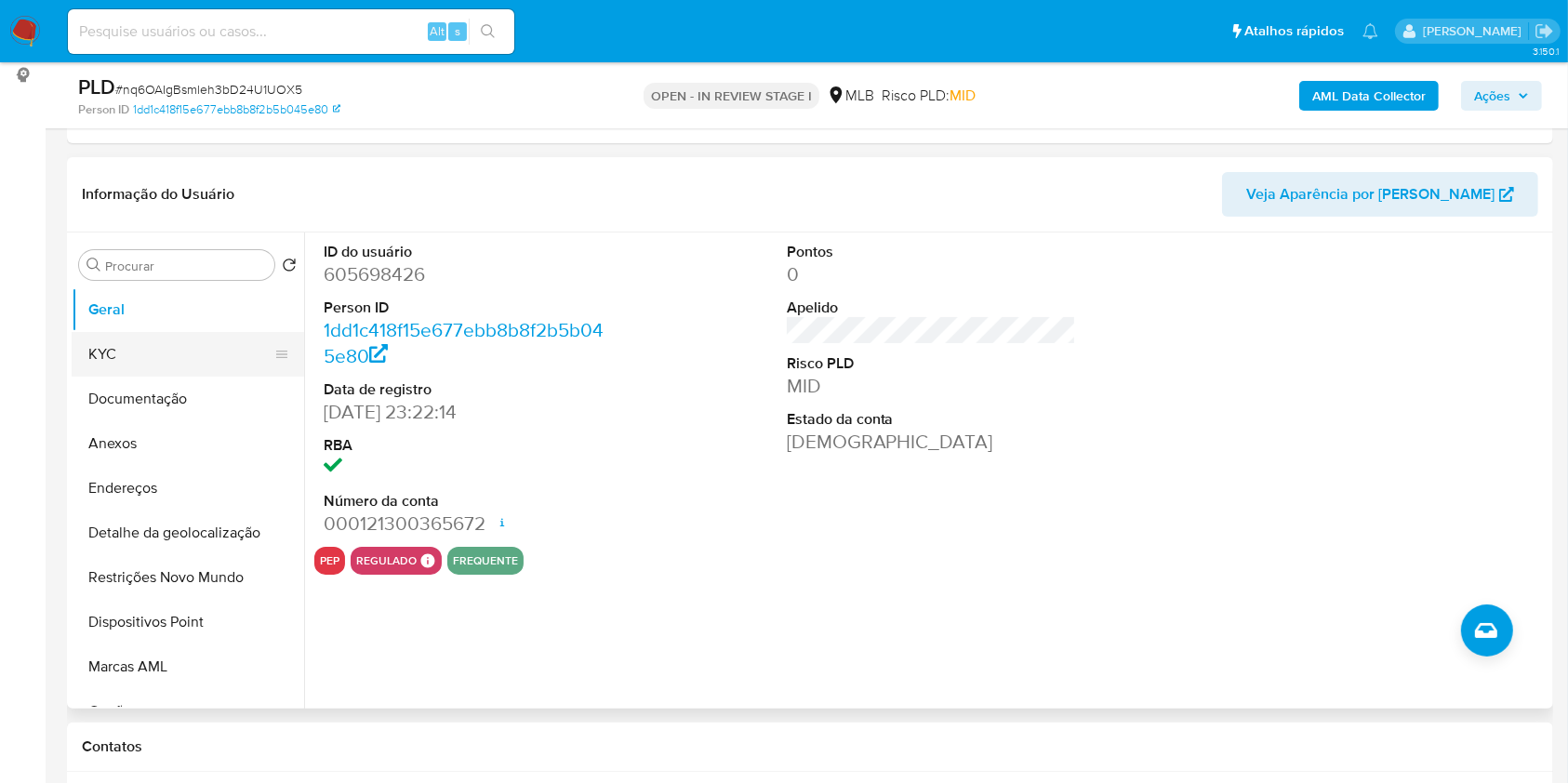
click at [203, 366] on button "KYC" at bounding box center [180, 354] width 217 height 45
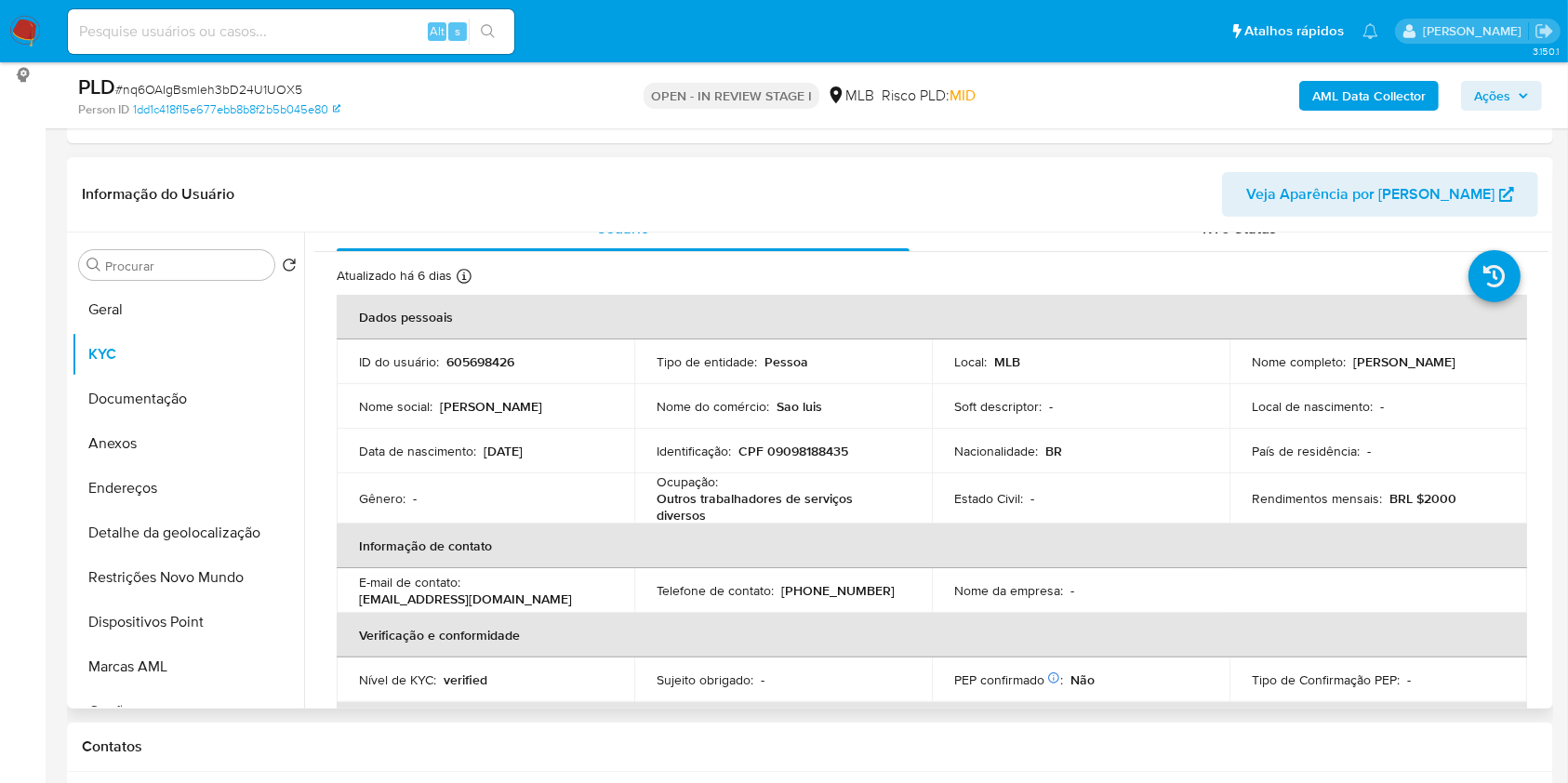
scroll to position [29, 0]
drag, startPoint x: 699, startPoint y: 512, endPoint x: 628, endPoint y: 483, distance: 76.7
click at [628, 483] on tr "Gênero : - Ocupação : Outros trabalhadores de serviços diversos Estado Civil : …" at bounding box center [931, 496] width 1190 height 50
copy tr "Ocupação : Outros trabalhadores de serviços diverso"
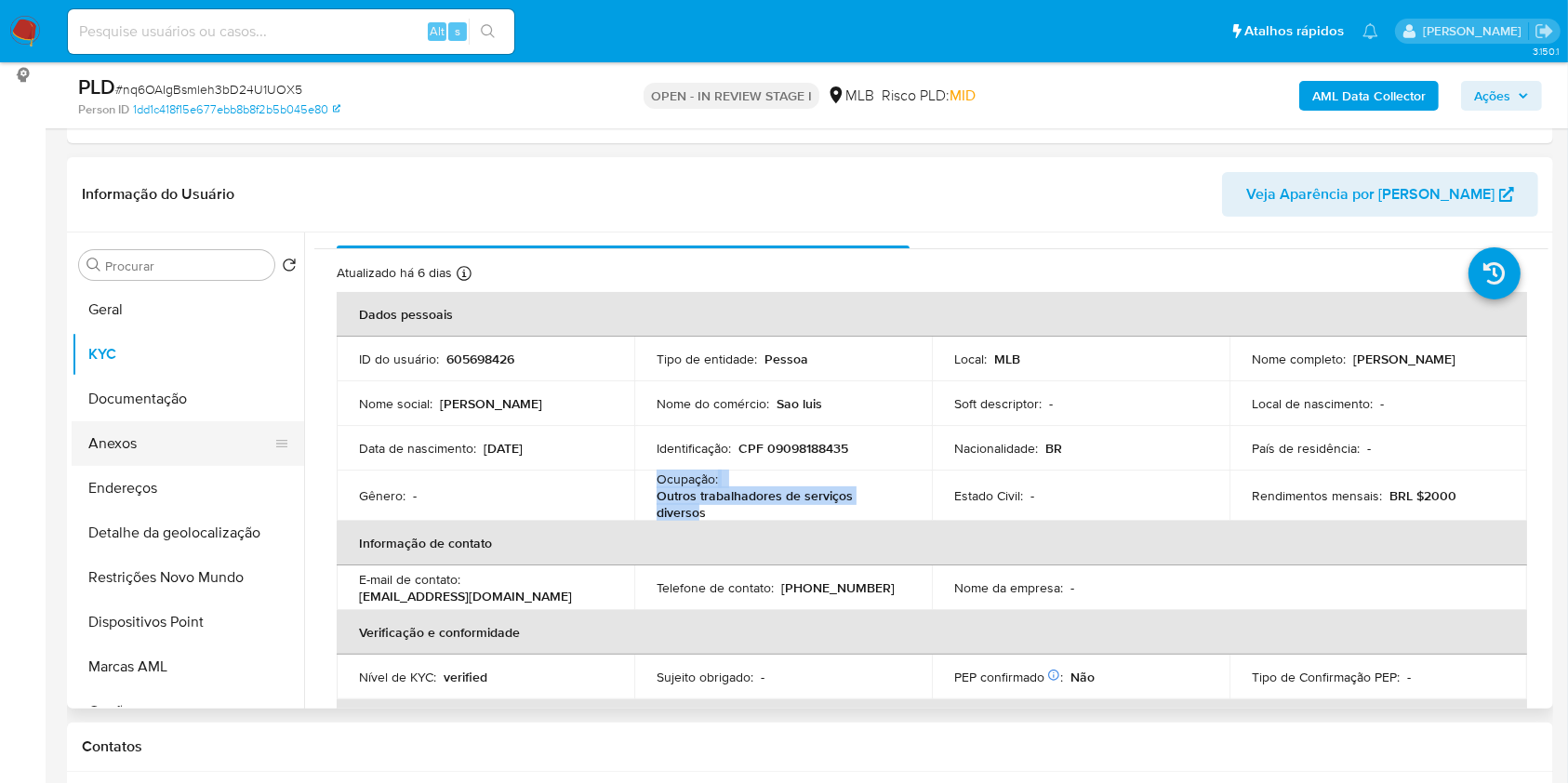
click at [149, 449] on button "Anexos" at bounding box center [180, 444] width 217 height 45
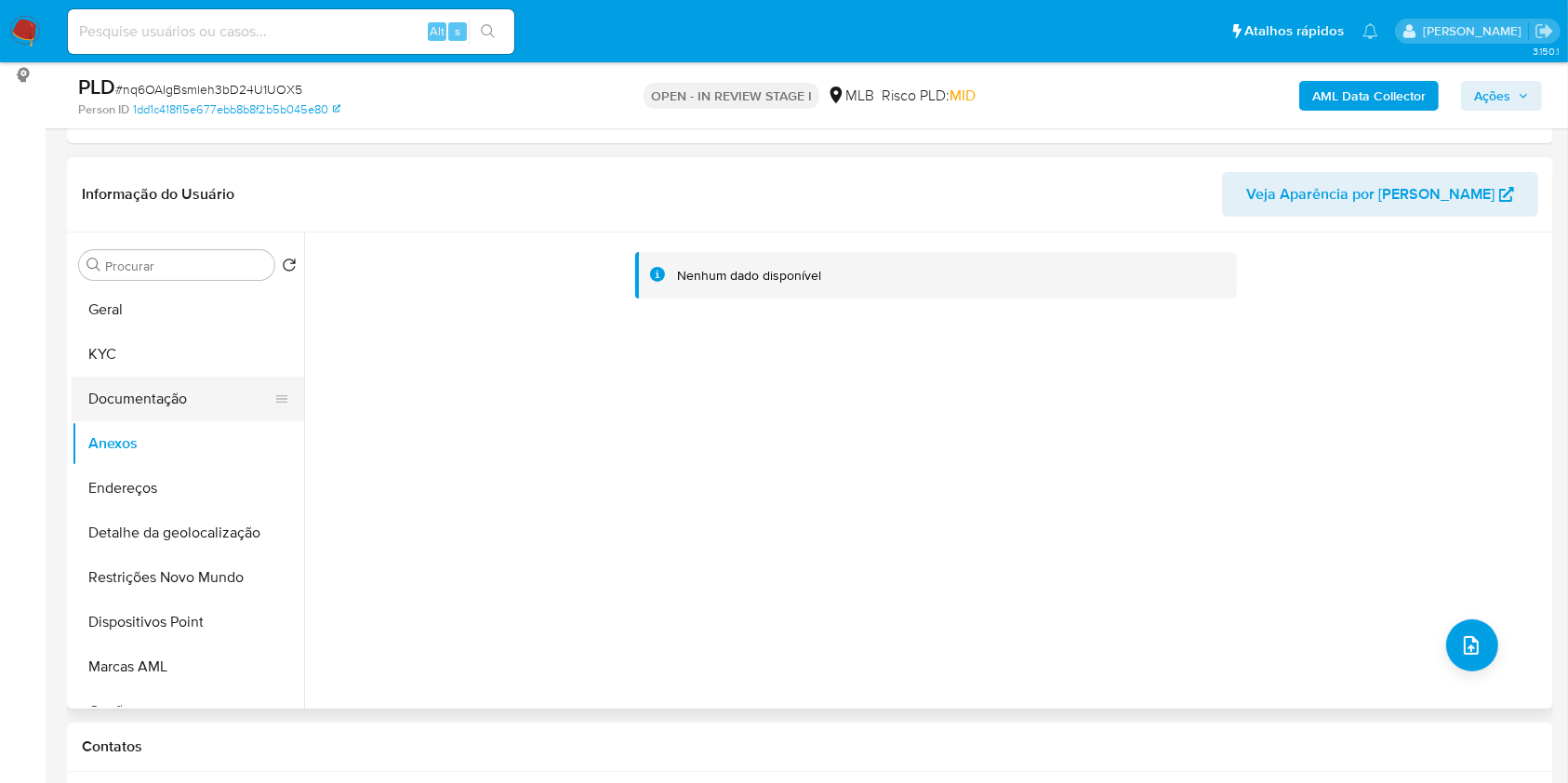
click at [155, 387] on button "Documentação" at bounding box center [180, 399] width 217 height 45
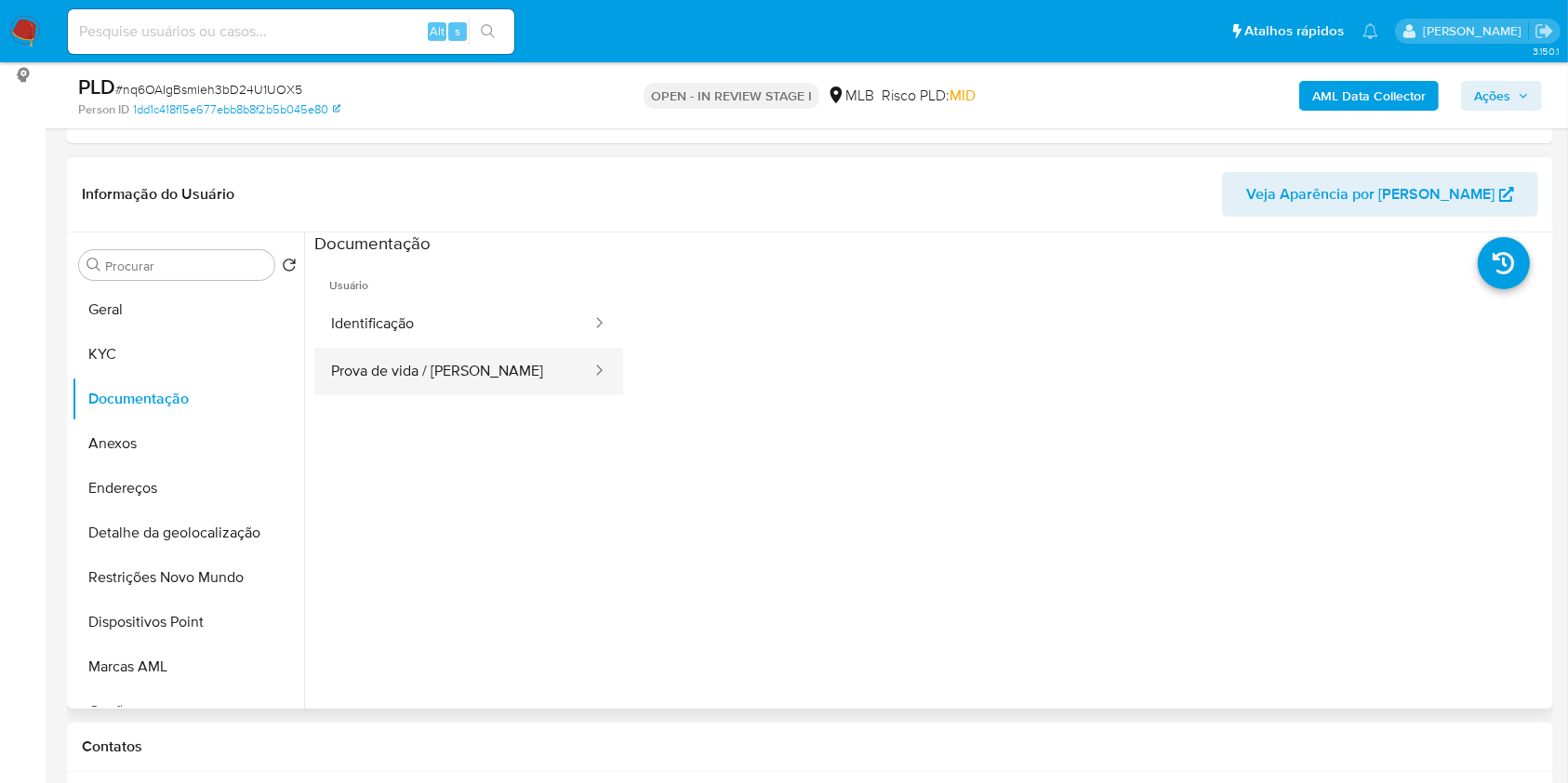
click at [403, 371] on button "Prova de vida / Selfie" at bounding box center [453, 371] width 279 height 48
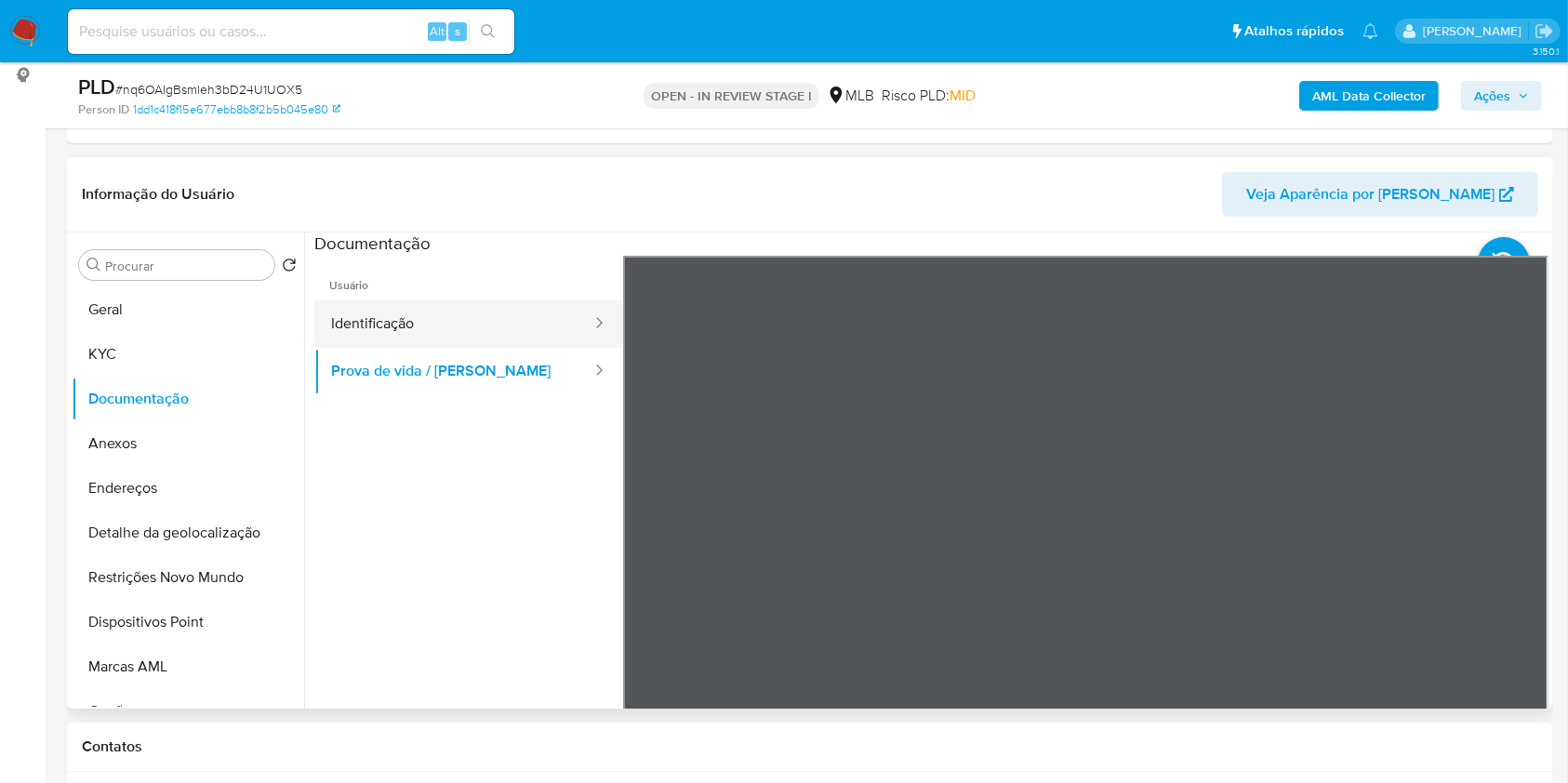
click at [420, 343] on button "Identificação" at bounding box center [453, 323] width 279 height 48
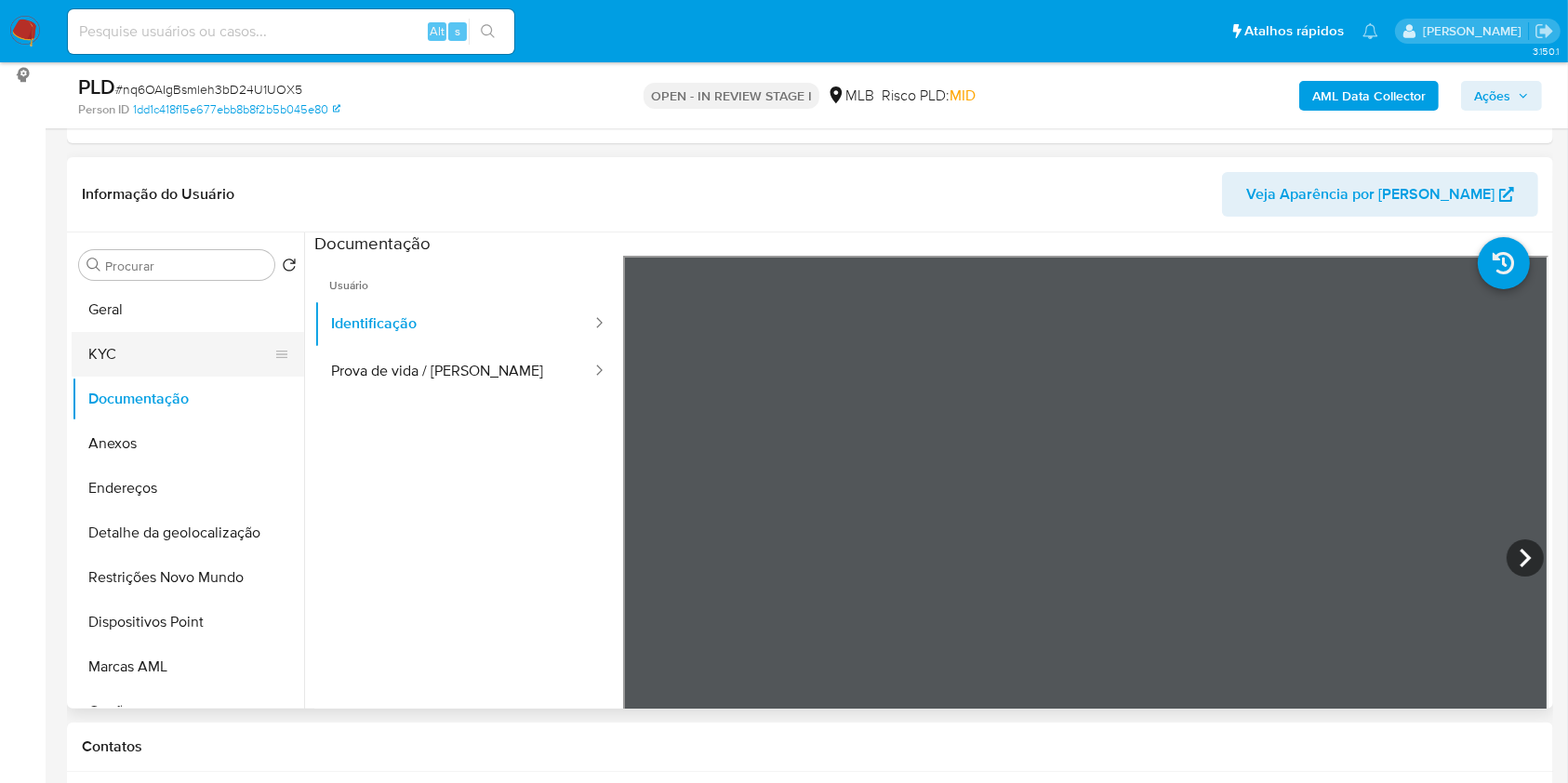
click at [172, 355] on button "KYC" at bounding box center [180, 354] width 217 height 45
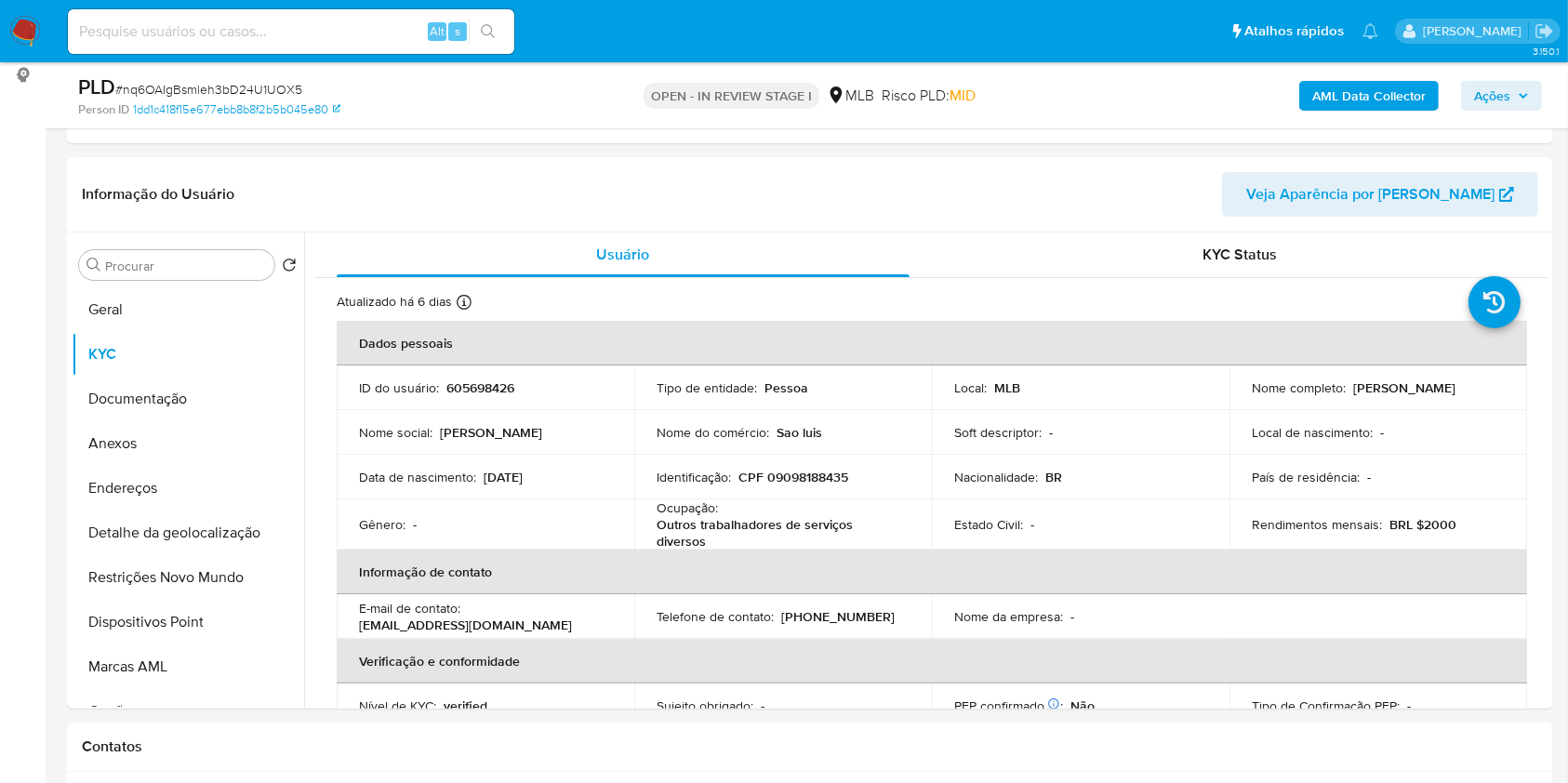
drag, startPoint x: 1551, startPoint y: 390, endPoint x: 1554, endPoint y: 458, distance: 68.1
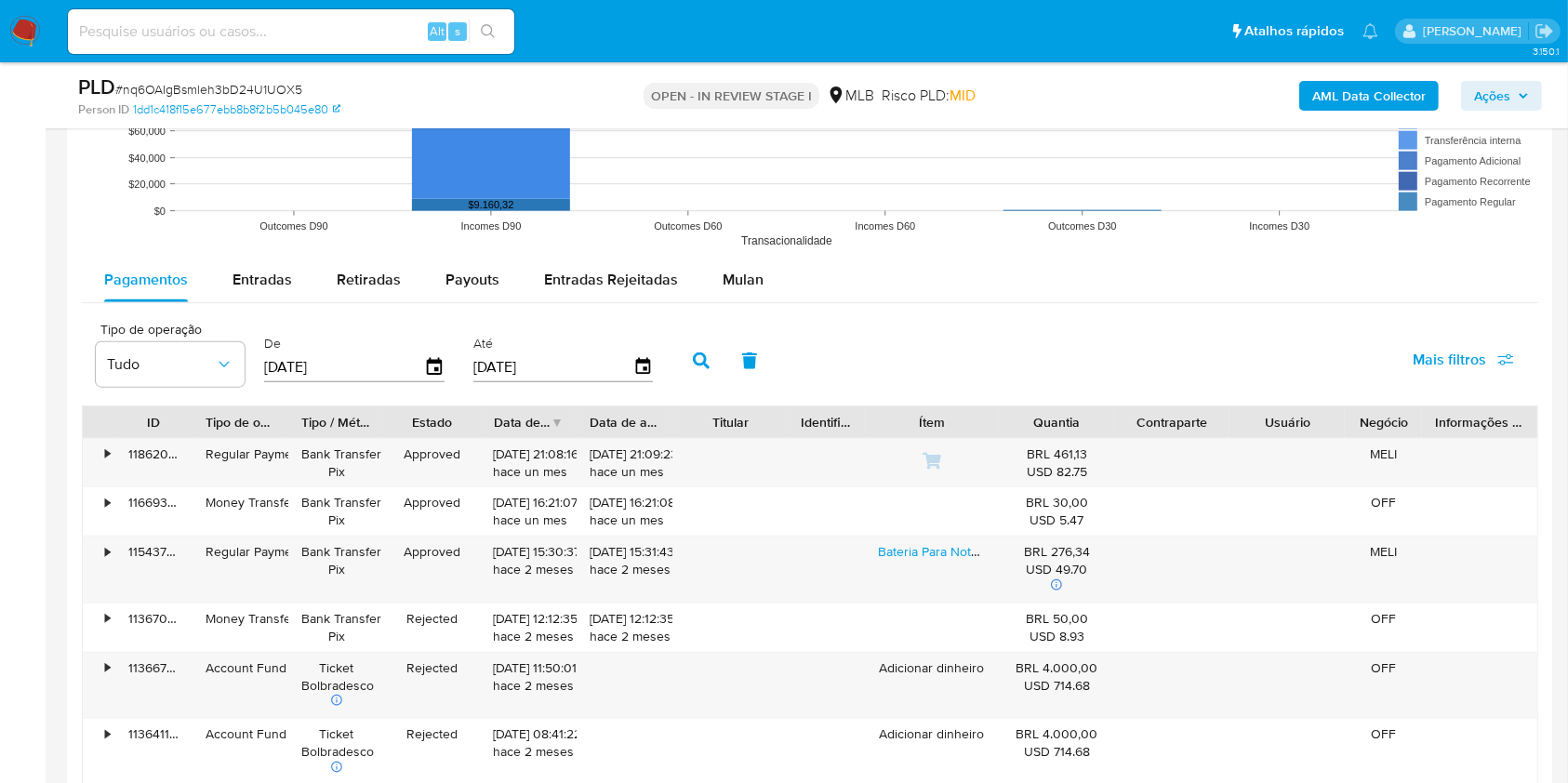
scroll to position [1938, 0]
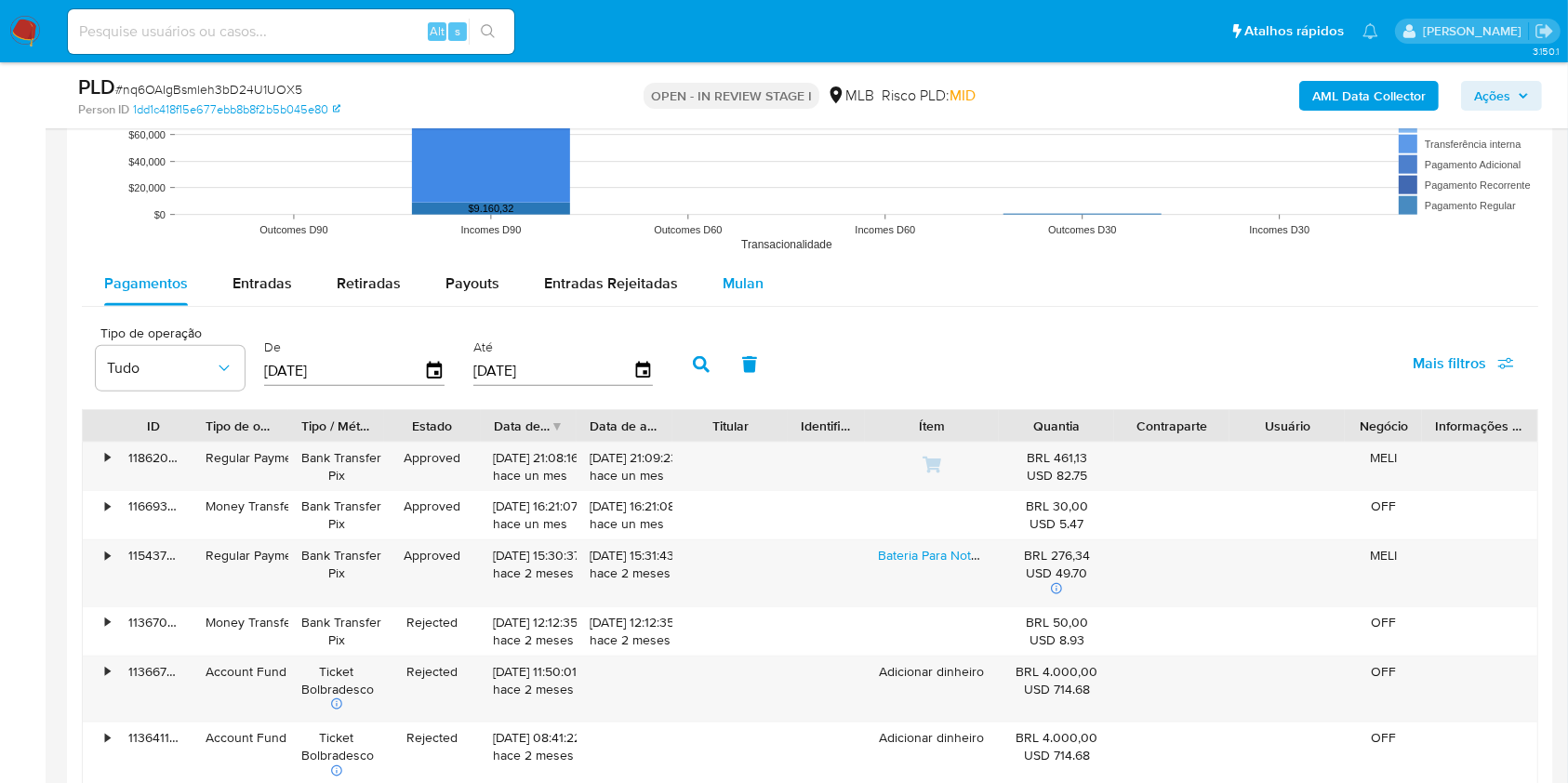
click at [742, 276] on span "Mulan" at bounding box center [743, 282] width 41 height 21
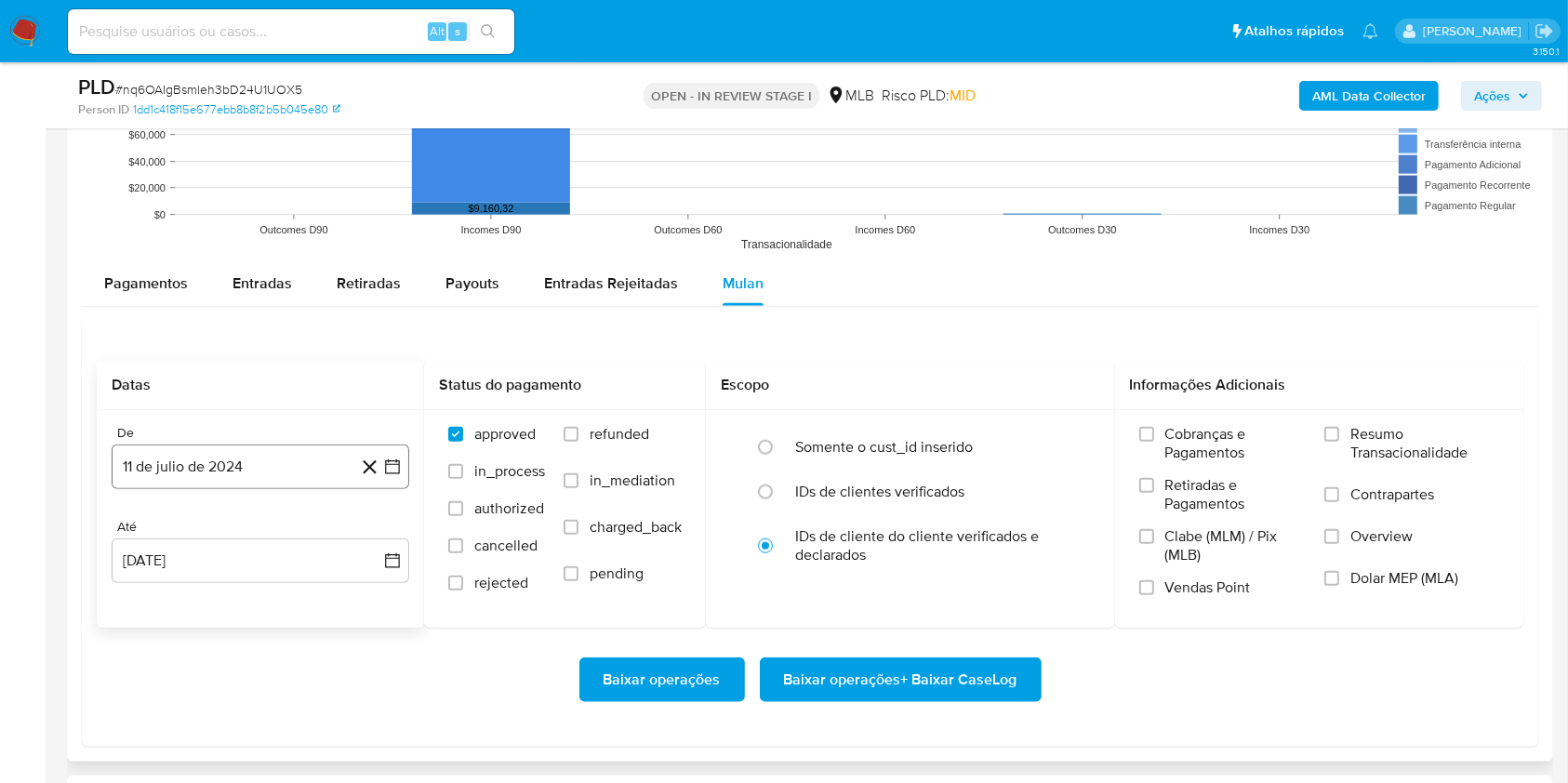
click at [253, 472] on button "11 de julio de 2024" at bounding box center [260, 467] width 297 height 45
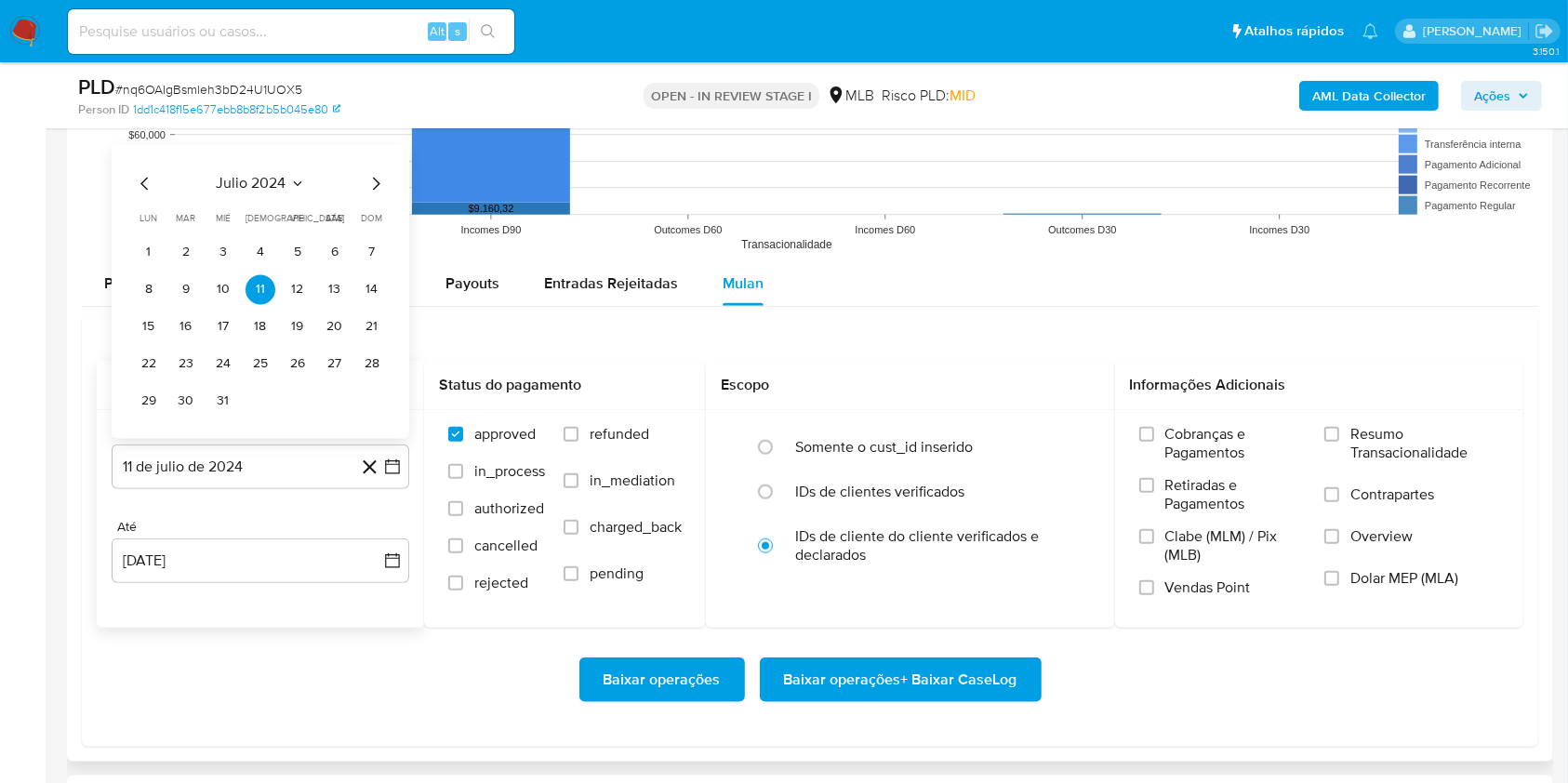
click at [271, 177] on span "julio 2024" at bounding box center [251, 184] width 70 height 19
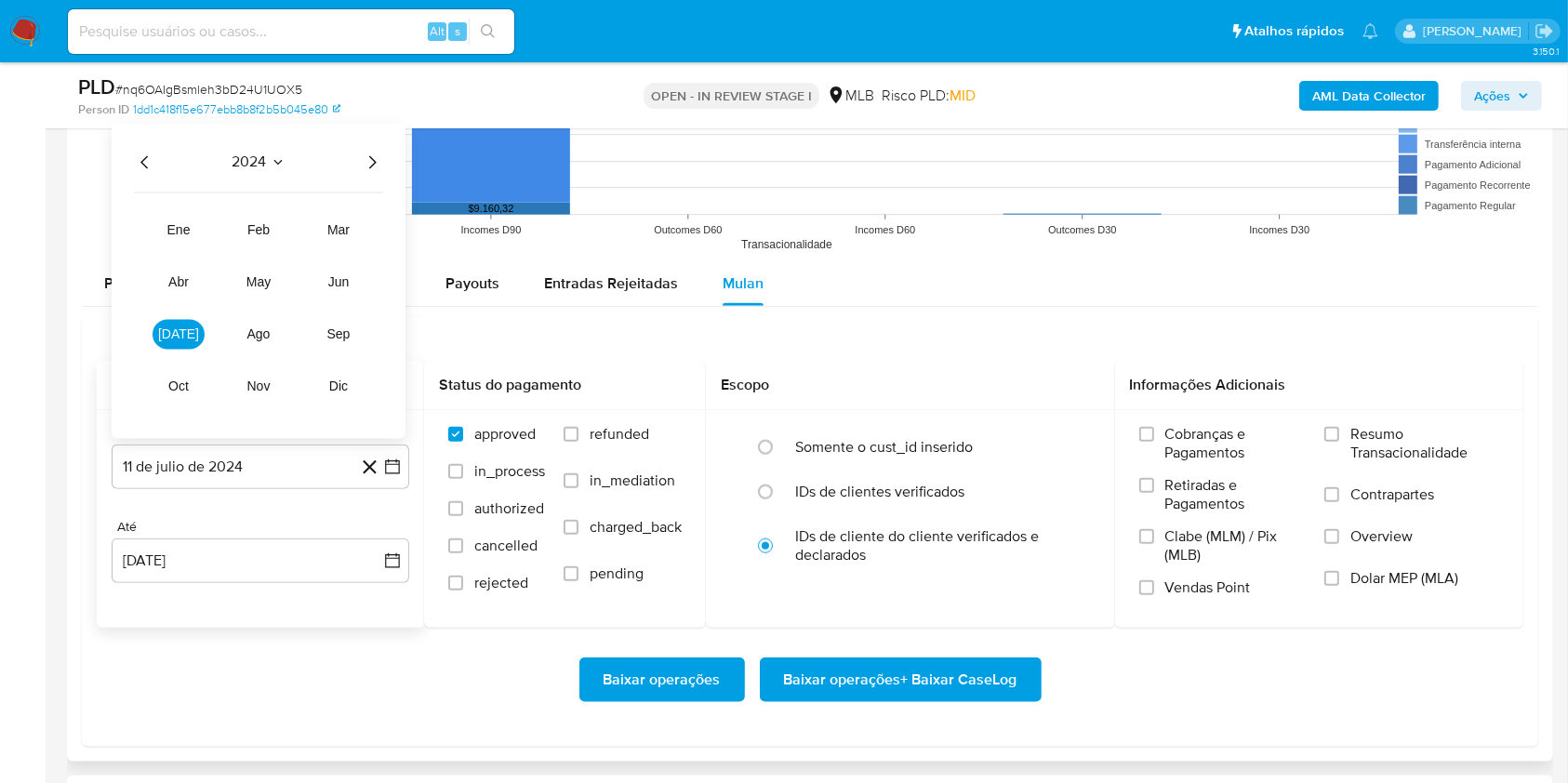
click at [371, 158] on icon "Año siguiente" at bounding box center [373, 162] width 7 height 13
click at [183, 225] on span "ene" at bounding box center [179, 229] width 23 height 15
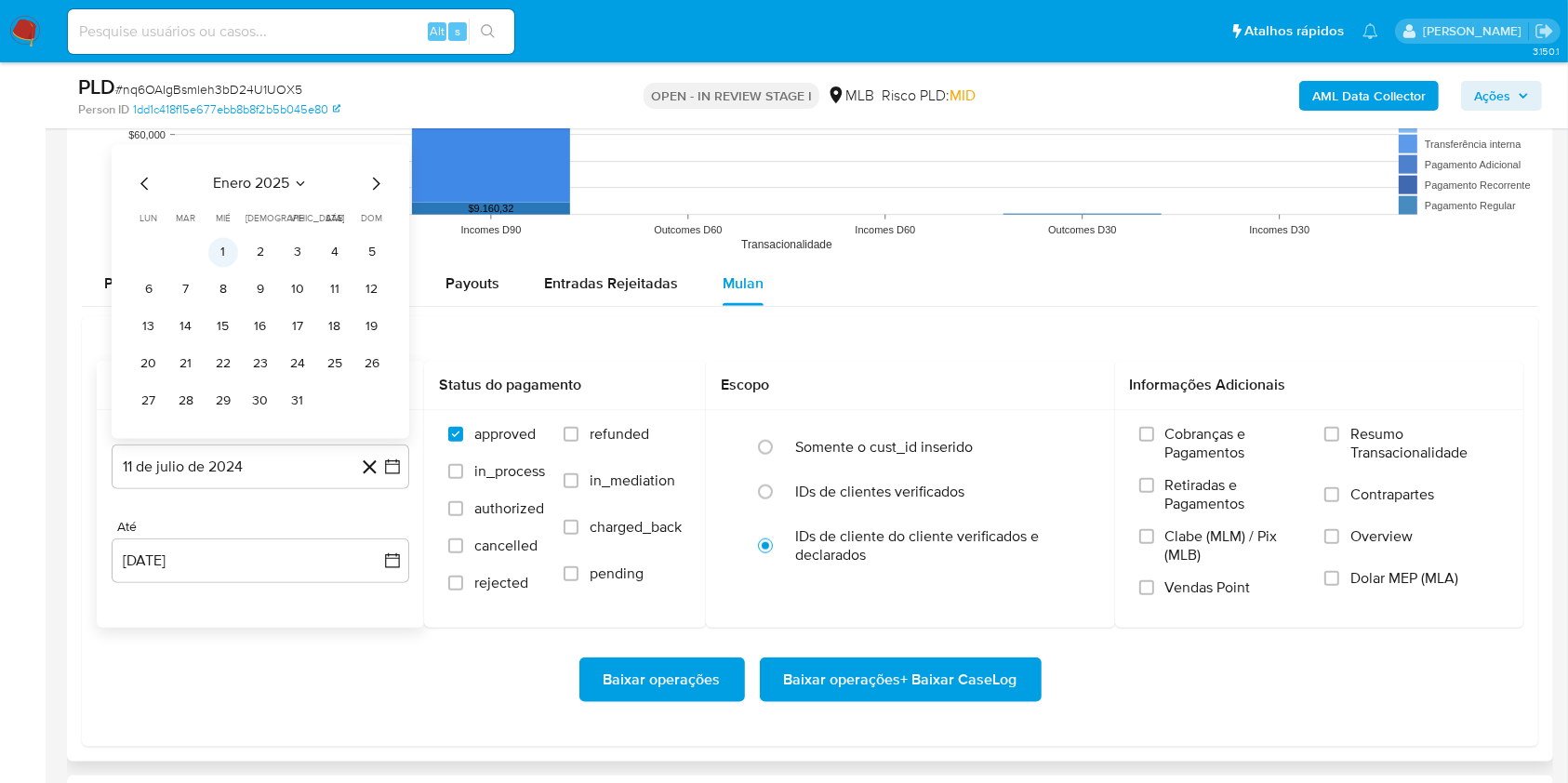
click at [223, 250] on button "1" at bounding box center [223, 252] width 30 height 30
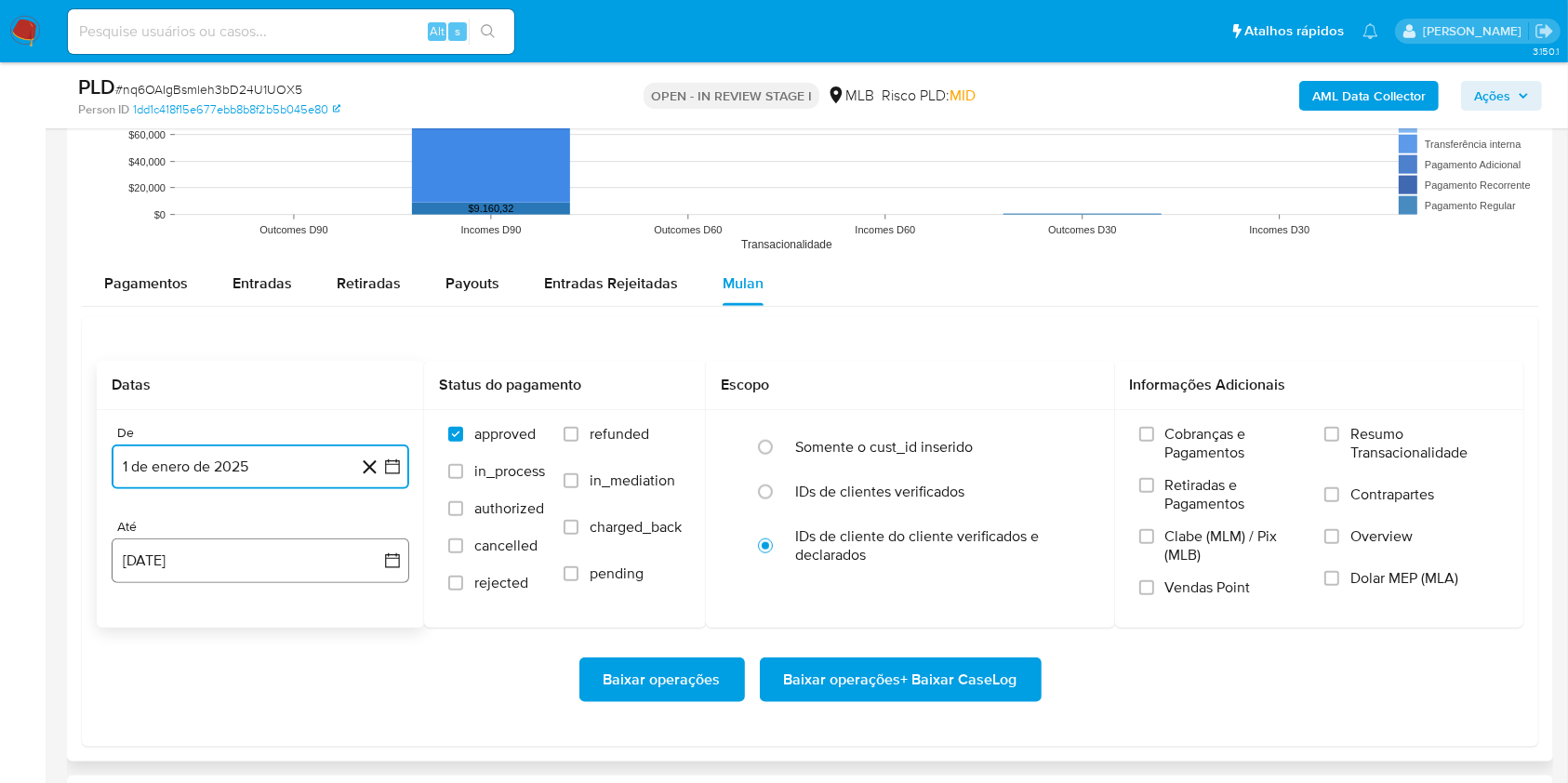
click at [290, 564] on button "11 [PERSON_NAME] de 2025" at bounding box center [260, 561] width 297 height 45
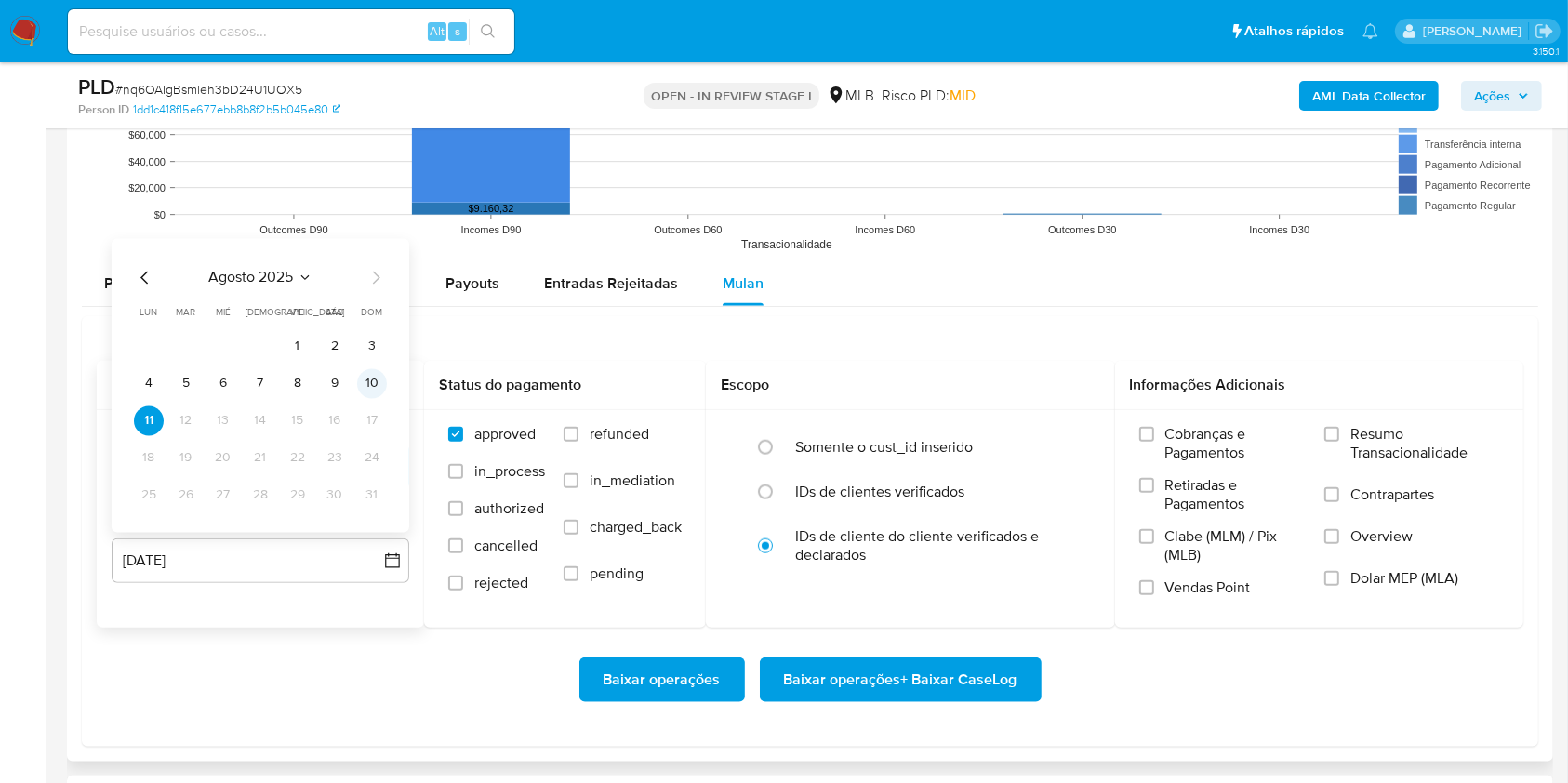
click at [373, 383] on button "10" at bounding box center [372, 383] width 30 height 30
click at [1394, 437] on span "Resumo Transacionalidade" at bounding box center [1424, 444] width 149 height 37
click at [1339, 437] on input "Resumo Transacionalidade" at bounding box center [1331, 434] width 15 height 15
click at [1364, 495] on span "Contrapartes" at bounding box center [1392, 495] width 84 height 19
click at [1339, 495] on input "Contrapartes" at bounding box center [1331, 495] width 15 height 15
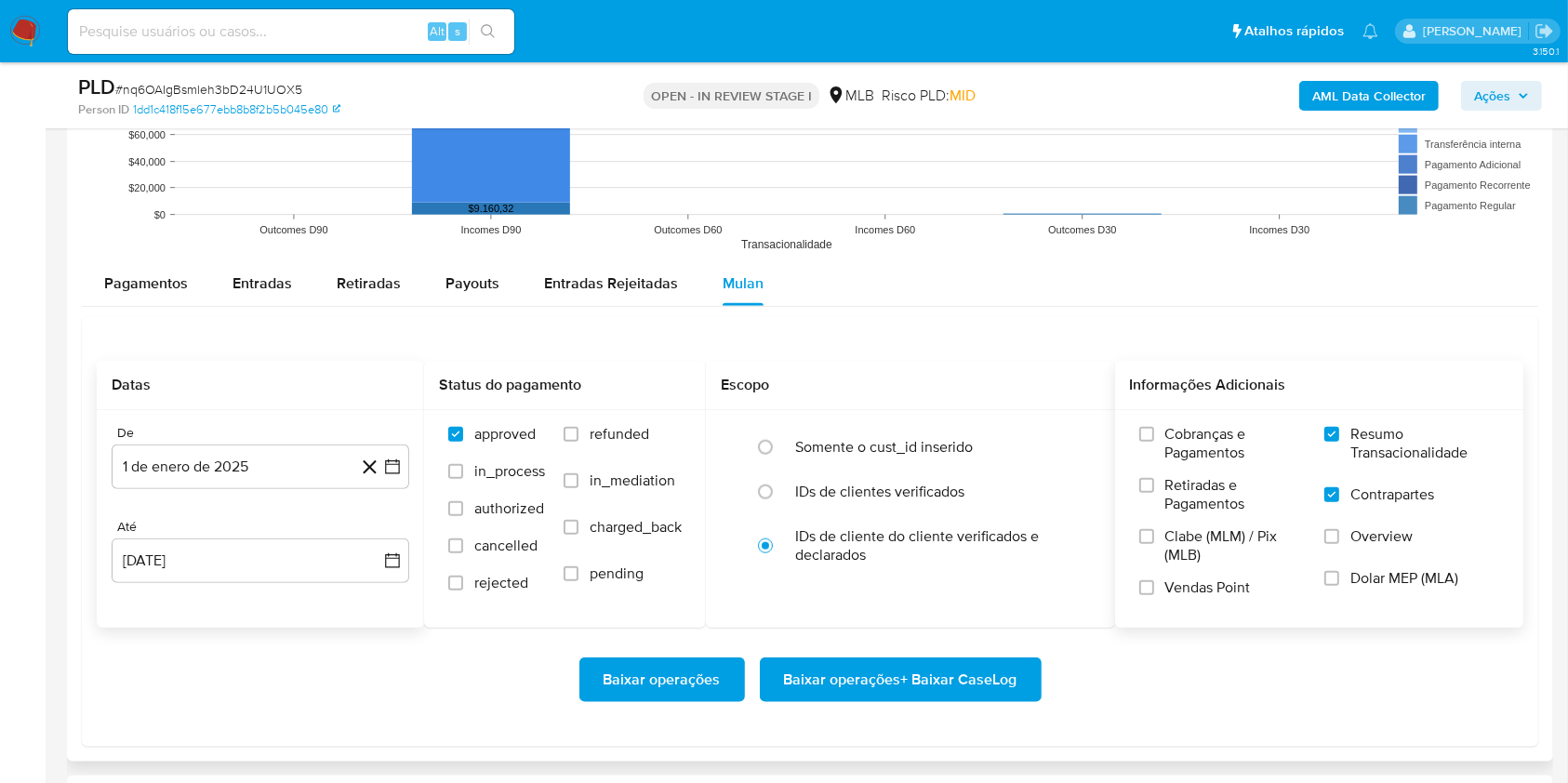
click at [638, 674] on span "Baixar operações" at bounding box center [662, 680] width 117 height 41
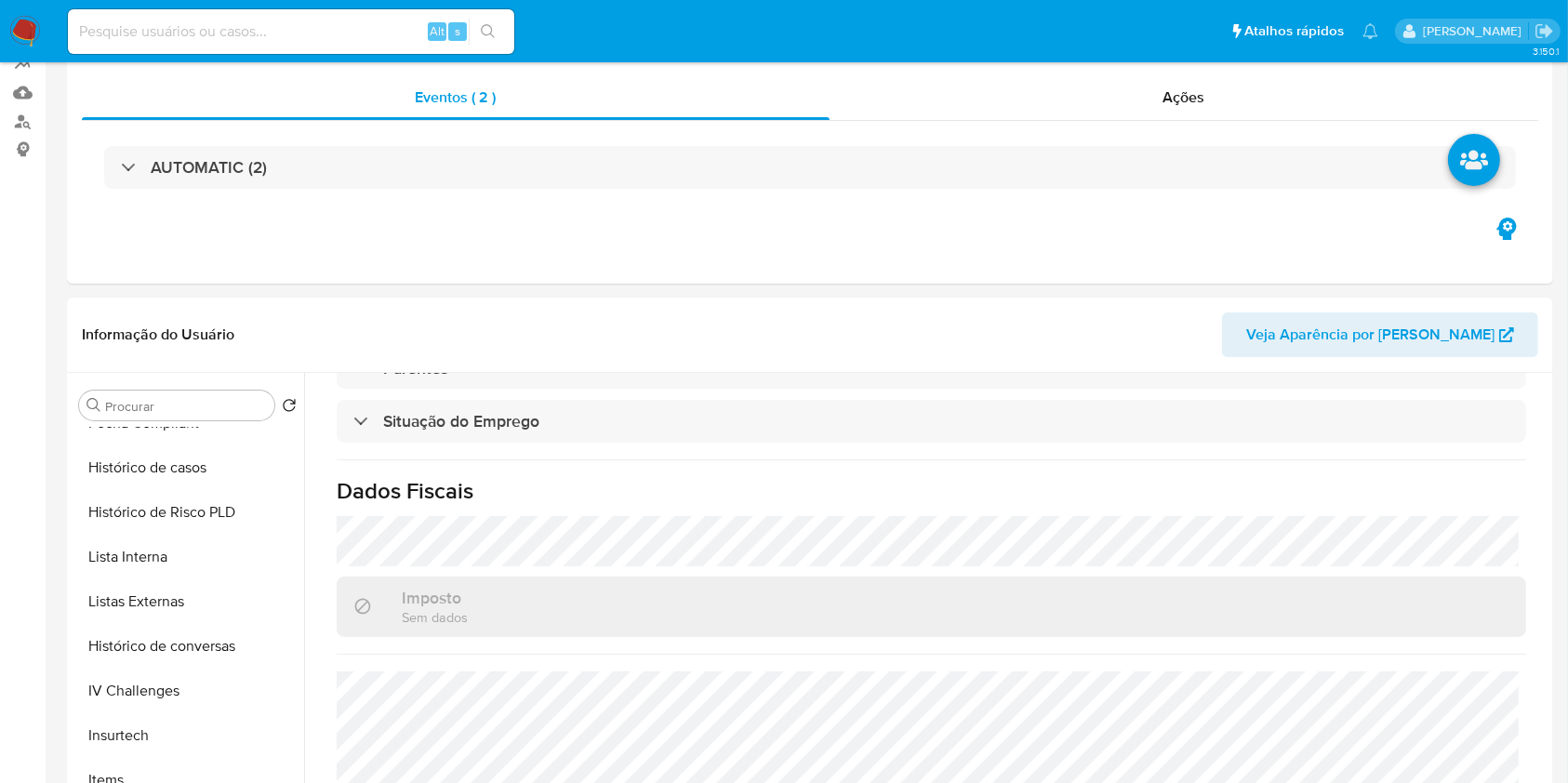
scroll to position [0, 0]
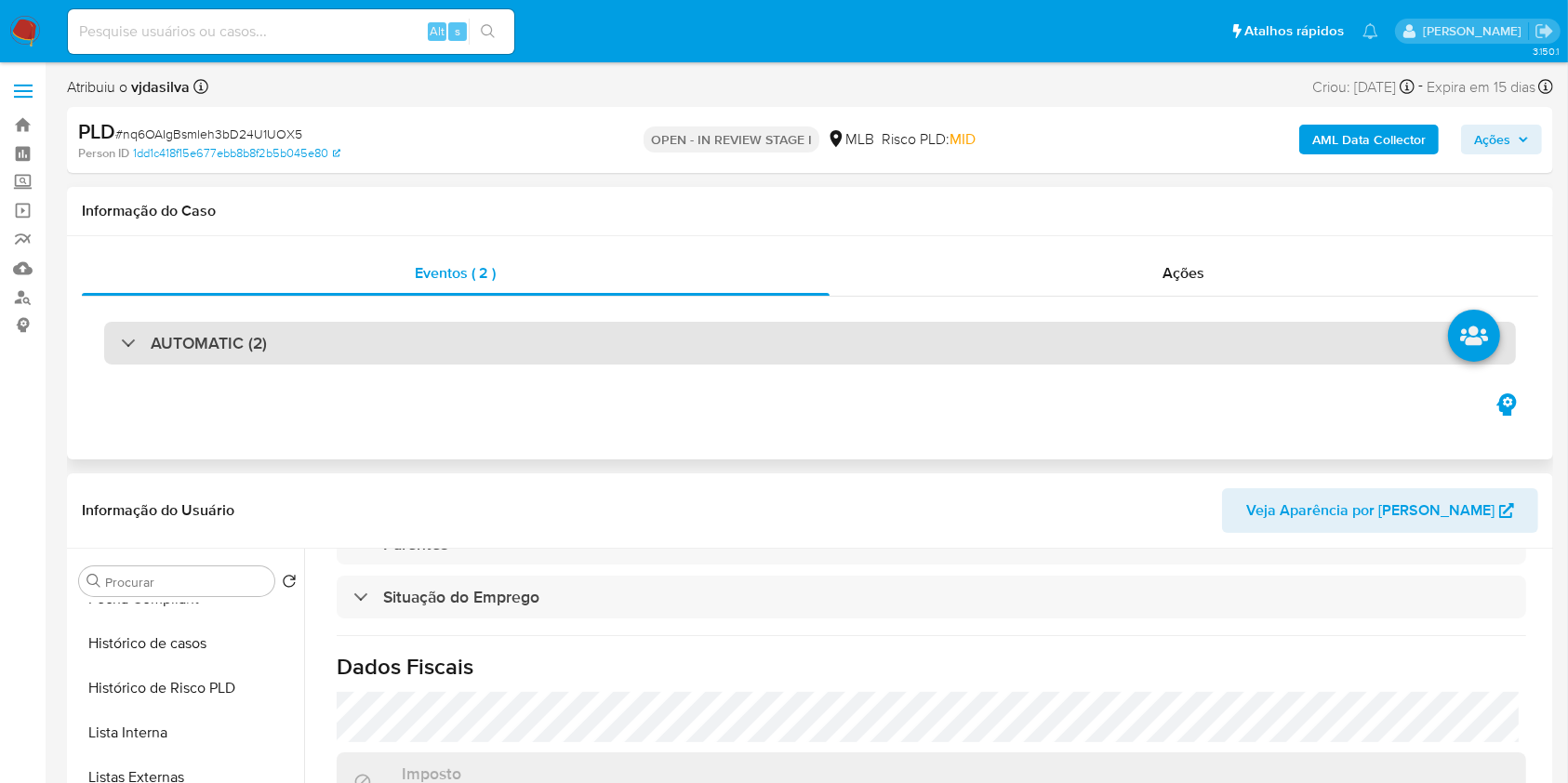
click at [1089, 338] on div "AUTOMATIC (2)" at bounding box center [810, 343] width 1411 height 43
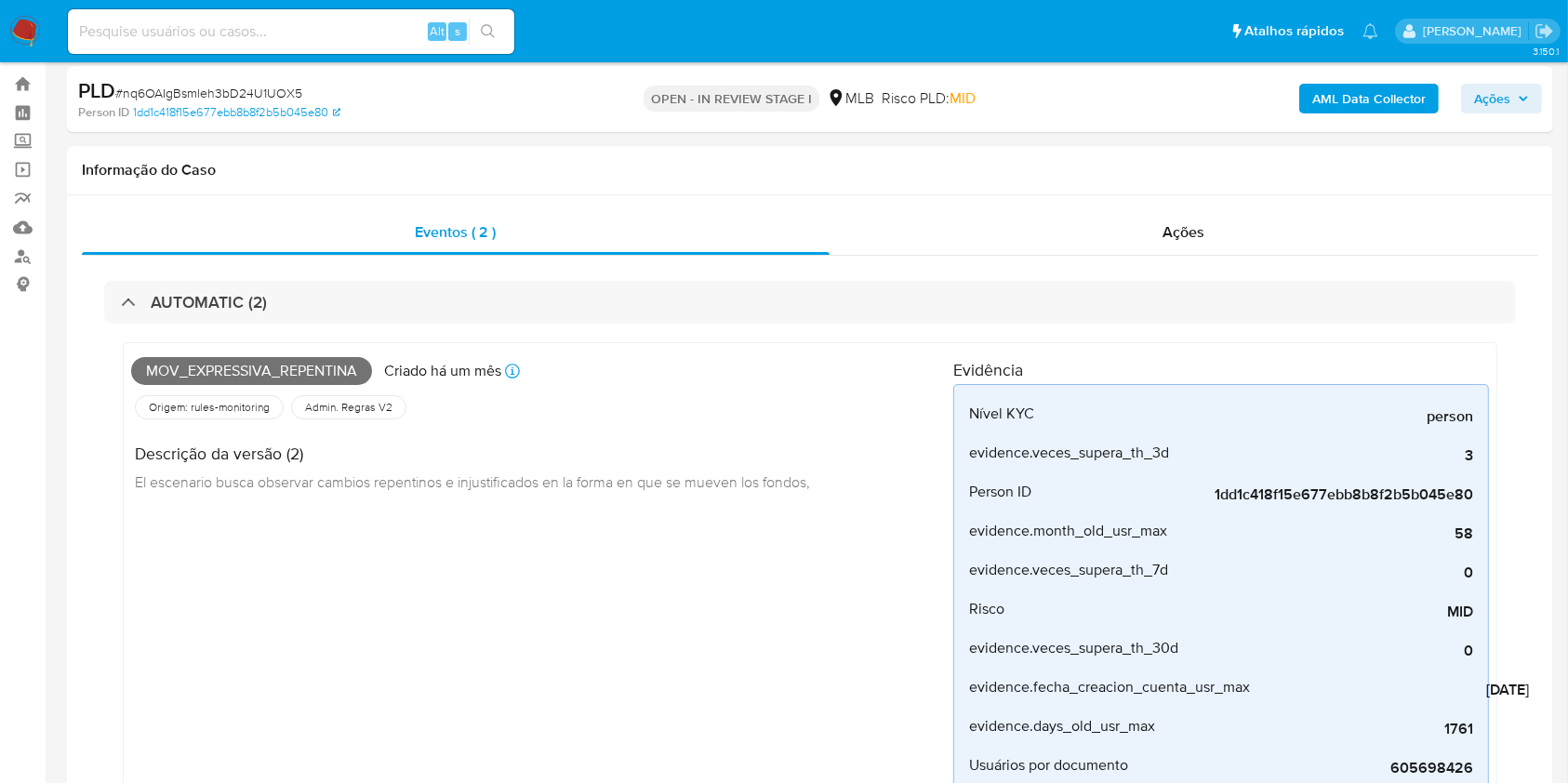
scroll to position [21, 0]
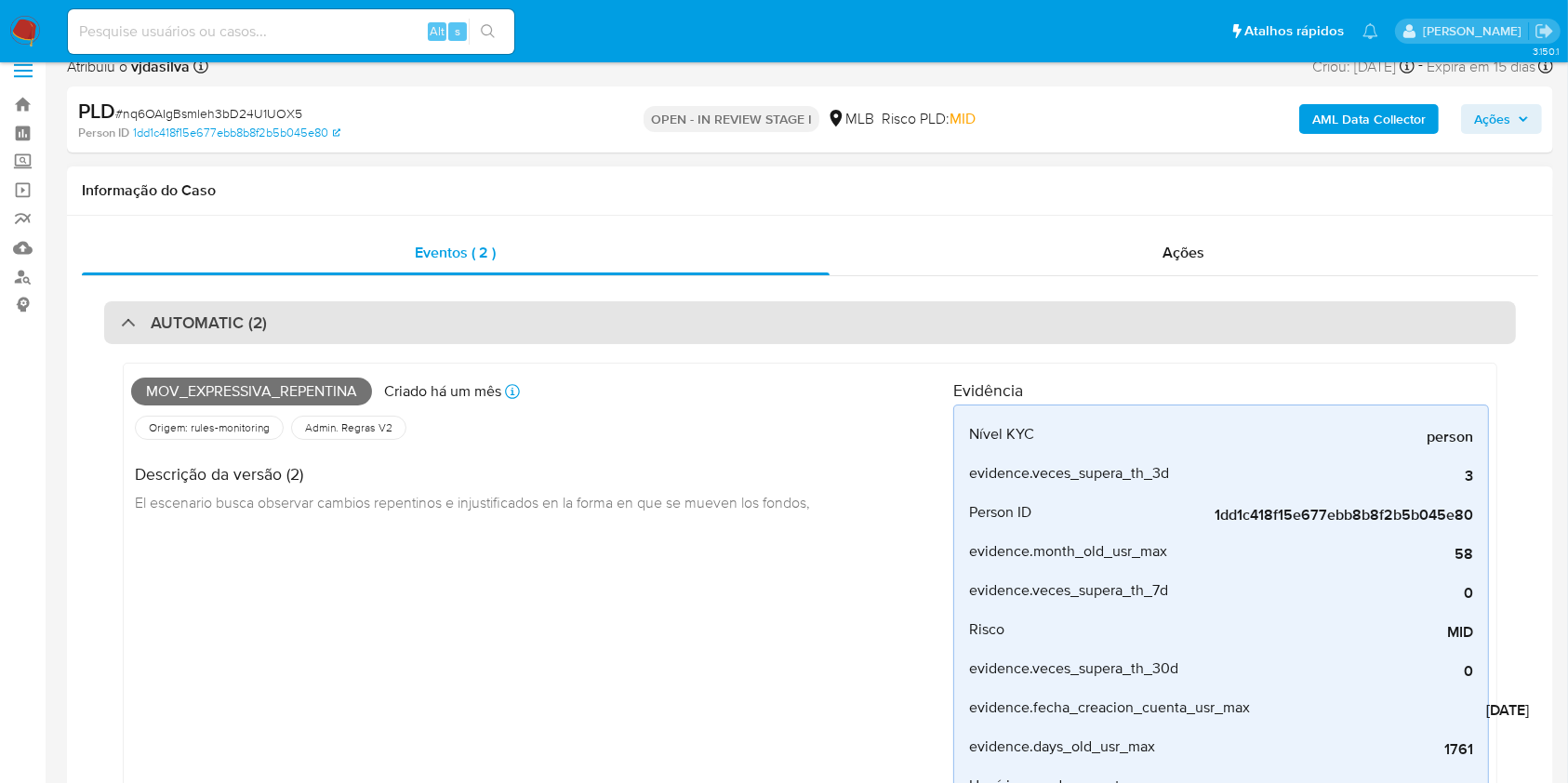
click at [1049, 332] on div "AUTOMATIC (2)" at bounding box center [810, 323] width 1411 height 43
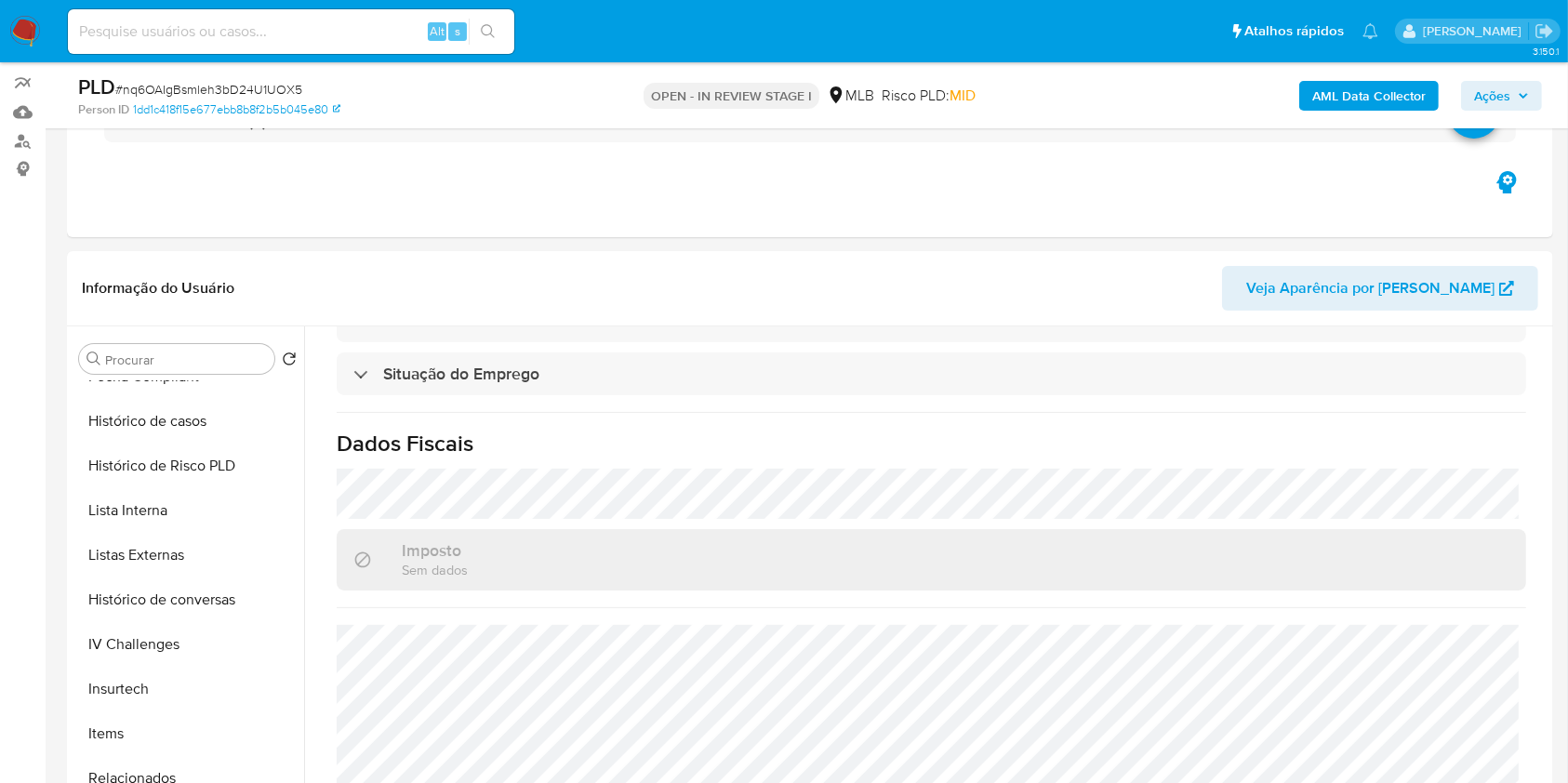
scroll to position [161, 0]
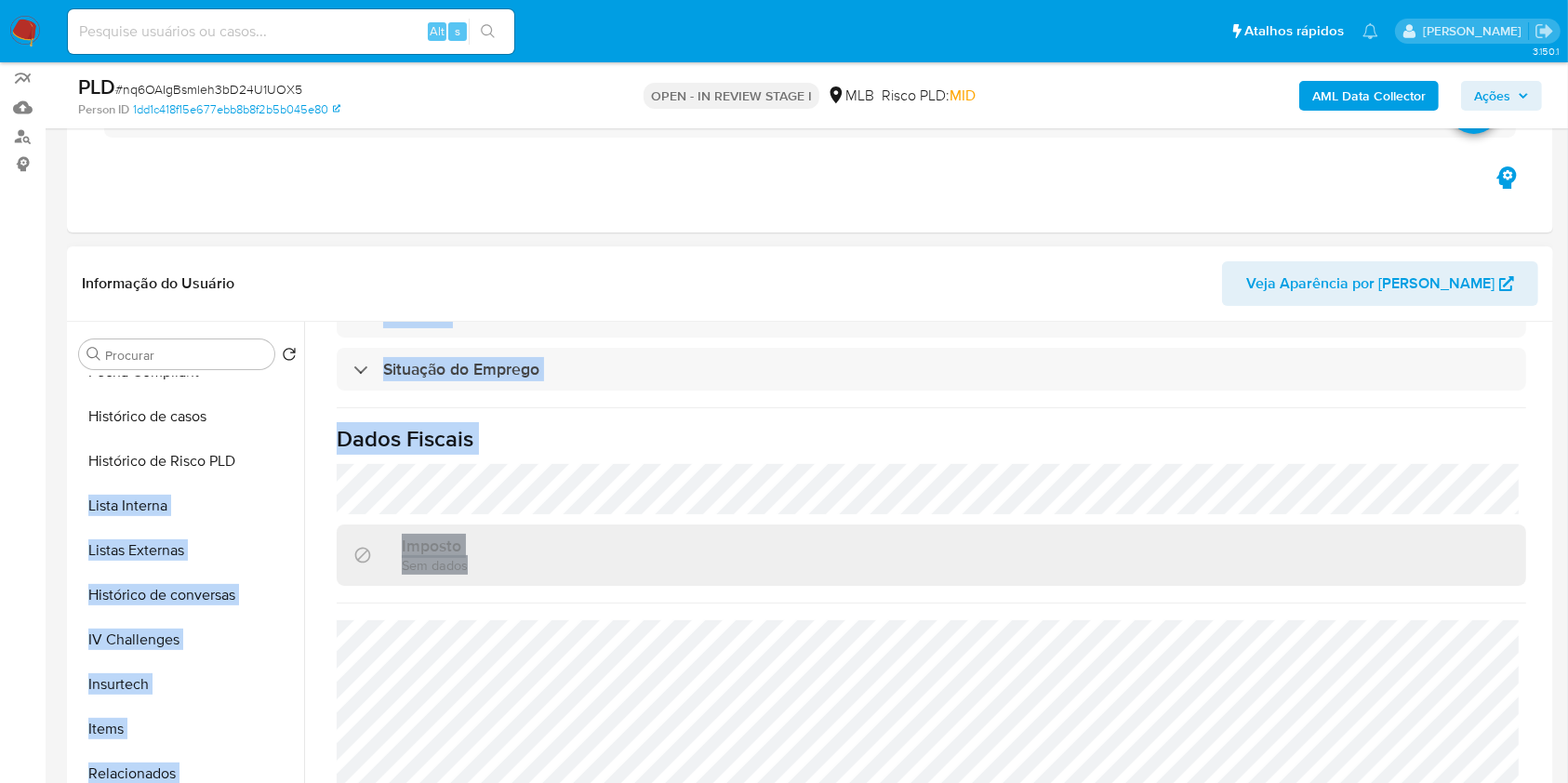
drag, startPoint x: 305, startPoint y: 681, endPoint x: 300, endPoint y: 575, distance: 106.1
click at [295, 496] on div "Procurar Retornar ao pedido padrão Geral KYC Documentação Anexos Endereços Deta…" at bounding box center [810, 559] width 1477 height 476
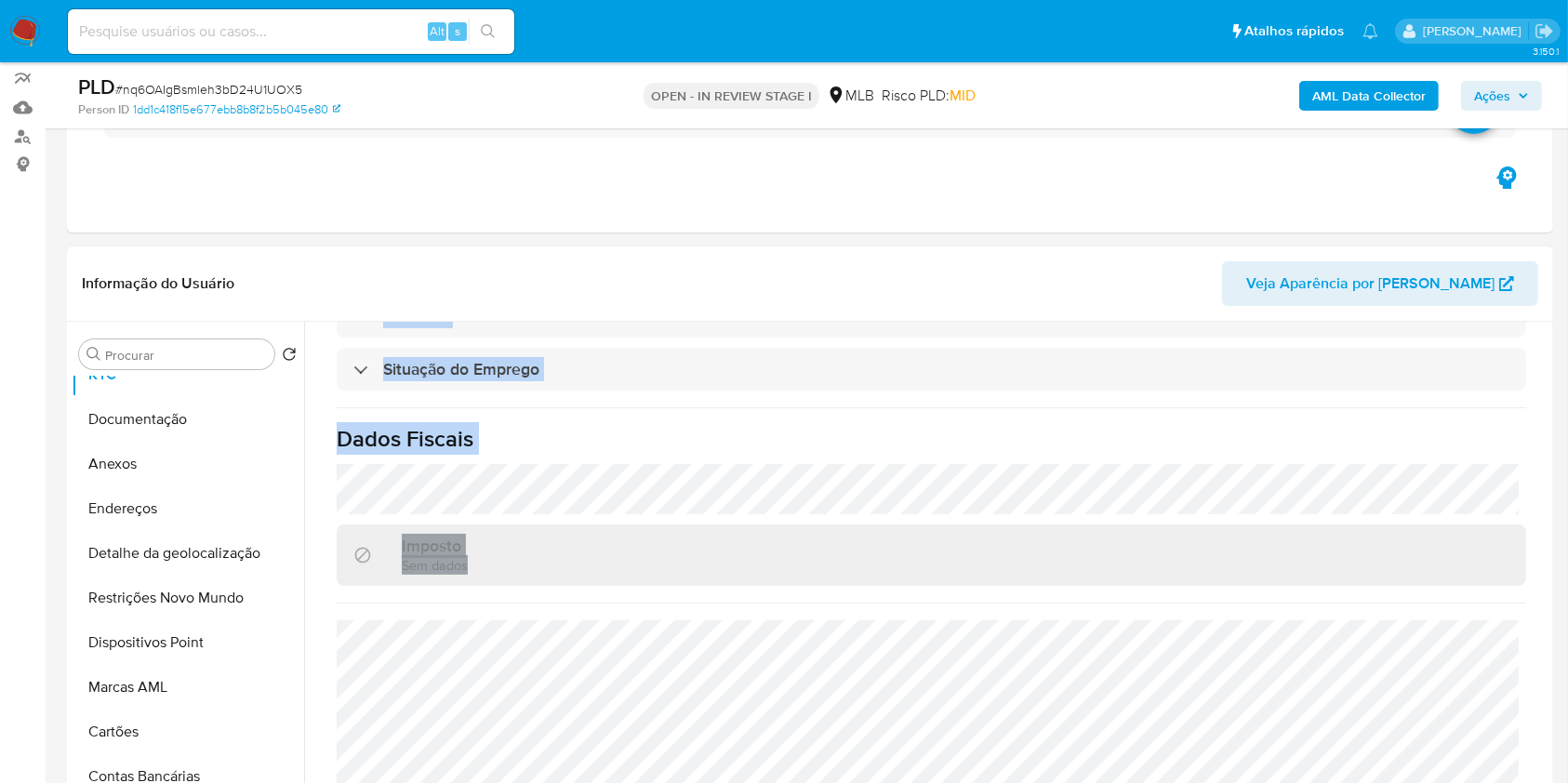
scroll to position [0, 0]
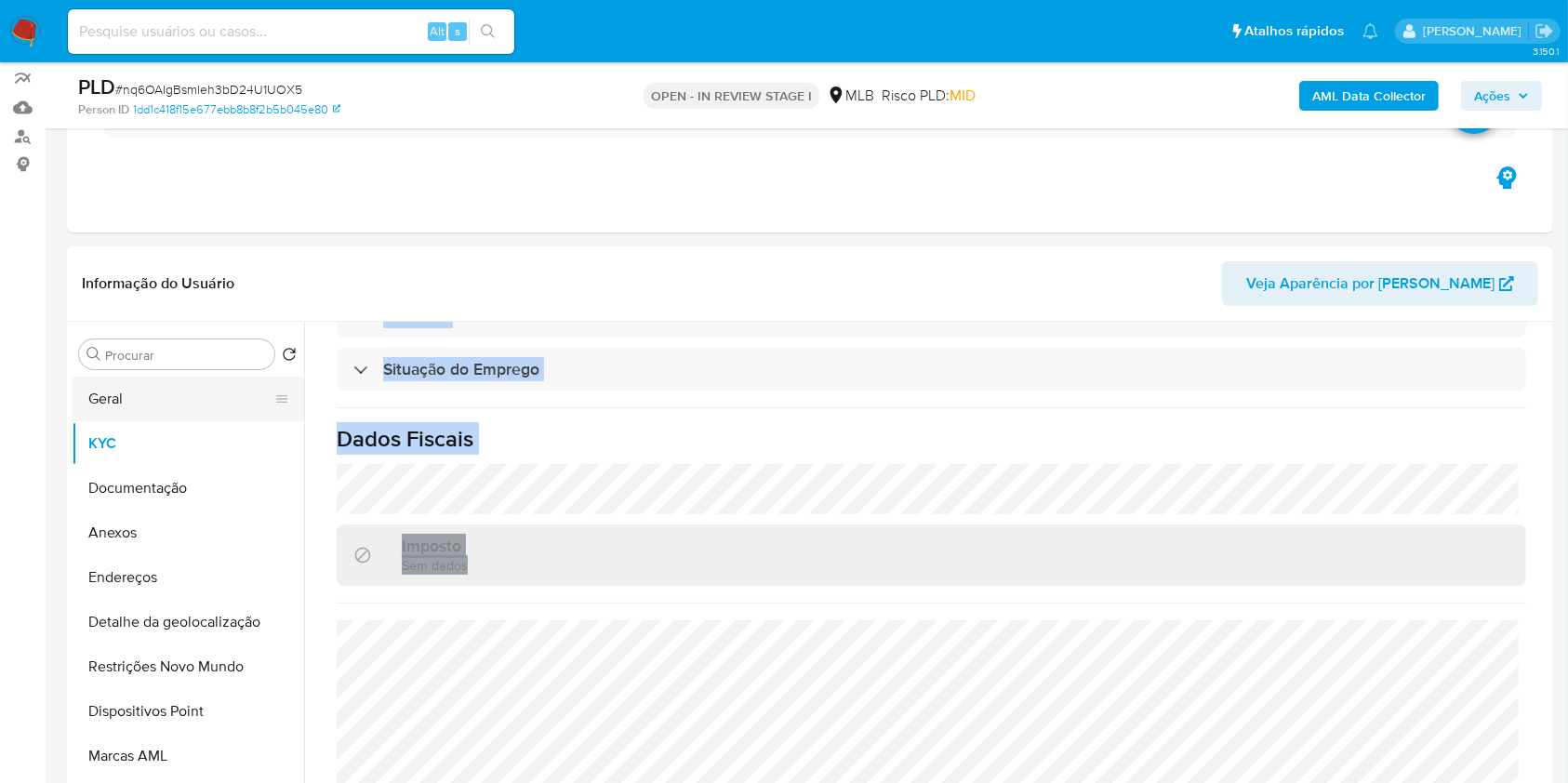
click at [227, 405] on button "Geral" at bounding box center [180, 399] width 217 height 45
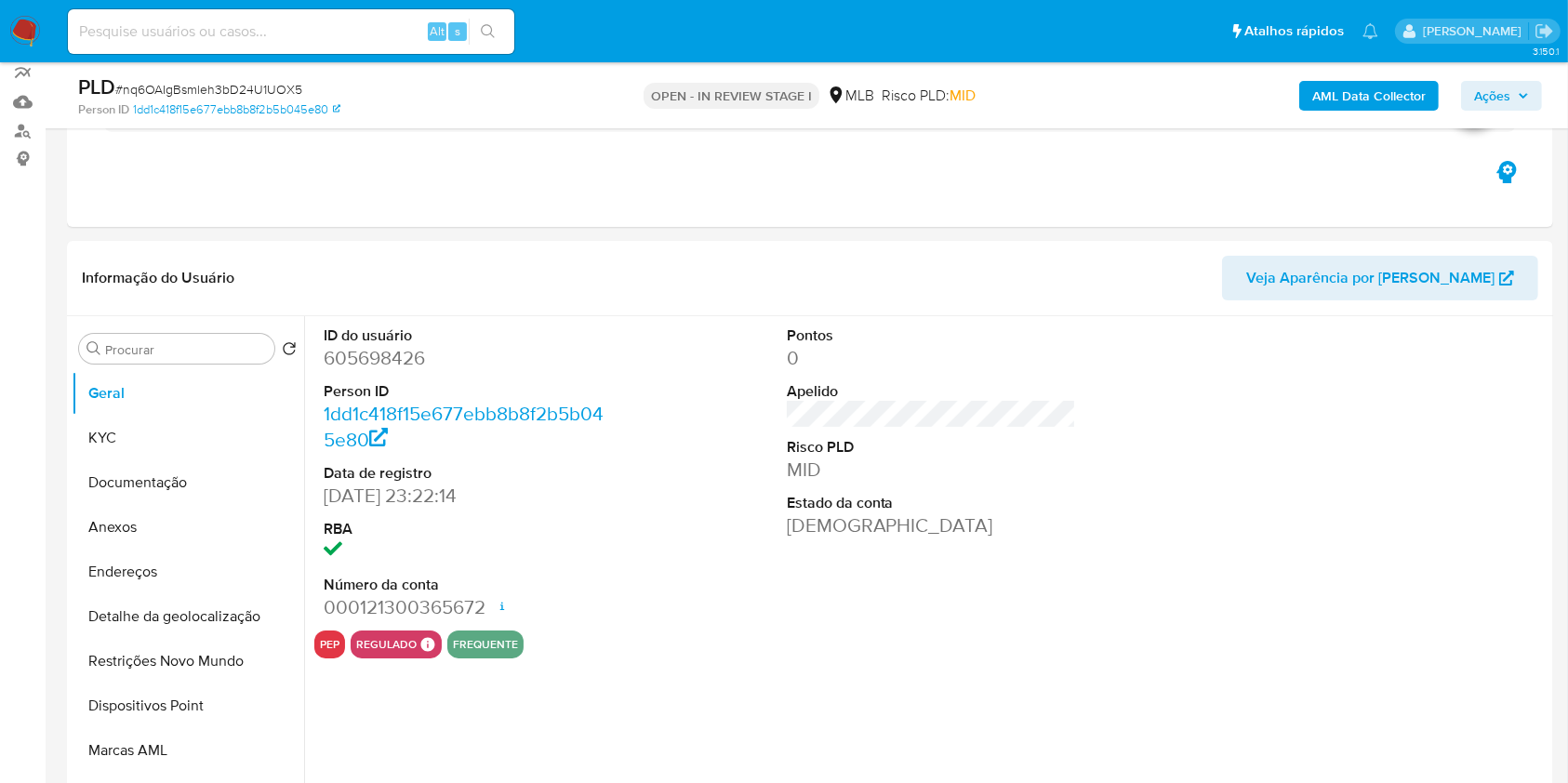
scroll to position [172, 0]
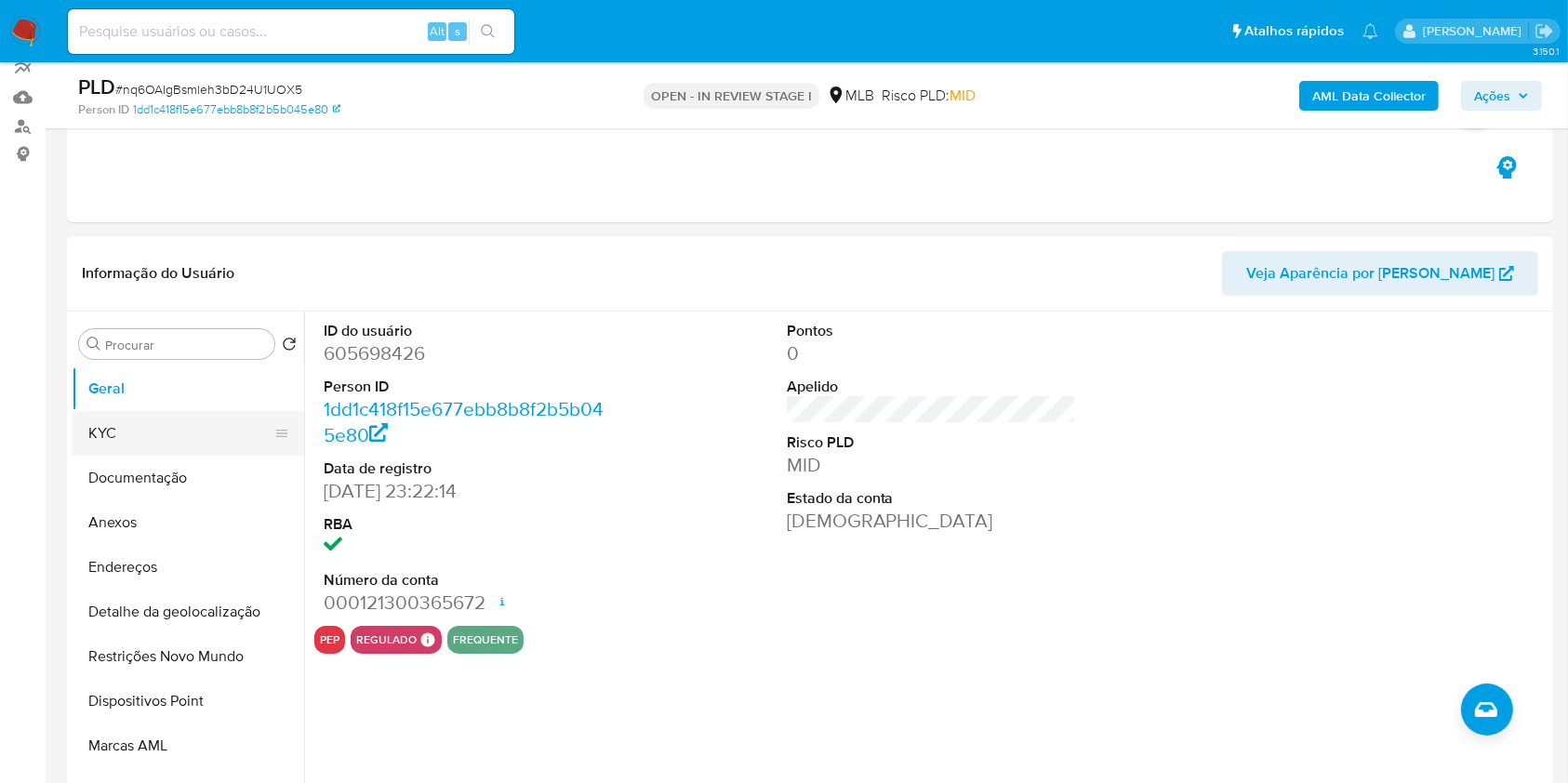
click at [127, 439] on button "KYC" at bounding box center [180, 433] width 217 height 45
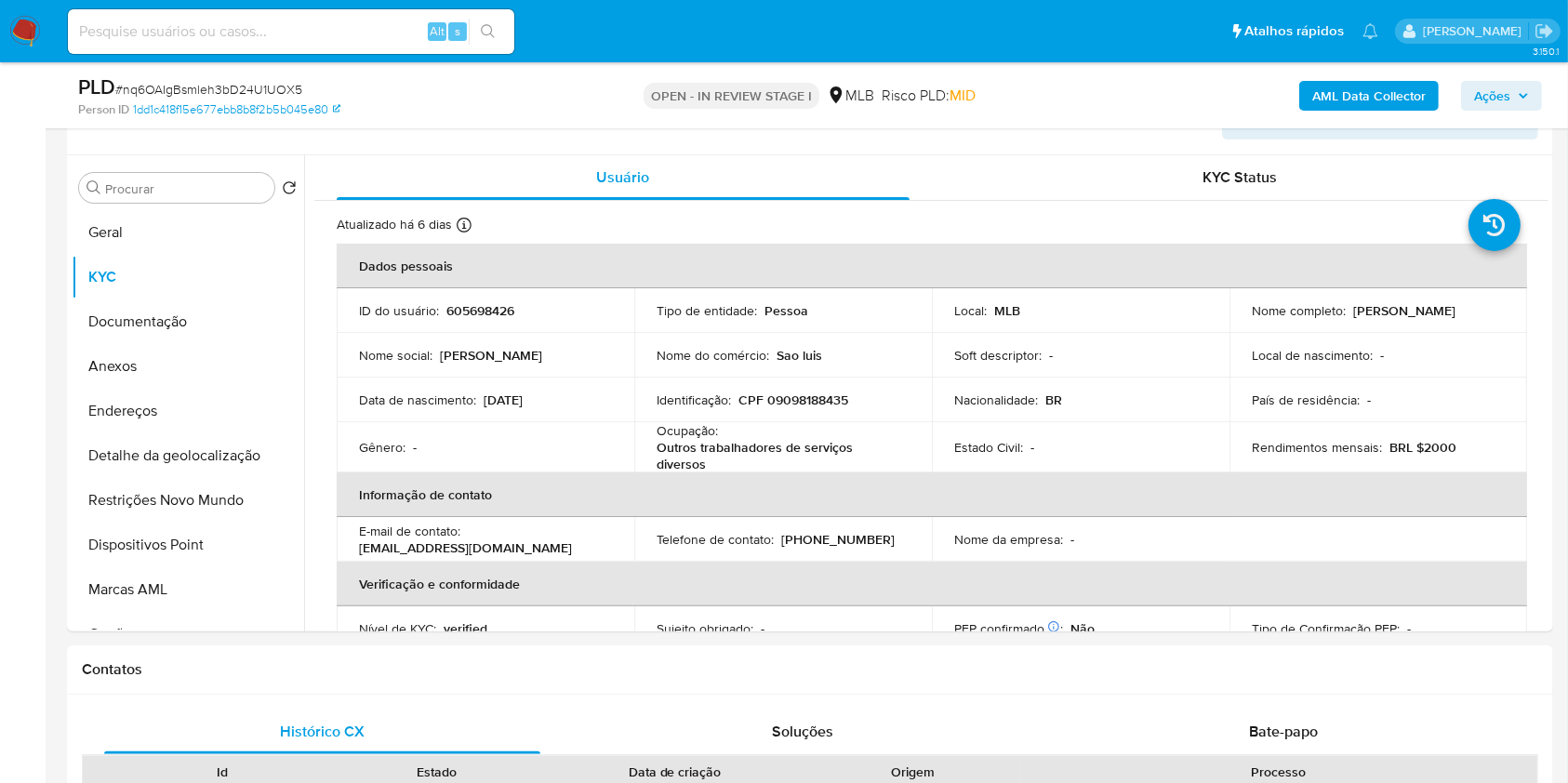
scroll to position [340, 0]
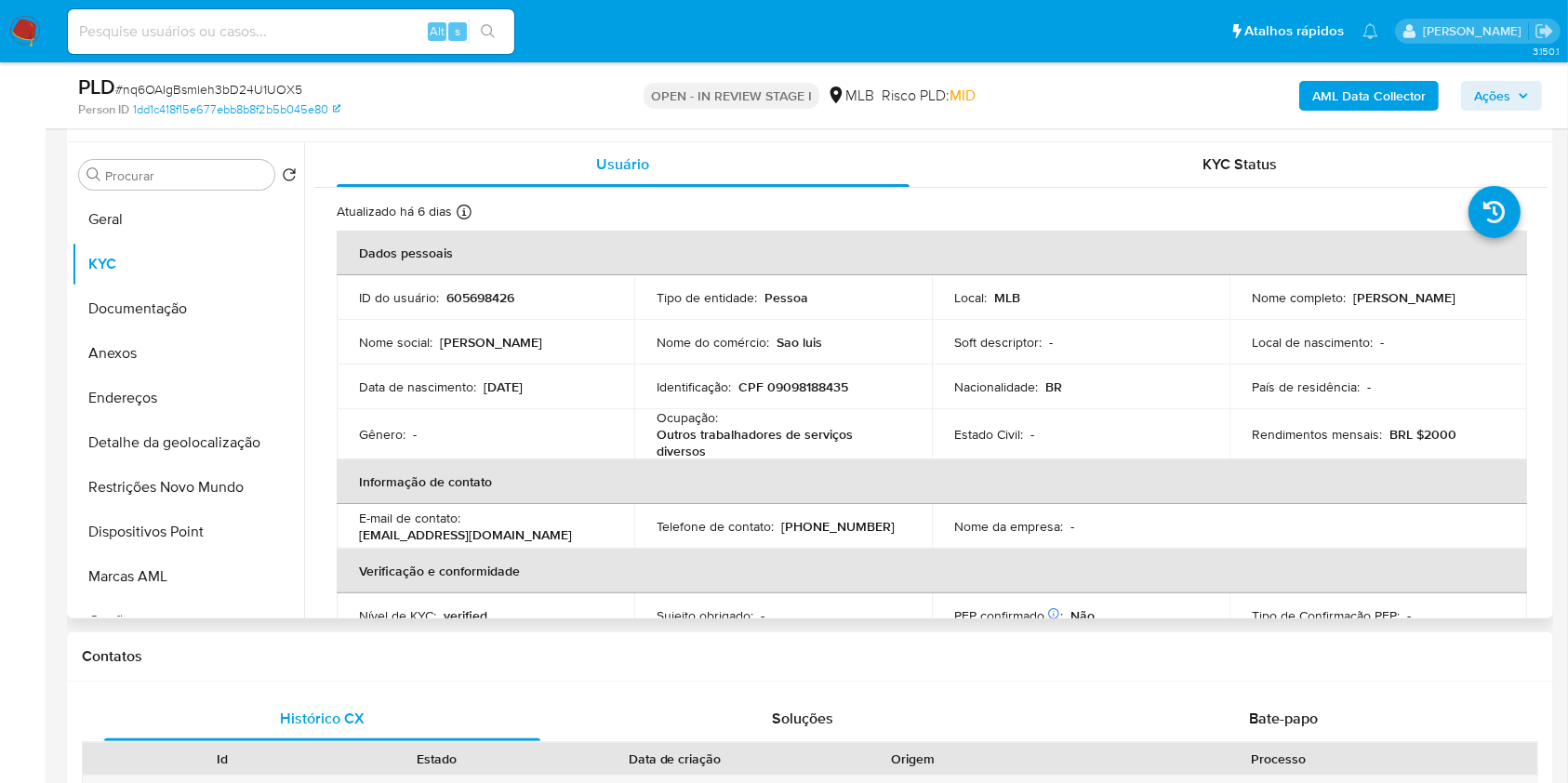
drag, startPoint x: 1550, startPoint y: 279, endPoint x: 1541, endPoint y: 369, distance: 90.4
click at [1541, 369] on div "Procurar Retornar ao pedido padrão Geral KYC Documentação Anexos Endereços Deta…" at bounding box center [810, 380] width 1486 height 476
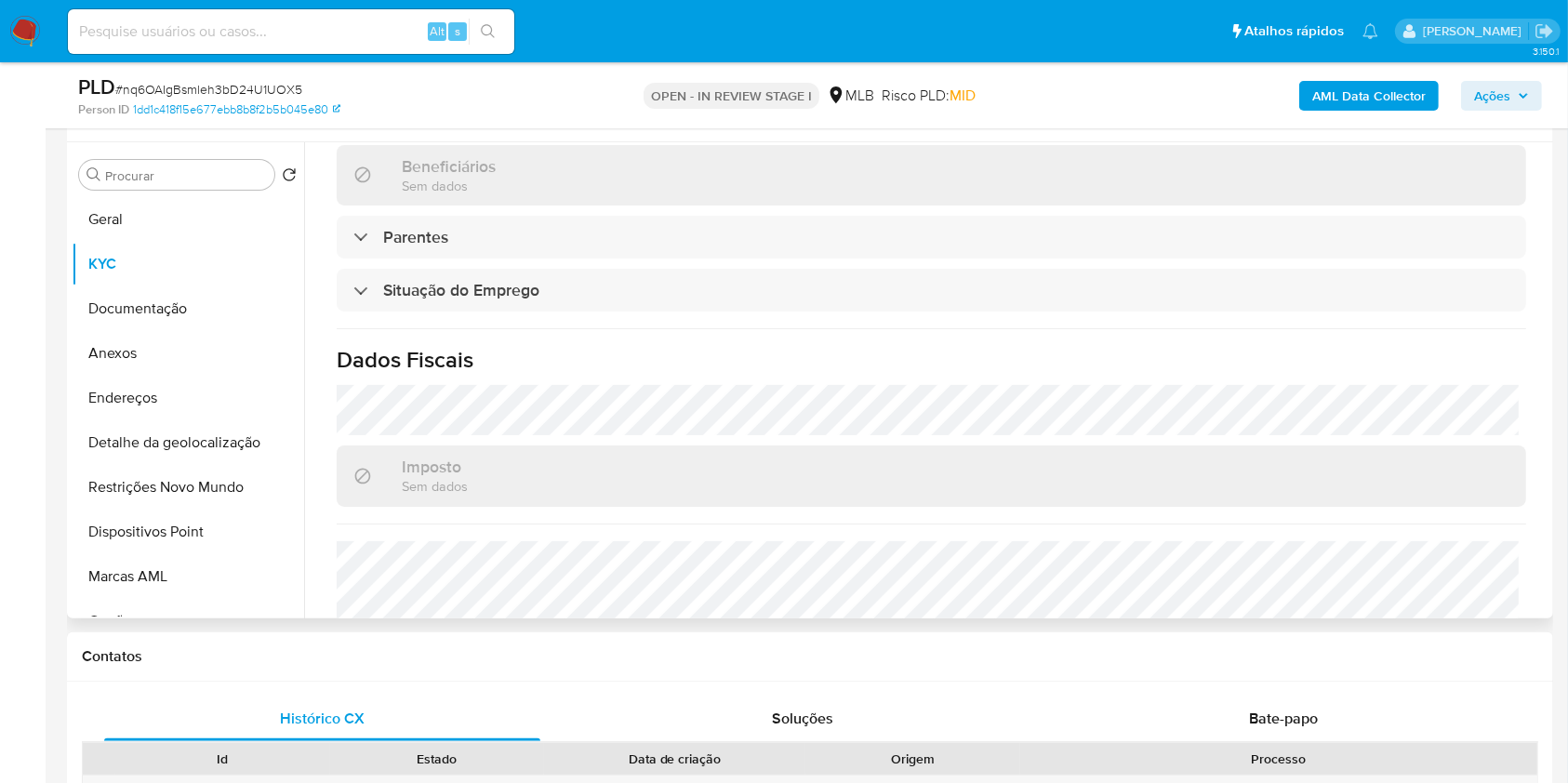
scroll to position [796, 0]
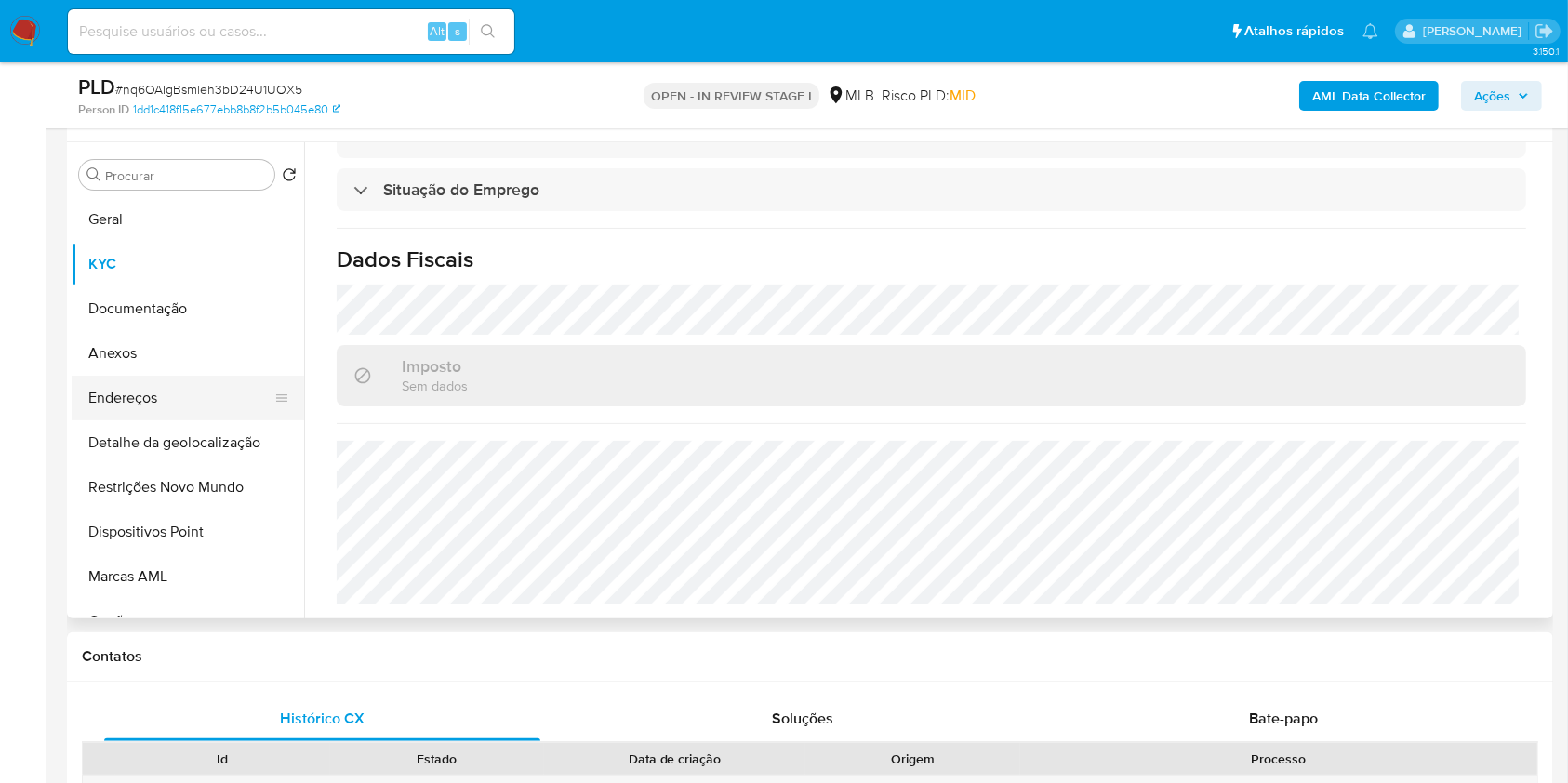
click at [196, 413] on button "Endereços" at bounding box center [180, 398] width 217 height 45
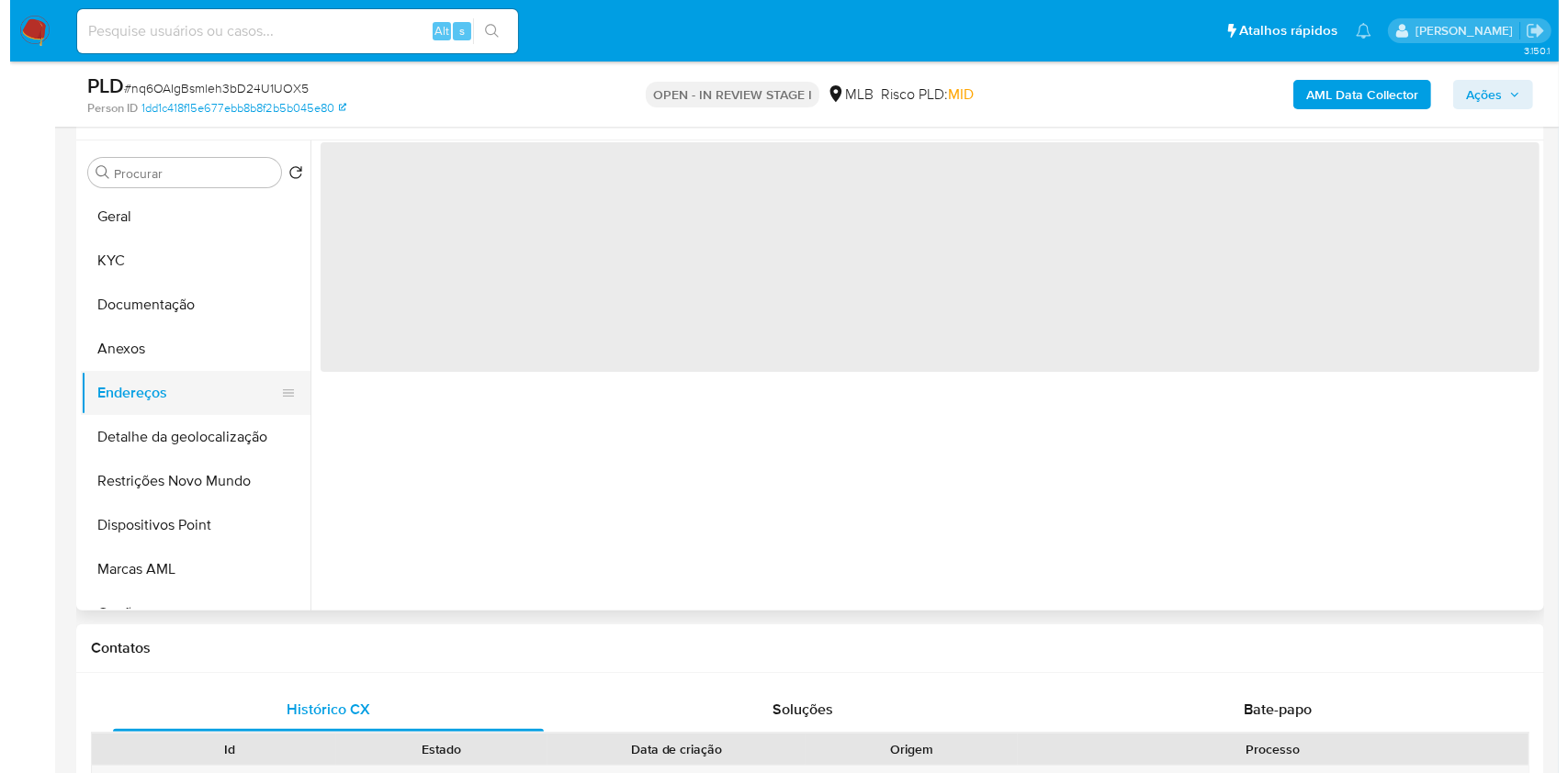
scroll to position [0, 0]
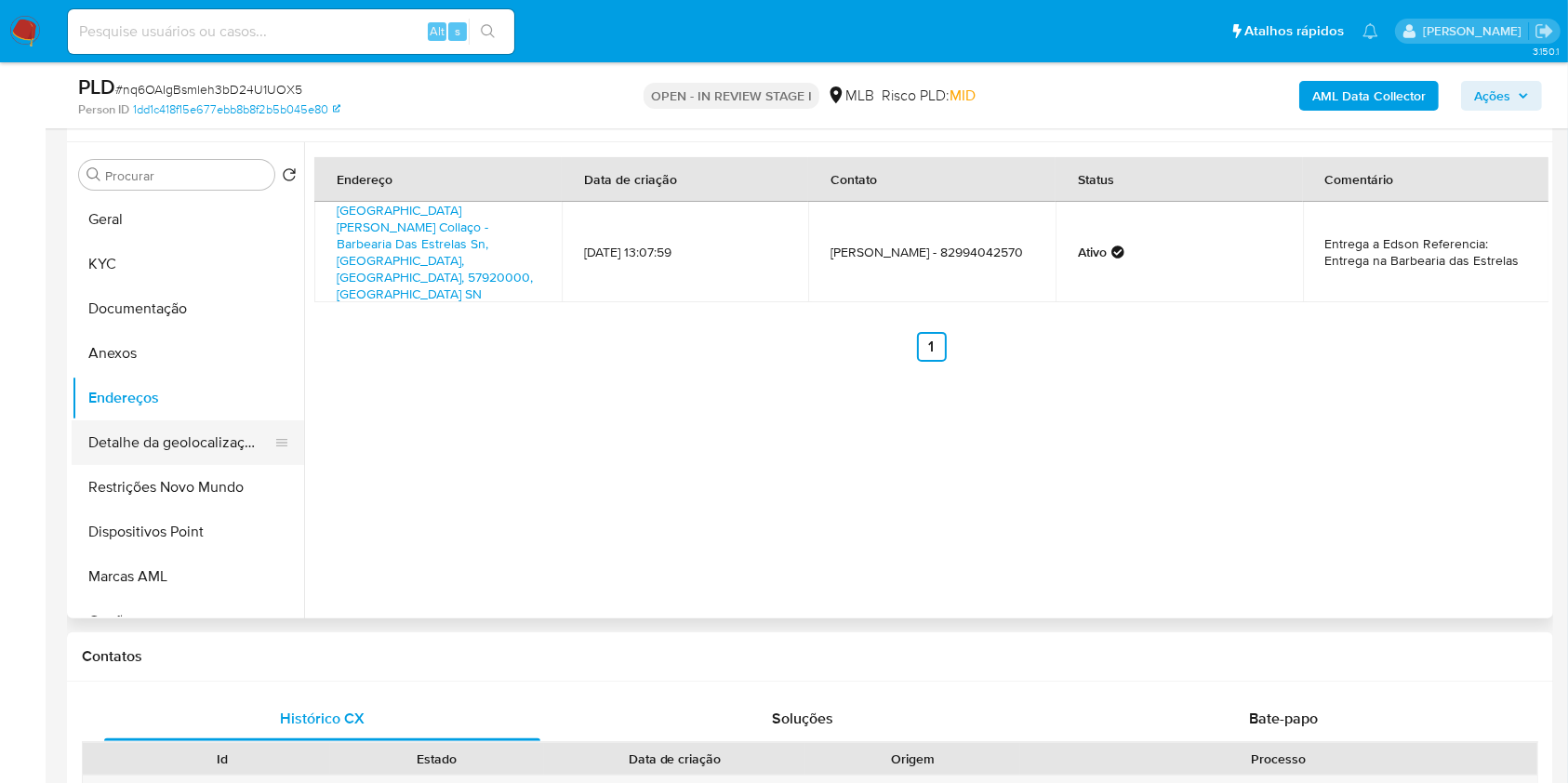
click at [176, 455] on button "Detalhe da geolocalização" at bounding box center [180, 443] width 217 height 45
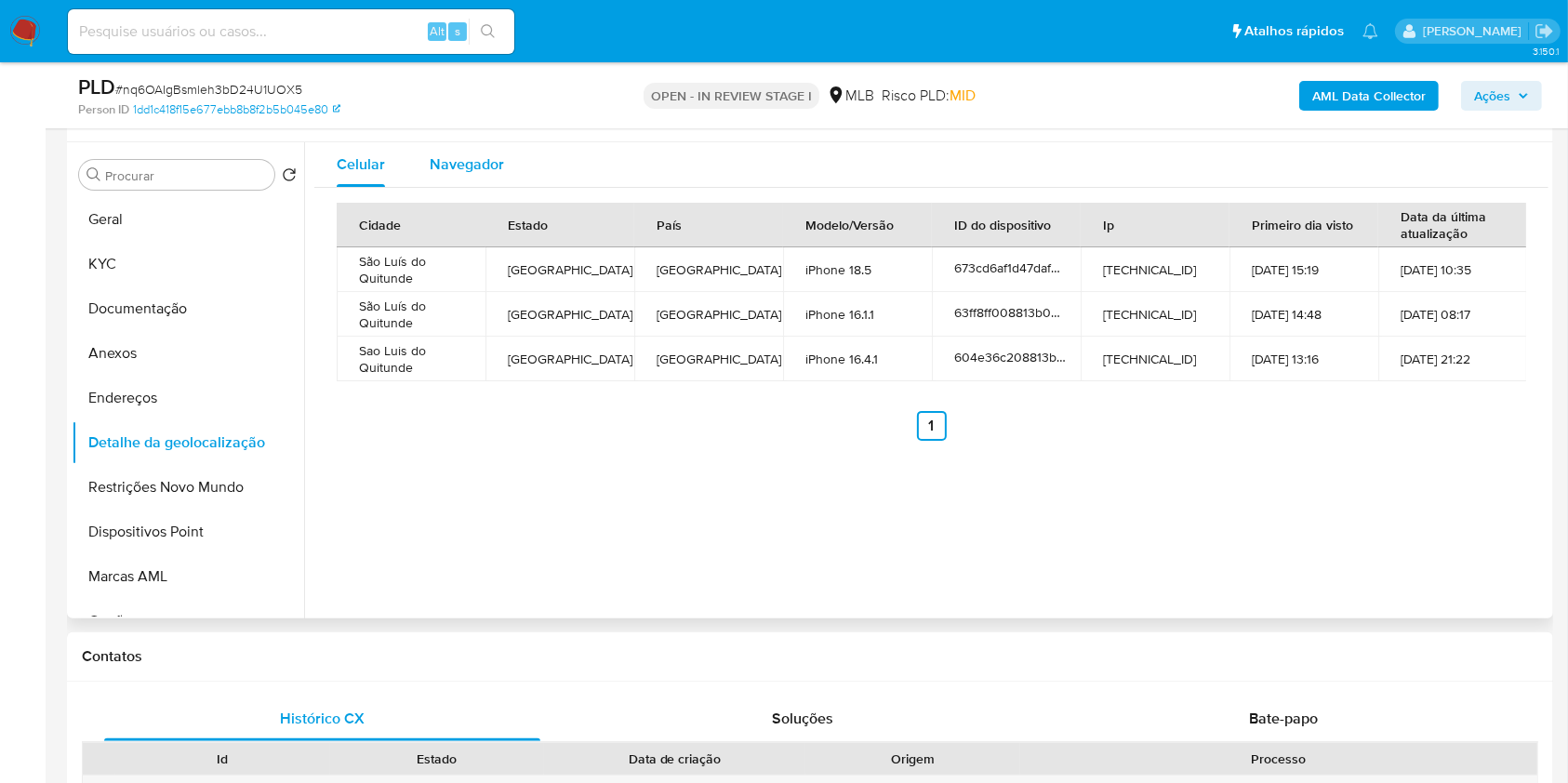
click at [494, 154] on span "Navegador" at bounding box center [467, 164] width 75 height 21
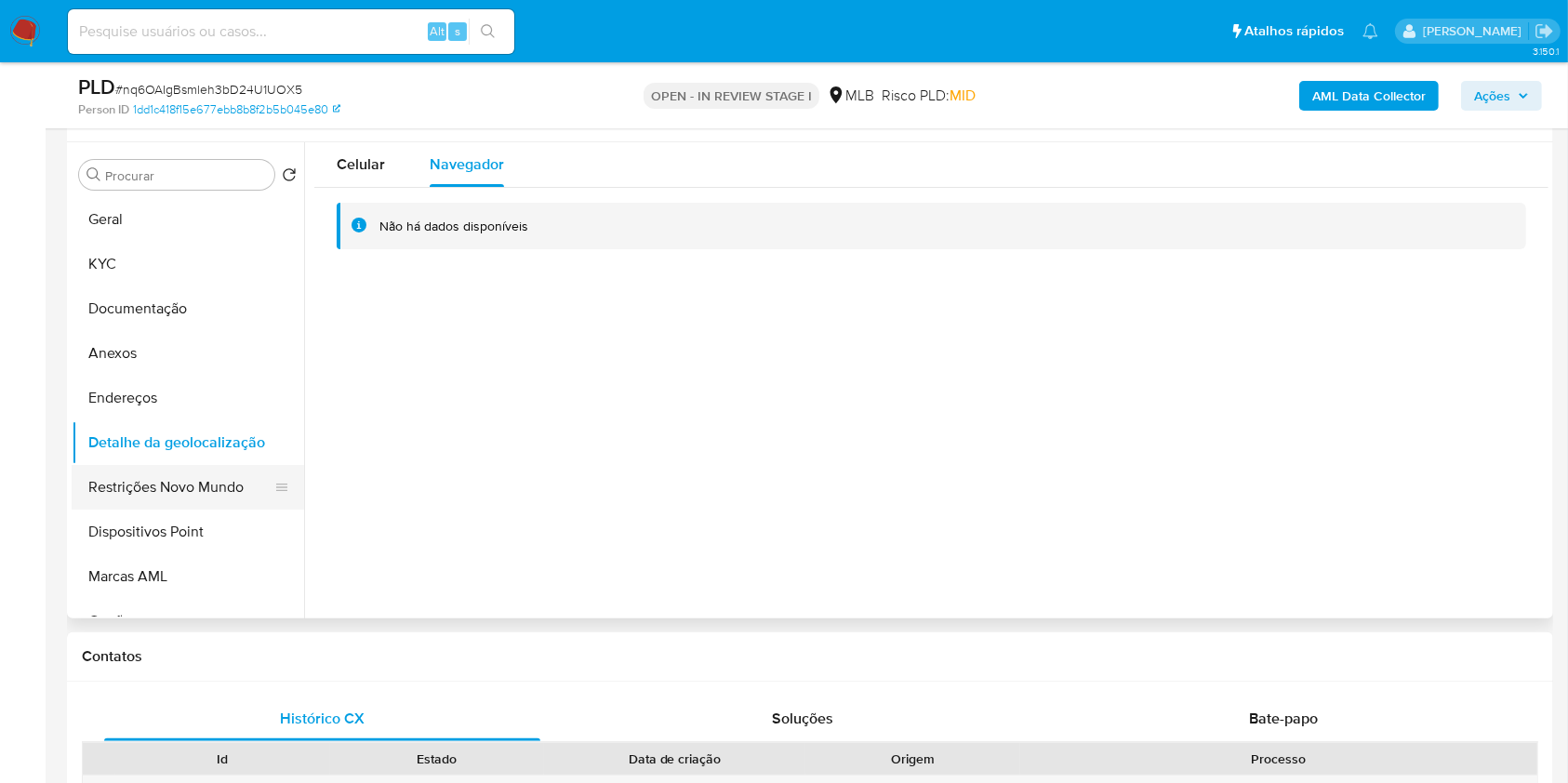
click at [221, 495] on button "Restrições Novo Mundo" at bounding box center [180, 488] width 217 height 45
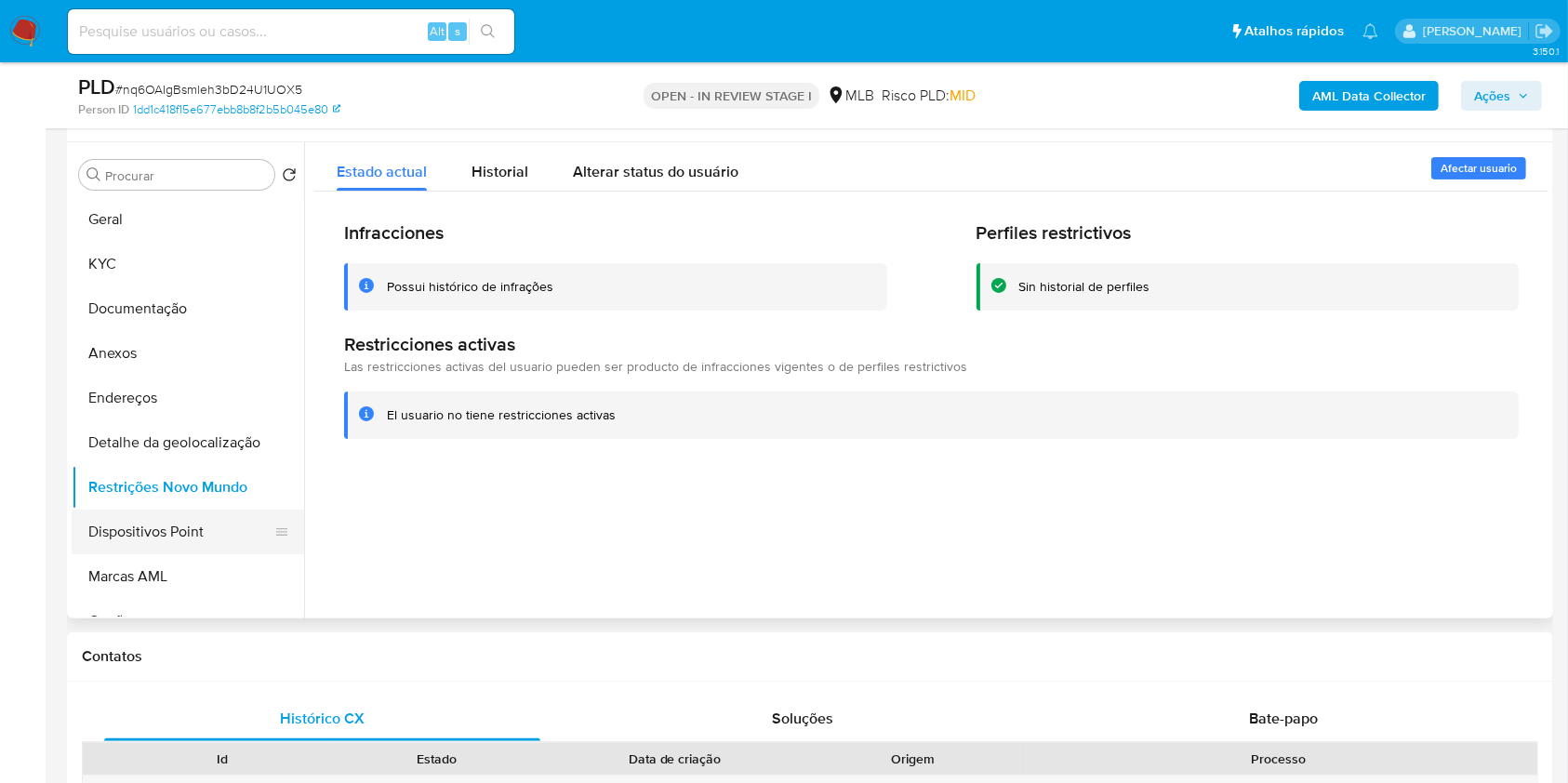
click at [209, 534] on button "Dispositivos Point" at bounding box center [180, 532] width 217 height 45
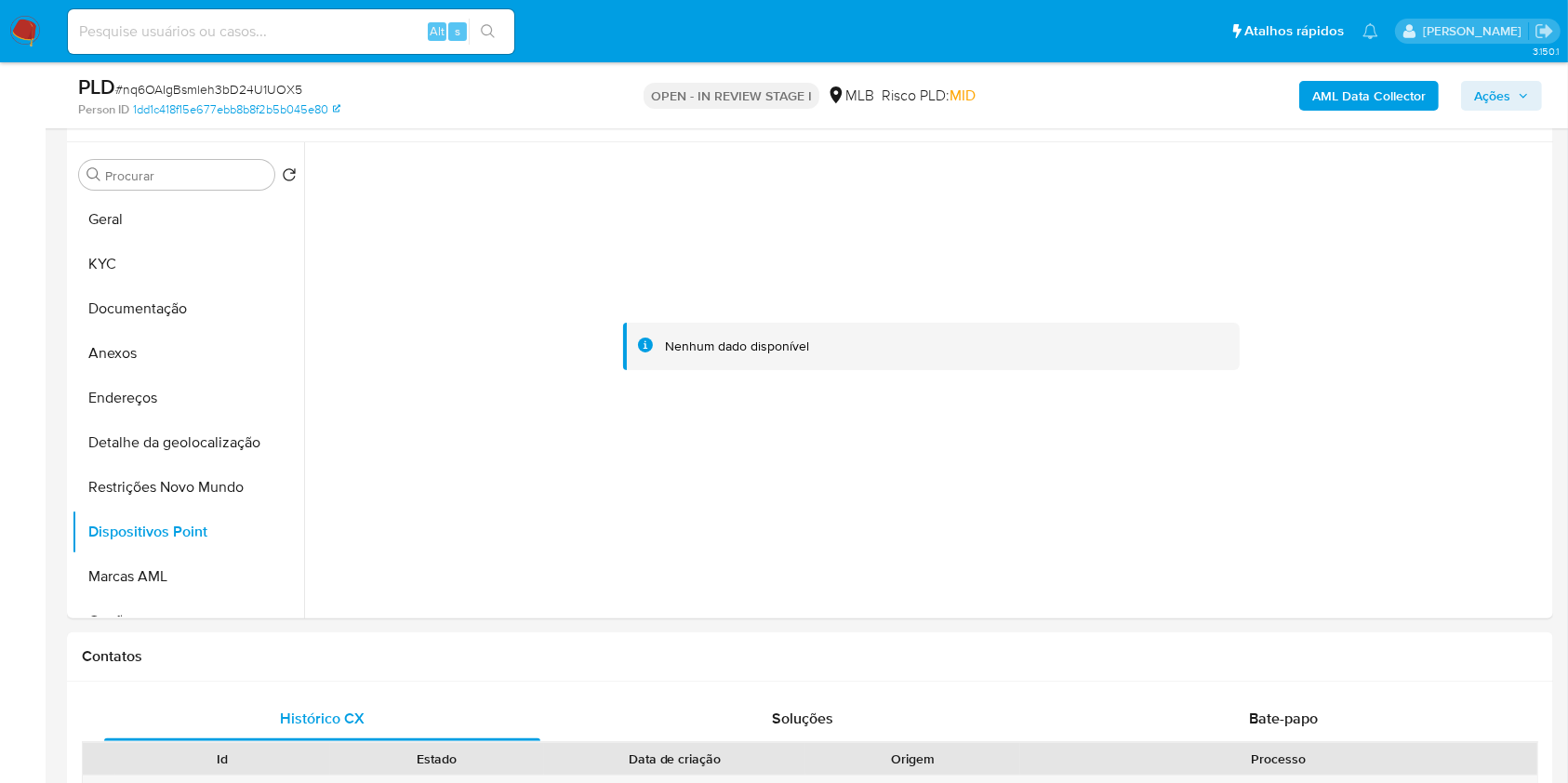
click at [1380, 99] on b "AML Data Collector" at bounding box center [1369, 96] width 114 height 30
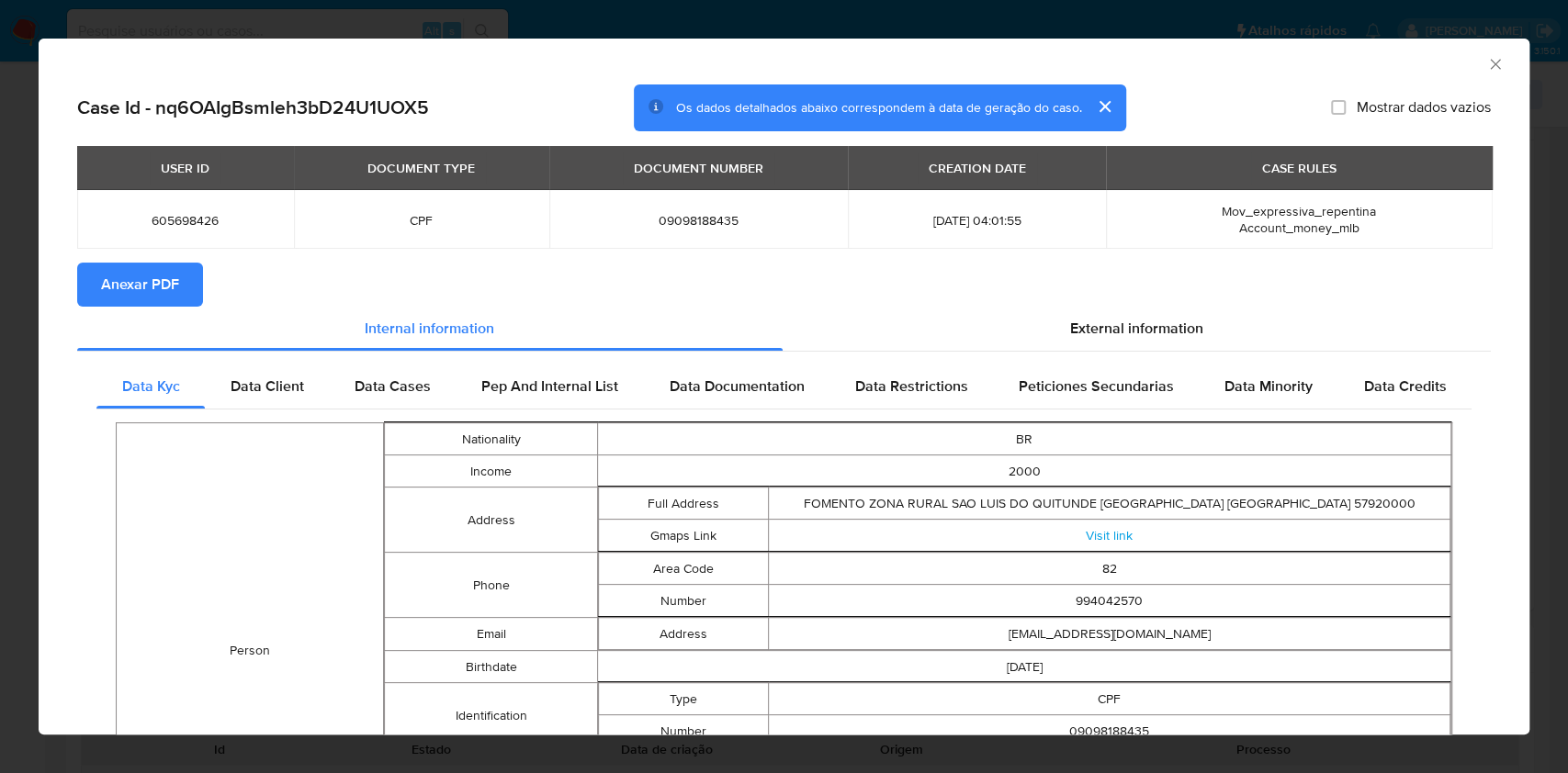
click at [166, 289] on span "Anexar PDF" at bounding box center [140, 284] width 78 height 40
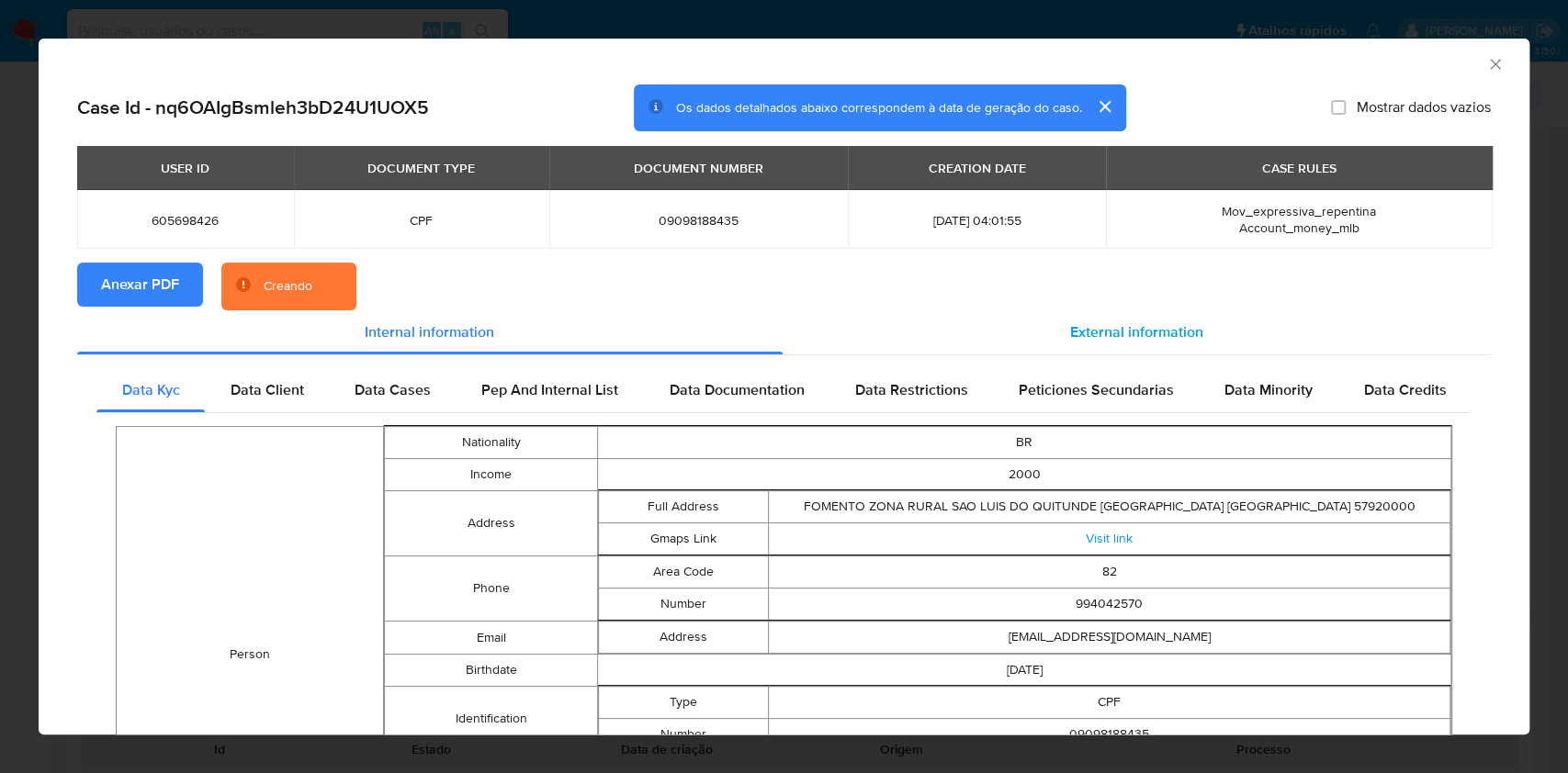
click at [1164, 327] on span "External information" at bounding box center [1136, 331] width 134 height 21
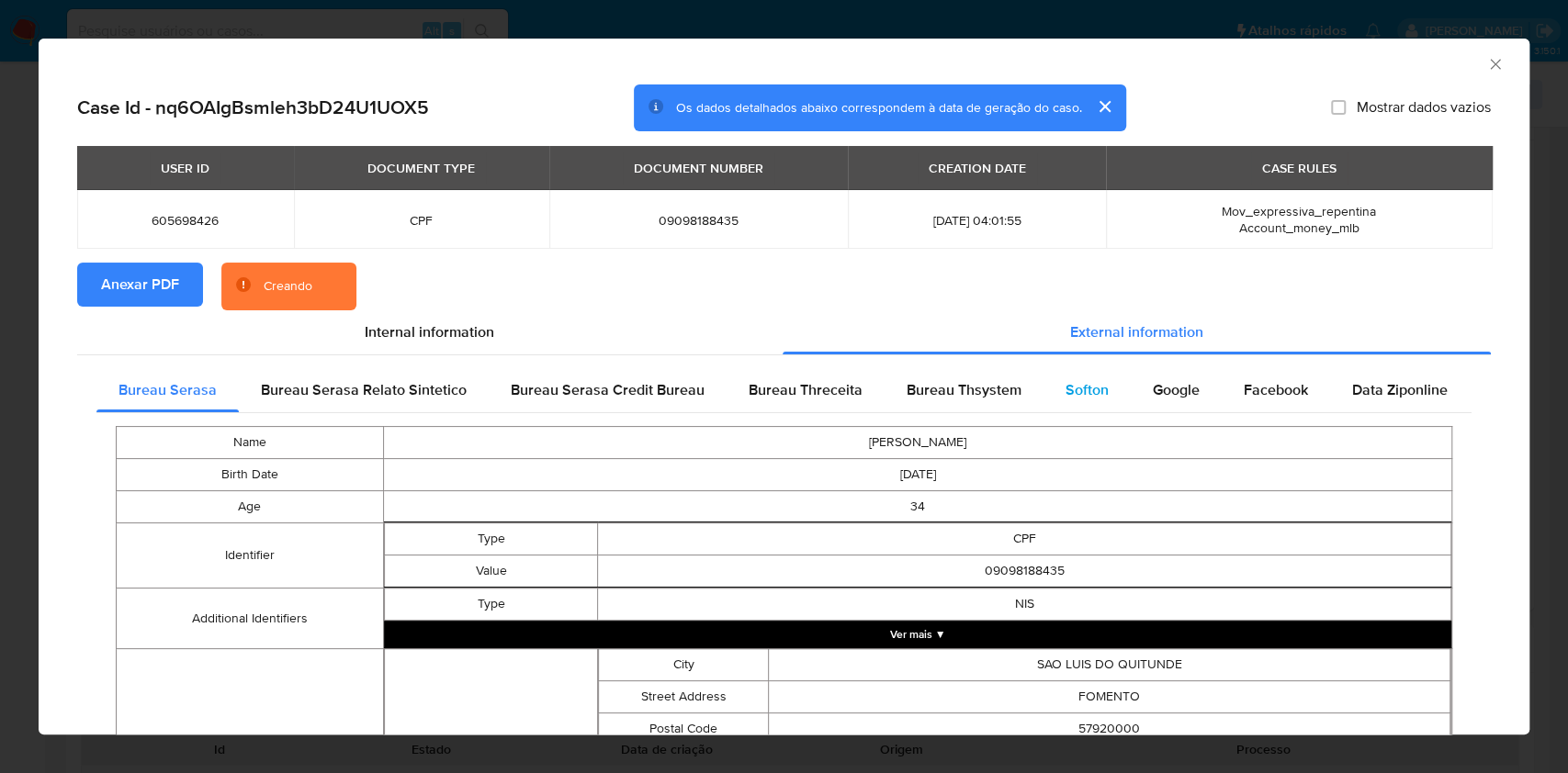
click at [1069, 397] on span "Softon" at bounding box center [1086, 389] width 43 height 21
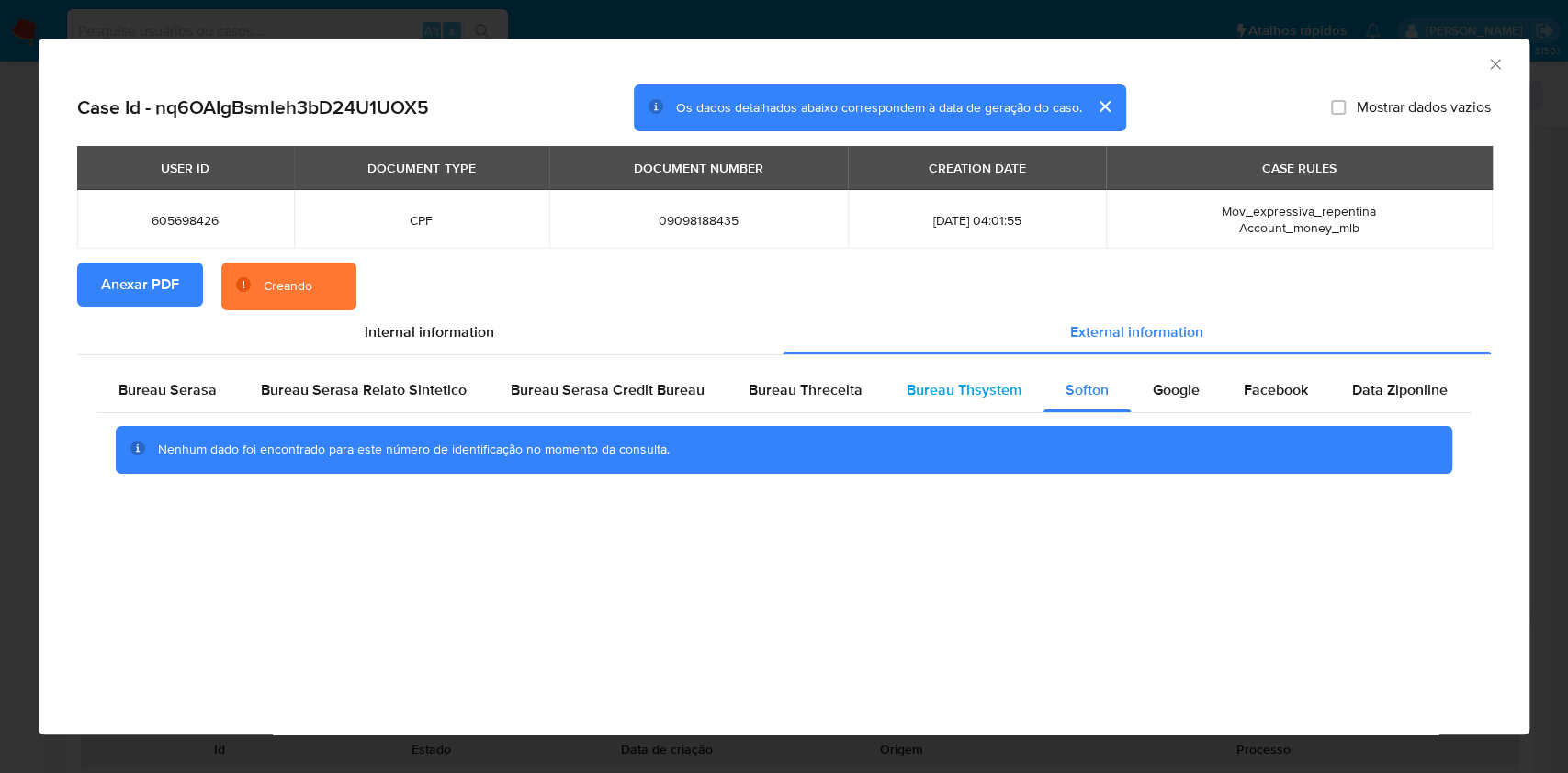
click at [951, 385] on span "Bureau Thsystem" at bounding box center [963, 389] width 115 height 21
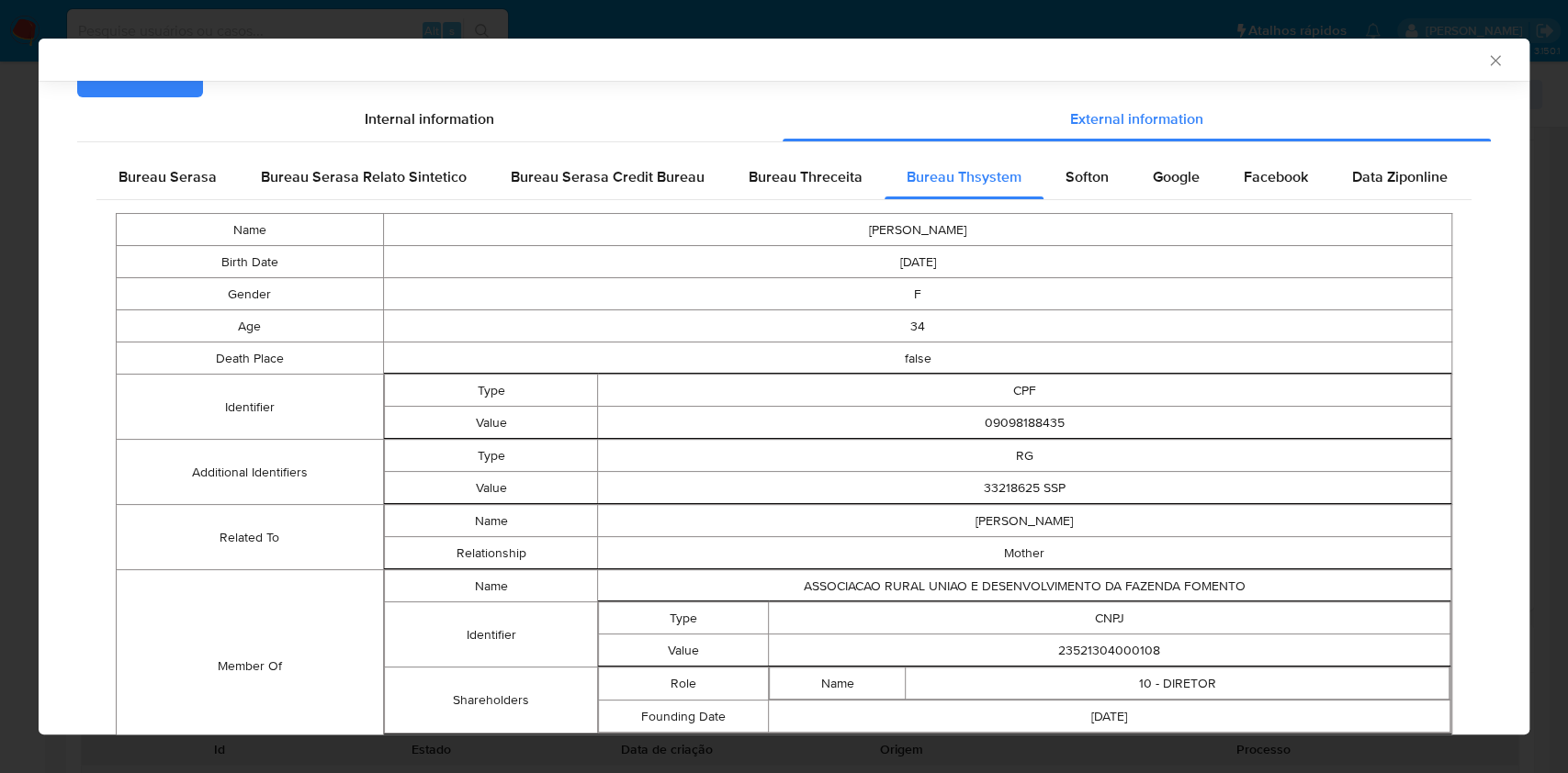
scroll to position [216, 0]
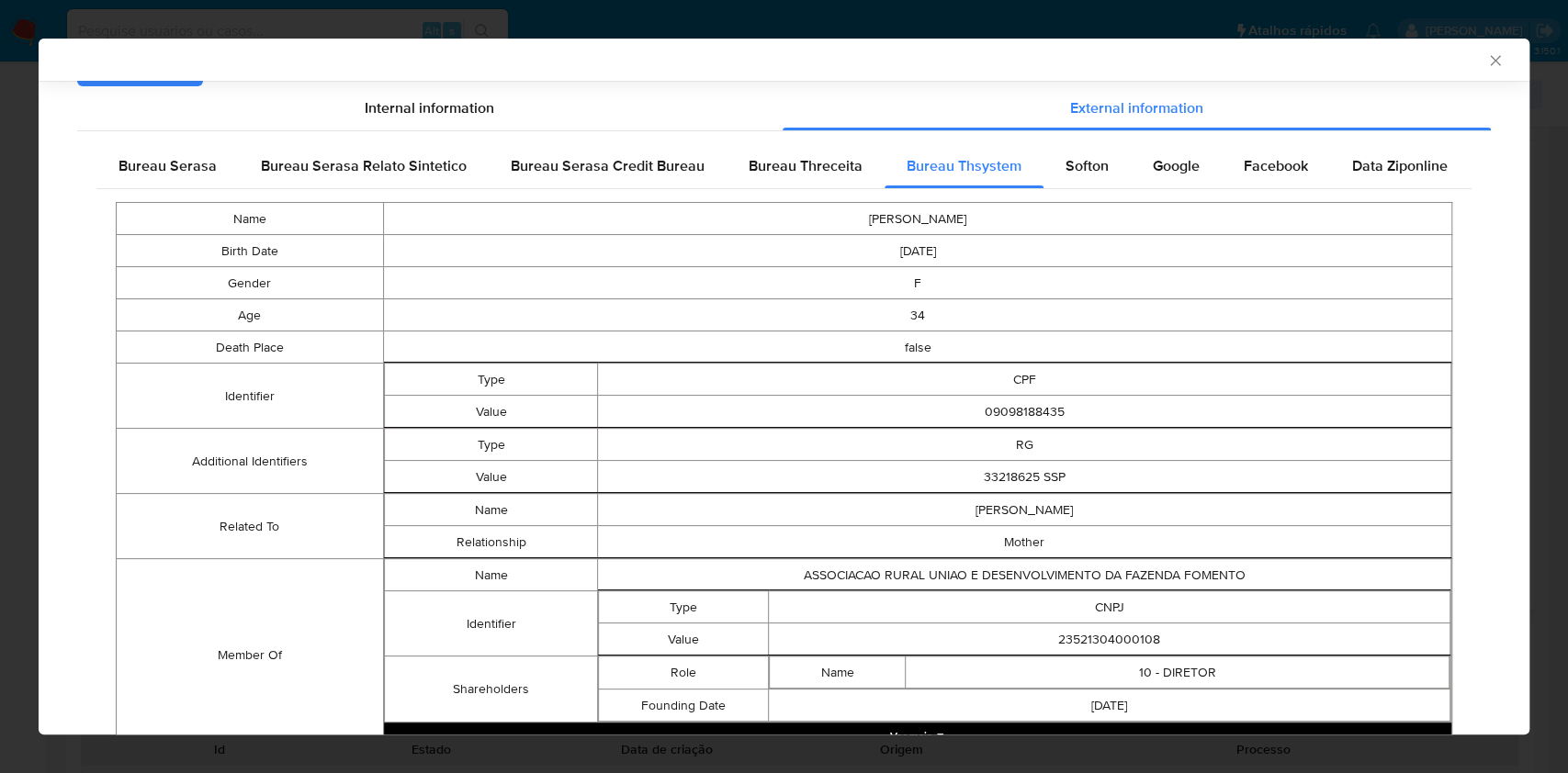
click at [884, 735] on div "AML Data Collector Case Id - nq6OAIgBsmleh3bD24U1UOX5 Os dados detalhados abaix…" at bounding box center [784, 386] width 1568 height 773
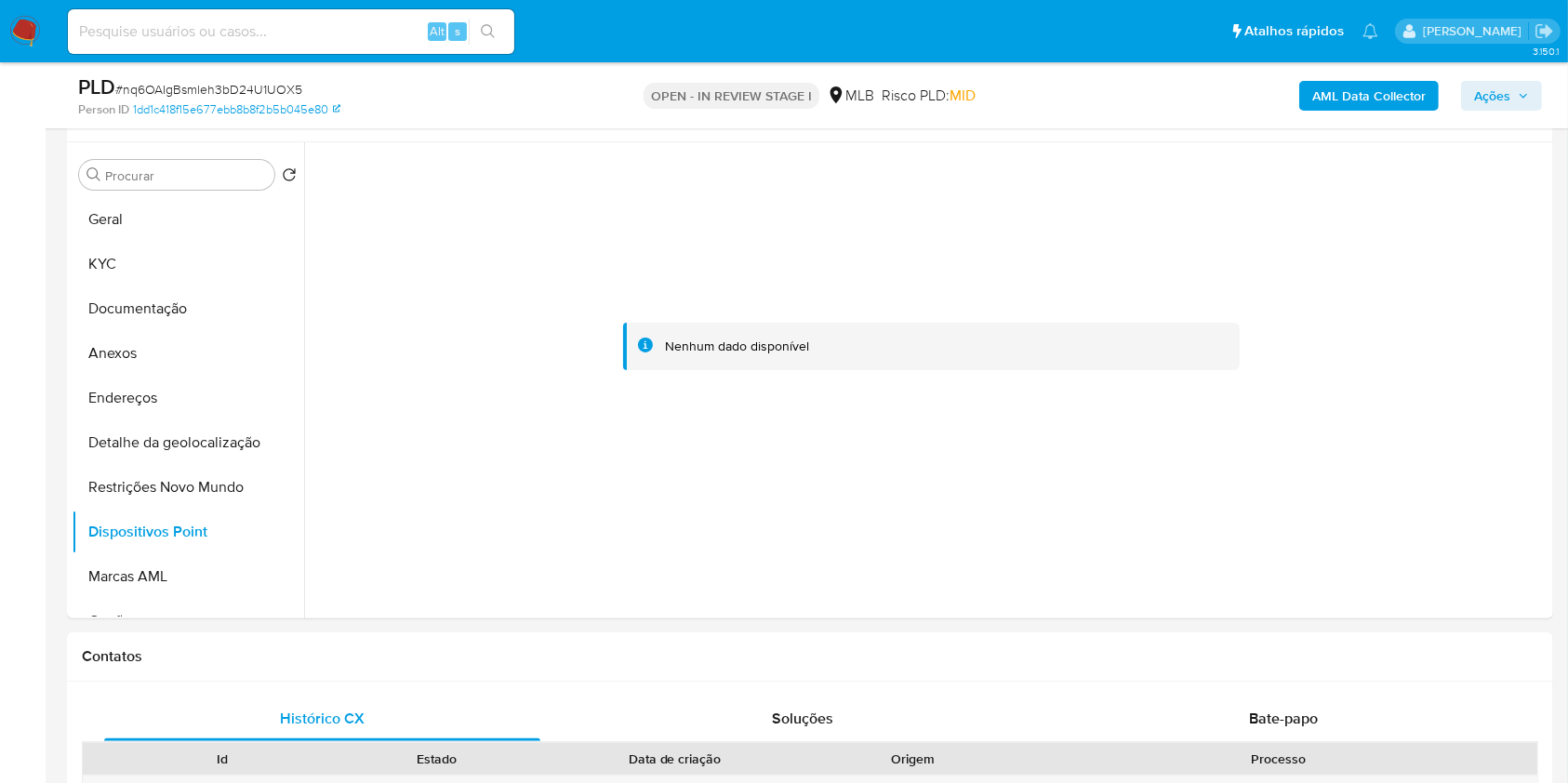
click at [1345, 89] on b "AML Data Collector" at bounding box center [1369, 96] width 114 height 30
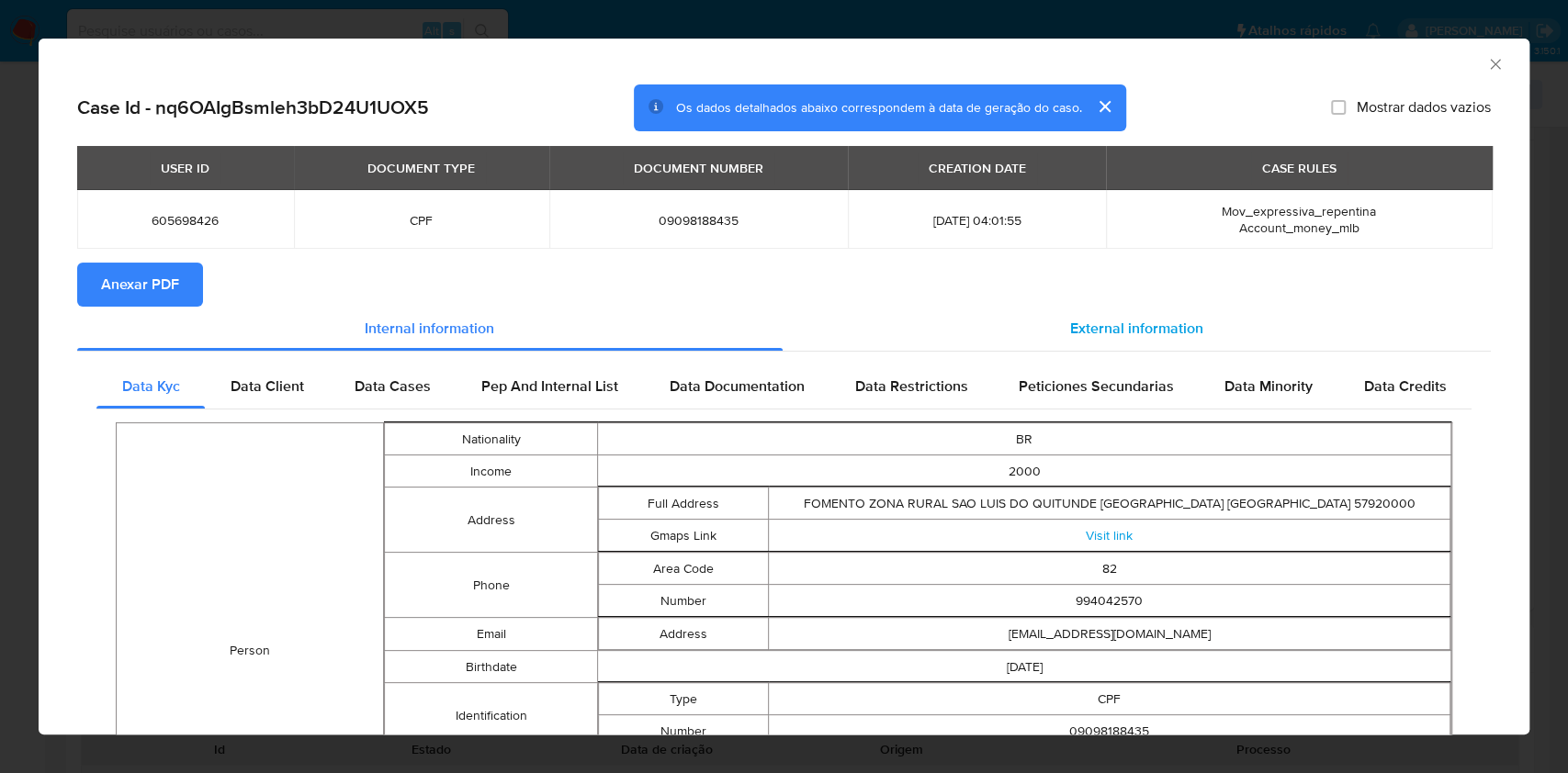
click at [1143, 321] on span "External information" at bounding box center [1136, 328] width 134 height 21
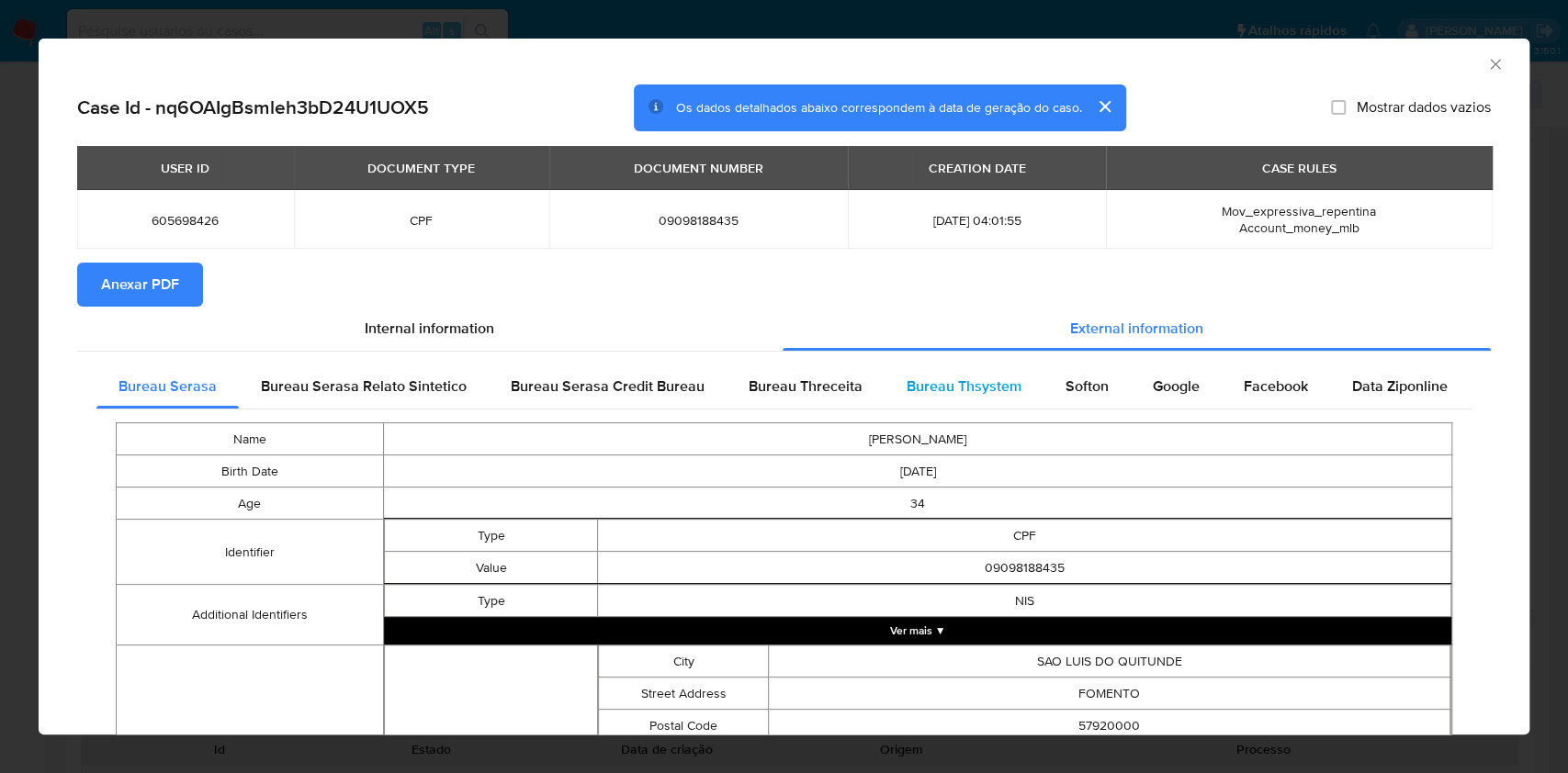
click at [974, 389] on span "Bureau Thsystem" at bounding box center [963, 386] width 115 height 21
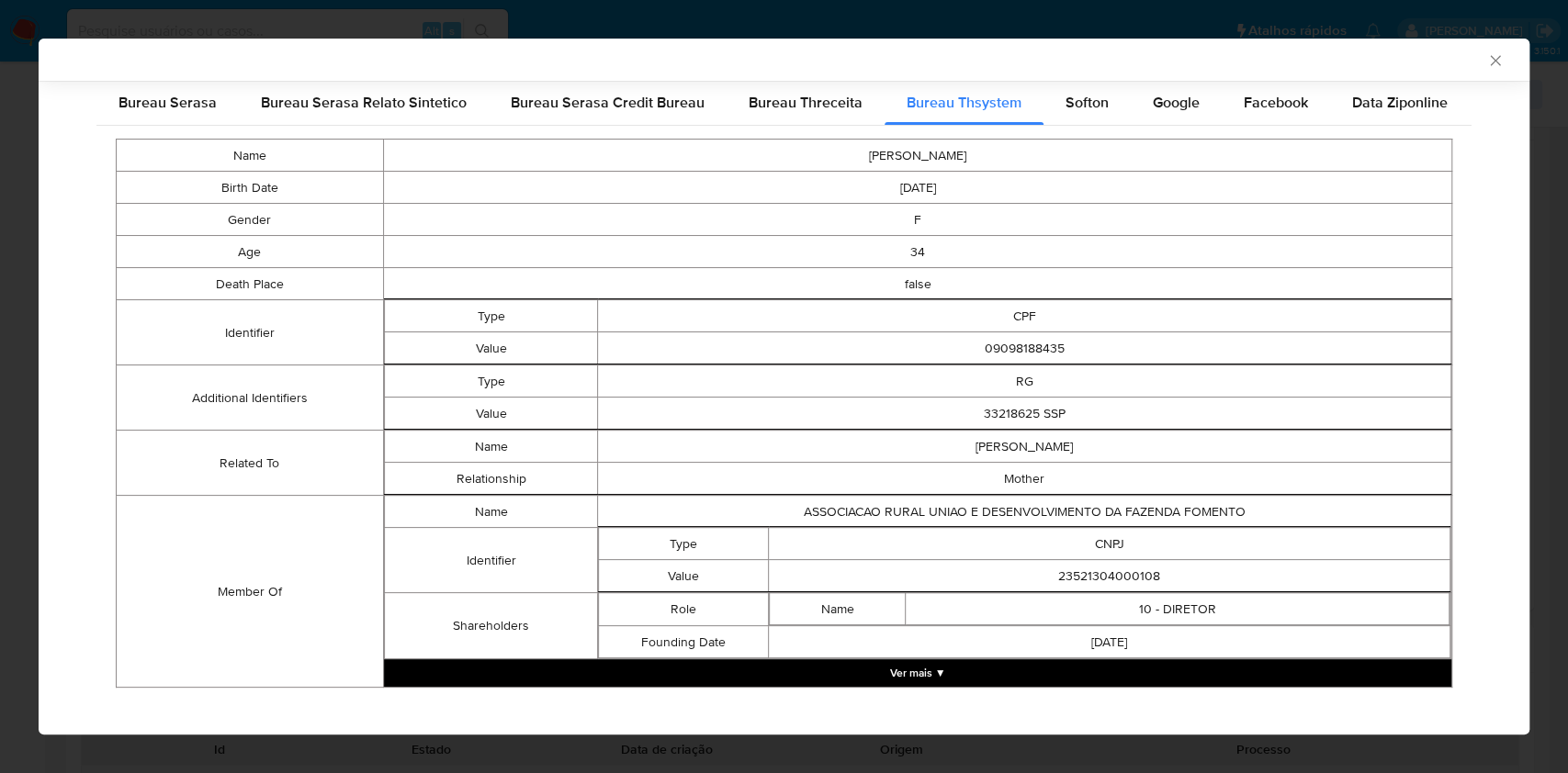
scroll to position [294, 0]
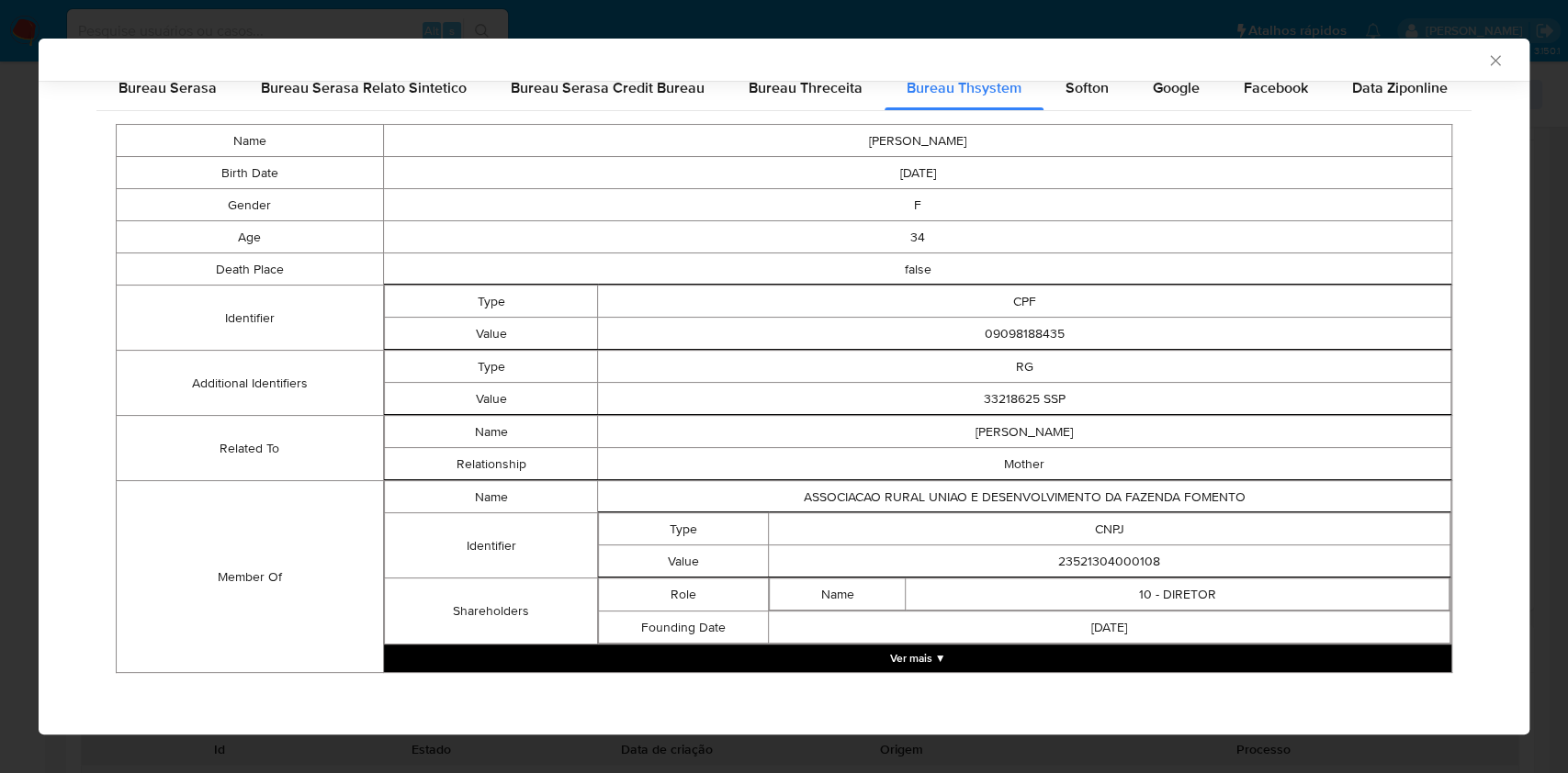
click at [1179, 661] on button "Ver mais ▼" at bounding box center [917, 658] width 1067 height 28
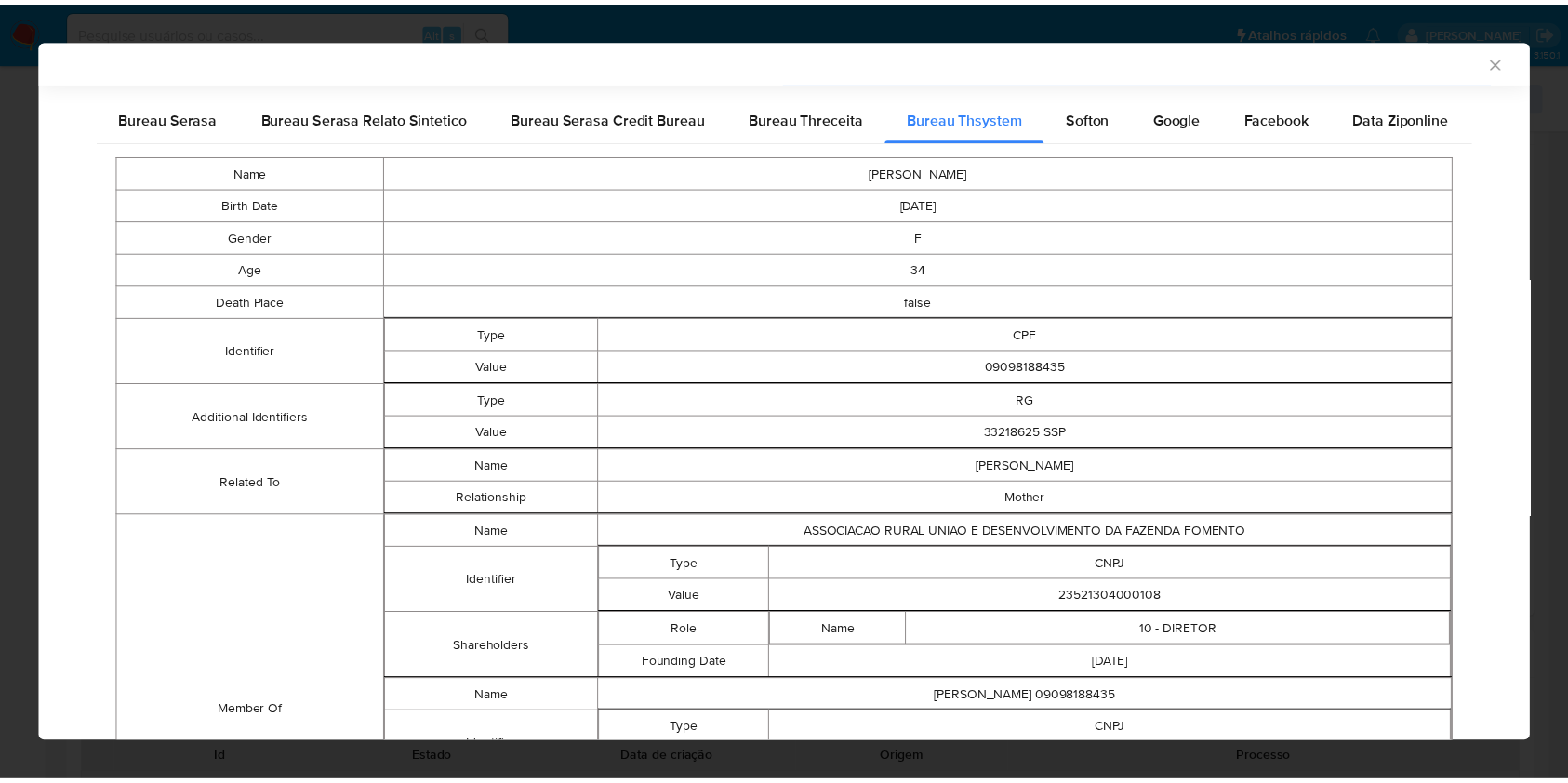
scroll to position [496, 0]
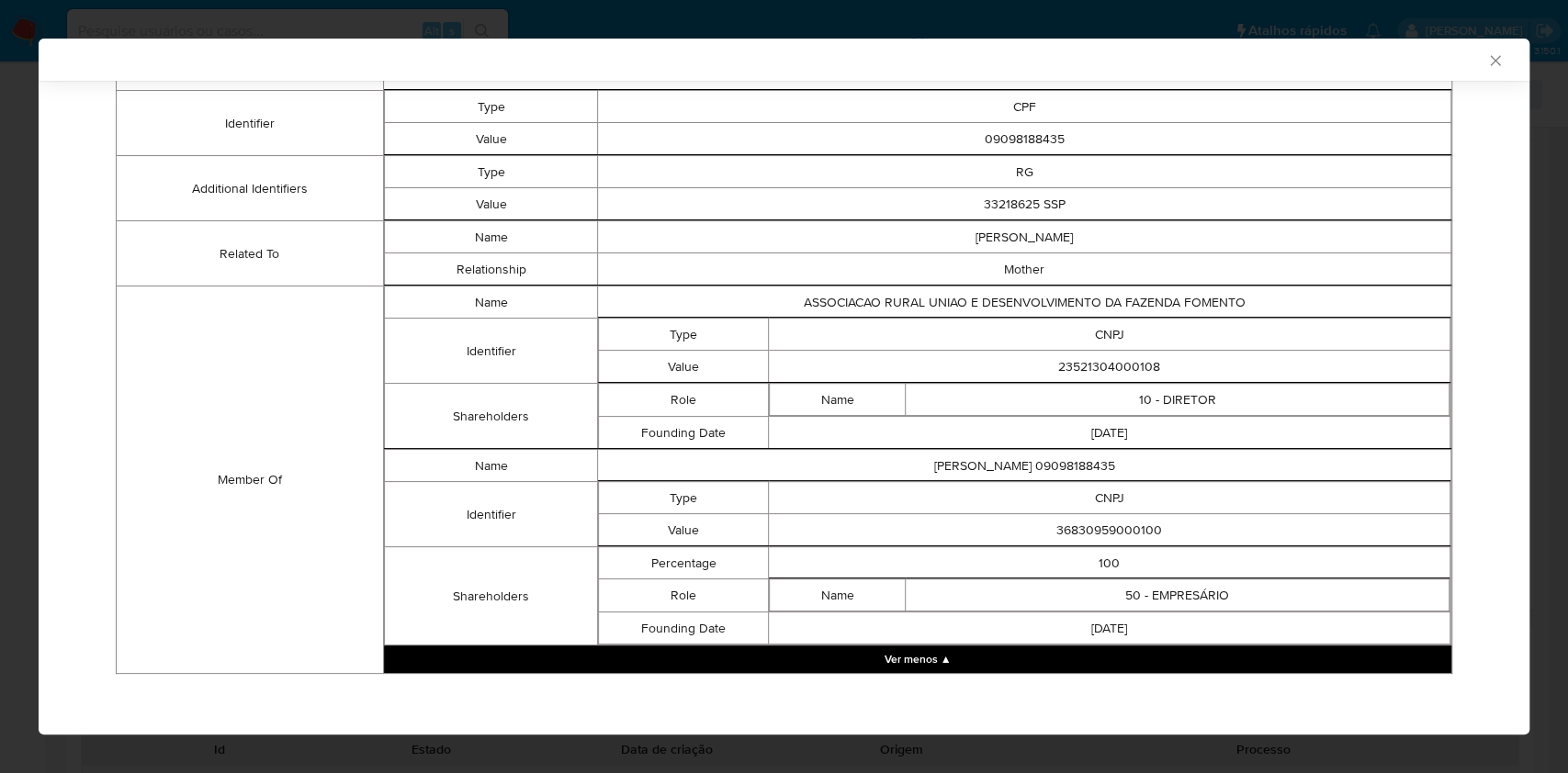
click at [1486, 58] on icon "Fechar a janela" at bounding box center [1495, 61] width 18 height 18
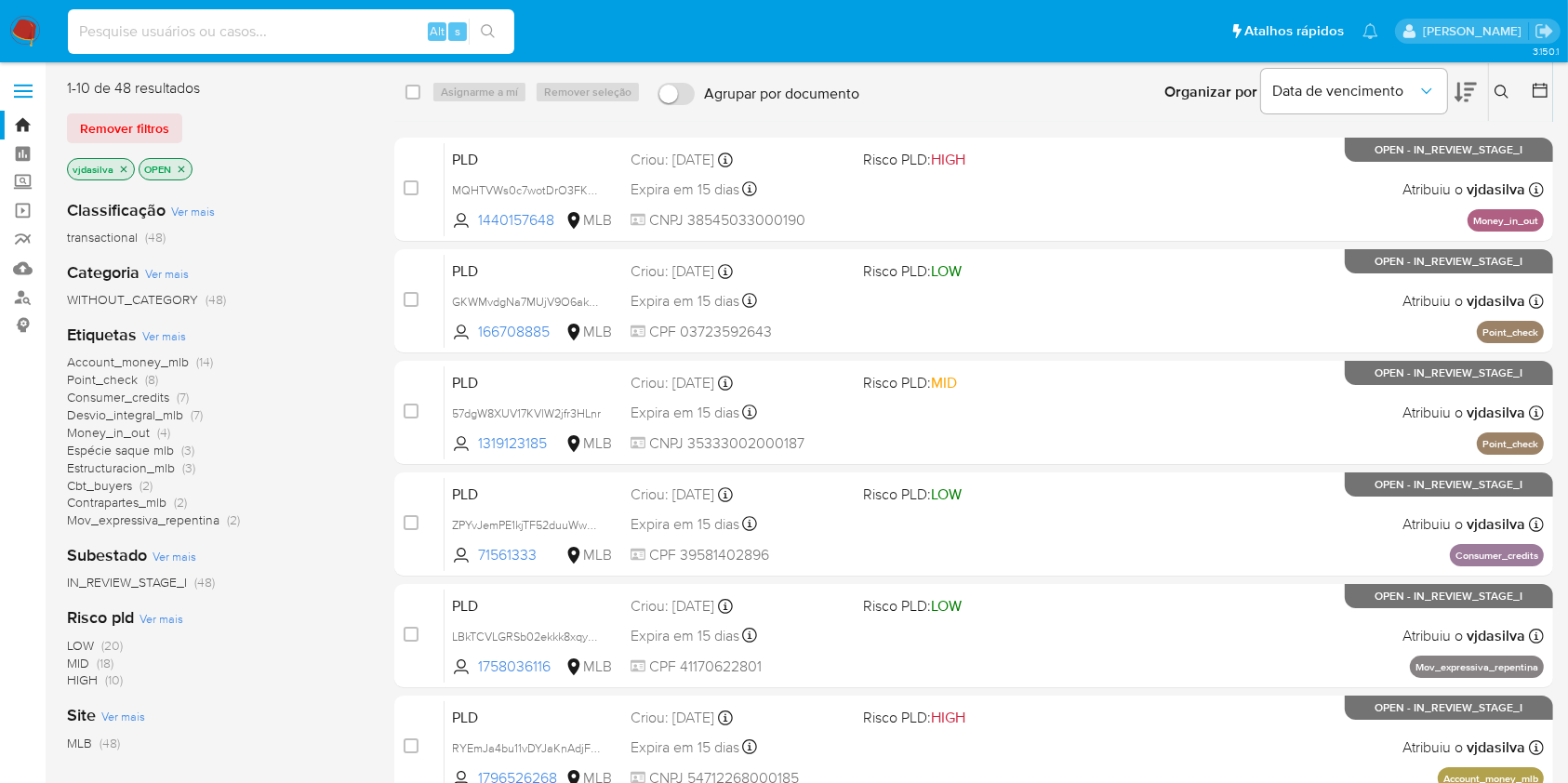
click at [310, 34] on input at bounding box center [291, 32] width 447 height 24
paste input "wRT5xwLLTYEyGMXwcsIjlmu6"
type input "wRT5xwLLTYEyGMXwcsIjlmu6"
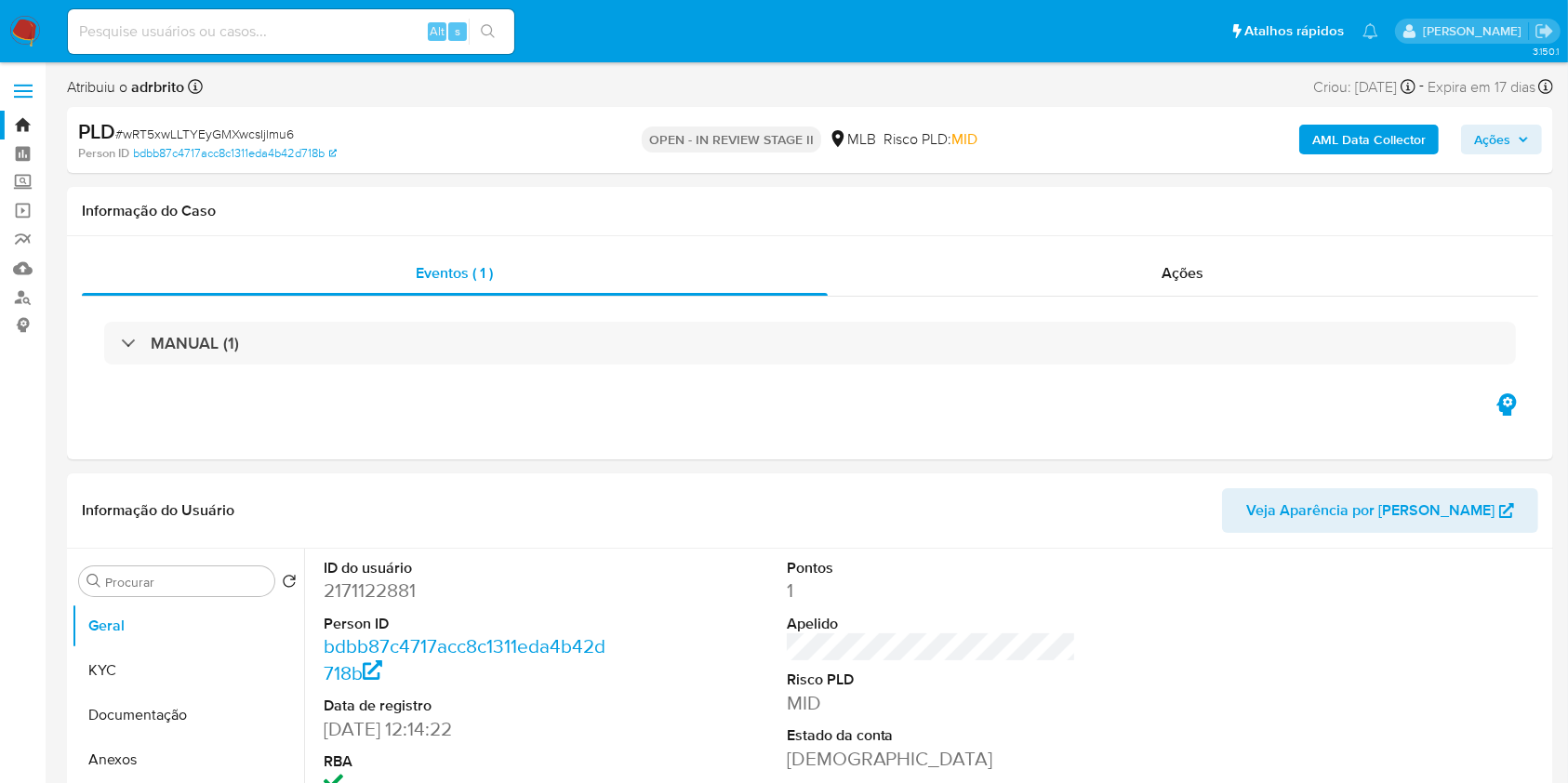
select select "10"
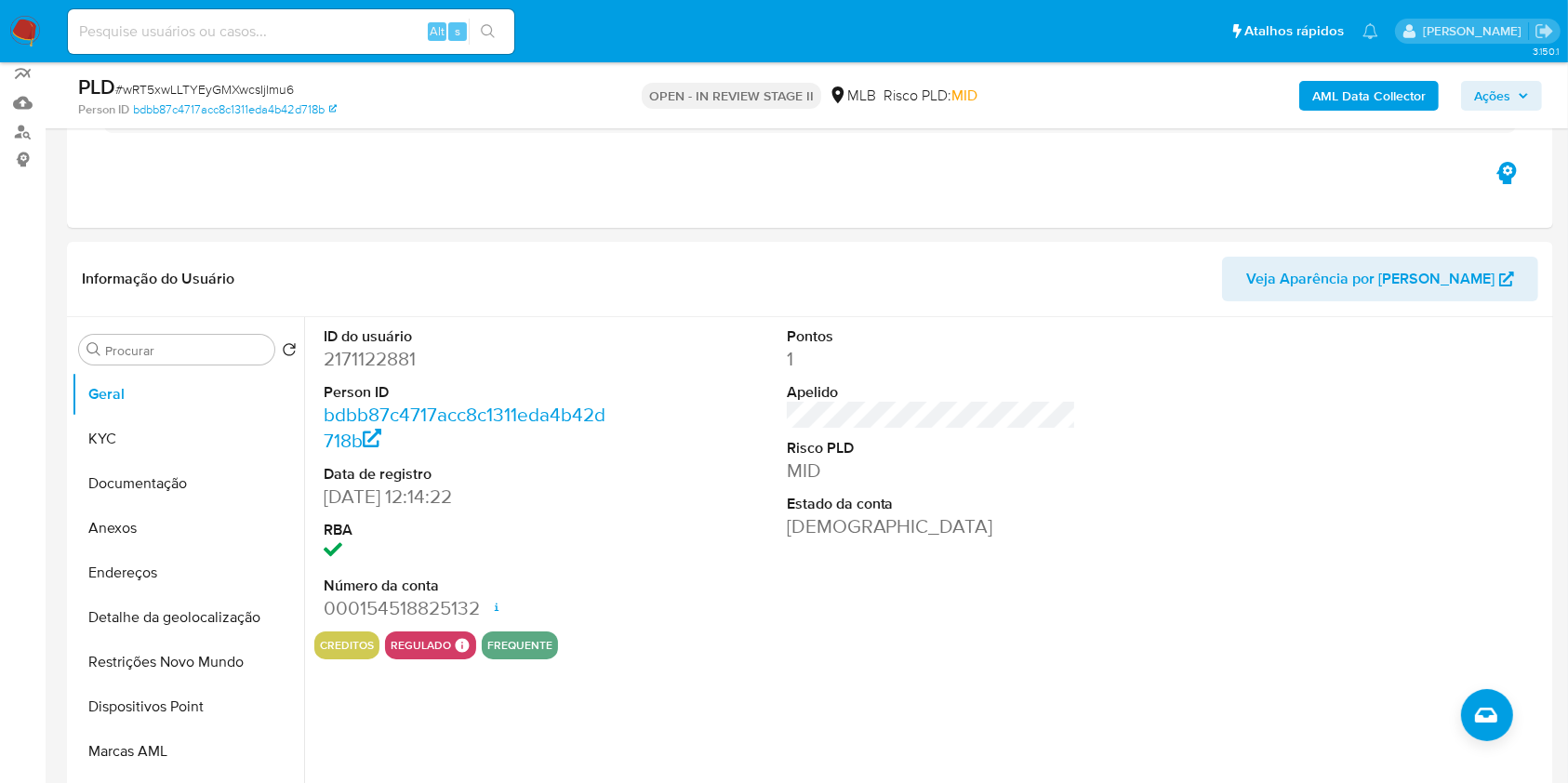
scroll to position [192, 0]
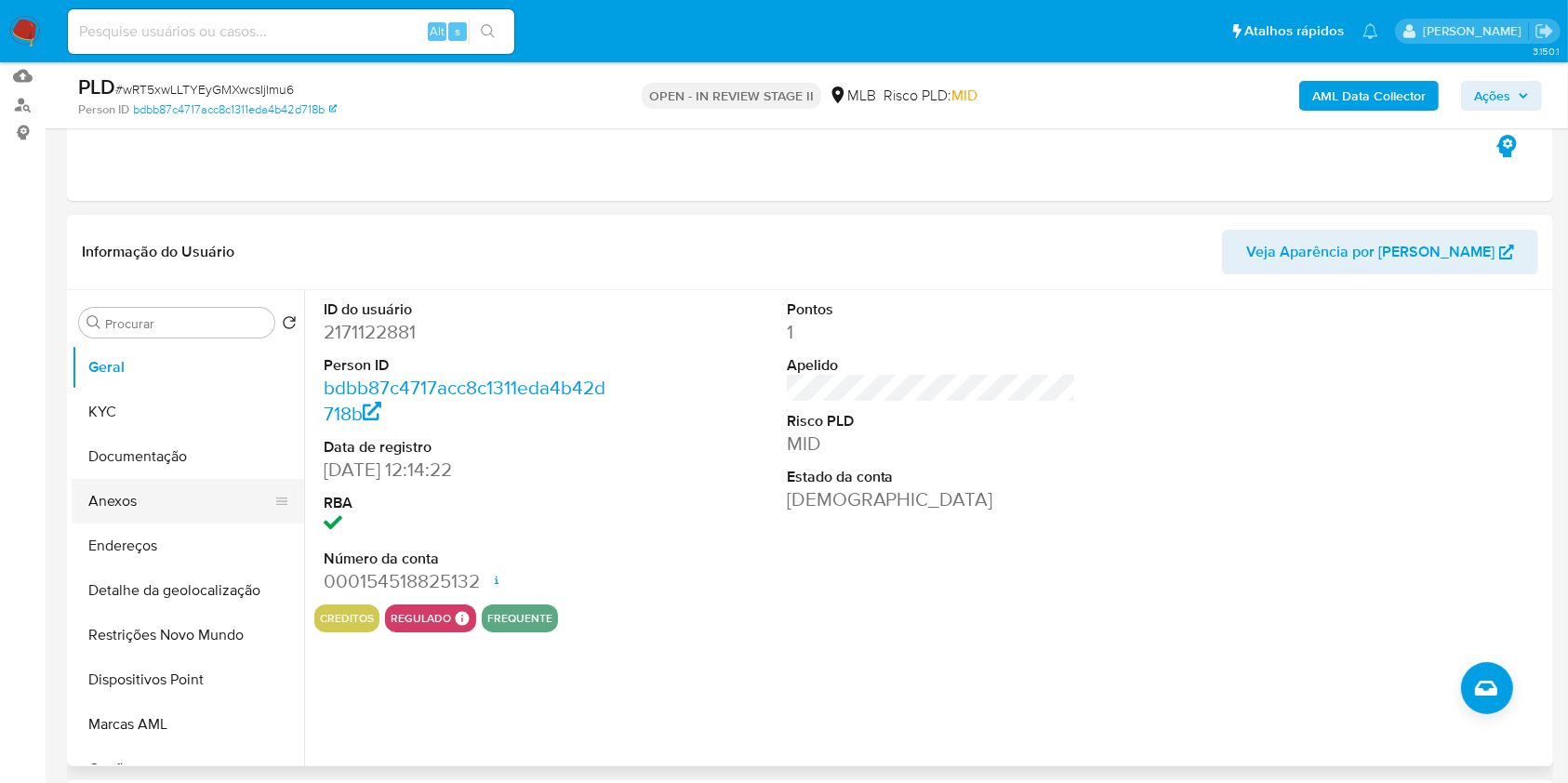
click at [213, 499] on button "Anexos" at bounding box center [180, 501] width 217 height 45
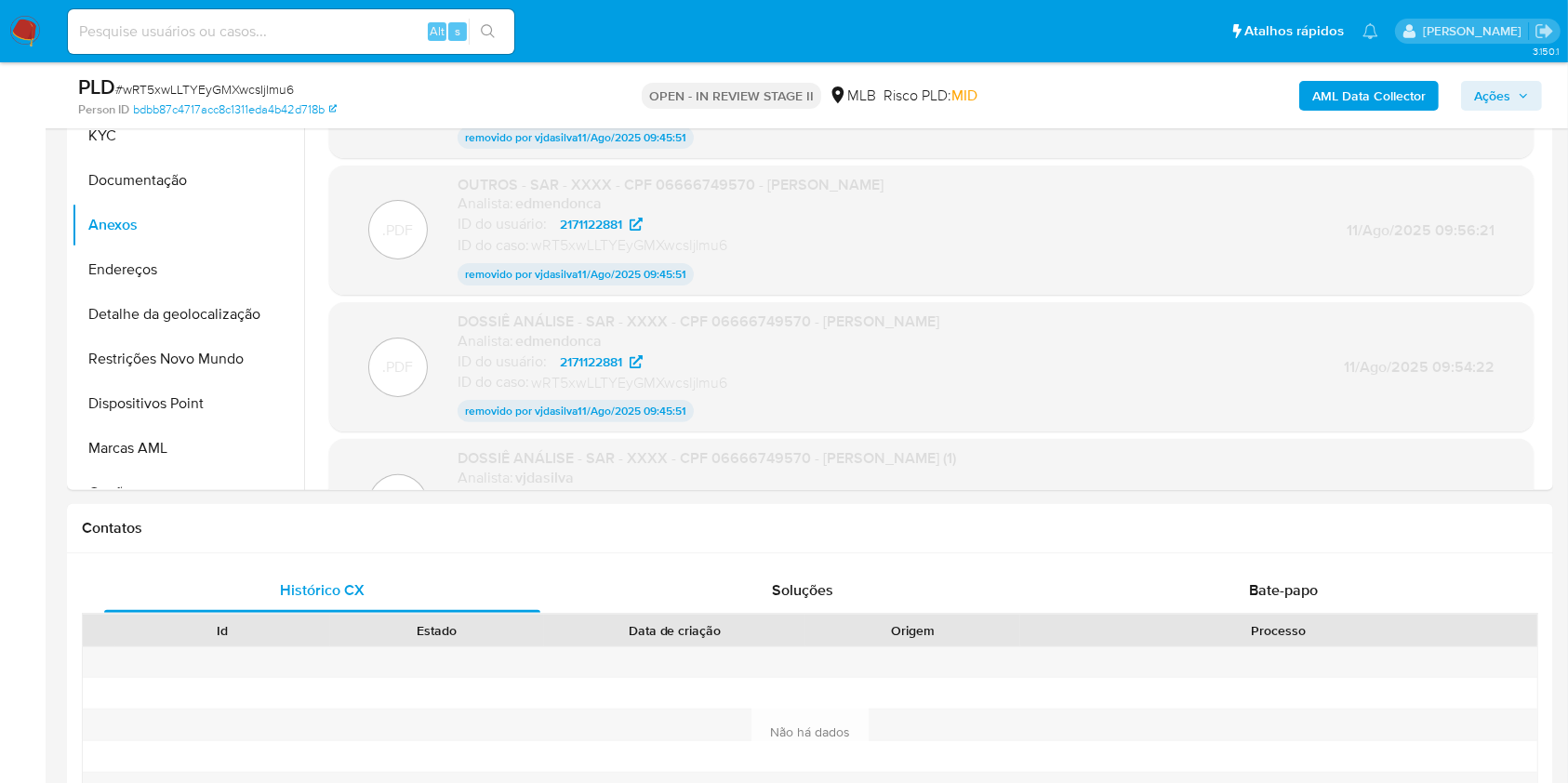
scroll to position [481, 0]
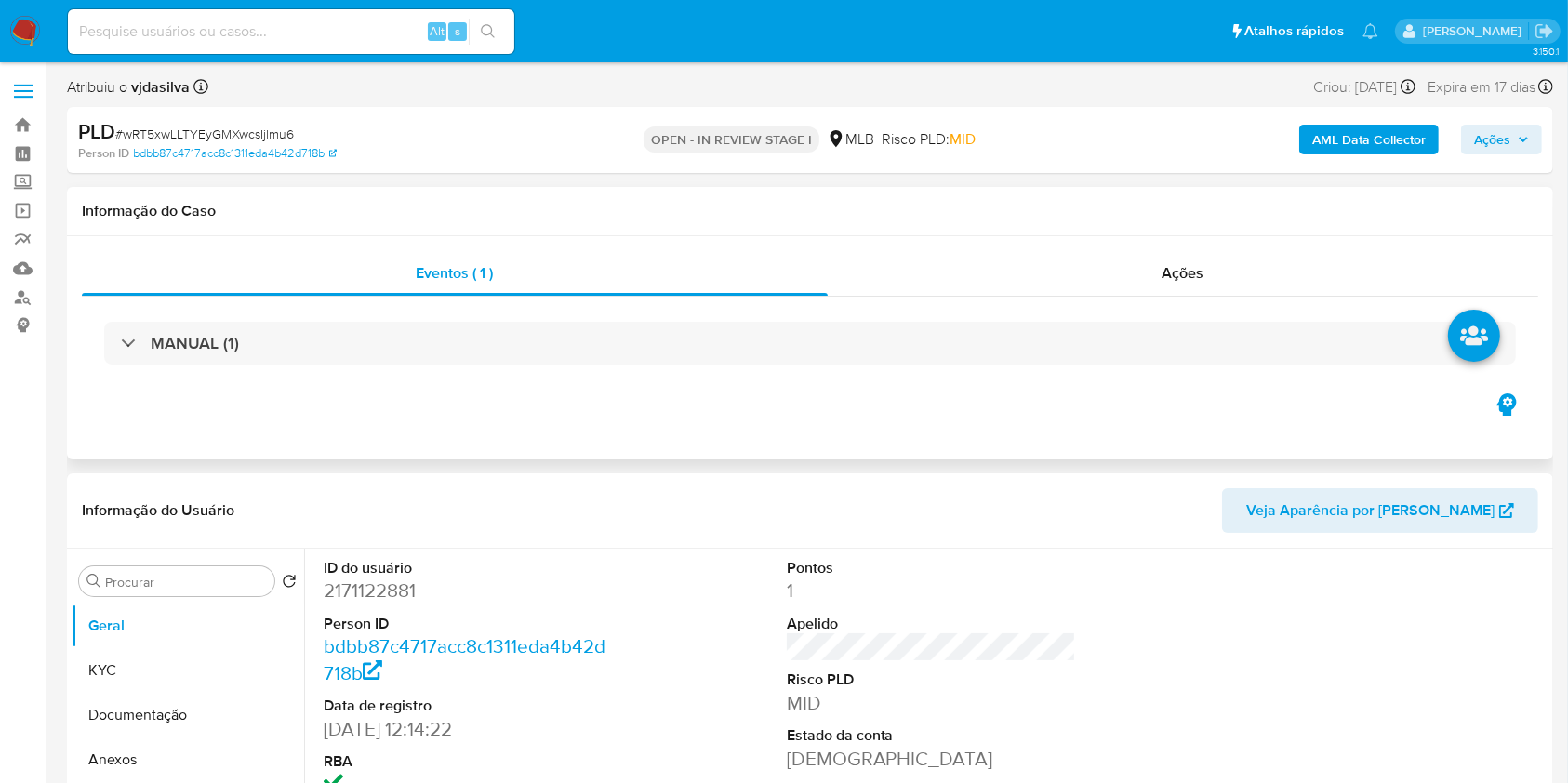
select select "10"
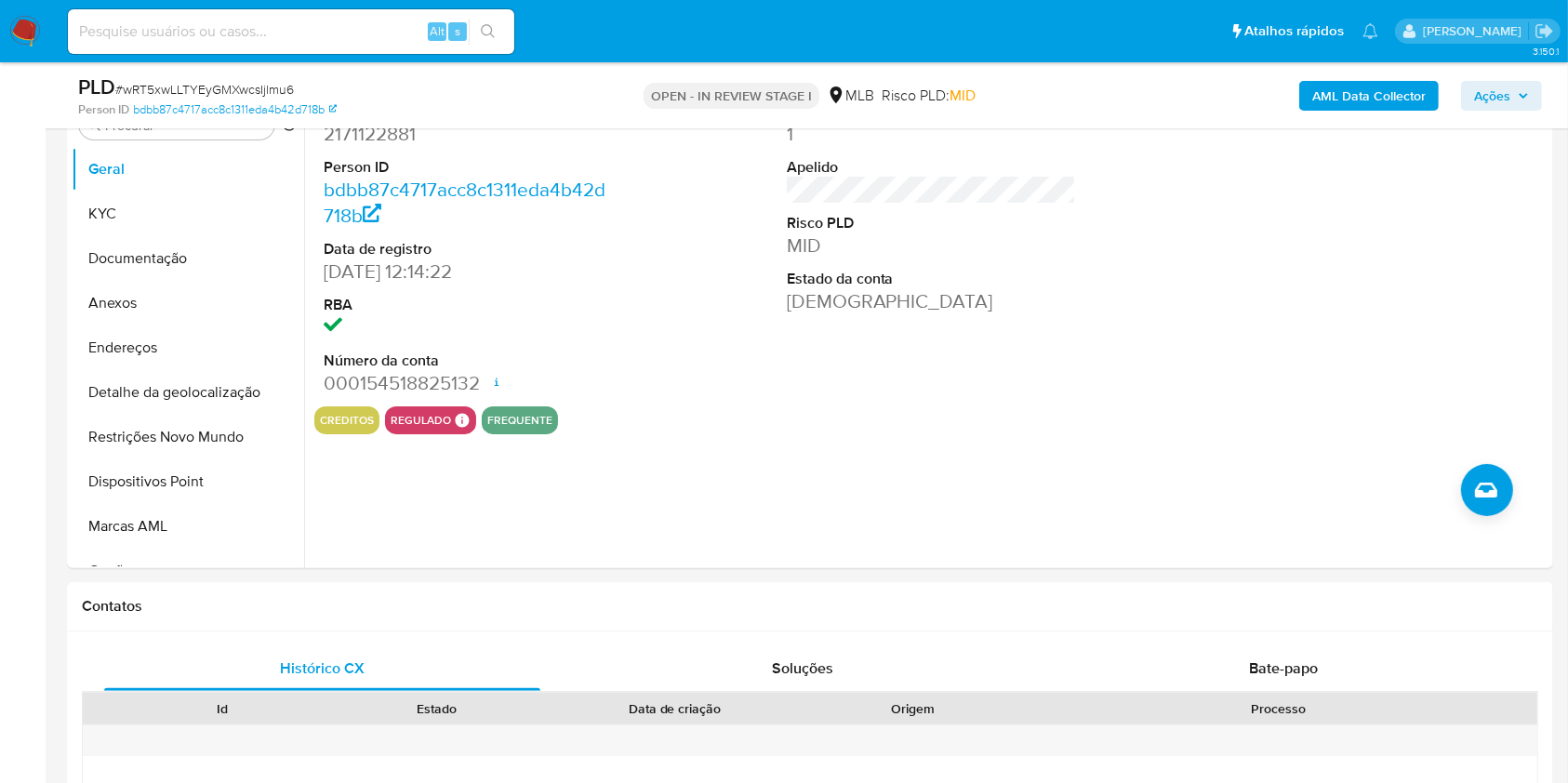
scroll to position [417, 0]
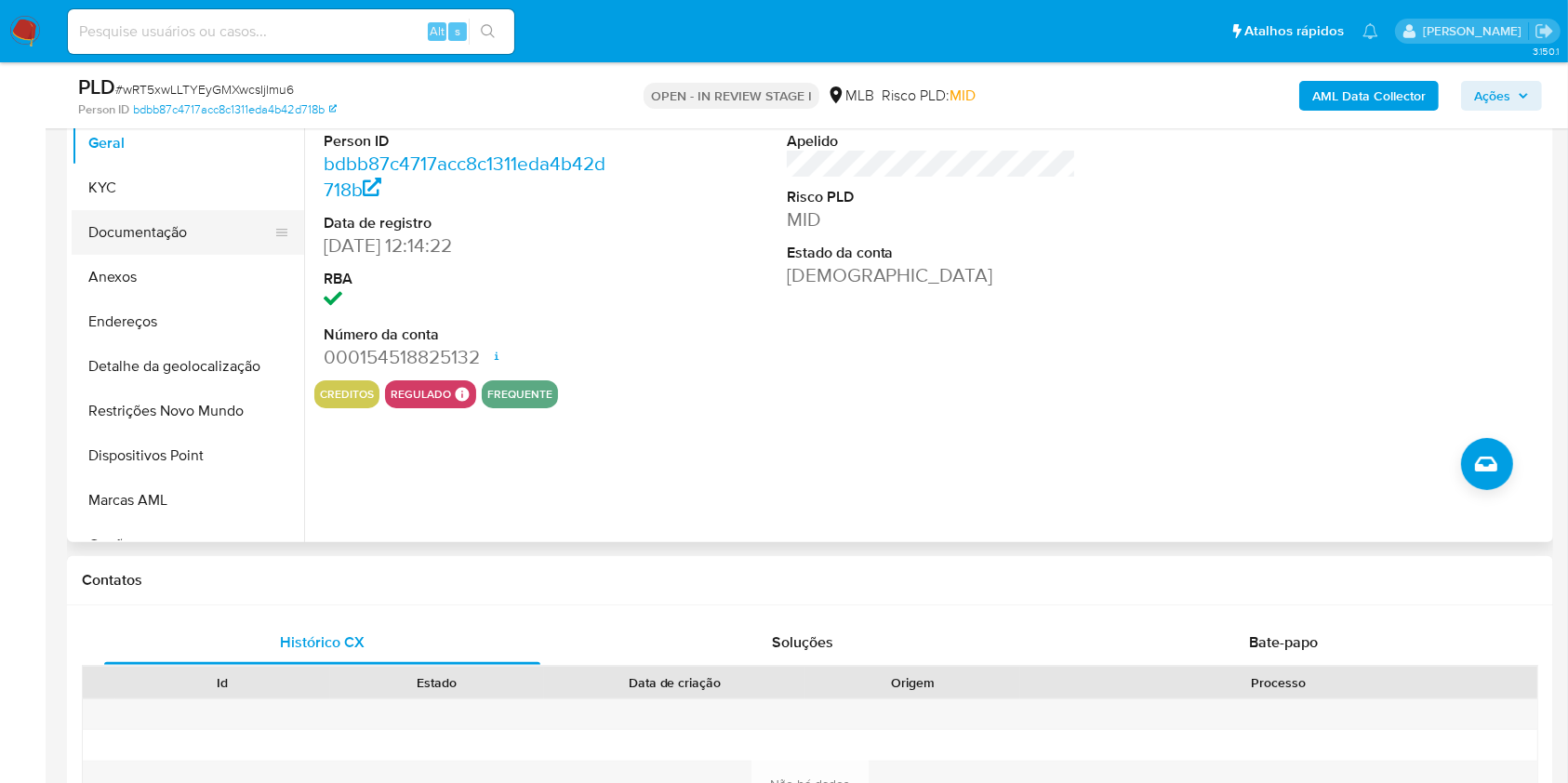
click at [163, 241] on button "Documentação" at bounding box center [180, 232] width 217 height 45
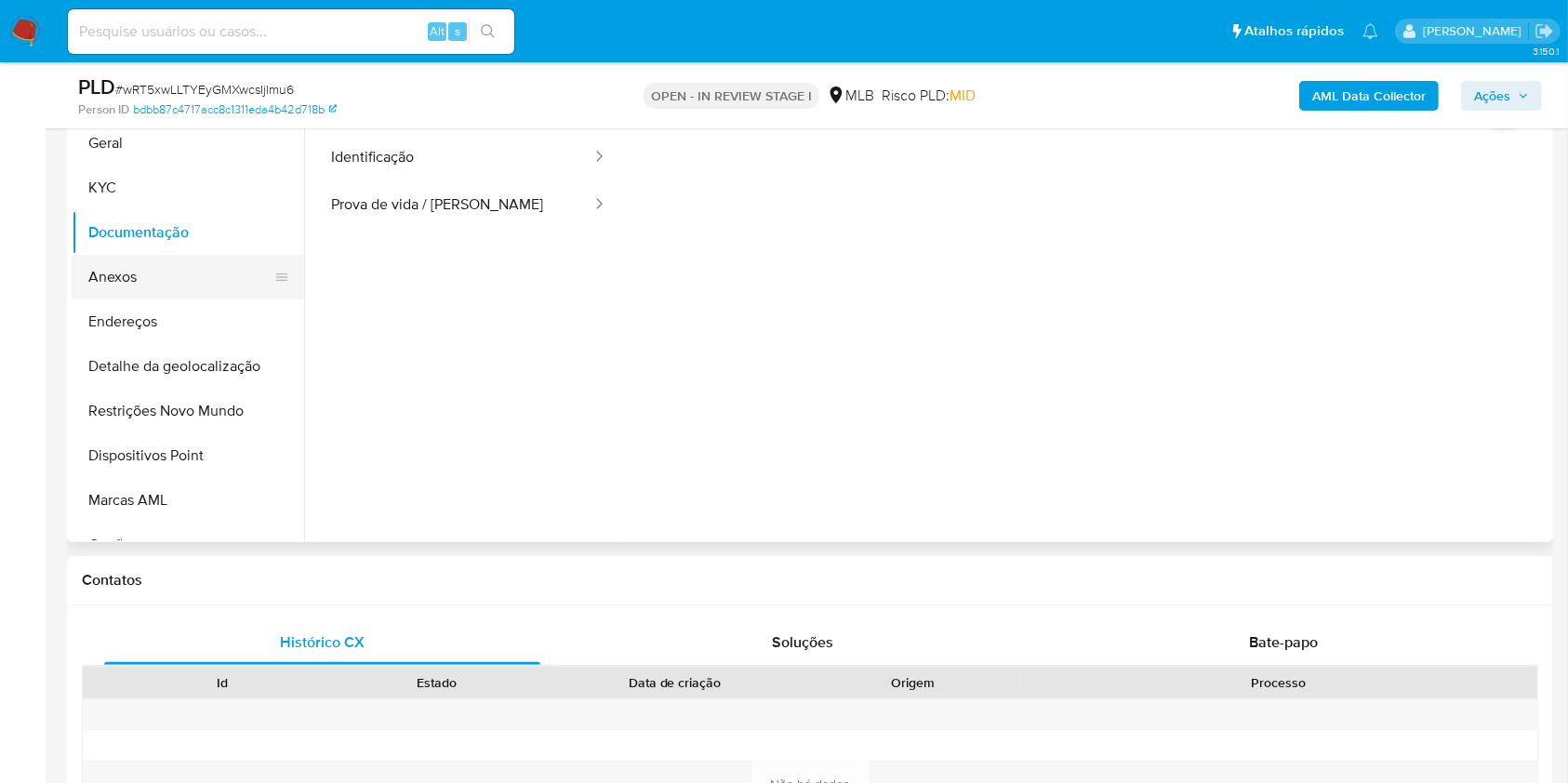
click at [159, 280] on button "Anexos" at bounding box center [180, 277] width 217 height 45
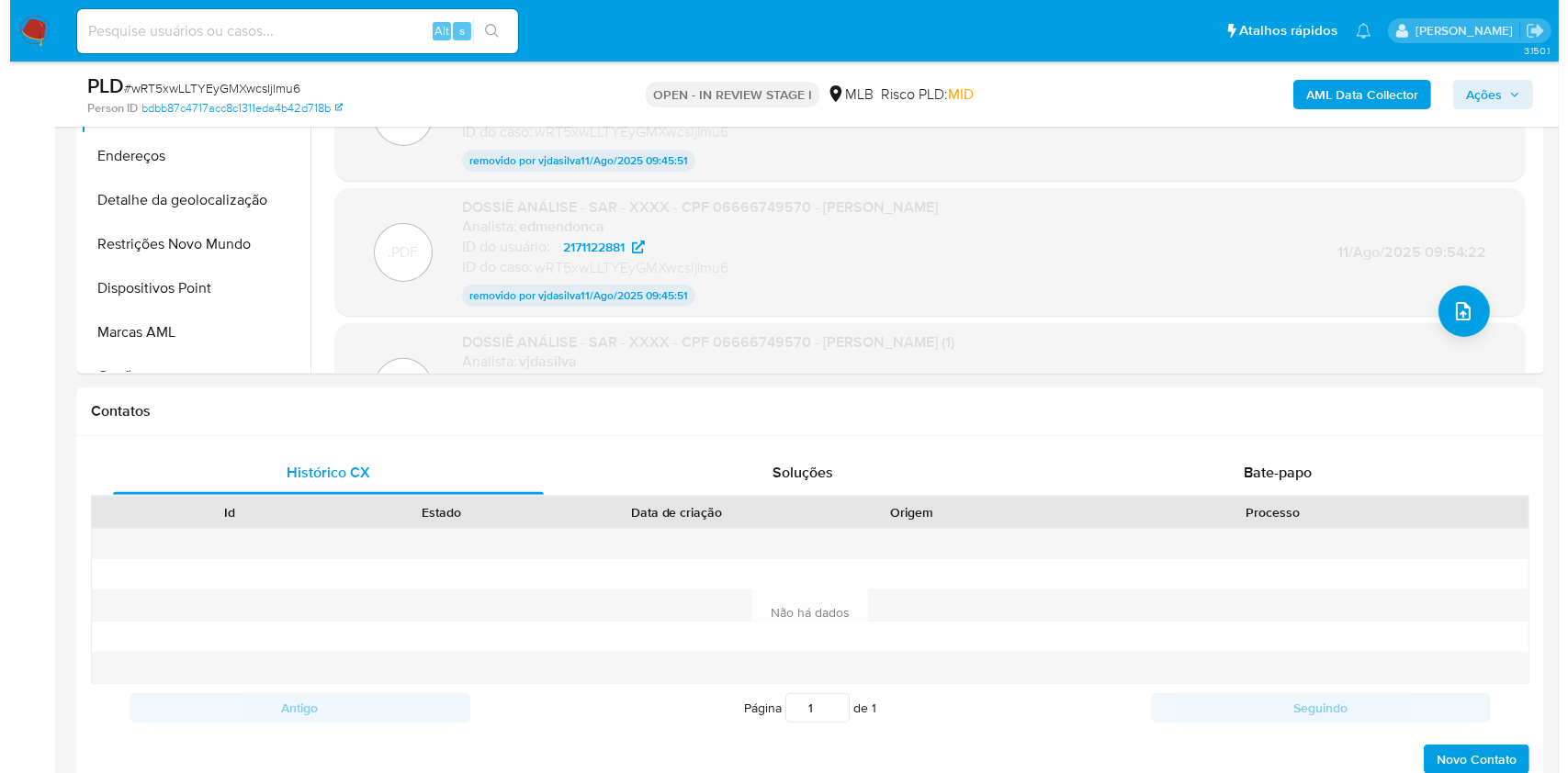
scroll to position [627, 0]
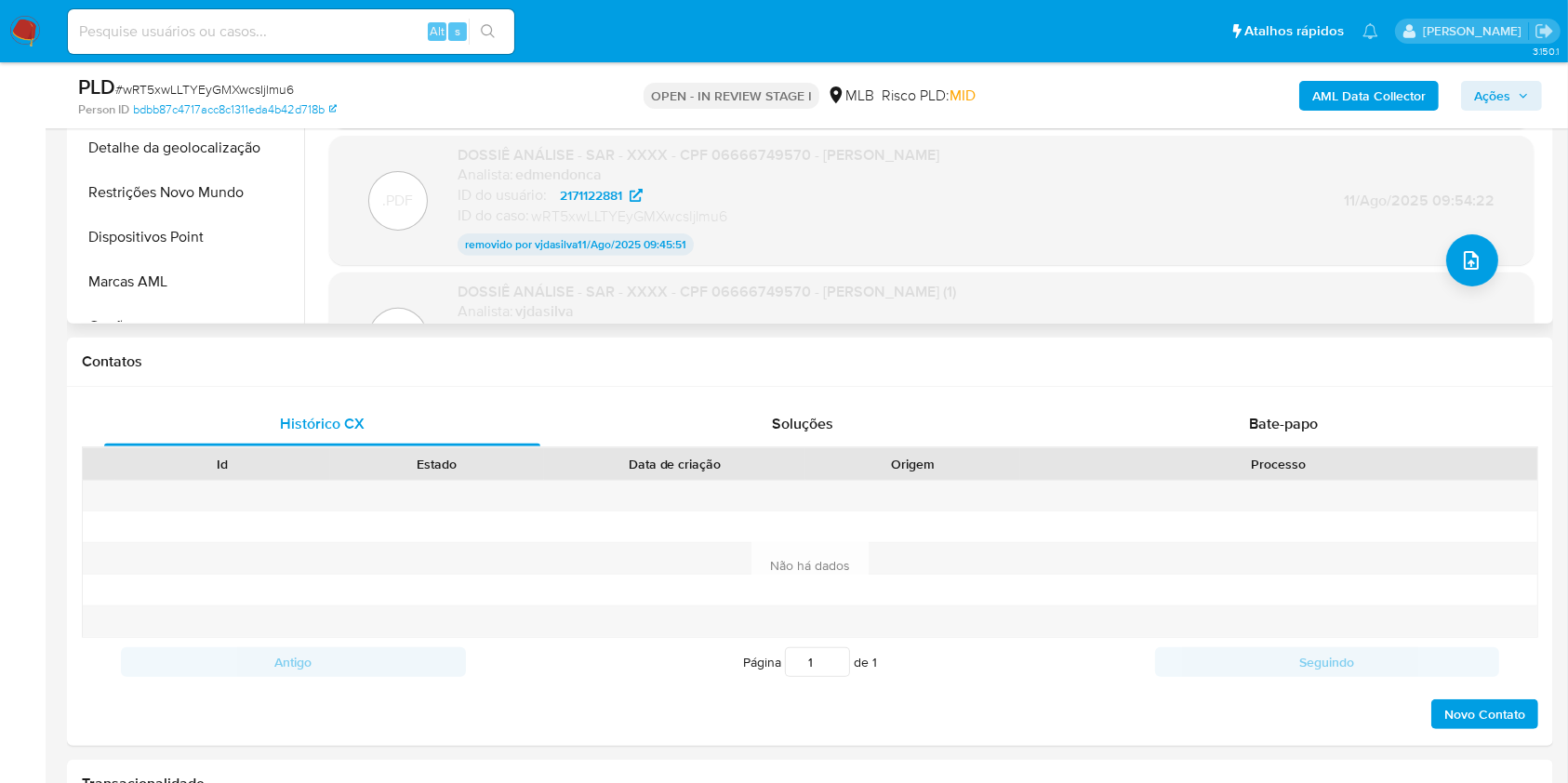
click at [1436, 262] on div ".PDF DOSSIÊ ANÁLISE - SAR - XXXX - CPF 06666749570 - CARLOS EDUARDO SANTOS DE O…" at bounding box center [931, 200] width 1204 height 130
click at [1460, 259] on icon "upload-file" at bounding box center [1471, 260] width 22 height 22
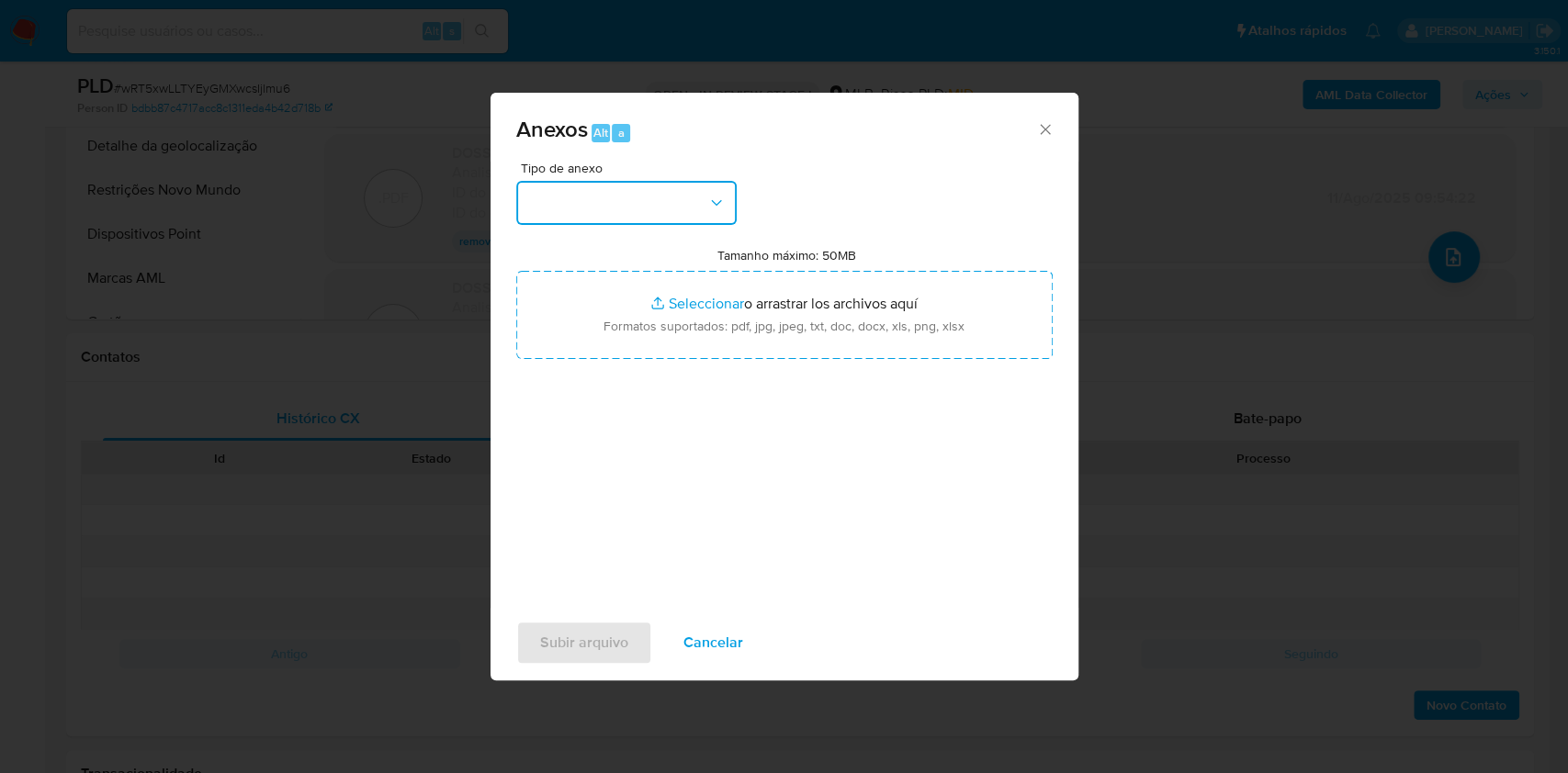
click at [716, 217] on button "button" at bounding box center [626, 202] width 220 height 44
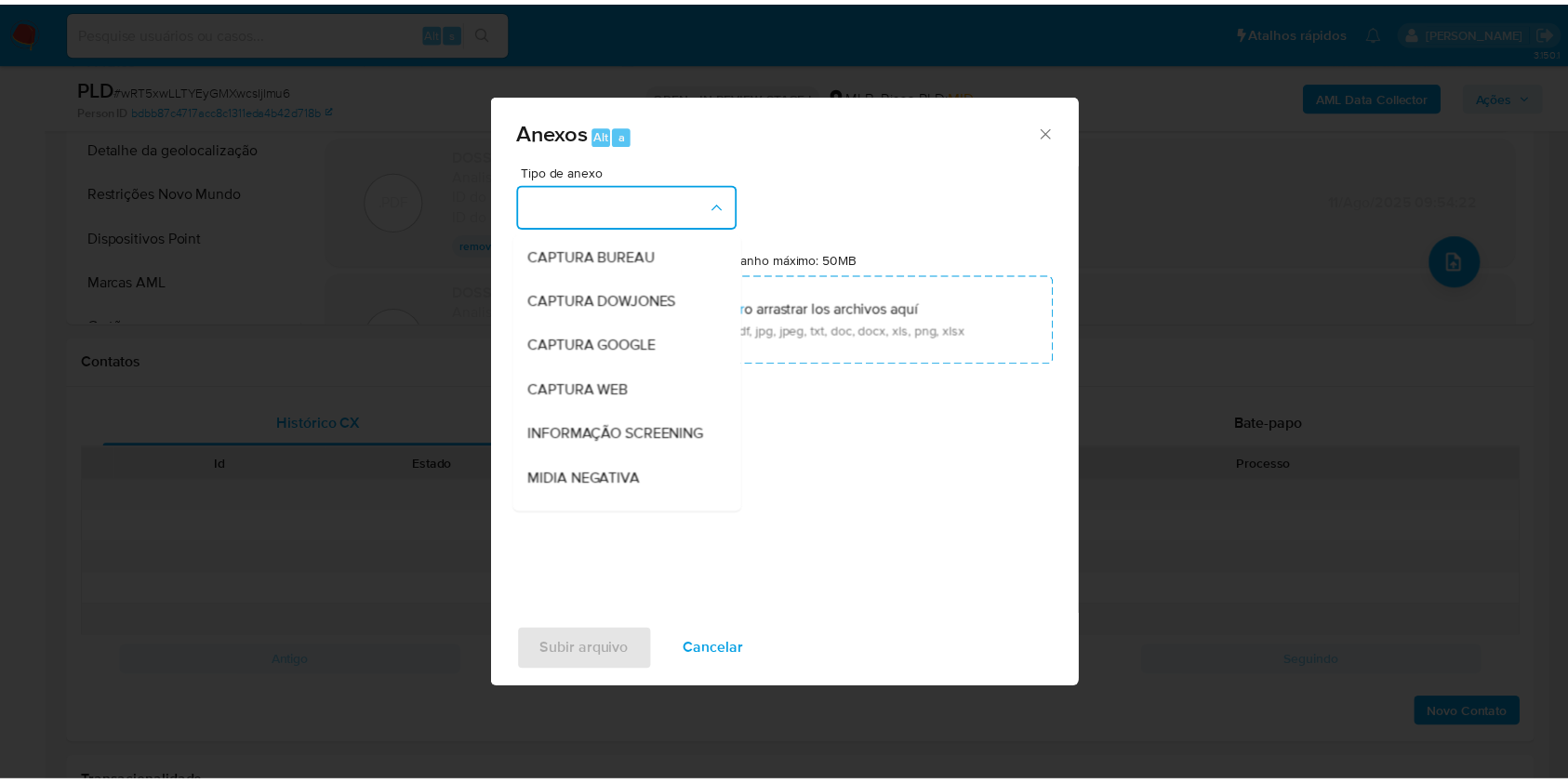
scroll to position [285, 0]
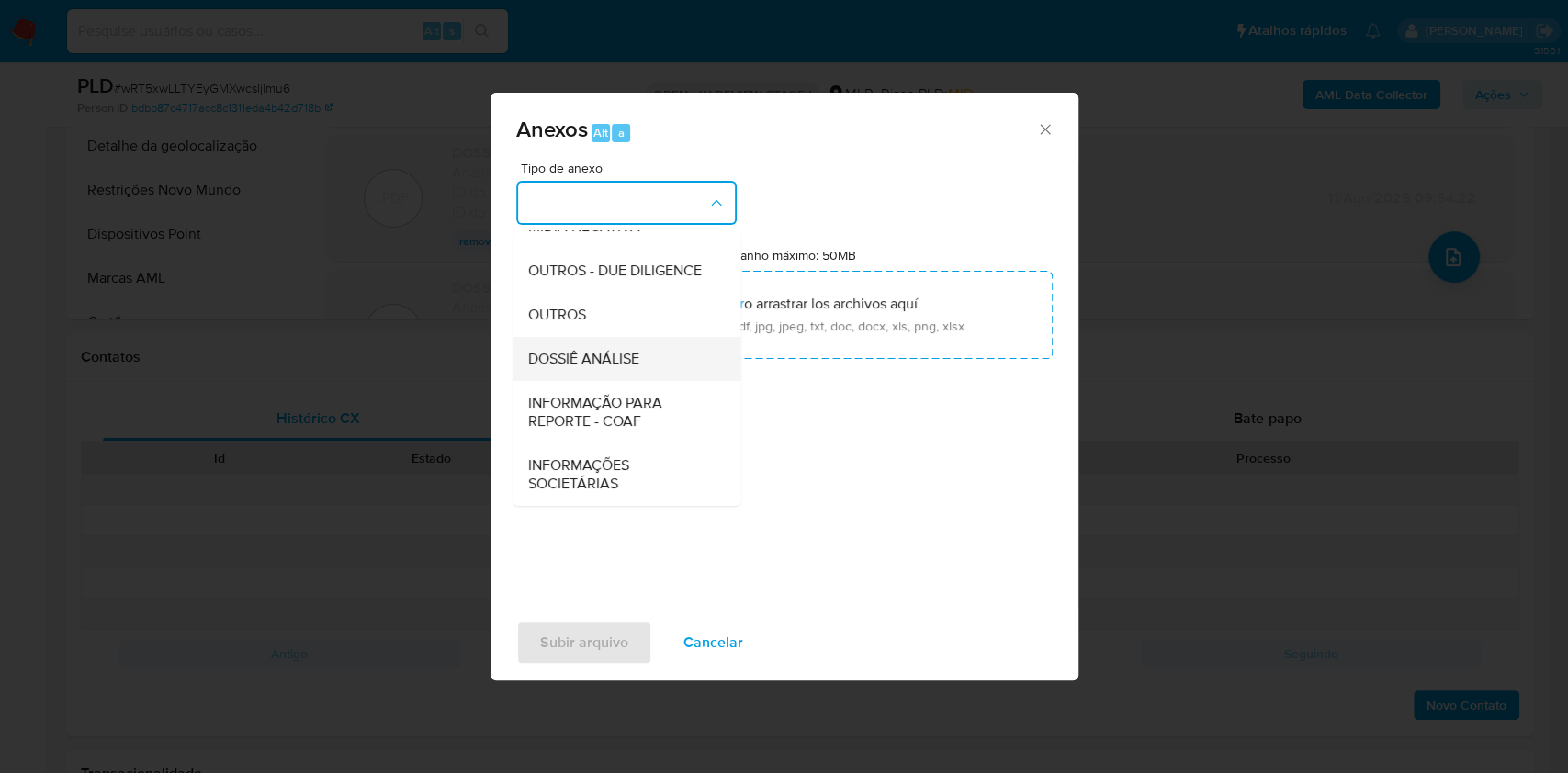
click at [621, 365] on span "DOSSIÊ ANÁLISE" at bounding box center [583, 359] width 111 height 18
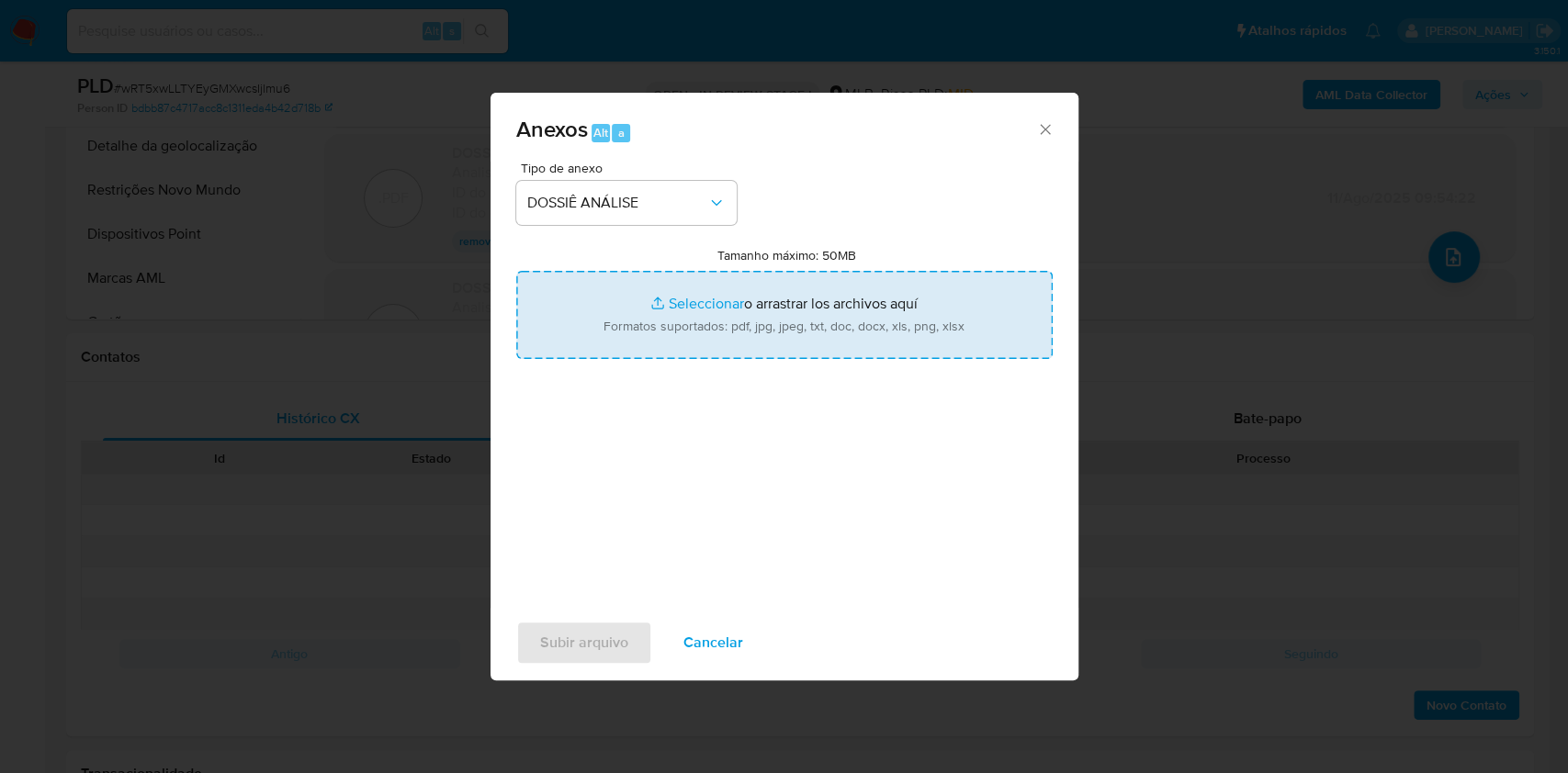
type input "C:\fakepath\SAR - XXXX - CPF 06666749570 - CARLOS EDUARDO SANTOS DE OLIVEIRA.V2…"
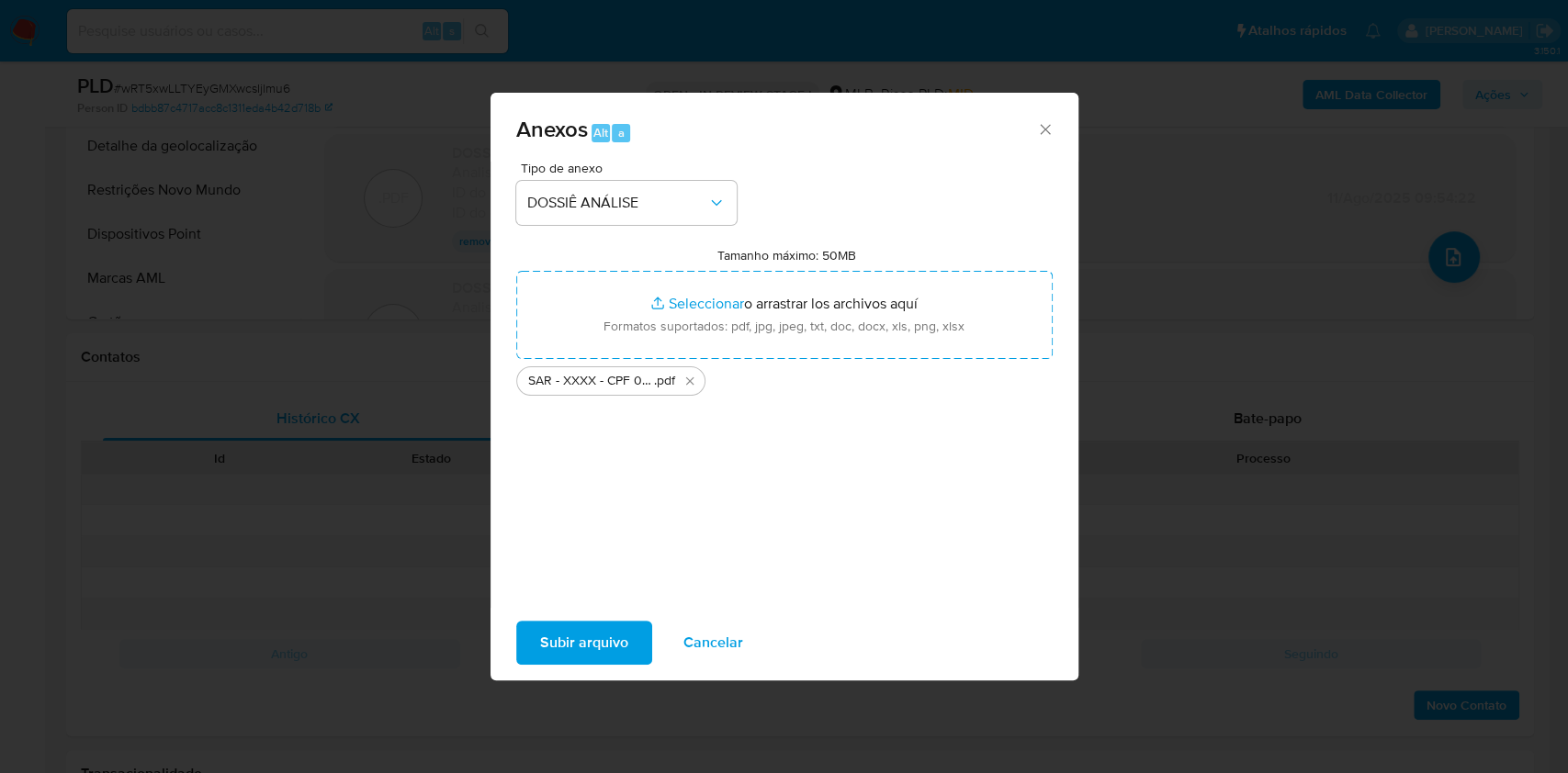
click at [576, 639] on span "Subir arquivo" at bounding box center [585, 642] width 88 height 40
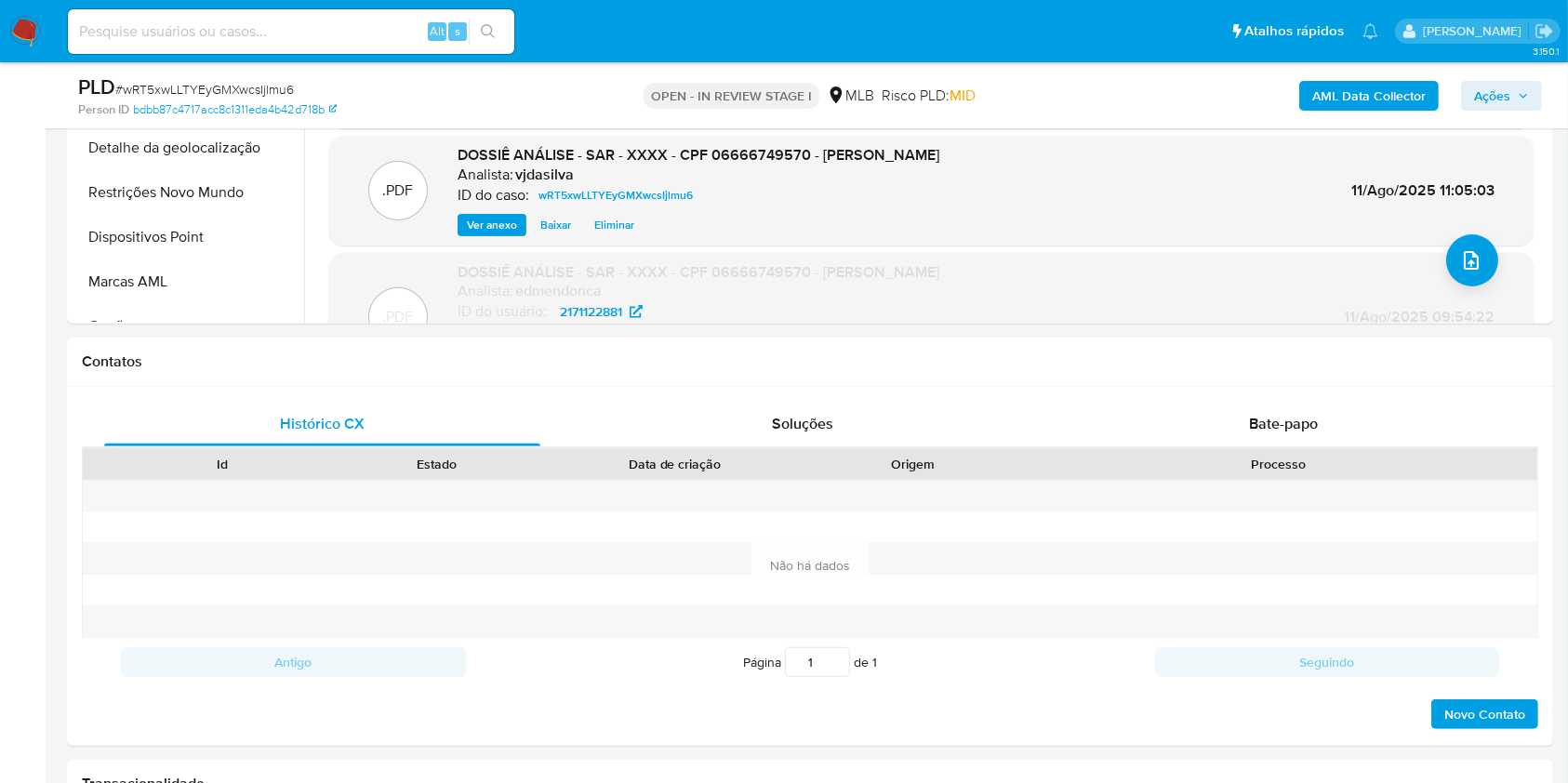
click at [1504, 89] on span "Ações" at bounding box center [1492, 96] width 36 height 30
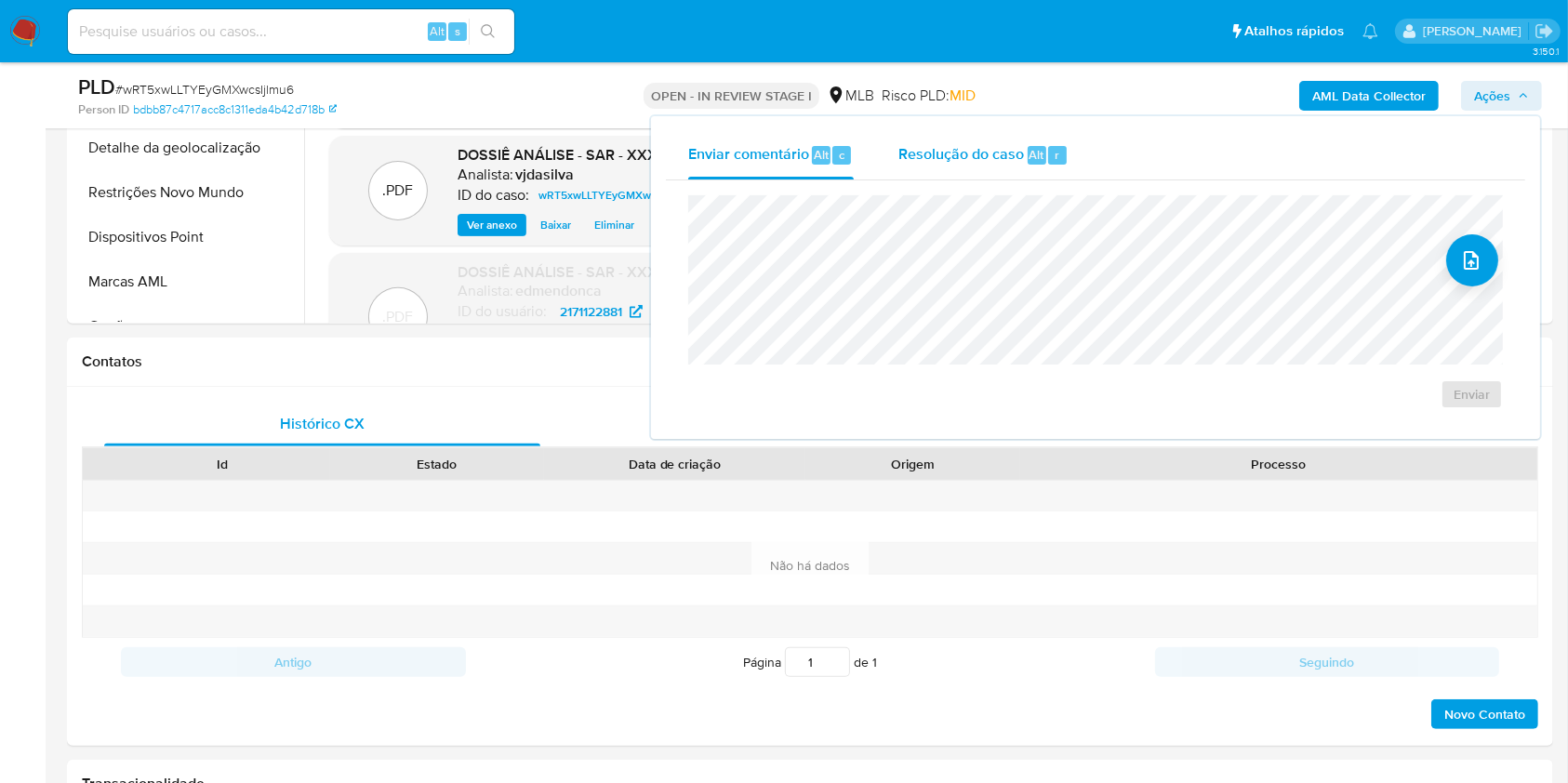
click at [963, 138] on div "Resolução do caso Alt r" at bounding box center [983, 156] width 171 height 48
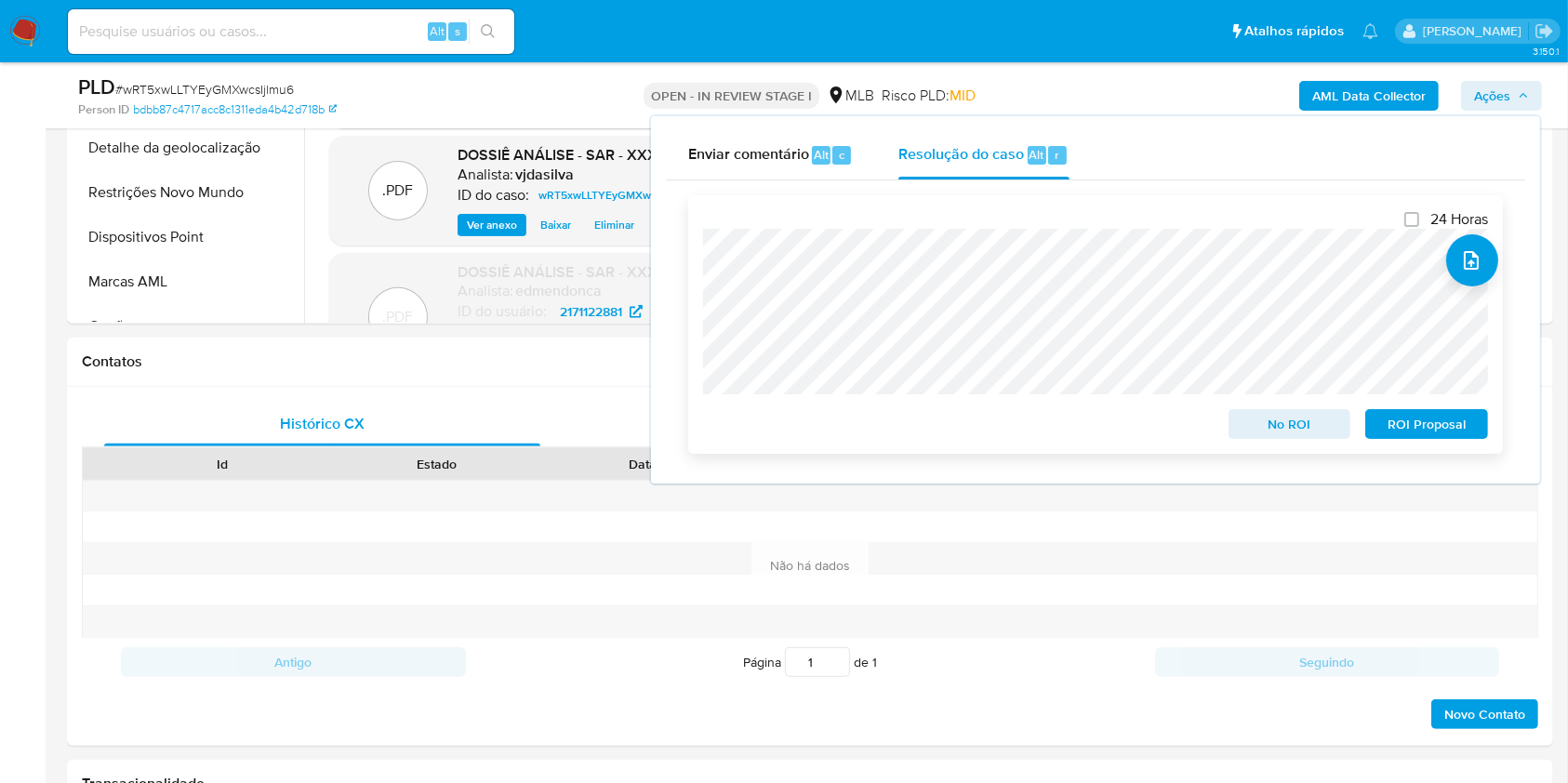
click at [1436, 420] on span "ROI Proposal" at bounding box center [1426, 424] width 97 height 26
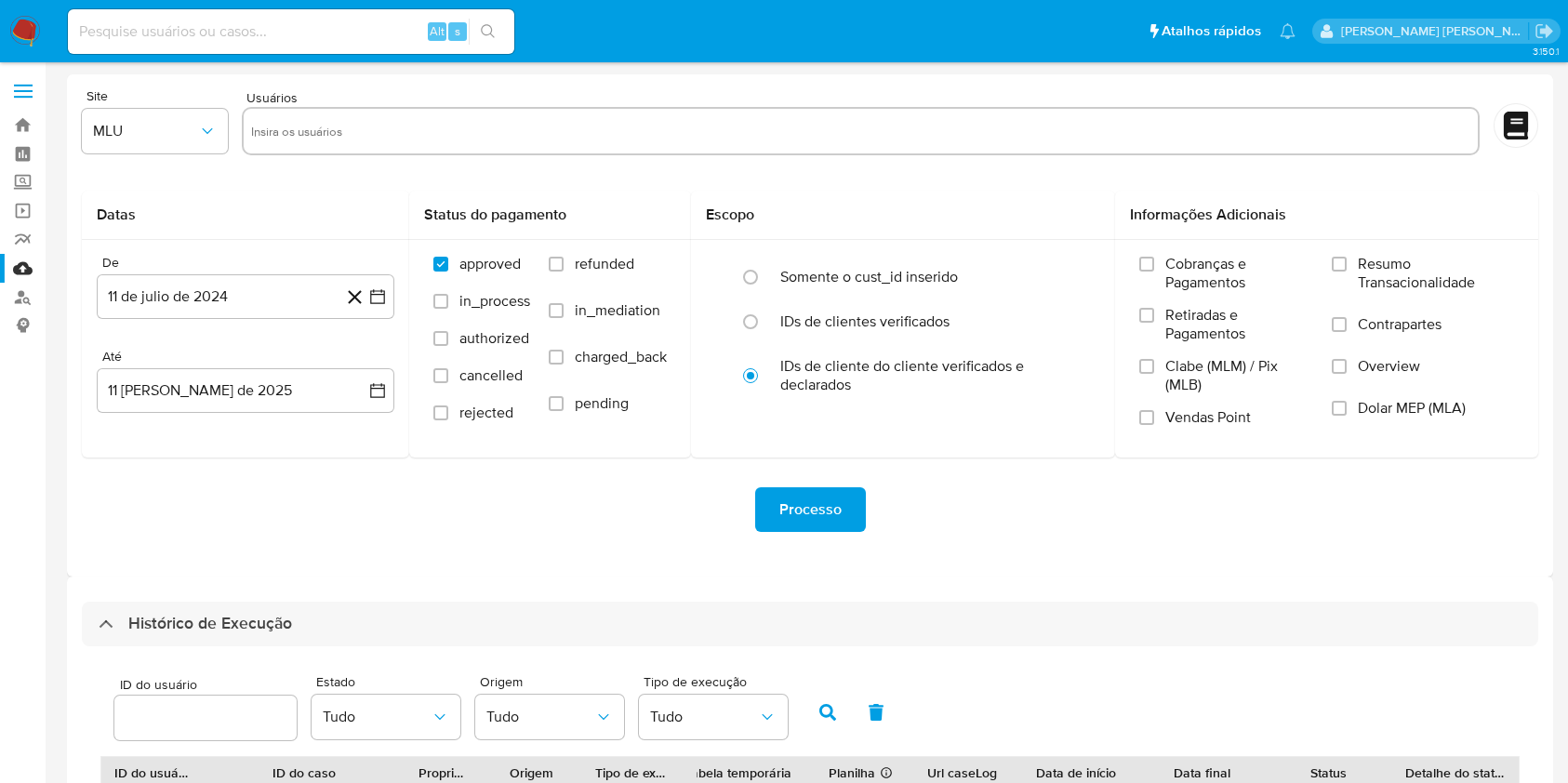
select select "50"
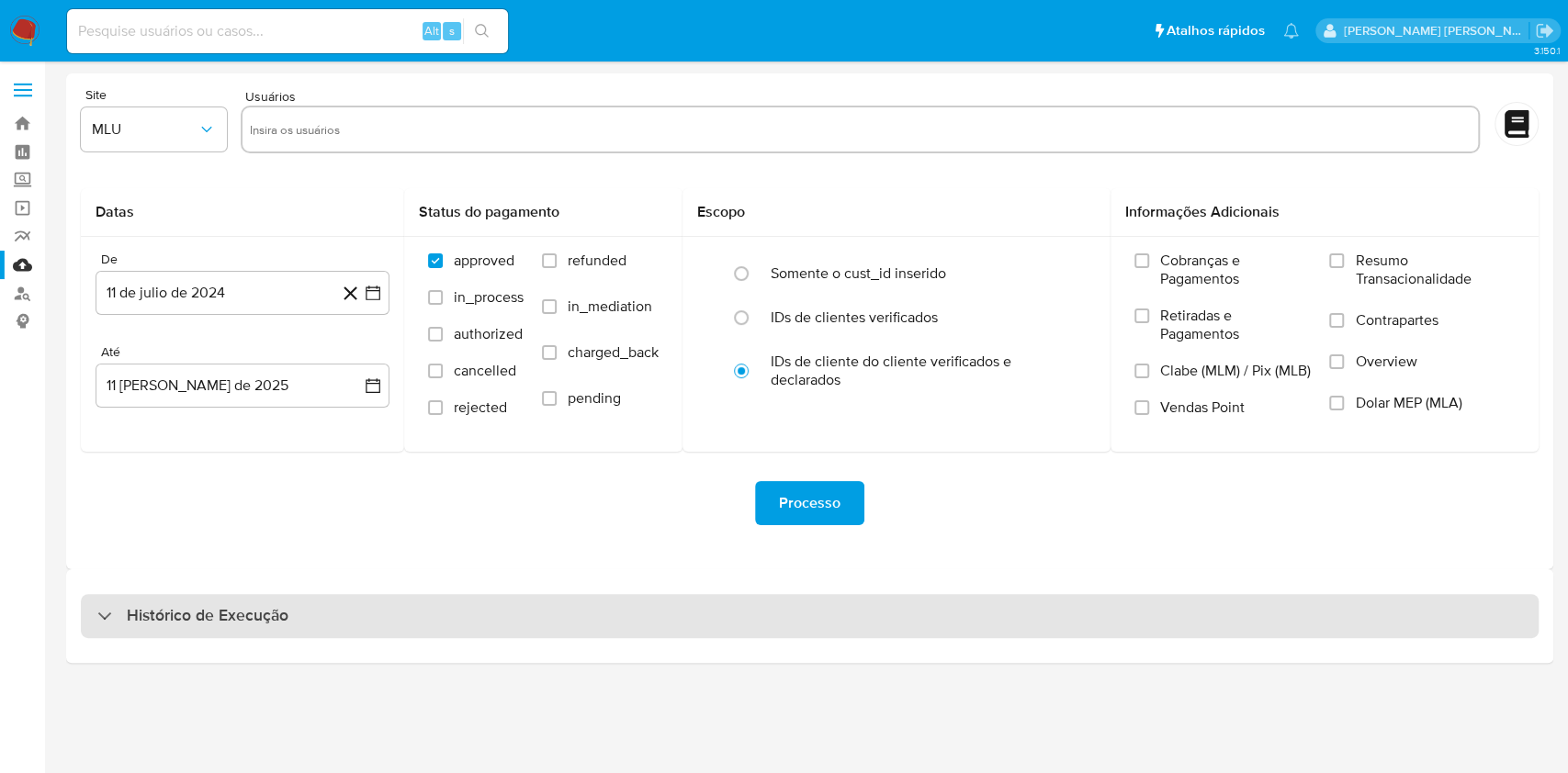
click at [554, 623] on div "Histórico de Execução" at bounding box center [809, 616] width 1458 height 44
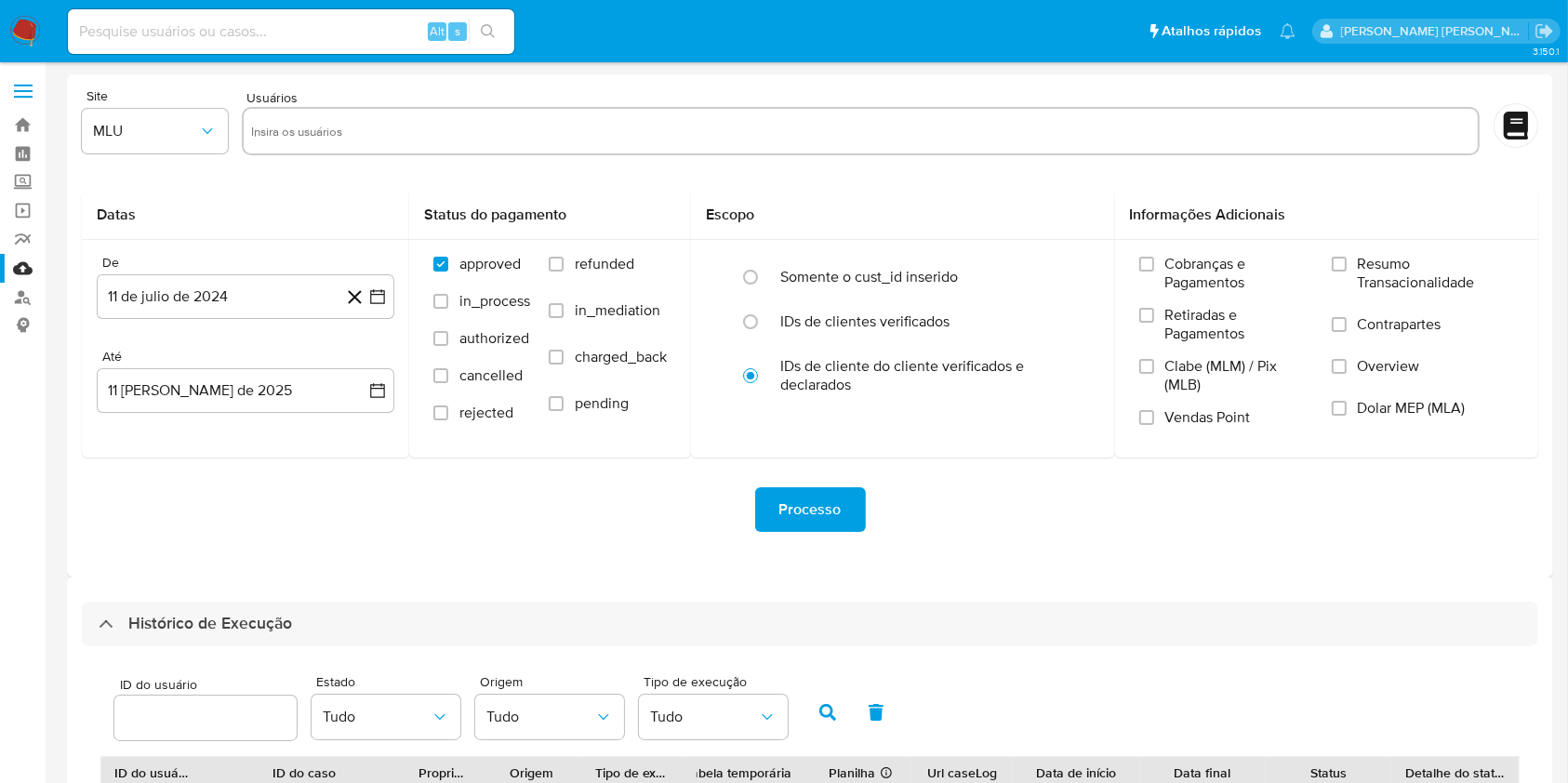
drag, startPoint x: 865, startPoint y: 467, endPoint x: 873, endPoint y: 496, distance: 30.1
click at [873, 496] on div "Processo" at bounding box center [810, 510] width 1456 height 104
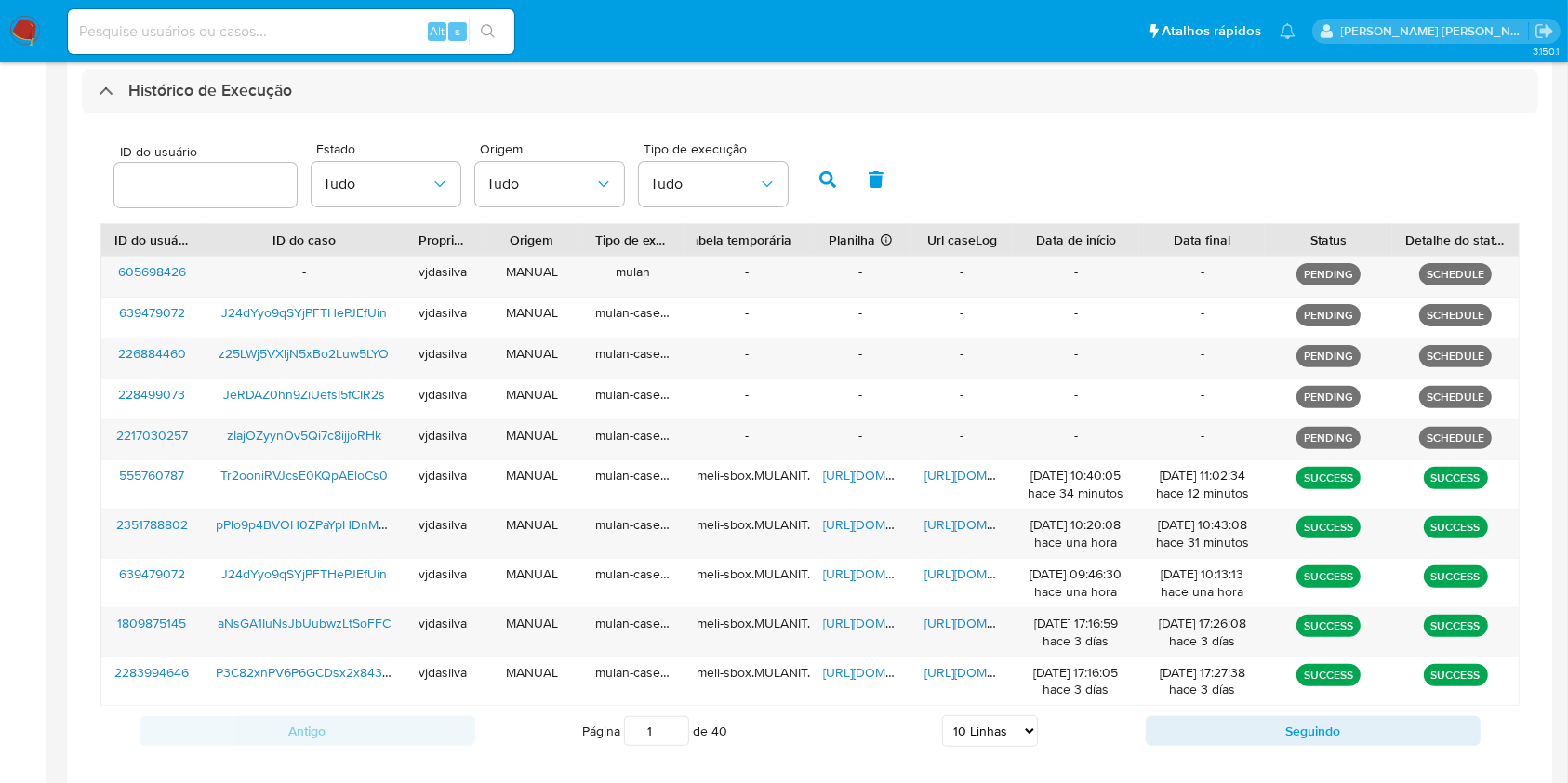
scroll to position [559, 0]
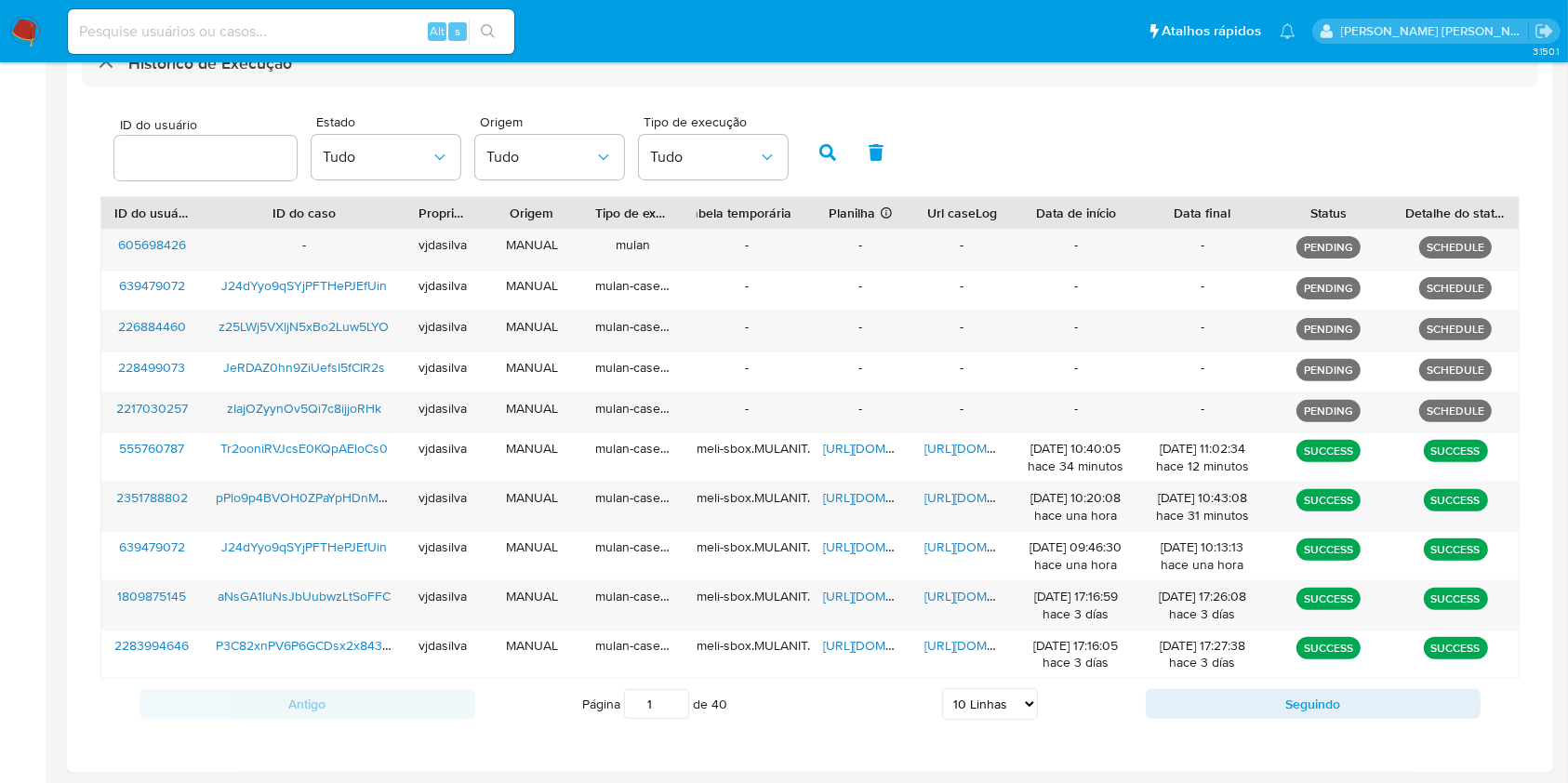
click at [1024, 703] on select "5 Linhas 10 Linhas 20 Linhas 25 Linhas 50 Linhas 100 Linhas" at bounding box center [989, 704] width 96 height 32
select select "25"
click at [942, 688] on select "5 Linhas 10 Linhas 20 Linhas 25 Linhas 50 Linhas 100 Linhas" at bounding box center [989, 704] width 96 height 32
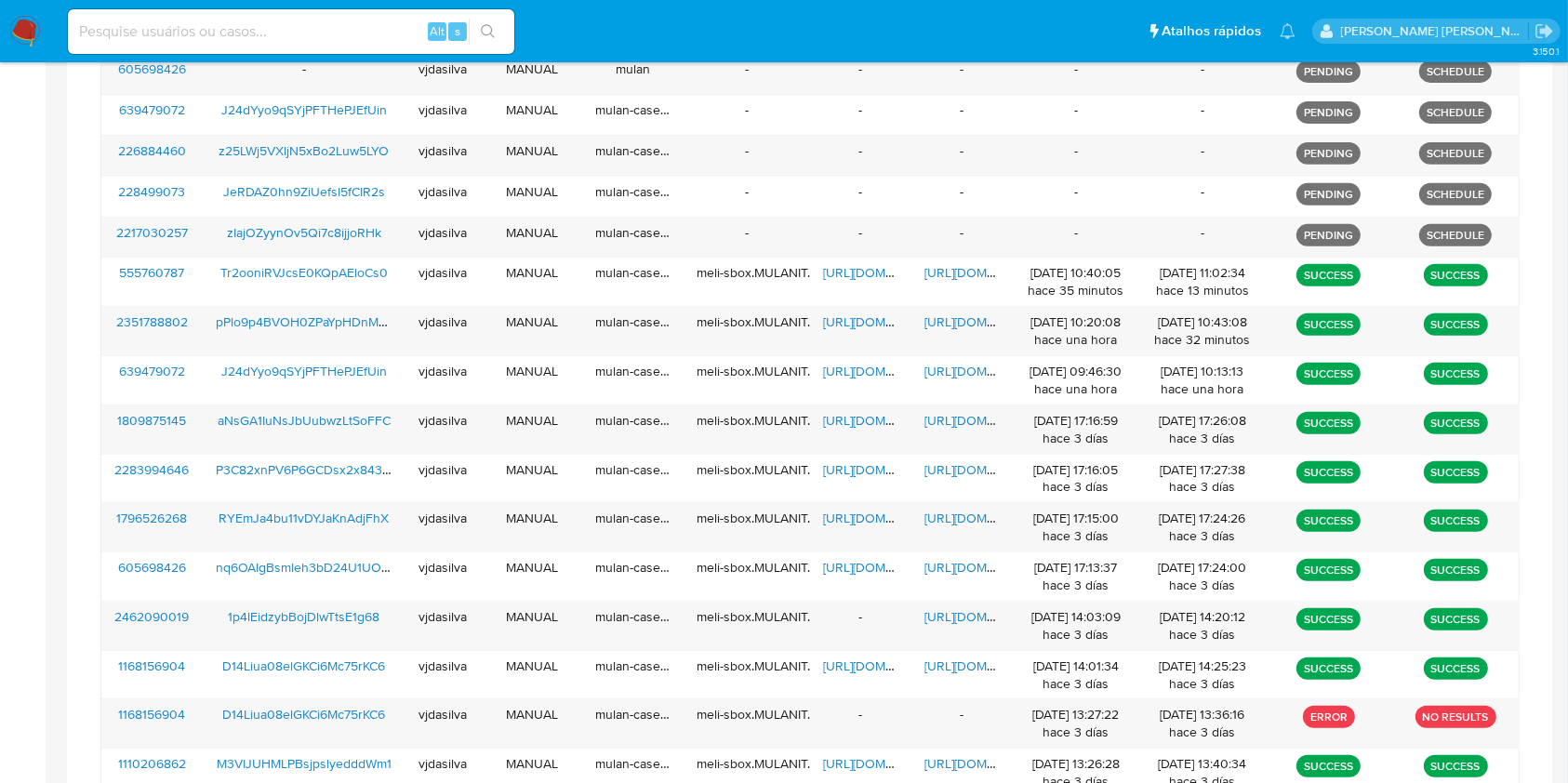
scroll to position [801, 0]
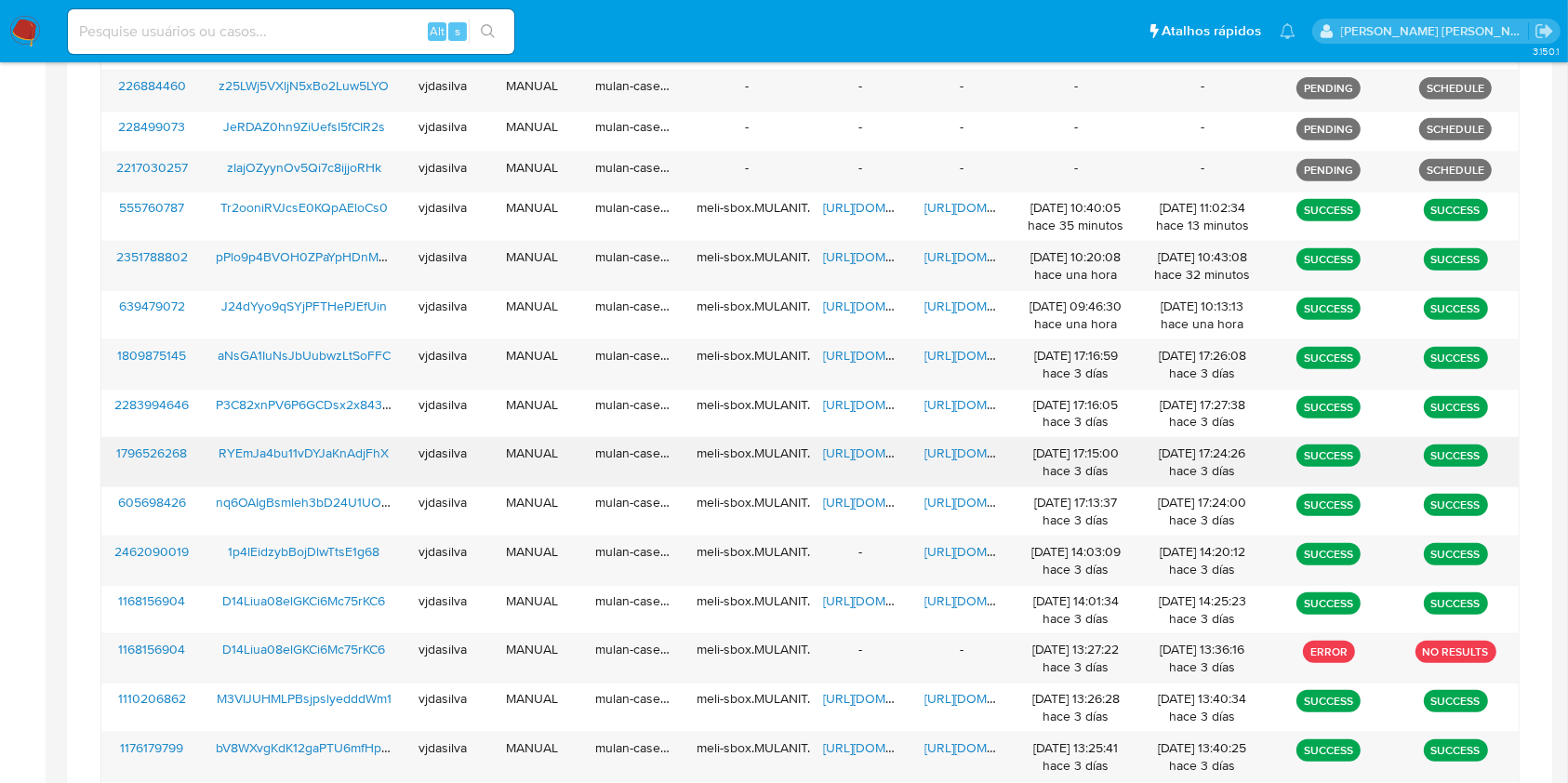
click at [841, 458] on span "[URL][DOMAIN_NAME]" at bounding box center [887, 453] width 129 height 19
click at [968, 450] on span "[URL][DOMAIN_NAME]" at bounding box center [988, 453] width 129 height 19
click at [329, 451] on span "RYEmJa4bu11vDYJaKnAdjFhX" at bounding box center [303, 453] width 171 height 19
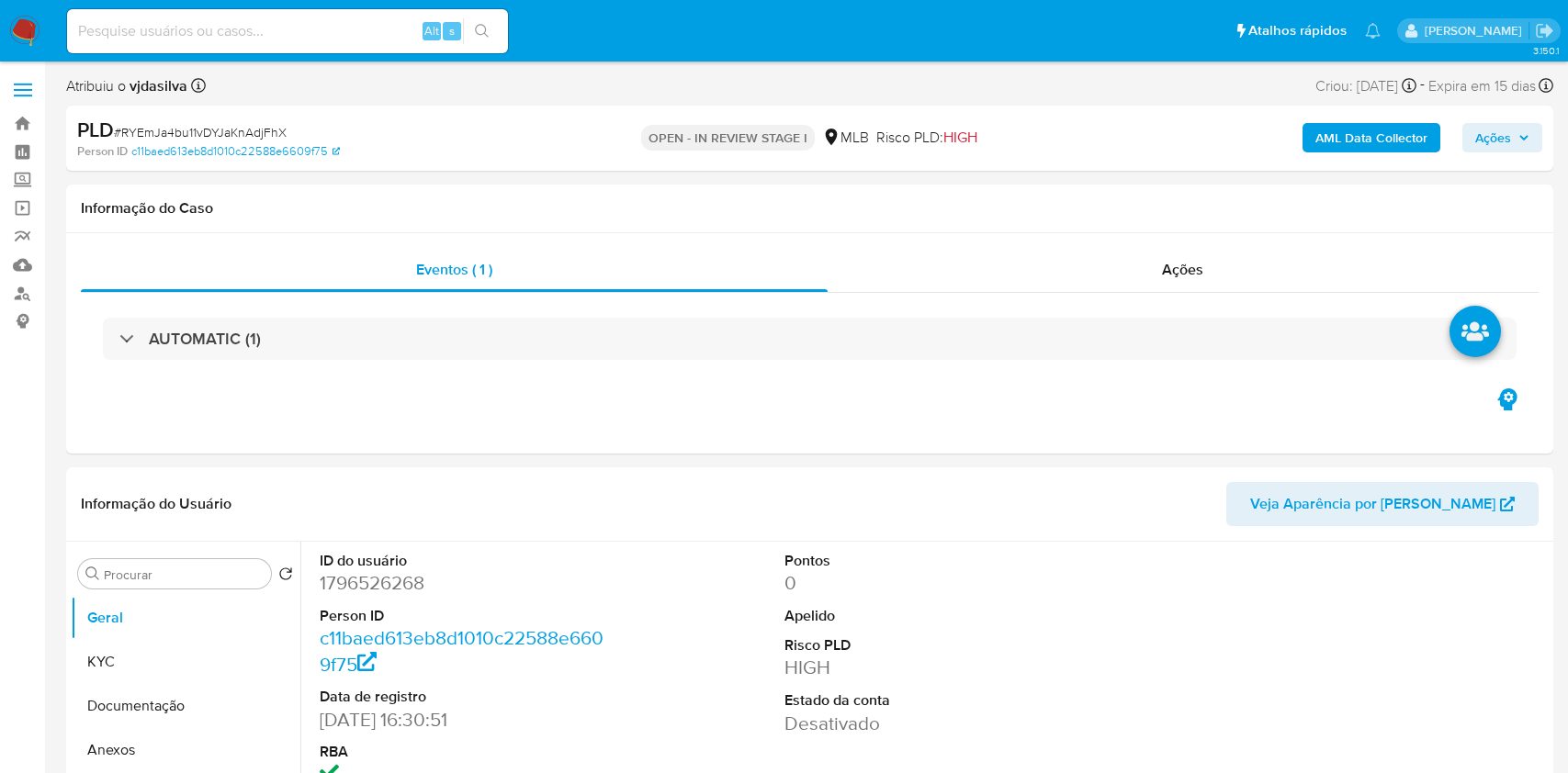
select select "10"
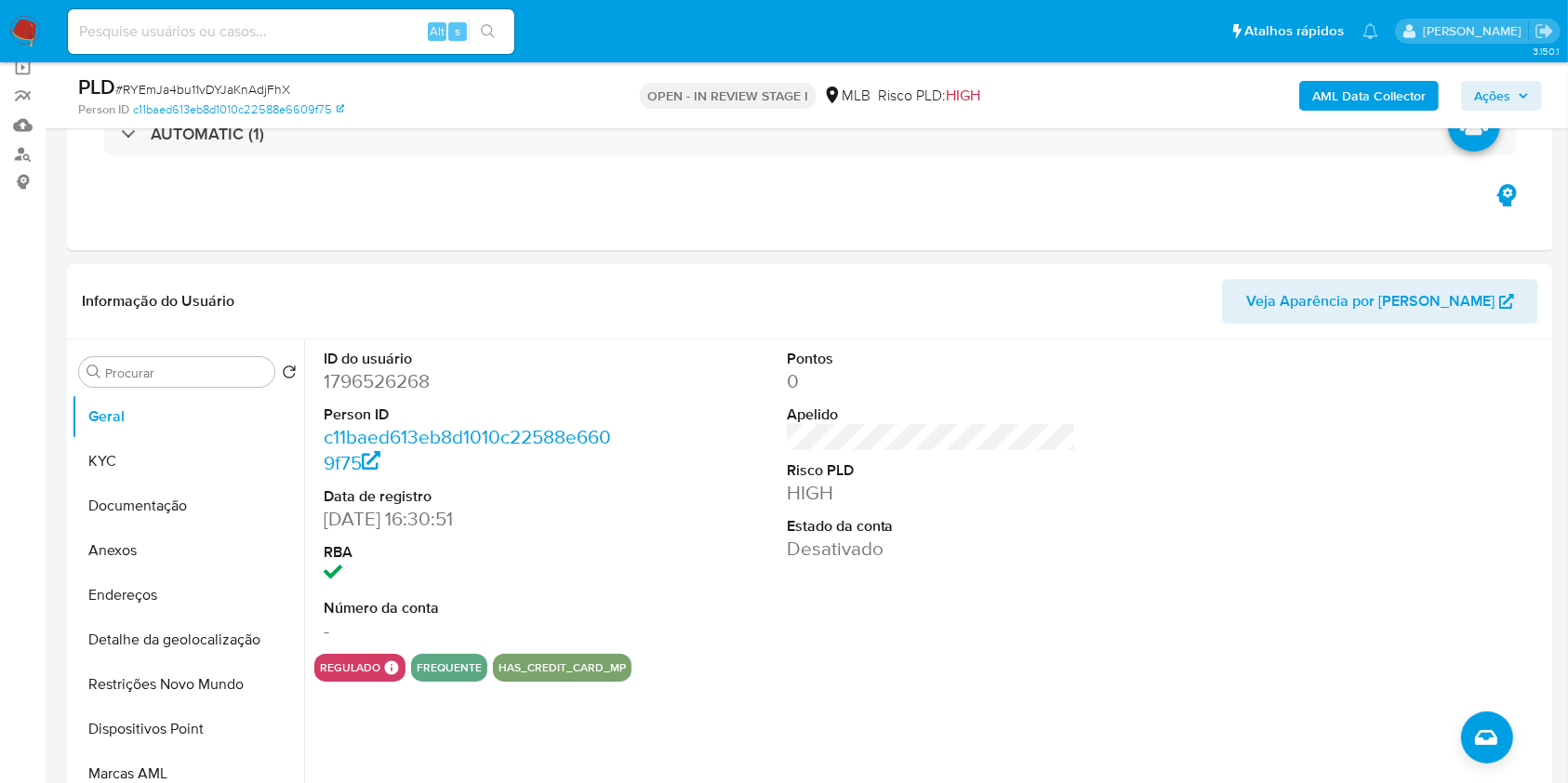
scroll to position [156, 0]
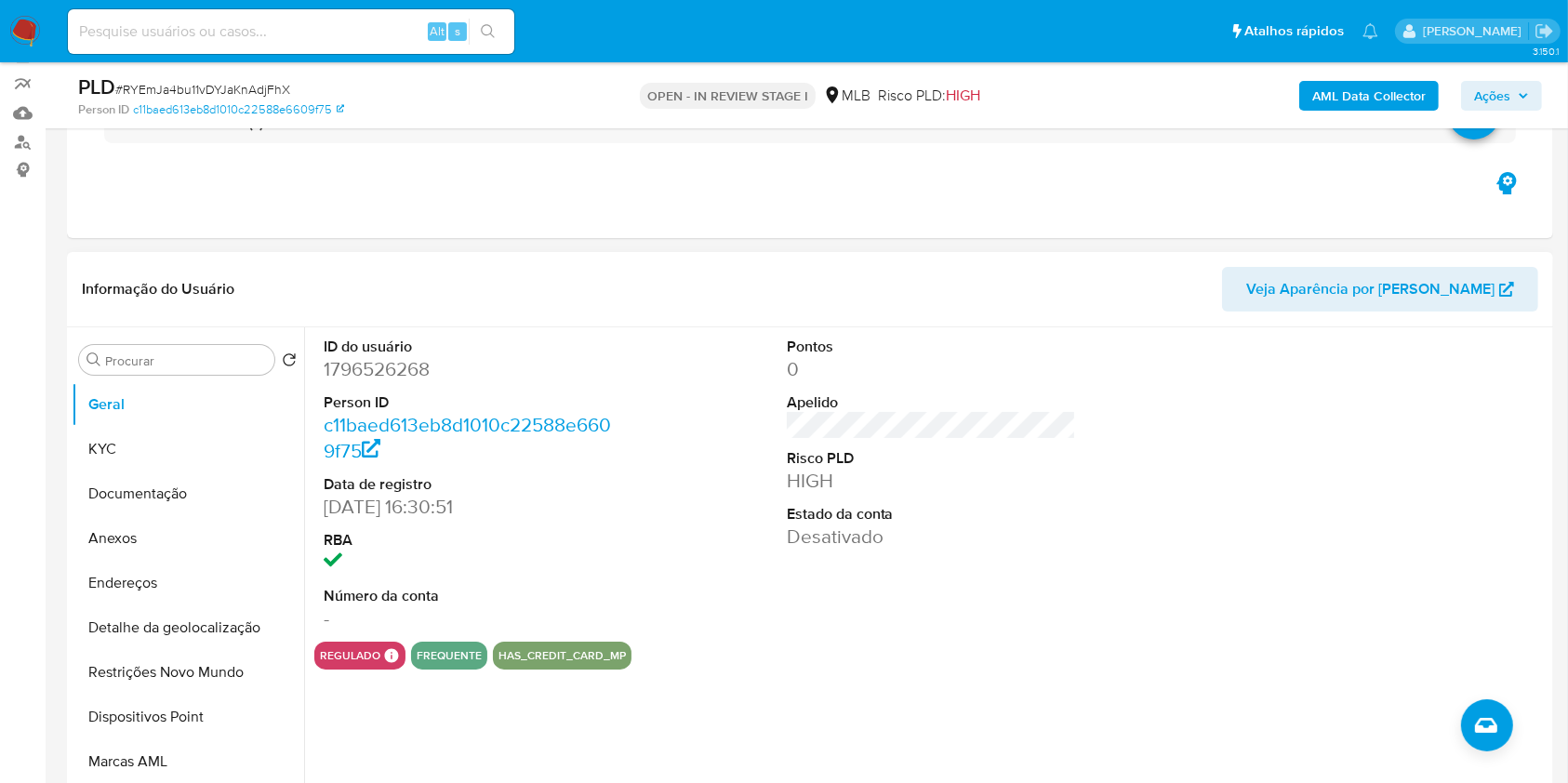
click at [1465, 287] on span "Veja Aparência por [PERSON_NAME]" at bounding box center [1370, 289] width 248 height 45
drag, startPoint x: 443, startPoint y: 377, endPoint x: 320, endPoint y: 379, distance: 123.0
click at [320, 379] on div "ID do usuário 1796526268 Person ID c11baed613eb8d1010c22588e6609f75 Data de reg…" at bounding box center [468, 484] width 309 height 314
copy dd "1796526268"
click at [140, 427] on button "KYC" at bounding box center [180, 449] width 217 height 45
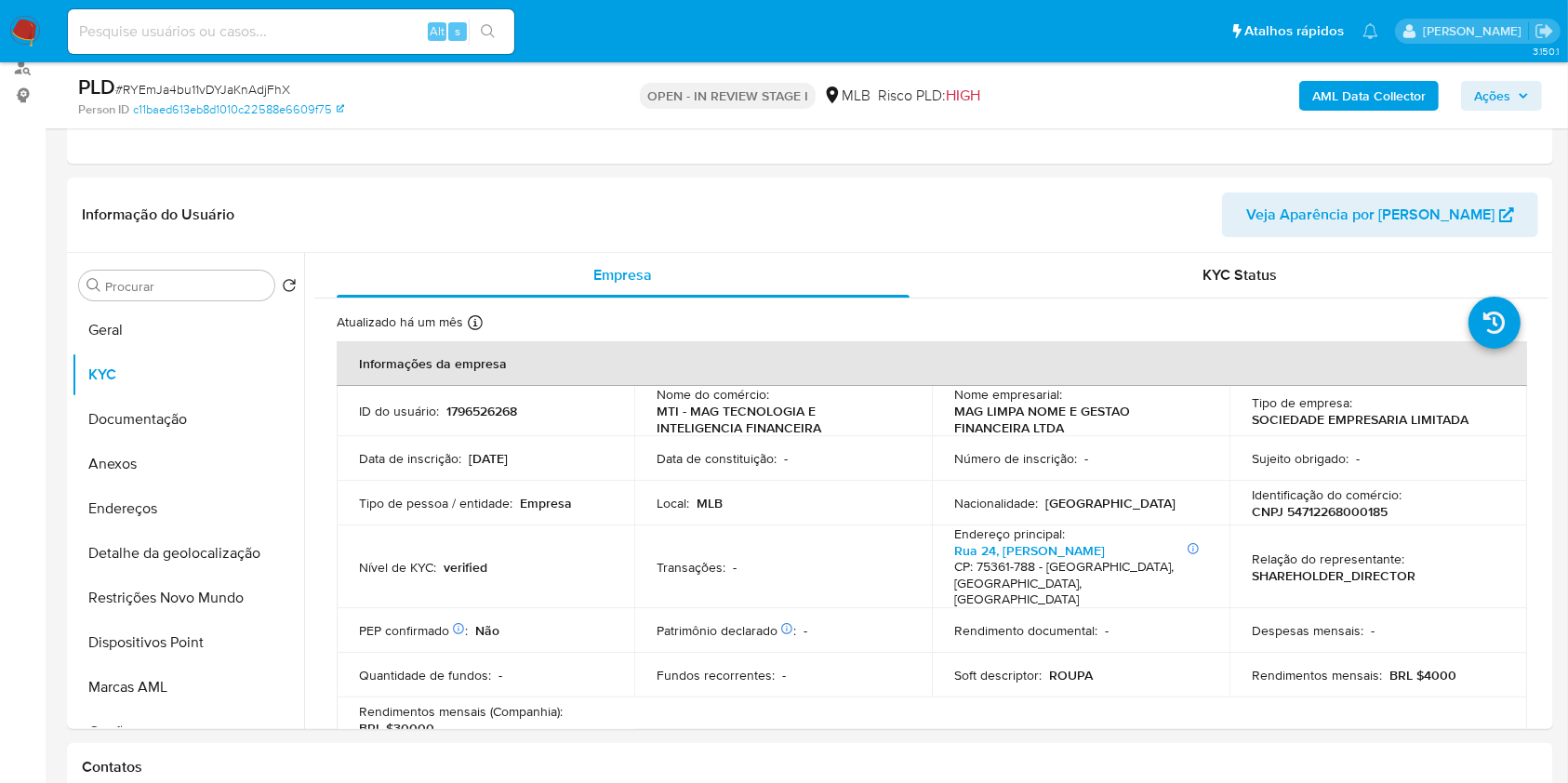
scroll to position [245, 0]
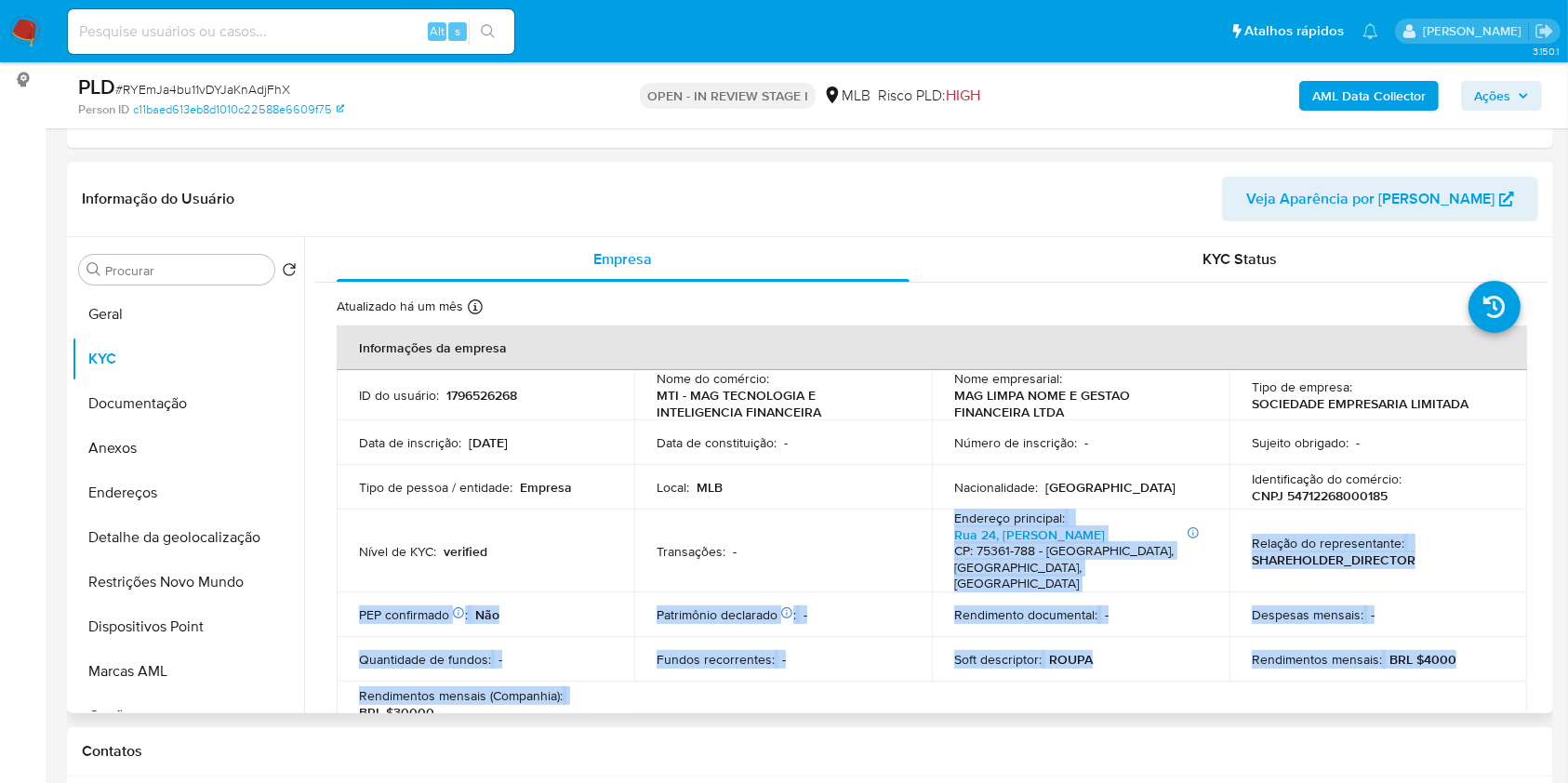
drag, startPoint x: 921, startPoint y: 572, endPoint x: 606, endPoint y: 658, distance: 326.5
click at [606, 658] on tbody "ID do usuário : 1796526268 Nome do comércio : MTI - MAG TECNOLOGIA E INTELIGENC…" at bounding box center [931, 548] width 1190 height 356
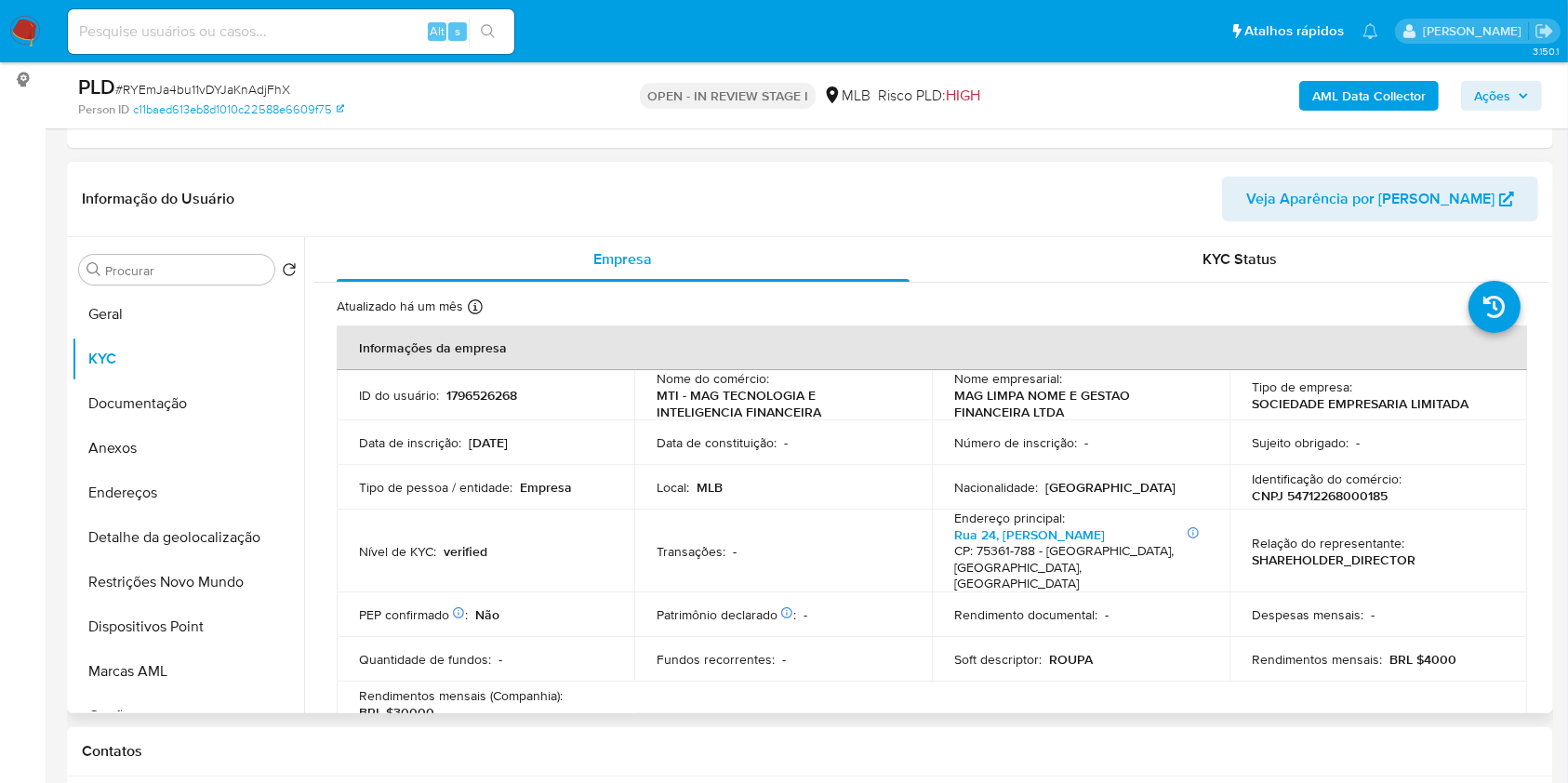
click at [856, 651] on div "Fundos recorrentes : -" at bounding box center [782, 659] width 253 height 17
drag, startPoint x: 1536, startPoint y: 344, endPoint x: 1542, endPoint y: 405, distance: 61.3
click at [1542, 405] on div "Empresa KYC Status Atualizado há um mês Criado: [DATE] 17:31:01 Atualizado: [DA…" at bounding box center [926, 474] width 1245 height 476
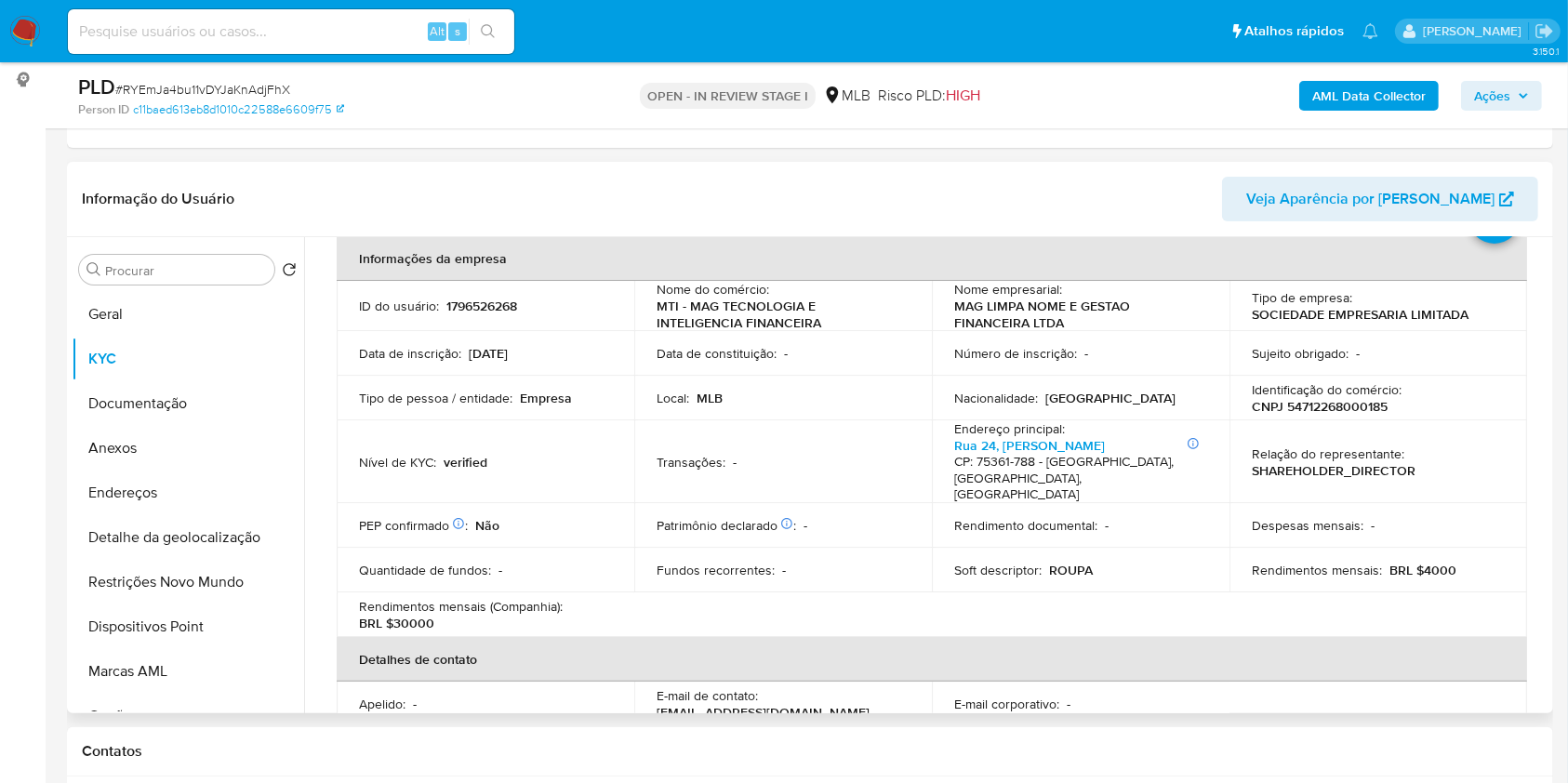
scroll to position [67, 0]
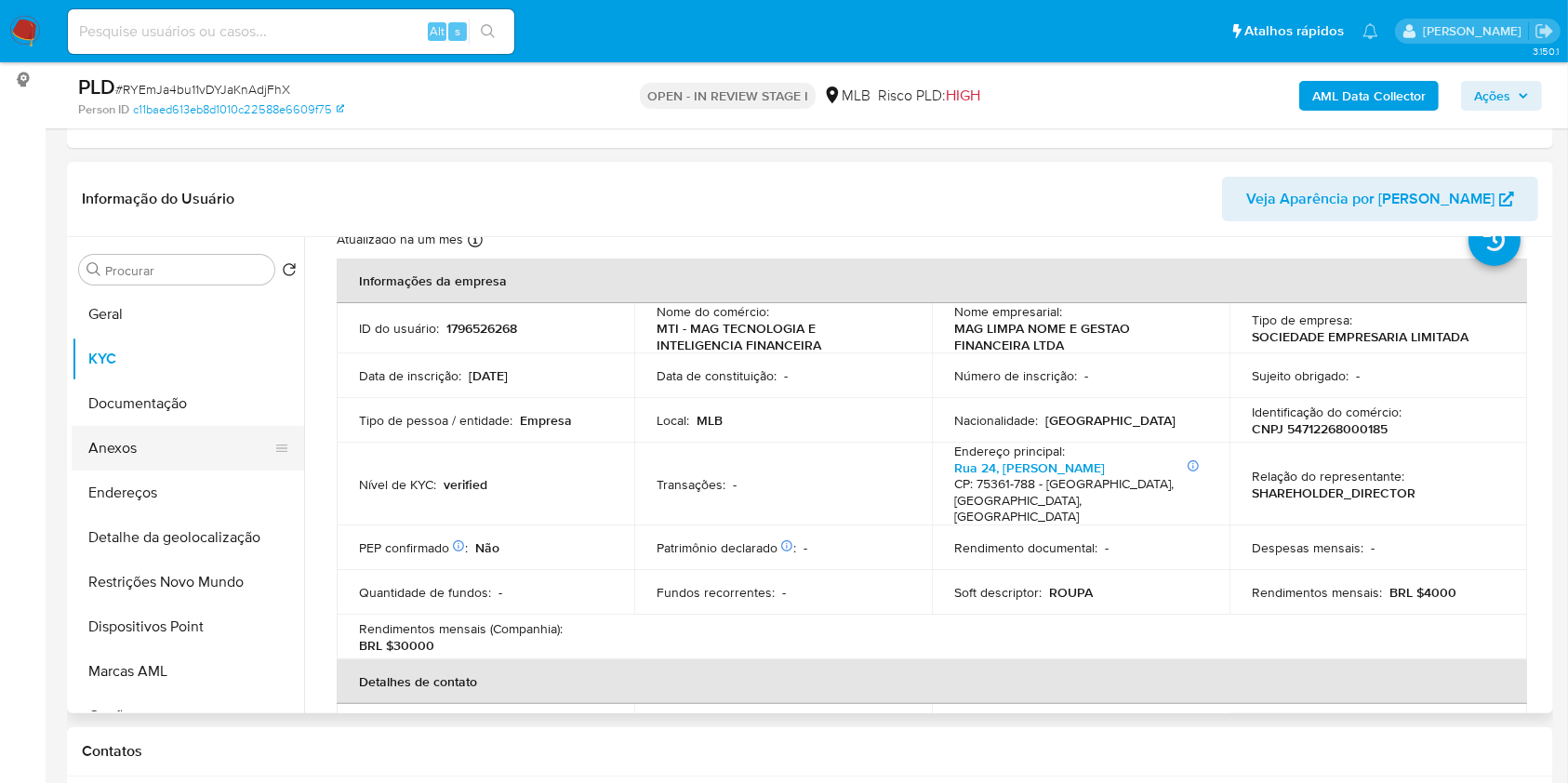
click at [126, 435] on button "Anexos" at bounding box center [180, 448] width 217 height 45
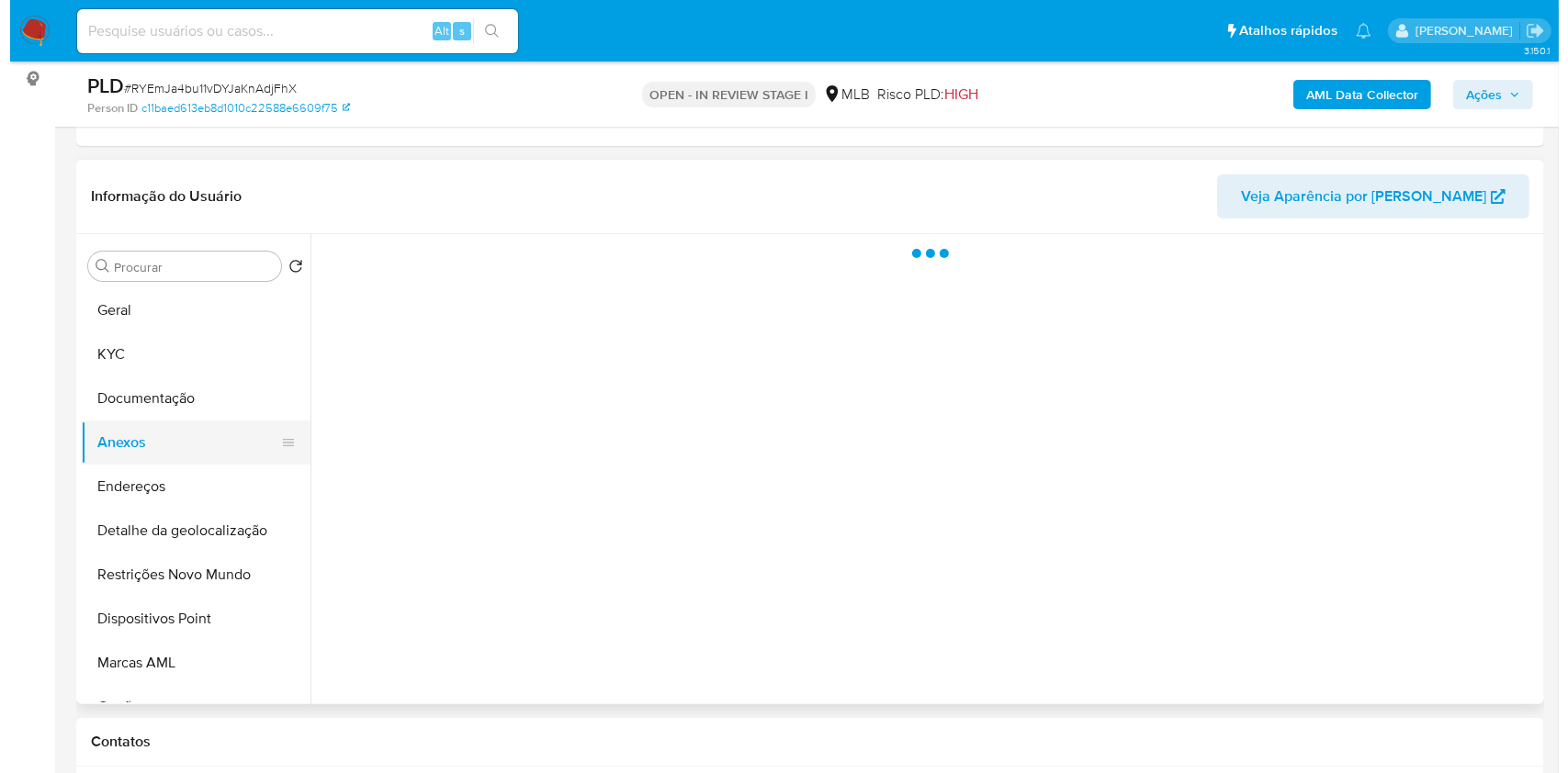
scroll to position [0, 0]
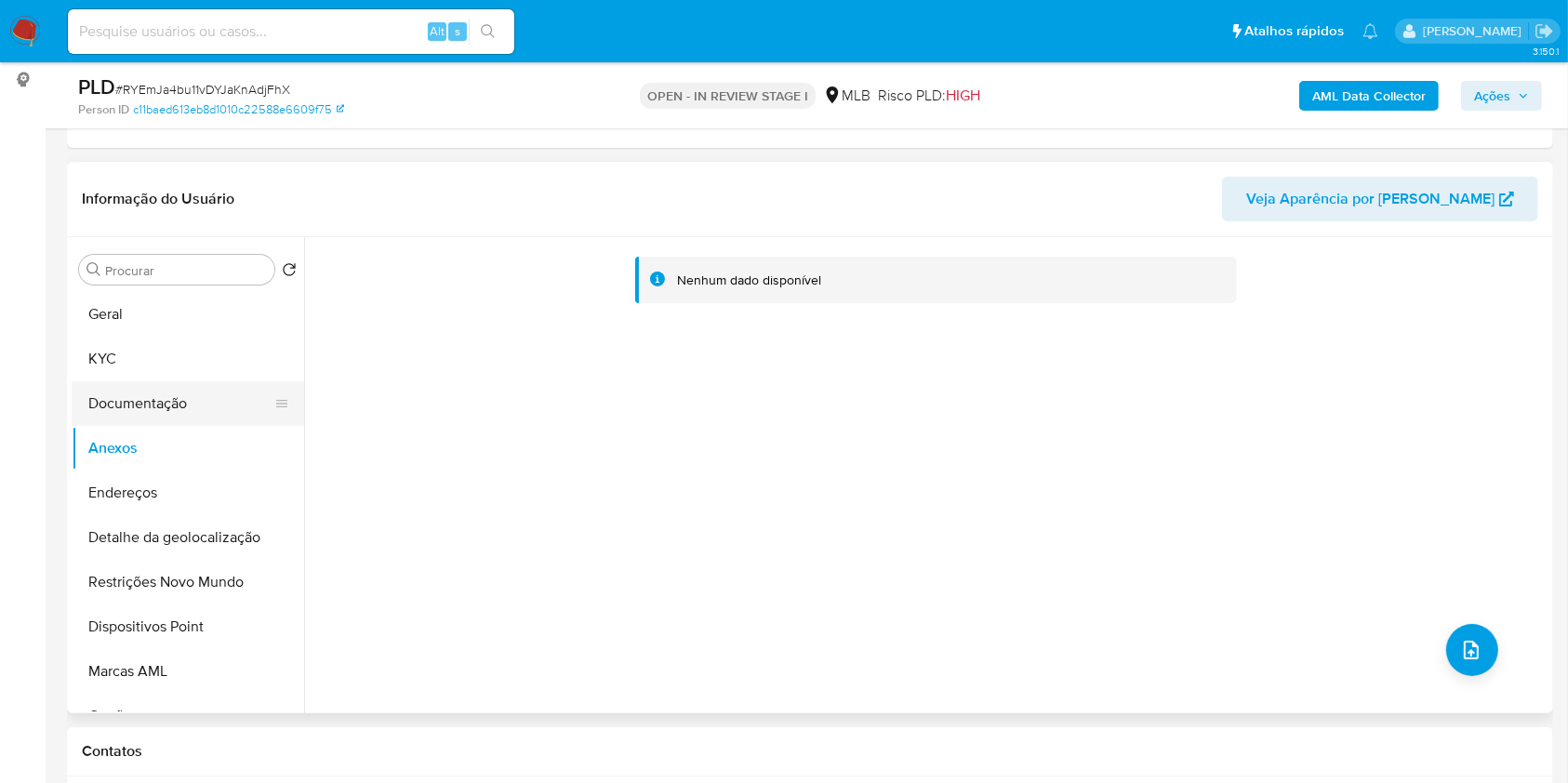
click at [185, 403] on button "Documentação" at bounding box center [180, 404] width 217 height 45
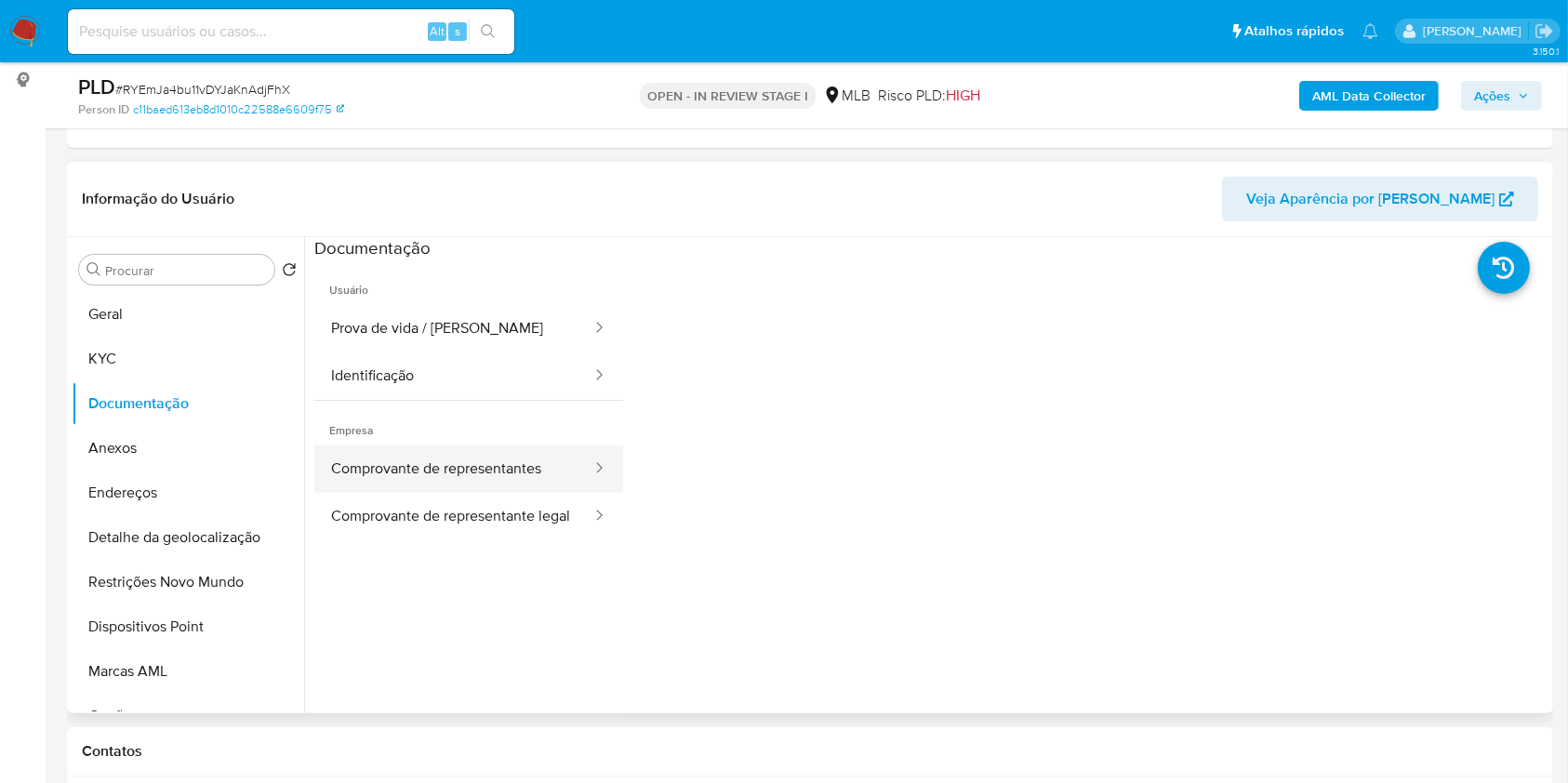
click at [430, 465] on button "Comprovante de representantes" at bounding box center [453, 469] width 279 height 48
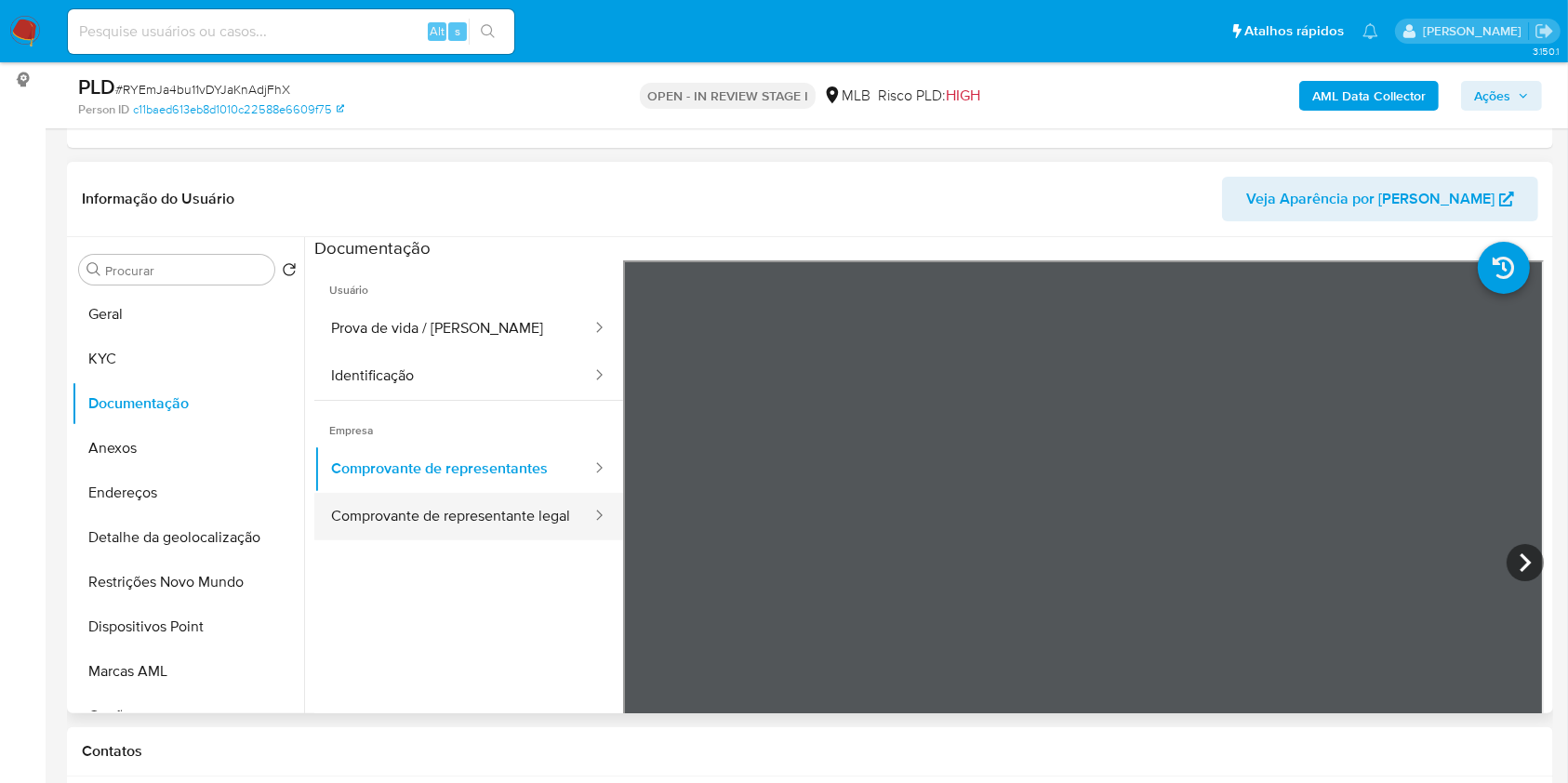
click at [359, 524] on button "Comprovante de representante legal" at bounding box center [453, 516] width 279 height 48
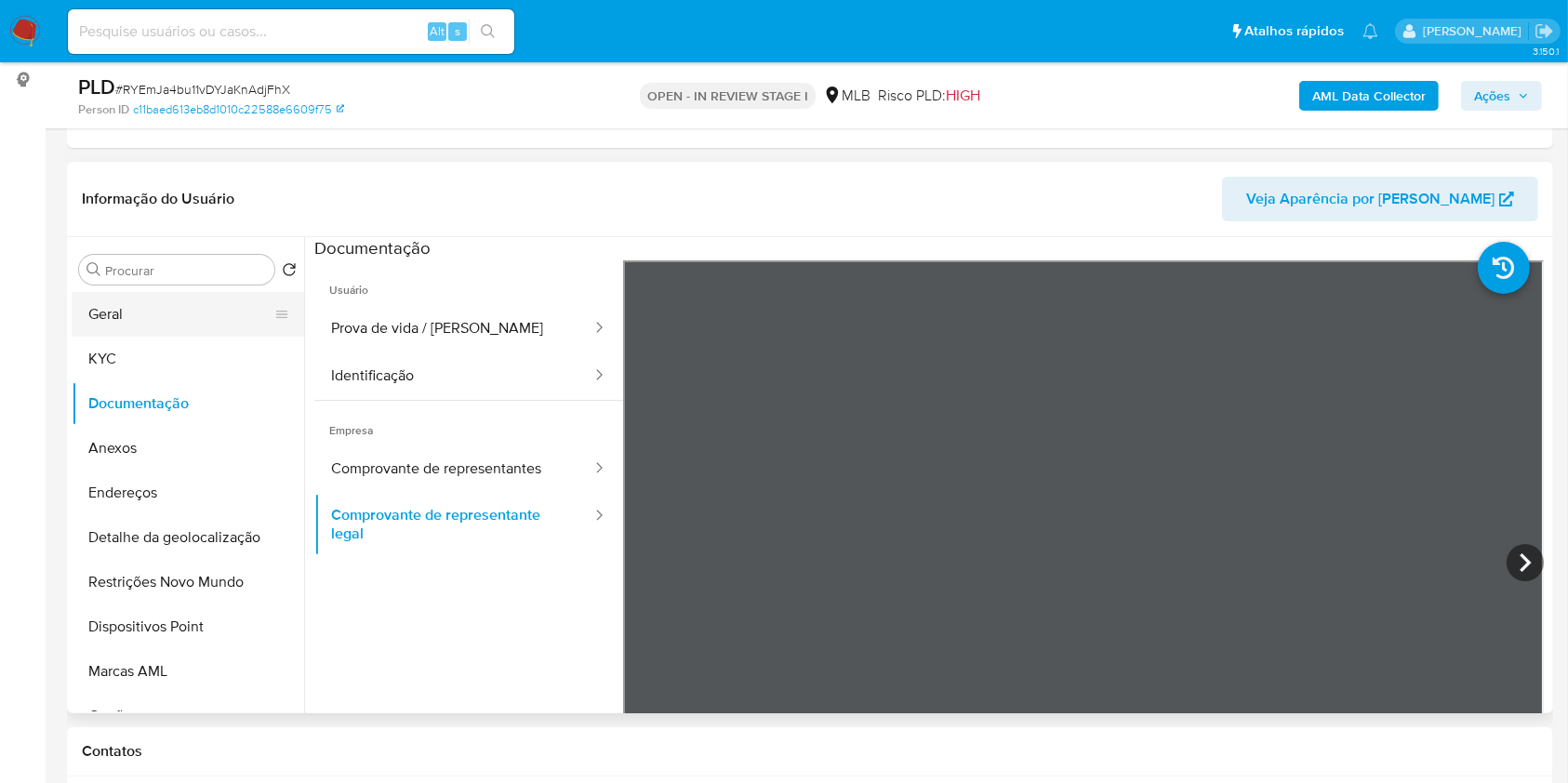
click at [157, 302] on button "Geral" at bounding box center [180, 314] width 217 height 45
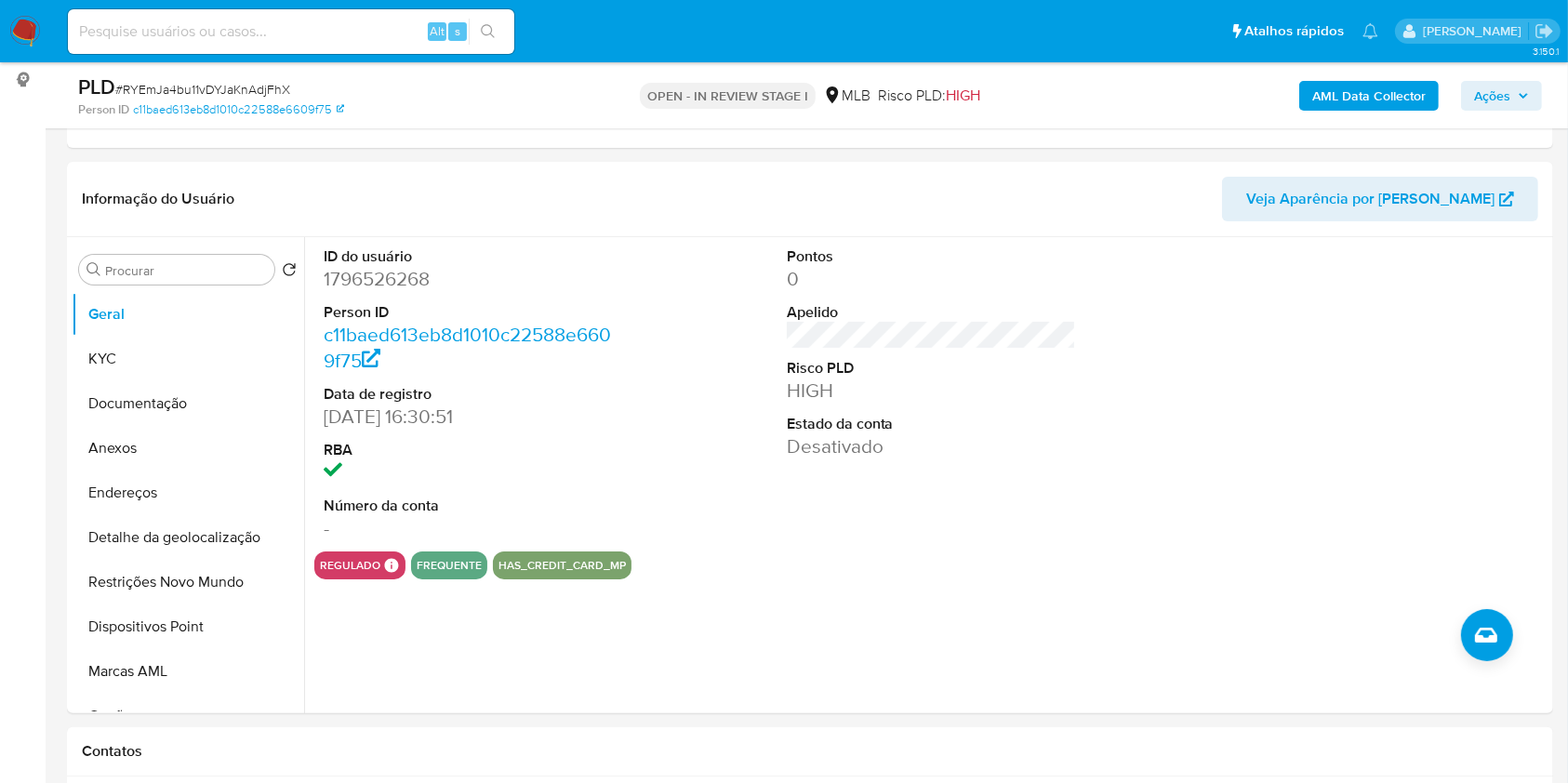
click at [1332, 104] on b "AML Data Collector" at bounding box center [1369, 96] width 114 height 30
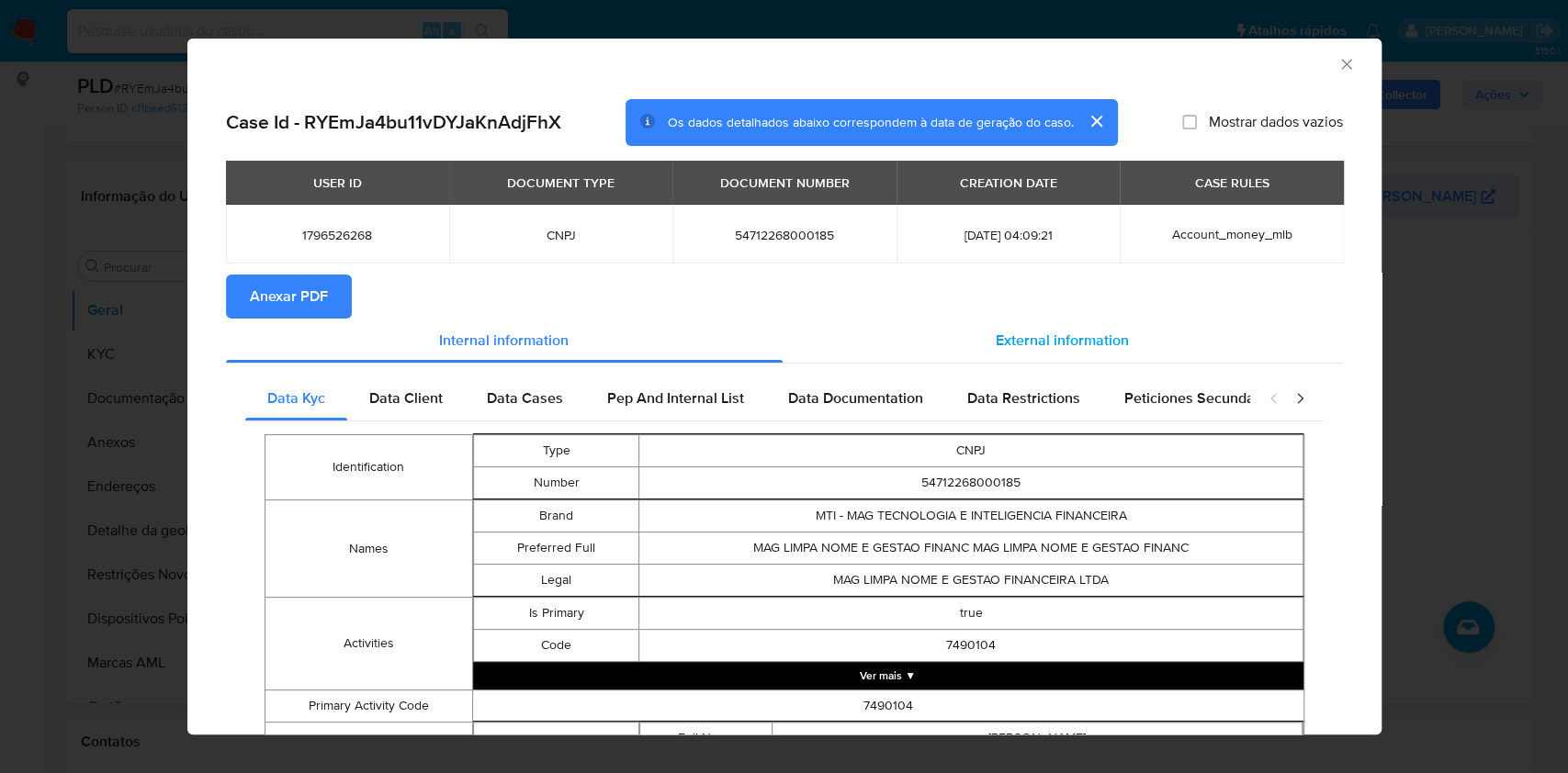
click at [1009, 344] on span "External information" at bounding box center [1062, 340] width 134 height 21
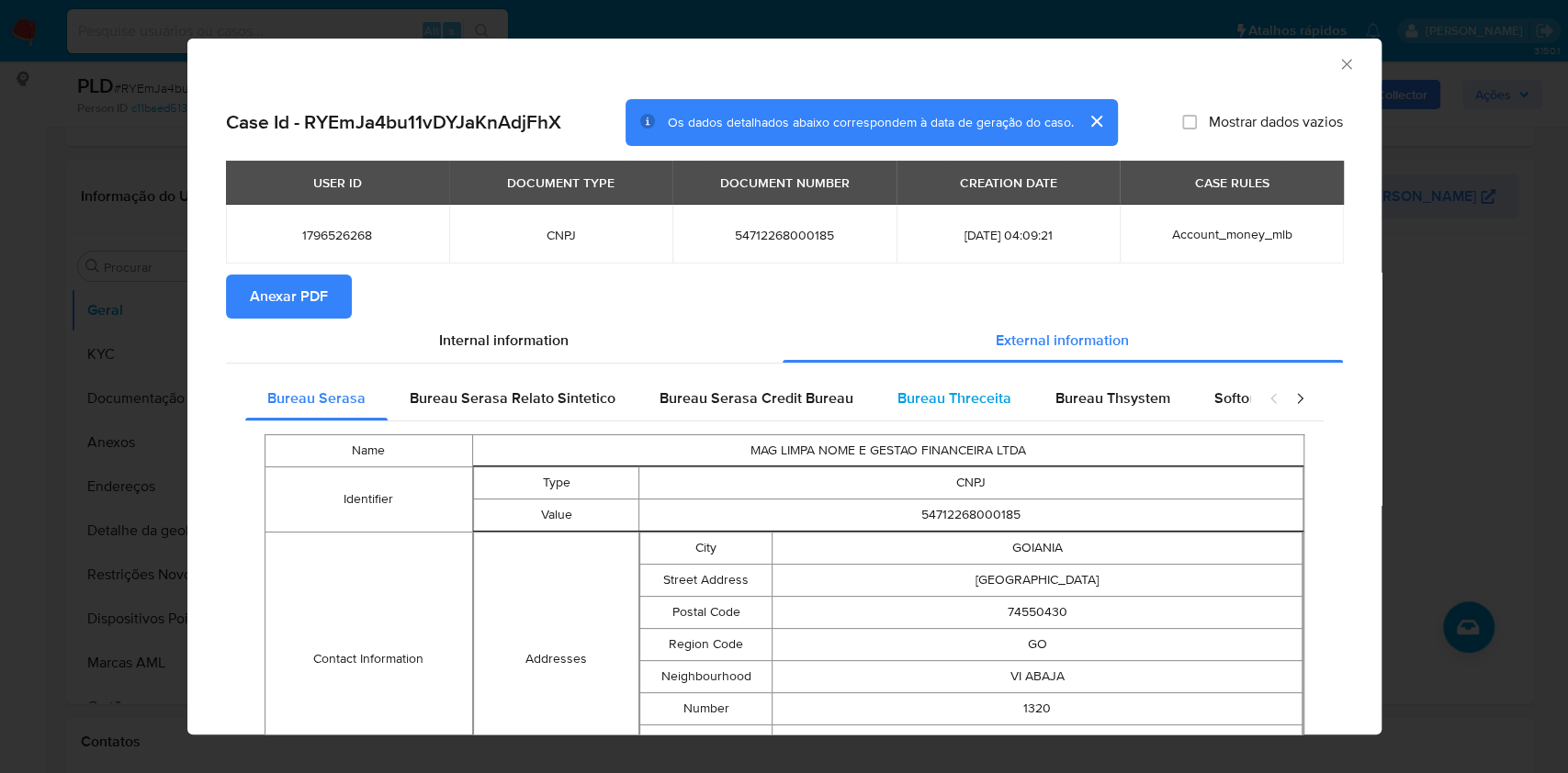
click at [955, 400] on span "Bureau Threceita" at bounding box center [955, 398] width 114 height 21
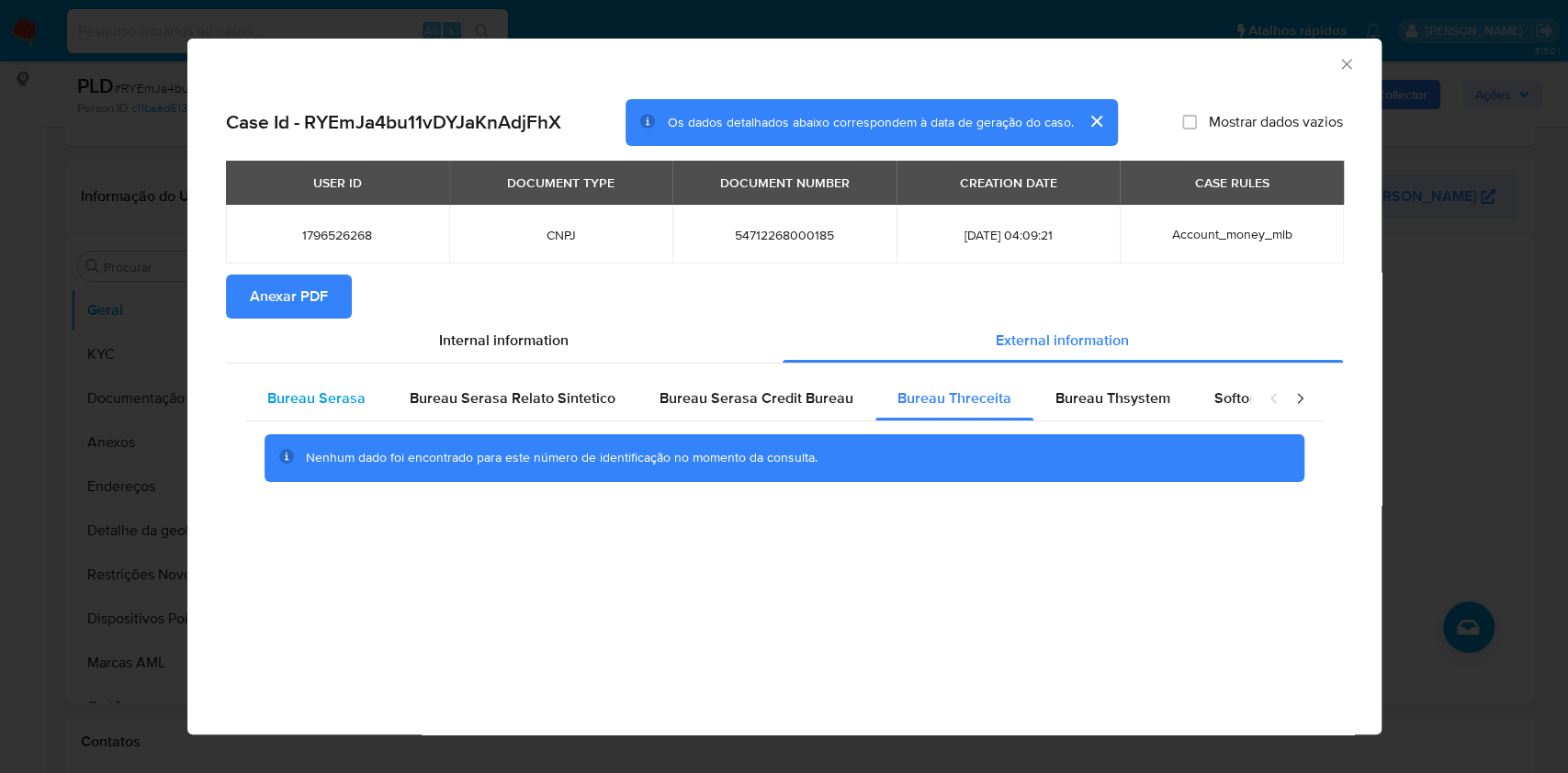
click at [291, 408] on span "Bureau Serasa" at bounding box center [316, 398] width 99 height 21
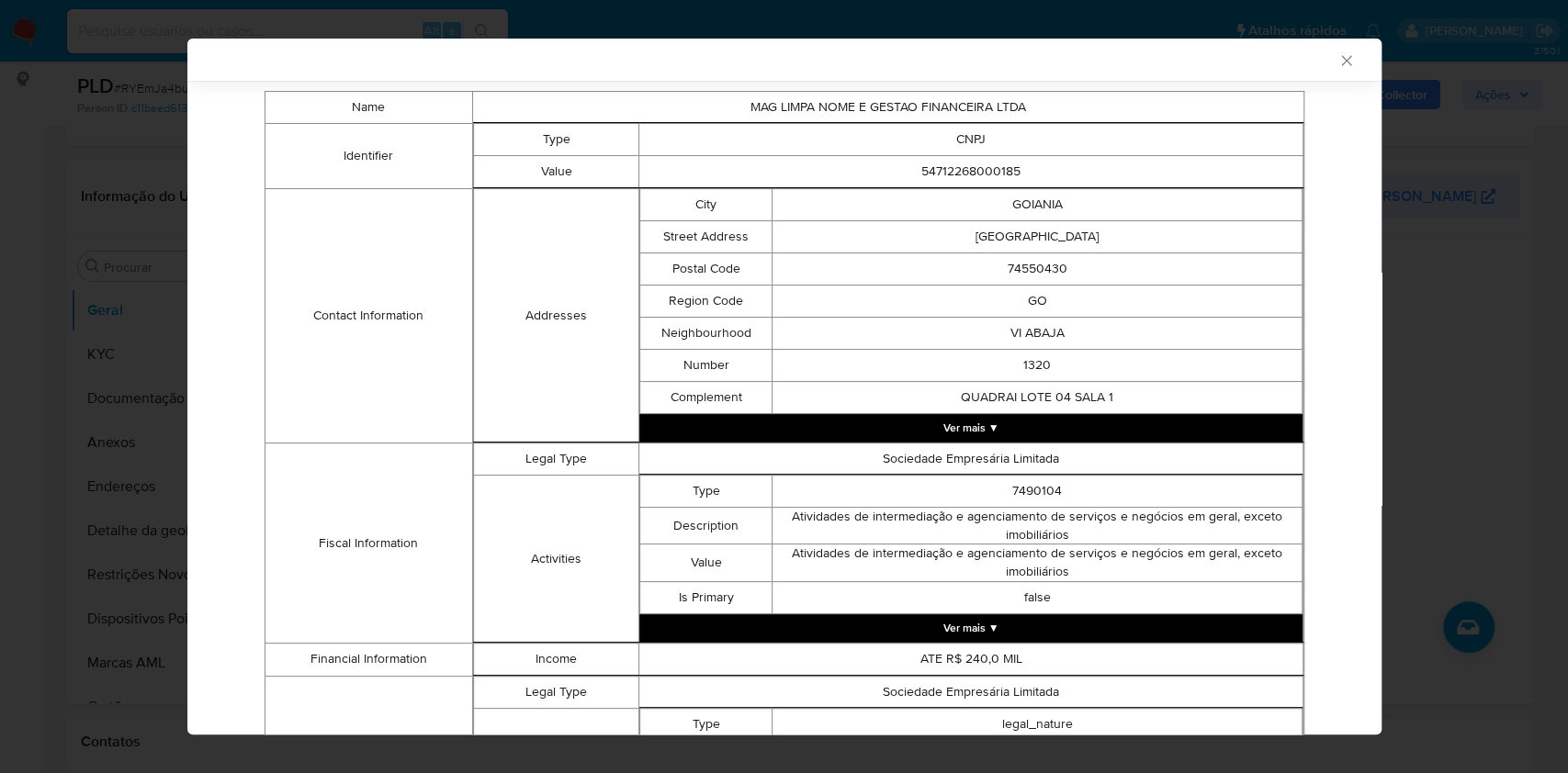
scroll to position [316, 0]
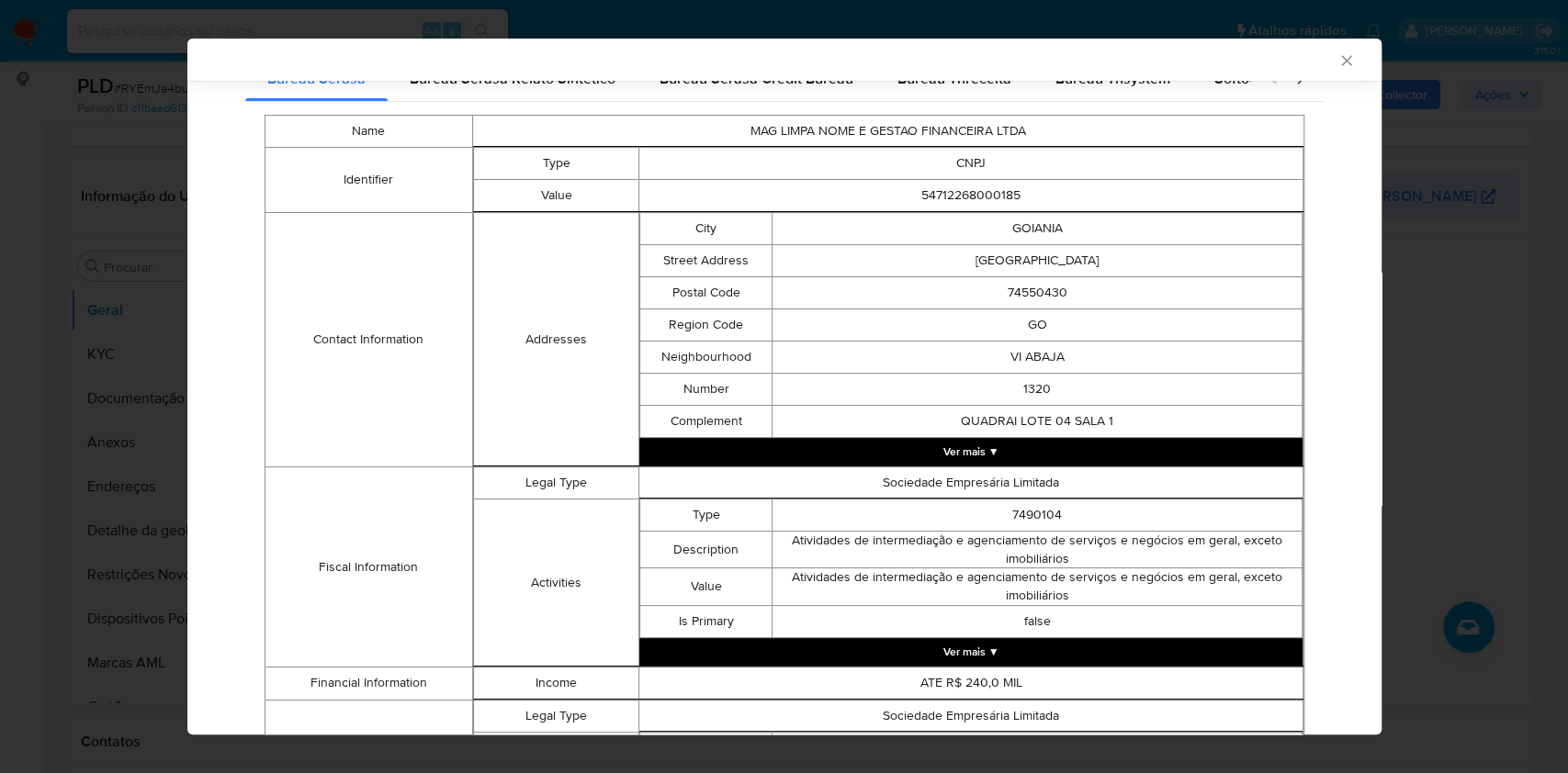
click at [1117, 440] on button "Ver mais ▼" at bounding box center [970, 452] width 662 height 28
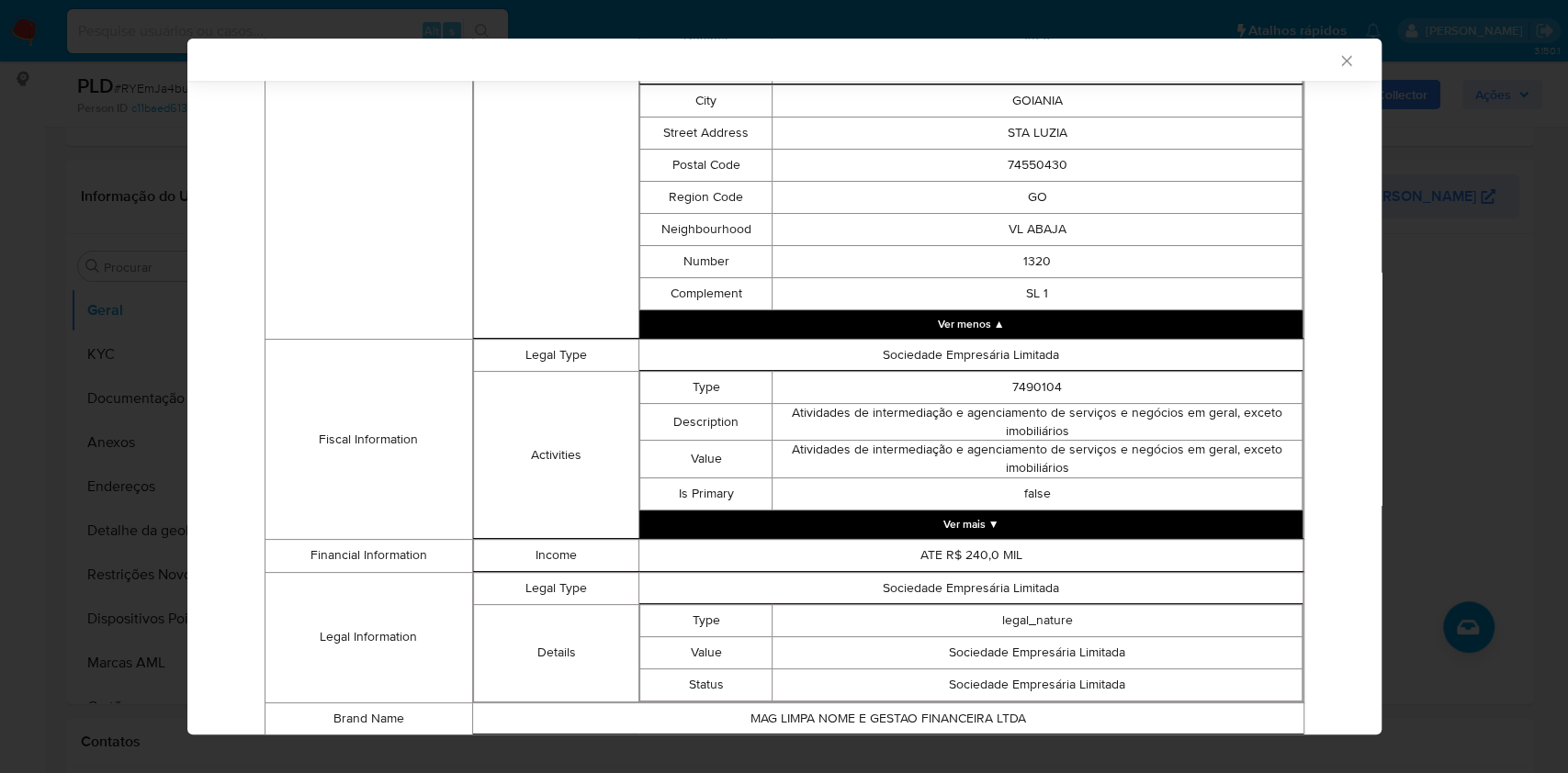
scroll to position [1758, 0]
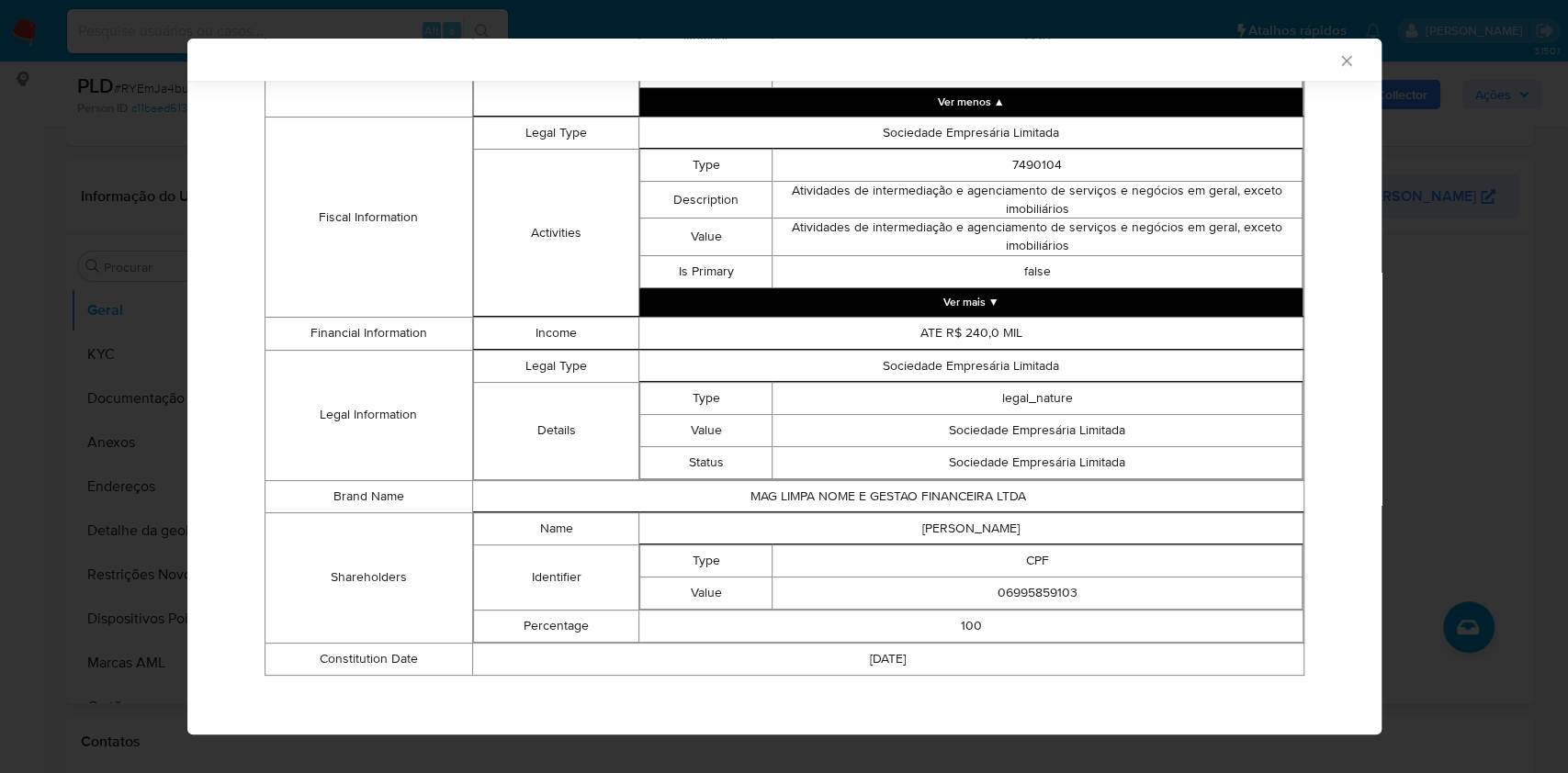
click at [998, 296] on button "Ver mais ▼" at bounding box center [970, 302] width 662 height 28
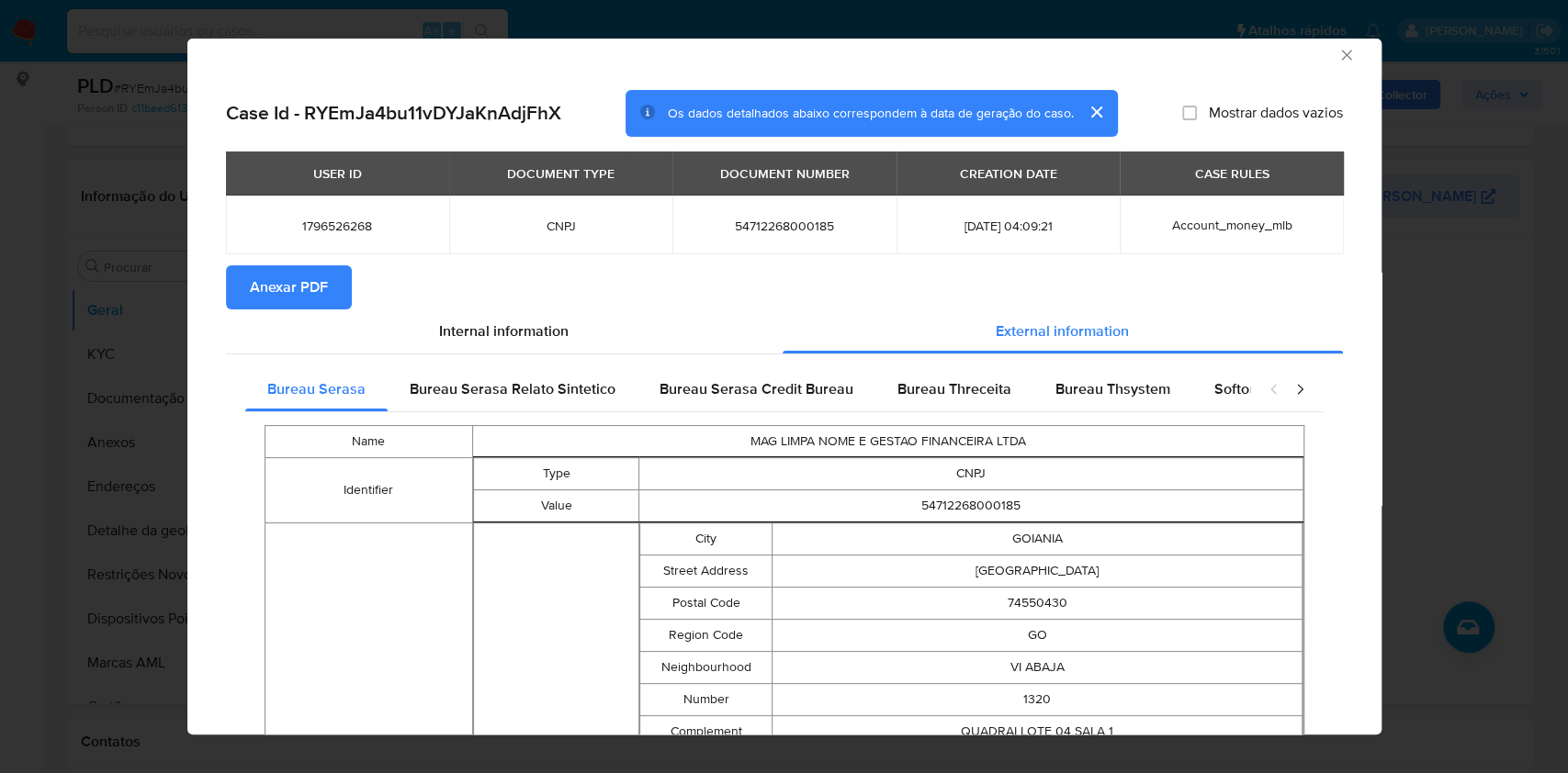
scroll to position [0, 0]
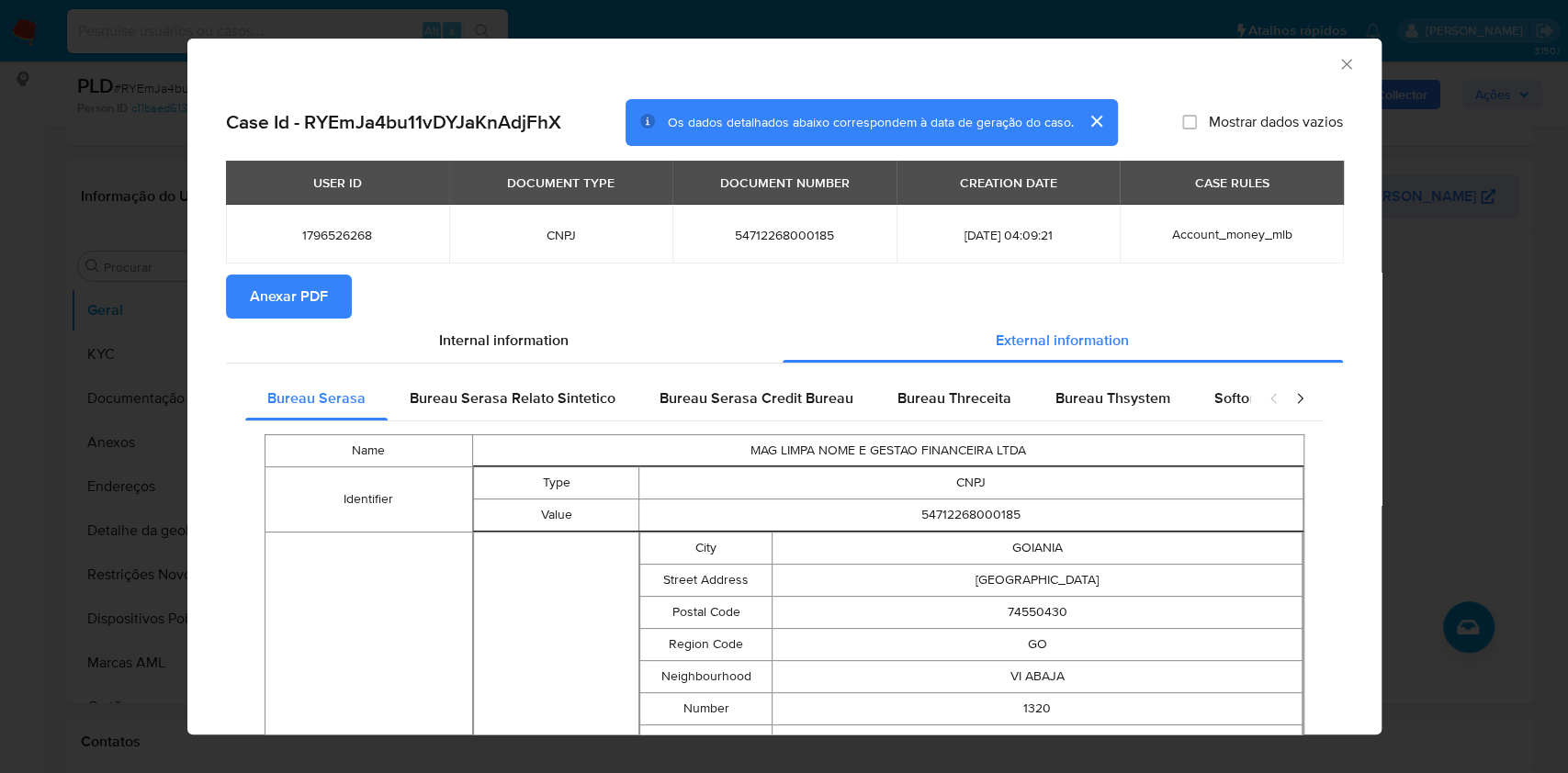
click at [311, 293] on span "Anexar PDF" at bounding box center [288, 296] width 78 height 40
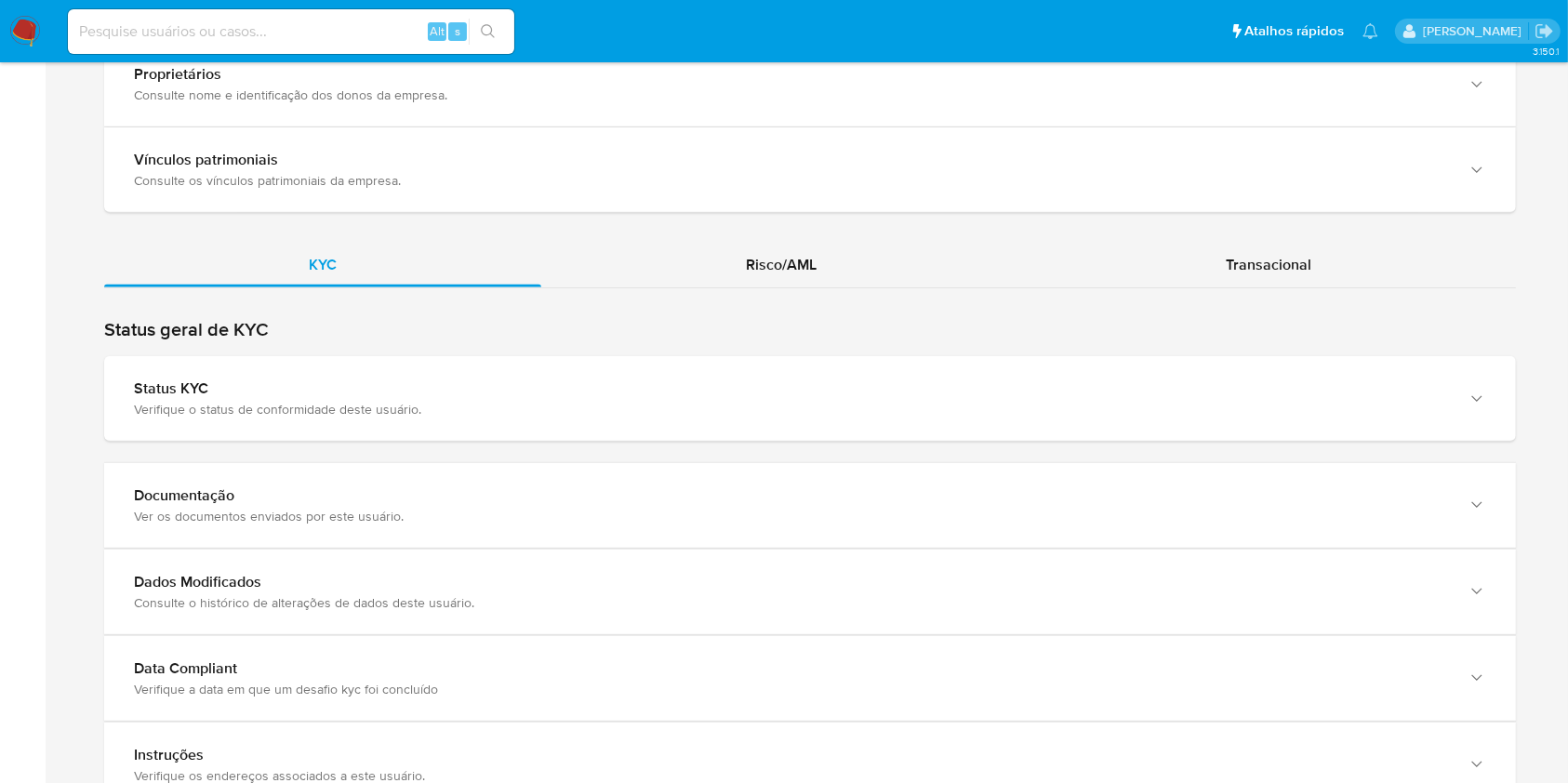
scroll to position [1705, 0]
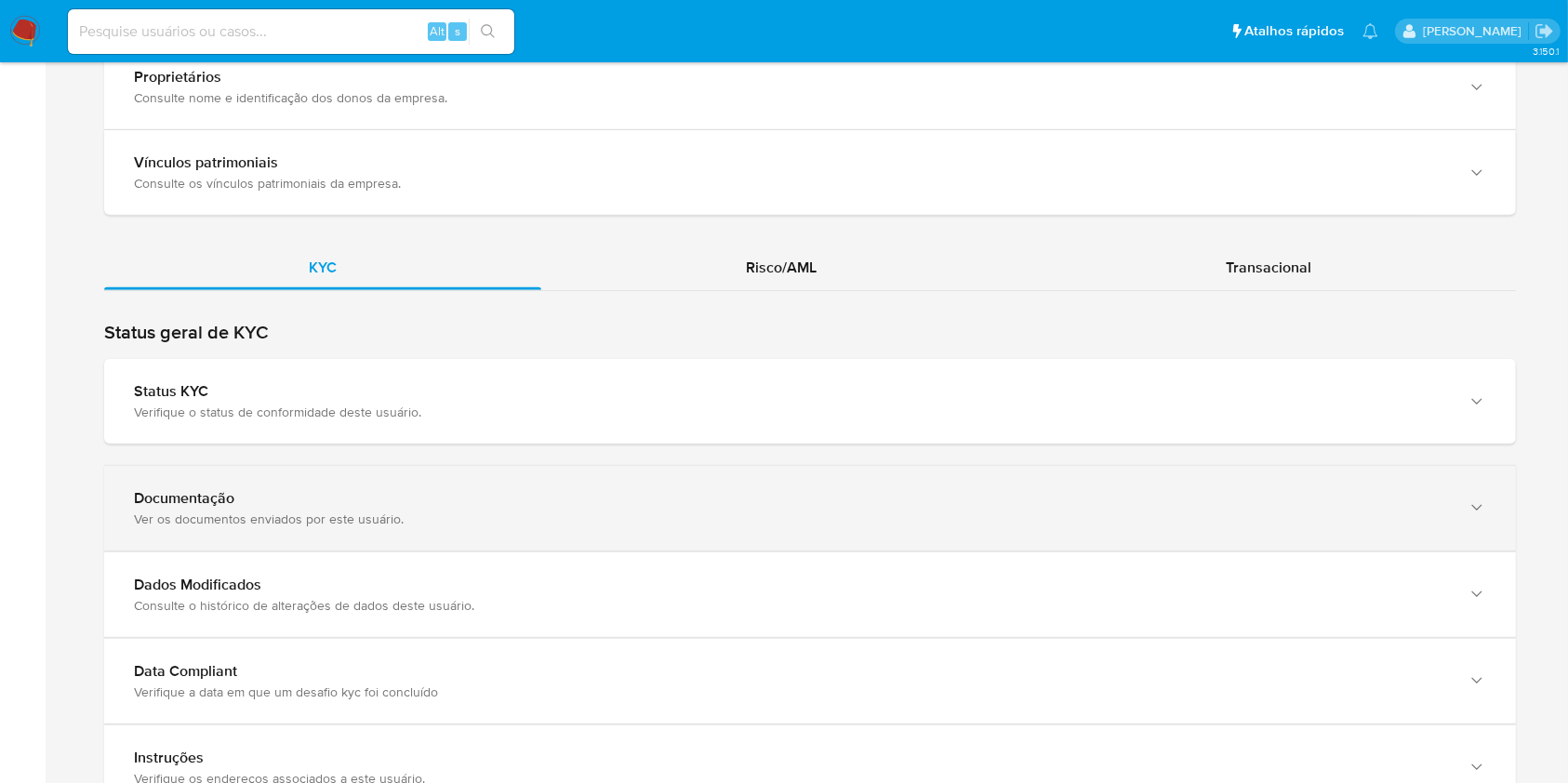
click at [1431, 489] on div "Documentação" at bounding box center [791, 499] width 1314 height 19
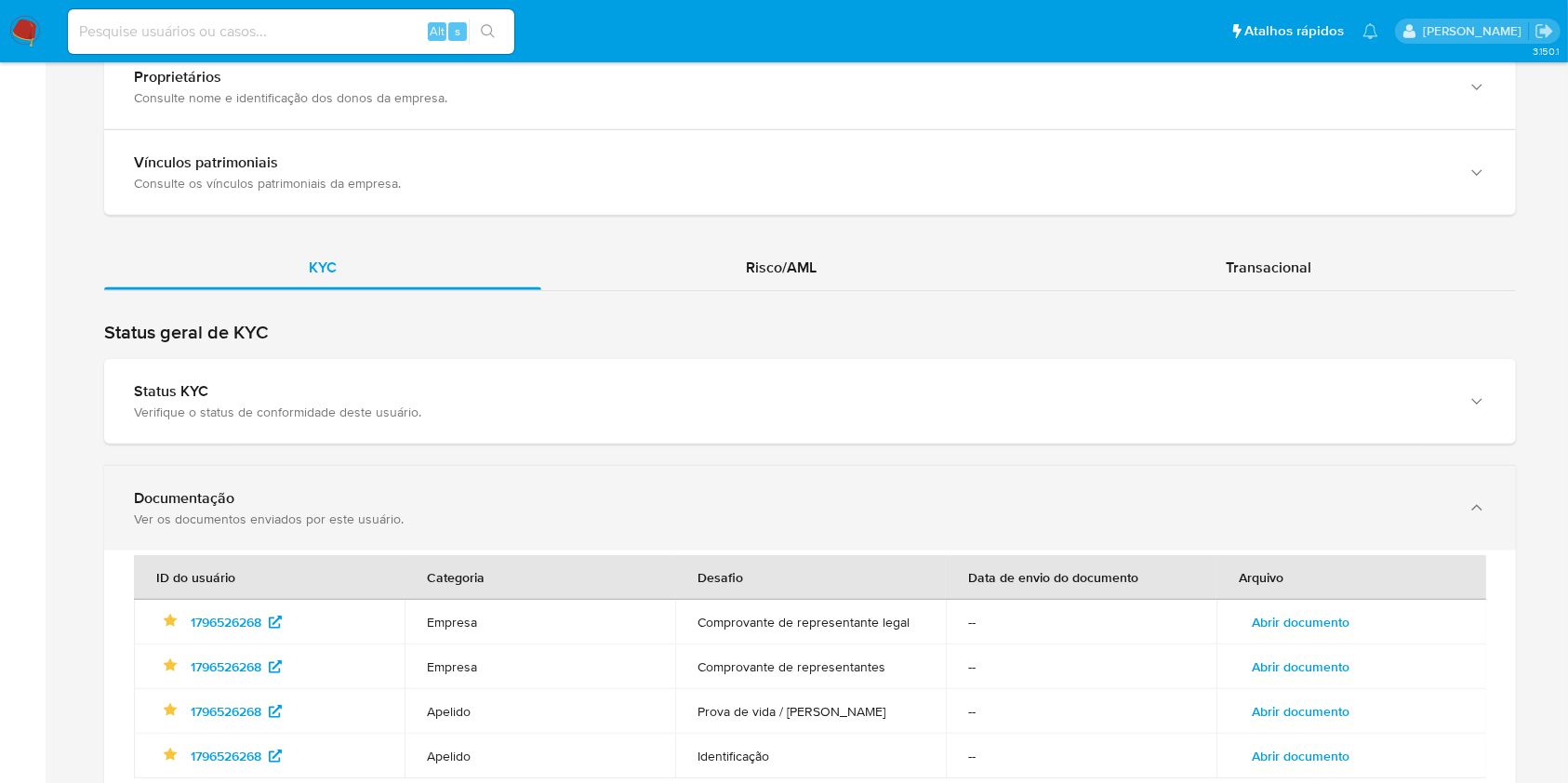
click at [1433, 489] on div "Documentação" at bounding box center [791, 499] width 1314 height 19
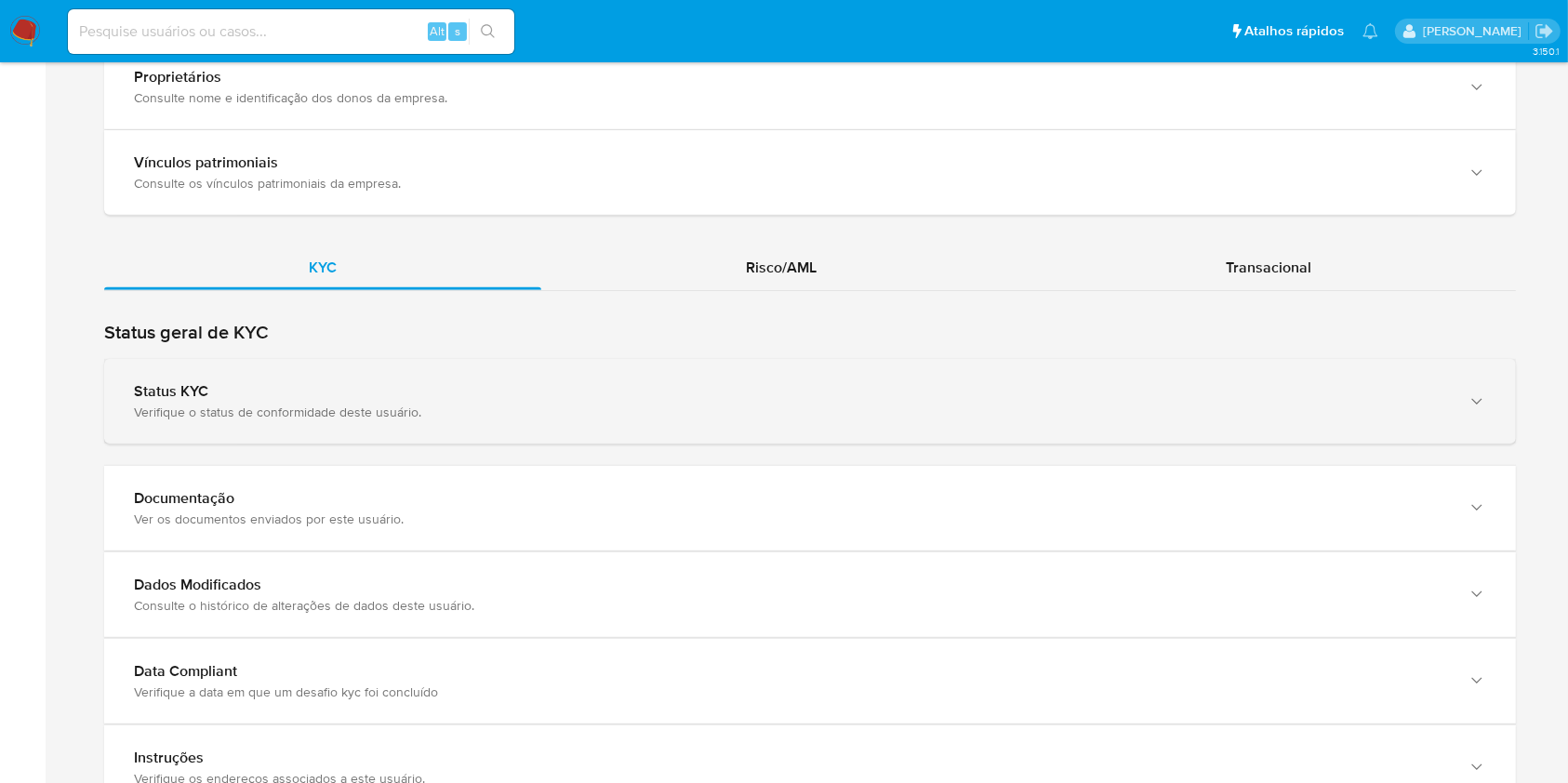
click at [1436, 382] on div "Status KYC" at bounding box center [791, 392] width 1314 height 19
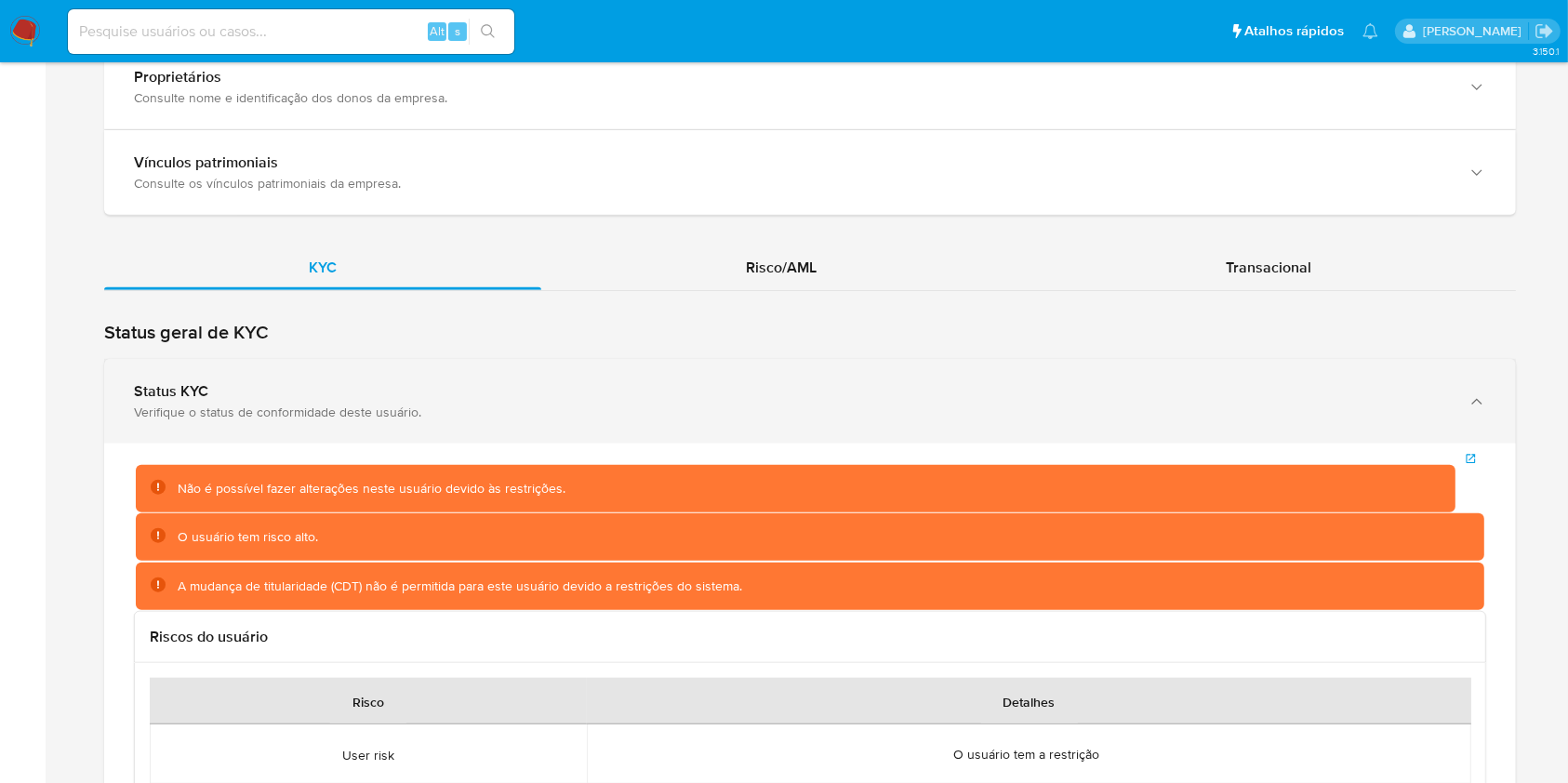
click at [1440, 382] on div "Status KYC" at bounding box center [791, 392] width 1314 height 19
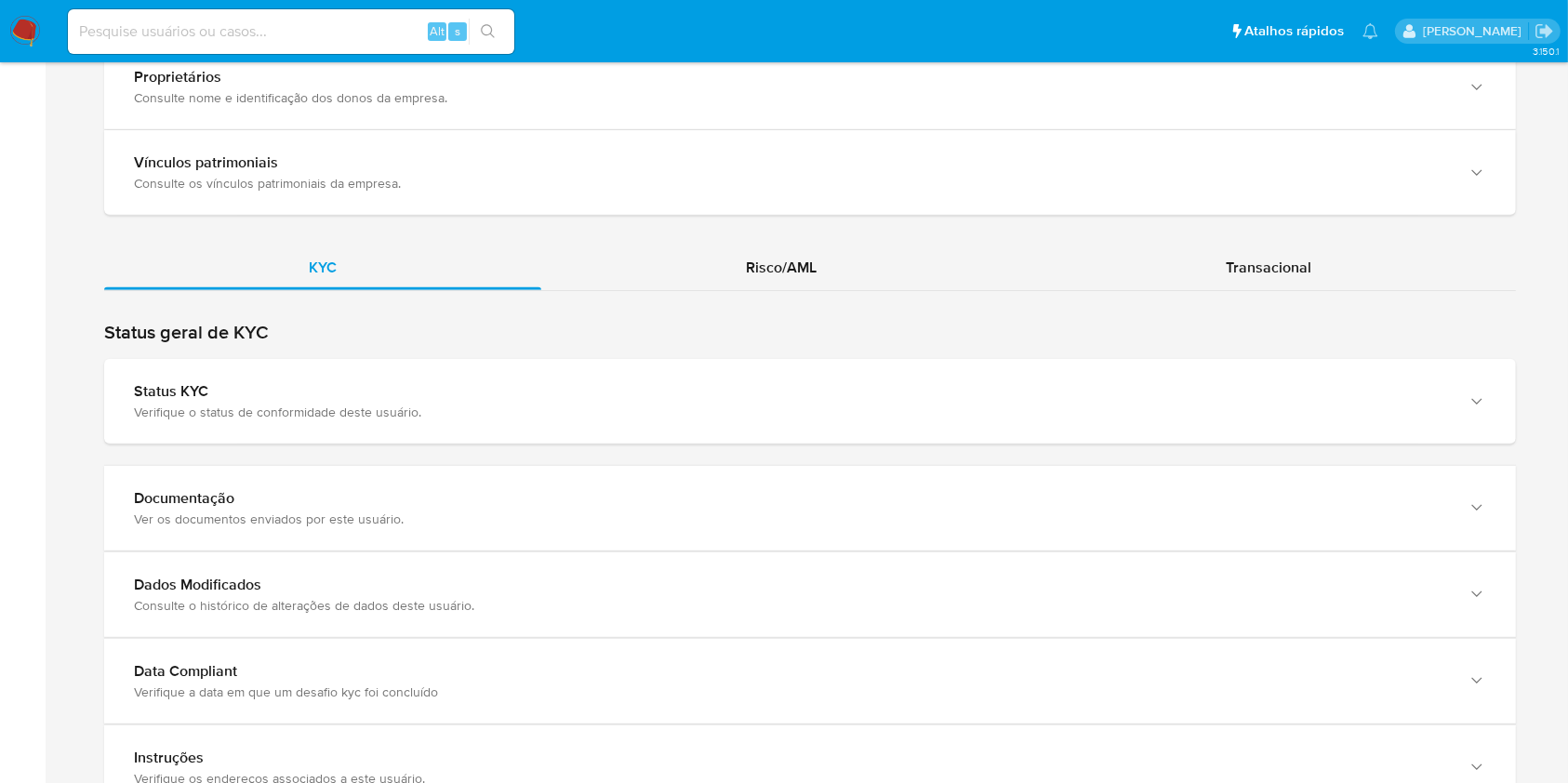
scroll to position [1770, 0]
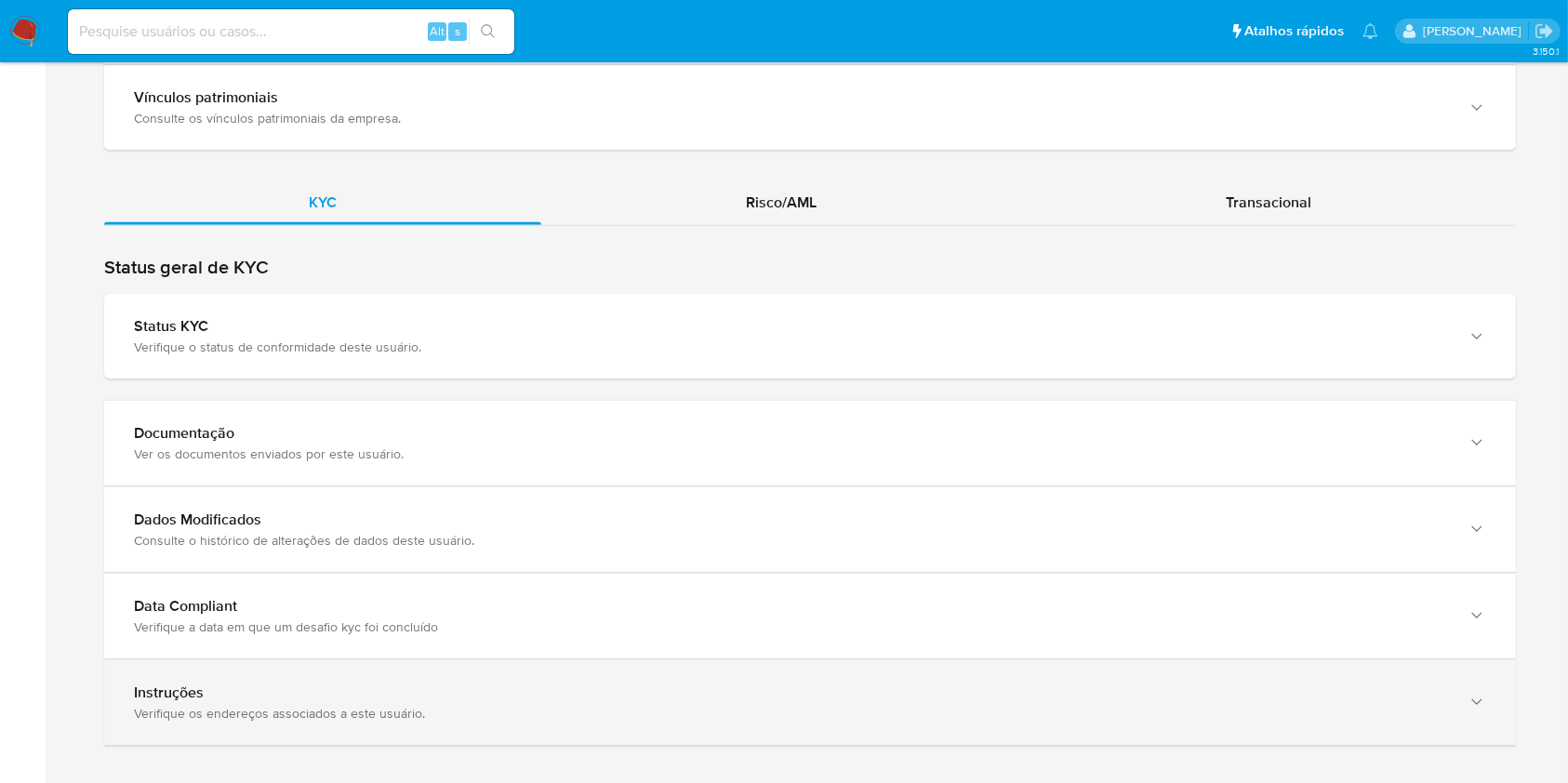
click at [1415, 705] on div "Verifique os endereços associados a este usuário." at bounding box center [791, 713] width 1314 height 17
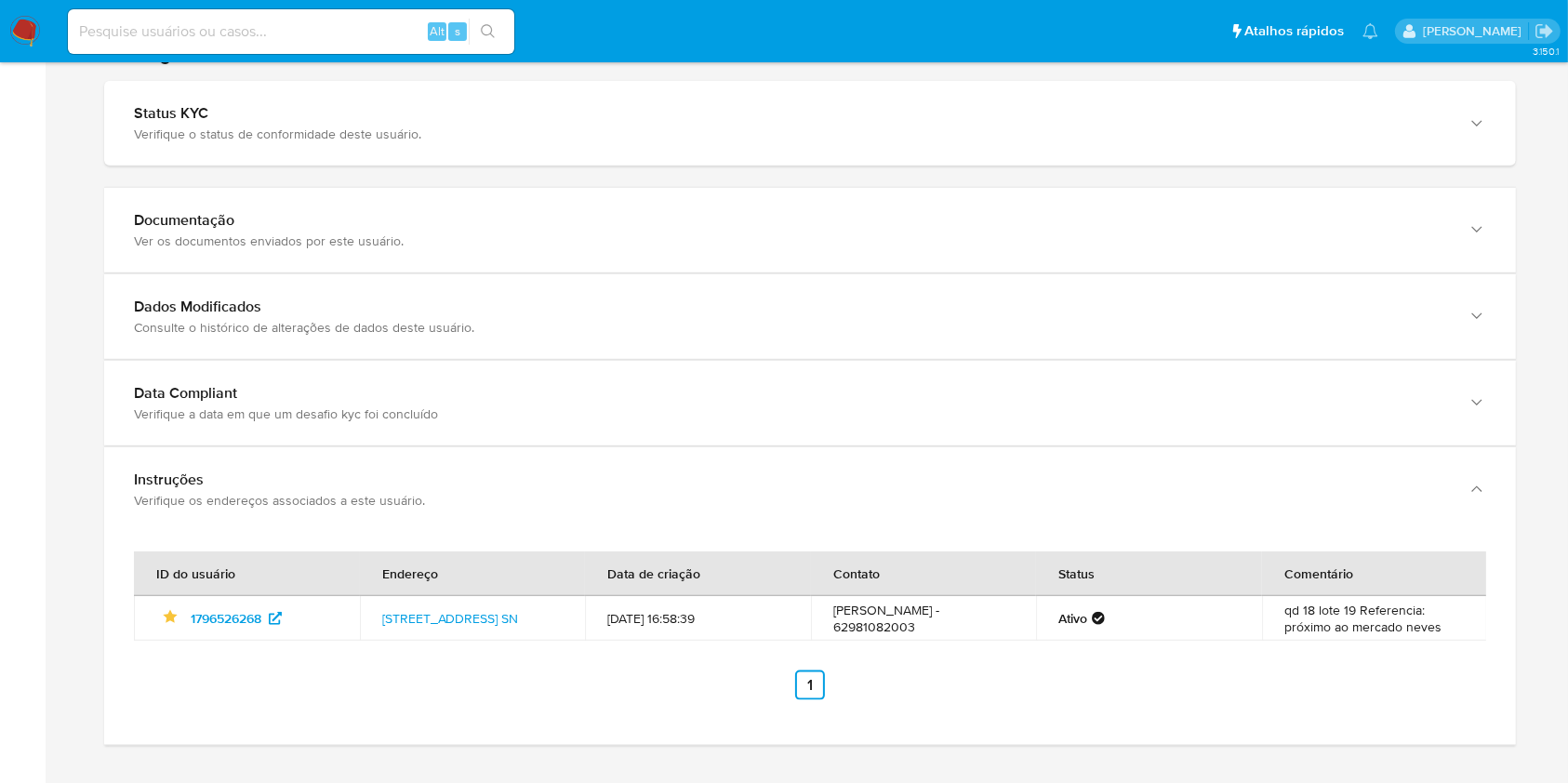
scroll to position [1985, 0]
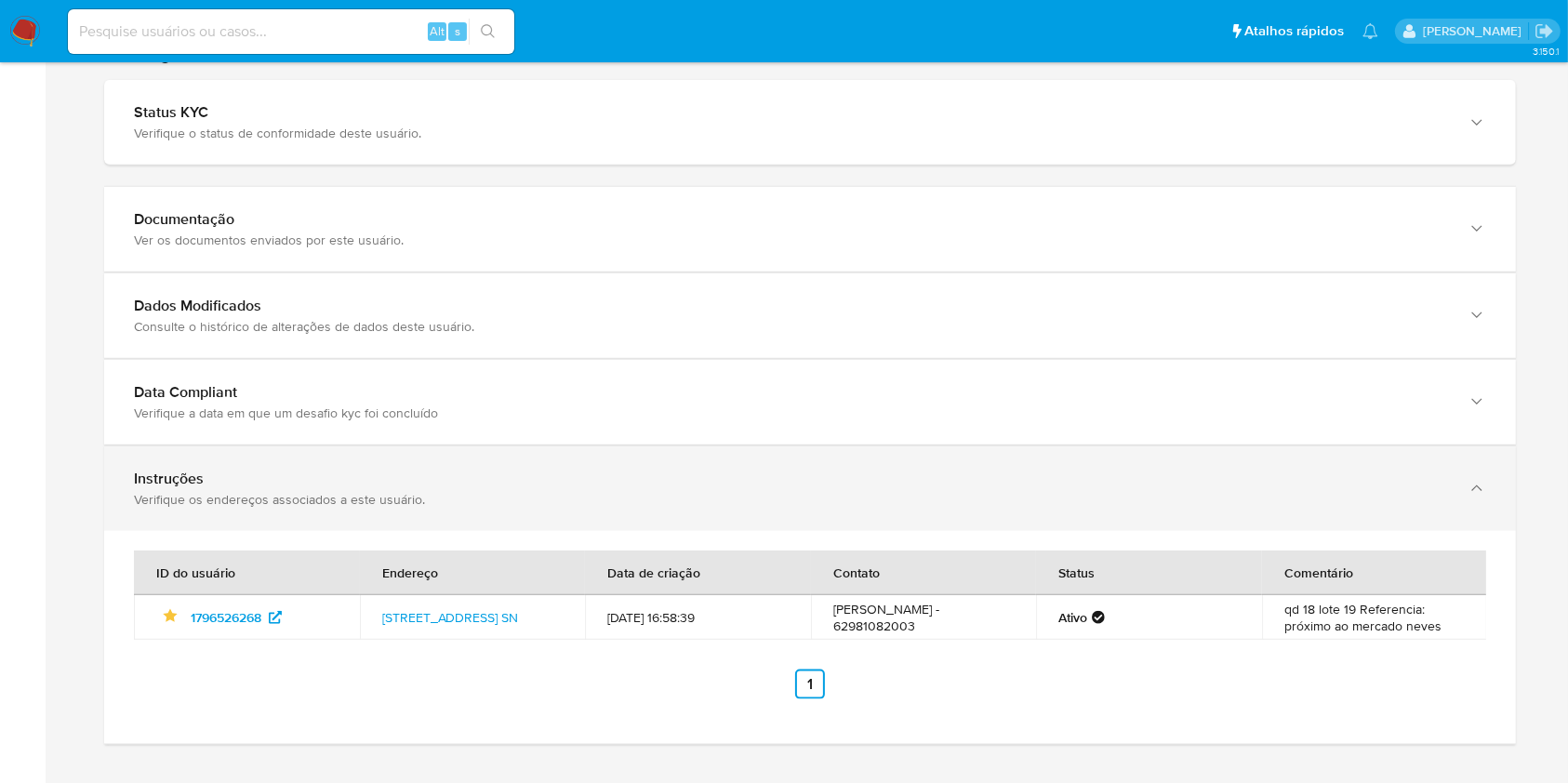
click at [1470, 487] on div "button" at bounding box center [1475, 488] width 22 height 38
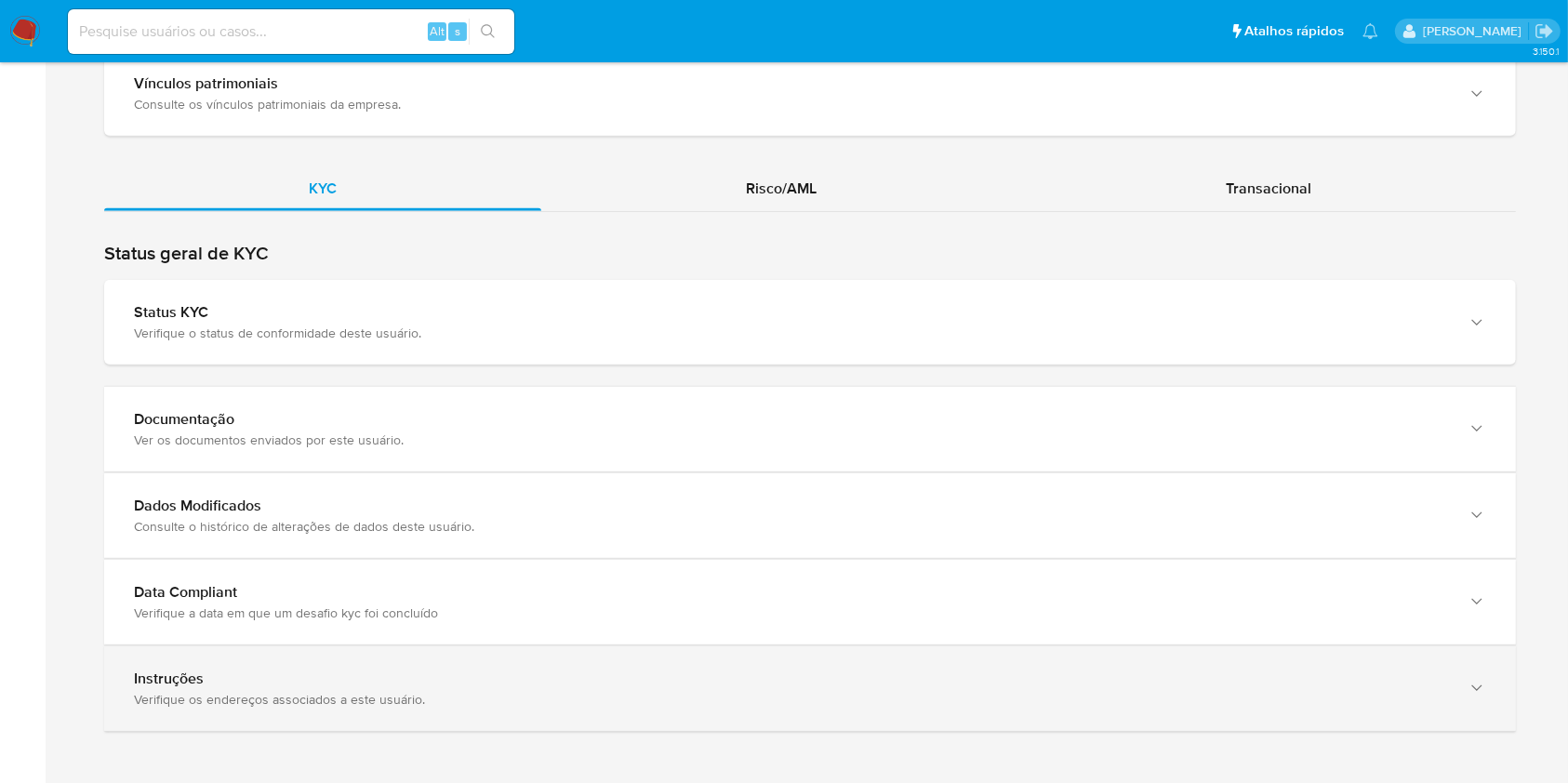
scroll to position [1770, 0]
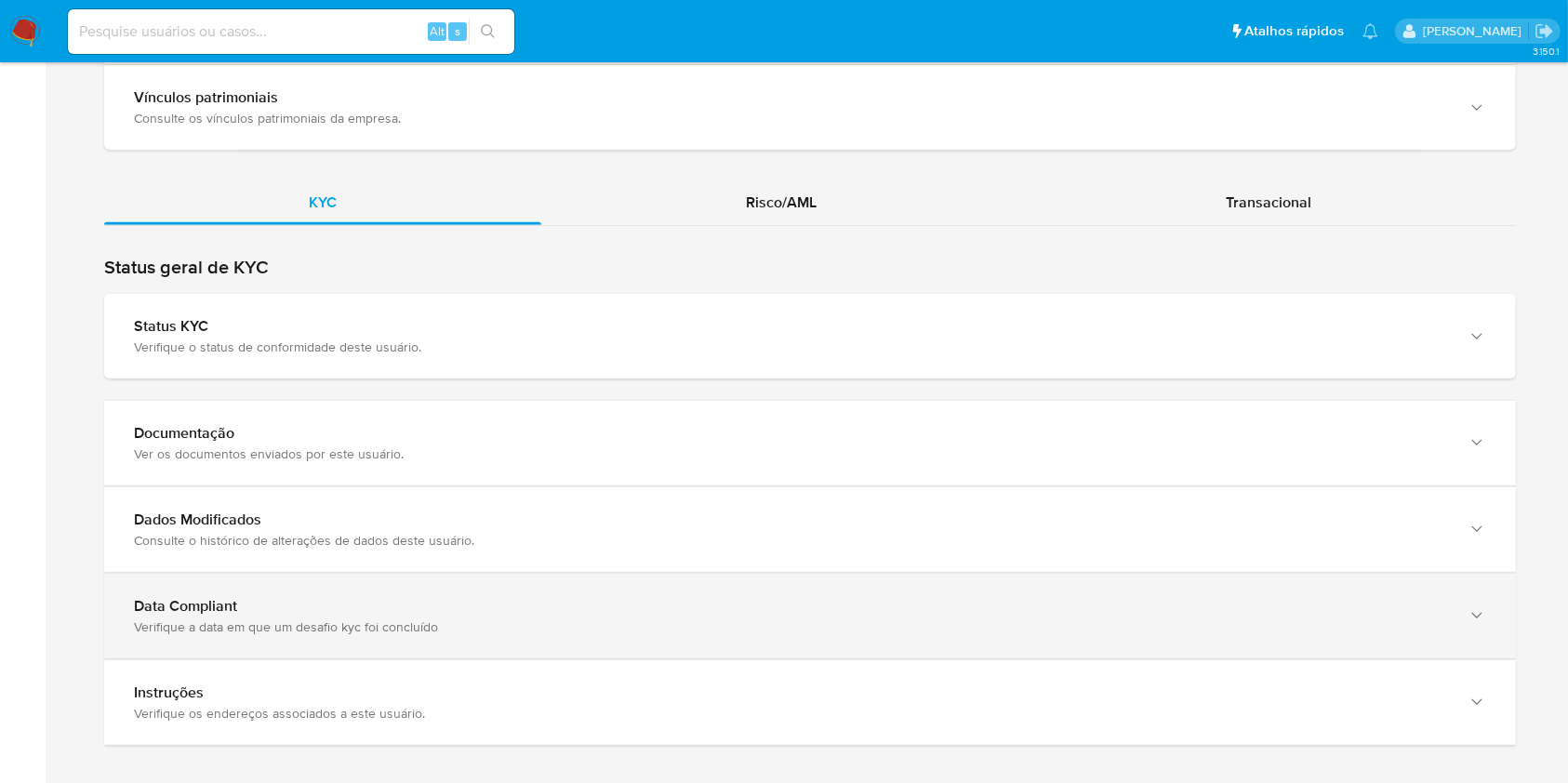
click at [1475, 539] on icon "button" at bounding box center [1477, 529] width 19 height 19
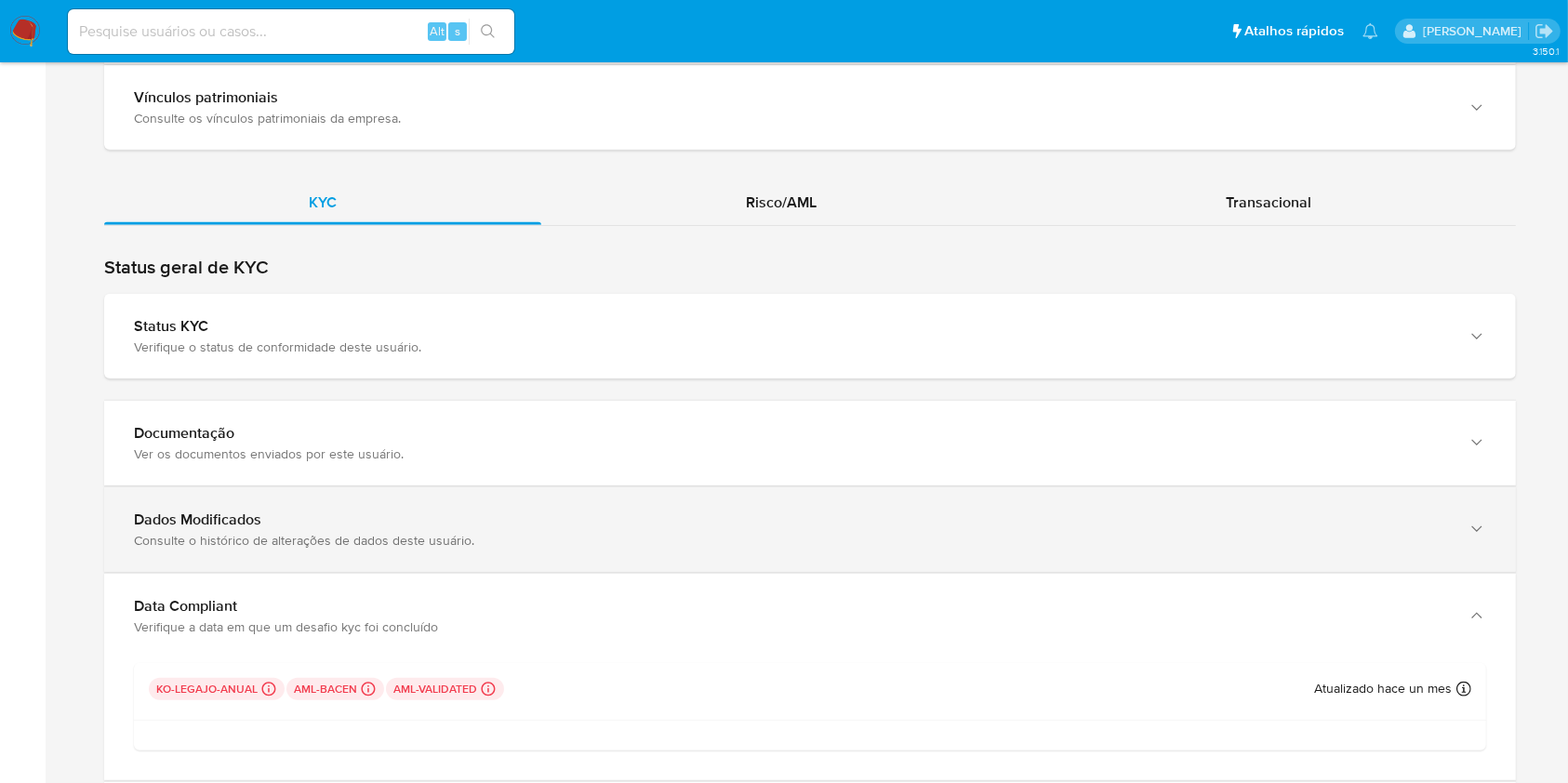
click at [1488, 509] on div "Dados Modificados Consulte o histórico de alterações de dados deste usuário." at bounding box center [810, 529] width 1411 height 85
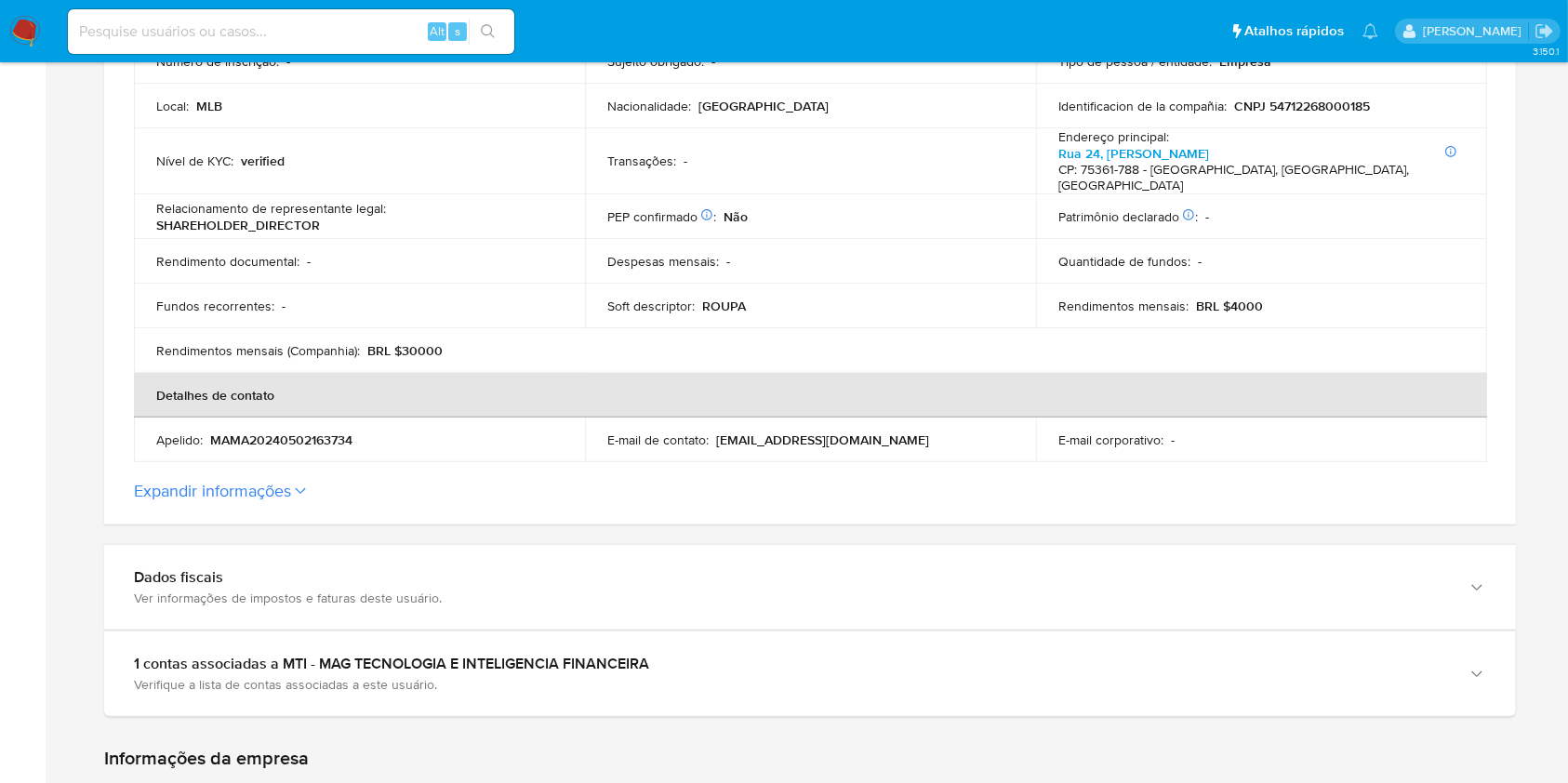
scroll to position [0, 0]
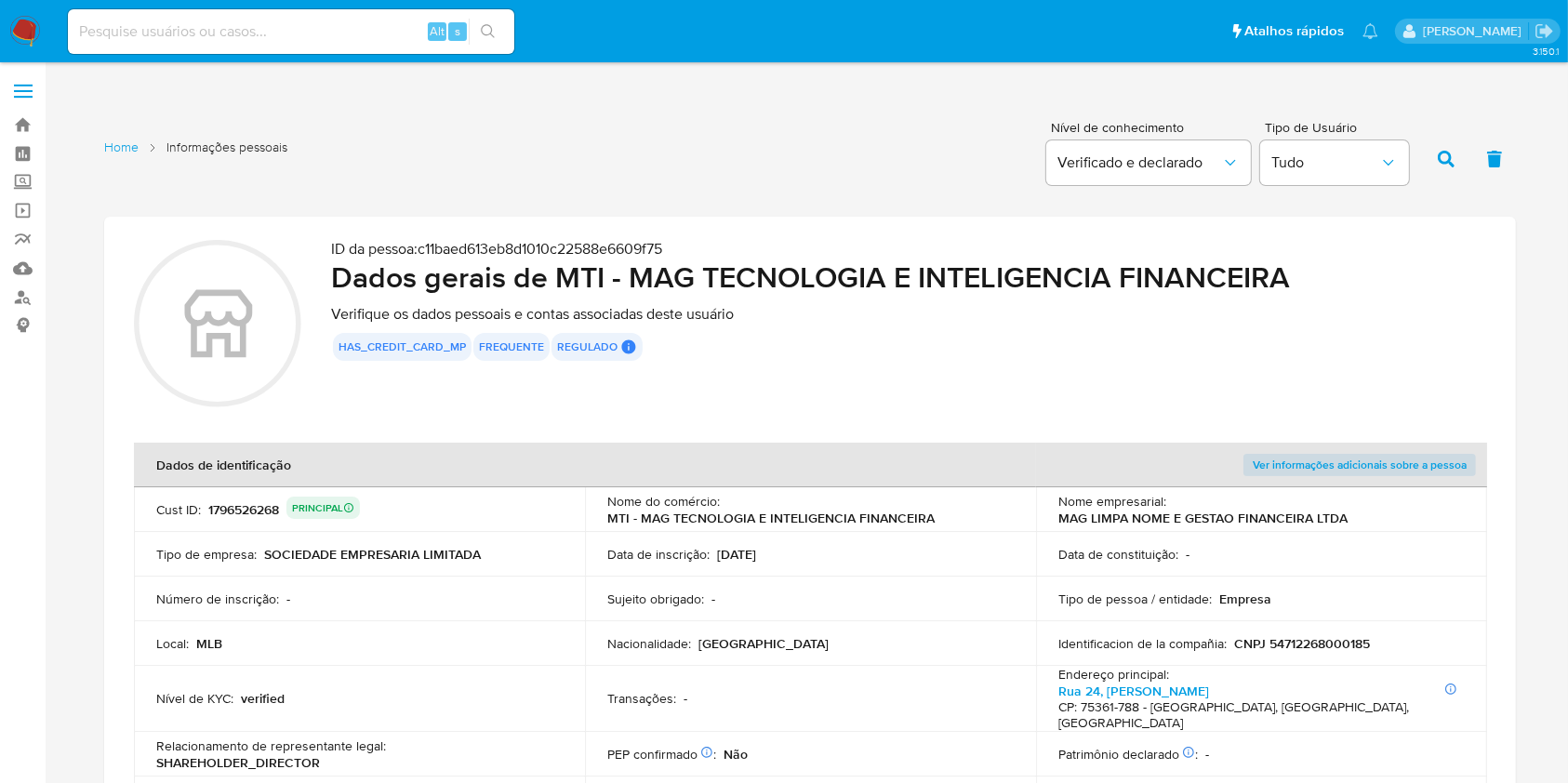
drag, startPoint x: 635, startPoint y: 279, endPoint x: 1202, endPoint y: 249, distance: 567.8
click at [1202, 249] on div "ID da pessoa : c11baed613eb8d1010c22588e6609f75 Dados gerais de MTI - MAG TECNO…" at bounding box center [908, 326] width 1155 height 173
click at [241, 34] on input at bounding box center [291, 32] width 447 height 24
paste input "1796526268"
type input "1796526268"
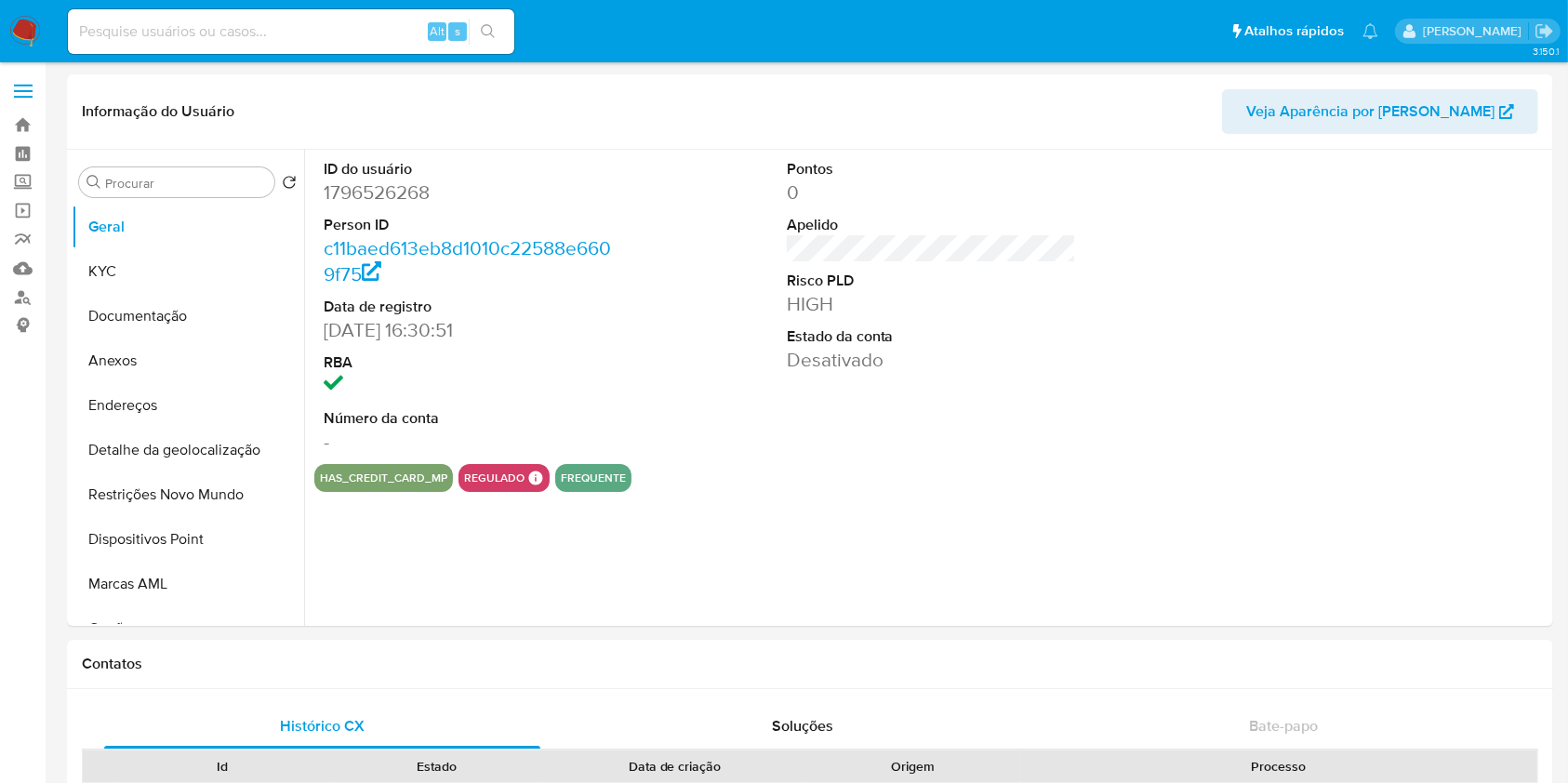
select select "10"
drag, startPoint x: 304, startPoint y: 309, endPoint x: 306, endPoint y: 396, distance: 87.0
click at [306, 396] on div "ID do usuário 1796526268 Person ID c11baed613eb8d1010c22588e6609f75 Data de reg…" at bounding box center [926, 388] width 1245 height 476
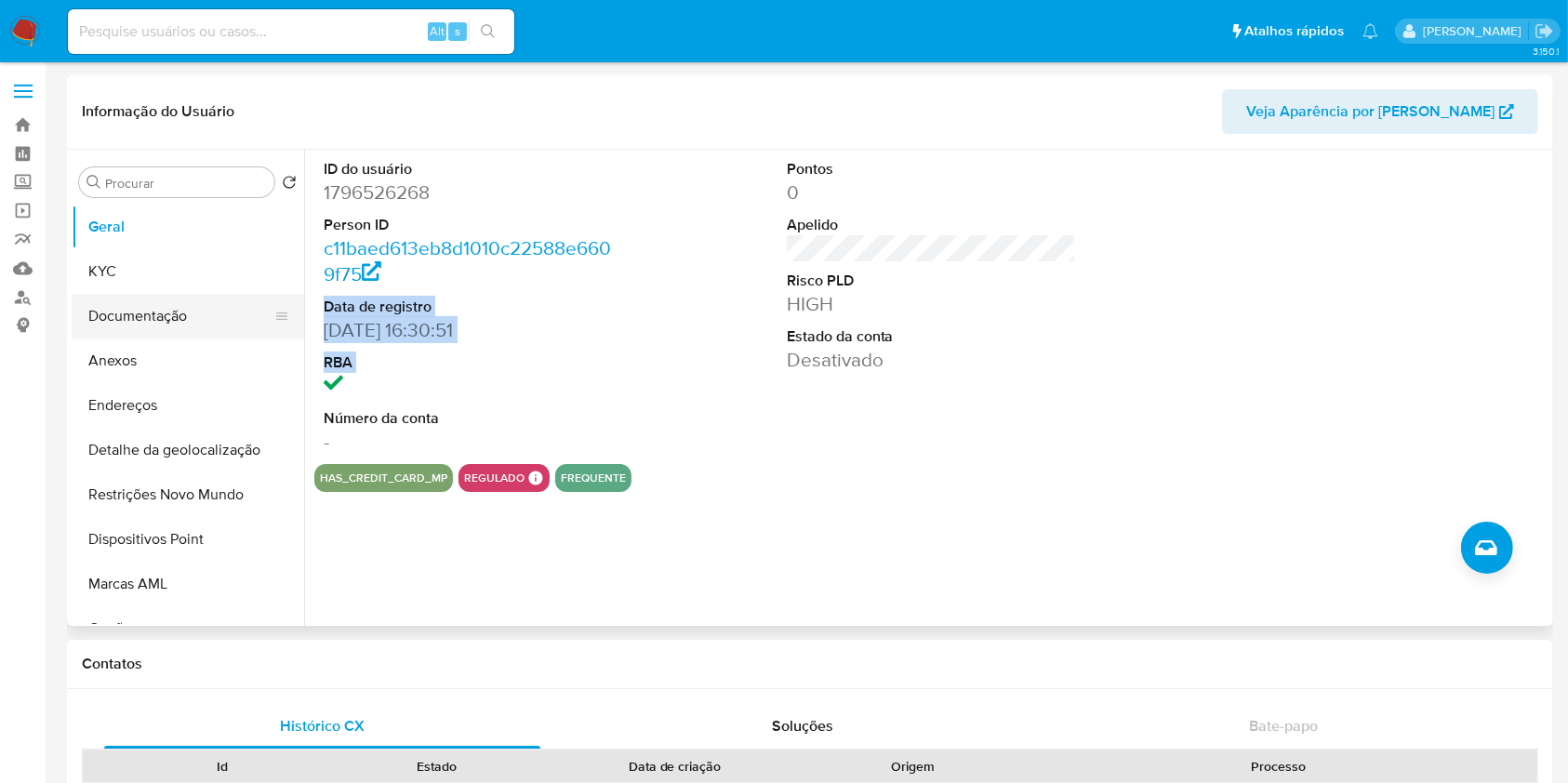
click at [289, 332] on button "Documentação" at bounding box center [180, 316] width 217 height 45
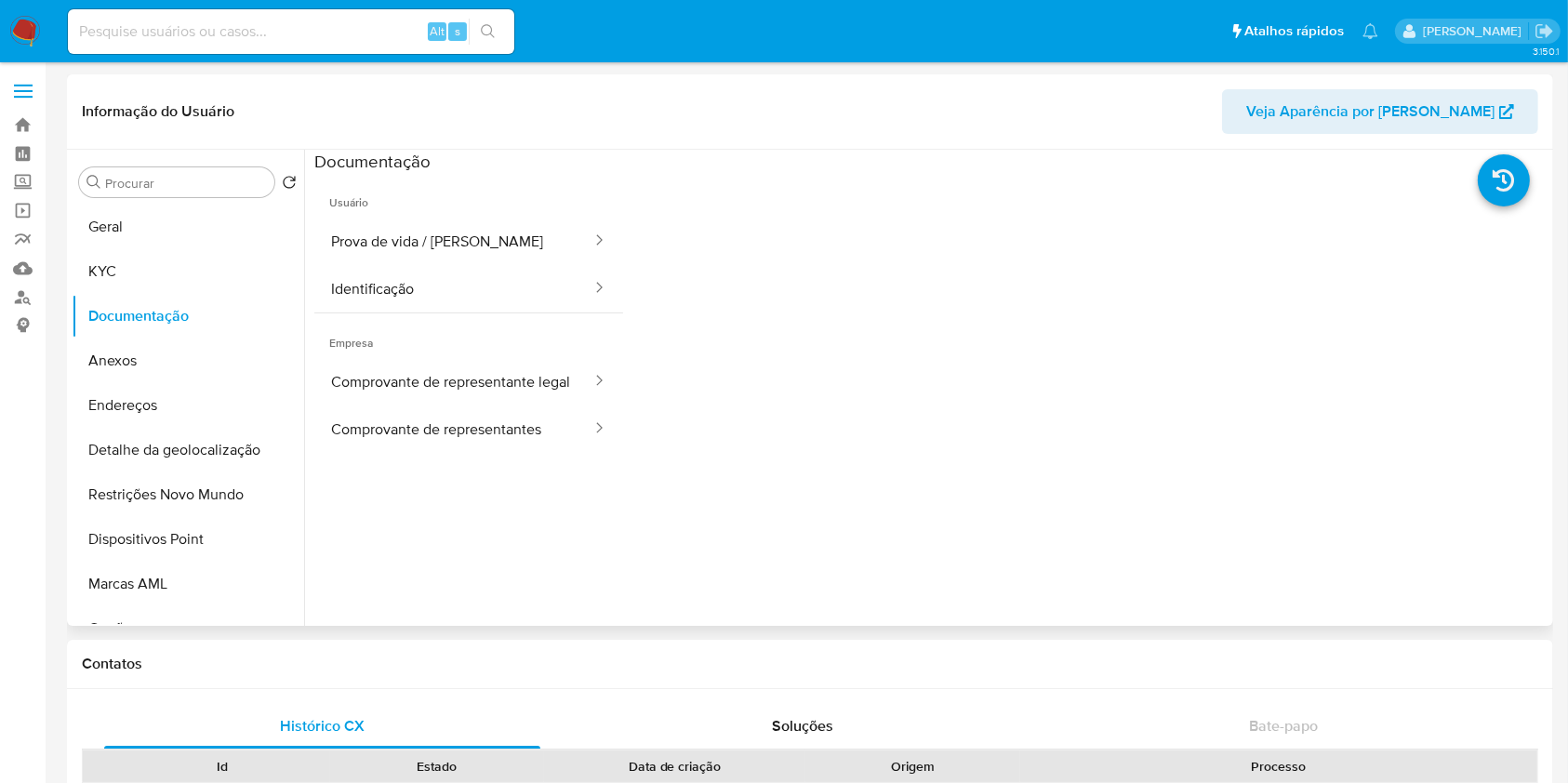
drag, startPoint x: 304, startPoint y: 333, endPoint x: 303, endPoint y: 457, distance: 124.0
click at [303, 457] on div "Procurar Retornar ao pedido padrão Geral KYC Documentação Anexos Endereços Deta…" at bounding box center [810, 388] width 1477 height 476
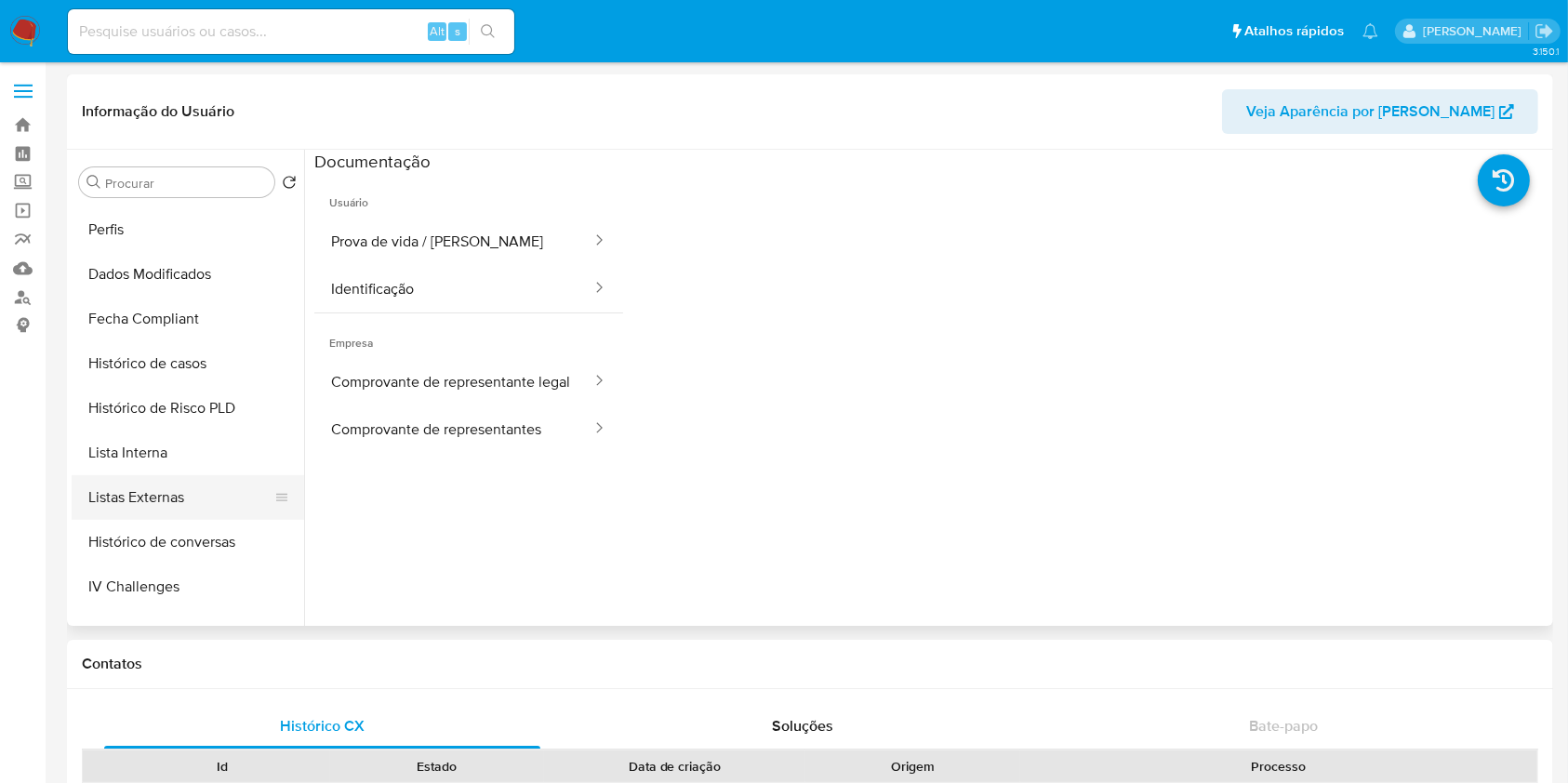
scroll to position [657, 0]
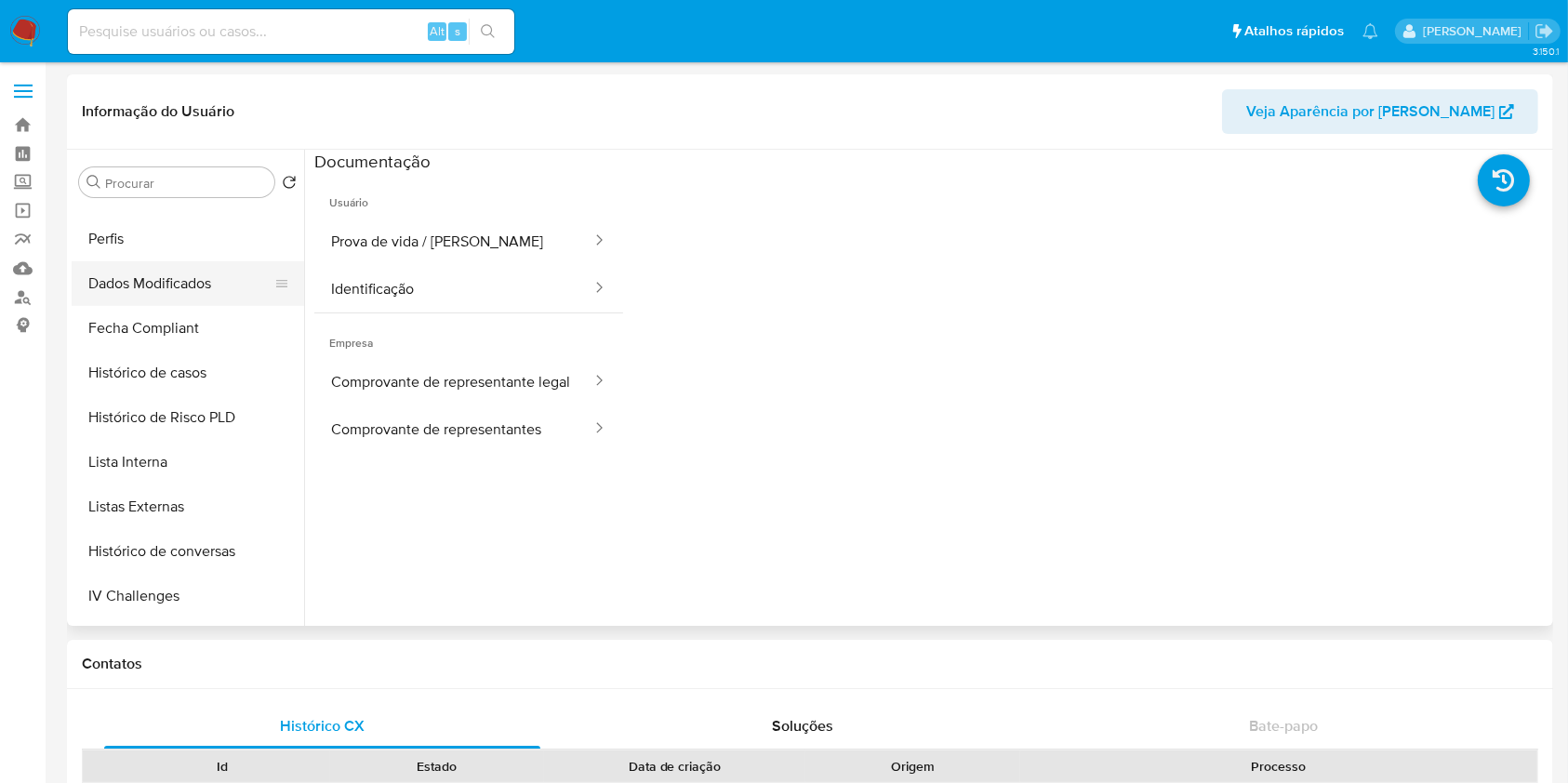
click at [197, 296] on button "Dados Modificados" at bounding box center [180, 283] width 217 height 45
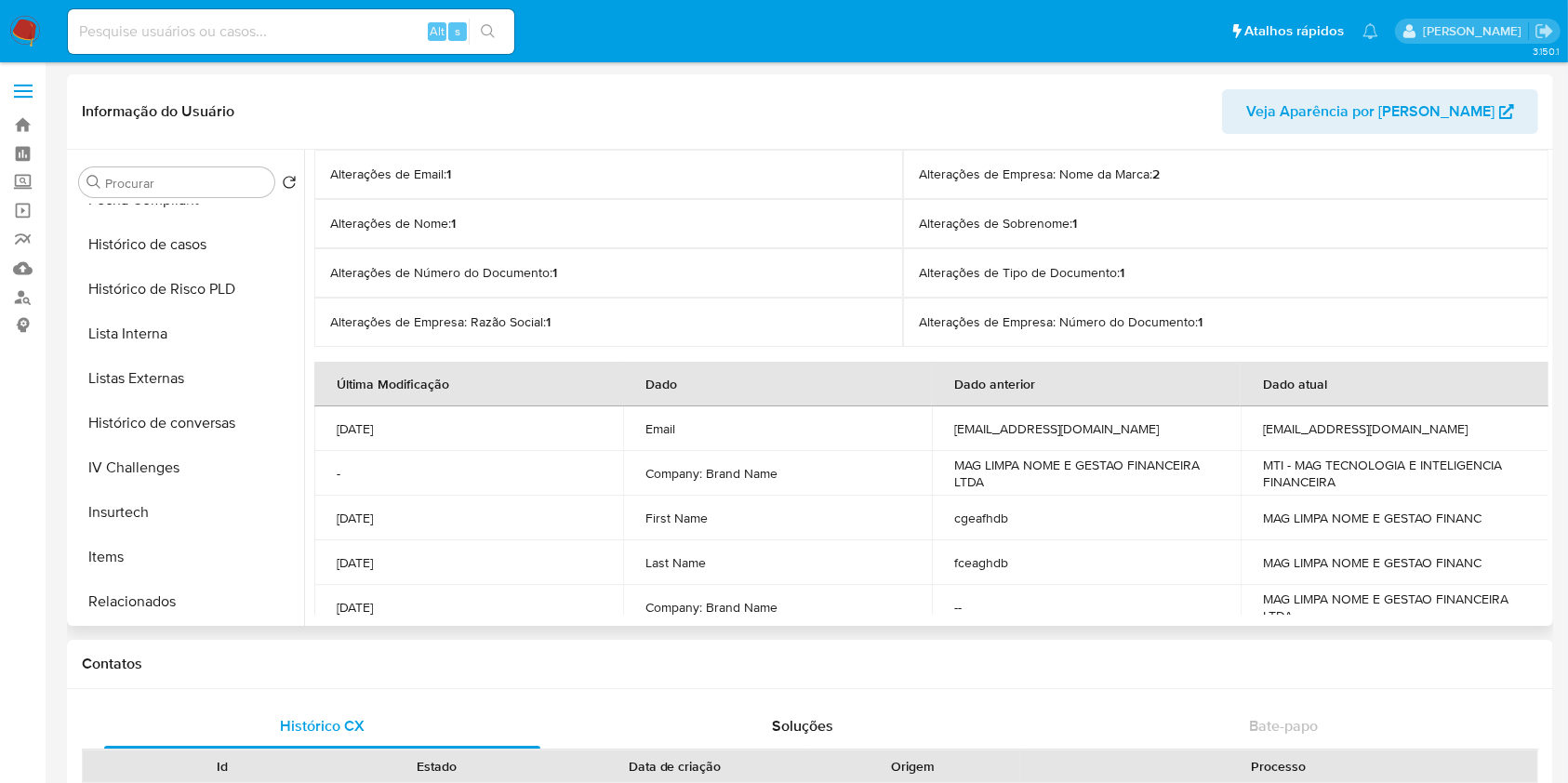
scroll to position [251, 0]
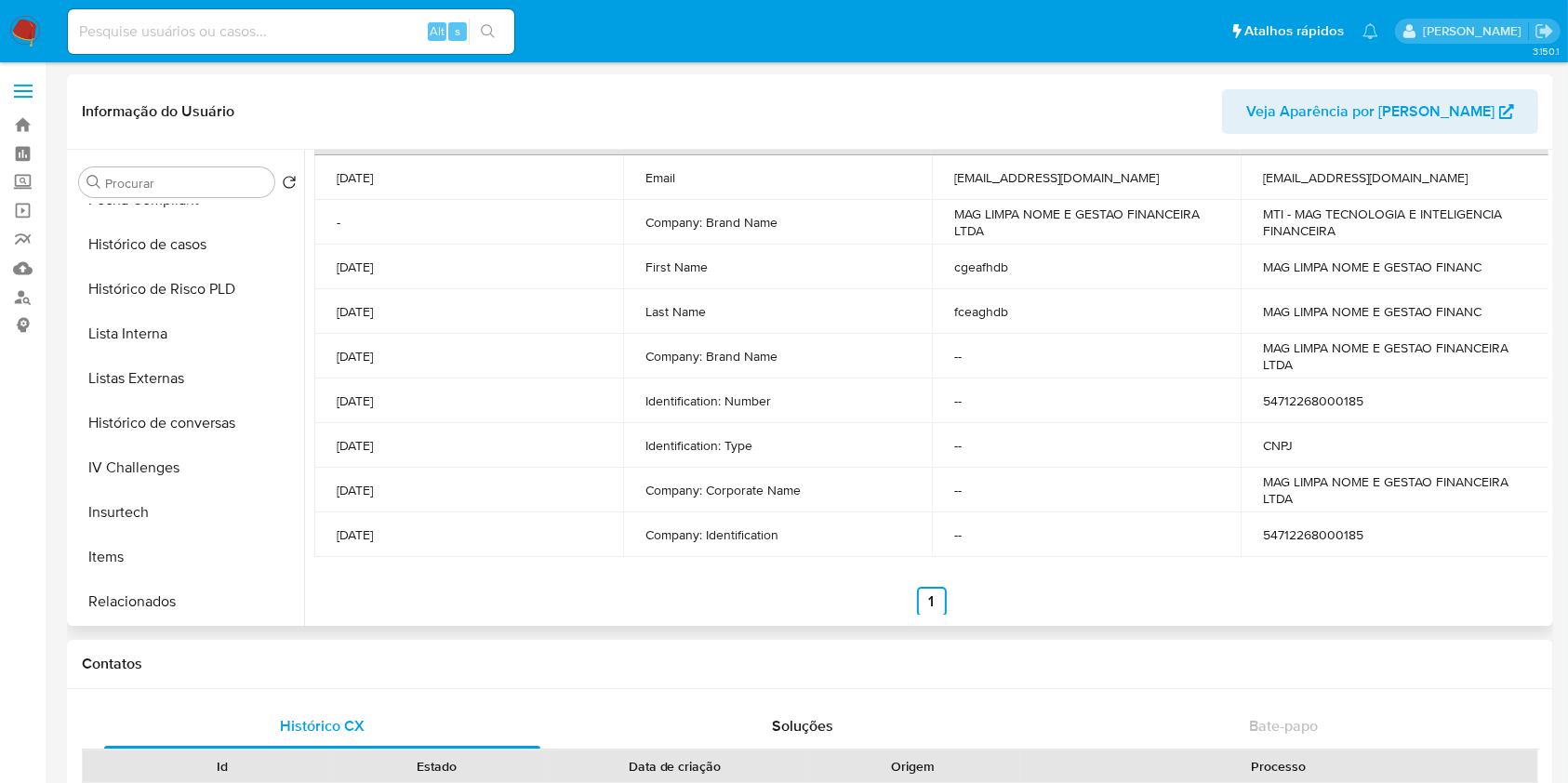
click at [424, 539] on p "05/02/2024" at bounding box center [468, 535] width 264 height 17
copy td "05/02/2024"
click at [209, 606] on button "Relacionados" at bounding box center [180, 601] width 217 height 45
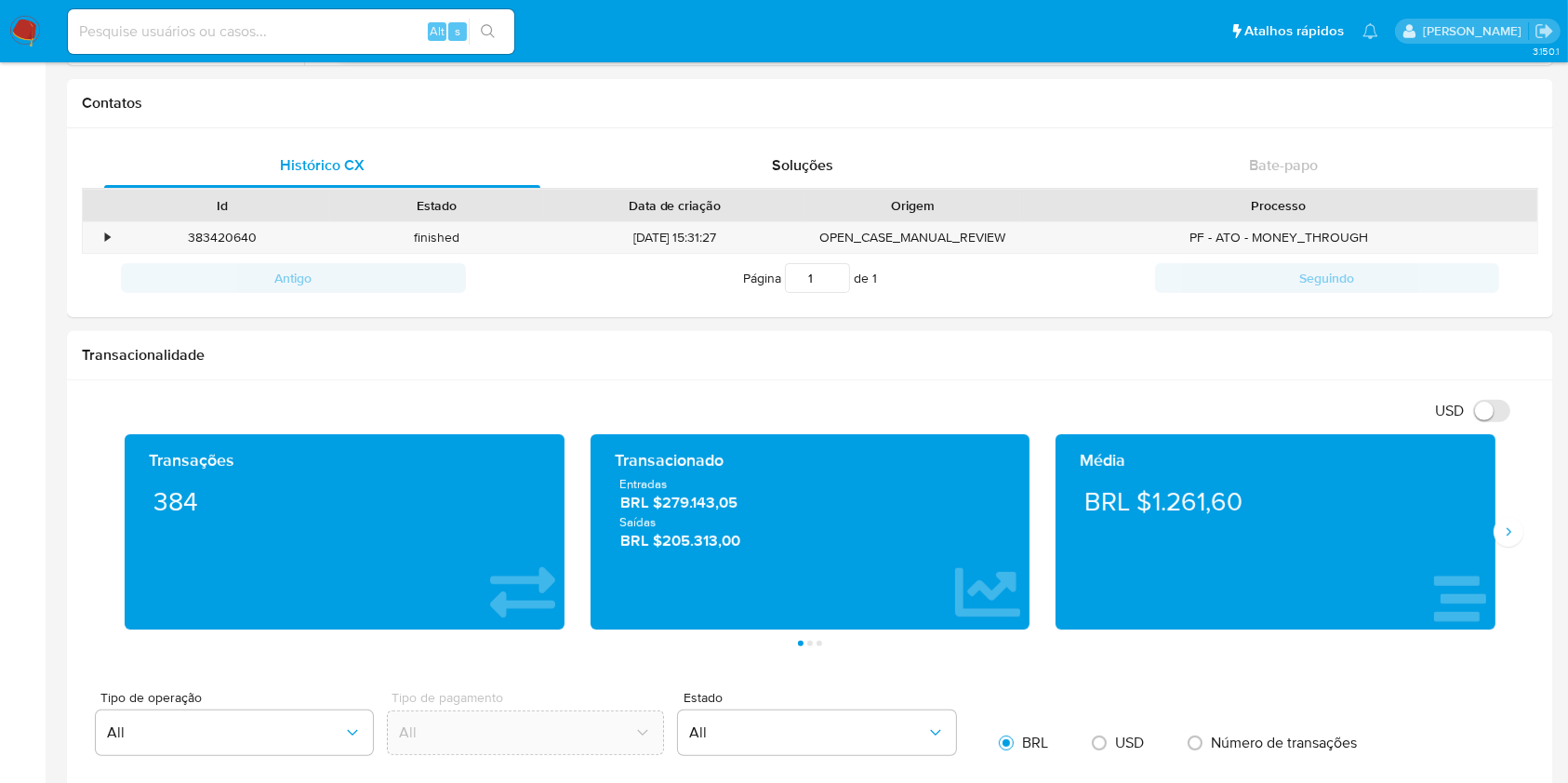
scroll to position [564, 0]
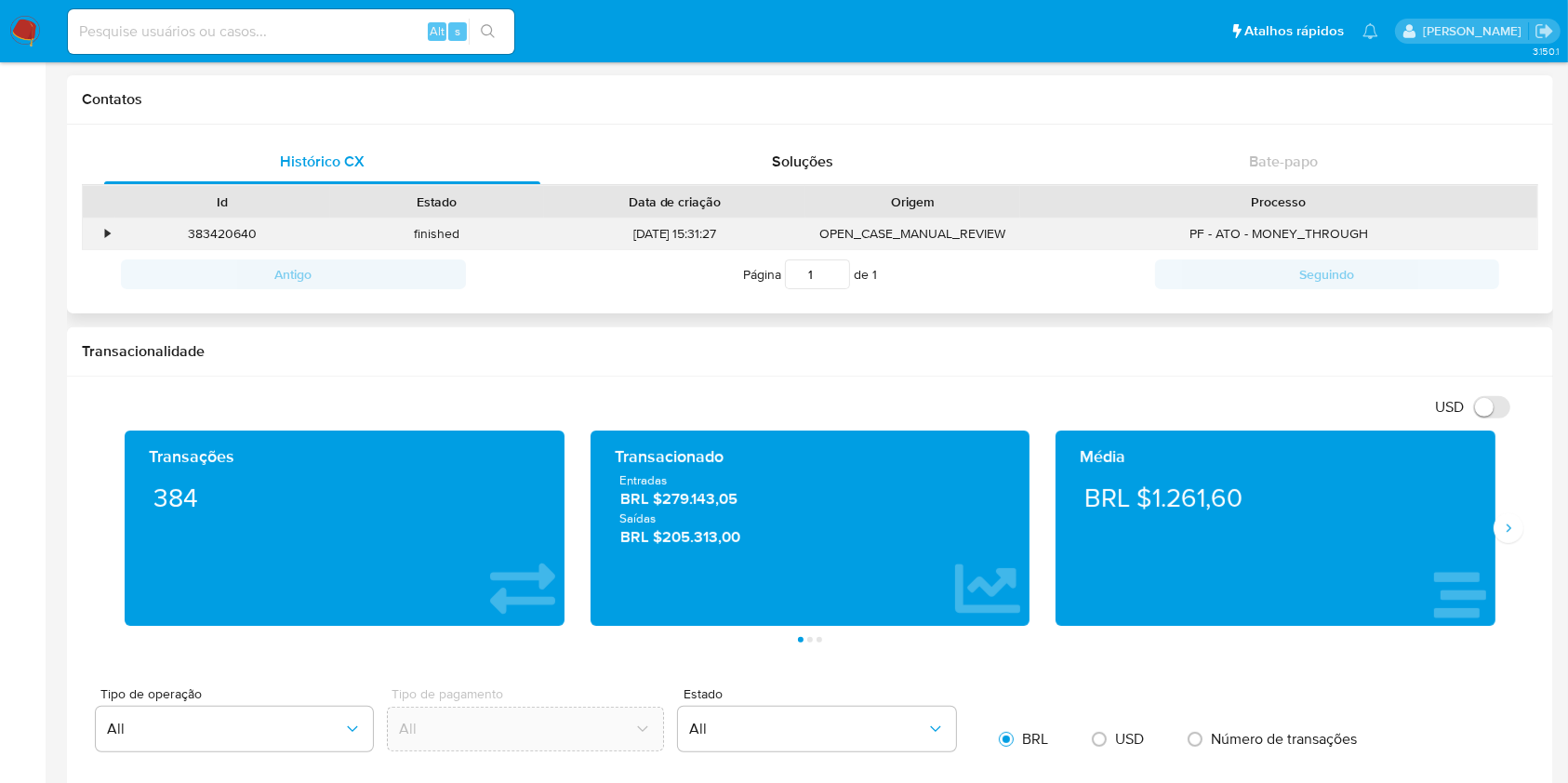
click at [208, 243] on div "383420640" at bounding box center [223, 233] width 214 height 31
click at [116, 237] on div "383420640" at bounding box center [223, 233] width 214 height 31
click at [102, 231] on div "•" at bounding box center [99, 233] width 33 height 31
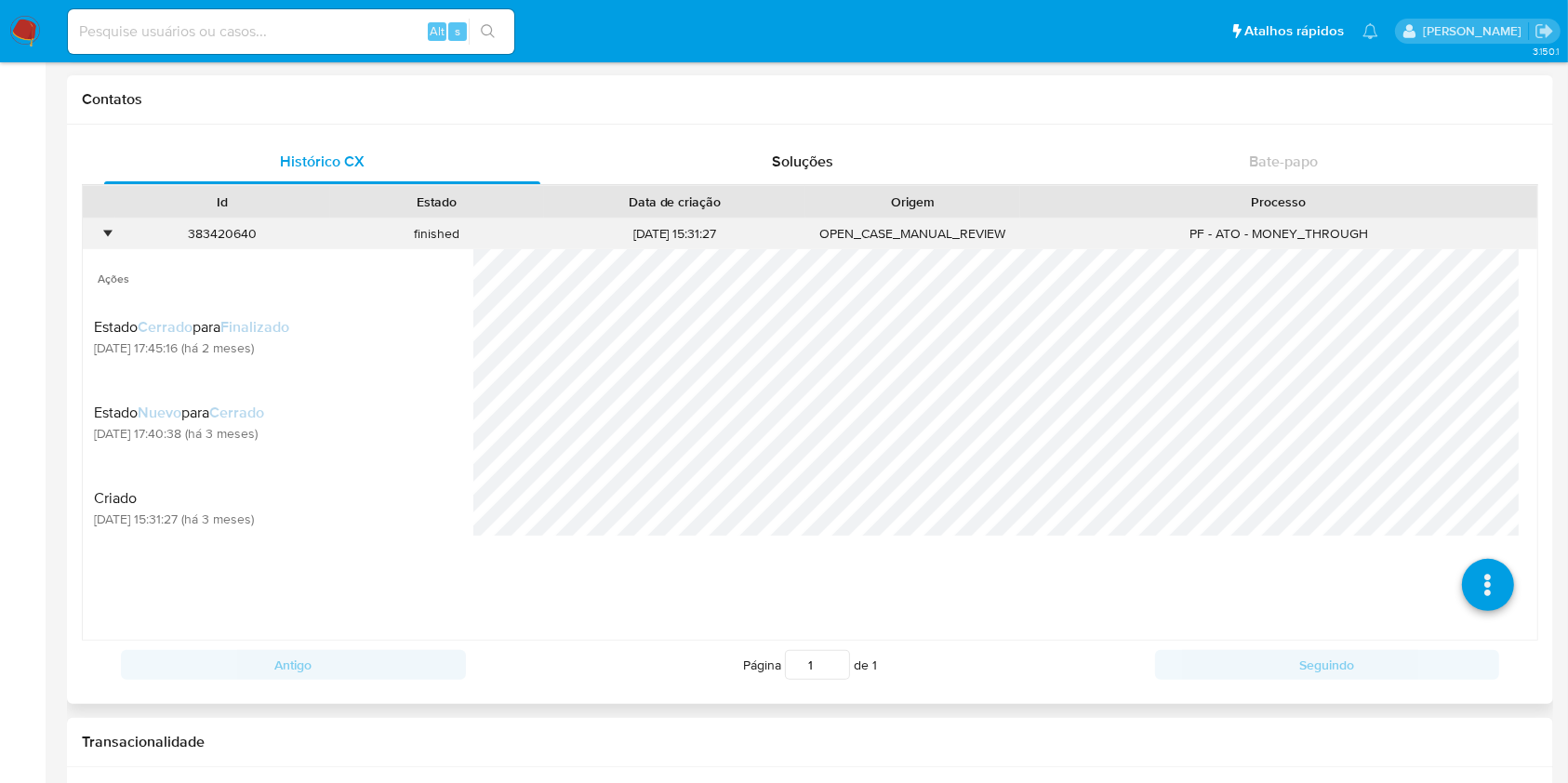
click at [227, 237] on div "383420640" at bounding box center [223, 233] width 214 height 31
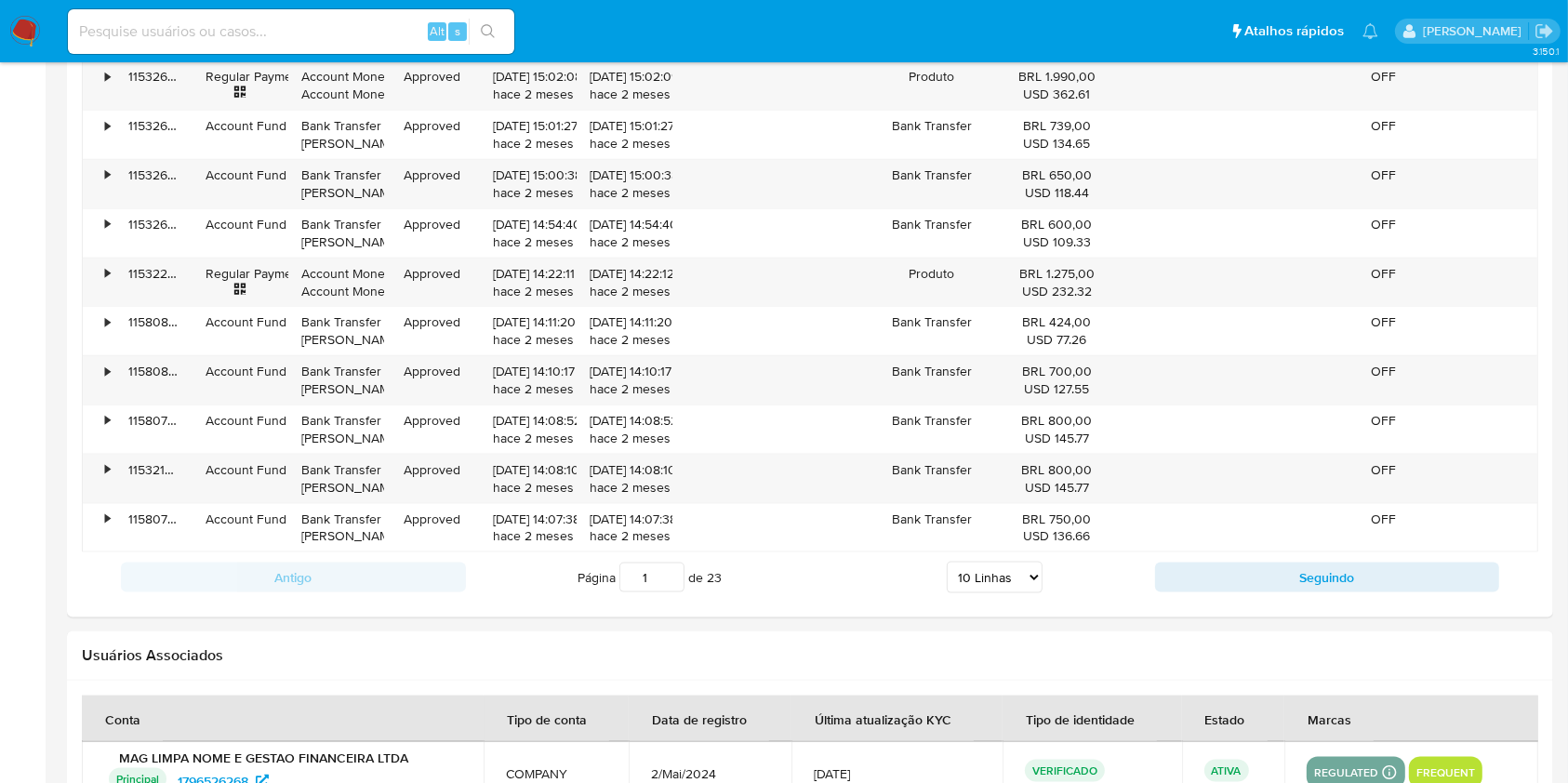
scroll to position [2326, 0]
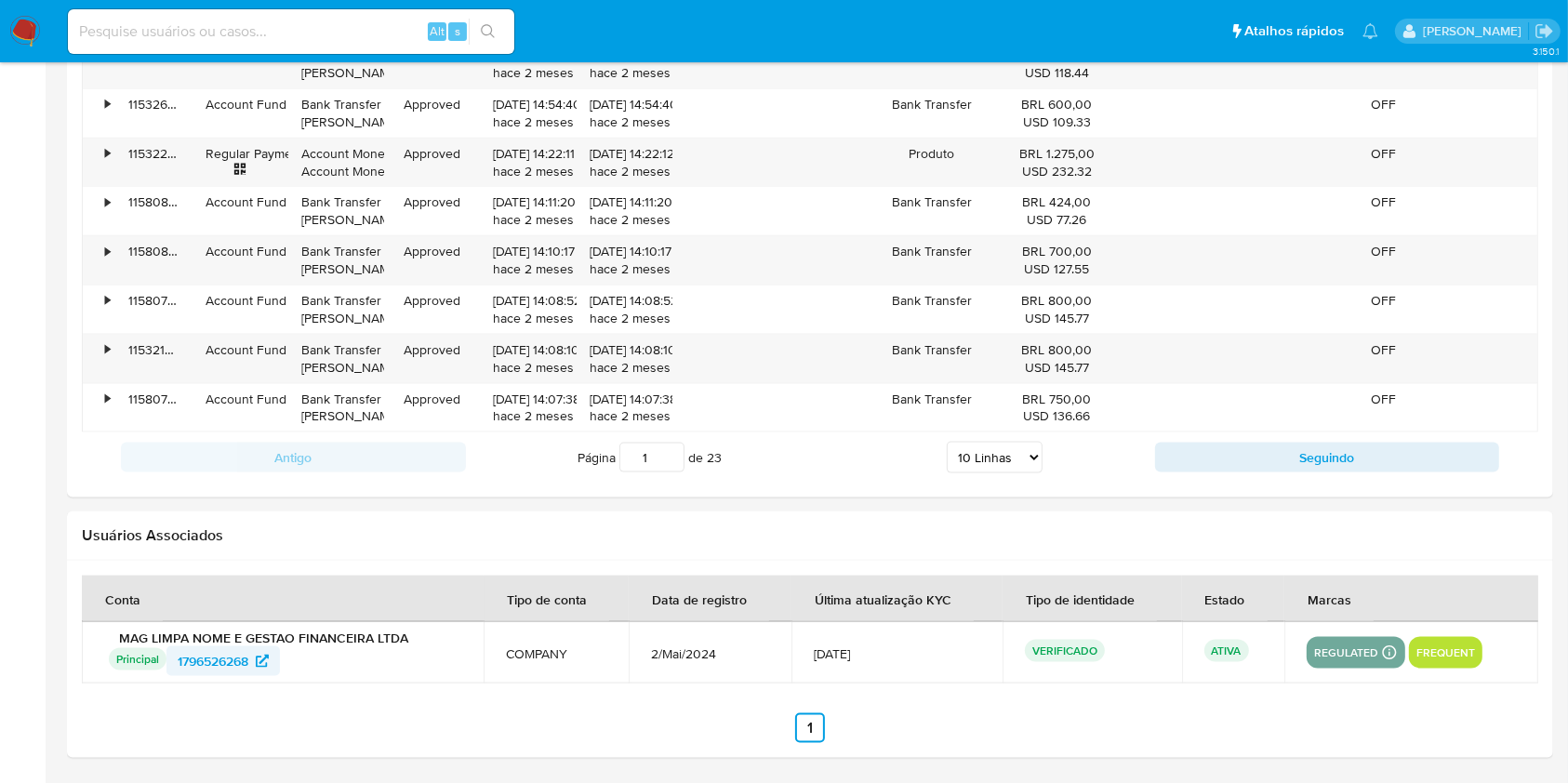
click at [227, 654] on span "1796526268" at bounding box center [213, 661] width 71 height 30
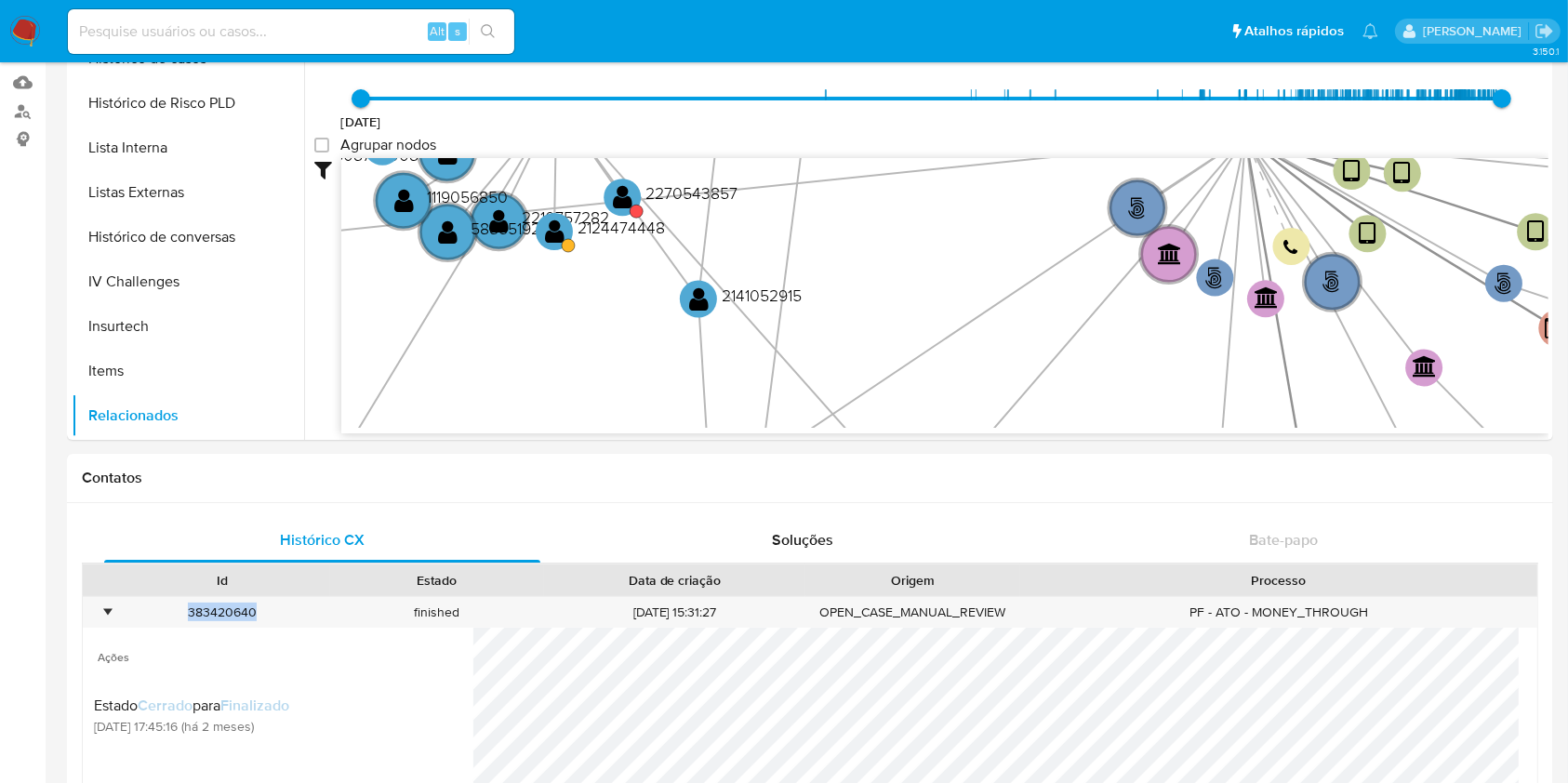
scroll to position [0, 0]
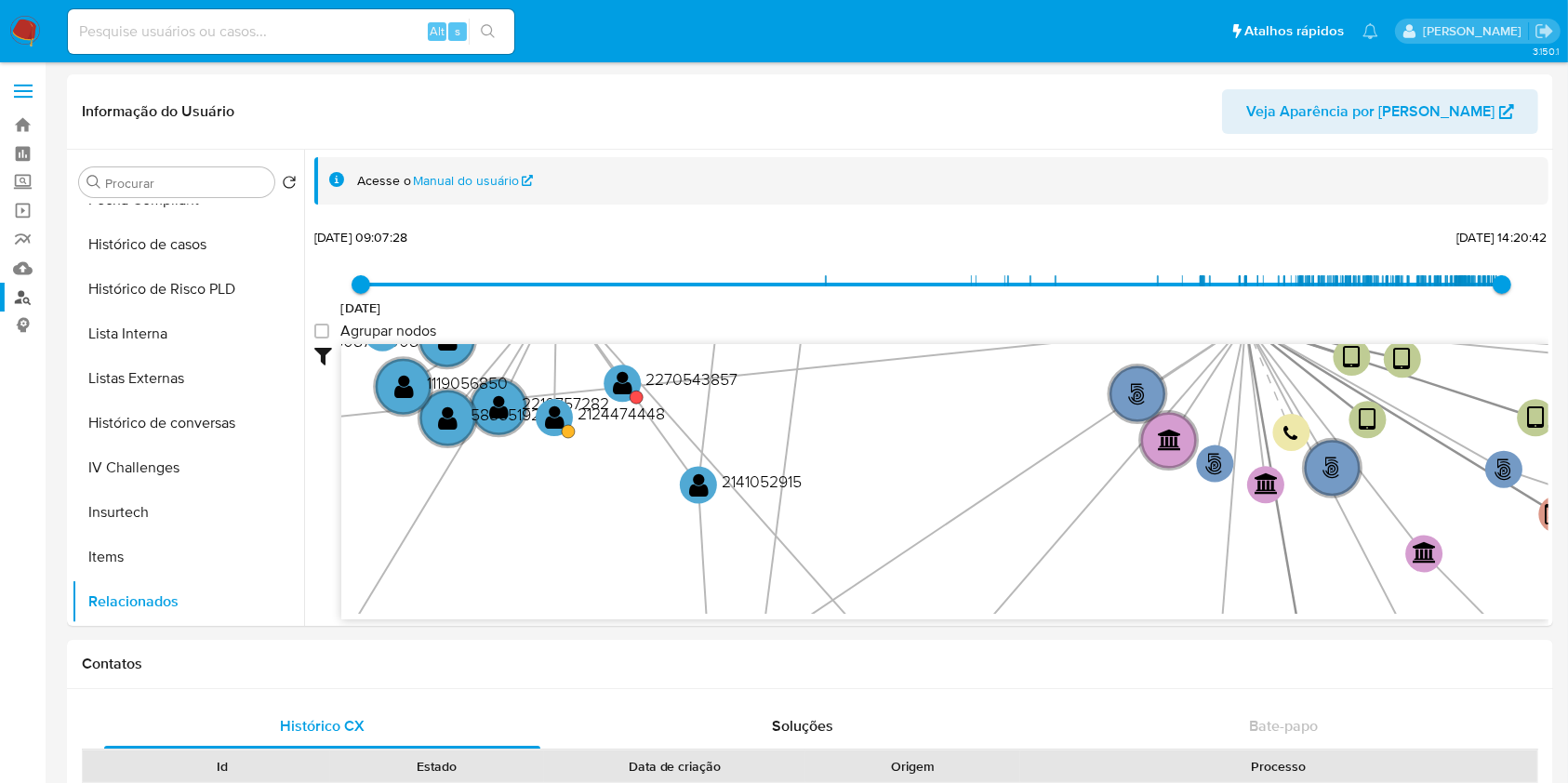
click at [29, 294] on link "Localizador de pessoas" at bounding box center [110, 296] width 221 height 29
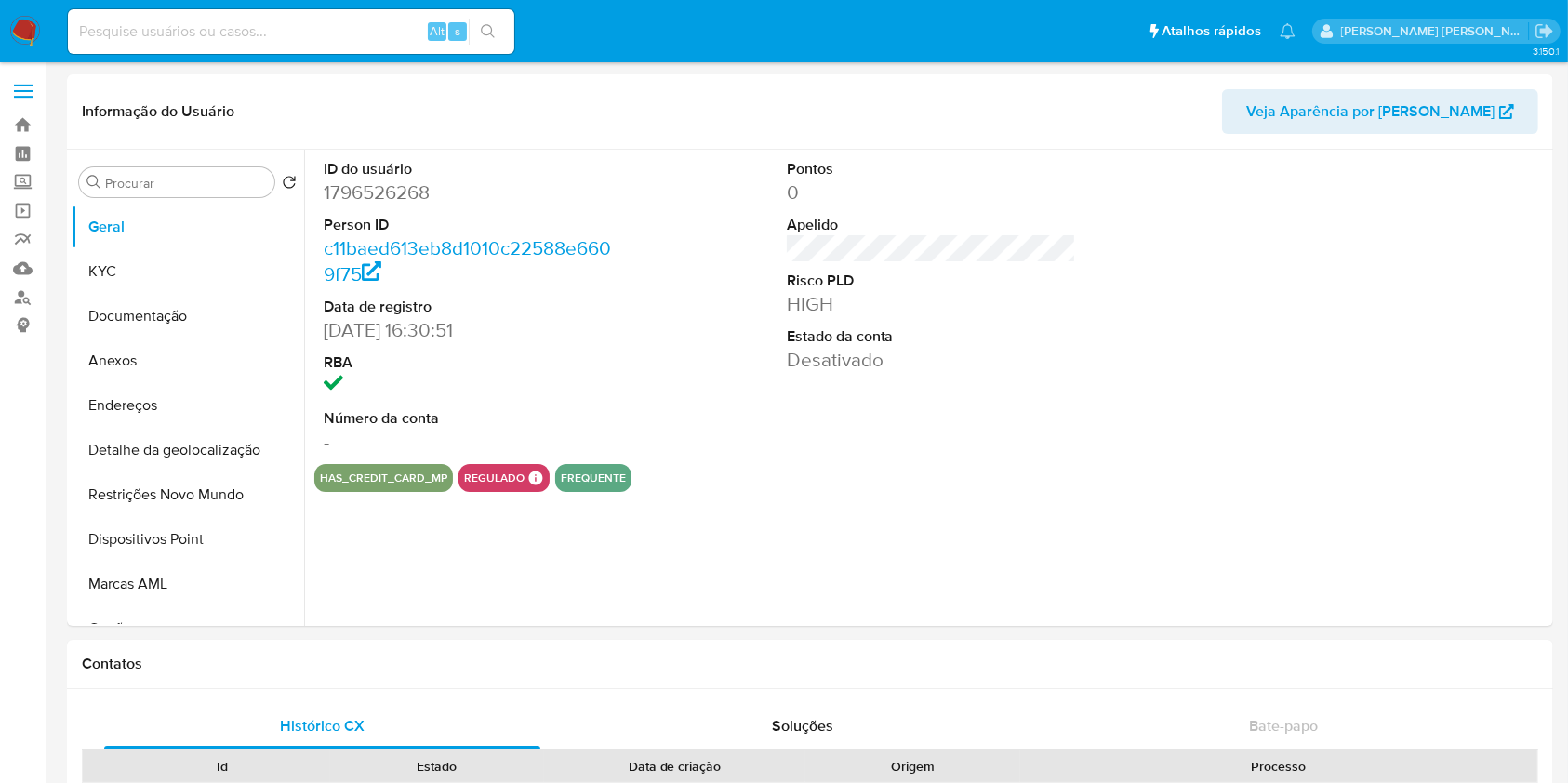
select select "10"
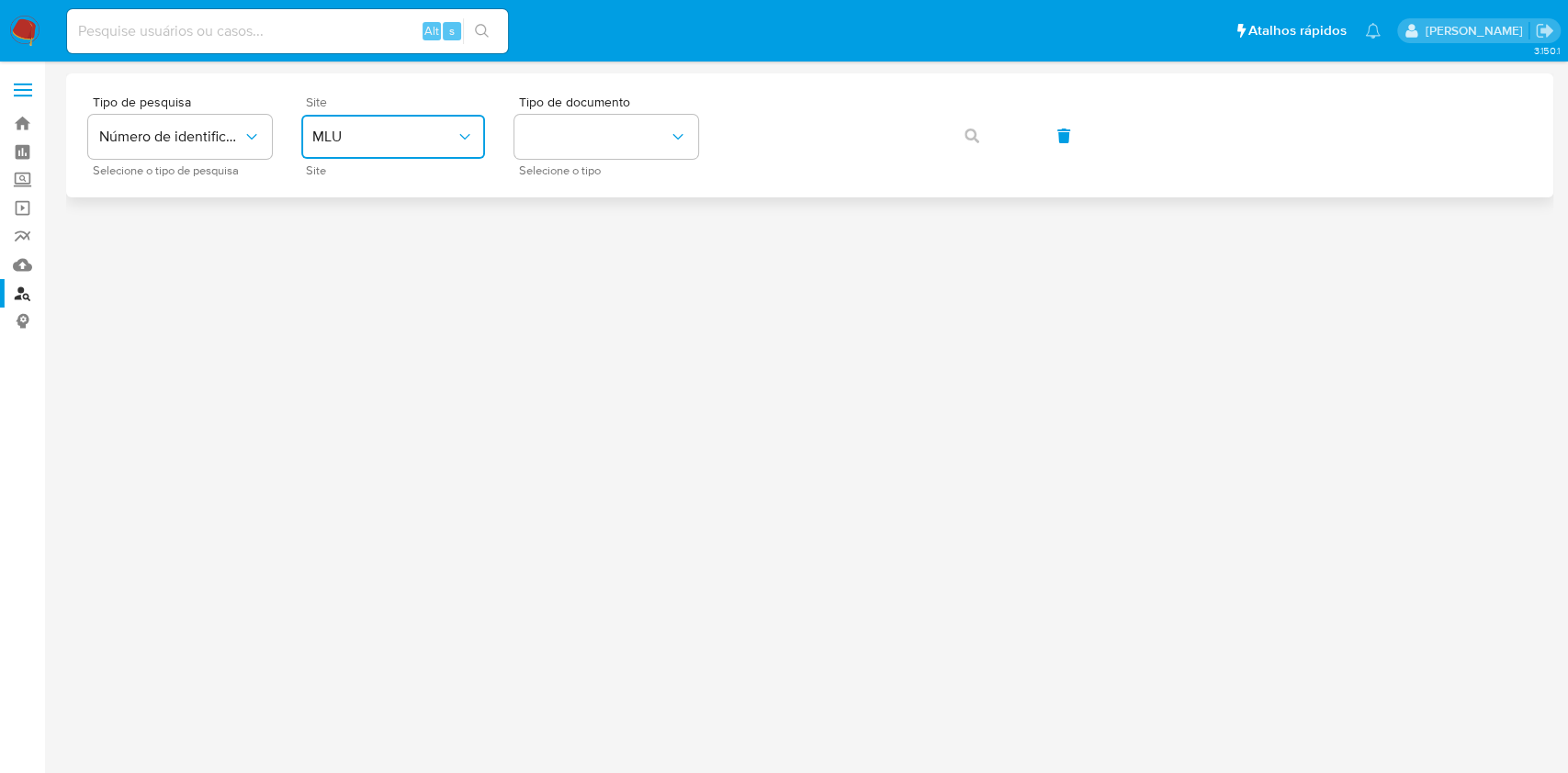
click at [394, 143] on span "MLU" at bounding box center [384, 137] width 144 height 18
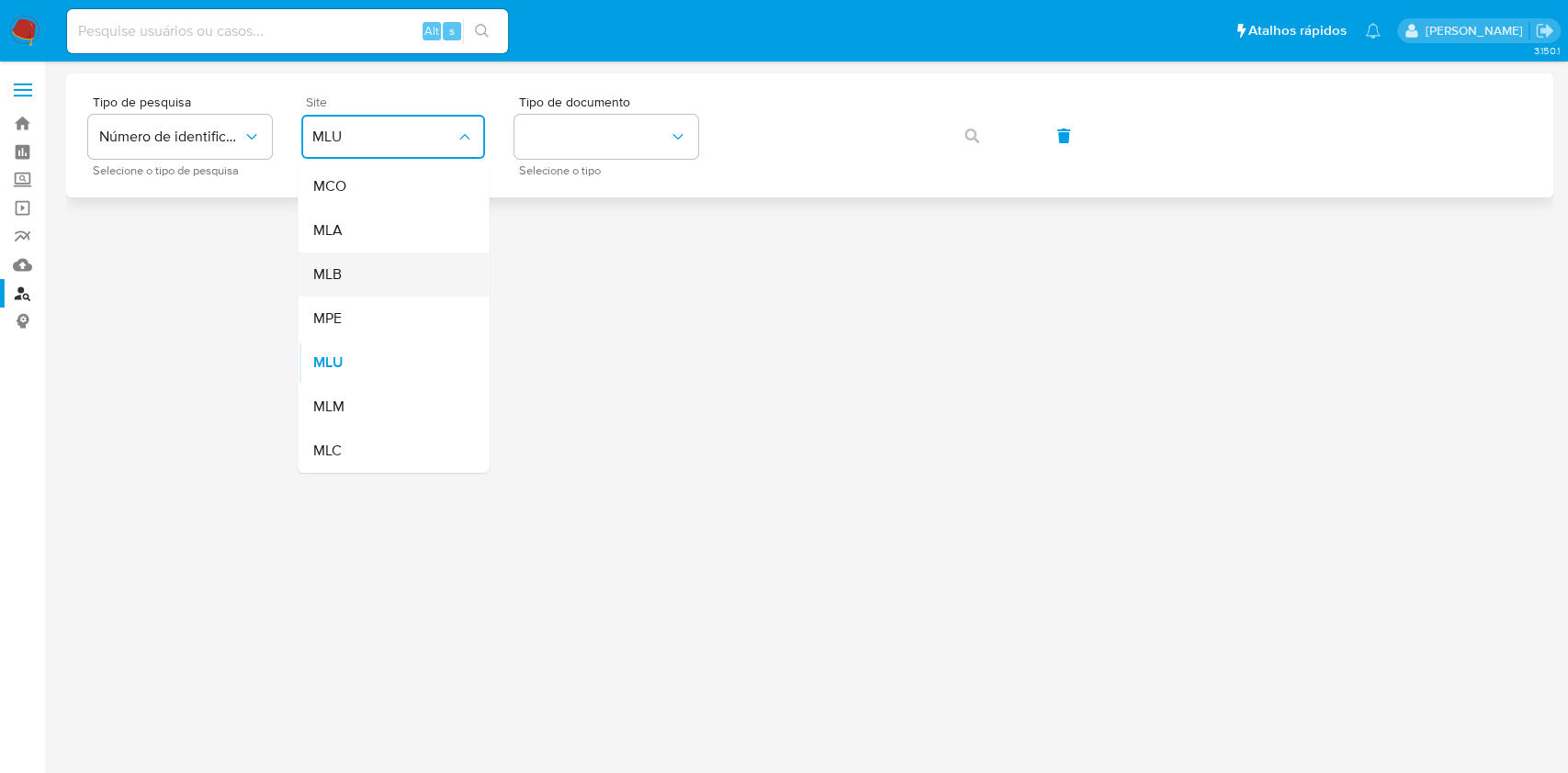
click at [412, 275] on div "MLB" at bounding box center [388, 274] width 151 height 44
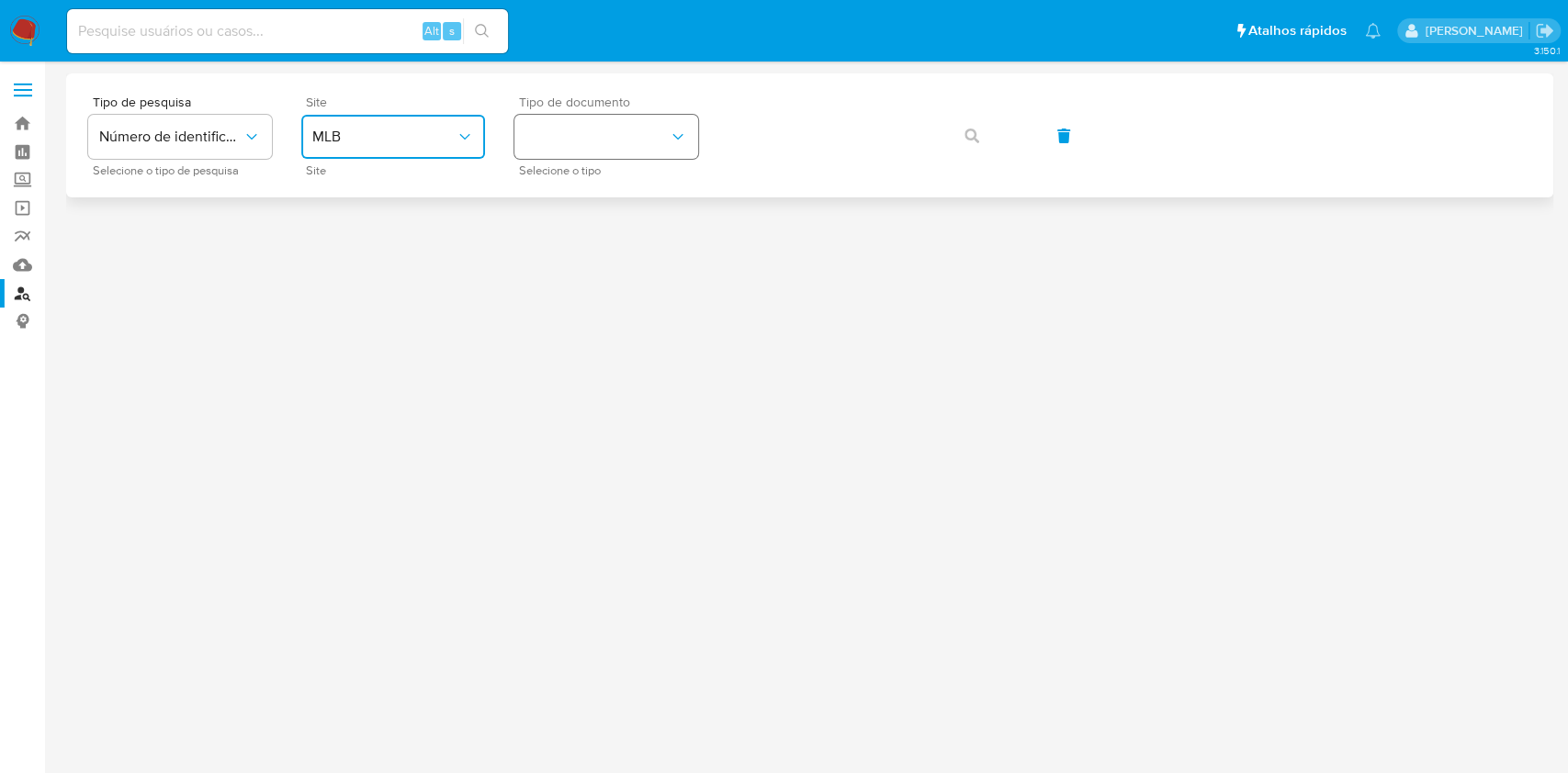
click at [621, 123] on button "identificationType" at bounding box center [606, 137] width 183 height 44
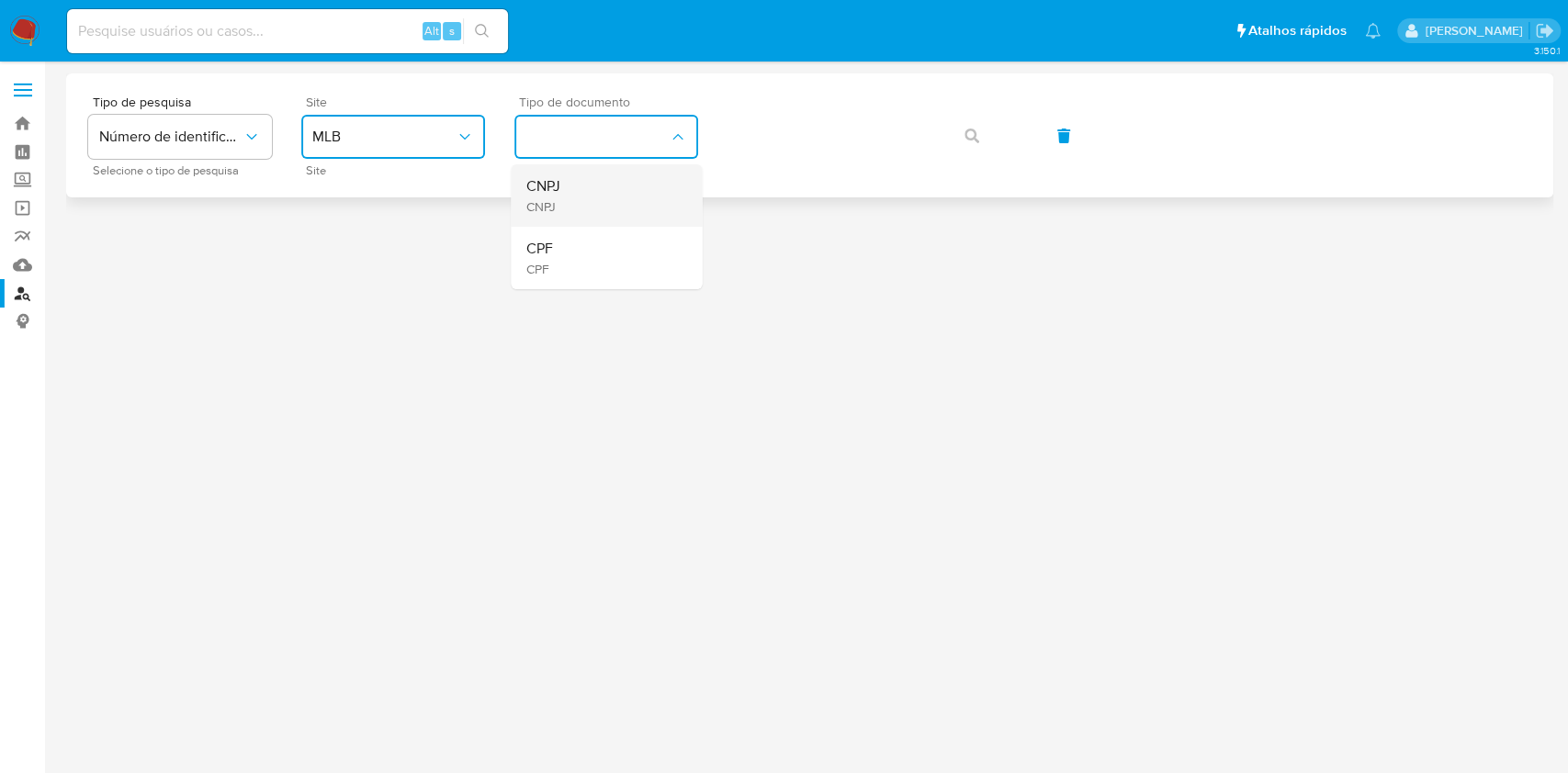
click at [612, 204] on div "CNPJ CNPJ" at bounding box center [601, 196] width 151 height 63
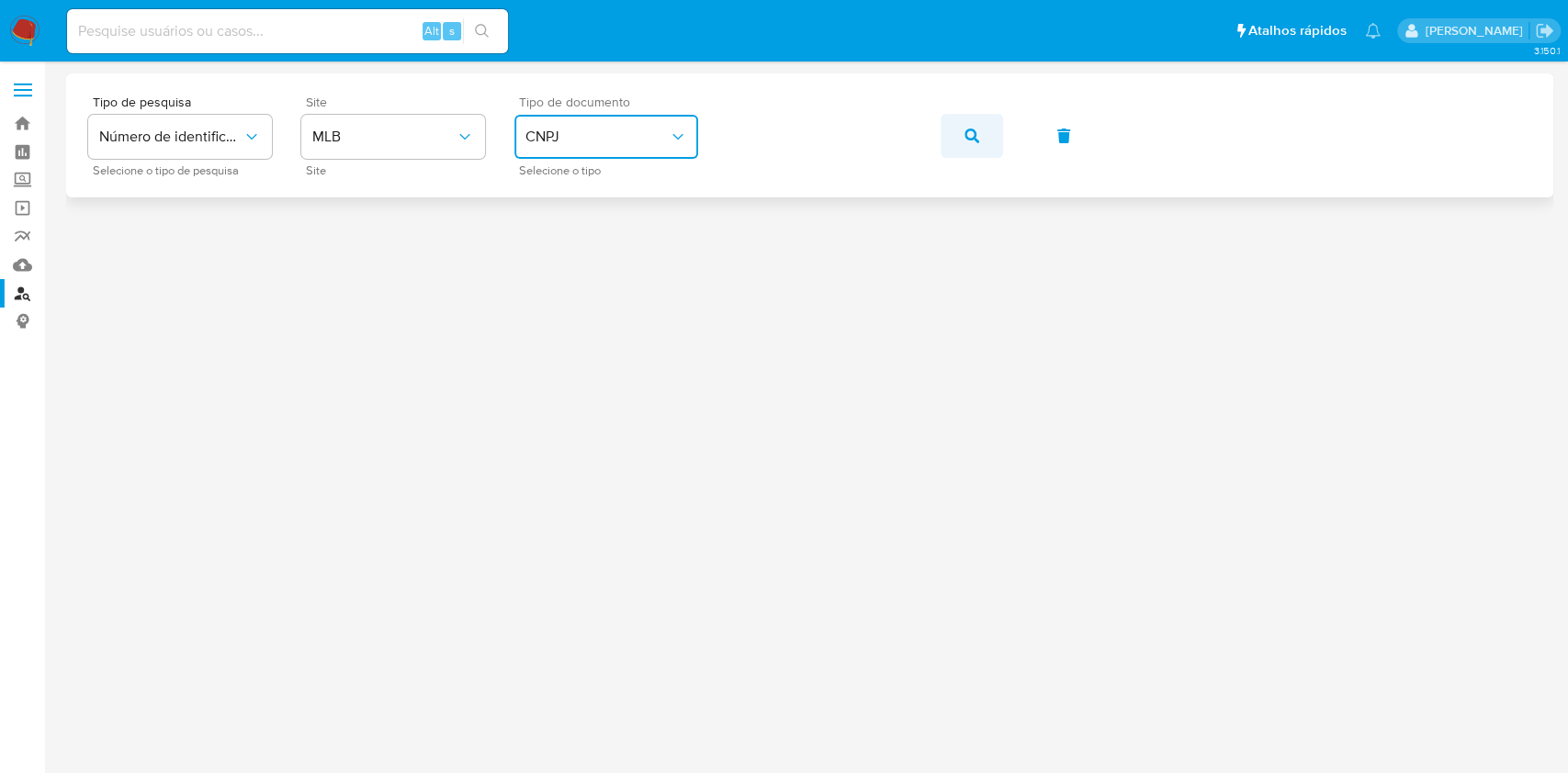
click at [970, 140] on icon "button" at bounding box center [971, 136] width 15 height 15
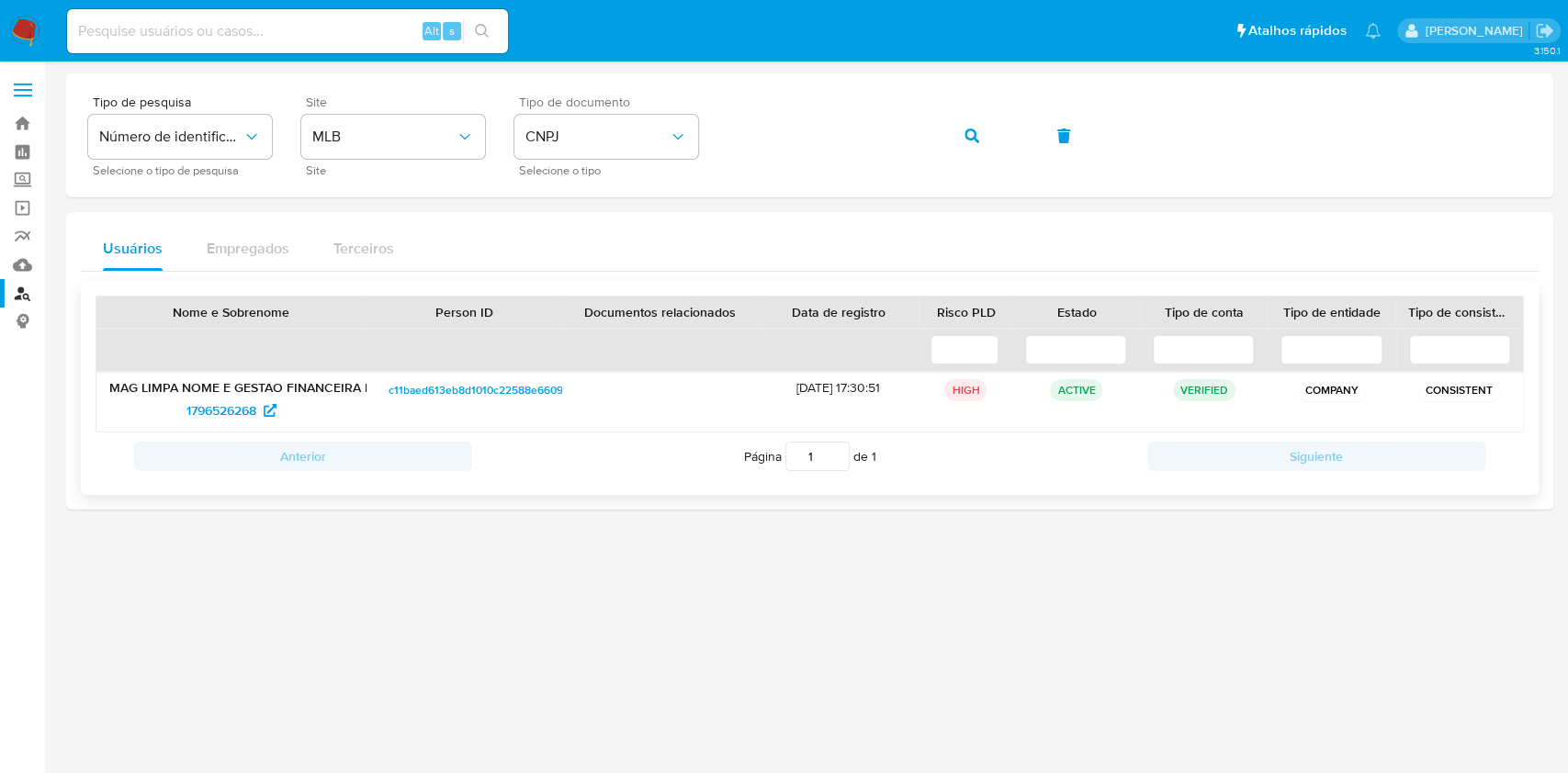
click at [417, 394] on span "c11baed613eb8d1010c22588e6609f75" at bounding box center [483, 390] width 190 height 22
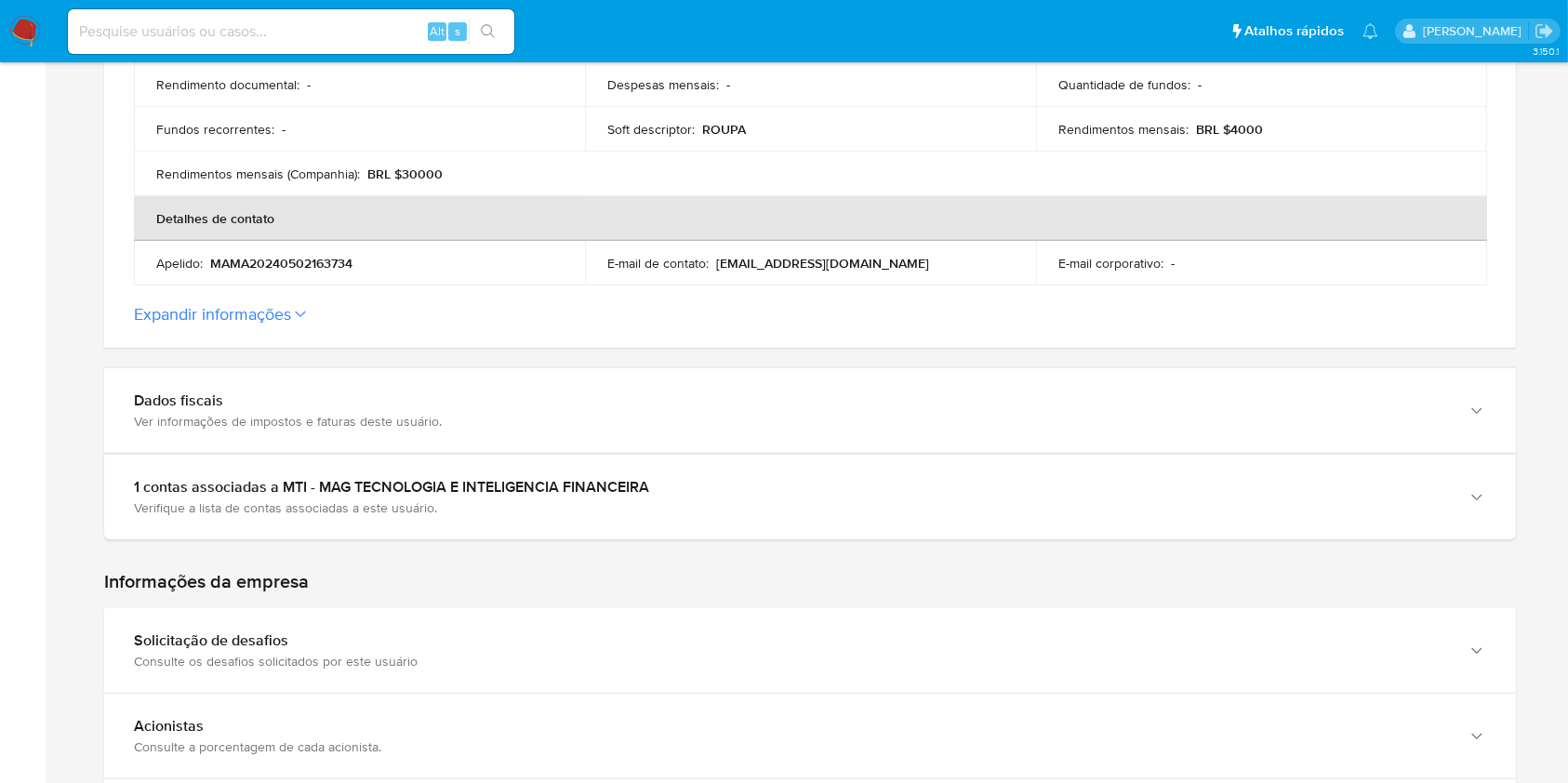
scroll to position [716, 0]
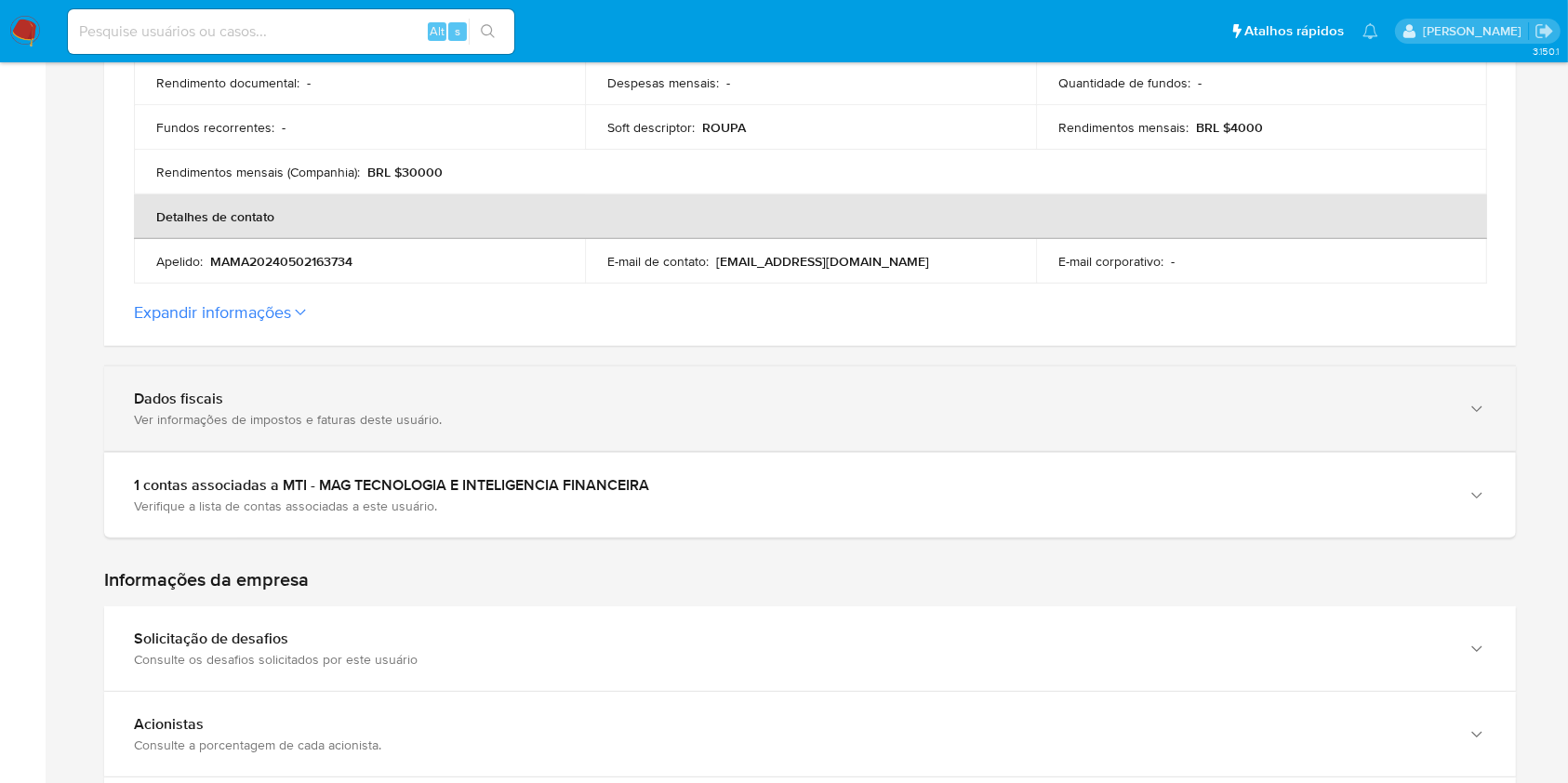
click at [1396, 390] on div "Dados fiscais" at bounding box center [791, 399] width 1314 height 19
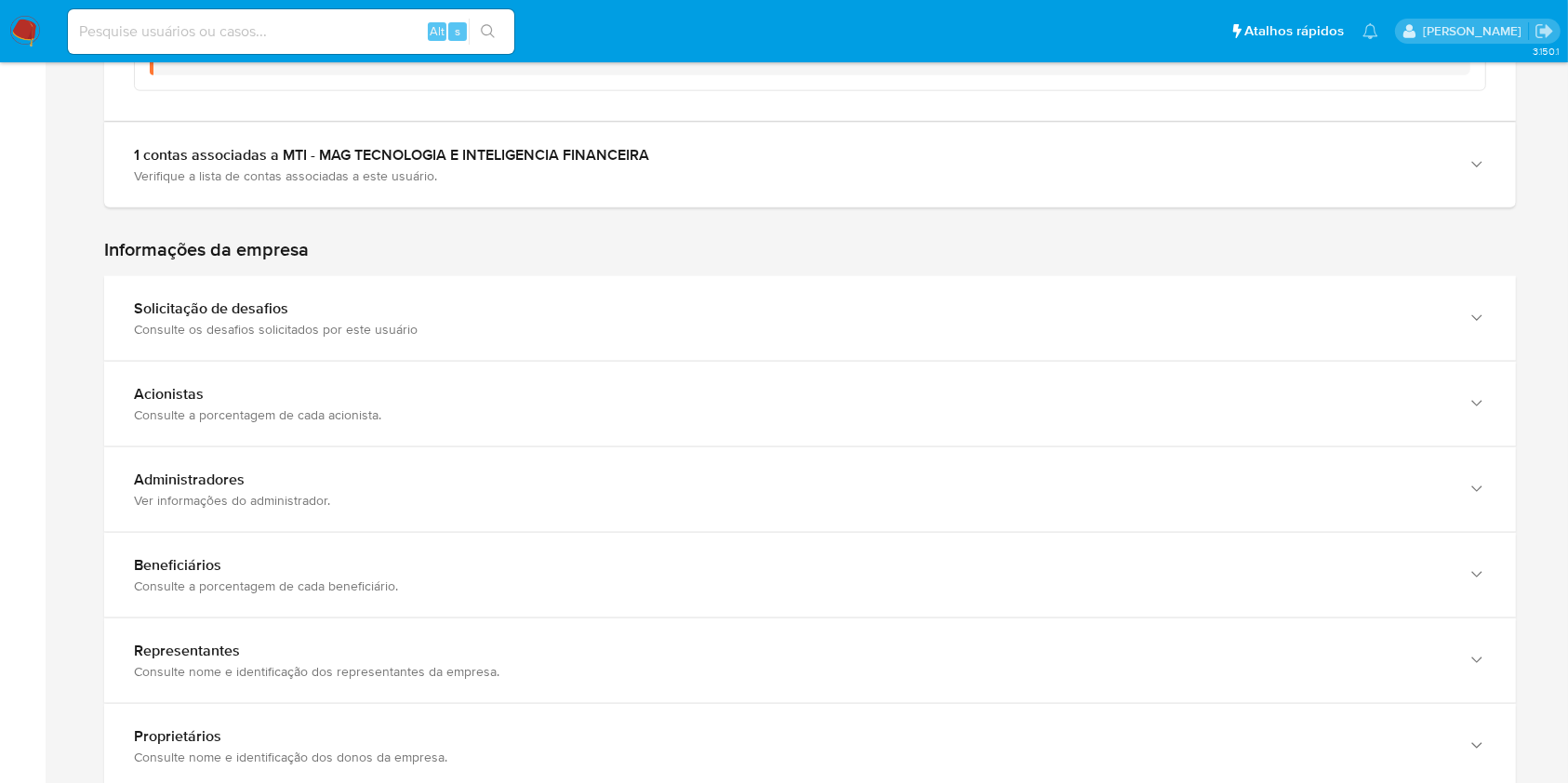
scroll to position [2306, 0]
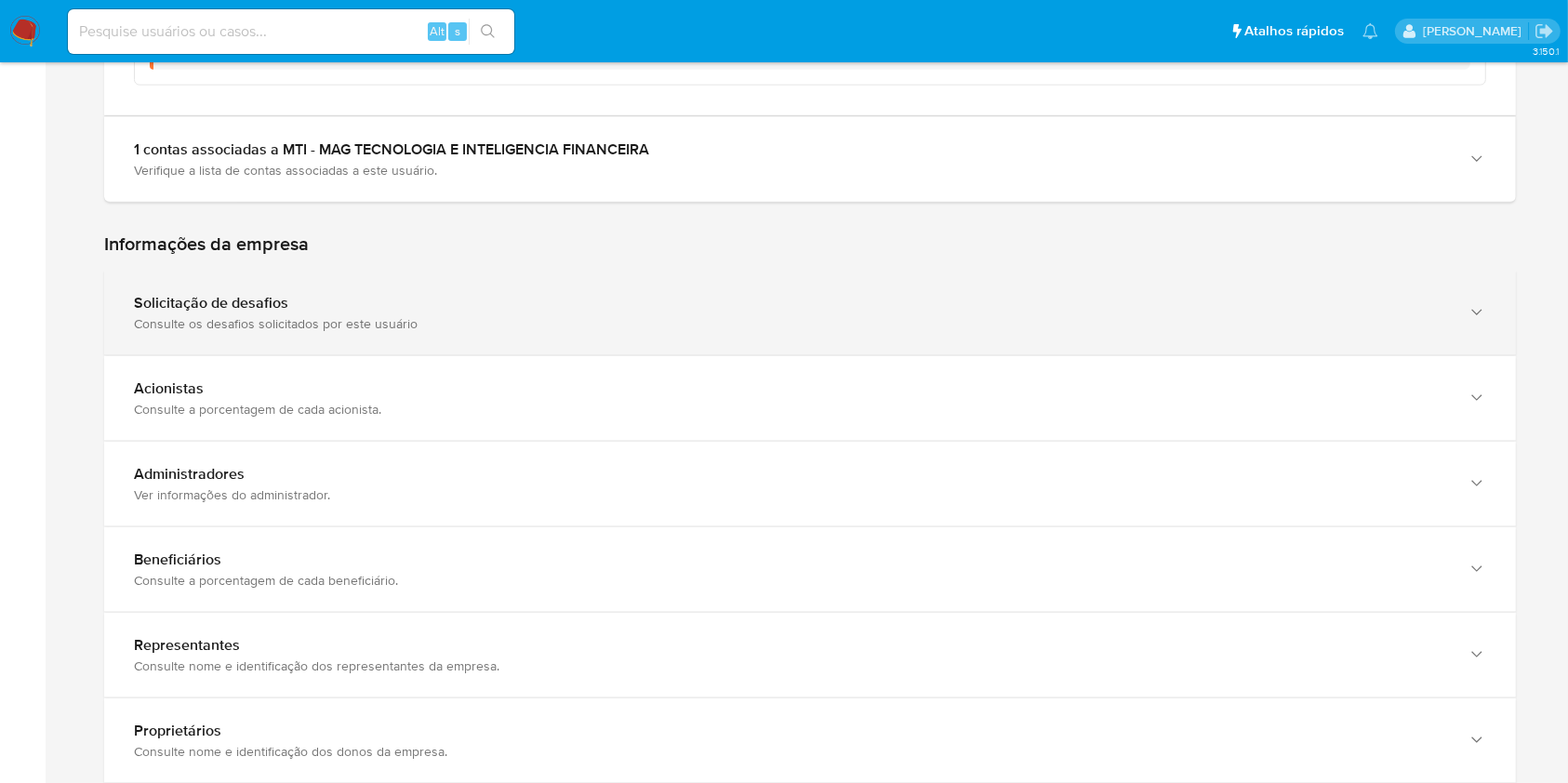
click at [1435, 315] on div "Consulte os desafios solicitados por este usuário" at bounding box center [791, 323] width 1314 height 17
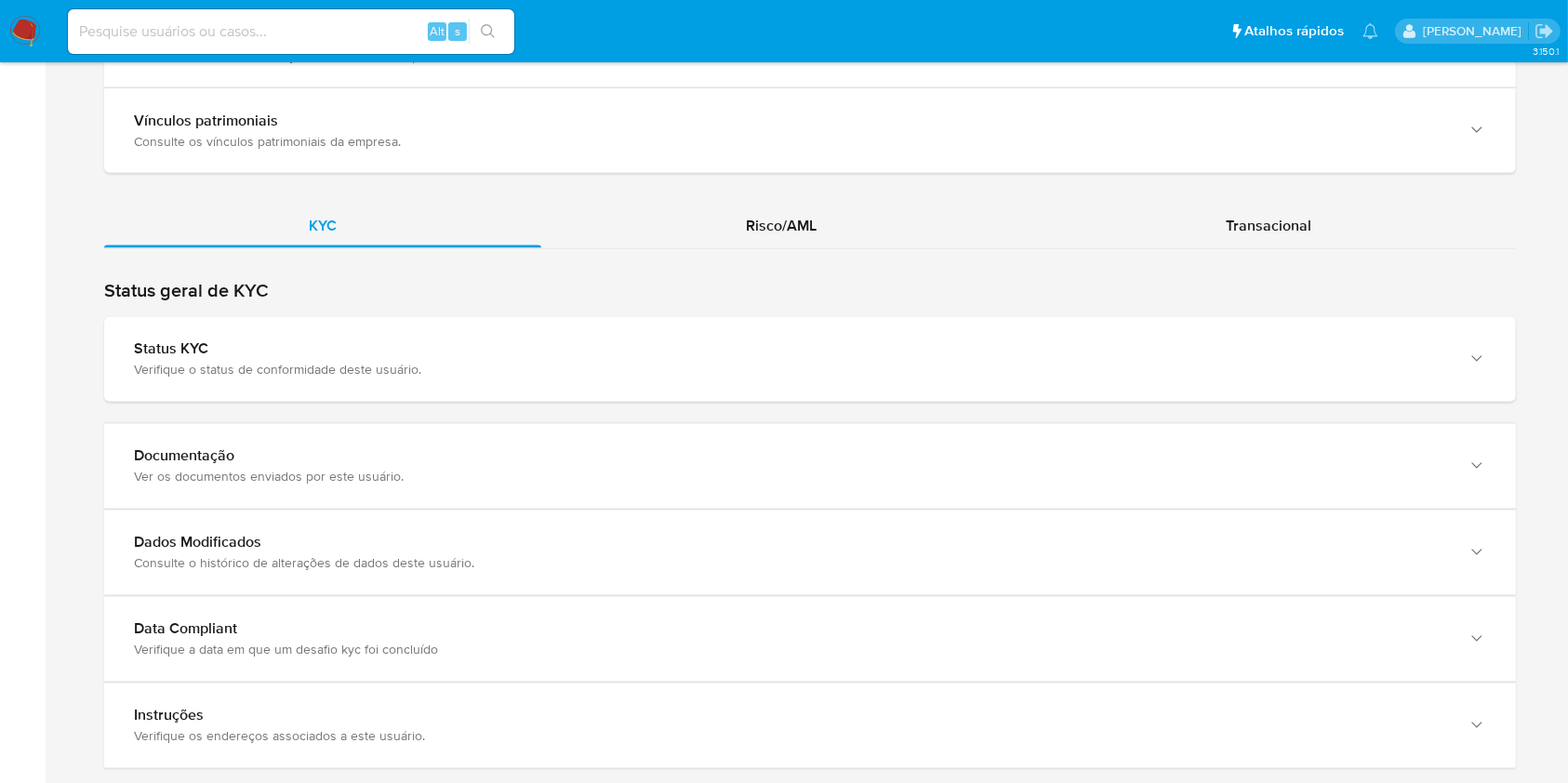
scroll to position [3211, 0]
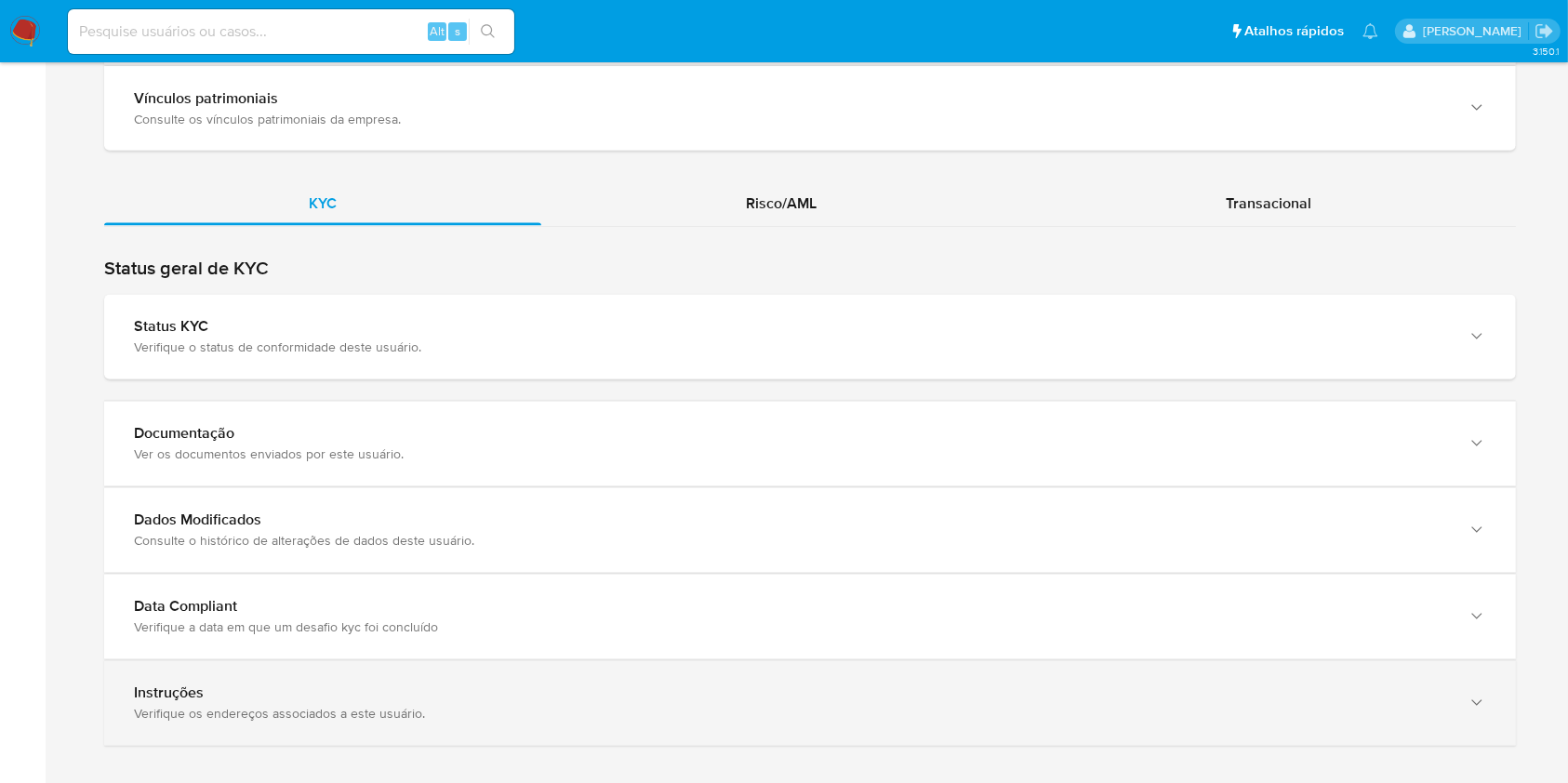
click at [1414, 684] on div "Instruções Verifique os endereços associados a este usuário." at bounding box center [791, 703] width 1314 height 38
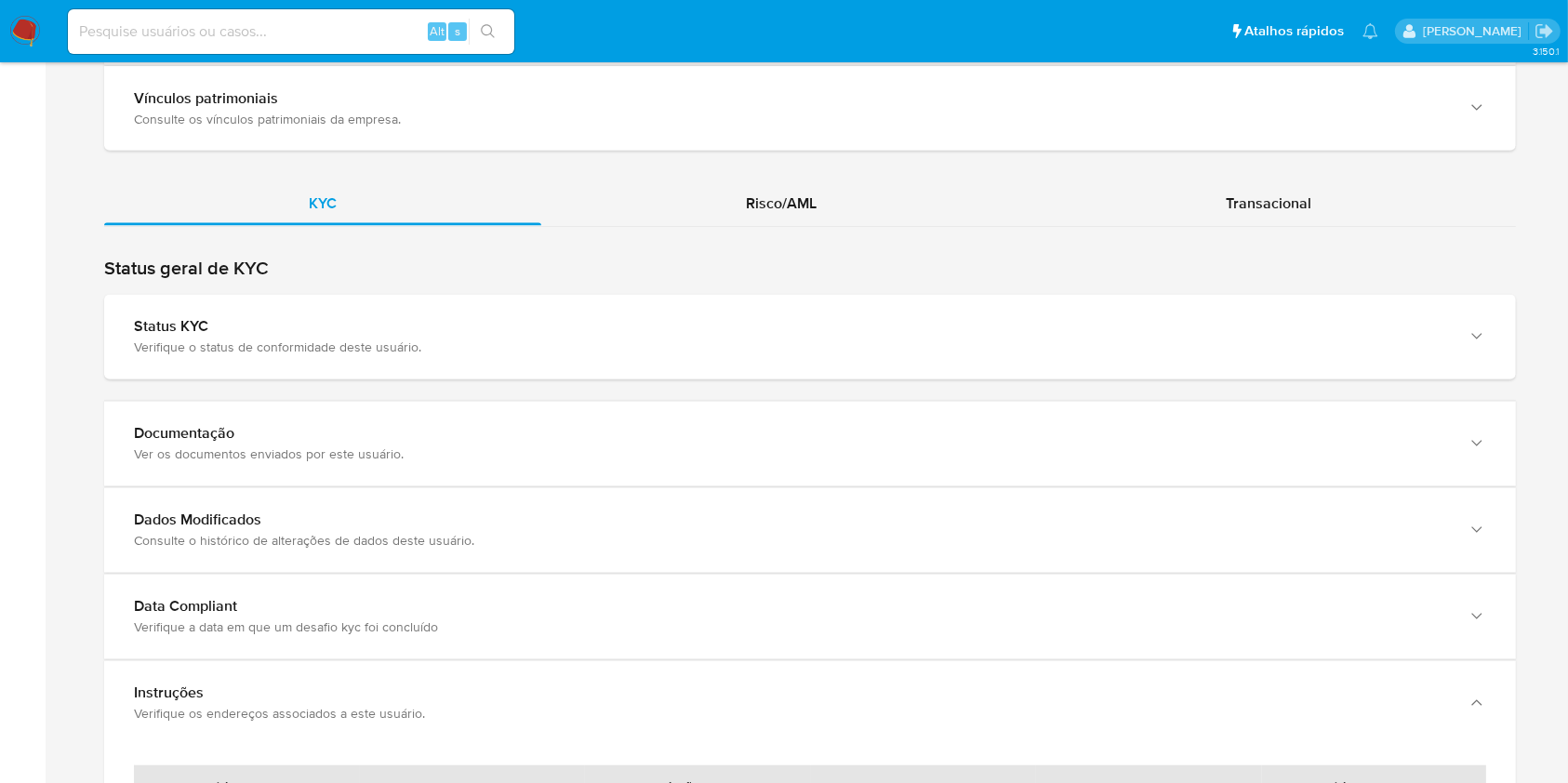
scroll to position [3425, 0]
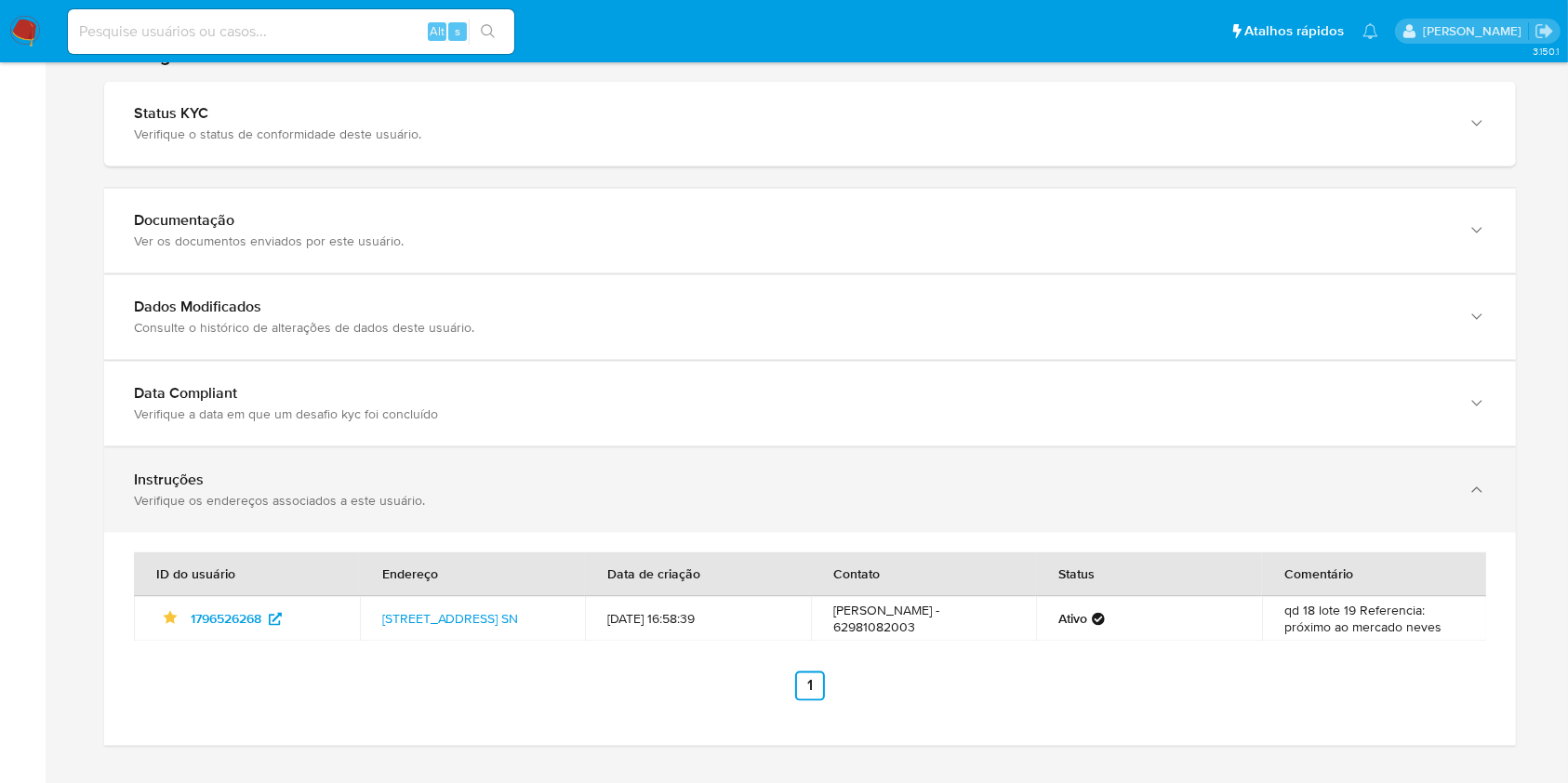
click at [1430, 493] on div "Verifique os endereços associados a este usuário." at bounding box center [791, 501] width 1314 height 17
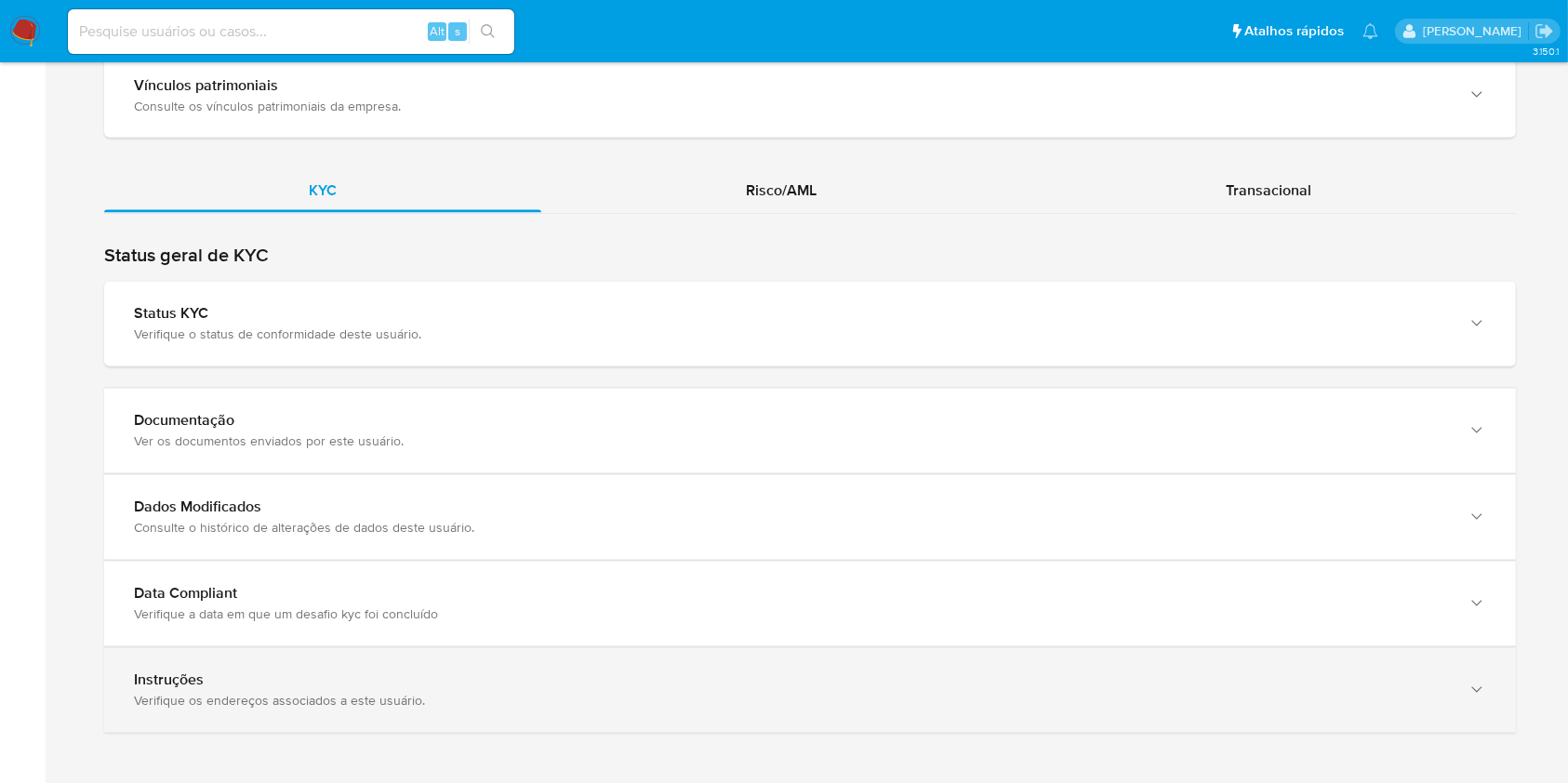
scroll to position [3211, 0]
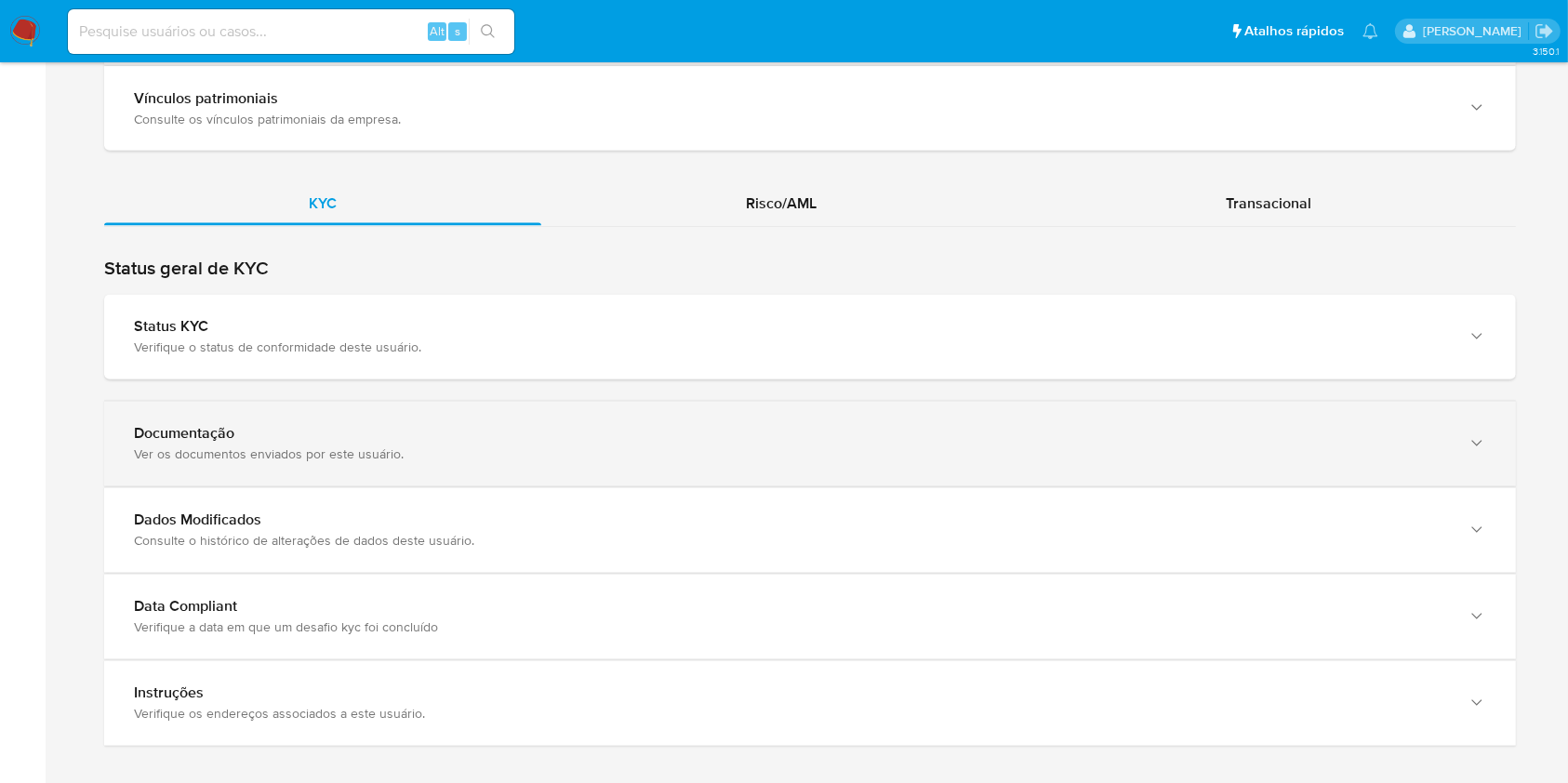
click at [1425, 425] on div "Documentação" at bounding box center [791, 434] width 1314 height 19
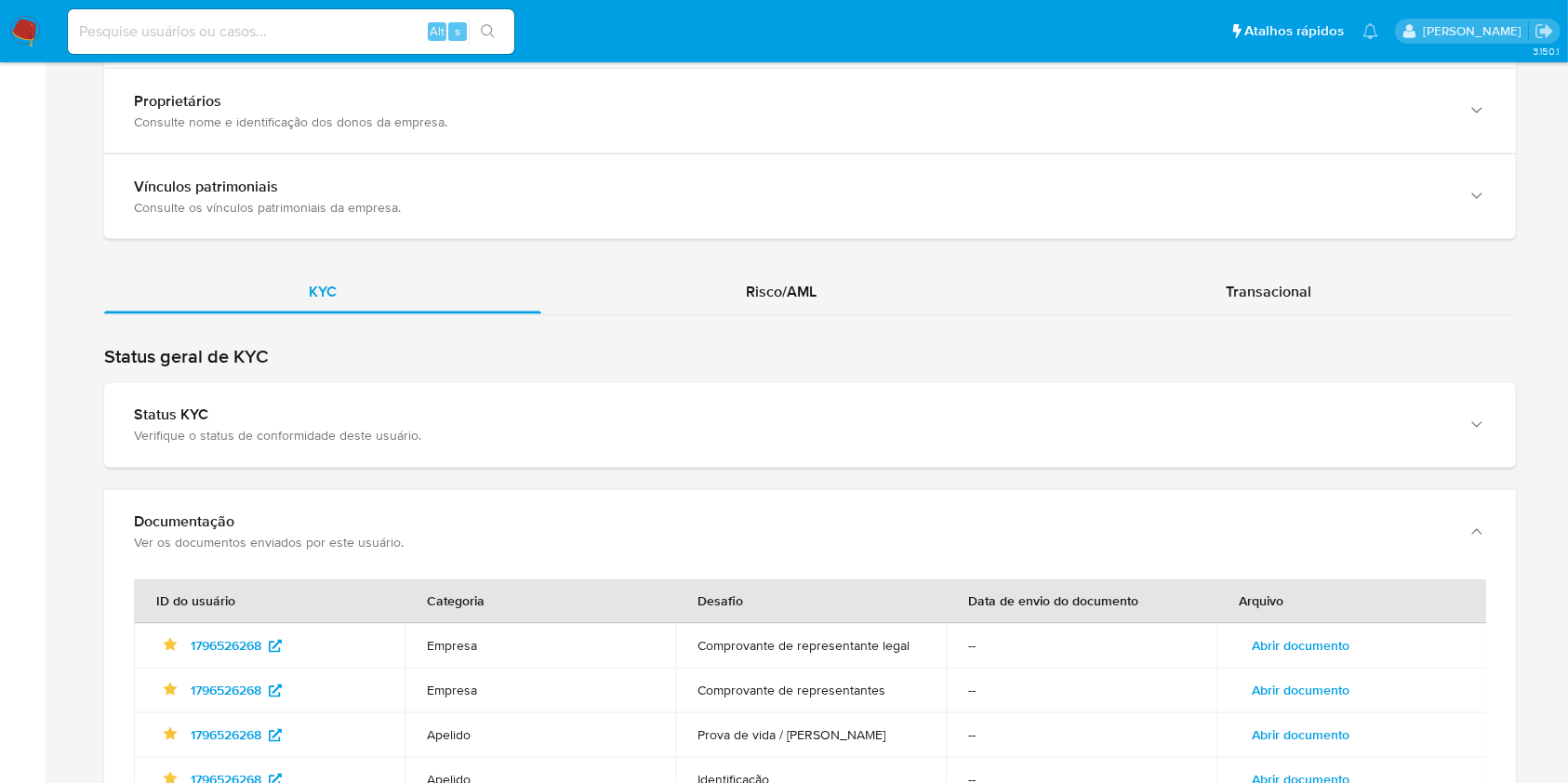
scroll to position [3065, 0]
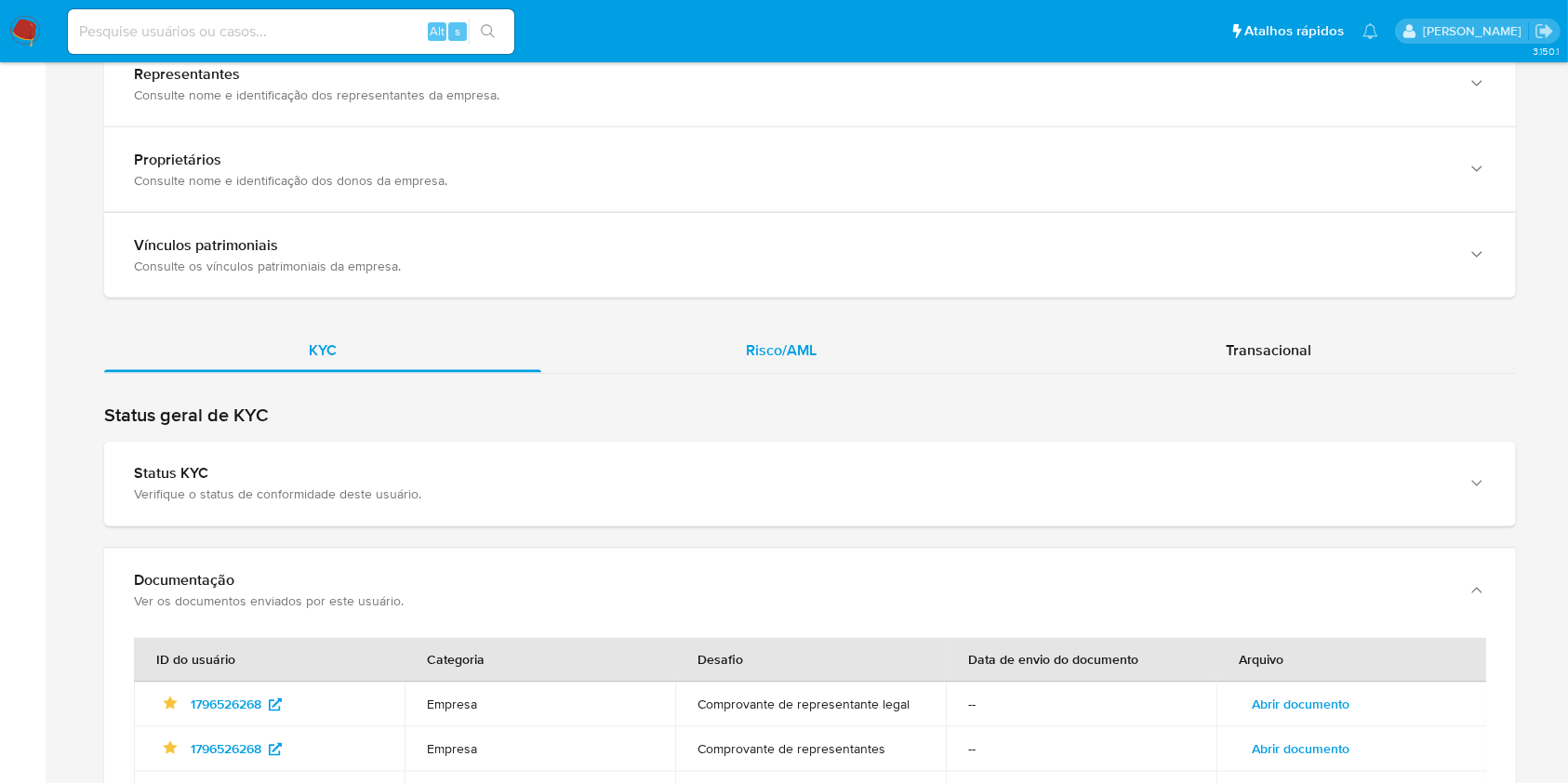
click at [798, 339] on span "Risco/AML" at bounding box center [781, 350] width 71 height 21
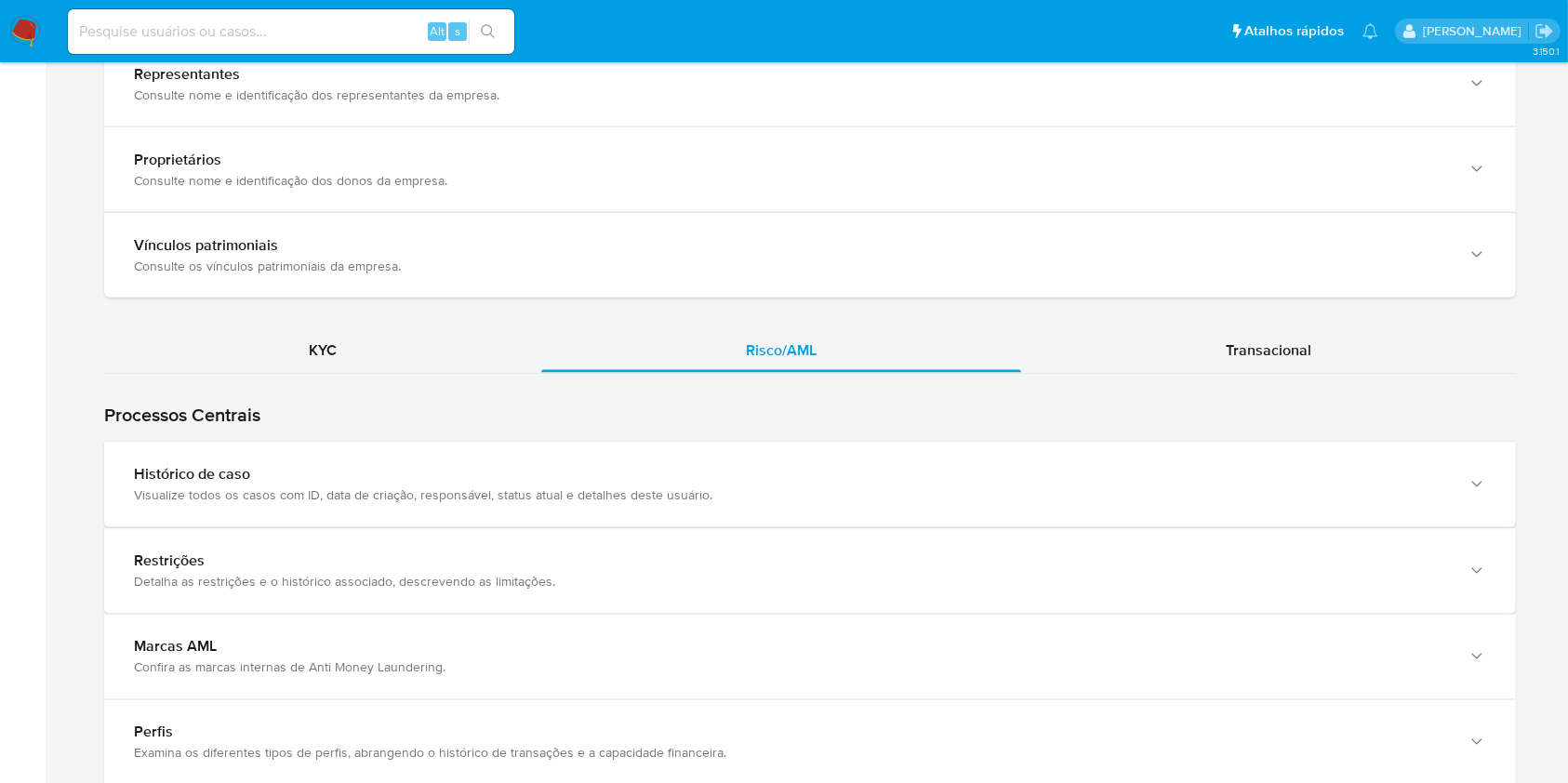
scroll to position [3160, 0]
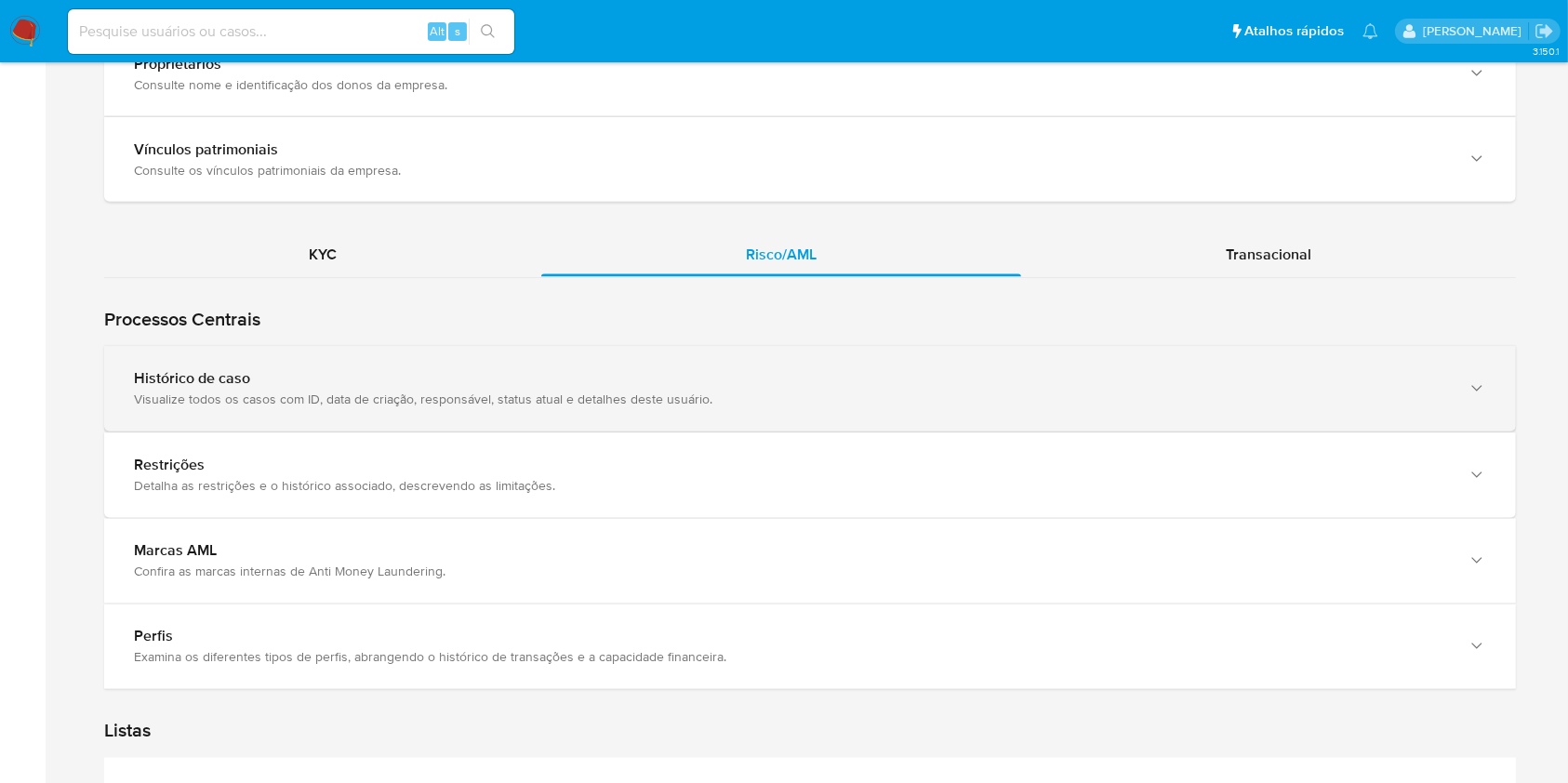
click at [1461, 361] on div "Histórico de caso Visualize todos os casos com ID, data de criação, responsável…" at bounding box center [810, 389] width 1411 height 85
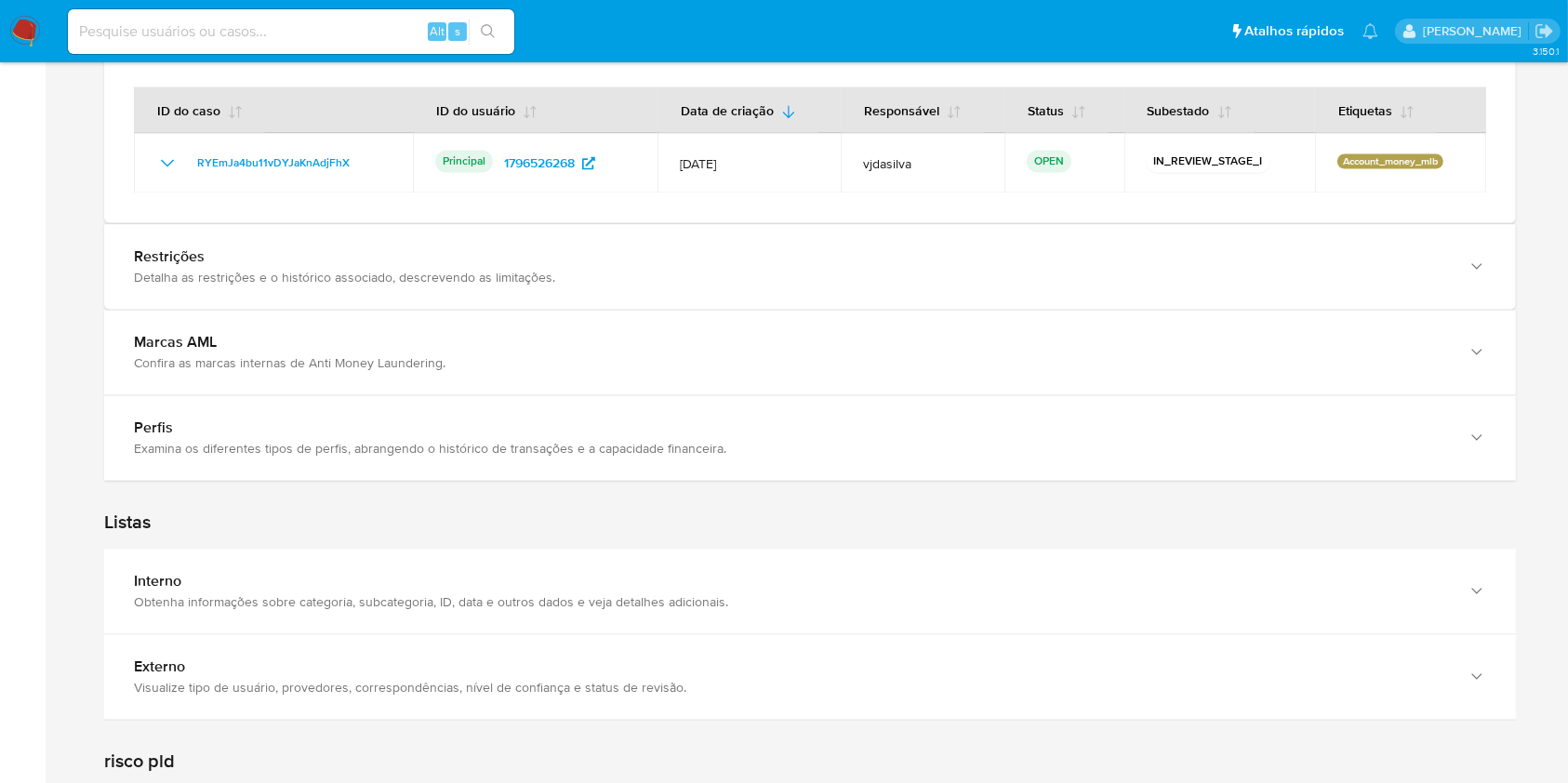
scroll to position [3513, 0]
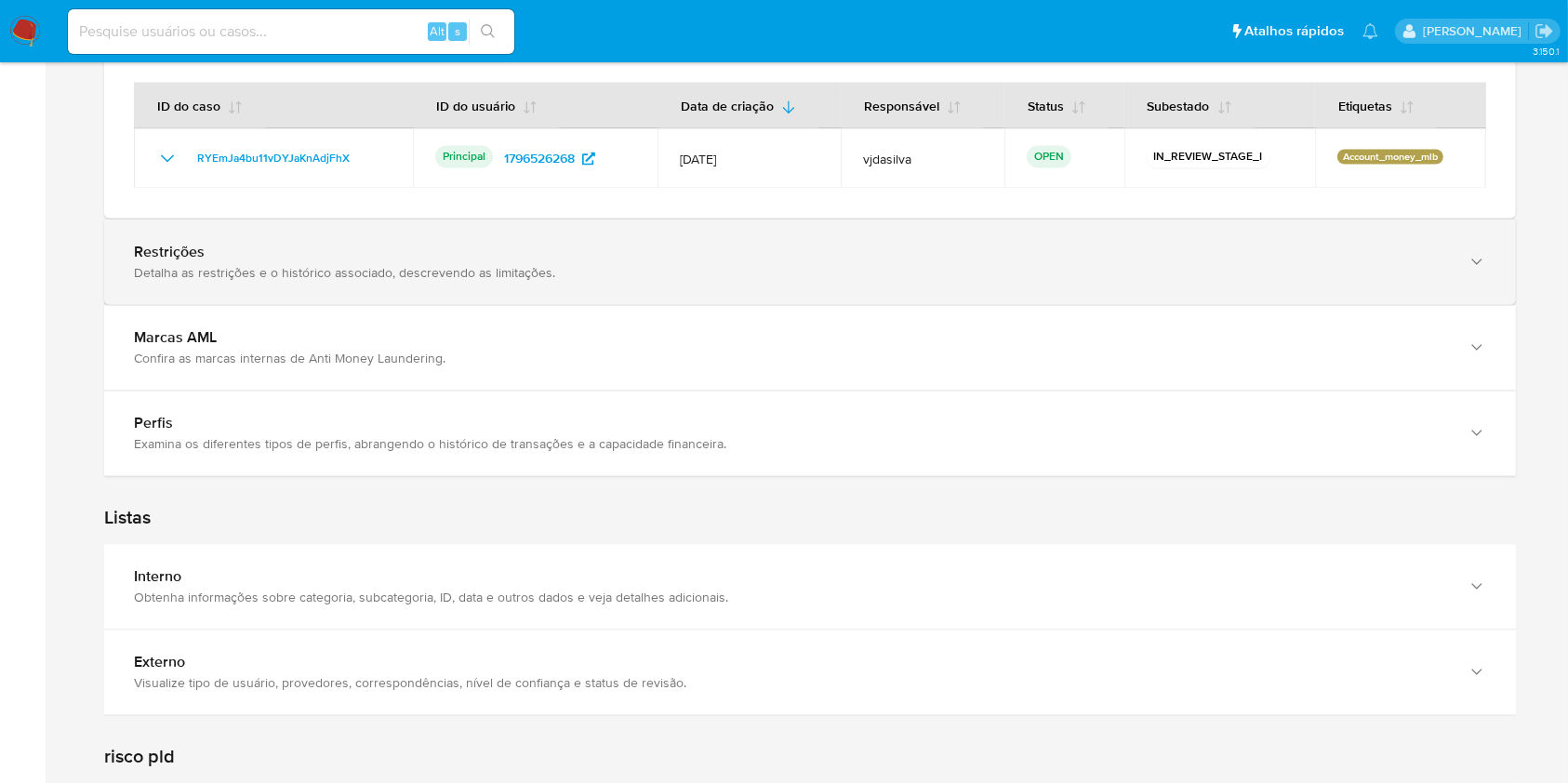
click at [1424, 265] on div "Detalha as restrições e o histórico associado, descrevendo as limitações." at bounding box center [791, 273] width 1314 height 17
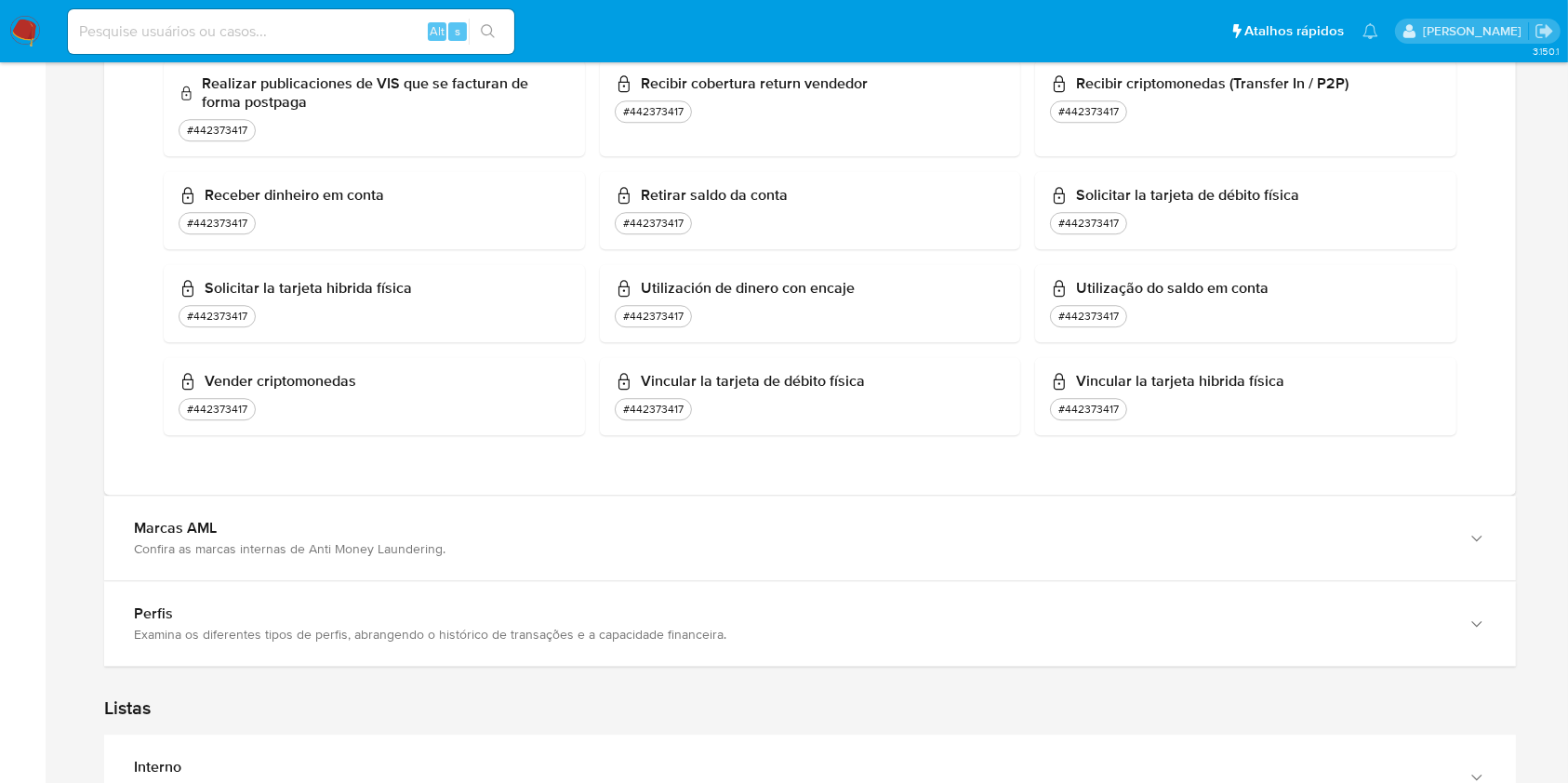
scroll to position [5159, 0]
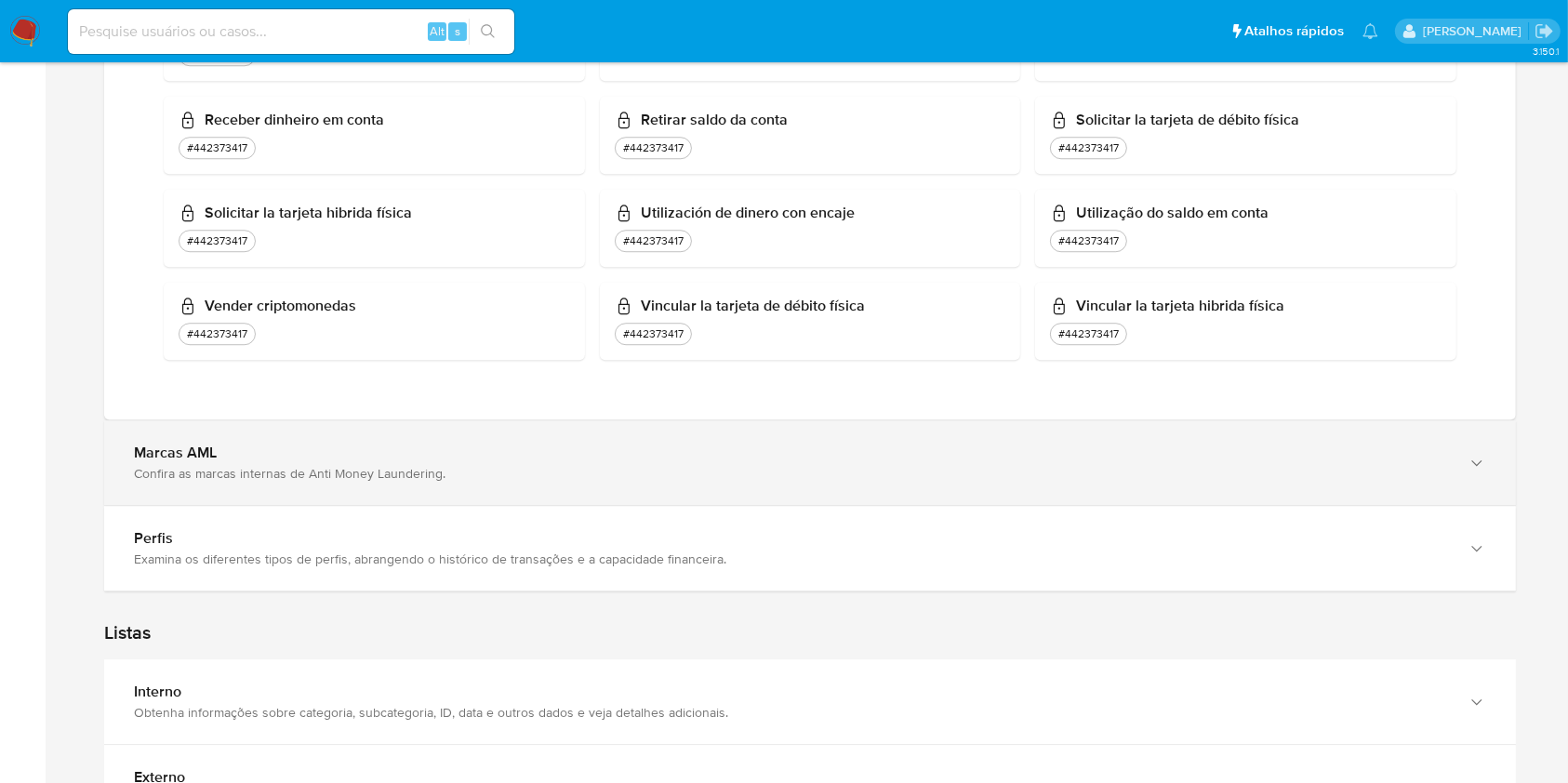
click at [1471, 454] on icon "button" at bounding box center [1477, 463] width 19 height 19
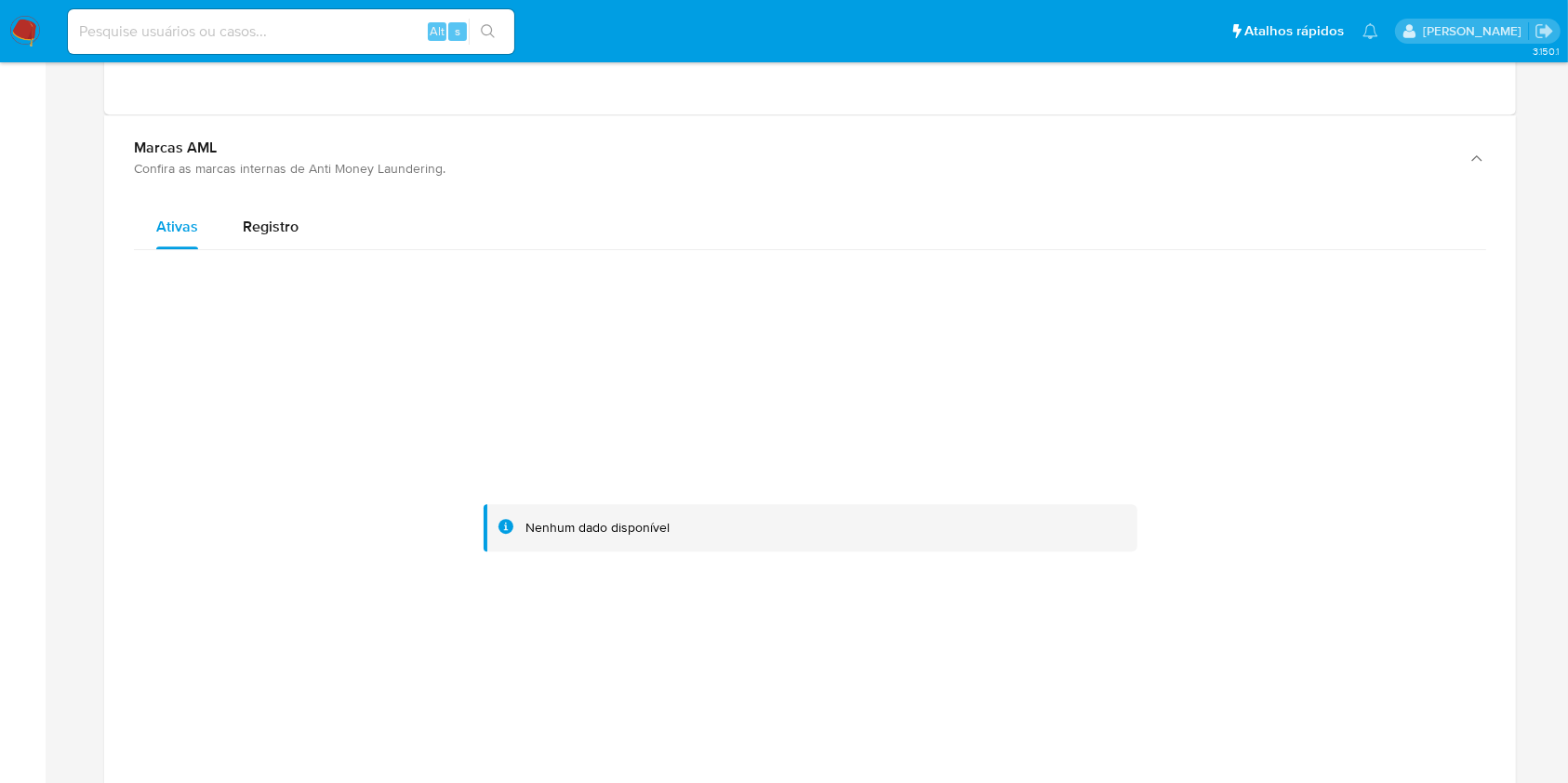
scroll to position [5522, 0]
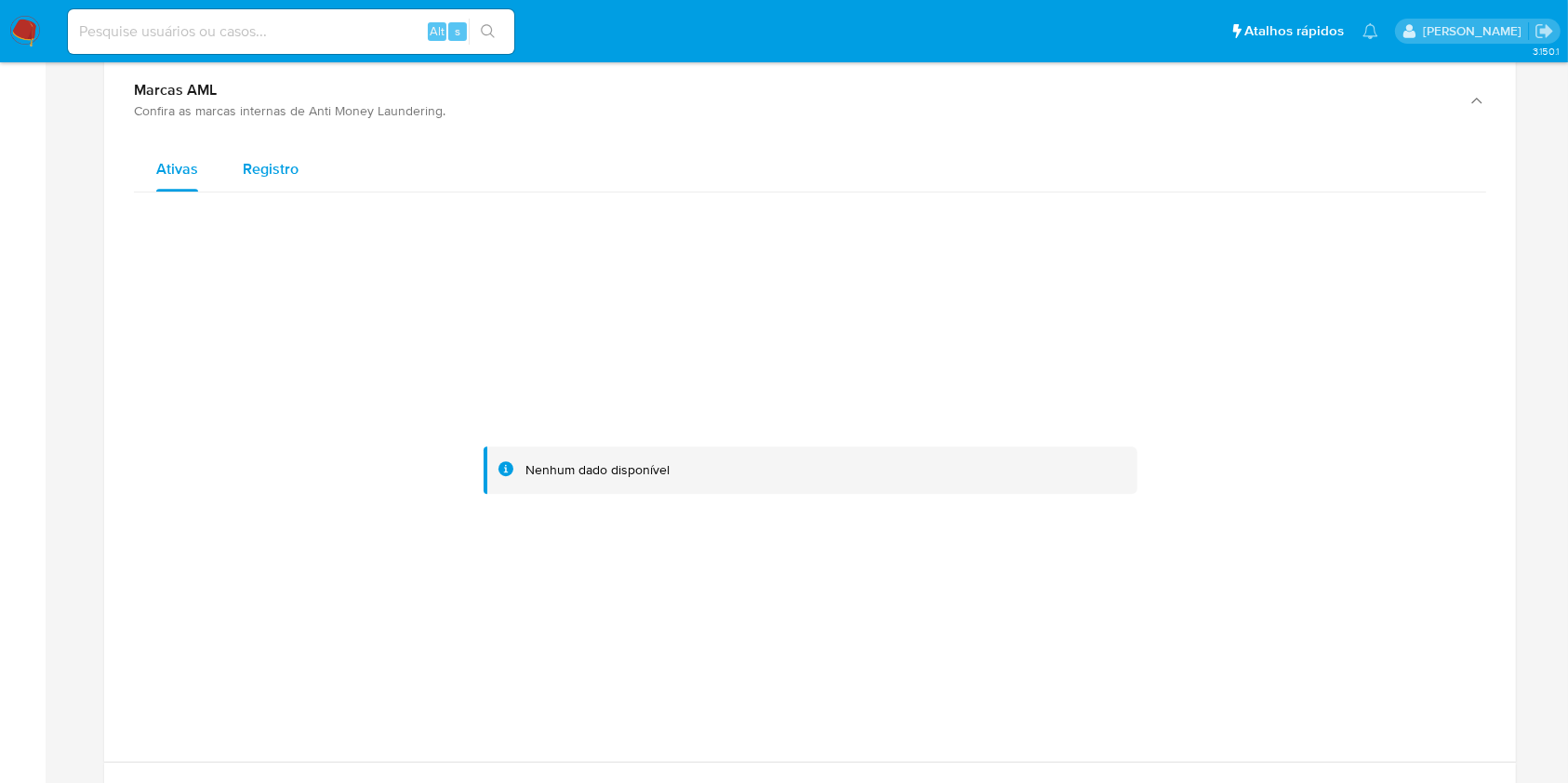
click at [291, 163] on div "Registro" at bounding box center [270, 170] width 56 height 45
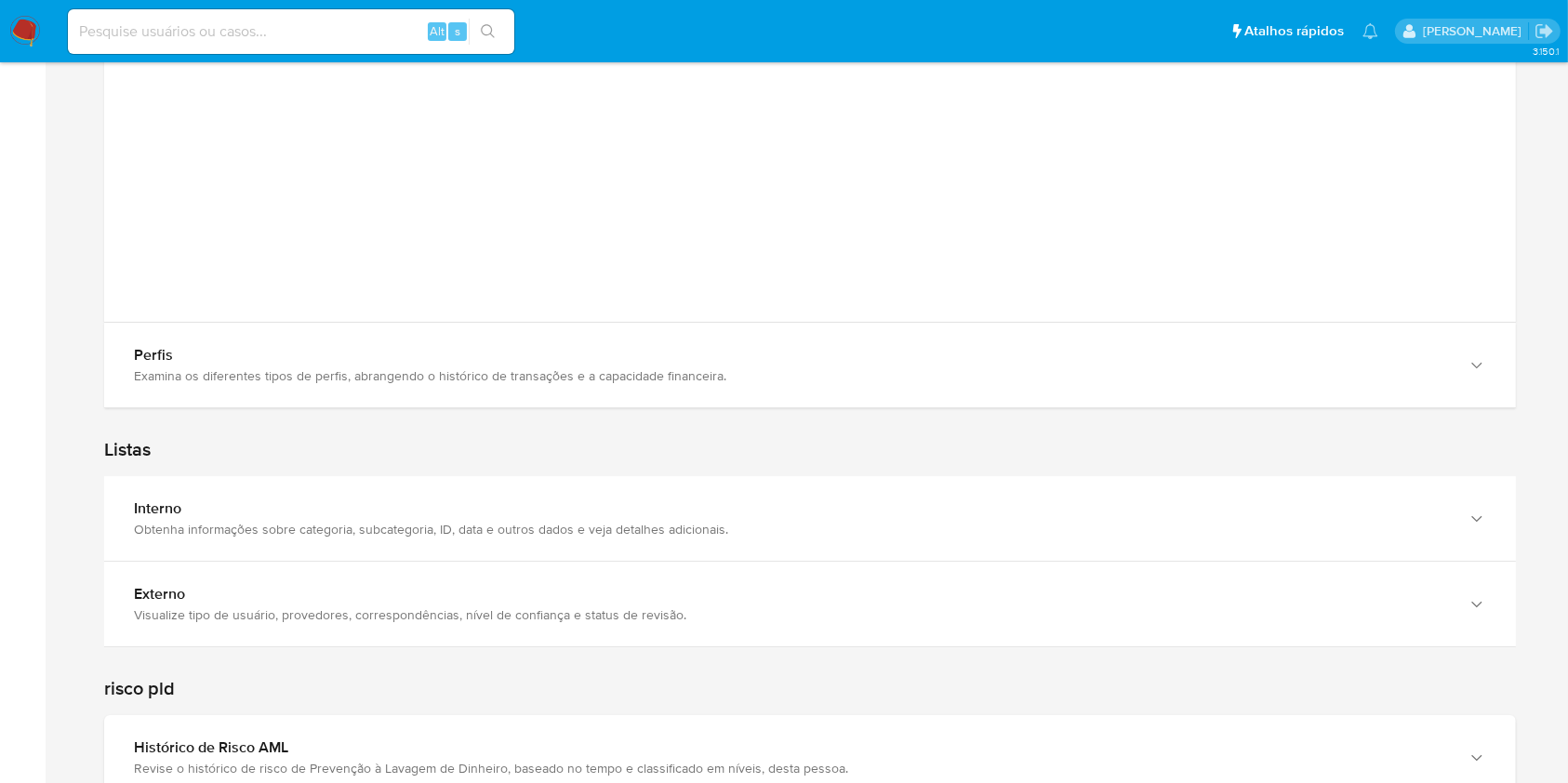
scroll to position [6095, 0]
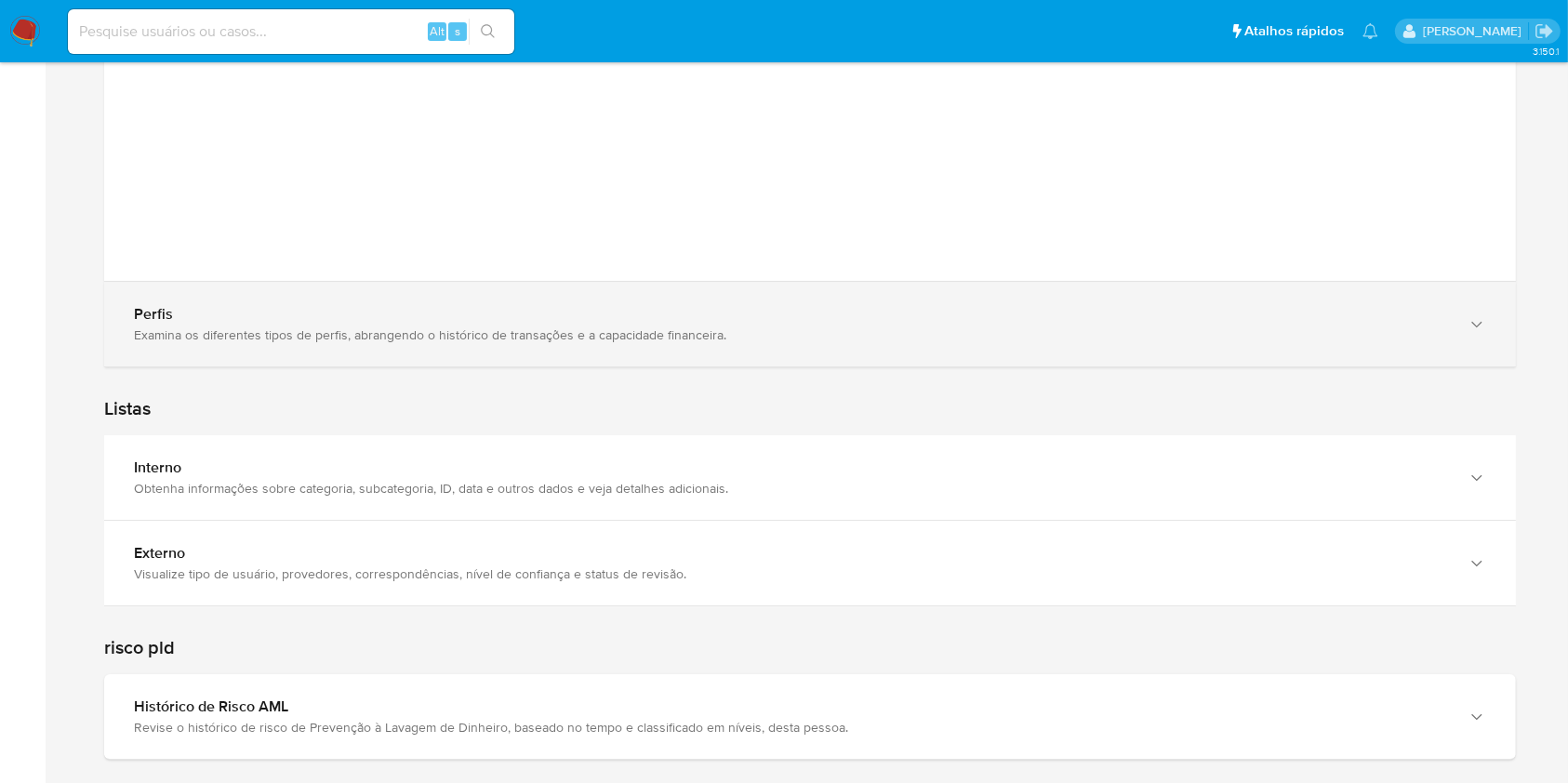
click at [1391, 326] on div "Examina os diferentes tipos de perfis, abrangendo o histórico de transações e a…" at bounding box center [791, 335] width 1314 height 17
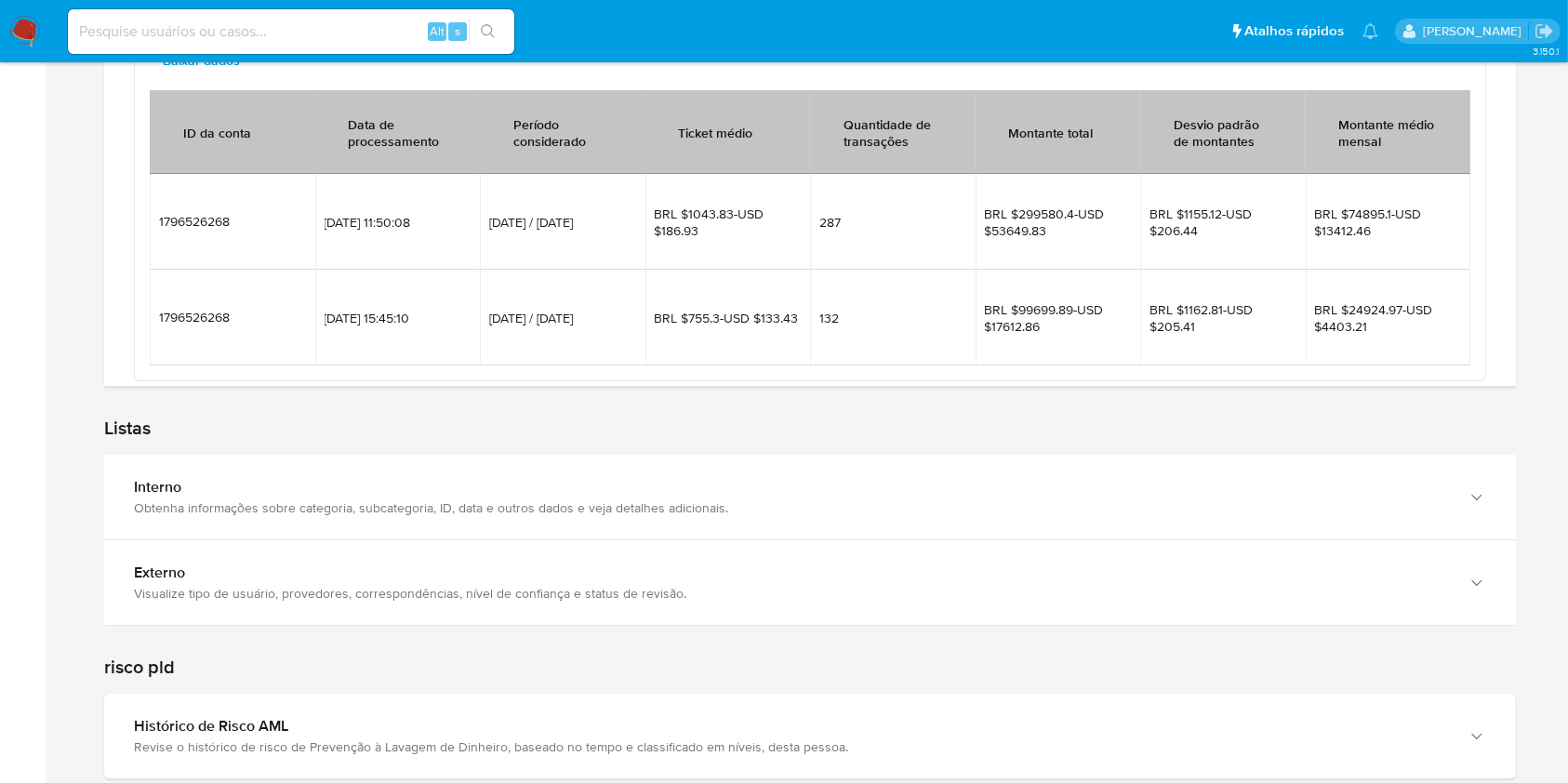
scroll to position [6971, 0]
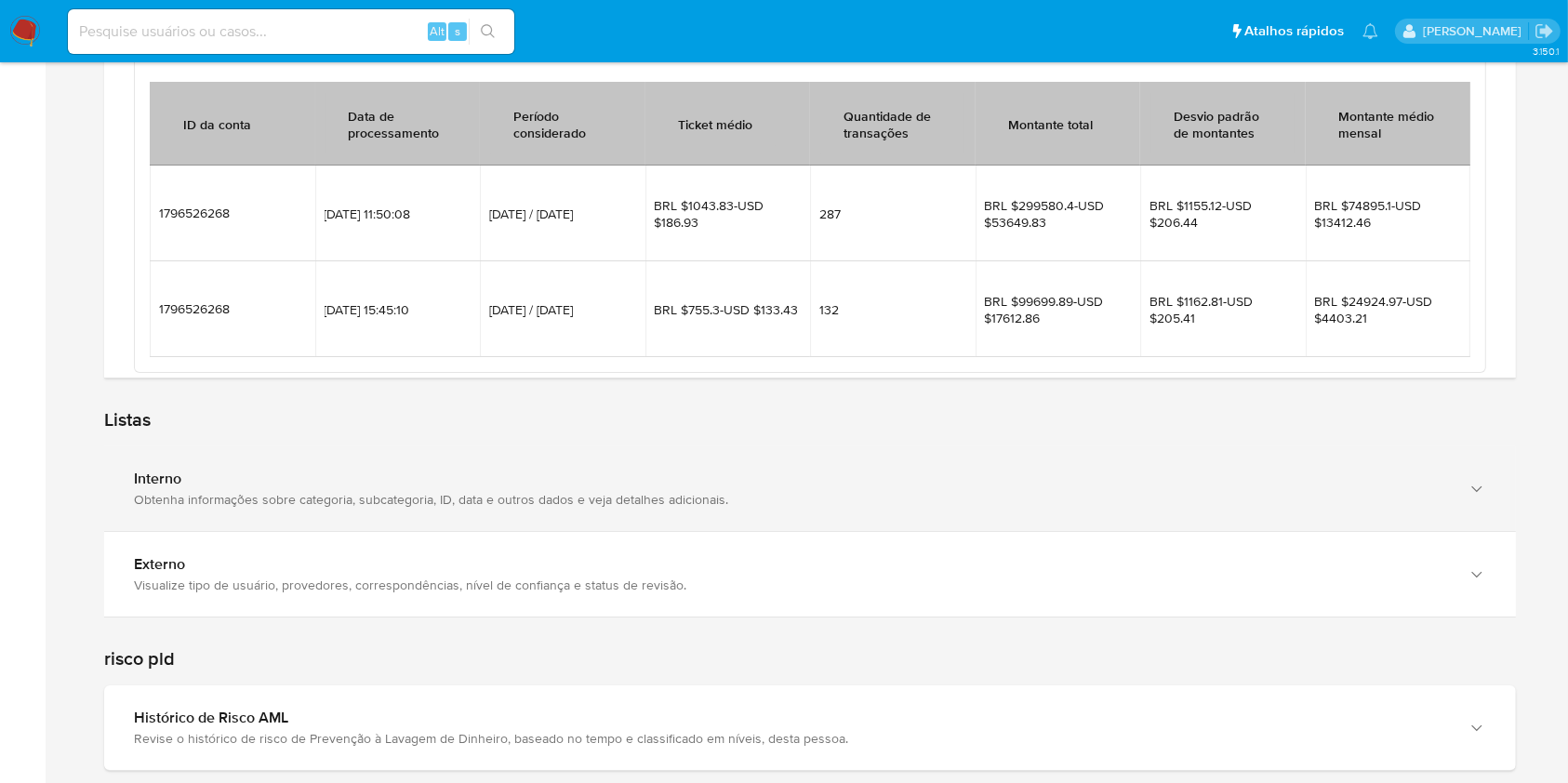
click at [1494, 465] on div "Interno Obtenha informações sobre categoria, subcategoria, ID, data e outros da…" at bounding box center [810, 488] width 1411 height 85
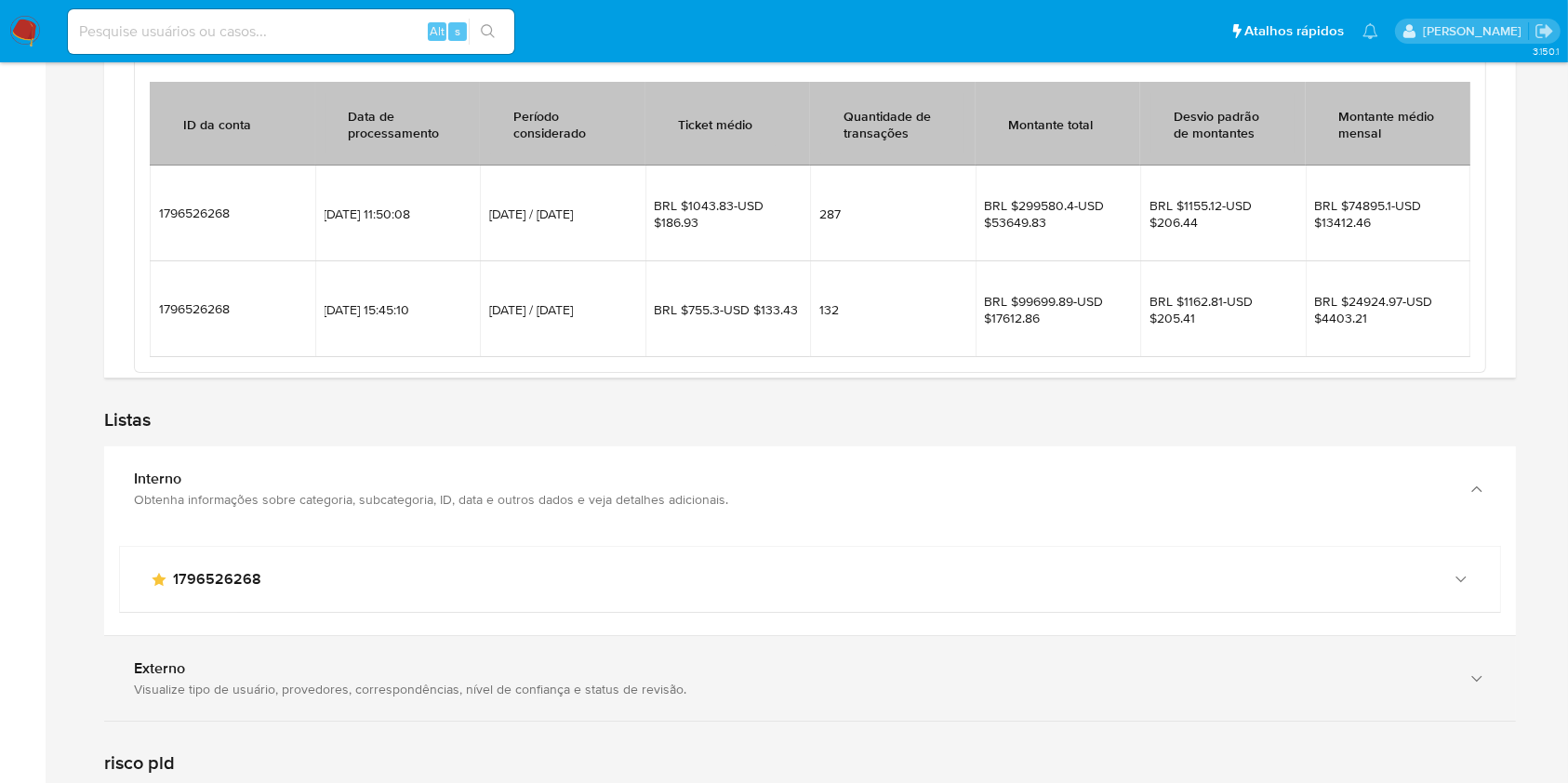
click at [1451, 663] on div "Externo Visualize tipo de usuário, provedores, correspondências, nível de confi…" at bounding box center [810, 678] width 1411 height 85
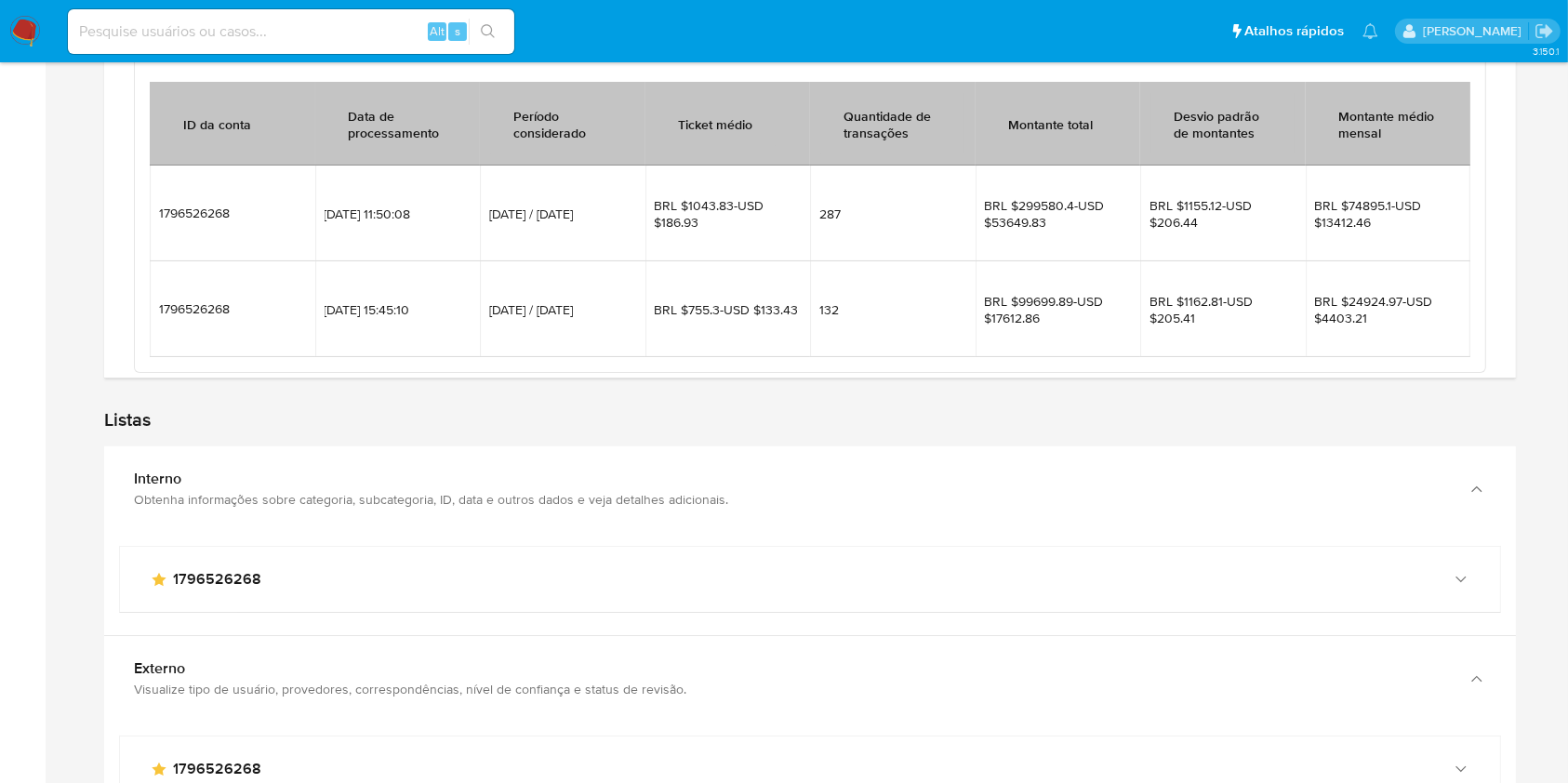
drag, startPoint x: 1566, startPoint y: 635, endPoint x: 1576, endPoint y: 692, distance: 57.9
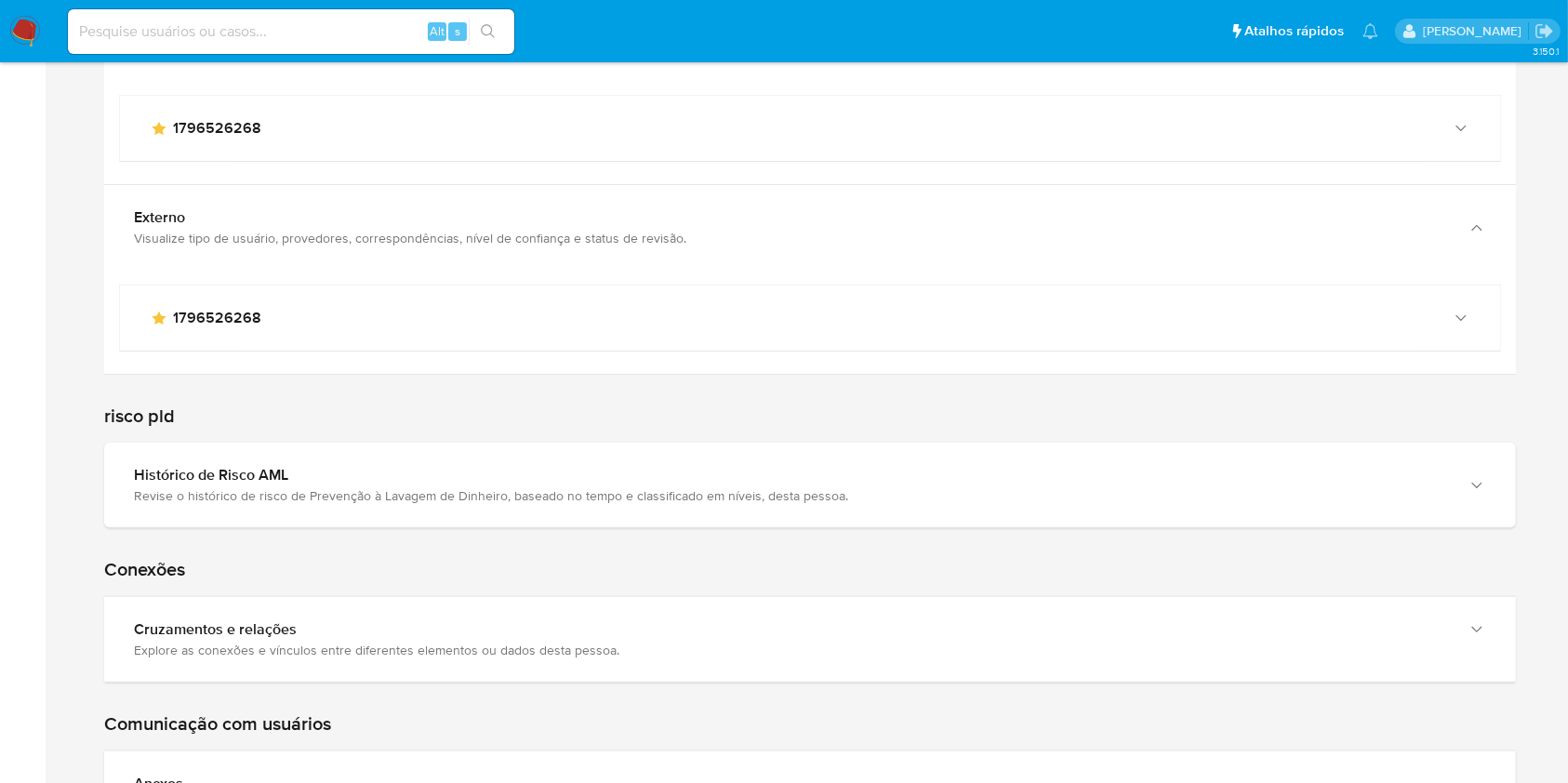
scroll to position [7431, 0]
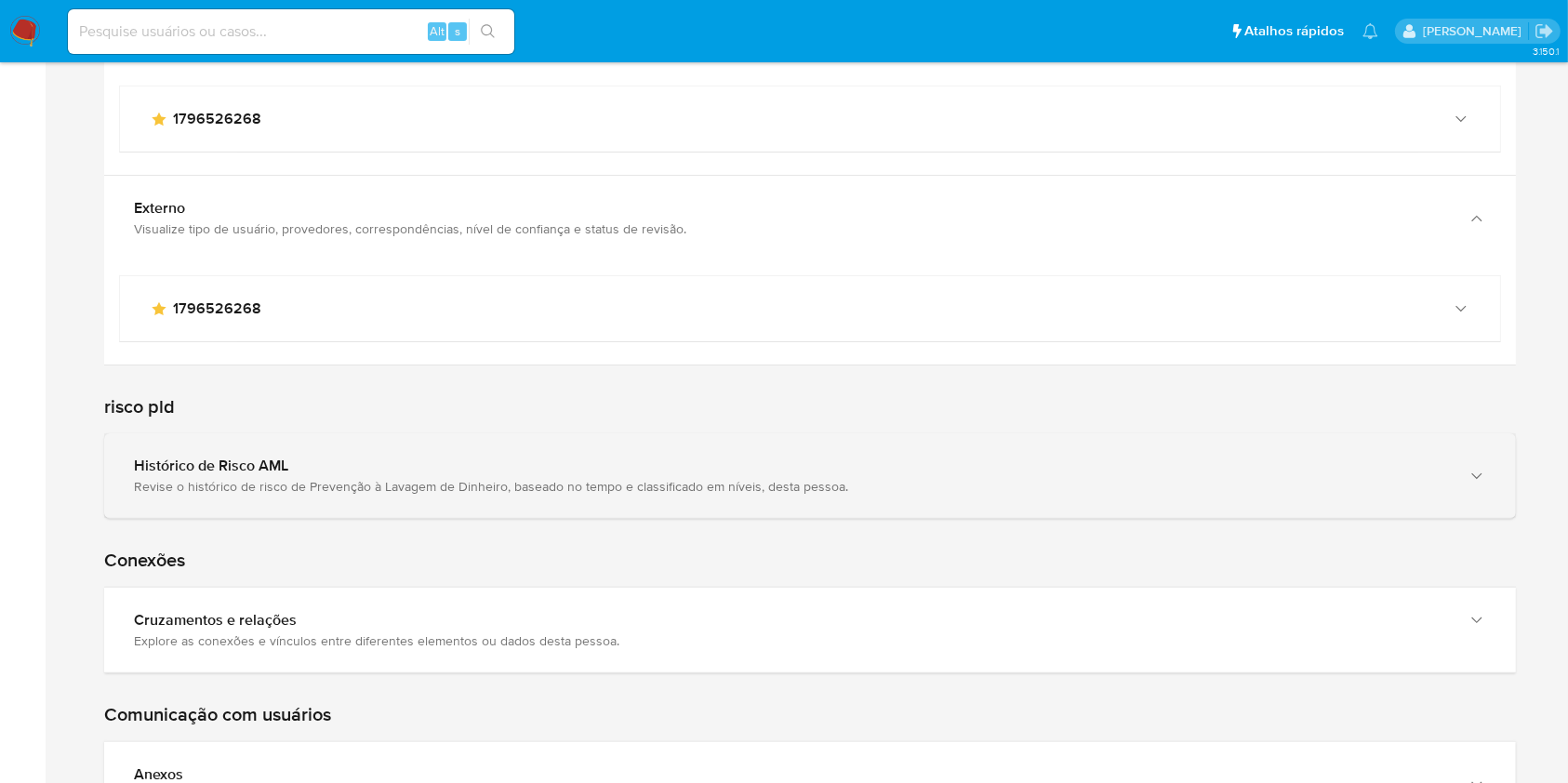
click at [1464, 457] on div "button" at bounding box center [1475, 475] width 22 height 38
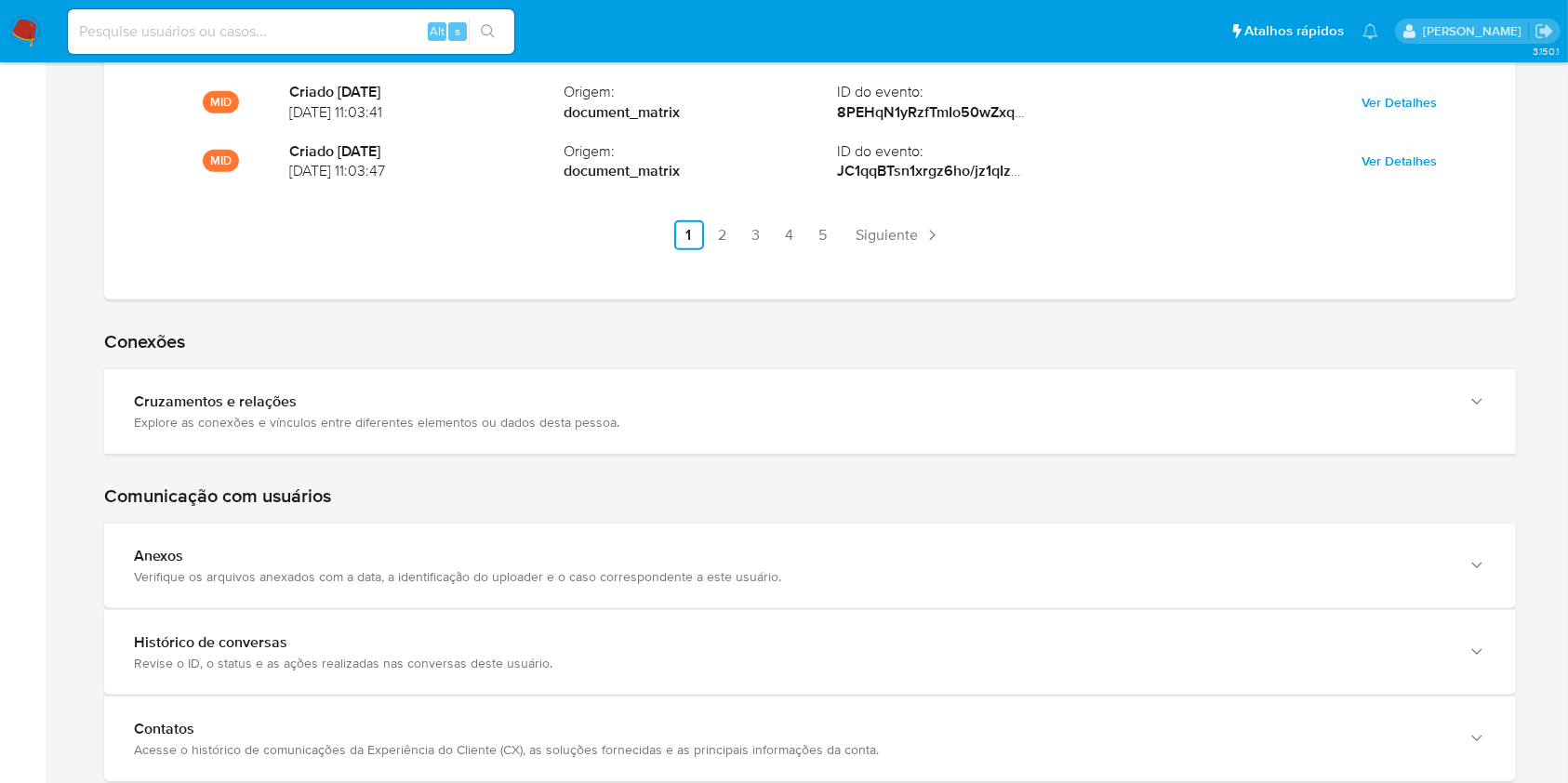
scroll to position [8292, 0]
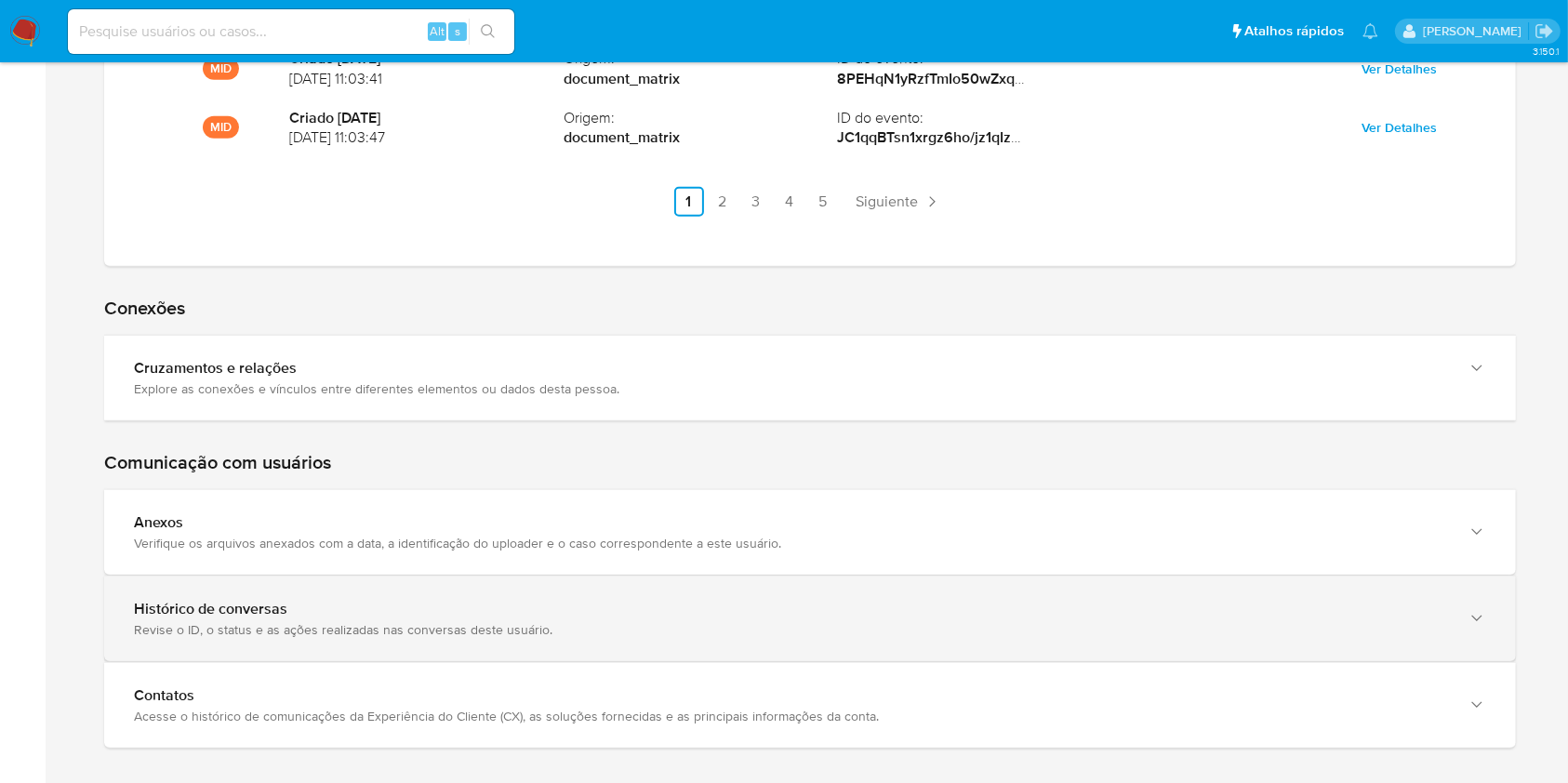
click at [1479, 609] on icon "button" at bounding box center [1477, 618] width 19 height 19
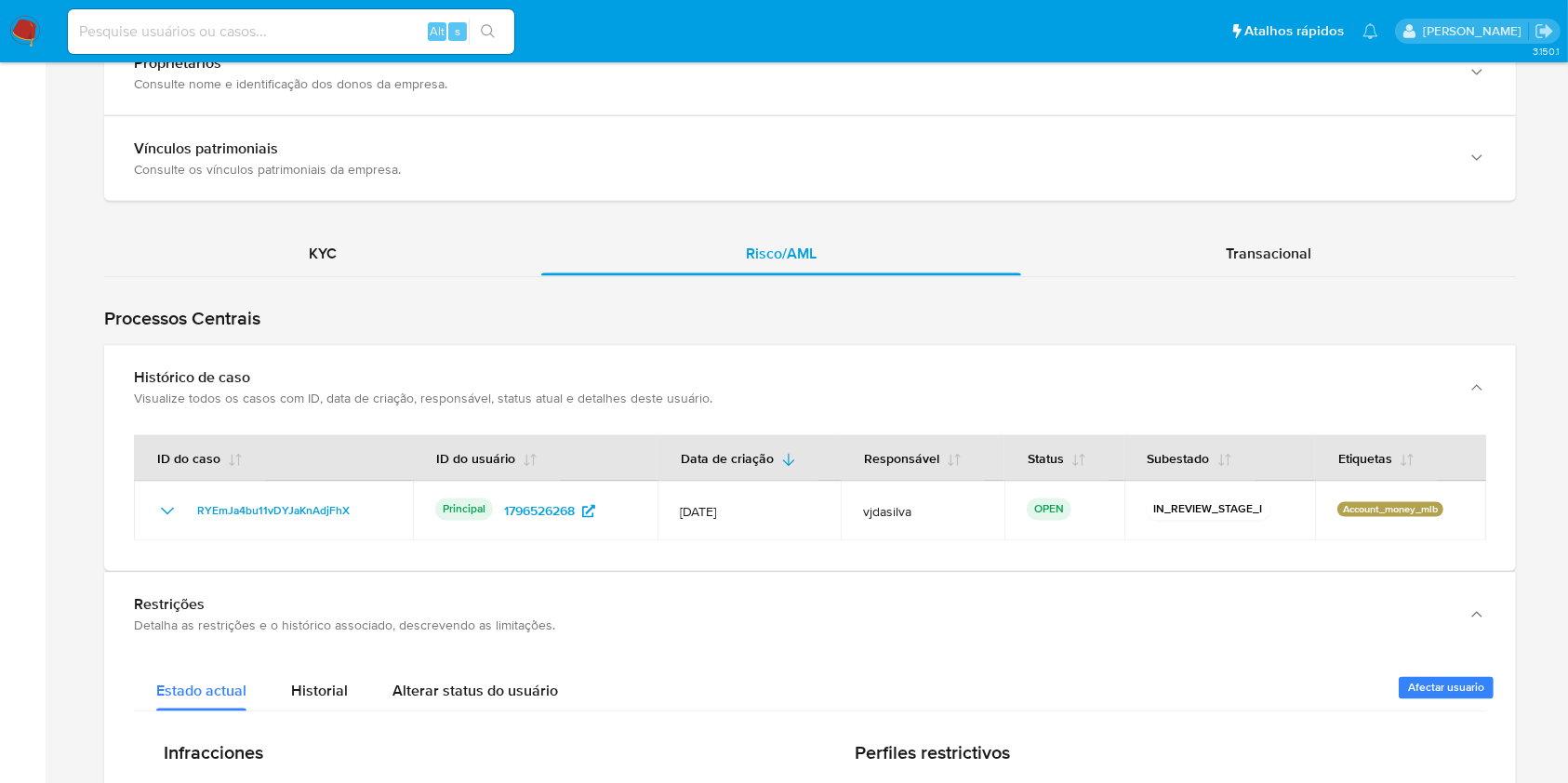
scroll to position [3091, 0]
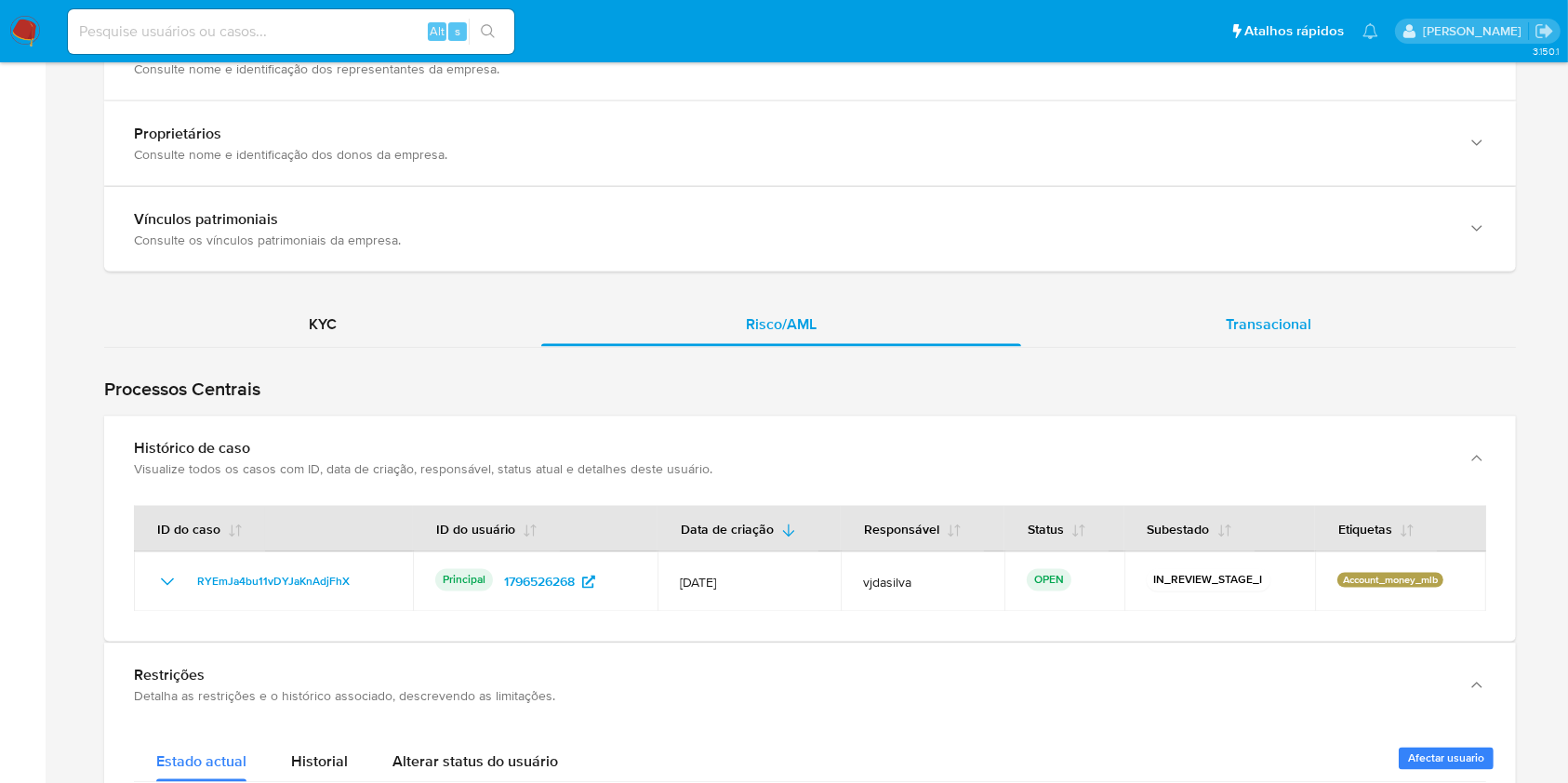
click at [1310, 313] on span "Transacional" at bounding box center [1269, 323] width 86 height 21
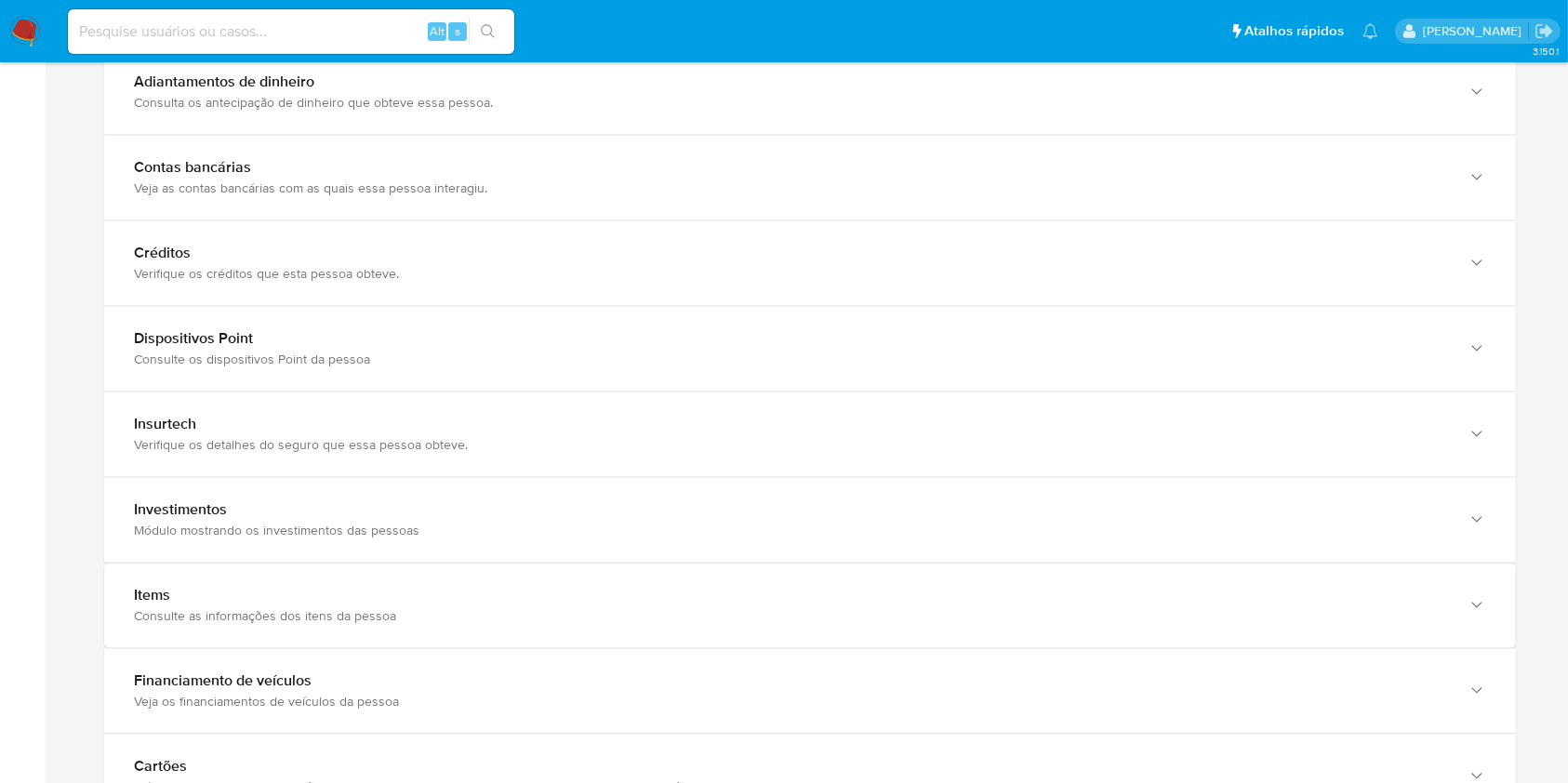
scroll to position [3731, 0]
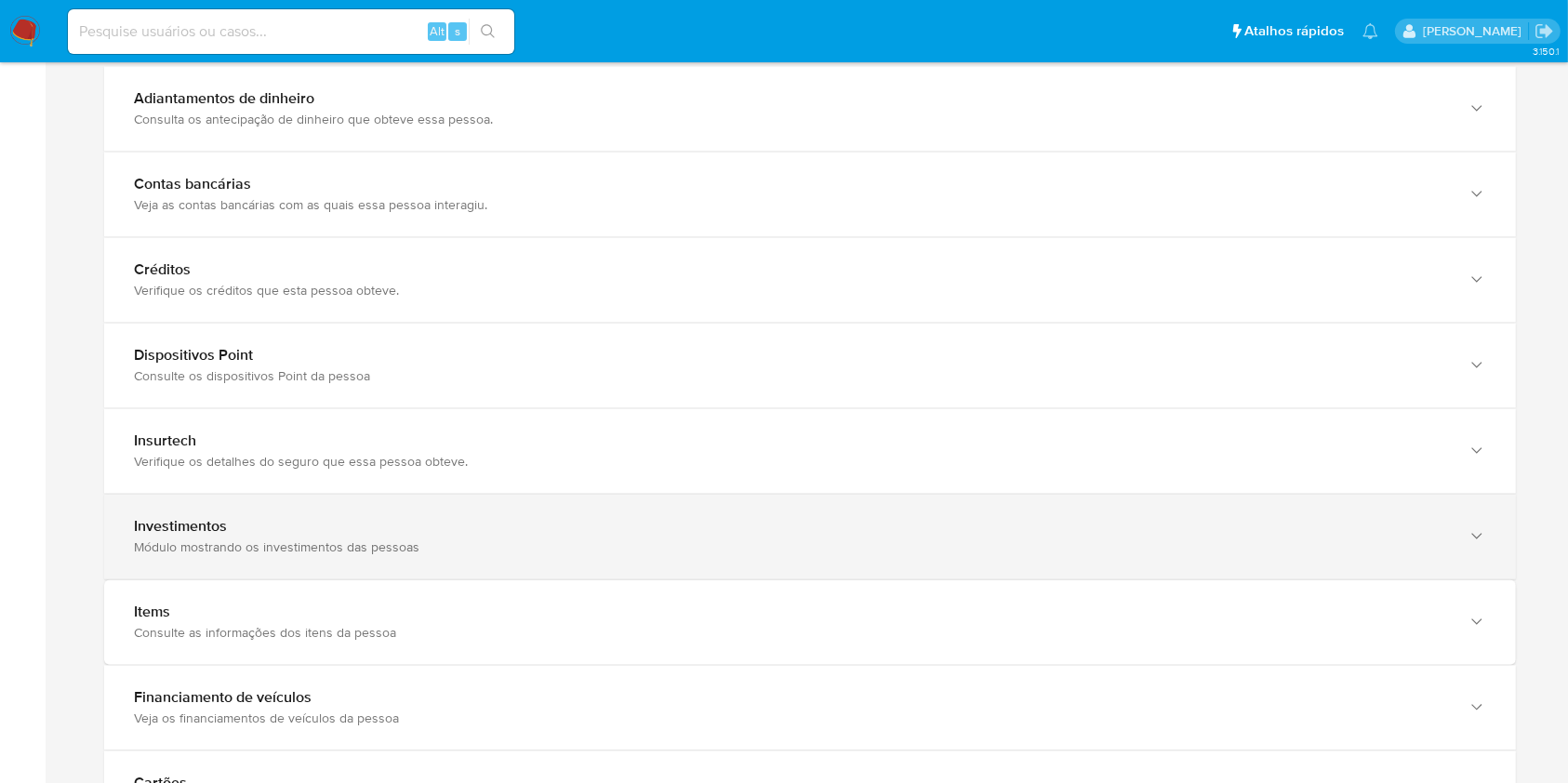
click at [1436, 539] on div "Módulo mostrando os investimentos das pessoas" at bounding box center [791, 547] width 1314 height 17
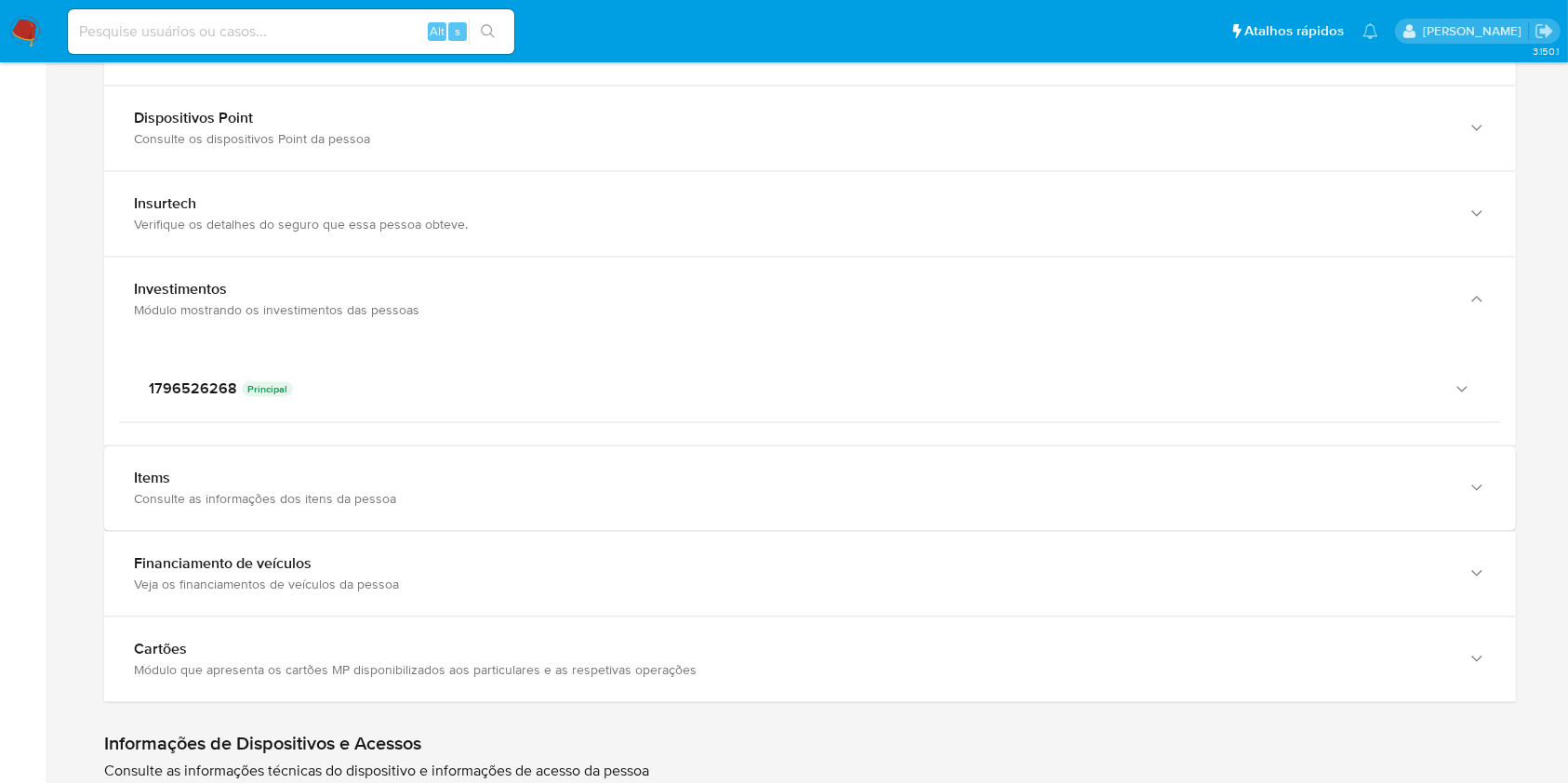
scroll to position [3985, 0]
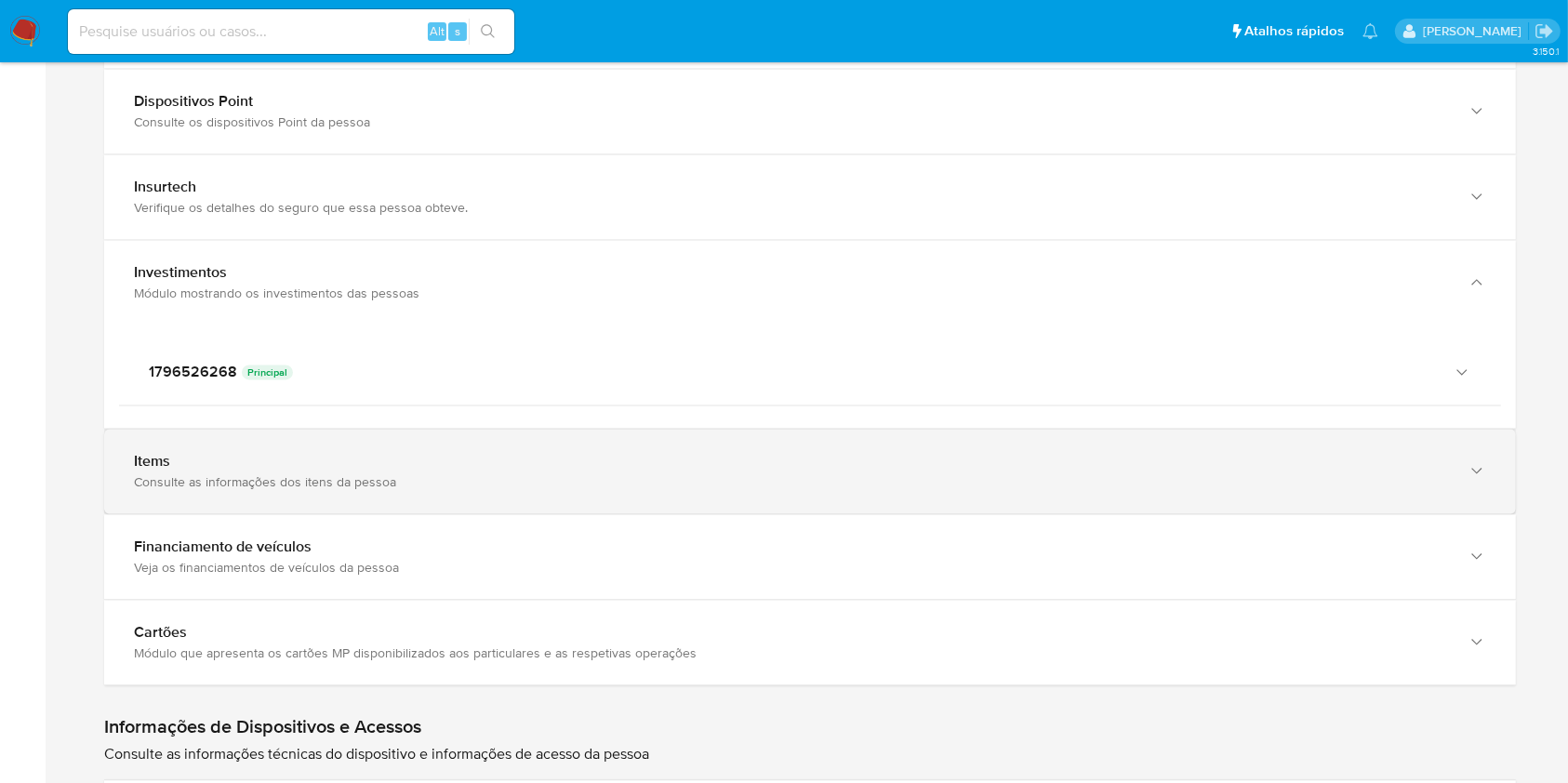
click at [1466, 469] on div "button" at bounding box center [1475, 471] width 22 height 38
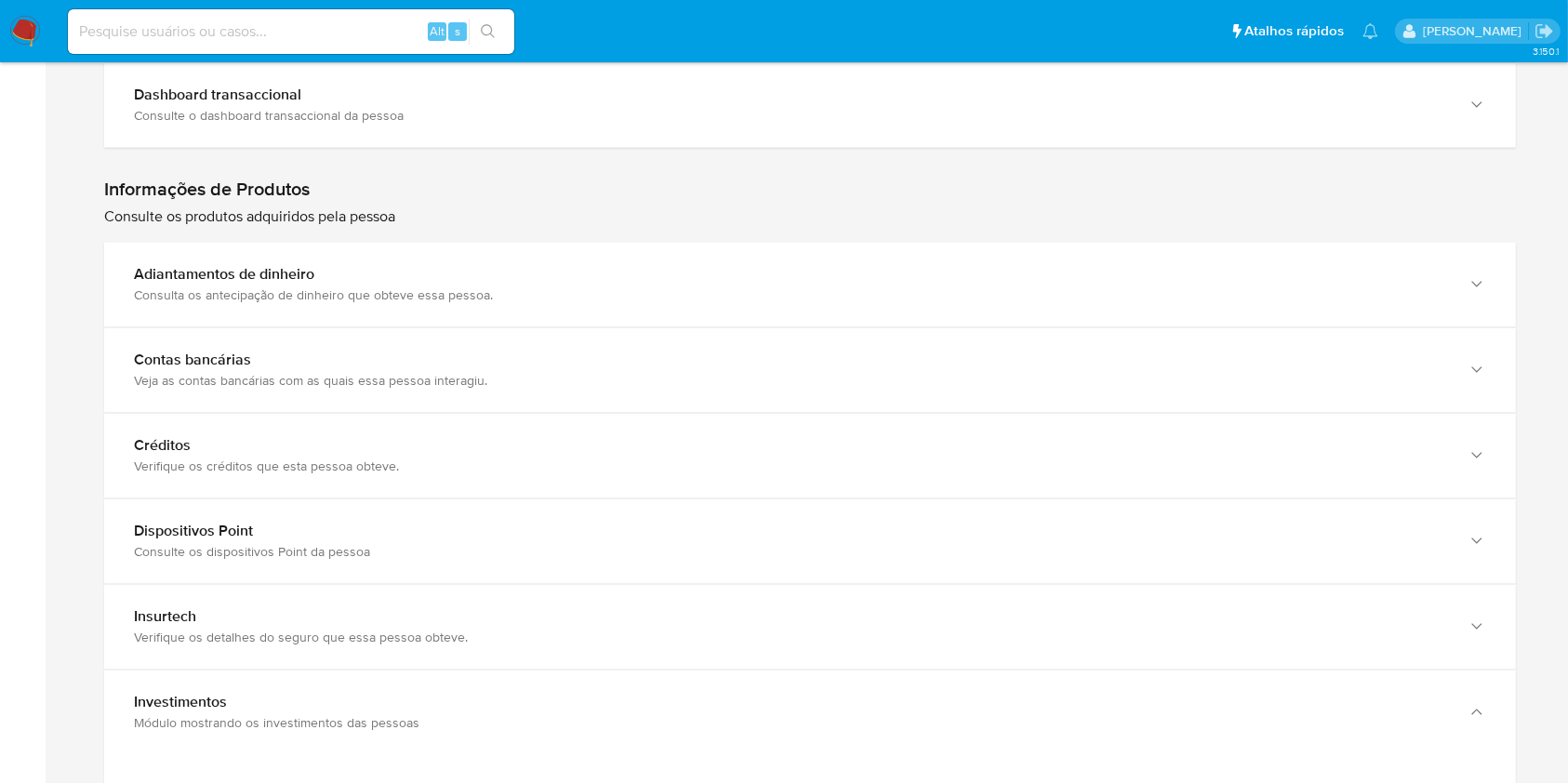
scroll to position [3550, 0]
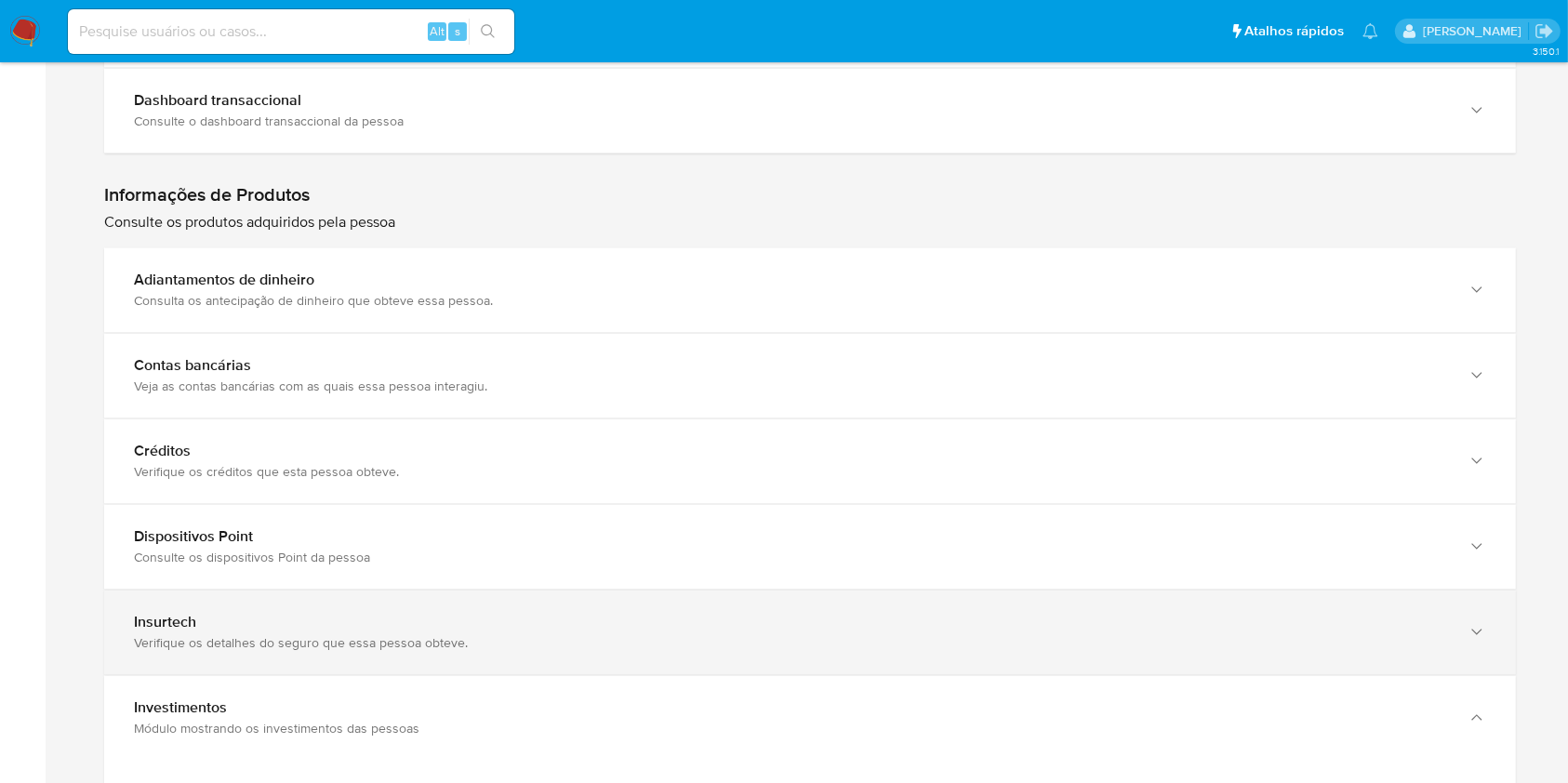
click at [1452, 622] on div "Insurtech Verifique os detalhes do seguro que essa pessoa obteve." at bounding box center [810, 631] width 1411 height 85
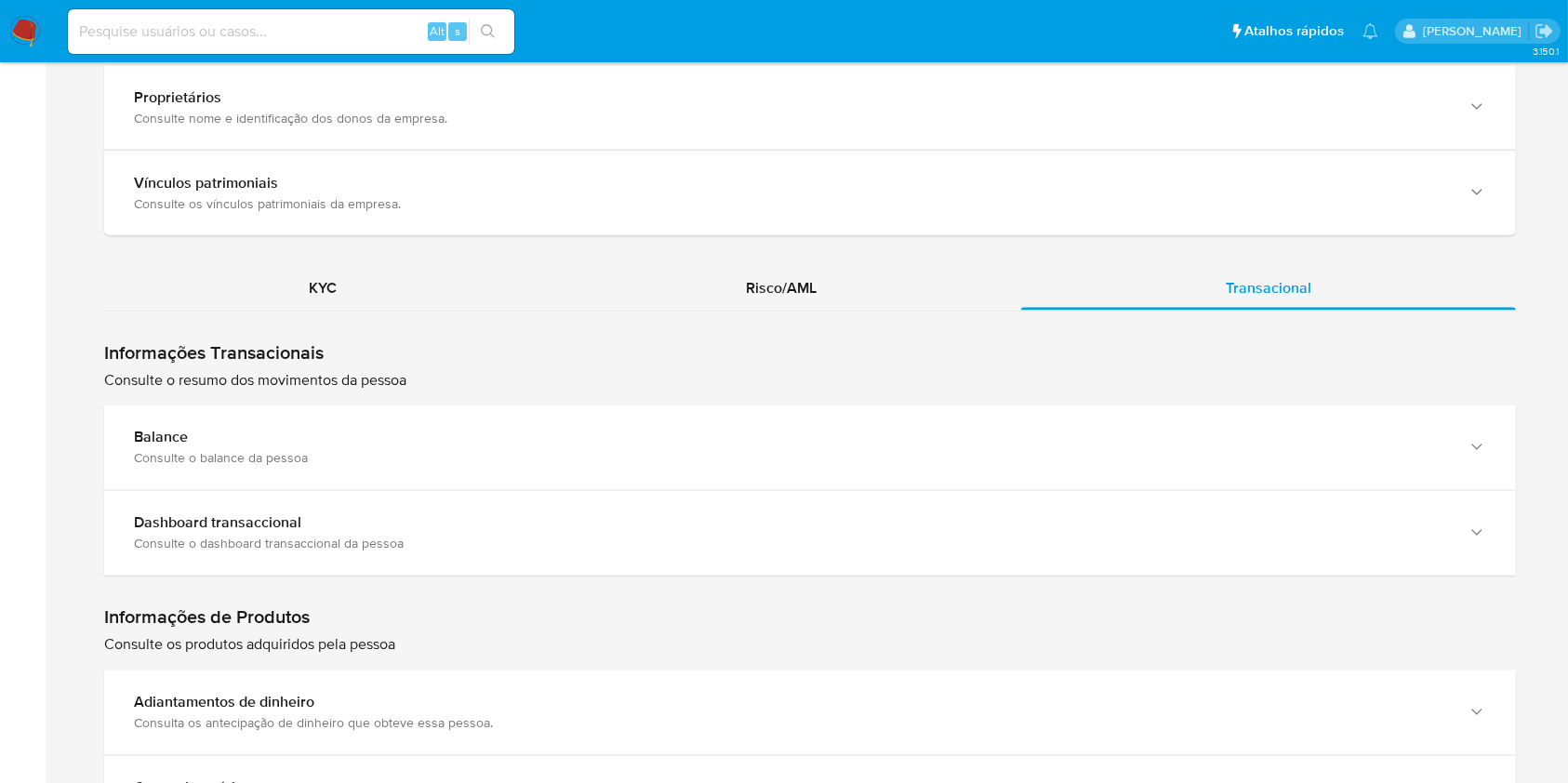
scroll to position [3120, 0]
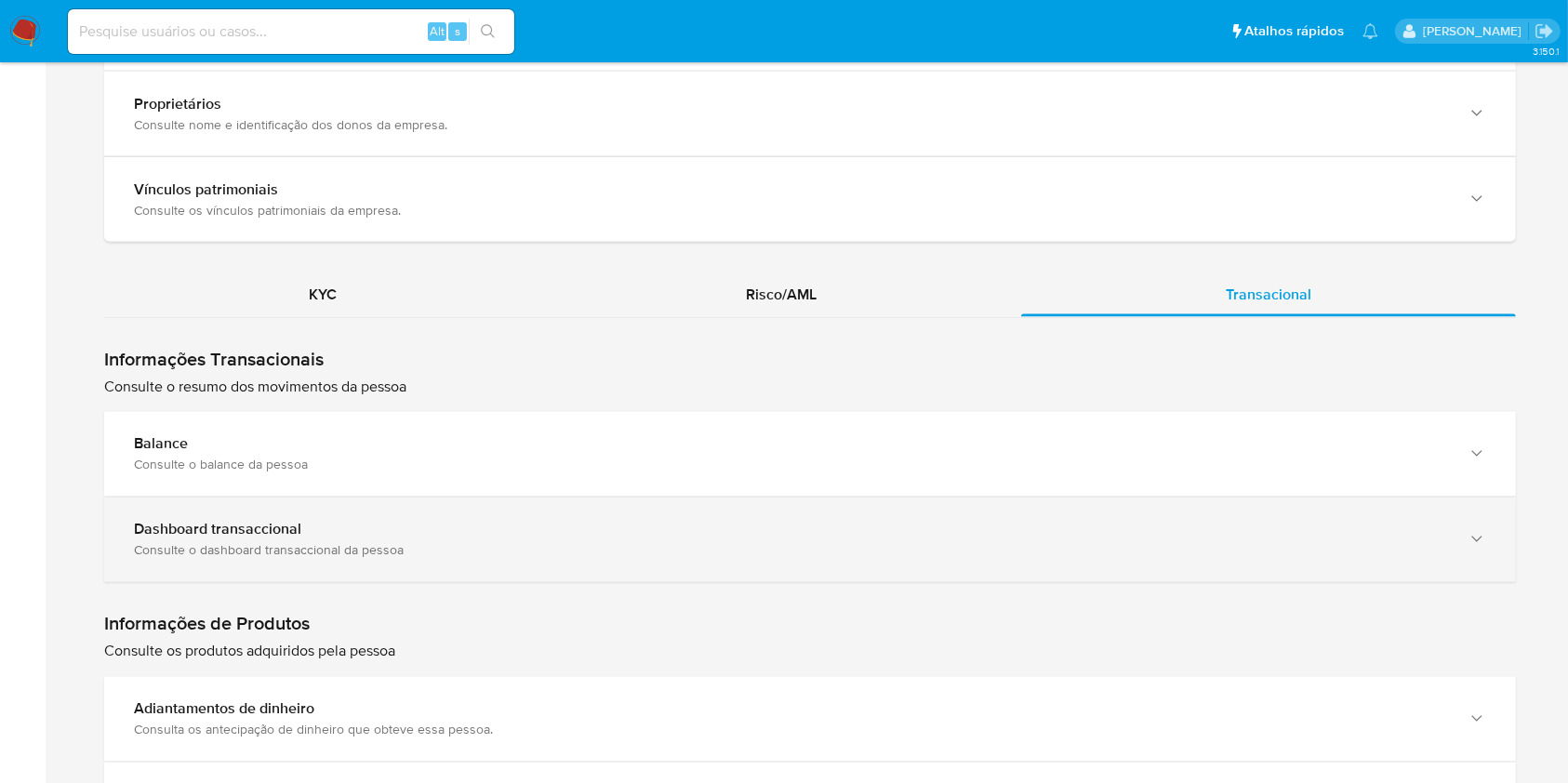
click at [1490, 503] on div "Dashboard transaccional Consulte o dashboard transaccional da pessoa" at bounding box center [810, 540] width 1411 height 85
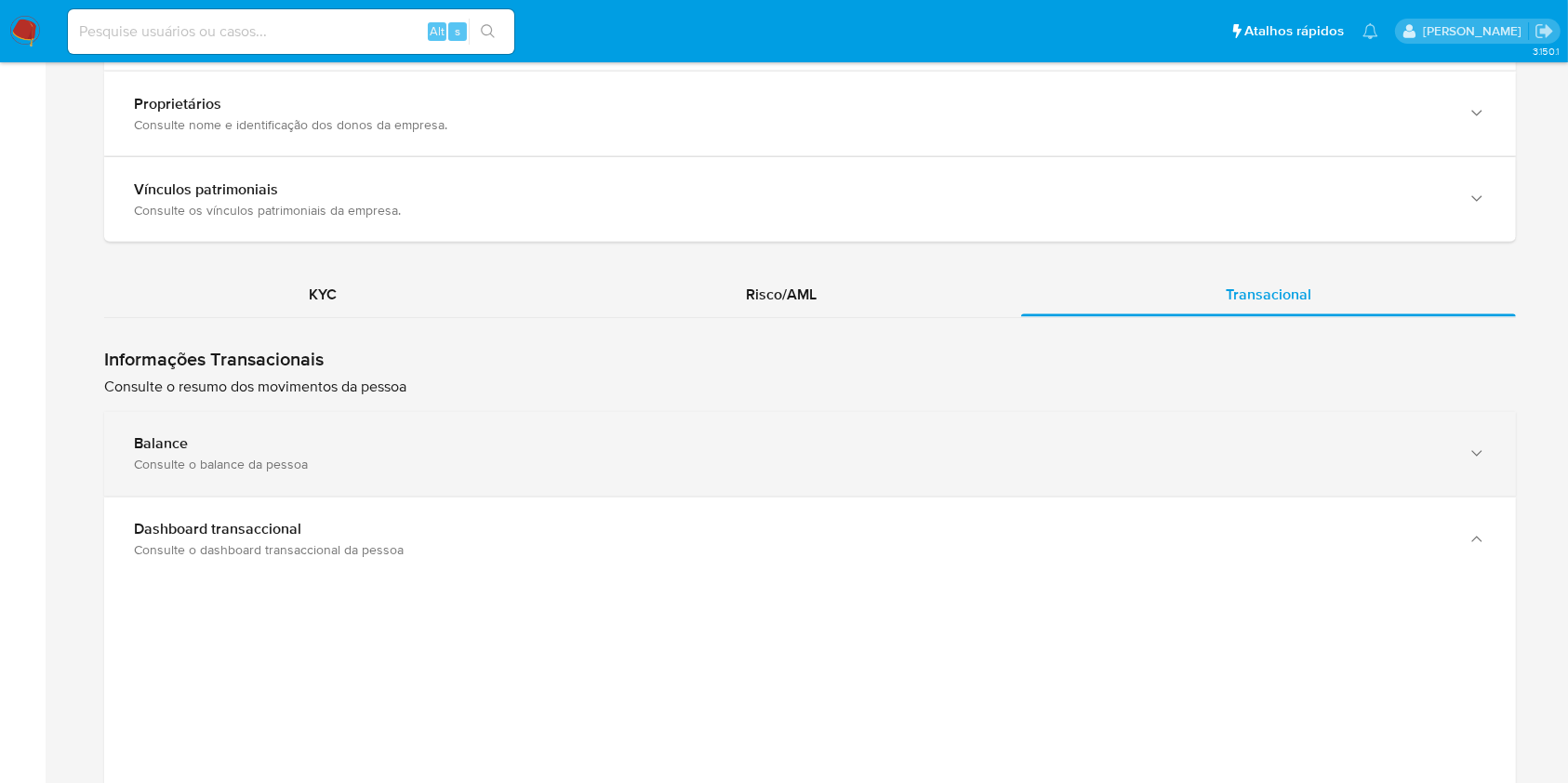
click at [1479, 435] on div "button" at bounding box center [1475, 454] width 22 height 38
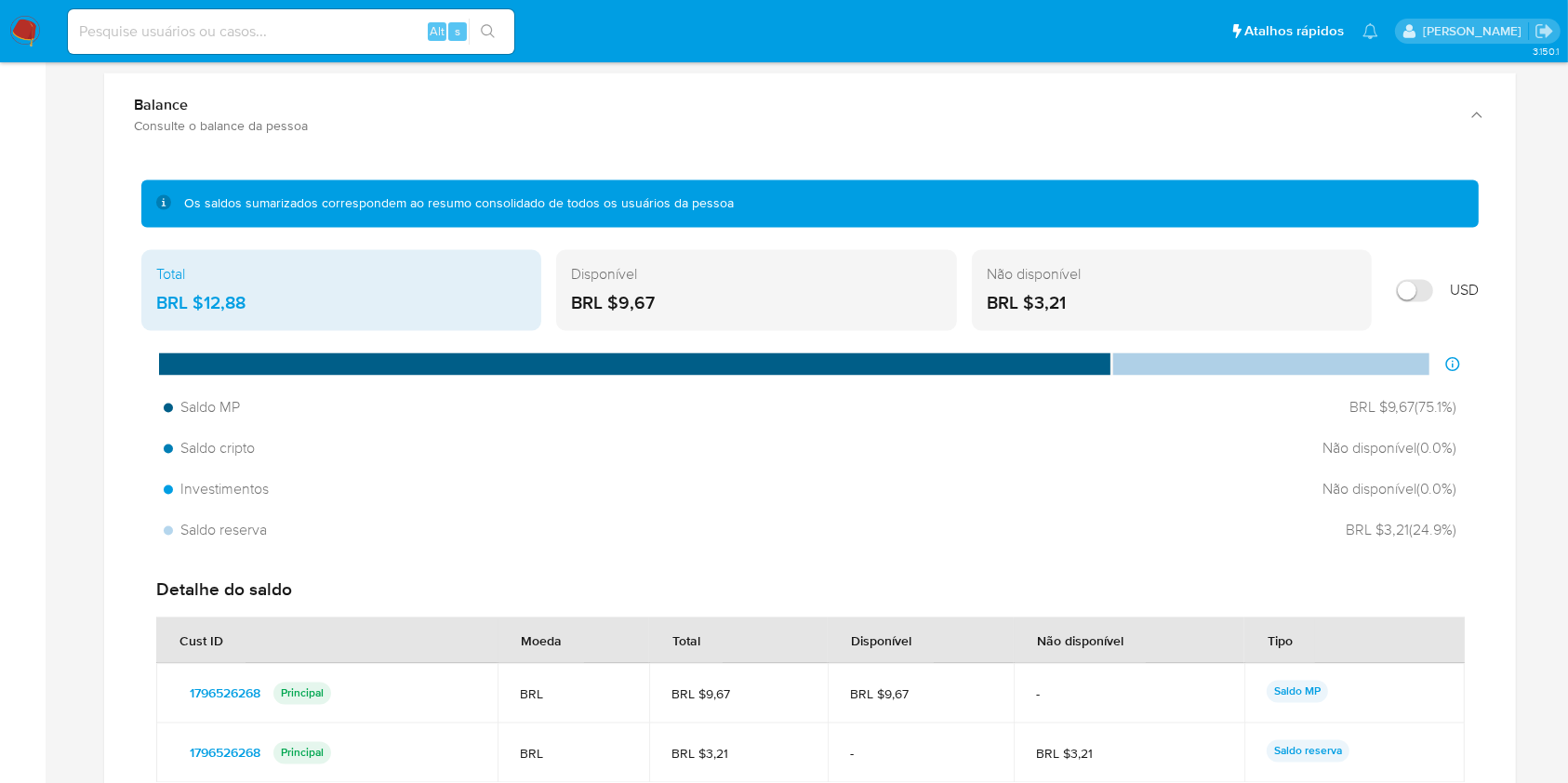
scroll to position [2169, 0]
